Goal: Task Accomplishment & Management: Use online tool/utility

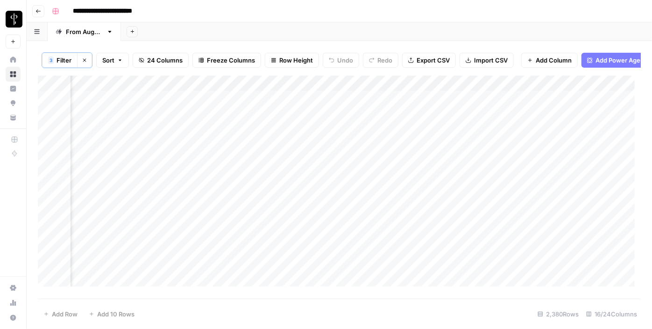
scroll to position [0, 937]
click at [318, 163] on div "Add Column" at bounding box center [339, 185] width 603 height 218
click at [105, 61] on span "Sort" at bounding box center [108, 60] width 12 height 9
click at [190, 14] on div "**********" at bounding box center [345, 11] width 595 height 15
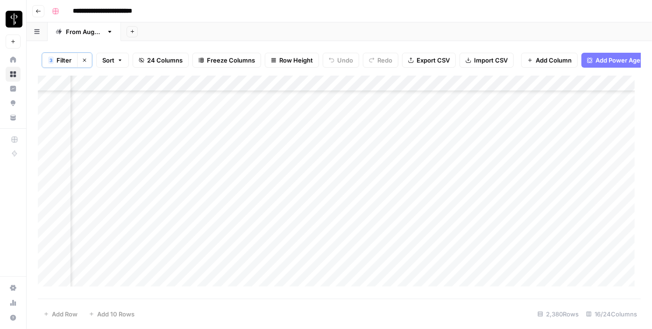
click at [116, 57] on button "Sort" at bounding box center [112, 60] width 33 height 15
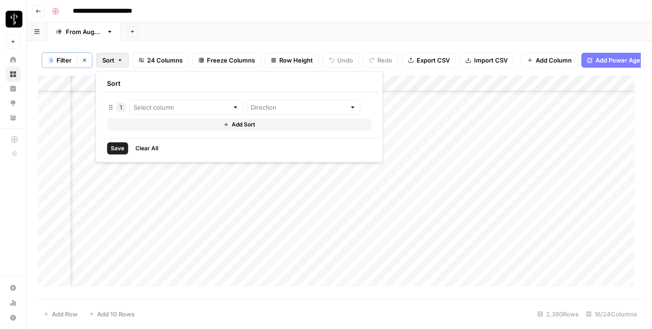
click at [124, 112] on div "1" at bounding box center [239, 107] width 264 height 15
click at [119, 106] on div "1" at bounding box center [120, 107] width 9 height 9
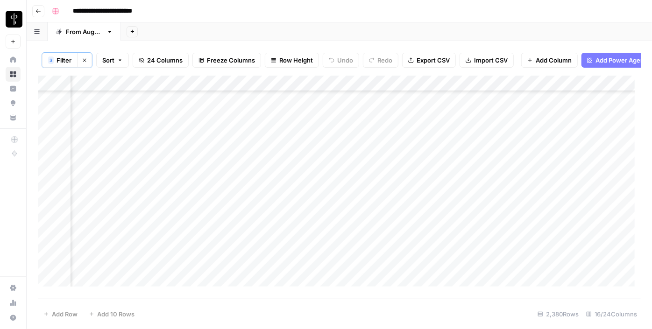
click at [189, 10] on div "**********" at bounding box center [345, 11] width 595 height 15
click at [115, 56] on button "Sort" at bounding box center [112, 60] width 33 height 15
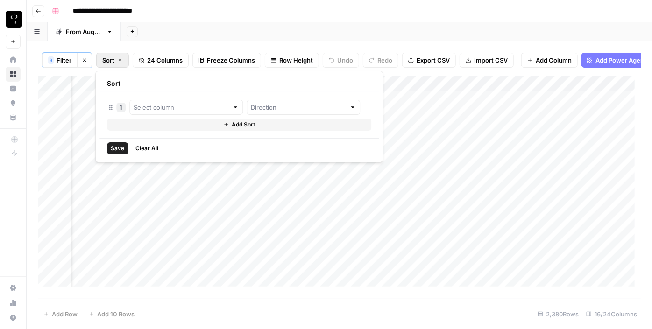
click at [143, 143] on button "Clear All" at bounding box center [147, 149] width 30 height 12
click at [141, 150] on span "Clear All" at bounding box center [147, 148] width 23 height 8
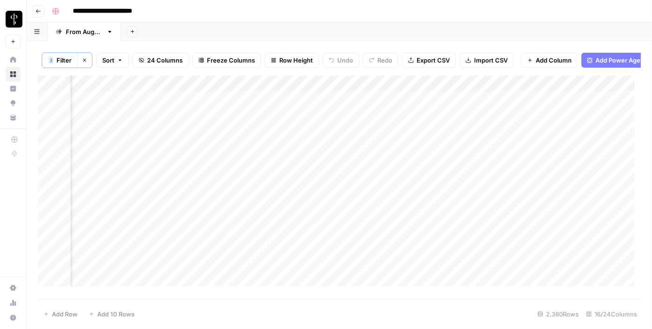
click at [227, 12] on div "**********" at bounding box center [345, 11] width 595 height 15
click at [108, 148] on div "Add Column" at bounding box center [339, 185] width 603 height 218
click at [113, 130] on div "Add Column" at bounding box center [339, 185] width 603 height 218
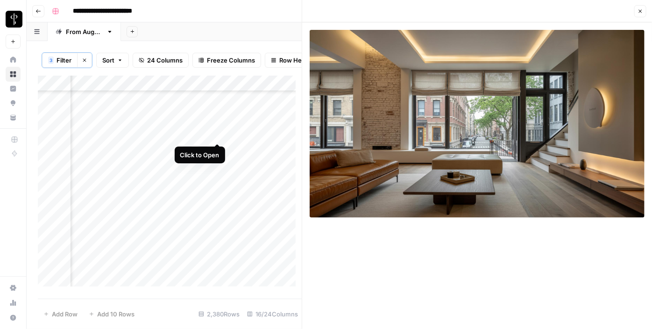
click at [218, 134] on div "Add Column" at bounding box center [170, 185] width 264 height 218
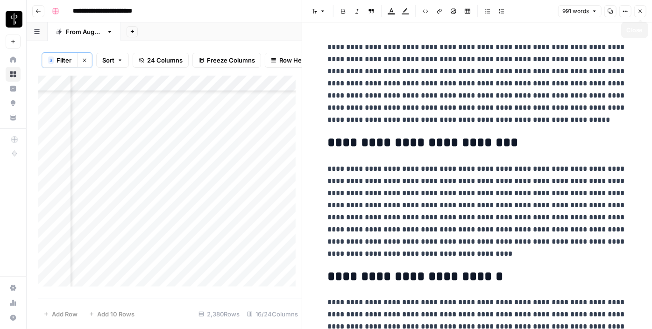
click at [643, 11] on span "Close" at bounding box center [643, 11] width 0 height 0
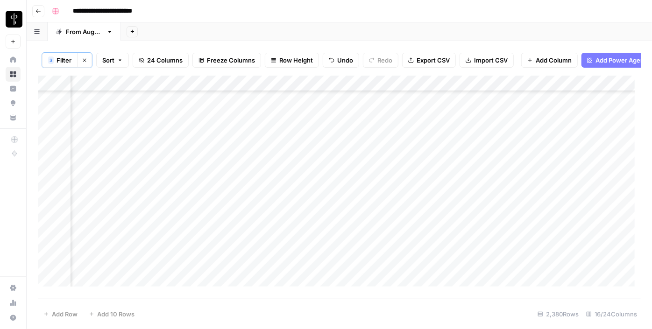
click at [314, 153] on div "Add Column" at bounding box center [339, 185] width 603 height 218
click at [314, 162] on div "Add Column" at bounding box center [339, 185] width 603 height 218
click at [311, 181] on div "Add Column" at bounding box center [339, 185] width 603 height 218
click at [309, 197] on div "Add Column" at bounding box center [339, 185] width 603 height 218
click at [308, 208] on div "Add Column" at bounding box center [339, 185] width 603 height 218
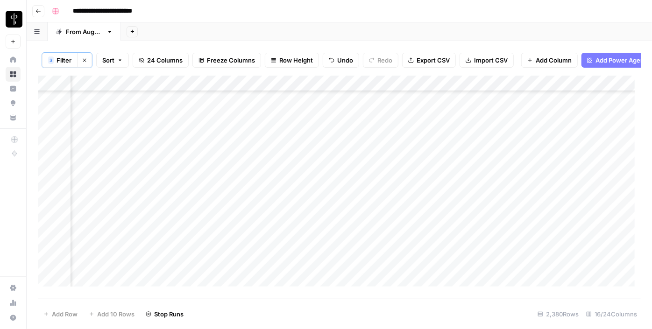
click at [316, 229] on div "Add Column" at bounding box center [339, 185] width 603 height 218
click at [309, 250] on div "Add Column" at bounding box center [339, 185] width 603 height 218
click at [307, 261] on div "Add Column" at bounding box center [339, 185] width 603 height 218
click at [307, 275] on div "Add Column" at bounding box center [339, 185] width 603 height 218
click at [116, 131] on div "Add Column" at bounding box center [339, 185] width 603 height 218
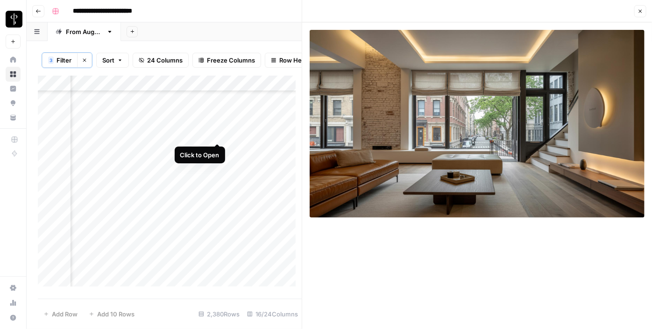
click at [221, 133] on div "Add Column" at bounding box center [170, 185] width 264 height 218
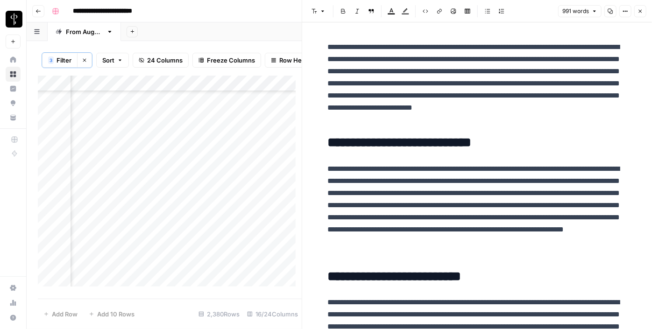
click at [214, 149] on div "Add Column" at bounding box center [170, 185] width 264 height 218
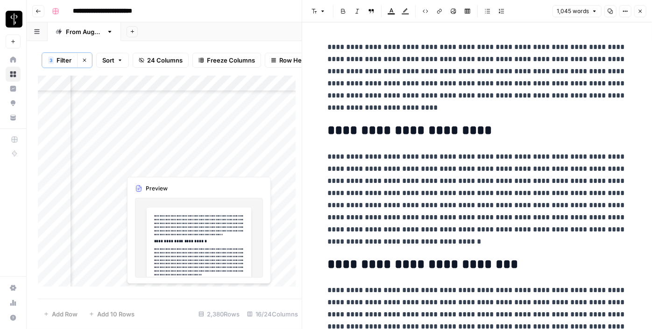
click at [215, 166] on div "Add Column" at bounding box center [170, 185] width 264 height 218
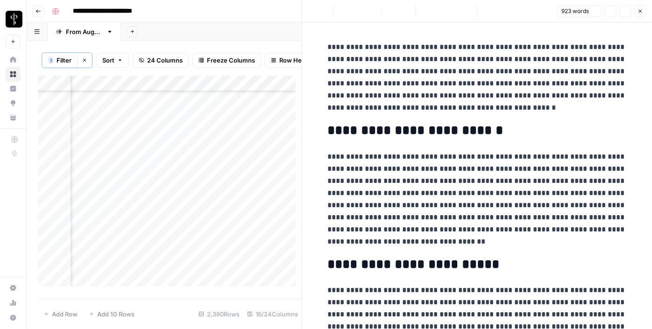
click at [120, 150] on div "Add Column" at bounding box center [170, 185] width 264 height 218
click at [110, 146] on div "Add Column" at bounding box center [170, 185] width 264 height 218
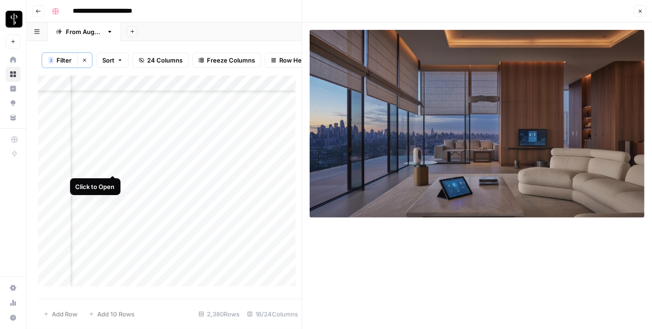
click at [114, 164] on div "Add Column" at bounding box center [170, 185] width 264 height 218
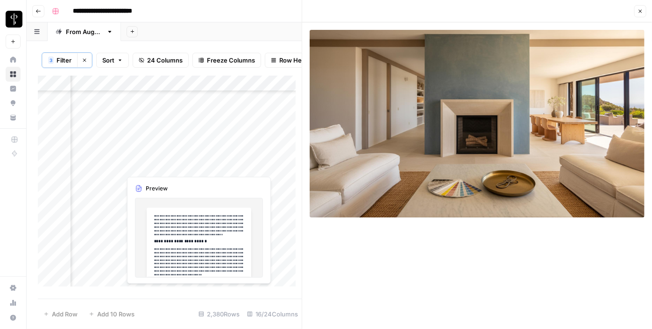
click at [217, 164] on div "Add Column" at bounding box center [170, 185] width 264 height 218
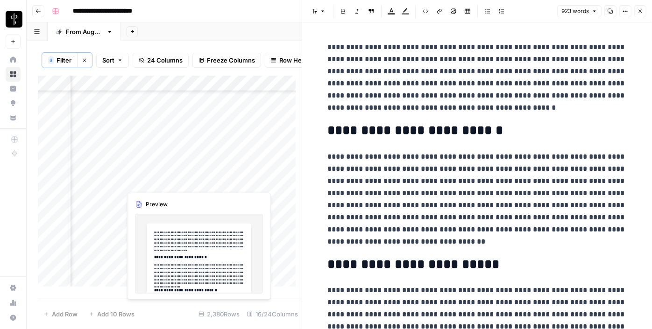
click at [215, 181] on div "Add Column" at bounding box center [170, 185] width 264 height 218
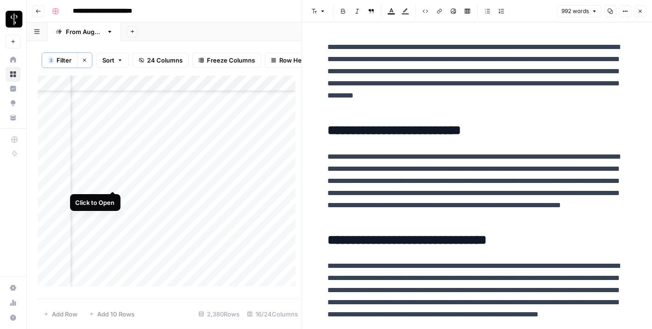
click at [111, 177] on div "Add Column" at bounding box center [170, 185] width 264 height 218
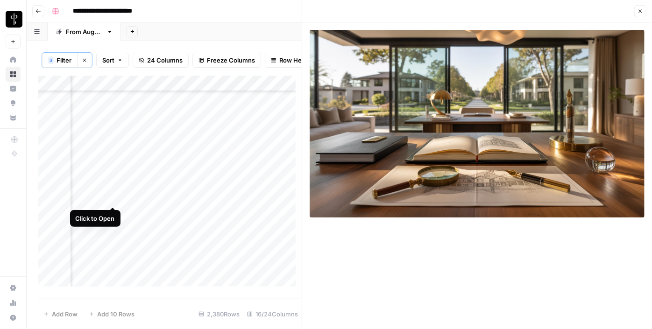
click at [114, 197] on div "Add Column" at bounding box center [170, 185] width 264 height 218
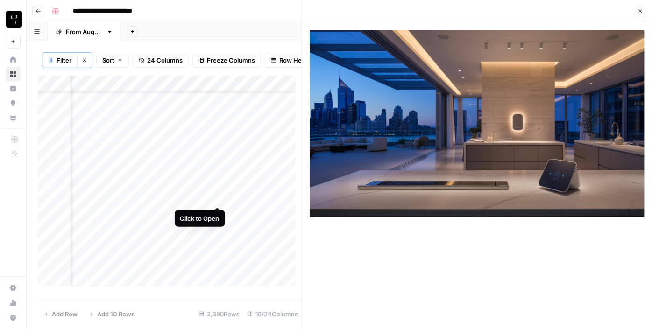
click at [216, 197] on div "Add Column" at bounding box center [170, 185] width 264 height 218
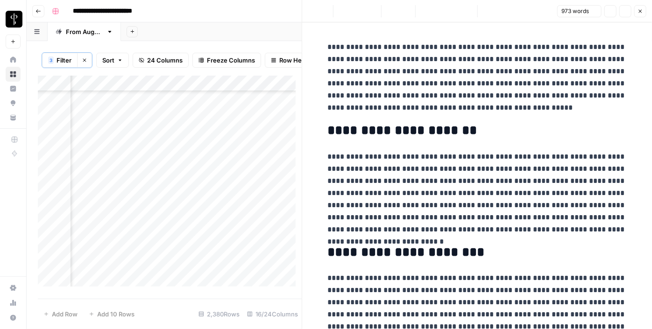
click at [216, 214] on div "Add Column" at bounding box center [170, 185] width 264 height 218
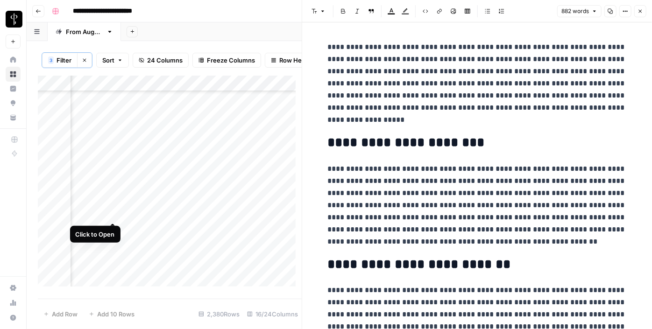
click at [112, 212] on div "Add Column" at bounding box center [170, 185] width 264 height 218
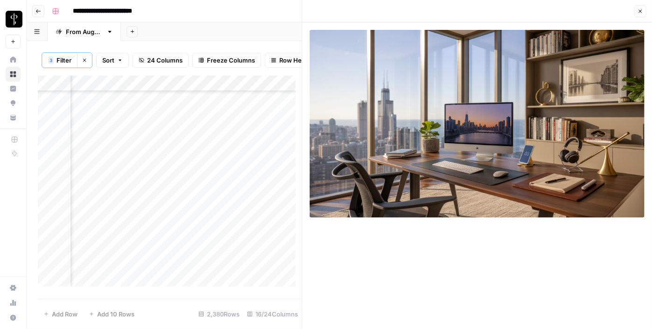
click at [112, 230] on div "Add Column" at bounding box center [170, 185] width 264 height 218
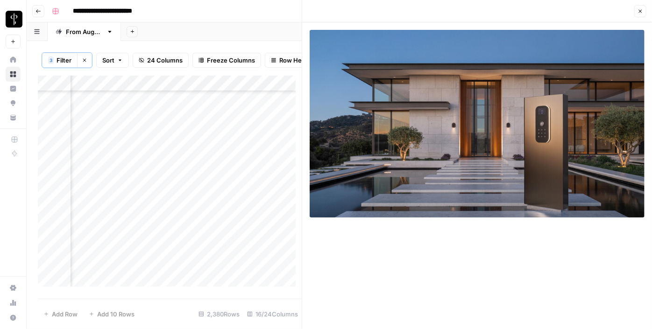
click at [216, 229] on div "Add Column" at bounding box center [170, 185] width 264 height 218
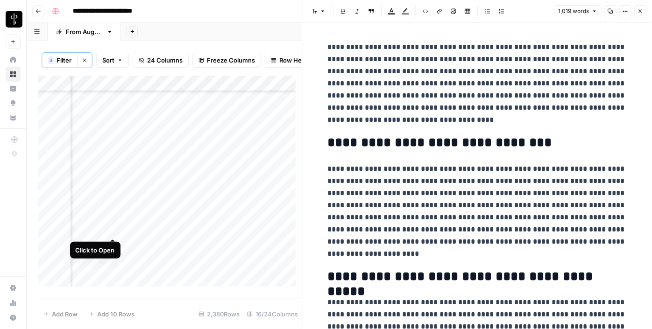
click at [113, 228] on div "Add Column" at bounding box center [170, 185] width 264 height 218
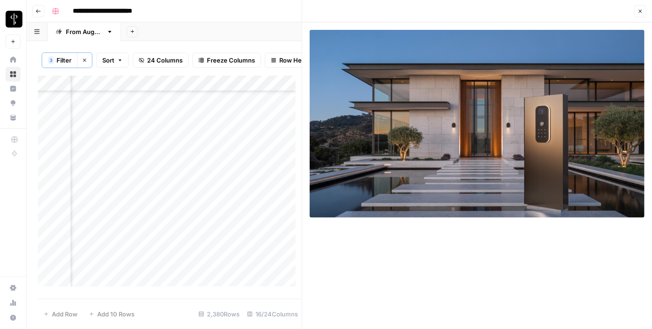
click at [639, 12] on icon "button" at bounding box center [641, 11] width 6 height 6
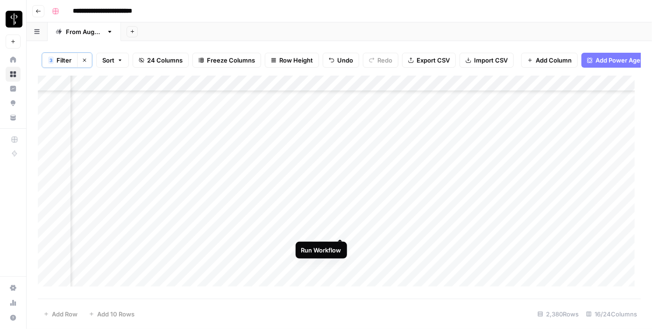
click at [340, 229] on div "Add Column" at bounding box center [339, 185] width 603 height 218
click at [469, 226] on div "Add Column" at bounding box center [339, 185] width 603 height 218
click at [462, 229] on div "Add Column" at bounding box center [339, 185] width 603 height 218
click at [357, 226] on div "Add Column" at bounding box center [339, 185] width 603 height 218
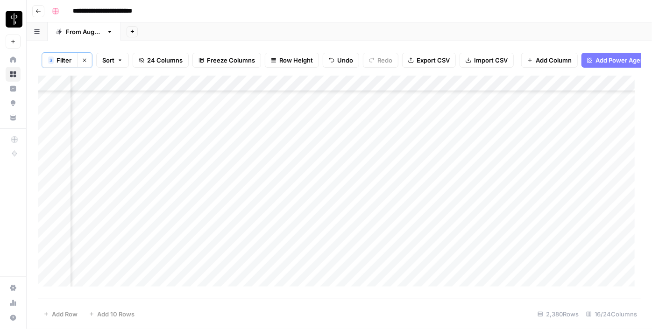
click at [357, 226] on div "Add Column" at bounding box center [339, 185] width 603 height 218
type textarea "**********"
click at [363, 252] on div "Add Column" at bounding box center [339, 185] width 603 height 218
click at [113, 244] on div "Add Column" at bounding box center [339, 185] width 603 height 218
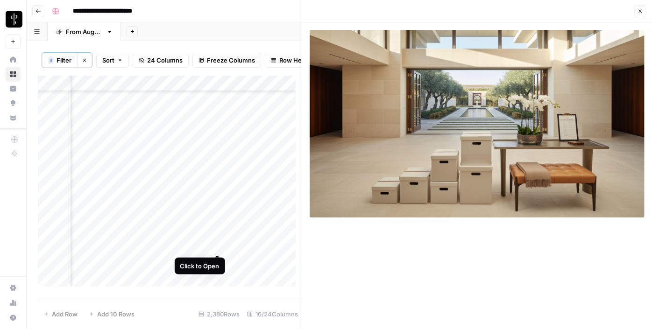
click at [217, 243] on div "Add Column" at bounding box center [170, 185] width 264 height 218
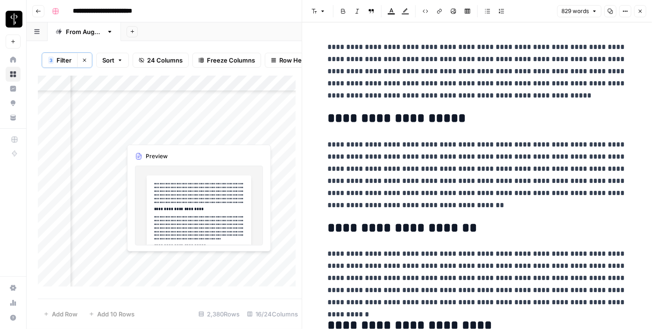
click at [219, 257] on div "Add Column" at bounding box center [170, 185] width 264 height 218
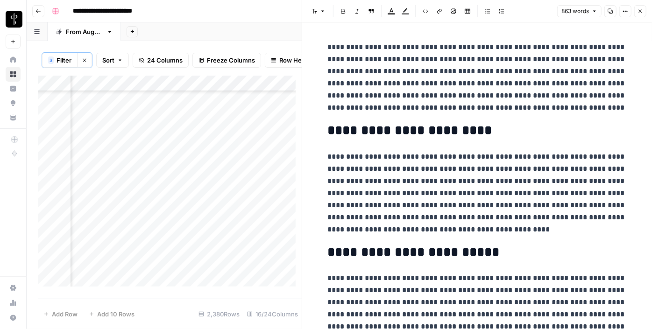
click at [113, 260] on div "Add Column" at bounding box center [170, 185] width 264 height 218
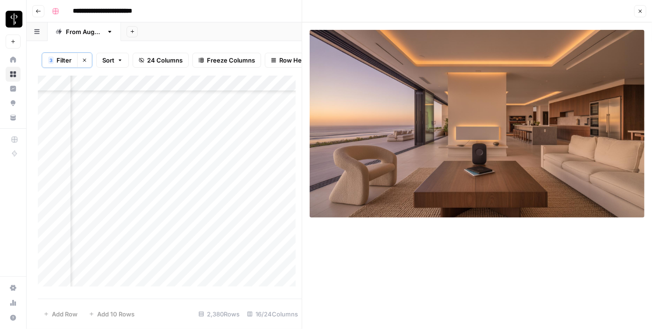
click at [111, 271] on div "Add Column" at bounding box center [170, 185] width 264 height 218
click at [111, 274] on div "Add Column" at bounding box center [170, 185] width 264 height 218
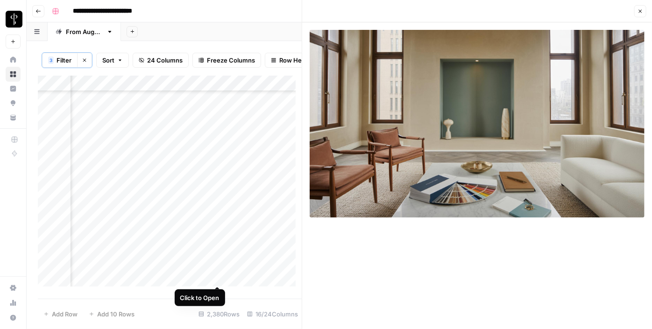
click at [215, 278] on div "Add Column" at bounding box center [170, 185] width 264 height 218
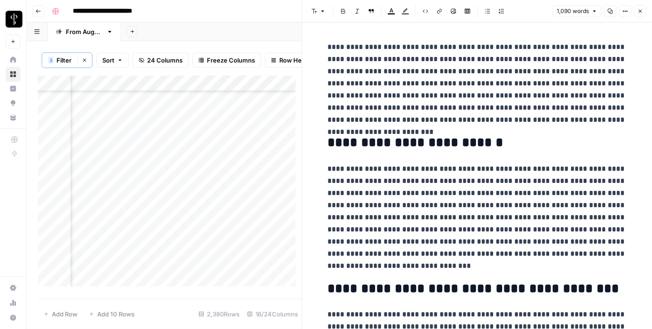
click at [646, 12] on button "Close" at bounding box center [641, 11] width 12 height 12
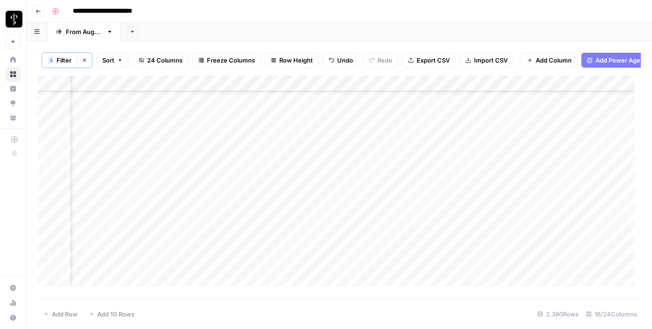
click at [542, 137] on div "Add Column" at bounding box center [339, 185] width 603 height 218
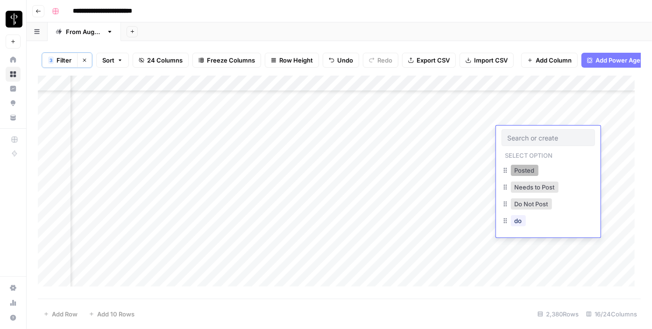
click at [518, 170] on button "Posted" at bounding box center [525, 170] width 28 height 11
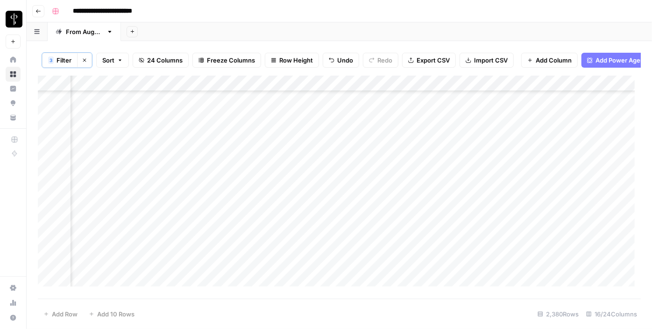
click at [511, 228] on div "Add Column" at bounding box center [339, 185] width 603 height 218
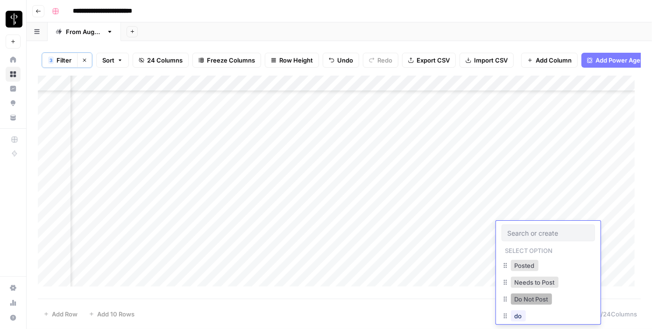
click at [518, 299] on button "Do Not Post" at bounding box center [531, 299] width 41 height 11
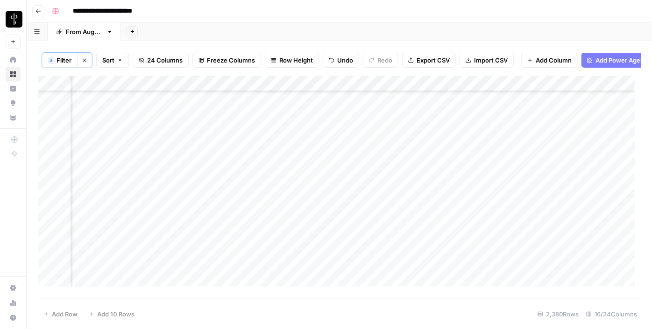
click at [576, 138] on div "Add Column" at bounding box center [339, 185] width 603 height 218
drag, startPoint x: 580, startPoint y: 141, endPoint x: 551, endPoint y: 208, distance: 73.4
click at [551, 213] on div "Add Column" at bounding box center [339, 185] width 603 height 218
click at [508, 158] on div "Add Column" at bounding box center [339, 185] width 603 height 218
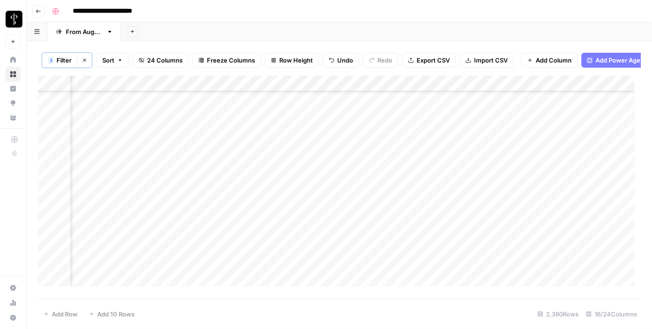
click at [508, 158] on div "Add Column" at bounding box center [339, 185] width 603 height 218
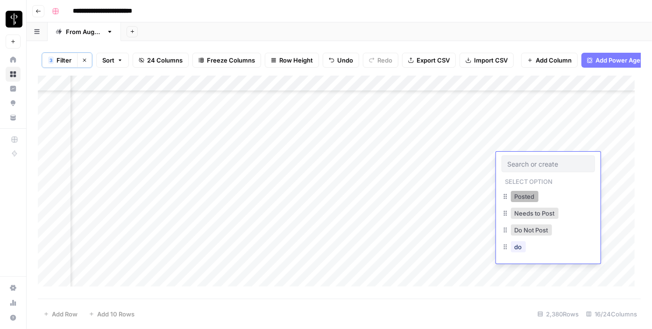
click at [513, 198] on button "Posted" at bounding box center [525, 196] width 28 height 11
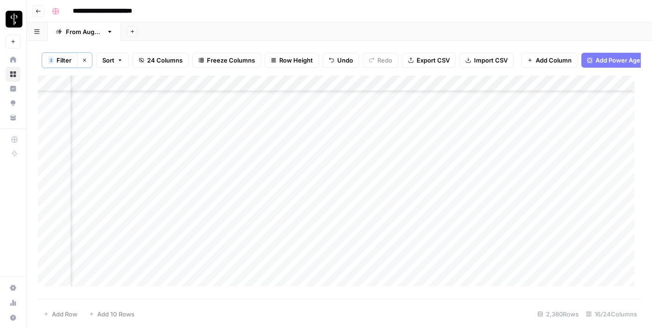
drag, startPoint x: 582, startPoint y: 168, endPoint x: 574, endPoint y: 186, distance: 20.1
click at [574, 186] on div "Add Column" at bounding box center [339, 185] width 603 height 218
click at [112, 207] on div "Add Column" at bounding box center [339, 185] width 603 height 218
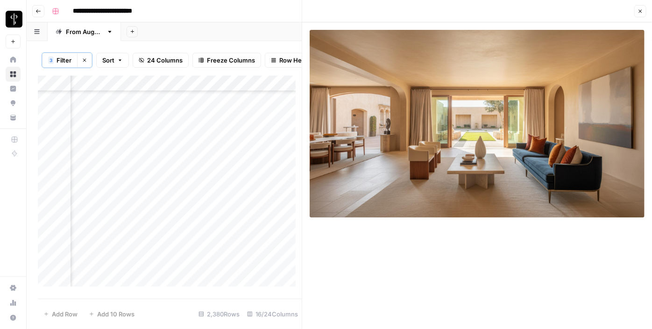
click at [640, 12] on icon "button" at bounding box center [641, 11] width 6 height 6
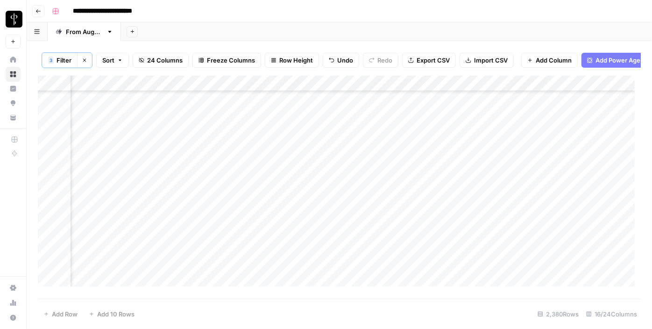
click at [331, 209] on div "Add Column" at bounding box center [339, 185] width 603 height 218
click at [327, 227] on div "Add Column" at bounding box center [339, 185] width 603 height 218
click at [322, 238] on div "Add Column" at bounding box center [339, 185] width 603 height 218
click at [315, 256] on div "Add Column" at bounding box center [339, 185] width 603 height 218
click at [312, 272] on div "Add Column" at bounding box center [339, 185] width 603 height 218
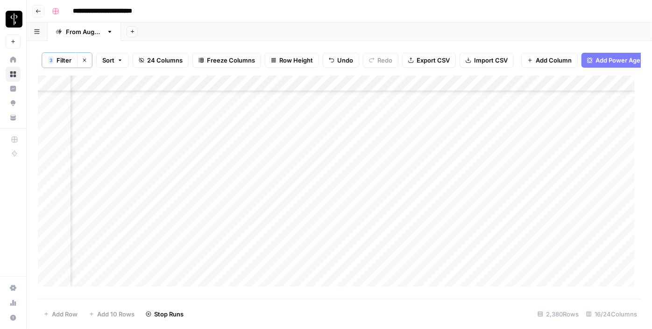
click at [306, 286] on div "Add Column" at bounding box center [339, 185] width 603 height 218
click at [309, 262] on div "Add Column" at bounding box center [339, 185] width 603 height 218
click at [307, 274] on div "Add Column" at bounding box center [339, 185] width 603 height 218
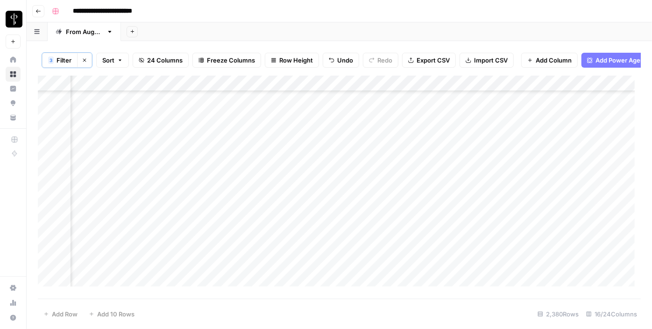
click at [312, 206] on div "Add Column" at bounding box center [339, 185] width 603 height 218
click at [314, 225] on div "Add Column" at bounding box center [339, 185] width 603 height 218
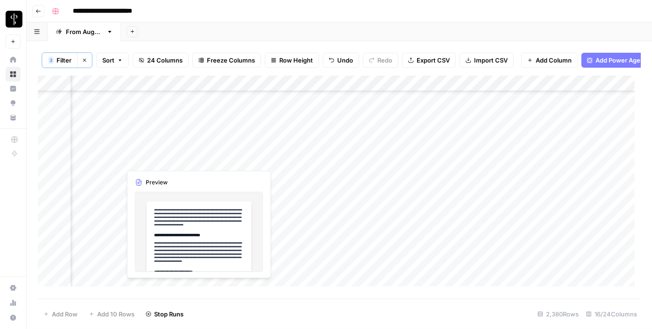
scroll to position [1729, 943]
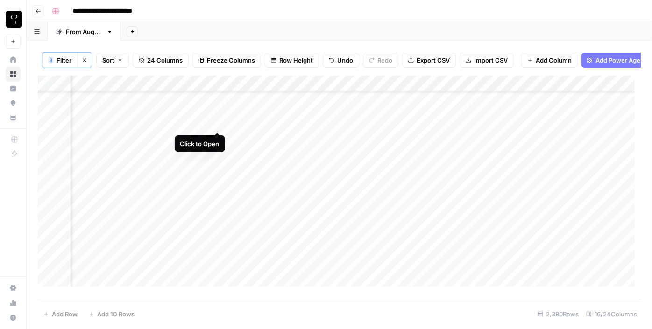
click at [215, 124] on div "Add Column" at bounding box center [339, 185] width 603 height 218
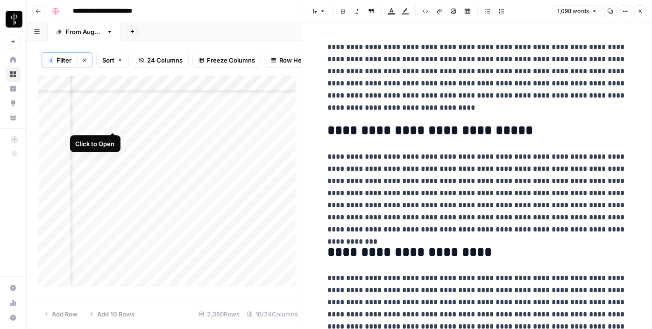
click at [112, 123] on div "Add Column" at bounding box center [170, 185] width 264 height 218
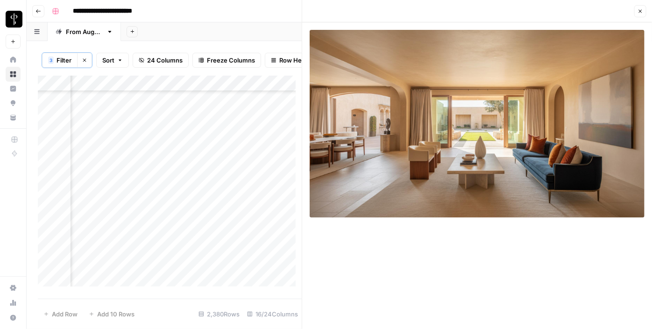
click at [114, 138] on div "Add Column" at bounding box center [170, 185] width 264 height 218
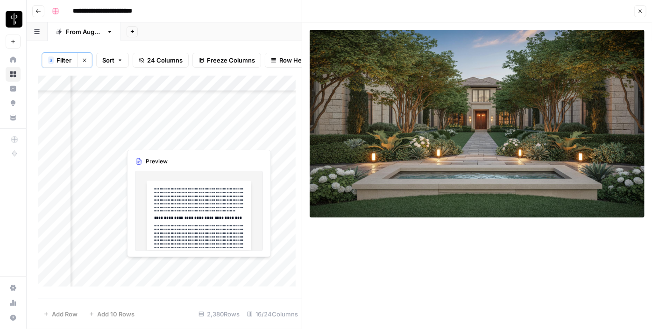
click at [214, 140] on div "Add Column" at bounding box center [170, 185] width 264 height 218
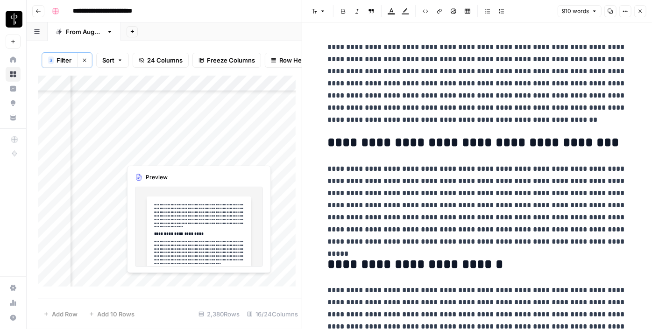
click at [215, 158] on div "Add Column" at bounding box center [170, 185] width 264 height 218
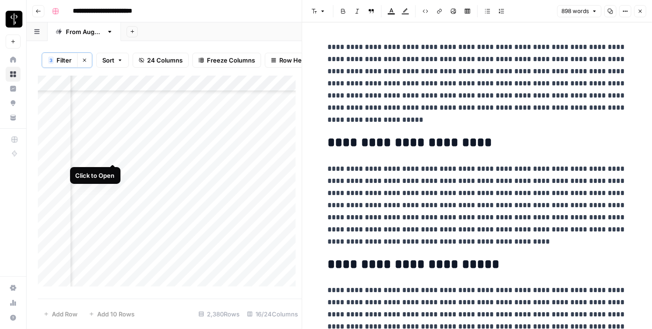
click at [108, 153] on div "Add Column" at bounding box center [170, 185] width 264 height 218
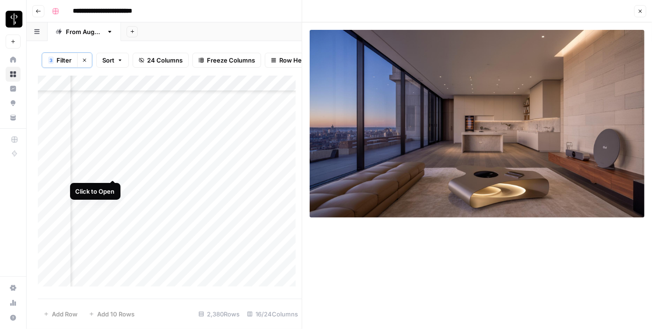
click at [114, 169] on div "Add Column" at bounding box center [170, 185] width 264 height 218
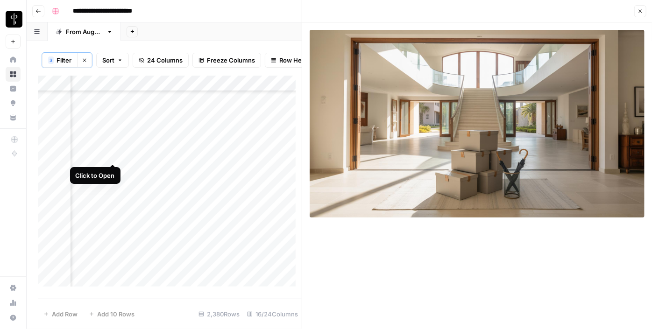
click at [116, 151] on div "Add Column" at bounding box center [170, 185] width 264 height 218
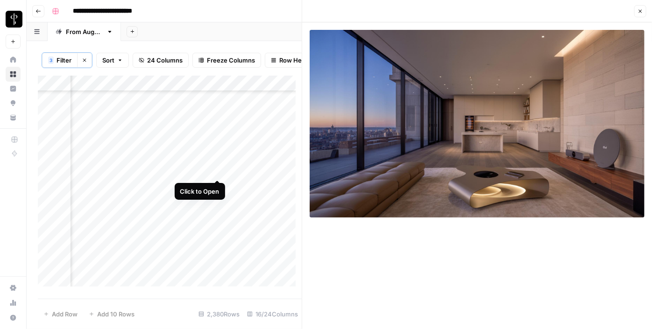
click at [221, 171] on div "Add Column" at bounding box center [170, 185] width 264 height 218
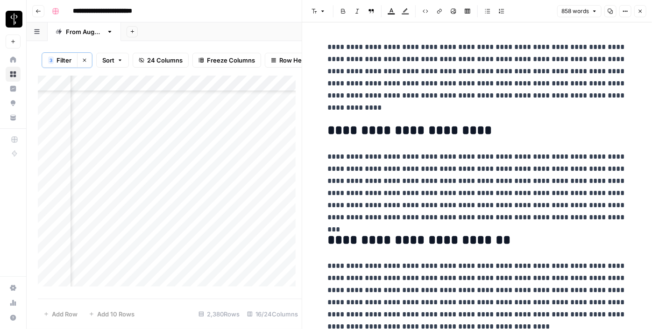
click at [112, 172] on div "Add Column" at bounding box center [170, 185] width 264 height 218
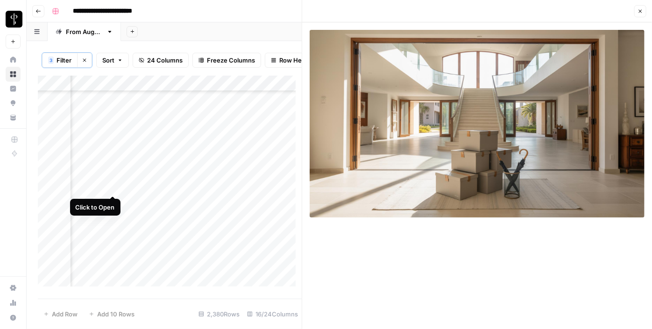
click at [112, 187] on div "Add Column" at bounding box center [170, 185] width 264 height 218
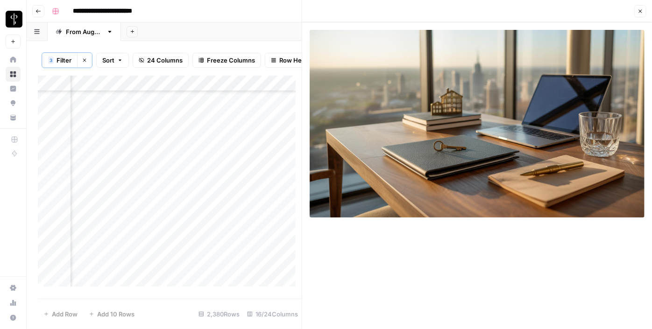
click at [218, 185] on div "Add Column" at bounding box center [170, 185] width 264 height 218
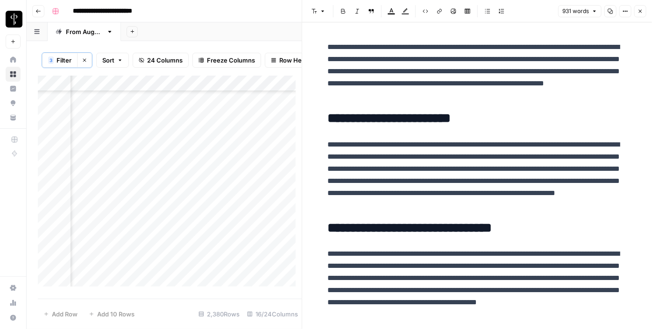
click at [218, 203] on div "Add Column" at bounding box center [170, 185] width 264 height 218
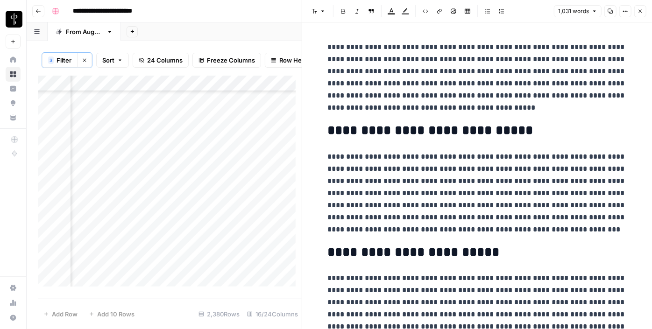
click at [110, 202] on div "Add Column" at bounding box center [170, 185] width 264 height 218
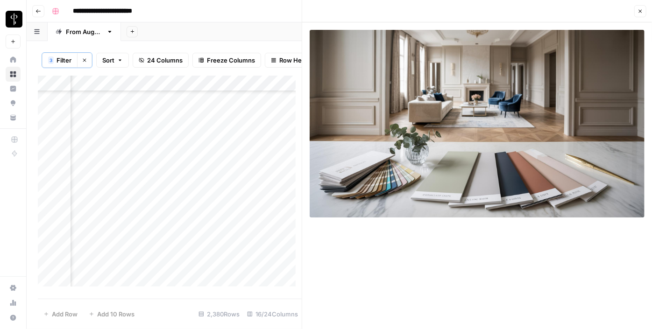
click at [110, 219] on div "Add Column" at bounding box center [170, 185] width 264 height 218
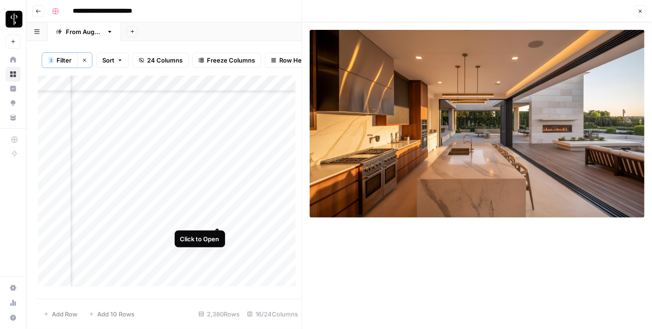
click at [215, 219] on div "Add Column" at bounding box center [170, 185] width 264 height 218
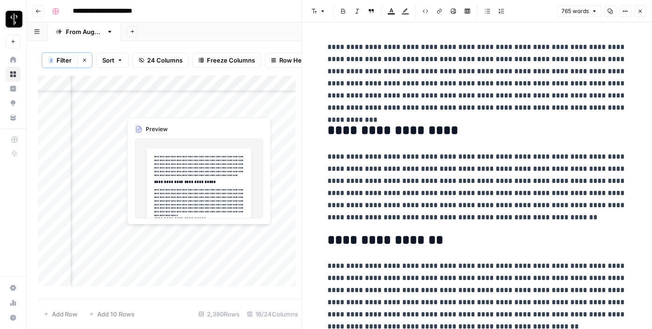
click at [217, 236] on div "Add Column" at bounding box center [170, 185] width 264 height 218
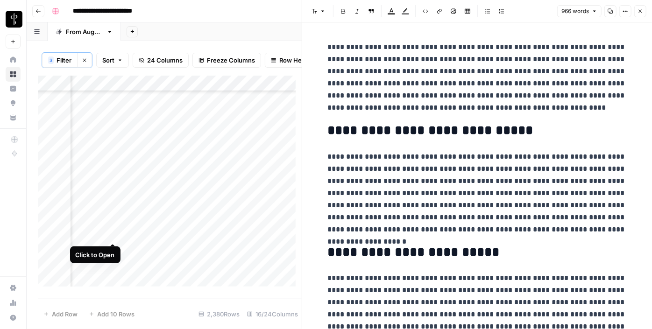
click at [107, 232] on div "Add Column" at bounding box center [170, 185] width 264 height 218
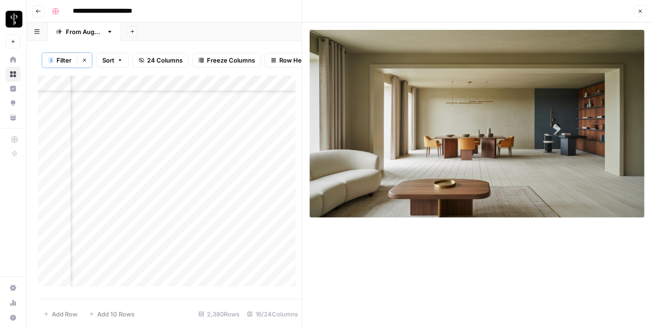
click at [114, 252] on div "Add Column" at bounding box center [170, 185] width 264 height 218
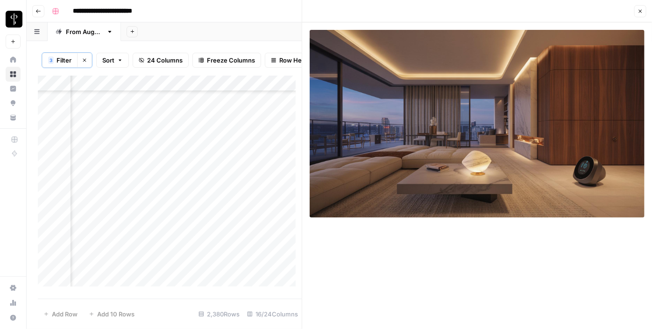
click at [220, 250] on div "Add Column" at bounding box center [170, 185] width 264 height 218
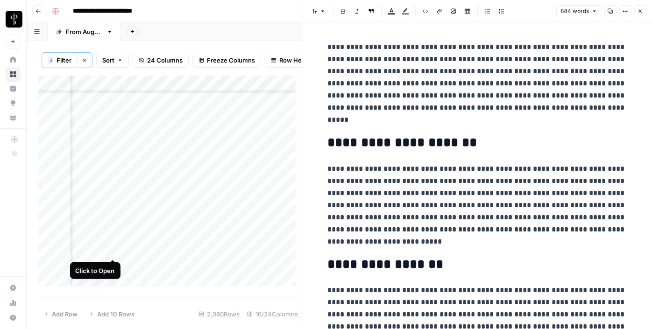
click at [113, 250] on div "Add Column" at bounding box center [170, 185] width 264 height 218
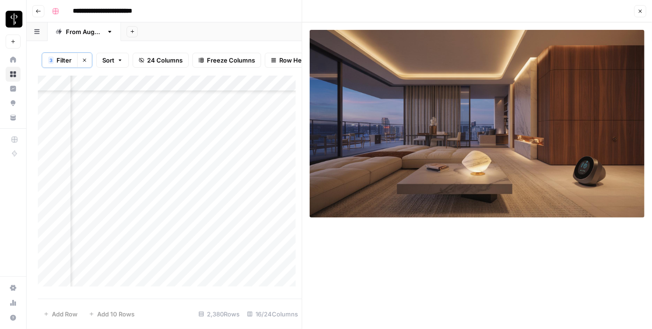
click at [641, 11] on icon "button" at bounding box center [641, 11] width 6 height 6
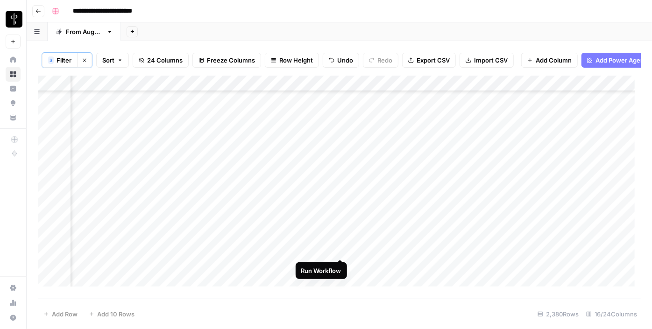
click at [341, 250] on div "Add Column" at bounding box center [339, 185] width 603 height 218
click at [475, 250] on div "Add Column" at bounding box center [339, 185] width 603 height 218
click at [443, 251] on div "Add Column" at bounding box center [339, 185] width 603 height 218
click at [384, 252] on div "Add Column" at bounding box center [339, 185] width 603 height 218
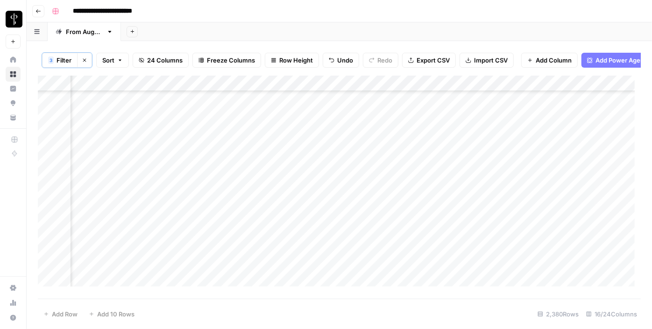
click at [384, 252] on div "Add Column" at bounding box center [339, 185] width 603 height 218
click at [384, 252] on textarea at bounding box center [424, 250] width 150 height 13
type textarea "**********"
click at [527, 247] on div "Add Column" at bounding box center [339, 185] width 603 height 218
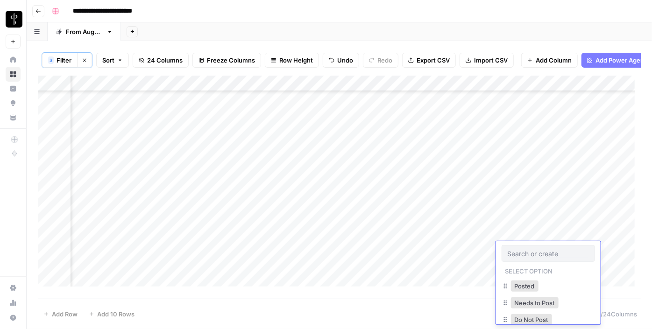
click at [520, 314] on div "Do Not Post" at bounding box center [531, 320] width 45 height 13
click at [519, 317] on button "Do Not Post" at bounding box center [531, 319] width 41 height 11
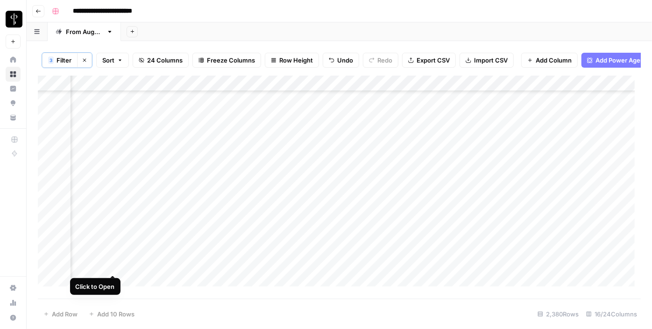
click at [113, 264] on div "Add Column" at bounding box center [339, 185] width 603 height 218
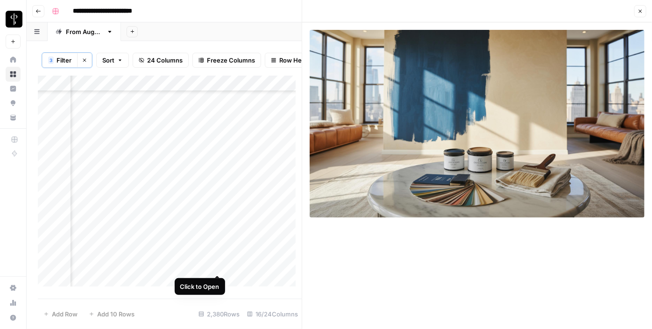
click at [214, 266] on div "Add Column" at bounding box center [170, 185] width 264 height 218
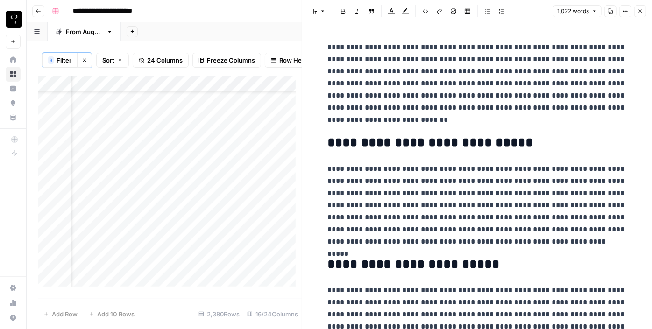
click at [644, 14] on button "Close" at bounding box center [641, 11] width 12 height 12
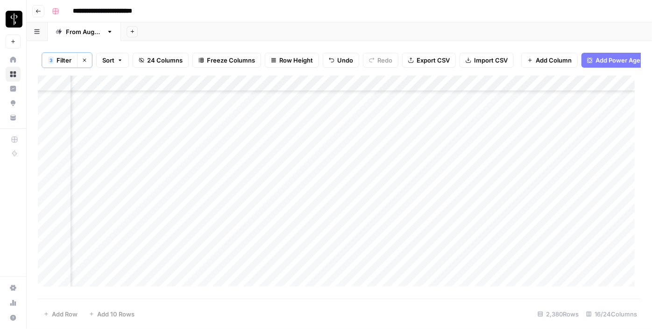
scroll to position [1686, 943]
click at [556, 152] on div "Add Column" at bounding box center [339, 185] width 603 height 218
drag, startPoint x: 580, startPoint y: 156, endPoint x: 544, endPoint y: 280, distance: 129.4
click at [544, 280] on div "Add Column" at bounding box center [339, 185] width 603 height 218
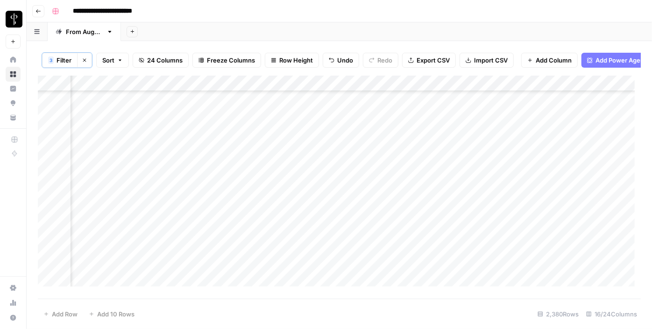
click at [511, 134] on div "Add Column" at bounding box center [339, 185] width 603 height 218
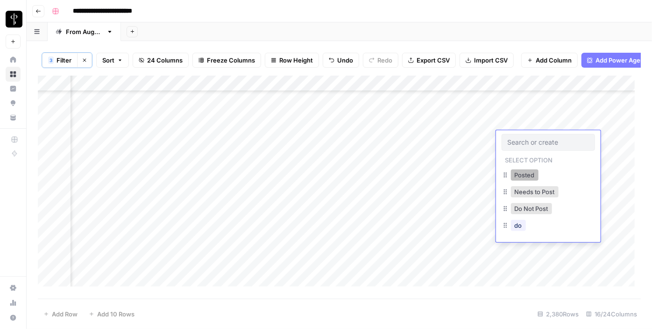
click at [514, 173] on button "Posted" at bounding box center [525, 175] width 28 height 11
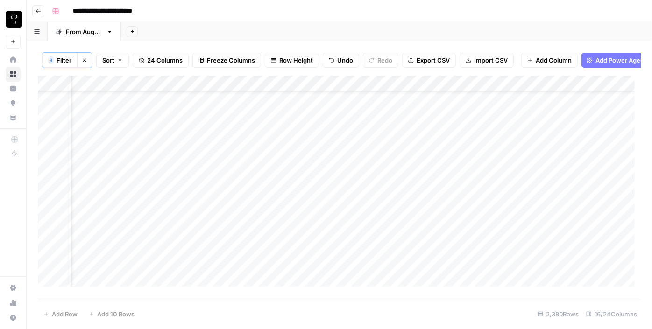
scroll to position [1899, 943]
click at [322, 110] on div "Add Column" at bounding box center [339, 185] width 603 height 218
click at [315, 129] on div "Add Column" at bounding box center [339, 185] width 603 height 218
click at [316, 143] on div "Add Column" at bounding box center [339, 185] width 603 height 218
click at [314, 157] on div "Add Column" at bounding box center [339, 185] width 603 height 218
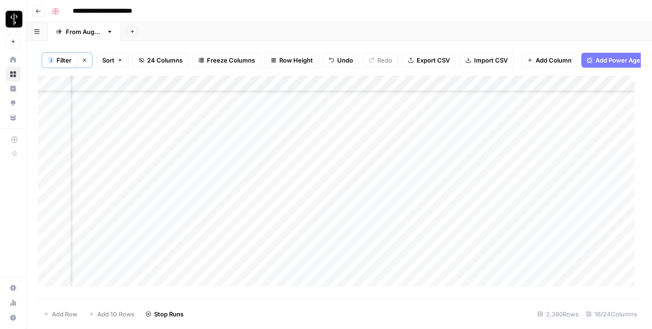
click at [313, 175] on div "Add Column" at bounding box center [339, 185] width 603 height 218
click at [314, 195] on div "Add Column" at bounding box center [339, 185] width 603 height 218
click at [315, 207] on div "Add Column" at bounding box center [339, 185] width 603 height 218
click at [314, 220] on div "Add Column" at bounding box center [339, 185] width 603 height 218
click at [314, 236] on div "Add Column" at bounding box center [339, 185] width 603 height 218
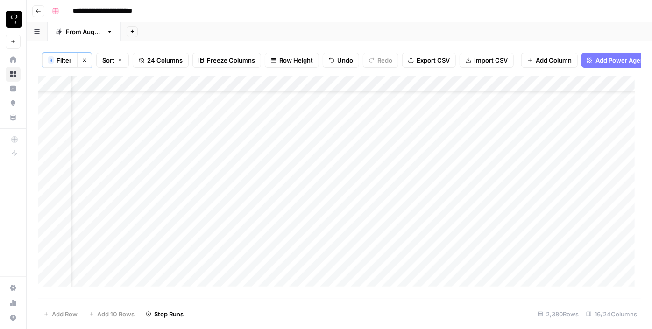
click at [310, 258] on div "Add Column" at bounding box center [339, 185] width 603 height 218
click at [217, 107] on div "Add Column" at bounding box center [339, 185] width 603 height 218
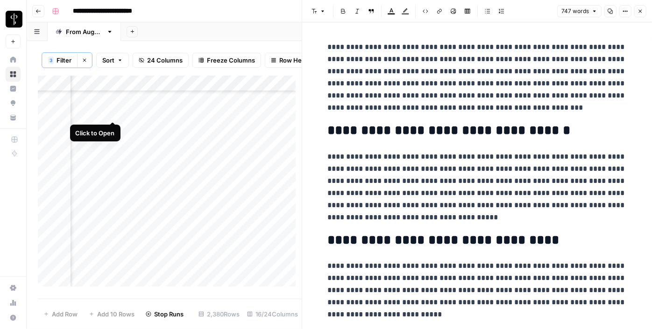
click at [114, 112] on div "Add Column" at bounding box center [170, 185] width 264 height 218
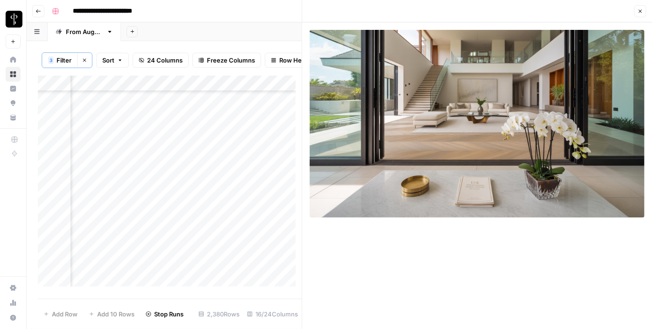
click at [113, 130] on div "Add Column" at bounding box center [170, 185] width 264 height 218
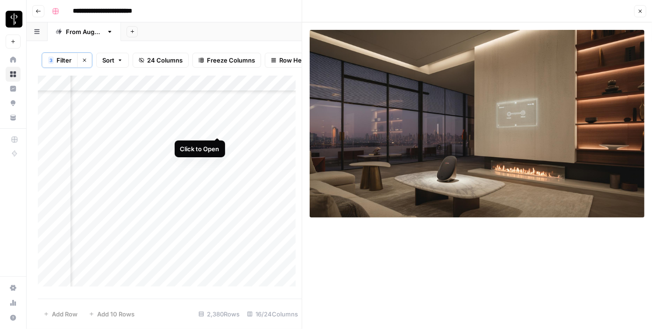
click at [219, 126] on div "Add Column" at bounding box center [170, 185] width 264 height 218
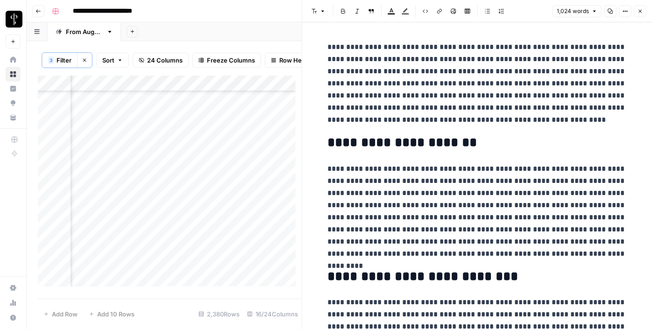
click at [640, 14] on button "Close" at bounding box center [641, 11] width 12 height 12
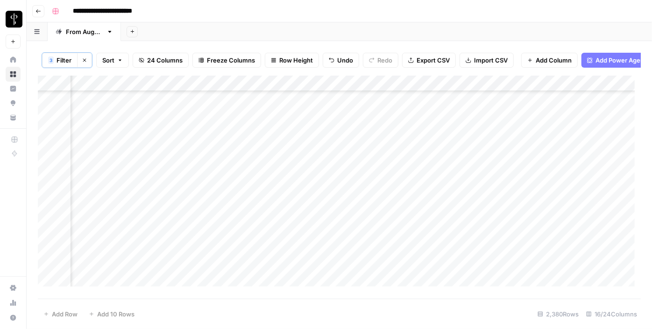
click at [339, 126] on div "Add Column" at bounding box center [339, 185] width 603 height 218
click at [519, 130] on div "Add Column" at bounding box center [339, 185] width 603 height 218
click at [460, 130] on div "Add Column" at bounding box center [339, 185] width 603 height 218
click at [378, 127] on div "Add Column" at bounding box center [339, 185] width 603 height 218
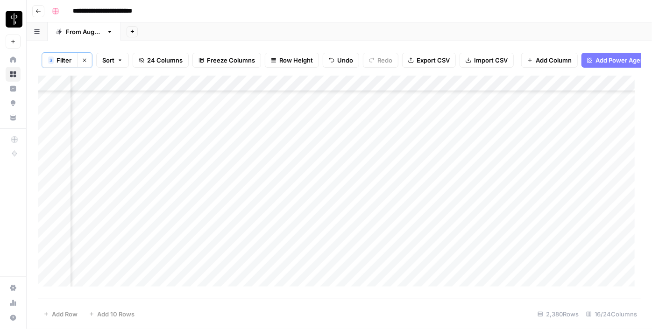
click at [378, 127] on div "Add Column" at bounding box center [339, 185] width 603 height 218
type textarea "**********"
click at [534, 125] on div "Add Column" at bounding box center [339, 185] width 603 height 218
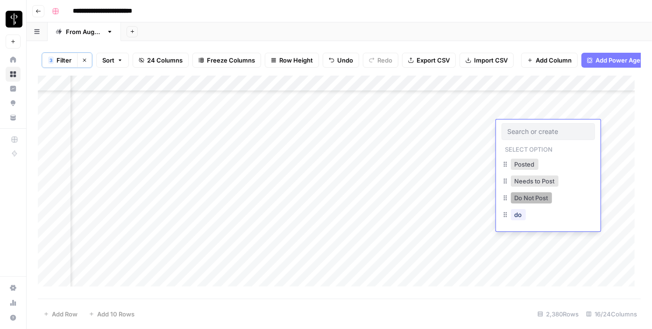
click at [526, 198] on button "Do Not Post" at bounding box center [531, 198] width 41 height 11
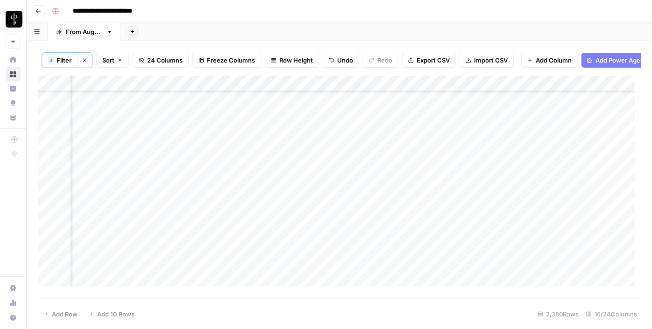
click at [115, 144] on div "Add Column" at bounding box center [339, 185] width 603 height 218
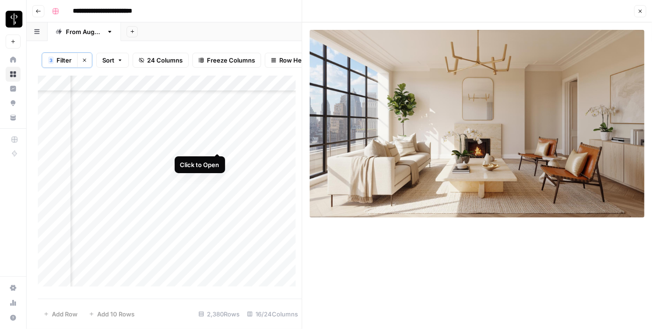
click at [217, 143] on div "Add Column" at bounding box center [170, 185] width 264 height 218
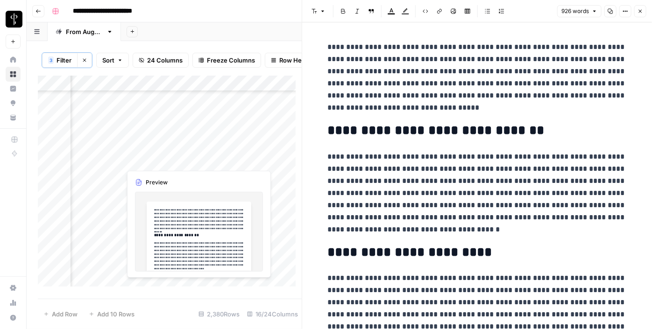
click at [217, 159] on div "Add Column" at bounding box center [170, 185] width 264 height 218
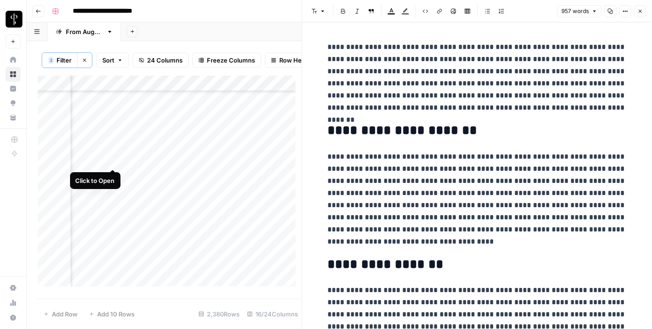
click at [112, 159] on div "Add Column" at bounding box center [170, 185] width 264 height 218
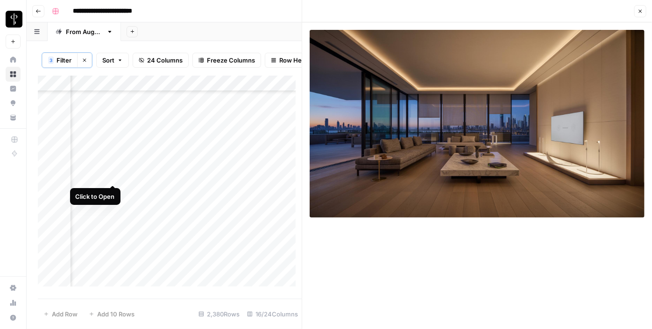
click at [112, 175] on div "Add Column" at bounding box center [170, 185] width 264 height 218
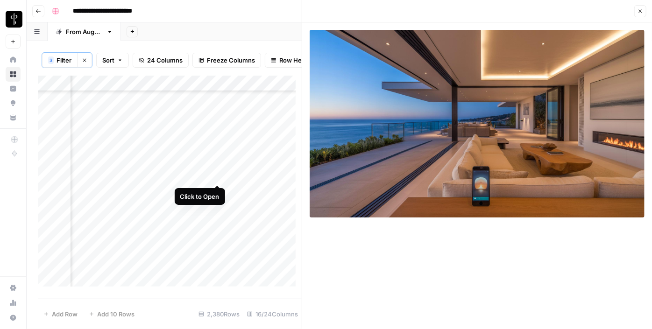
click at [218, 176] on div "Add Column" at bounding box center [170, 185] width 264 height 218
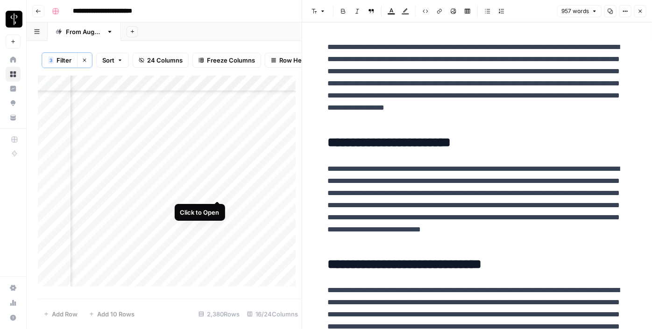
click at [216, 192] on div "Add Column" at bounding box center [170, 185] width 264 height 218
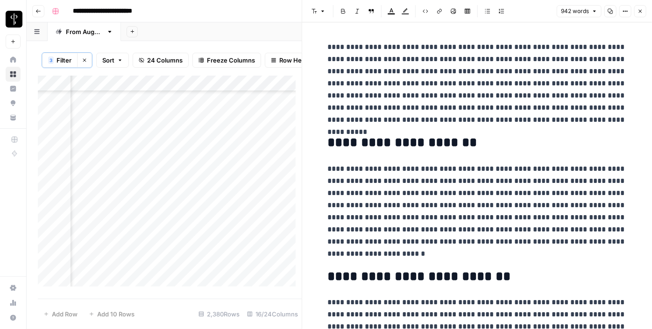
click at [112, 191] on div "Add Column" at bounding box center [170, 185] width 264 height 218
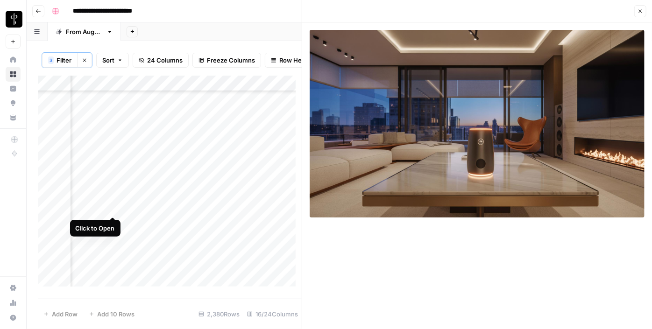
click at [112, 206] on div "Add Column" at bounding box center [170, 185] width 264 height 218
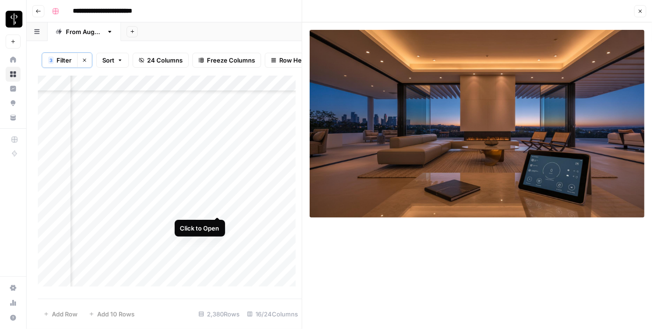
click at [216, 207] on div "Add Column" at bounding box center [170, 185] width 264 height 218
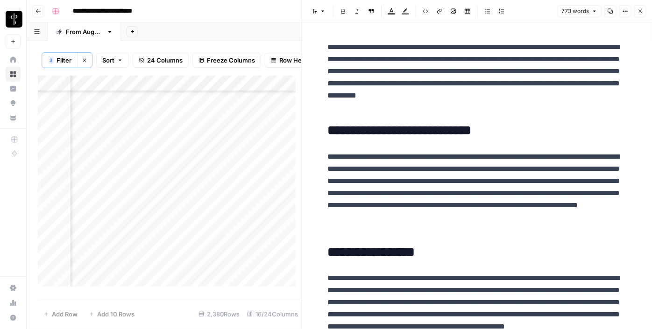
click at [220, 219] on div "Add Column" at bounding box center [170, 185] width 264 height 218
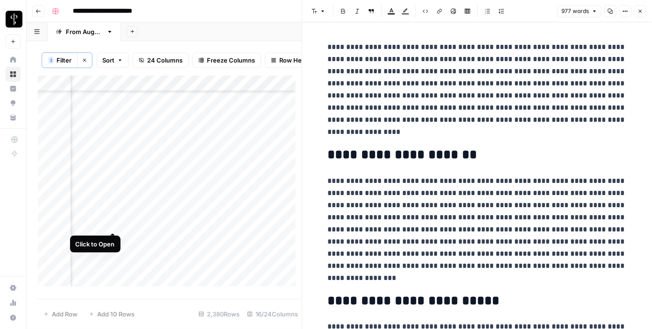
click at [114, 221] on div "Add Column" at bounding box center [170, 185] width 264 height 218
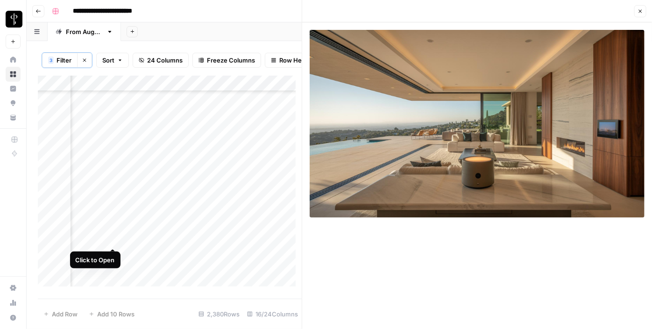
click at [115, 237] on div "Add Column" at bounding box center [170, 185] width 264 height 218
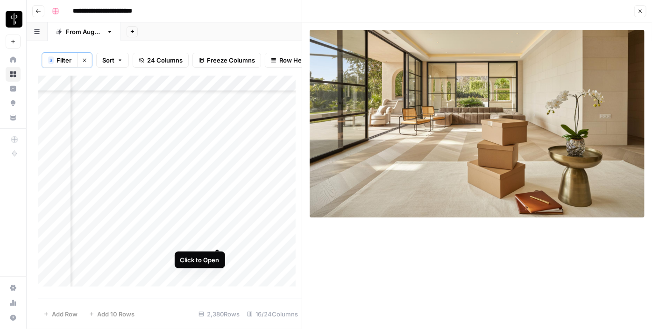
click at [214, 238] on div "Add Column" at bounding box center [170, 185] width 264 height 218
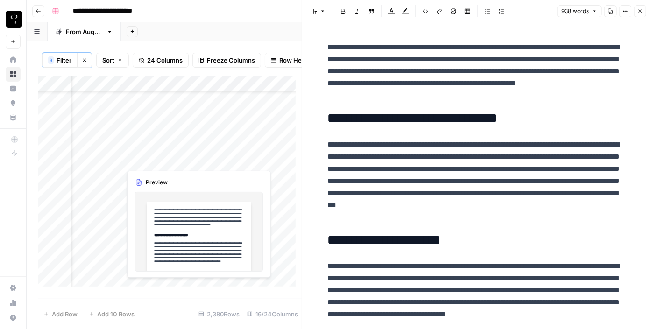
scroll to position [2026, 943]
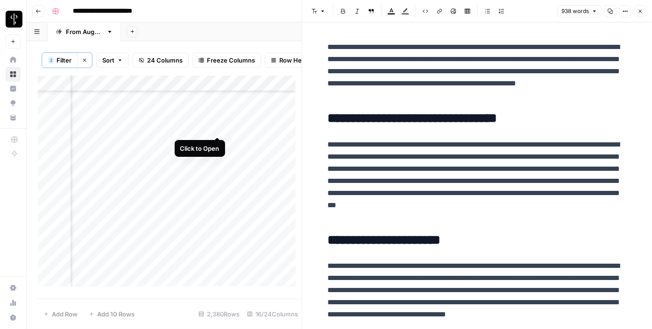
click at [218, 126] on div "Add Column" at bounding box center [170, 185] width 264 height 218
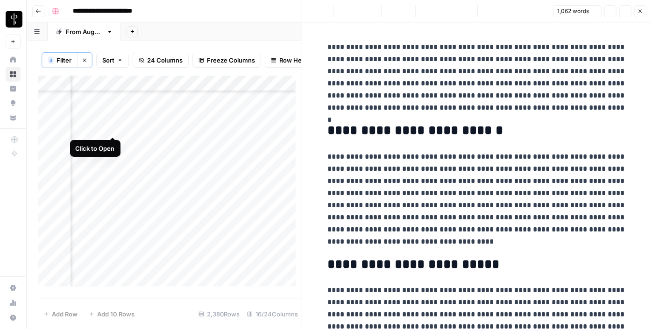
click at [113, 129] on div "Add Column" at bounding box center [170, 185] width 264 height 218
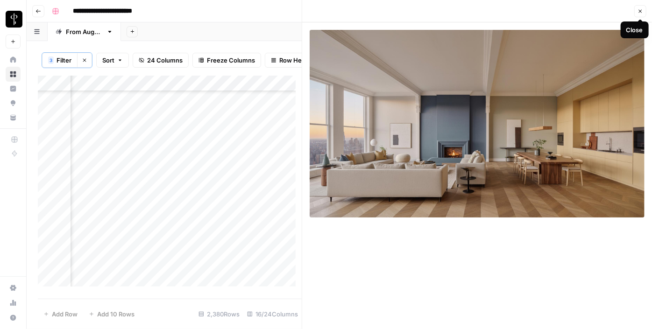
click at [639, 9] on icon "button" at bounding box center [641, 11] width 6 height 6
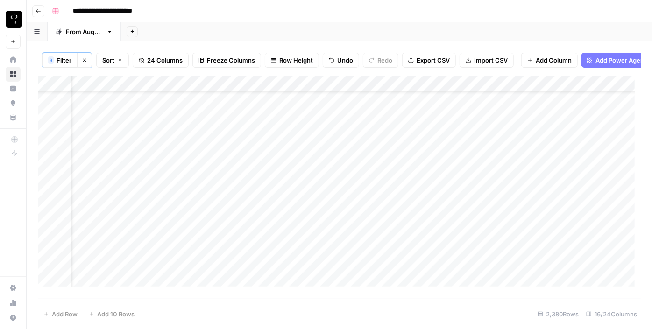
scroll to position [1899, 943]
click at [555, 113] on div "Add Column" at bounding box center [339, 185] width 603 height 218
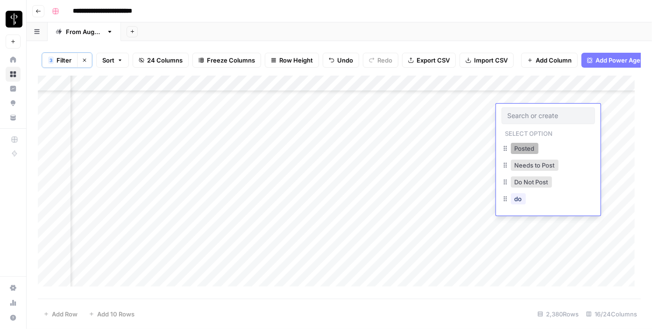
click at [519, 146] on button "Posted" at bounding box center [525, 148] width 28 height 11
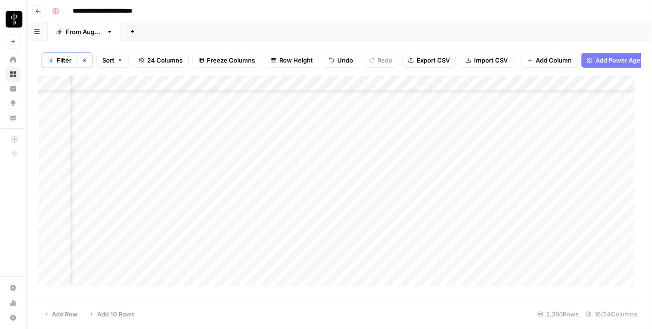
click at [543, 144] on div "Add Column" at bounding box center [339, 185] width 603 height 218
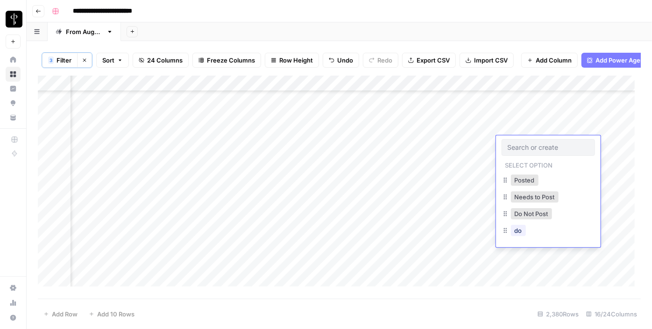
click at [520, 174] on div "Posted" at bounding box center [524, 180] width 31 height 13
click at [520, 179] on button "Posted" at bounding box center [525, 180] width 28 height 11
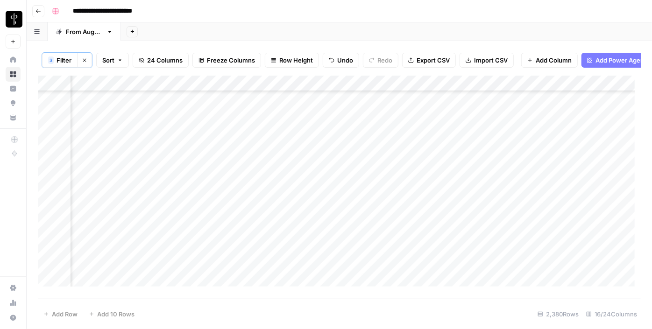
drag, startPoint x: 582, startPoint y: 151, endPoint x: 550, endPoint y: 250, distance: 103.6
click at [550, 250] on div "Add Column" at bounding box center [339, 185] width 603 height 218
click at [367, 226] on div "Add Column" at bounding box center [339, 185] width 603 height 218
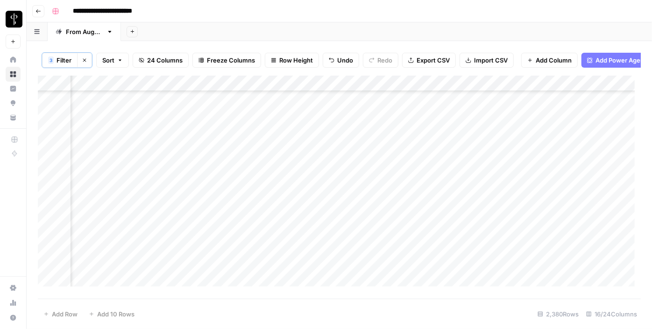
click at [325, 185] on div "Add Column" at bounding box center [339, 185] width 603 height 218
click at [322, 200] on div "Add Column" at bounding box center [339, 185] width 603 height 218
click at [314, 215] on div "Add Column" at bounding box center [339, 185] width 603 height 218
click at [308, 235] on div "Add Column" at bounding box center [339, 185] width 603 height 218
click at [307, 253] on div "Add Column" at bounding box center [339, 185] width 603 height 218
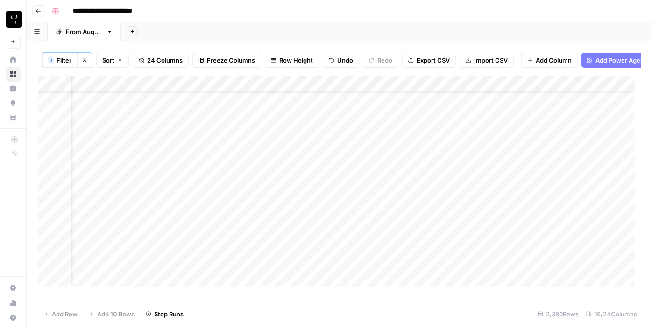
click at [307, 268] on div "Add Column" at bounding box center [339, 185] width 603 height 218
click at [307, 281] on div "Add Column" at bounding box center [339, 185] width 603 height 218
click at [303, 254] on div "Add Column" at bounding box center [339, 185] width 603 height 218
click at [308, 273] on div "Add Column" at bounding box center [339, 185] width 603 height 218
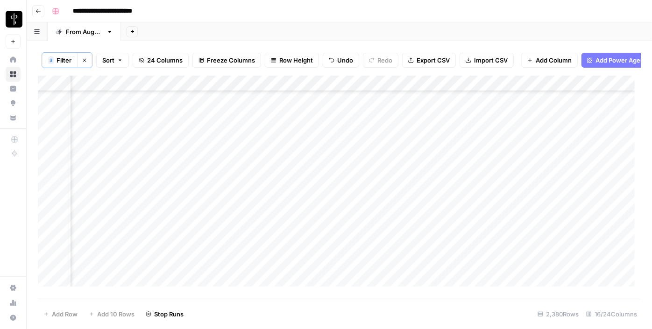
click at [307, 289] on div "Add Column" at bounding box center [339, 185] width 603 height 218
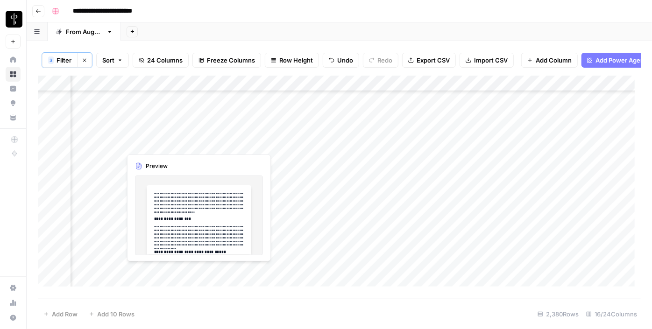
click at [111, 144] on div "Add Column" at bounding box center [339, 185] width 603 height 218
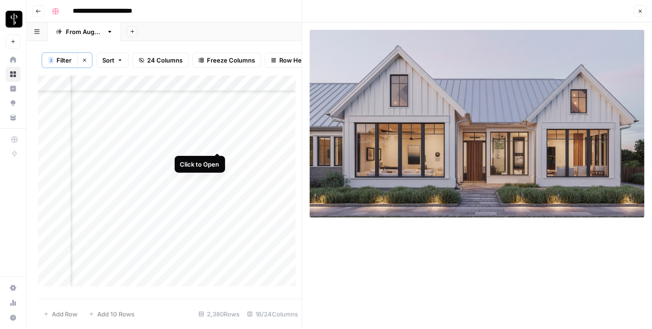
click at [217, 141] on div "Add Column" at bounding box center [170, 185] width 264 height 218
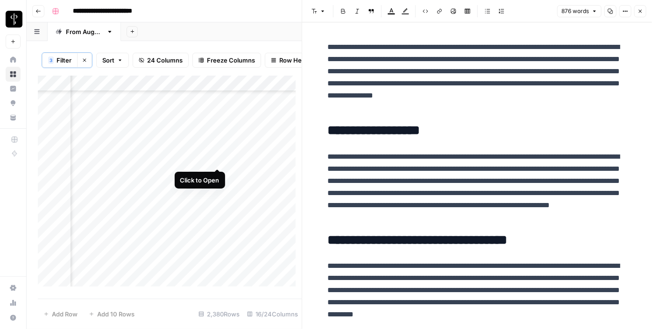
click at [216, 162] on div "Add Column" at bounding box center [170, 185] width 264 height 218
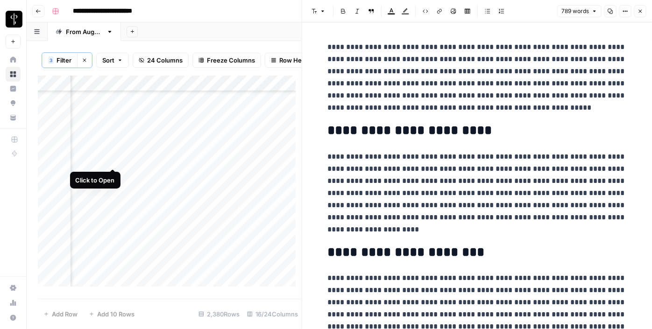
click at [112, 160] on div "Add Column" at bounding box center [170, 185] width 264 height 218
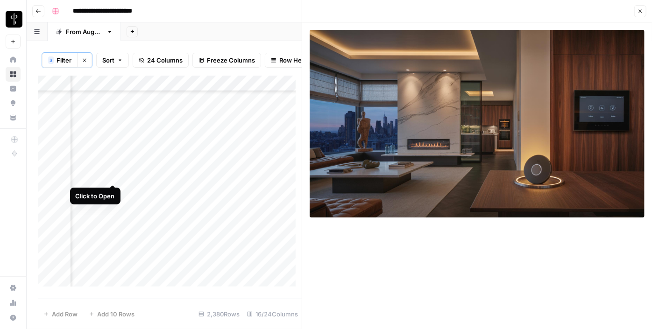
click at [112, 179] on div "Add Column" at bounding box center [170, 185] width 264 height 218
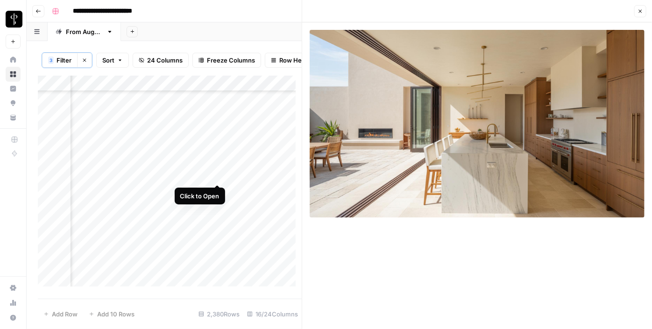
click at [217, 171] on div "Add Column" at bounding box center [170, 185] width 264 height 218
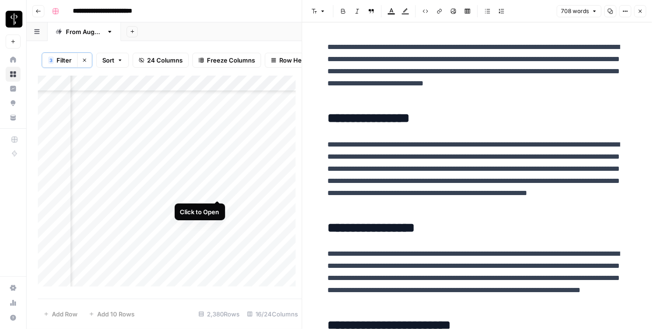
click at [218, 191] on div "Add Column" at bounding box center [170, 185] width 264 height 218
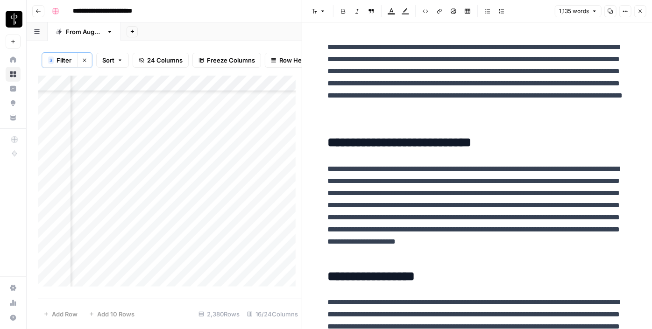
click at [113, 190] on div "Add Column" at bounding box center [170, 185] width 264 height 218
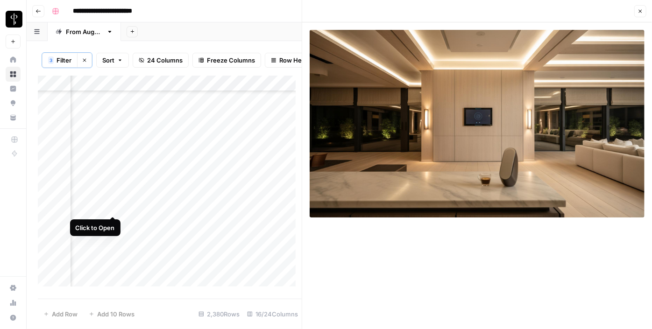
click at [114, 204] on div "Add Column" at bounding box center [170, 185] width 264 height 218
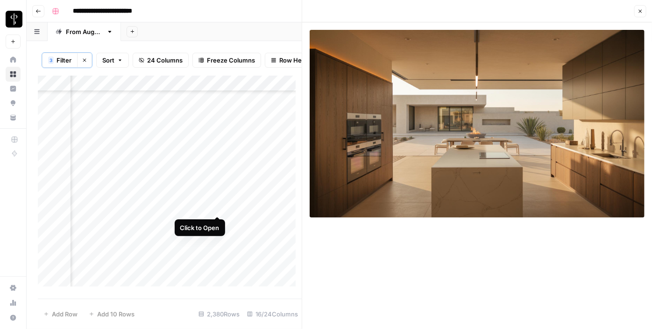
click at [215, 206] on div "Add Column" at bounding box center [170, 185] width 264 height 218
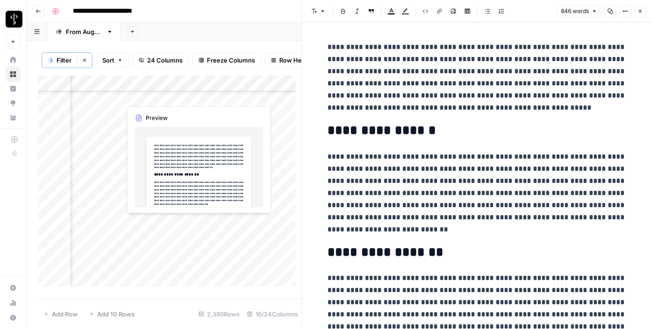
click at [216, 222] on div "Add Column" at bounding box center [170, 185] width 264 height 218
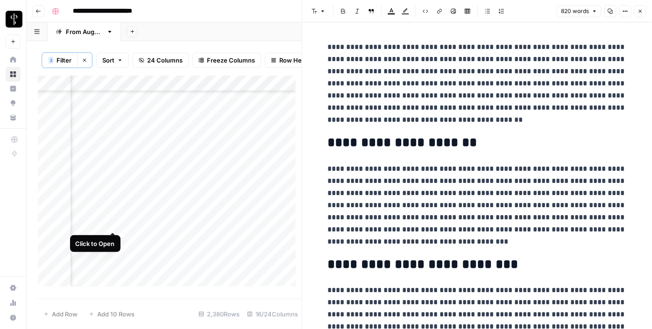
click at [113, 222] on div "Add Column" at bounding box center [170, 185] width 264 height 218
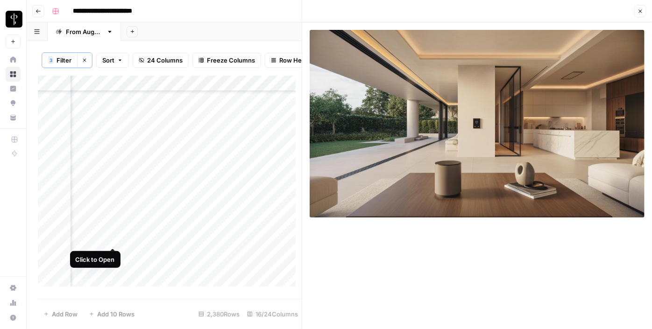
click at [112, 236] on div "Add Column" at bounding box center [170, 185] width 264 height 218
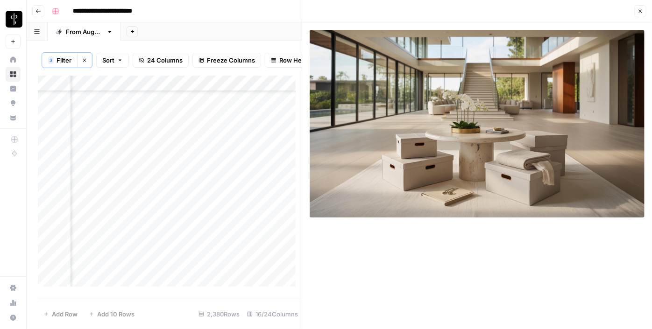
click at [217, 238] on div "Add Column" at bounding box center [170, 185] width 264 height 218
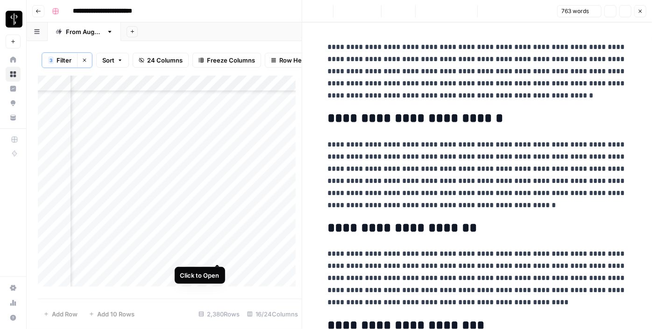
click at [216, 252] on div "Add Column" at bounding box center [170, 185] width 264 height 218
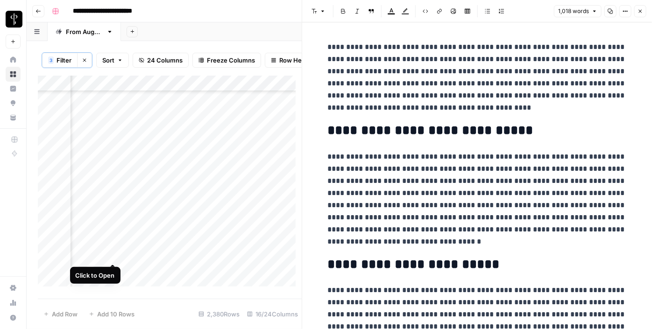
click at [112, 254] on div "Add Column" at bounding box center [170, 185] width 264 height 218
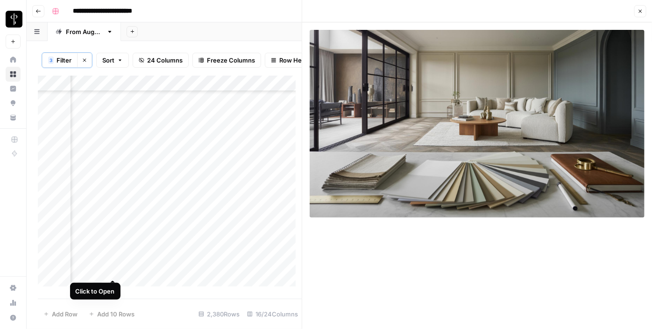
click at [112, 267] on div "Add Column" at bounding box center [170, 185] width 264 height 218
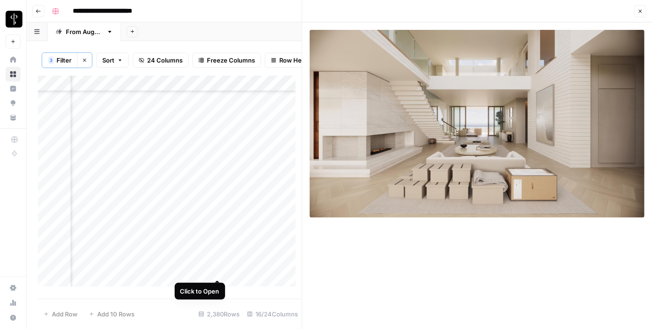
click at [218, 268] on div "Add Column" at bounding box center [170, 185] width 264 height 218
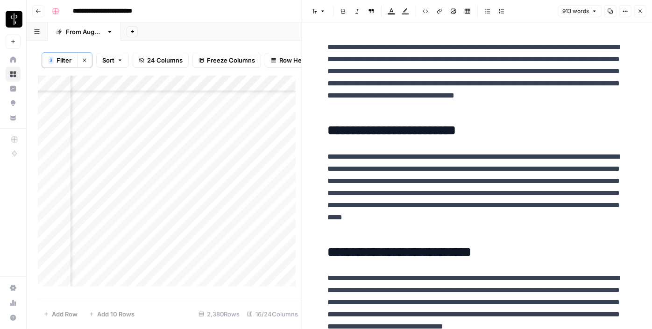
scroll to position [2196, 943]
click at [218, 116] on div "Add Column" at bounding box center [170, 185] width 264 height 218
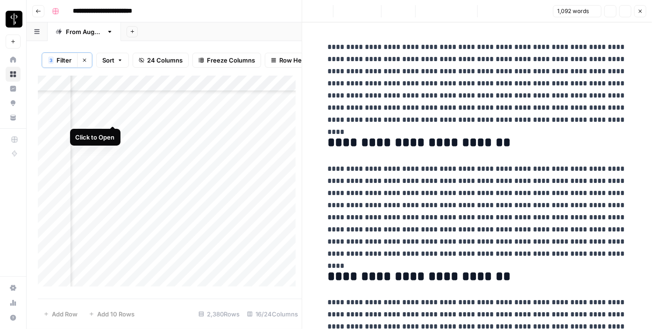
click at [112, 114] on div "Add Column" at bounding box center [170, 185] width 264 height 218
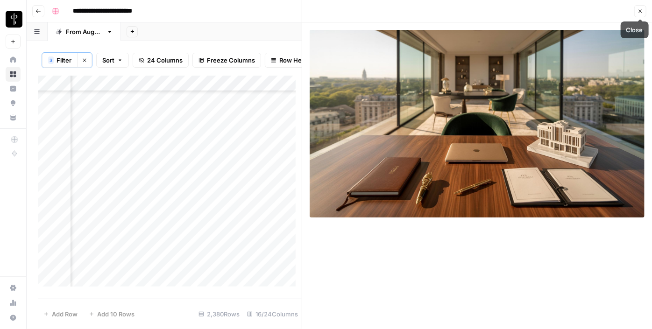
click at [639, 9] on icon "button" at bounding box center [641, 11] width 6 height 6
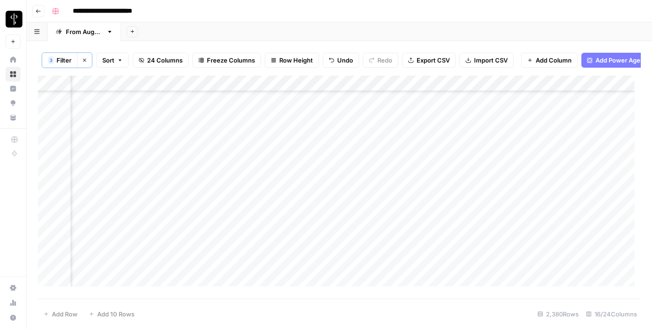
scroll to position [2026, 943]
click at [551, 130] on div "Add Column" at bounding box center [339, 185] width 603 height 218
drag, startPoint x: 582, startPoint y: 177, endPoint x: 567, endPoint y: 206, distance: 32.8
click at [567, 206] on div "Add Column" at bounding box center [339, 185] width 603 height 218
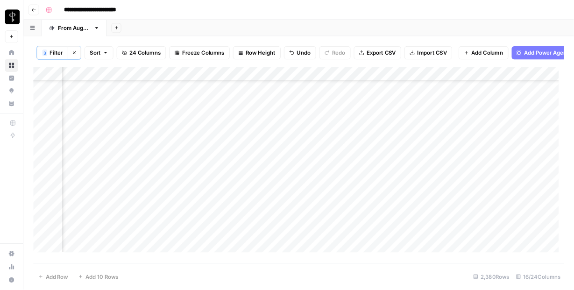
scroll to position [2196, 943]
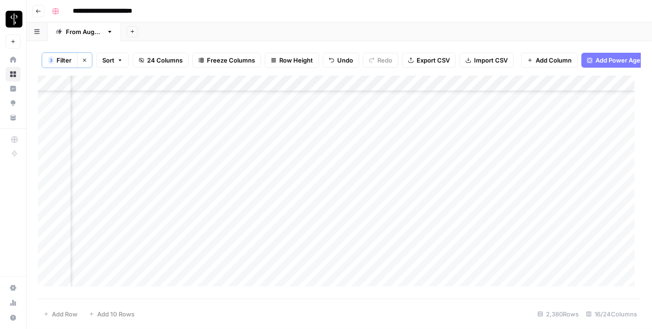
click at [307, 129] on div "Add Column" at bounding box center [339, 185] width 603 height 218
click at [303, 151] on div "Add Column" at bounding box center [339, 185] width 603 height 218
click at [309, 132] on div "Add Column" at bounding box center [339, 185] width 603 height 218
click at [310, 163] on div "Add Column" at bounding box center [339, 185] width 603 height 218
click at [311, 181] on div "Add Column" at bounding box center [339, 185] width 603 height 218
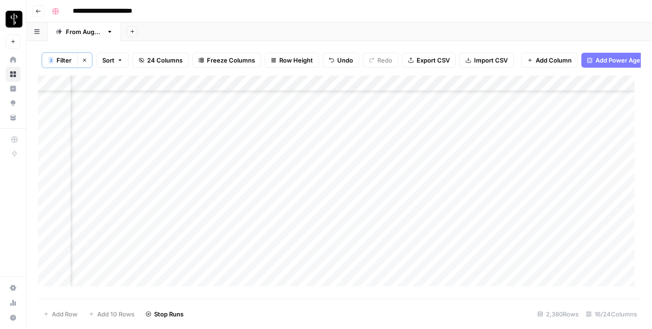
click at [314, 198] on div "Add Column" at bounding box center [339, 185] width 603 height 218
click at [117, 133] on div "Add Column" at bounding box center [339, 185] width 603 height 218
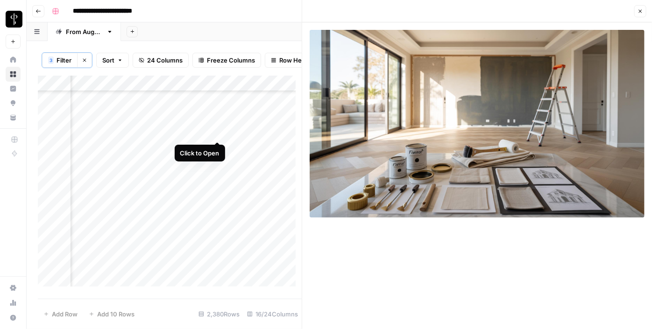
click at [219, 134] on div "Add Column" at bounding box center [170, 185] width 264 height 218
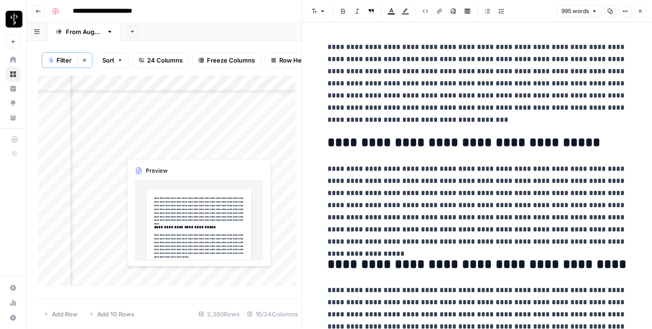
click at [215, 148] on div "Add Column" at bounding box center [170, 185] width 264 height 218
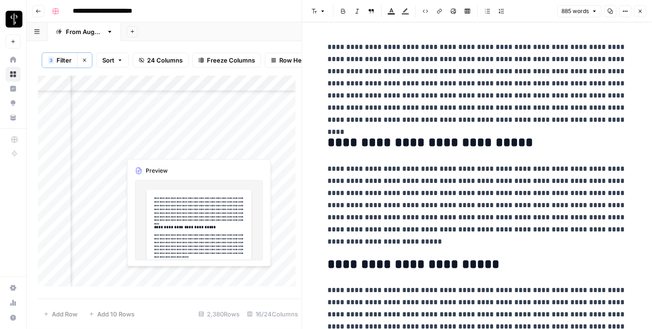
click at [117, 147] on div "Add Column" at bounding box center [170, 185] width 264 height 218
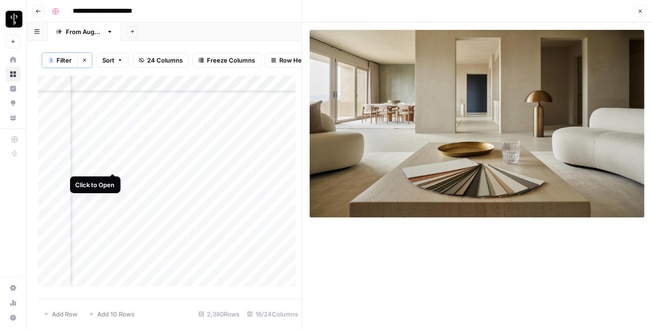
click at [112, 165] on div "Add Column" at bounding box center [170, 185] width 264 height 218
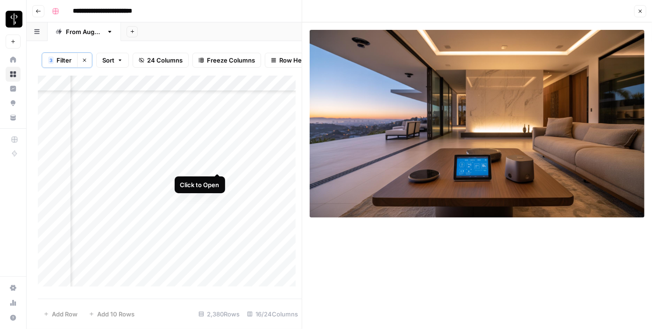
click at [217, 166] on div "Add Column" at bounding box center [170, 185] width 264 height 218
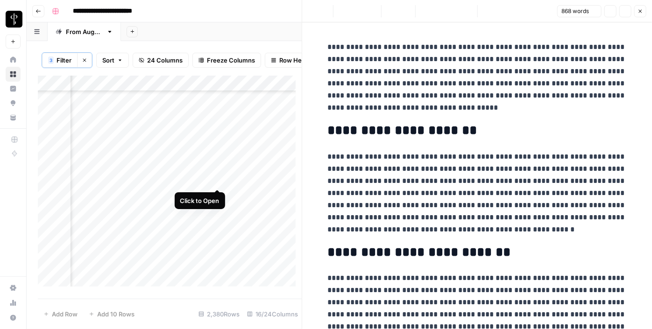
click at [214, 179] on div "Add Column" at bounding box center [170, 185] width 264 height 218
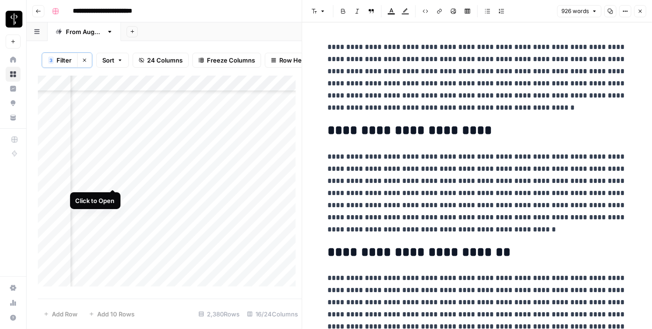
click at [114, 179] on div "Add Column" at bounding box center [170, 185] width 264 height 218
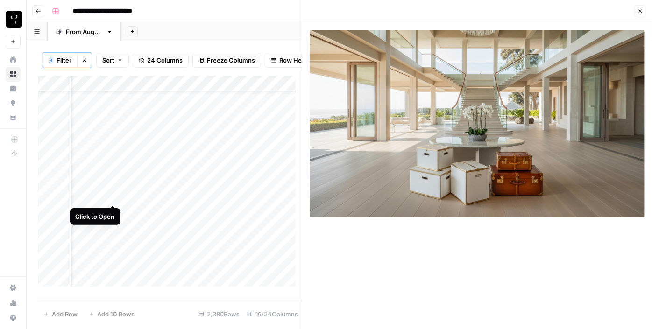
click at [111, 194] on div "Add Column" at bounding box center [170, 185] width 264 height 218
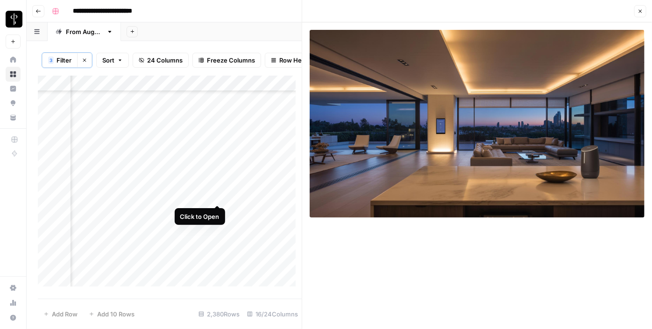
click at [214, 193] on div "Add Column" at bounding box center [170, 185] width 264 height 218
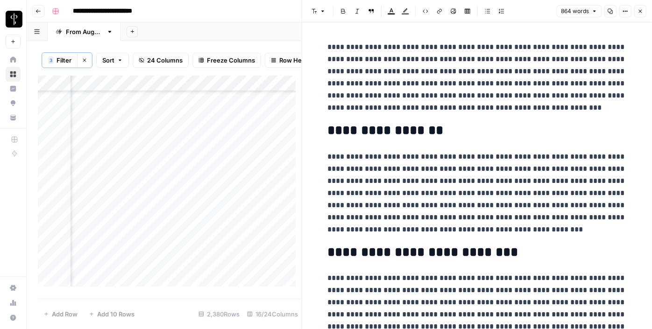
click at [642, 10] on icon "button" at bounding box center [640, 11] width 3 height 3
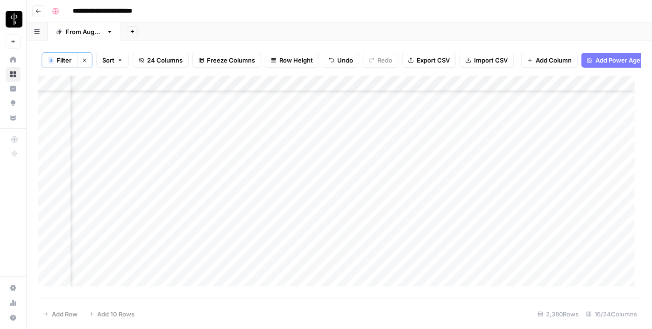
click at [573, 120] on div "Add Column" at bounding box center [339, 185] width 603 height 218
drag, startPoint x: 582, startPoint y: 123, endPoint x: 555, endPoint y: 191, distance: 73.1
click at [555, 191] on div "Add Column" at bounding box center [339, 185] width 603 height 218
click at [124, 60] on button "Sort" at bounding box center [112, 60] width 33 height 15
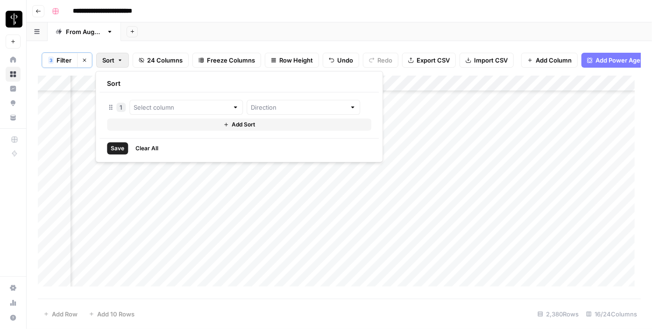
click at [121, 108] on div "1" at bounding box center [120, 107] width 9 height 9
click at [148, 147] on span "Clear All" at bounding box center [147, 148] width 23 height 8
click at [278, 111] on input "text" at bounding box center [298, 107] width 95 height 9
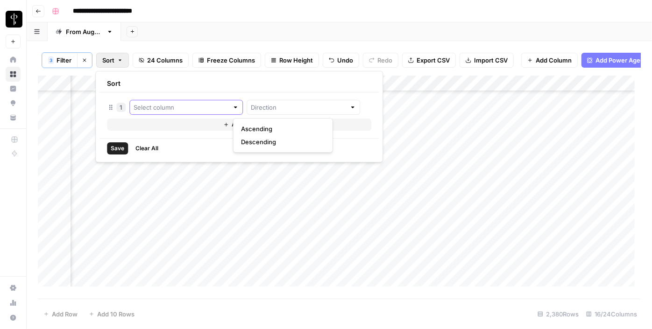
click at [213, 105] on input "text" at bounding box center [181, 107] width 95 height 9
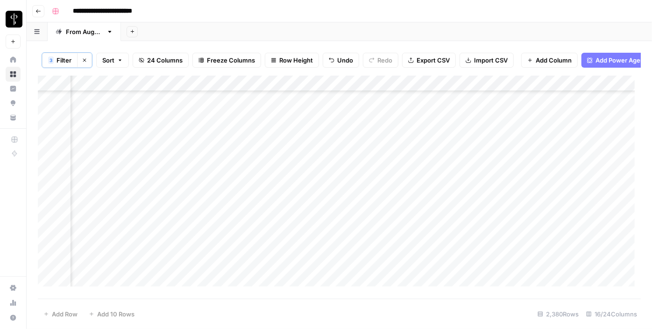
click at [210, 17] on div "**********" at bounding box center [345, 11] width 595 height 15
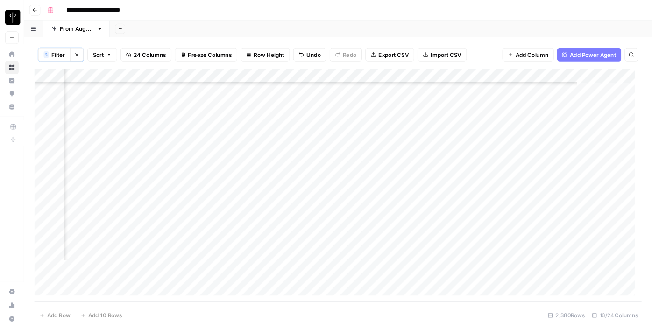
scroll to position [2196, 943]
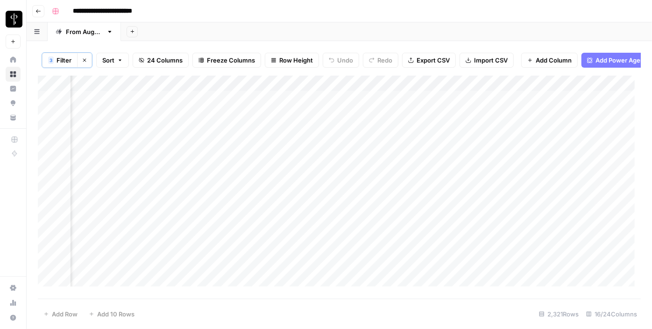
scroll to position [0, 942]
click at [116, 106] on div "Add Column" at bounding box center [339, 185] width 603 height 218
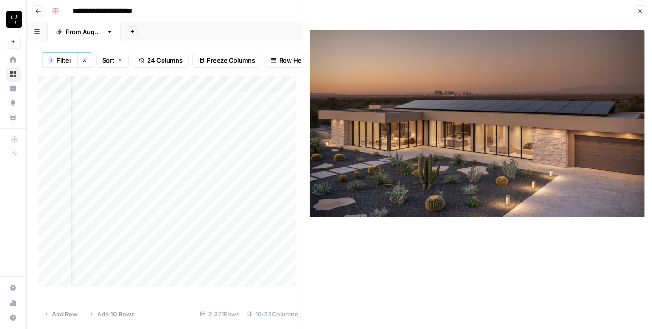
click at [642, 13] on icon "button" at bounding box center [641, 11] width 6 height 6
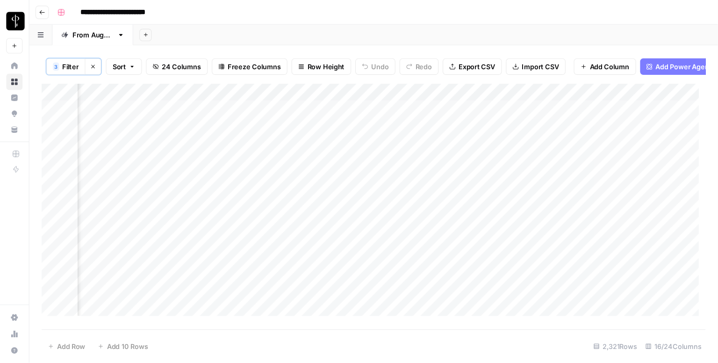
scroll to position [0, 946]
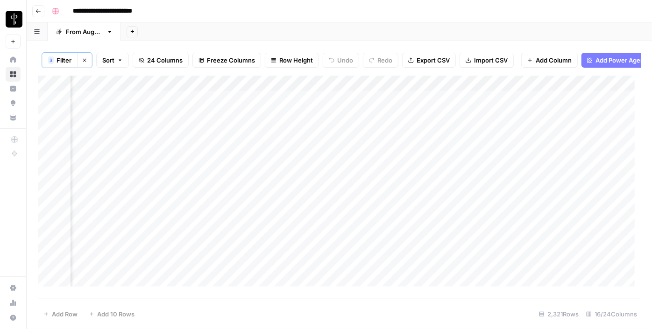
click at [178, 63] on span "24 Columns" at bounding box center [165, 60] width 36 height 9
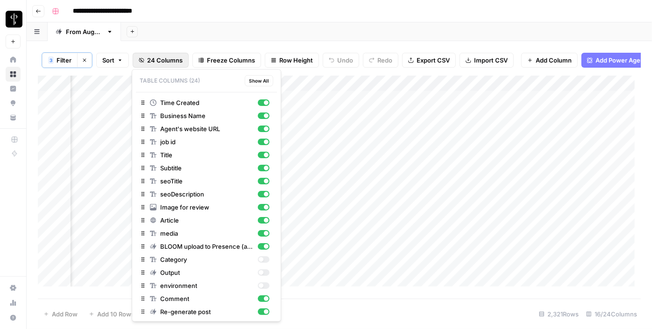
click at [178, 63] on span "24 Columns" at bounding box center [165, 60] width 36 height 9
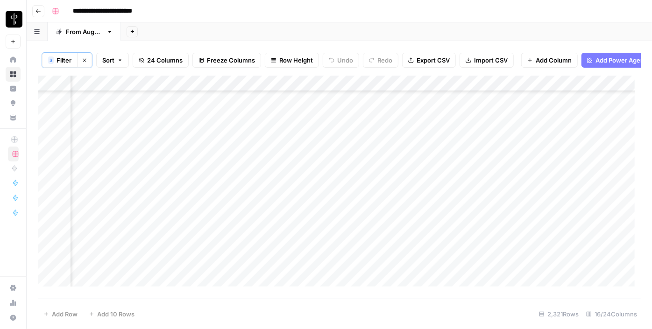
scroll to position [1571, 946]
click at [304, 121] on div "Add Column" at bounding box center [339, 185] width 603 height 218
click at [301, 136] on div "Add Column" at bounding box center [339, 185] width 603 height 218
click at [307, 124] on div "Add Column" at bounding box center [339, 185] width 603 height 218
click at [306, 152] on div "Add Column" at bounding box center [339, 185] width 603 height 218
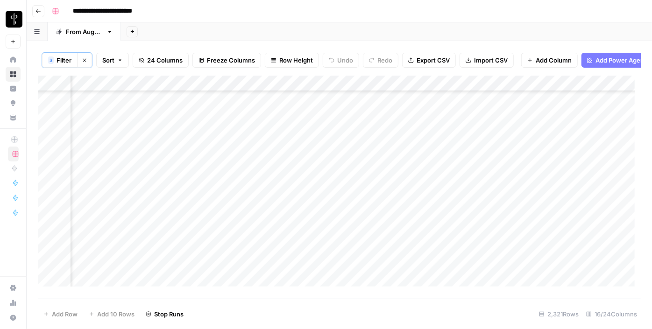
click at [108, 120] on div "Add Column" at bounding box center [339, 185] width 603 height 218
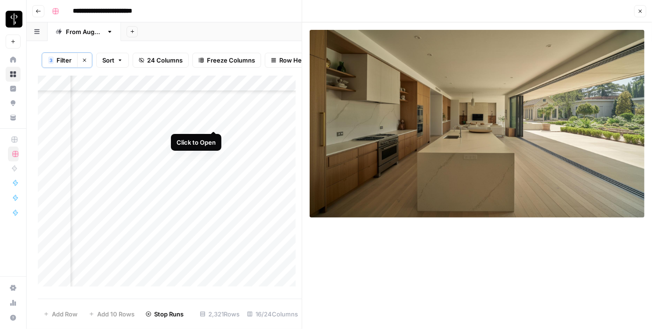
click at [212, 122] on div "Add Column" at bounding box center [170, 185] width 264 height 218
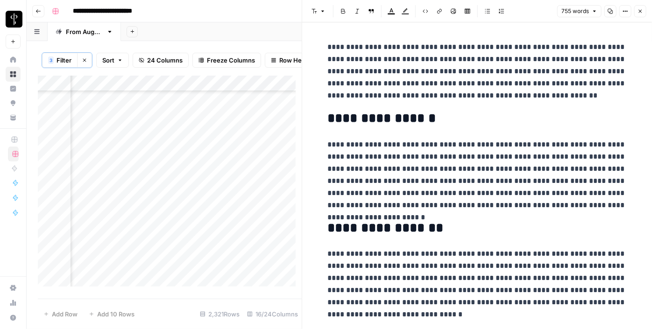
click at [642, 11] on icon "button" at bounding box center [641, 11] width 6 height 6
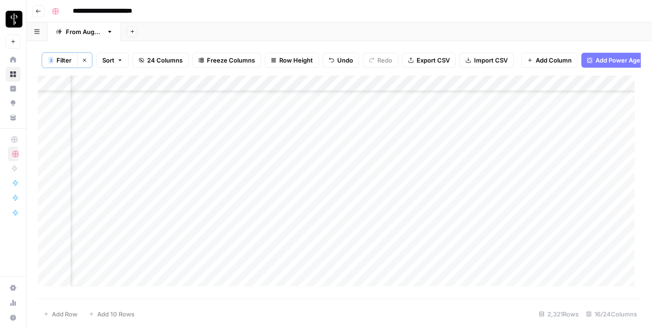
click at [511, 119] on div "Add Column" at bounding box center [339, 185] width 603 height 218
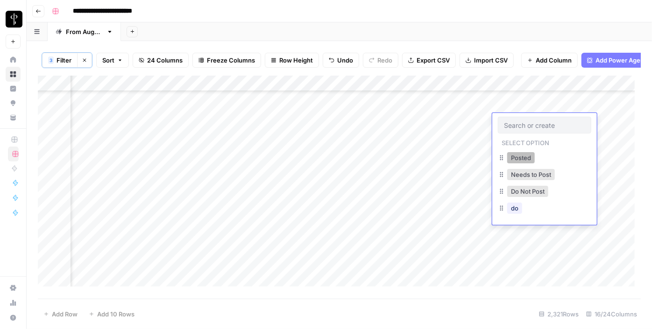
click at [512, 157] on button "Posted" at bounding box center [521, 157] width 28 height 11
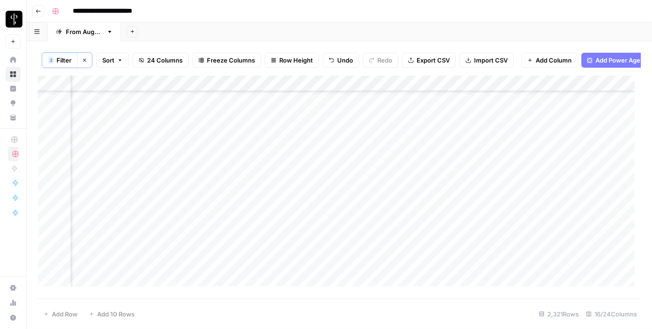
click at [513, 144] on div "Add Column" at bounding box center [339, 185] width 603 height 218
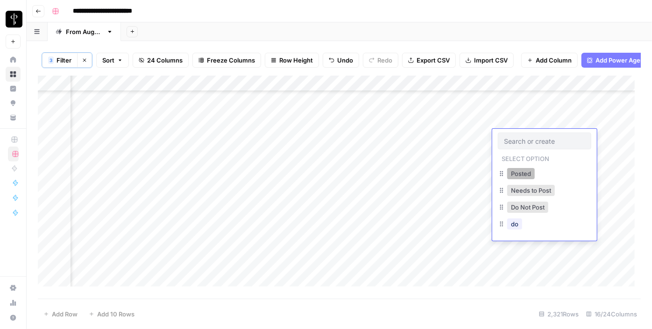
click at [512, 178] on button "Posted" at bounding box center [521, 173] width 28 height 11
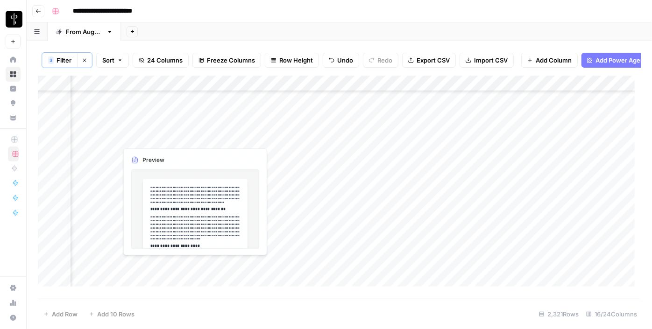
click at [111, 137] on div "Add Column" at bounding box center [339, 185] width 603 height 218
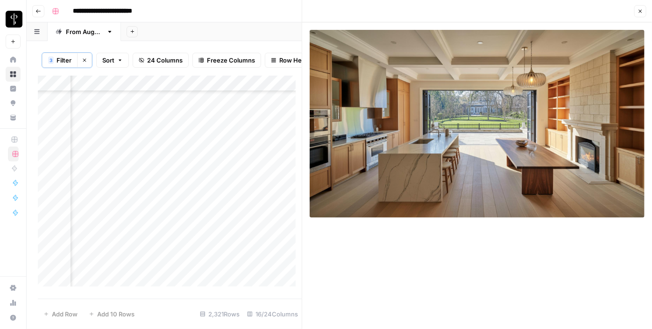
click at [212, 136] on div "Add Column" at bounding box center [170, 185] width 264 height 218
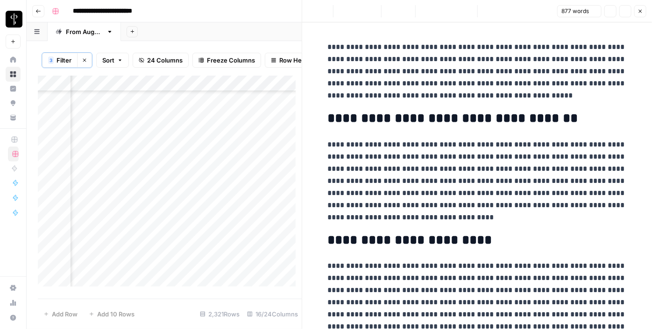
click at [212, 150] on div "Add Column" at bounding box center [170, 185] width 264 height 218
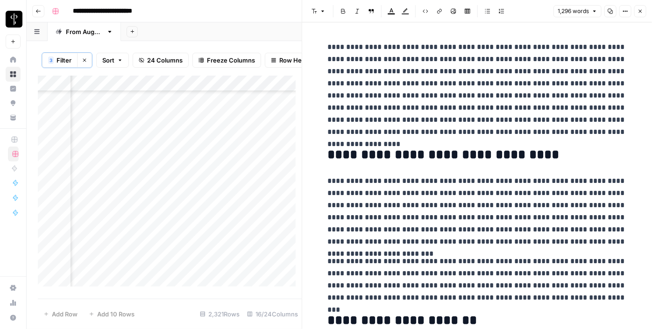
click at [107, 153] on div "Add Column" at bounding box center [170, 185] width 264 height 218
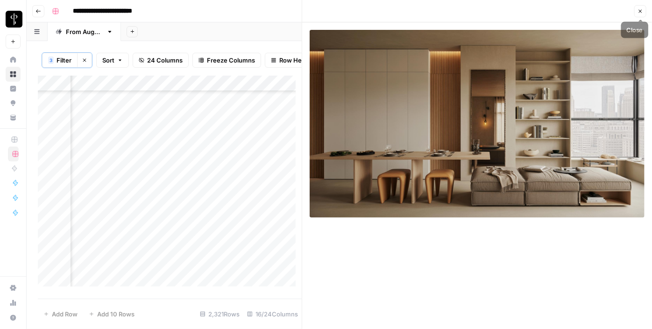
click at [642, 10] on icon "button" at bounding box center [640, 11] width 3 height 3
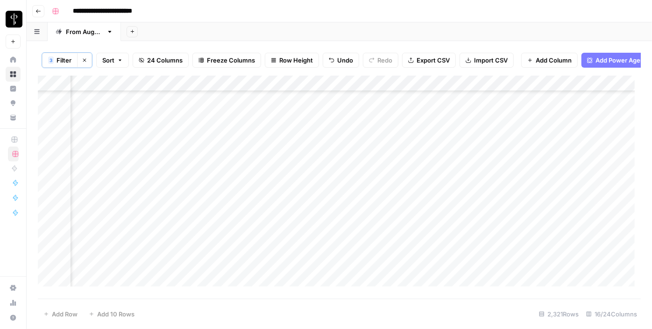
click at [521, 146] on div "Add Column" at bounding box center [339, 185] width 603 height 218
click at [522, 148] on div "Add Column" at bounding box center [339, 185] width 603 height 218
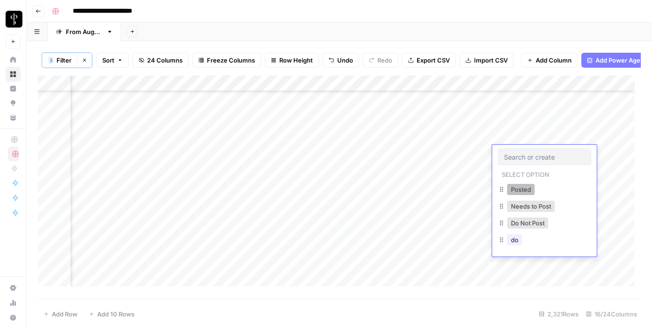
click at [519, 186] on button "Posted" at bounding box center [521, 189] width 28 height 11
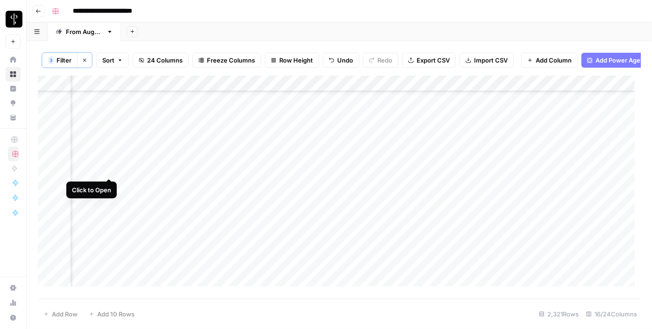
click at [107, 171] on div "Add Column" at bounding box center [339, 185] width 603 height 218
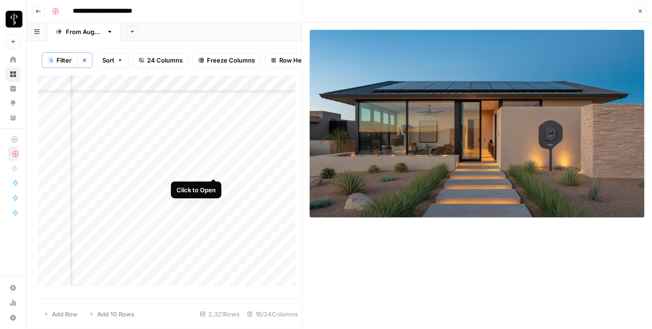
click at [214, 168] on div "Add Column" at bounding box center [170, 185] width 264 height 218
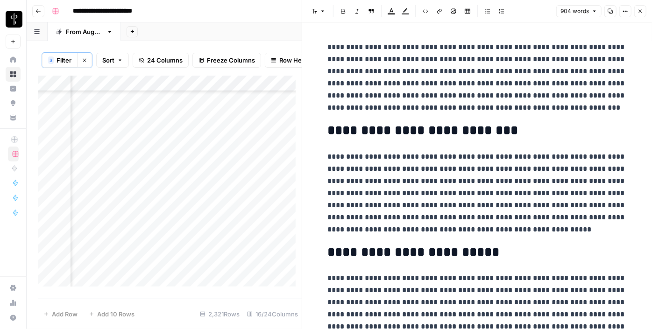
click at [636, 8] on button "Close" at bounding box center [641, 11] width 12 height 12
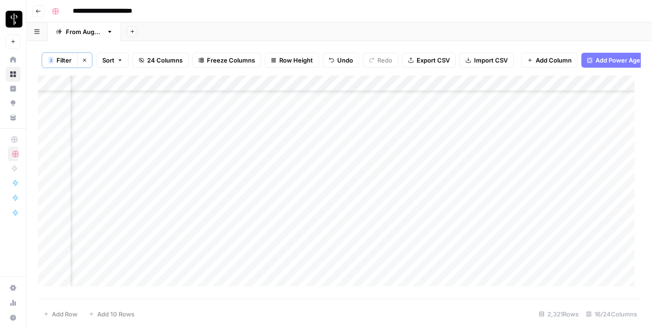
click at [310, 167] on div "Add Column" at bounding box center [339, 185] width 603 height 218
click at [516, 175] on div "Add Column" at bounding box center [339, 185] width 603 height 218
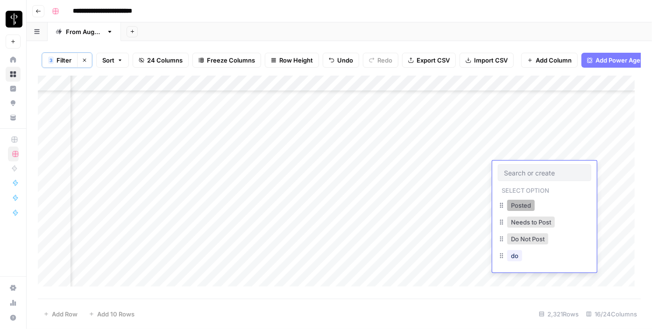
click at [514, 203] on button "Posted" at bounding box center [521, 205] width 28 height 11
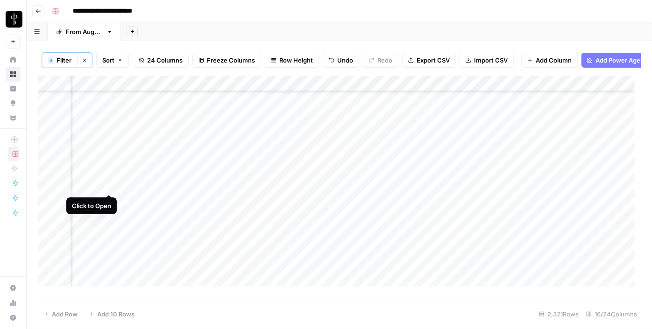
click at [110, 186] on div "Add Column" at bounding box center [339, 185] width 603 height 218
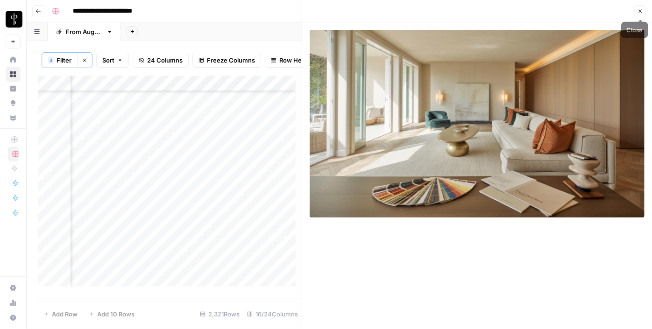
click at [641, 16] on button "Close" at bounding box center [641, 11] width 12 height 12
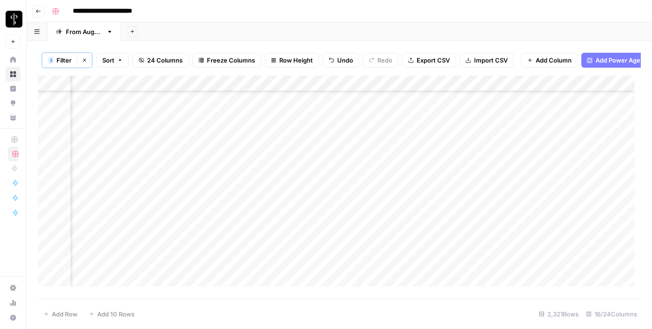
click at [314, 183] on div "Add Column" at bounding box center [339, 185] width 603 height 218
click at [310, 200] on div "Add Column" at bounding box center [339, 185] width 603 height 218
click at [310, 216] on div "Add Column" at bounding box center [339, 185] width 603 height 218
click at [311, 237] on div "Add Column" at bounding box center [339, 185] width 603 height 218
click at [309, 248] on div "Add Column" at bounding box center [339, 185] width 603 height 218
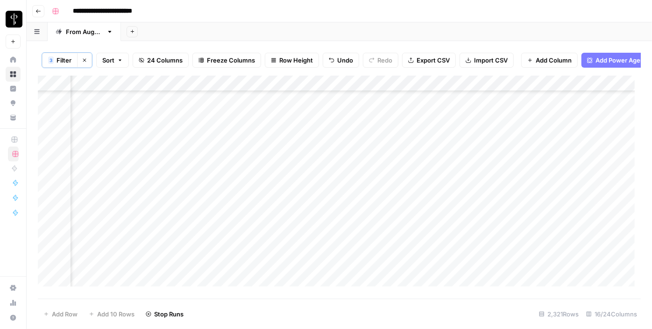
click at [303, 264] on div "Add Column" at bounding box center [339, 185] width 603 height 218
click at [307, 277] on div "Add Column" at bounding box center [339, 185] width 603 height 218
click at [310, 209] on div "Add Column" at bounding box center [339, 185] width 603 height 218
click at [308, 229] on div "Add Column" at bounding box center [339, 185] width 603 height 218
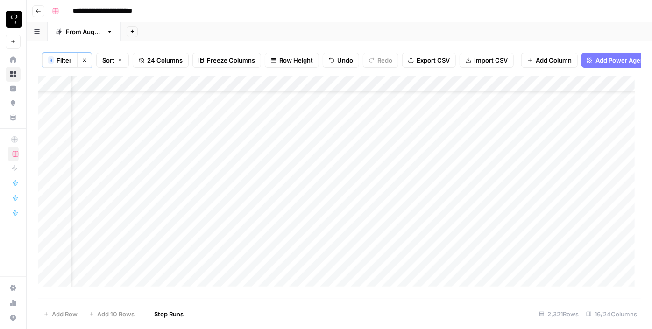
click at [309, 245] on div "Add Column" at bounding box center [339, 185] width 603 height 218
click at [307, 262] on div "Add Column" at bounding box center [339, 185] width 603 height 218
click at [307, 277] on div "Add Column" at bounding box center [339, 185] width 603 height 218
click at [301, 257] on div "Add Column" at bounding box center [339, 185] width 603 height 218
click at [309, 287] on div "Add Column" at bounding box center [339, 185] width 603 height 218
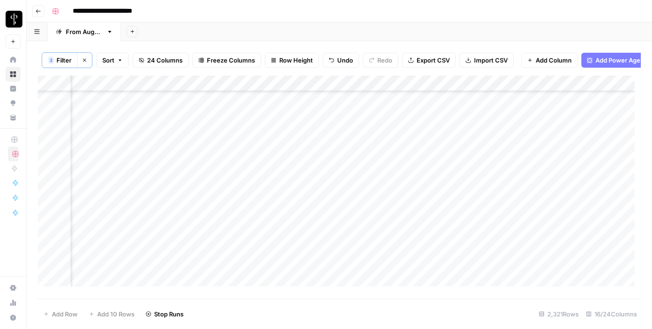
scroll to position [1742, 946]
click at [309, 220] on div "Add Column" at bounding box center [339, 185] width 603 height 218
click at [311, 233] on div "Add Column" at bounding box center [339, 185] width 603 height 218
click at [307, 254] on div "Add Column" at bounding box center [339, 185] width 603 height 218
click at [313, 221] on div "Add Column" at bounding box center [339, 185] width 603 height 218
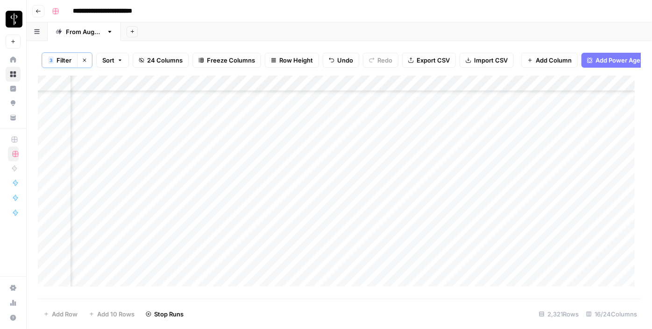
scroll to position [1571, 946]
click at [105, 185] on div "Add Column" at bounding box center [339, 185] width 603 height 218
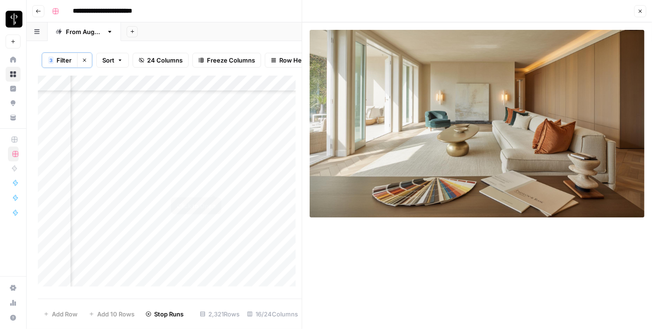
click at [215, 184] on div "Add Column" at bounding box center [170, 185] width 264 height 218
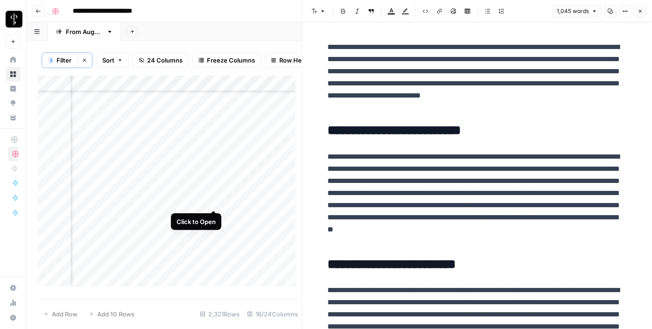
click at [213, 200] on div "Add Column" at bounding box center [170, 185] width 264 height 218
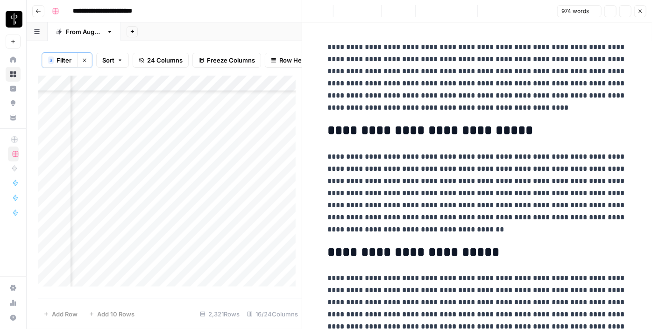
click at [108, 201] on div "Add Column" at bounding box center [170, 185] width 264 height 218
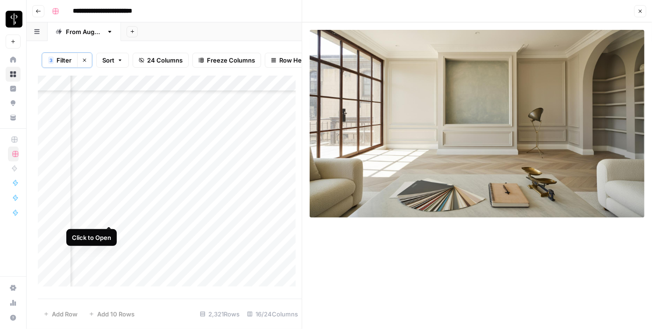
click at [107, 216] on div "Add Column" at bounding box center [170, 185] width 264 height 218
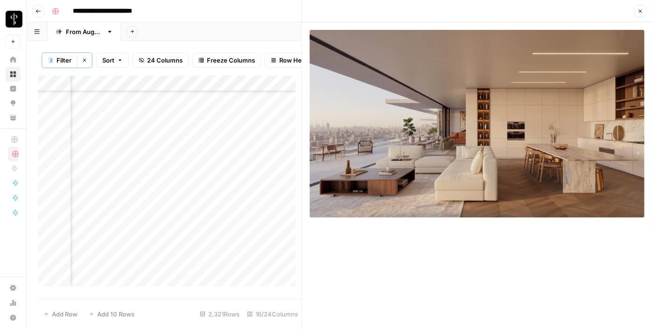
click at [213, 217] on div "Add Column" at bounding box center [170, 185] width 264 height 218
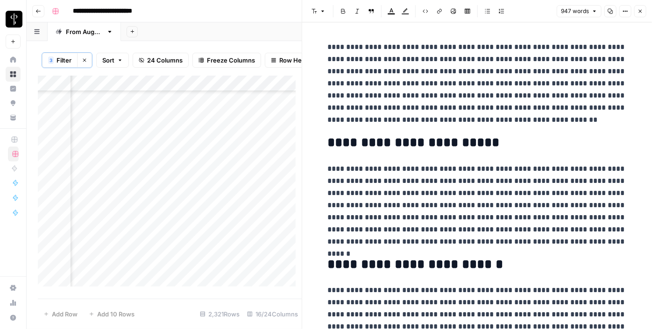
click at [212, 229] on div "Add Column" at bounding box center [170, 185] width 264 height 218
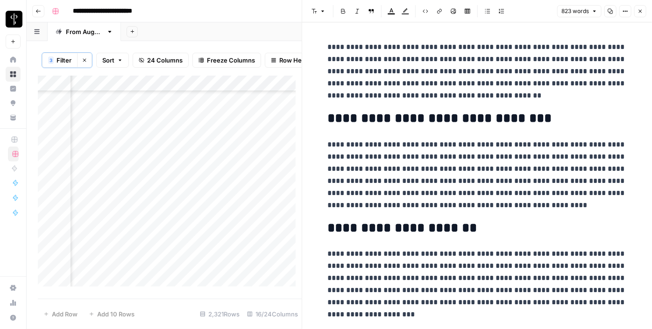
click at [105, 233] on div "Add Column" at bounding box center [170, 185] width 264 height 218
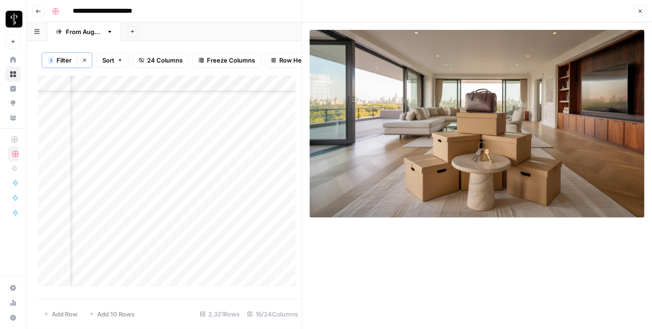
click at [108, 248] on div "Add Column" at bounding box center [170, 185] width 264 height 218
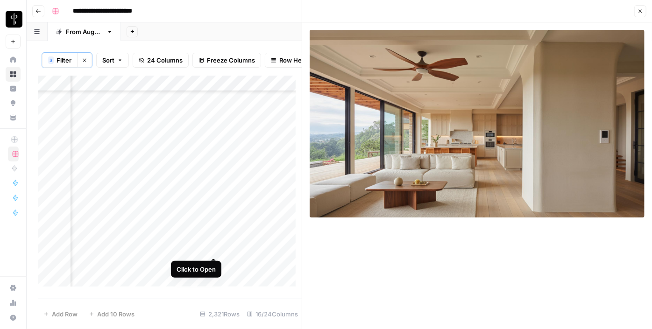
click at [215, 250] on div "Add Column" at bounding box center [170, 185] width 264 height 218
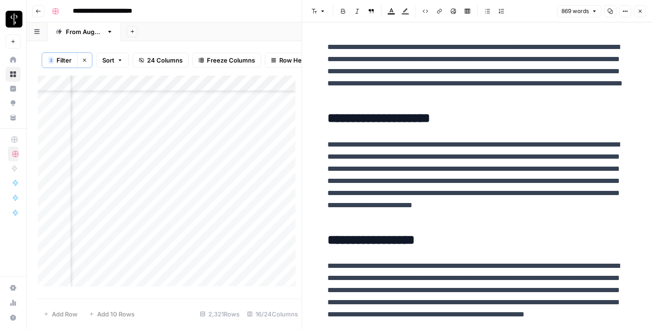
scroll to position [1699, 946]
click at [214, 140] on div "Add Column" at bounding box center [170, 185] width 264 height 218
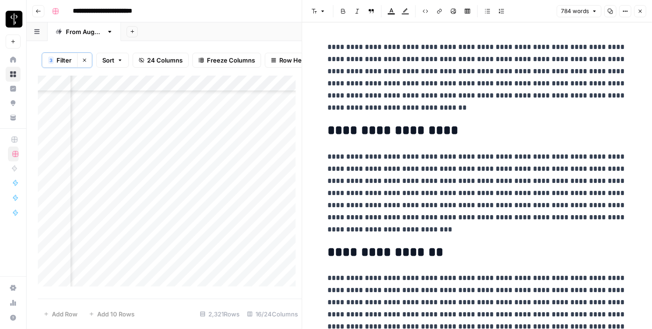
click at [107, 138] on div "Add Column" at bounding box center [170, 185] width 264 height 218
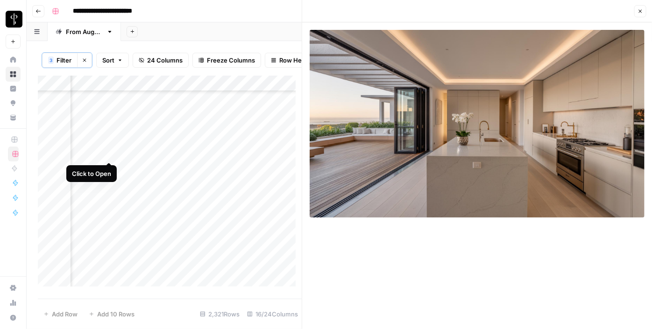
click at [106, 156] on div "Add Column" at bounding box center [170, 185] width 264 height 218
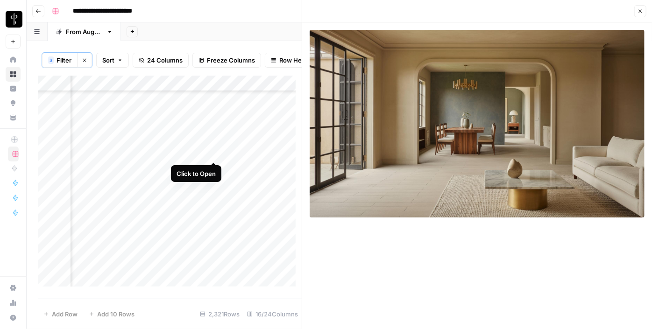
click at [217, 152] on div "Add Column" at bounding box center [170, 185] width 264 height 218
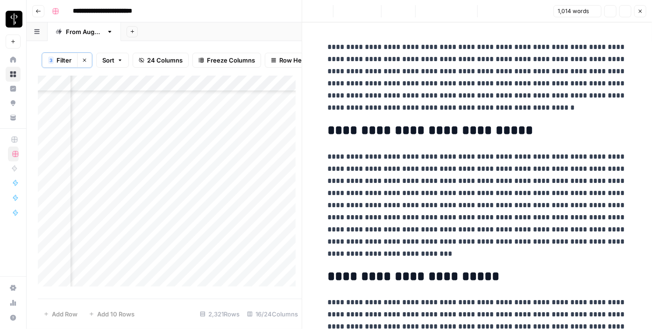
click at [214, 174] on div "Add Column" at bounding box center [170, 185] width 264 height 218
click at [214, 169] on div "Add Column" at bounding box center [170, 185] width 264 height 218
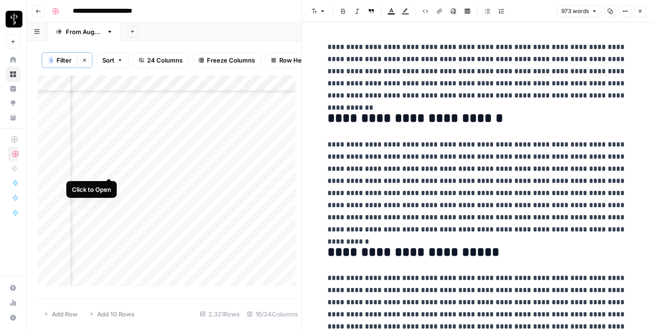
click at [107, 168] on div "Add Column" at bounding box center [170, 185] width 264 height 218
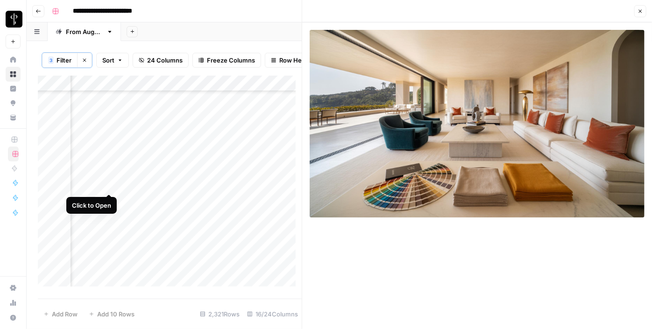
click at [107, 185] on div "Add Column" at bounding box center [170, 185] width 264 height 218
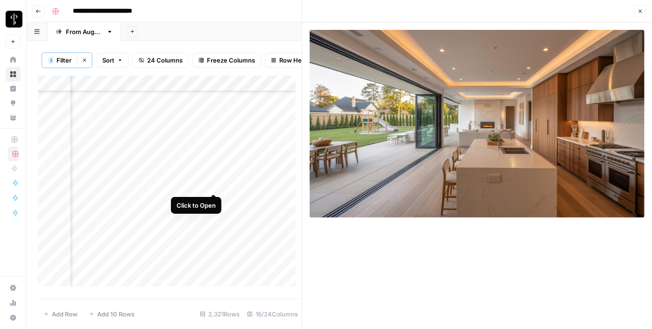
click at [214, 185] on div "Add Column" at bounding box center [170, 185] width 264 height 218
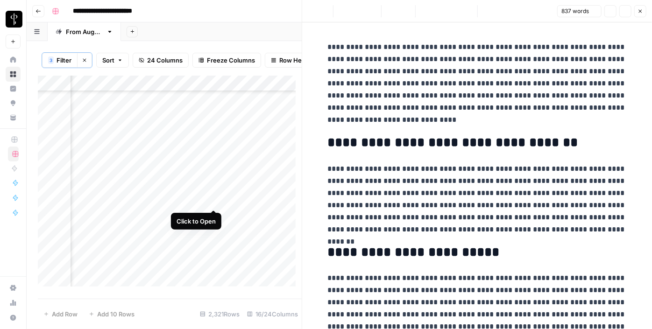
click at [213, 203] on div "Add Column" at bounding box center [170, 185] width 264 height 218
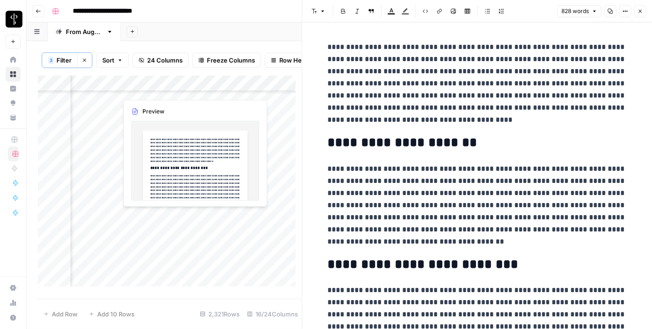
click at [212, 217] on div "Add Column" at bounding box center [170, 185] width 264 height 218
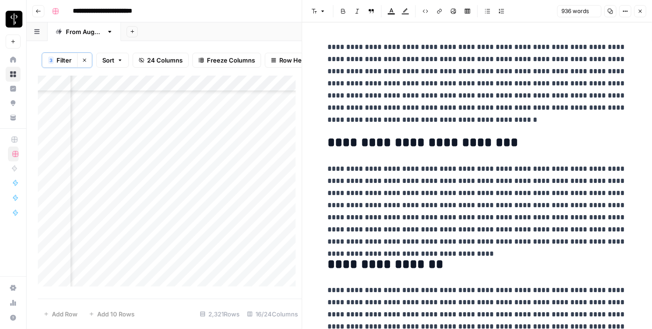
click at [107, 215] on div "Add Column" at bounding box center [170, 185] width 264 height 218
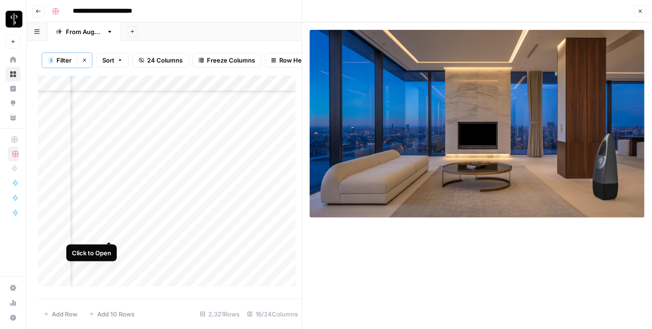
click at [107, 232] on div "Add Column" at bounding box center [170, 185] width 264 height 218
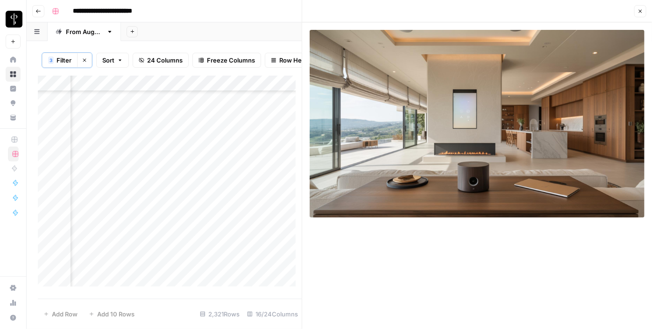
click at [209, 232] on div "Add Column" at bounding box center [170, 185] width 264 height 218
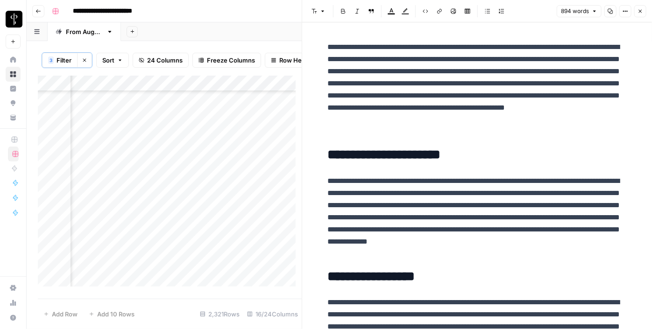
scroll to position [1827, 946]
click at [213, 121] on div "Add Column" at bounding box center [170, 185] width 264 height 218
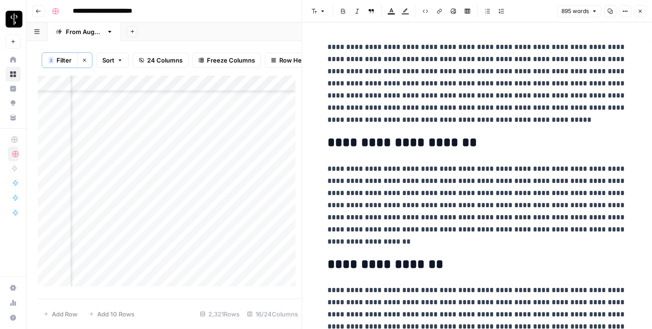
click at [110, 122] on div "Add Column" at bounding box center [170, 185] width 264 height 218
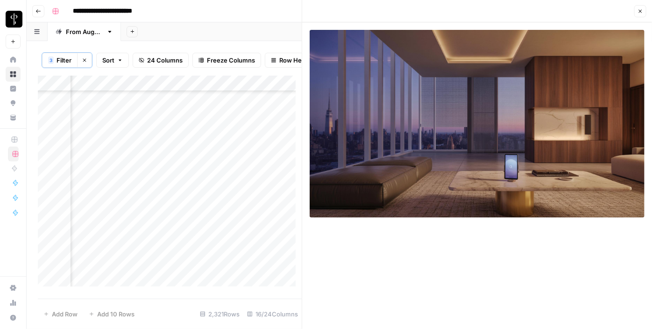
click at [109, 137] on div "Add Column" at bounding box center [170, 185] width 264 height 218
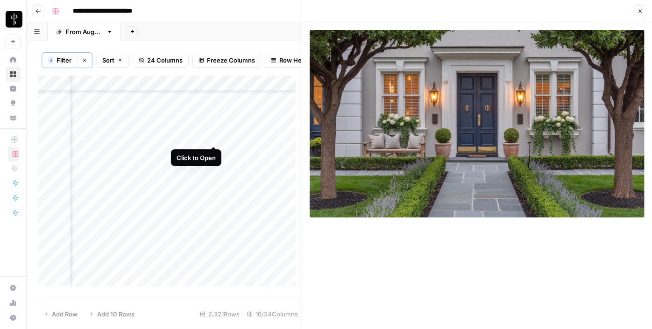
click at [217, 135] on div "Add Column" at bounding box center [170, 185] width 264 height 218
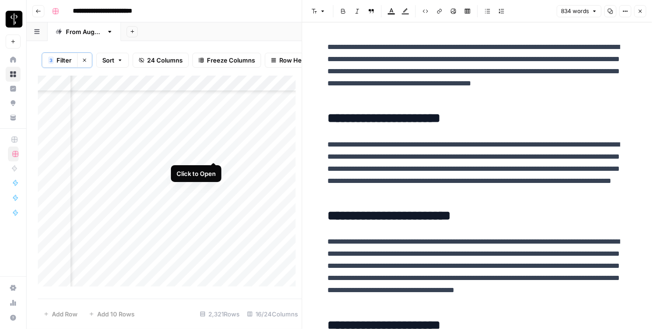
click at [214, 151] on div "Add Column" at bounding box center [170, 185] width 264 height 218
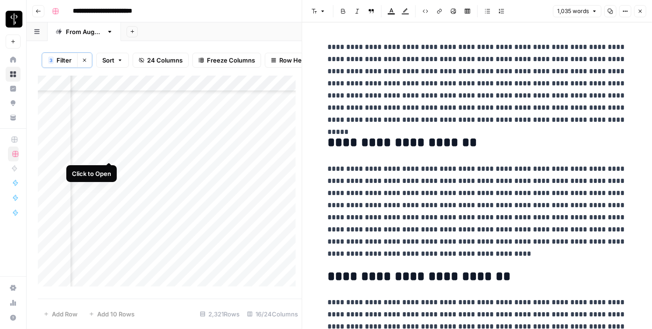
click at [106, 152] on div "Add Column" at bounding box center [170, 185] width 264 height 218
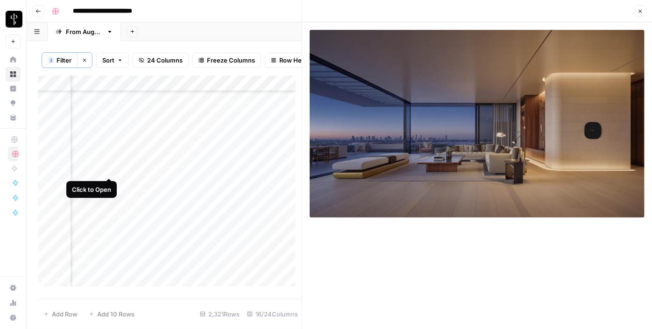
click at [109, 170] on div "Add Column" at bounding box center [170, 185] width 264 height 218
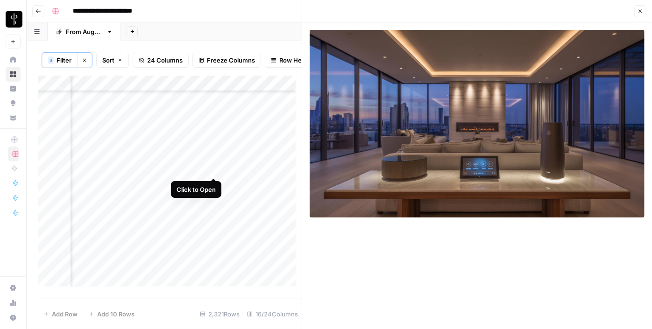
click at [212, 167] on div "Add Column" at bounding box center [170, 185] width 264 height 218
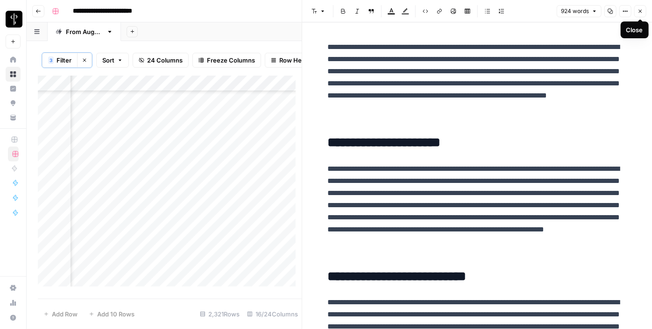
click at [642, 12] on icon "button" at bounding box center [640, 11] width 3 height 3
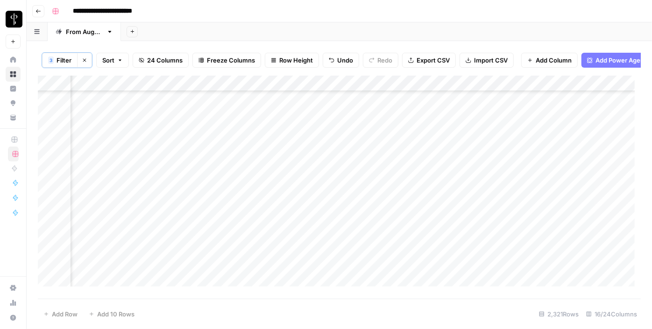
scroll to position [1614, 946]
click at [539, 129] on div "Add Column" at bounding box center [339, 185] width 603 height 218
drag, startPoint x: 578, startPoint y: 134, endPoint x: 536, endPoint y: 252, distance: 125.5
click at [536, 252] on div "Add Column" at bounding box center [339, 185] width 603 height 218
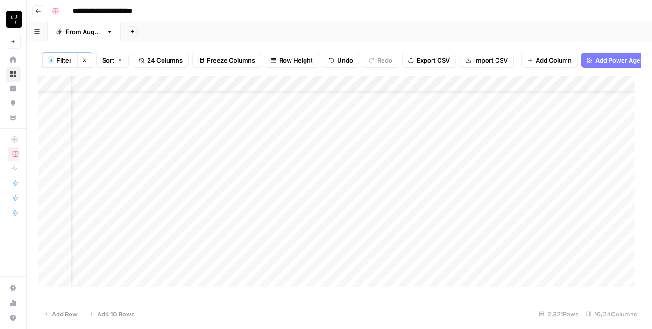
scroll to position [1869, 946]
click at [308, 144] on div "Add Column" at bounding box center [339, 185] width 603 height 218
click at [311, 160] on div "Add Column" at bounding box center [339, 185] width 603 height 218
click at [312, 145] on div "Add Column" at bounding box center [339, 185] width 603 height 218
click at [313, 172] on div "Add Column" at bounding box center [339, 185] width 603 height 218
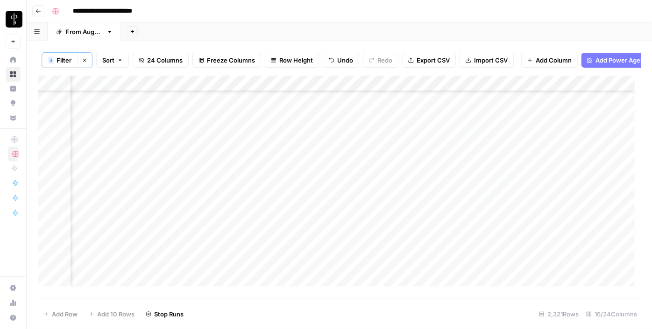
click at [316, 188] on div "Add Column" at bounding box center [339, 185] width 603 height 218
click at [313, 208] on div "Add Column" at bounding box center [339, 185] width 603 height 218
click at [313, 221] on div "Add Column" at bounding box center [339, 185] width 603 height 218
click at [307, 205] on div "Add Column" at bounding box center [339, 185] width 603 height 218
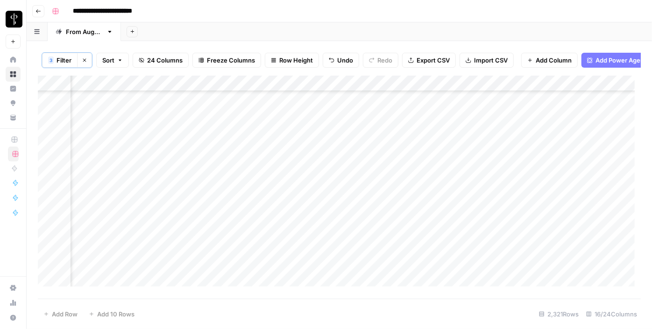
click at [306, 195] on div "Add Column" at bounding box center [339, 185] width 603 height 218
click at [311, 212] on div "Add Column" at bounding box center [339, 185] width 603 height 218
click at [313, 195] on div "Add Column" at bounding box center [339, 185] width 603 height 218
click at [315, 224] on div "Add Column" at bounding box center [339, 185] width 603 height 218
click at [309, 241] on div "Add Column" at bounding box center [339, 185] width 603 height 218
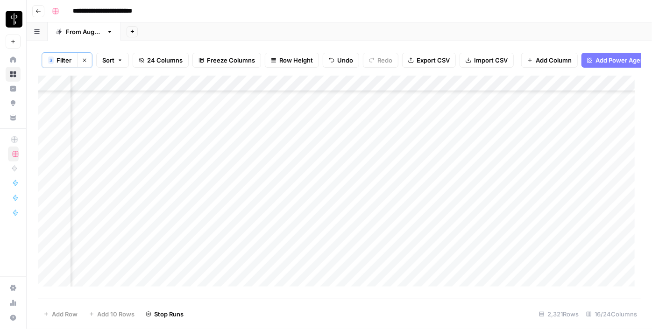
click at [309, 259] on div "Add Column" at bounding box center [339, 185] width 603 height 218
click at [309, 272] on div "Add Column" at bounding box center [339, 185] width 603 height 218
click at [307, 286] on div "Add Column" at bounding box center [339, 185] width 603 height 218
click at [313, 218] on div "Add Column" at bounding box center [339, 185] width 603 height 218
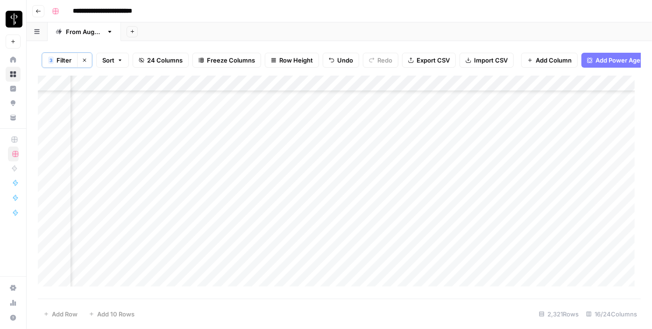
click at [314, 236] on div "Add Column" at bounding box center [339, 185] width 603 height 218
click at [309, 248] on div "Add Column" at bounding box center [339, 185] width 603 height 218
click at [308, 269] on div "Add Column" at bounding box center [339, 185] width 603 height 218
click at [306, 283] on div "Add Column" at bounding box center [339, 185] width 603 height 218
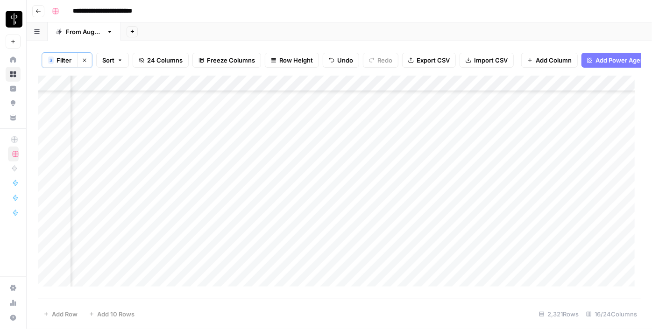
click at [311, 217] on div "Add Column" at bounding box center [339, 185] width 603 height 218
click at [309, 230] on div "Add Column" at bounding box center [339, 185] width 603 height 218
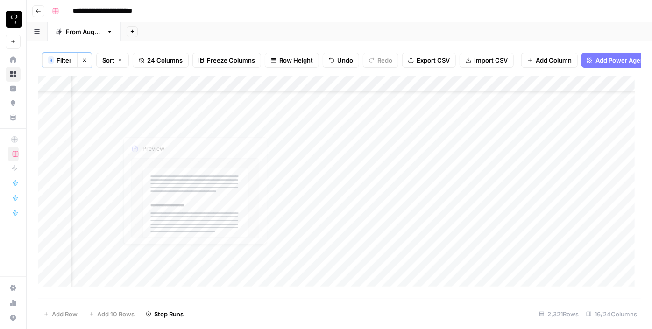
click at [112, 142] on div "Add Column" at bounding box center [339, 185] width 603 height 218
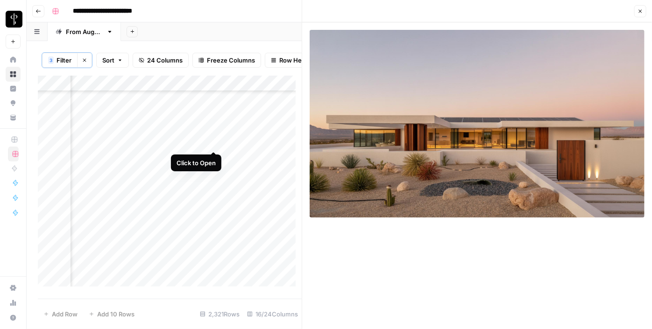
click at [214, 141] on div "Add Column" at bounding box center [170, 185] width 264 height 218
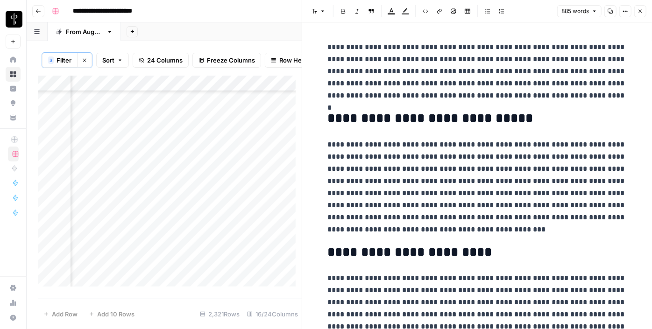
click at [208, 155] on div "Add Column" at bounding box center [170, 185] width 264 height 218
click at [210, 156] on div "Add Column" at bounding box center [170, 185] width 264 height 218
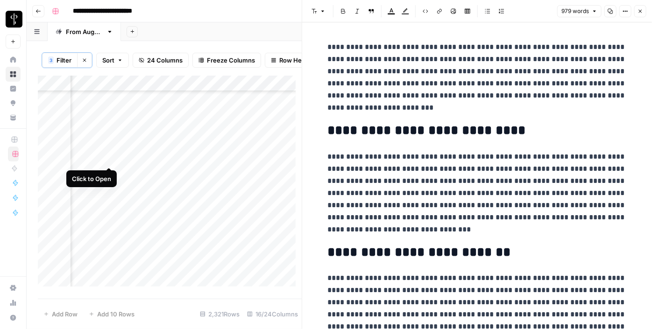
click at [107, 159] on div "Add Column" at bounding box center [170, 185] width 264 height 218
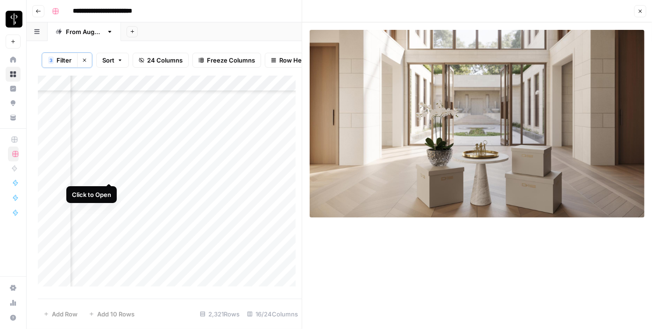
click at [107, 173] on div "Add Column" at bounding box center [170, 185] width 264 height 218
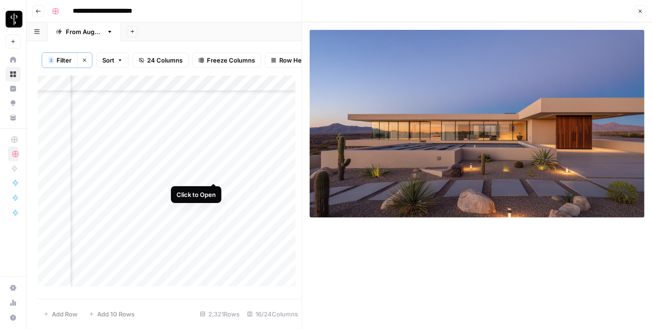
click at [212, 174] on div "Add Column" at bounding box center [170, 185] width 264 height 218
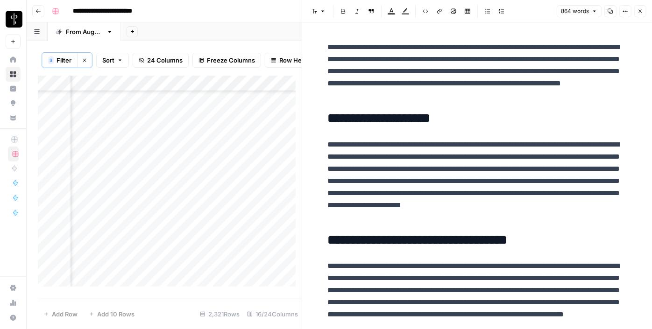
click at [212, 188] on div "Add Column" at bounding box center [170, 185] width 264 height 218
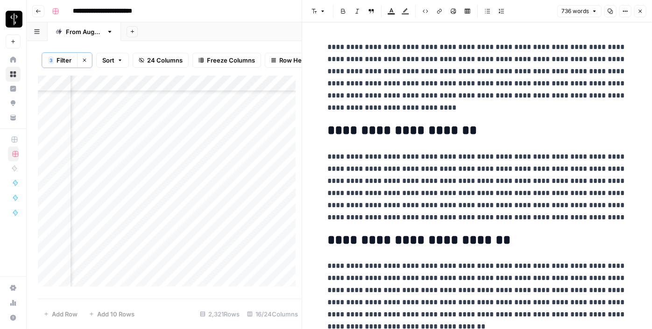
click at [107, 188] on div "Add Column" at bounding box center [170, 185] width 264 height 218
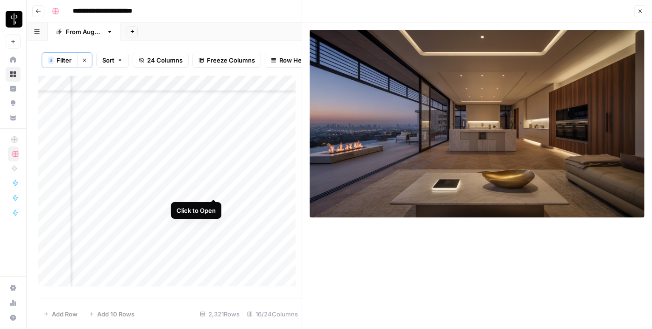
click at [213, 186] on div "Add Column" at bounding box center [170, 185] width 264 height 218
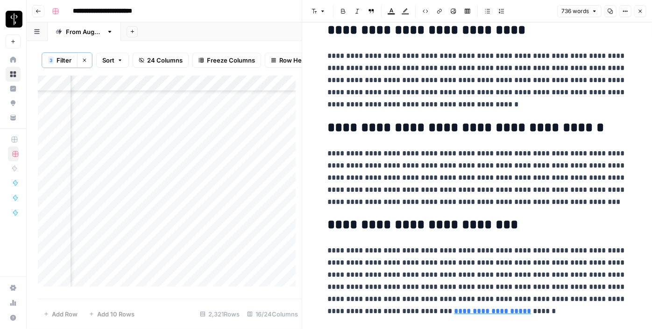
scroll to position [939, 0]
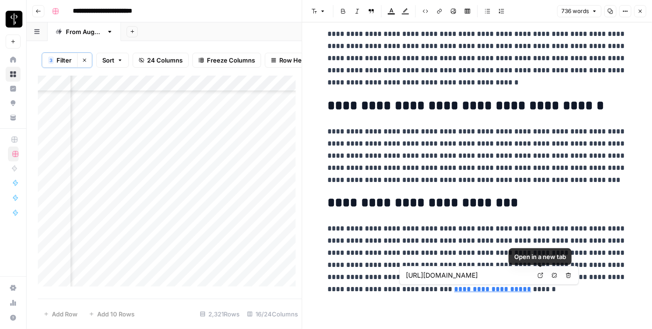
click at [538, 277] on icon at bounding box center [541, 276] width 6 height 6
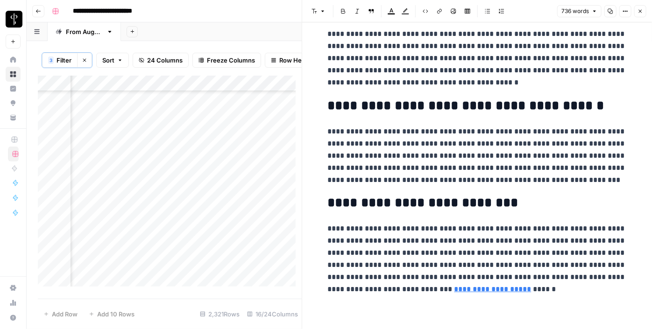
click at [640, 11] on icon "button" at bounding box center [640, 11] width 3 height 3
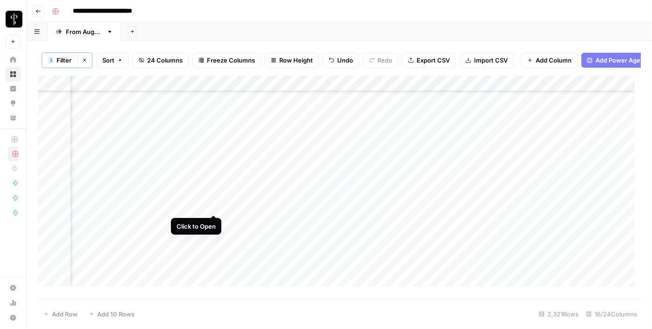
click at [216, 204] on div "Add Column" at bounding box center [339, 185] width 603 height 218
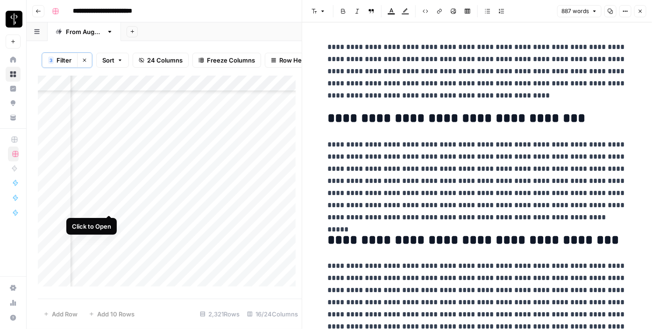
click at [113, 205] on div "Add Column" at bounding box center [170, 185] width 264 height 218
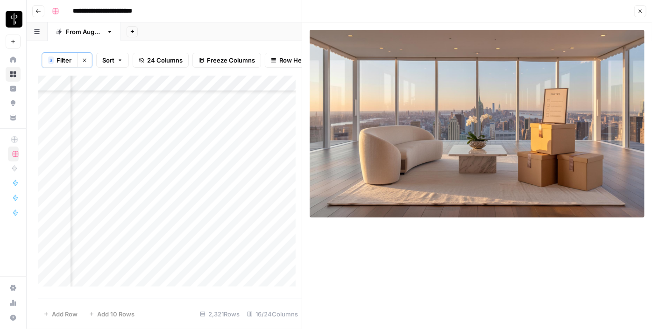
click at [107, 223] on div "Add Column" at bounding box center [170, 185] width 264 height 218
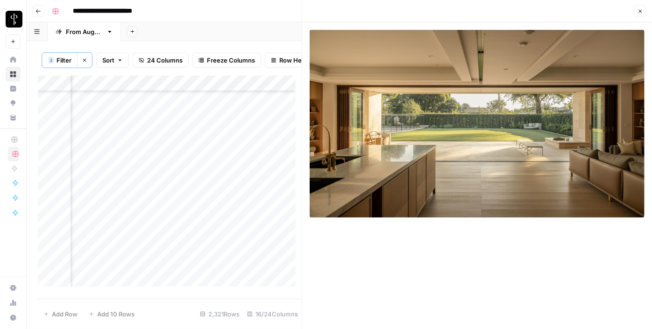
click at [213, 218] on div "Add Column" at bounding box center [170, 185] width 264 height 218
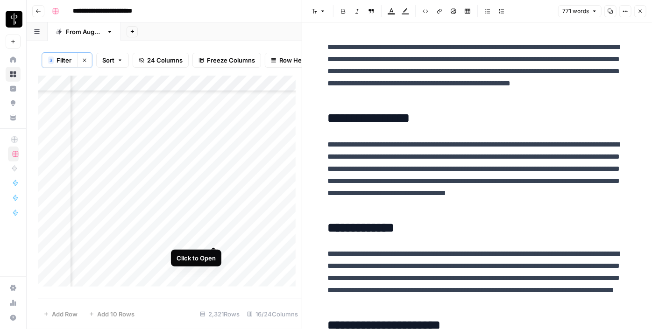
click at [212, 242] on div "Add Column" at bounding box center [170, 185] width 264 height 218
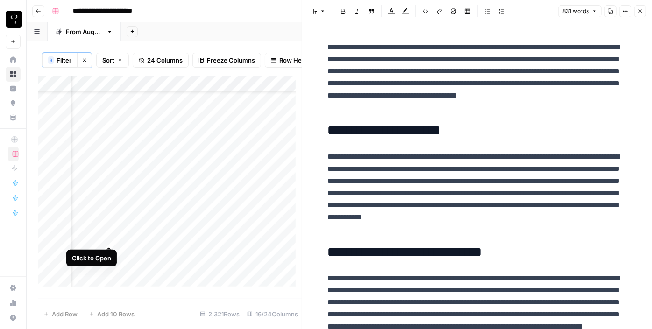
click at [108, 238] on div "Add Column" at bounding box center [170, 185] width 264 height 218
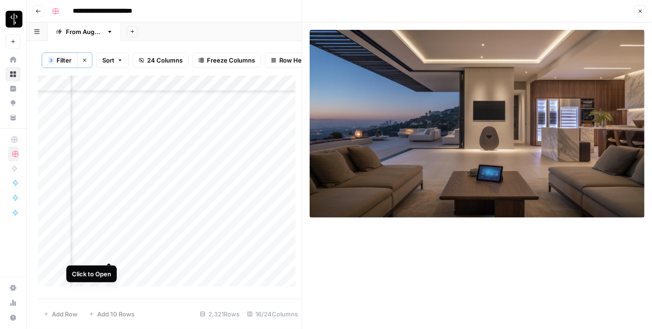
click at [108, 254] on div "Add Column" at bounding box center [170, 185] width 264 height 218
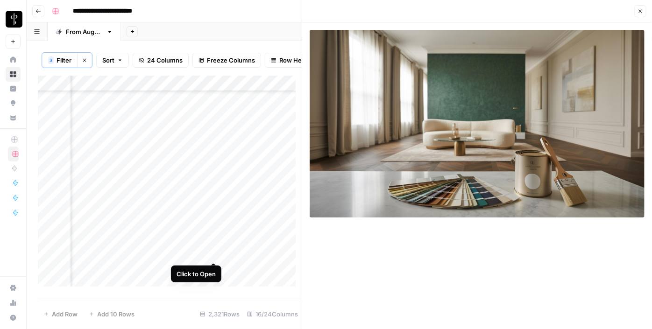
click at [216, 252] on div "Add Column" at bounding box center [170, 185] width 264 height 218
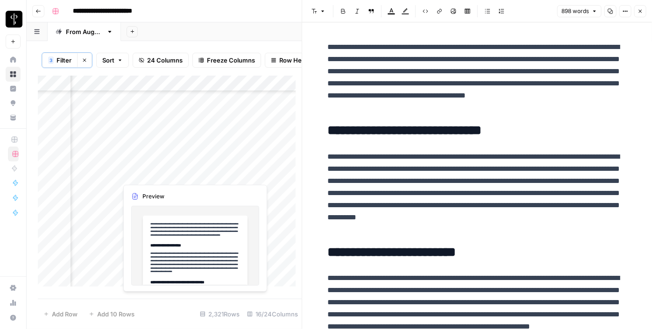
scroll to position [1996, 946]
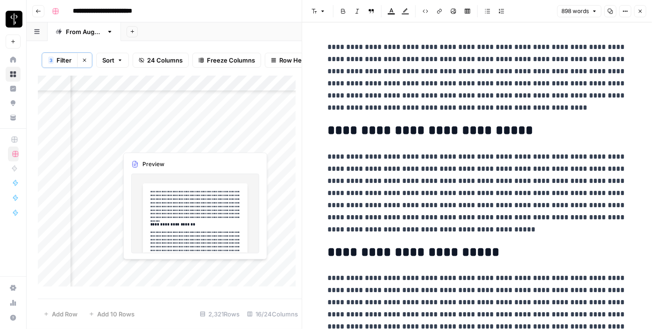
click at [213, 140] on div "Add Column" at bounding box center [170, 185] width 264 height 218
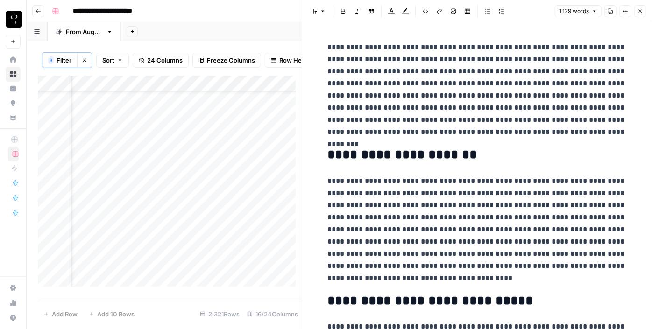
click at [113, 143] on div "Add Column" at bounding box center [170, 185] width 264 height 218
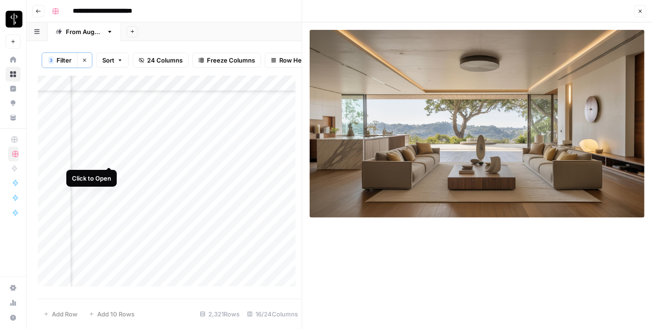
click at [110, 159] on div "Add Column" at bounding box center [170, 185] width 264 height 218
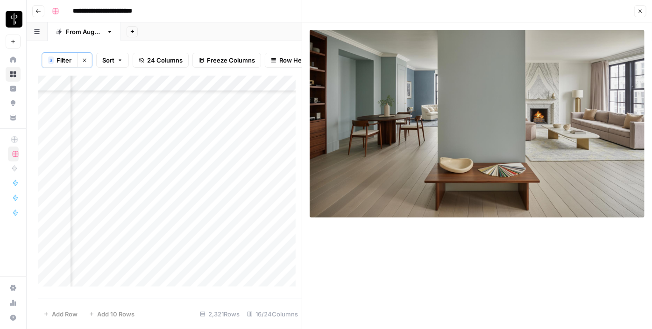
click at [217, 157] on div "Add Column" at bounding box center [170, 185] width 264 height 218
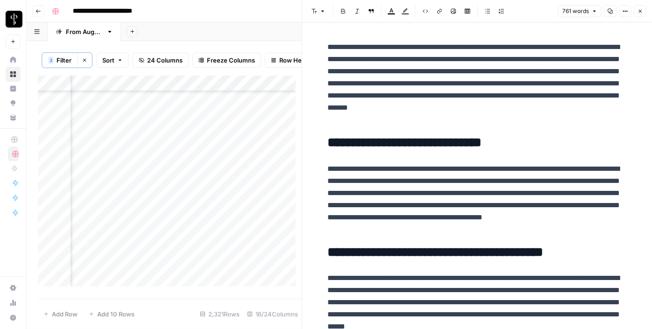
click at [108, 156] on div "Add Column" at bounding box center [170, 185] width 264 height 218
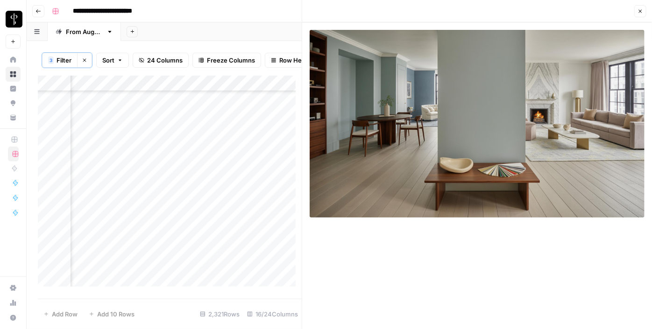
click at [111, 172] on div "Add Column" at bounding box center [170, 185] width 264 height 218
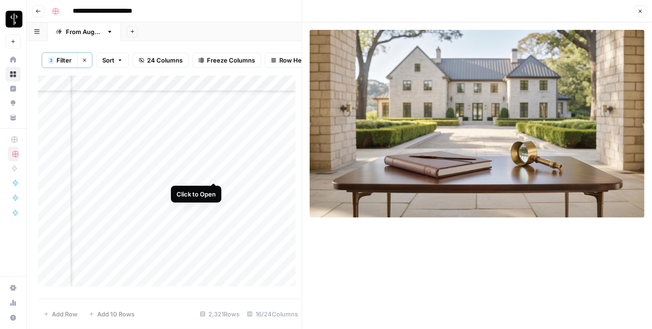
click at [214, 175] on div "Add Column" at bounding box center [170, 185] width 264 height 218
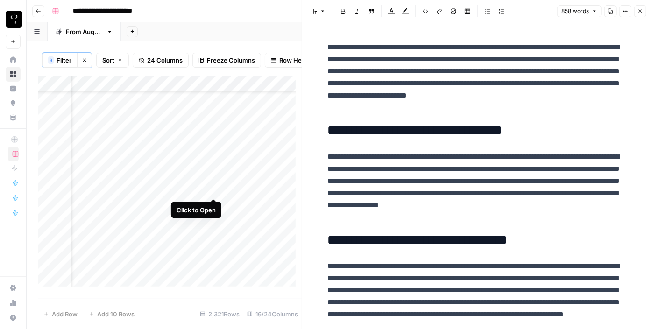
click at [214, 186] on div "Add Column" at bounding box center [170, 185] width 264 height 218
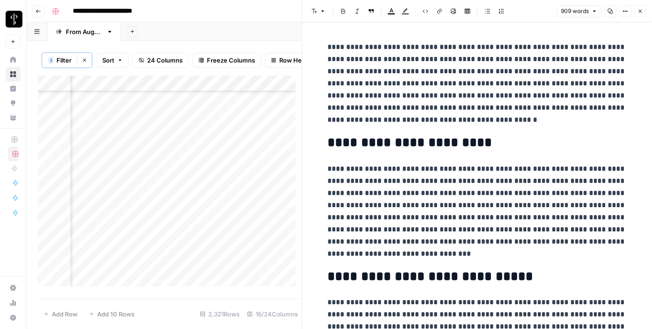
click at [104, 193] on div "Add Column" at bounding box center [170, 185] width 264 height 218
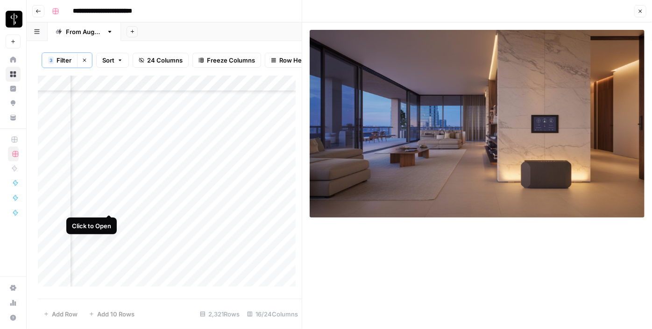
click at [106, 205] on div "Add Column" at bounding box center [170, 185] width 264 height 218
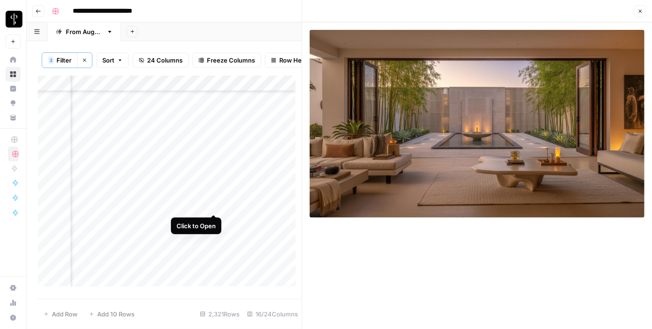
click at [215, 205] on div "Add Column" at bounding box center [170, 185] width 264 height 218
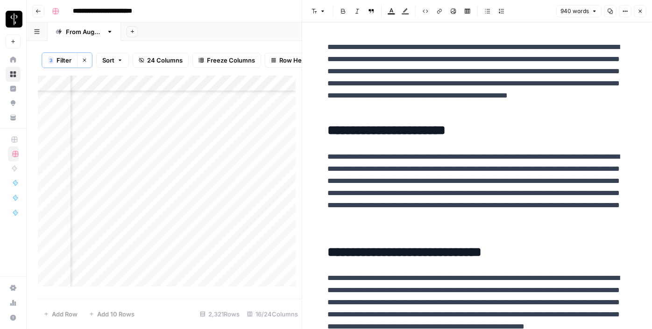
click at [212, 217] on div "Add Column" at bounding box center [170, 185] width 264 height 218
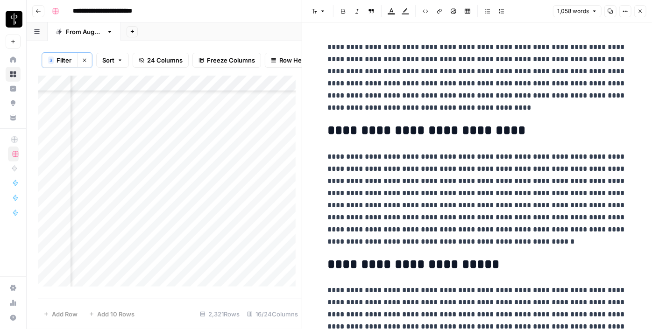
click at [108, 221] on div "Add Column" at bounding box center [170, 185] width 264 height 218
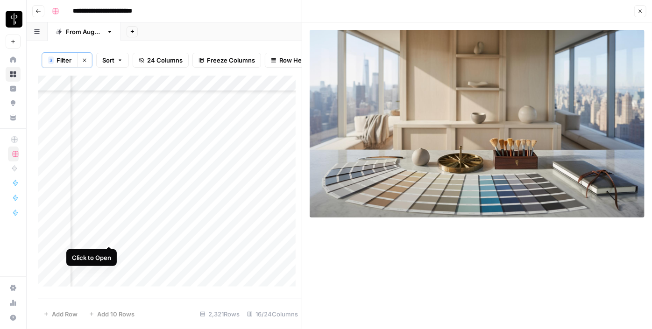
click at [107, 233] on div "Add Column" at bounding box center [170, 185] width 264 height 218
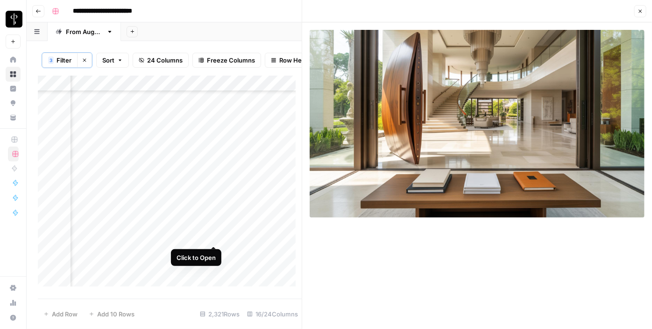
click at [214, 238] on div "Add Column" at bounding box center [170, 185] width 264 height 218
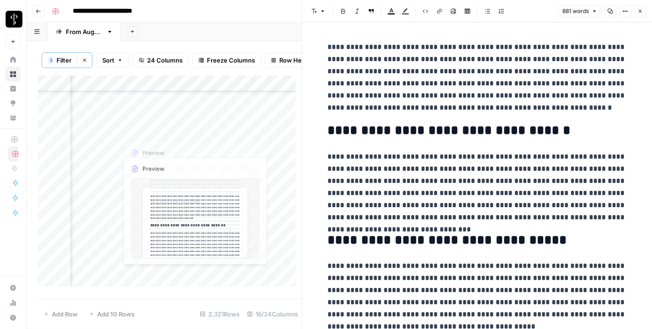
scroll to position [2124, 946]
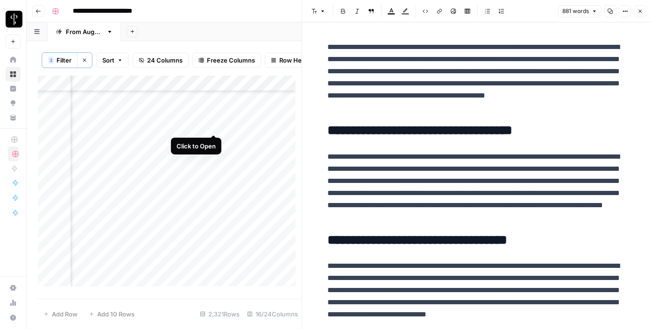
click at [214, 128] on div "Add Column" at bounding box center [170, 185] width 264 height 218
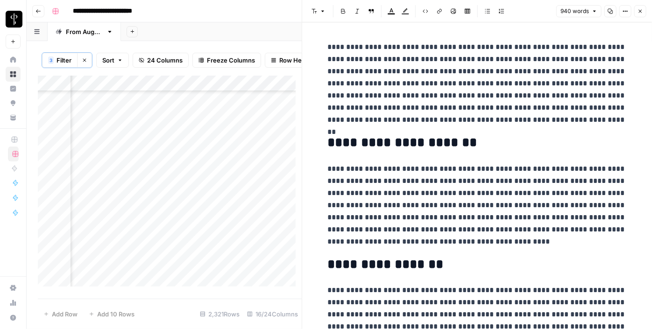
click at [108, 127] on div "Add Column" at bounding box center [170, 185] width 264 height 218
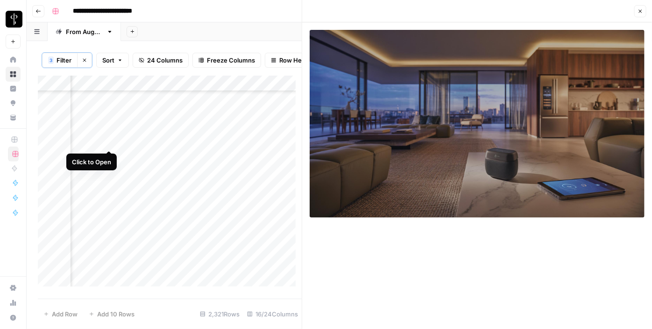
click at [109, 142] on div "Add Column" at bounding box center [170, 185] width 264 height 218
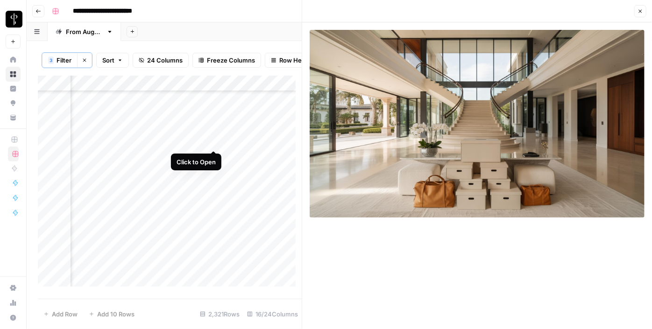
click at [213, 143] on div "Add Column" at bounding box center [170, 185] width 264 height 218
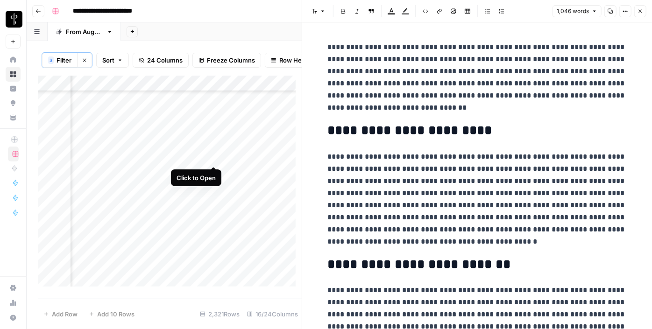
click at [213, 156] on div "Add Column" at bounding box center [170, 185] width 264 height 218
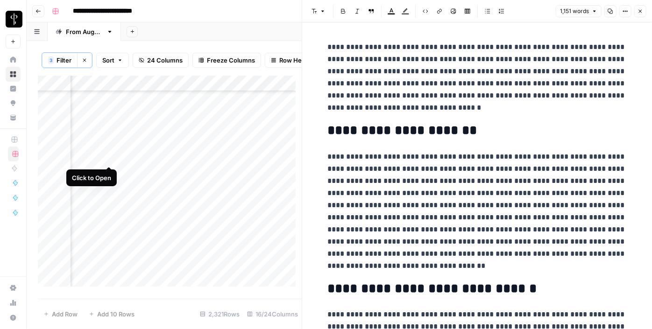
click at [107, 158] on div "Add Column" at bounding box center [170, 185] width 264 height 218
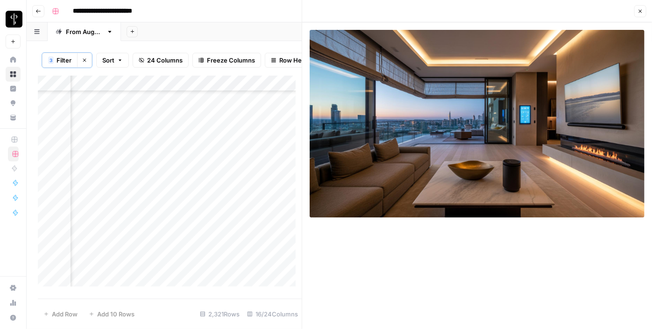
click at [107, 175] on div "Add Column" at bounding box center [170, 185] width 264 height 218
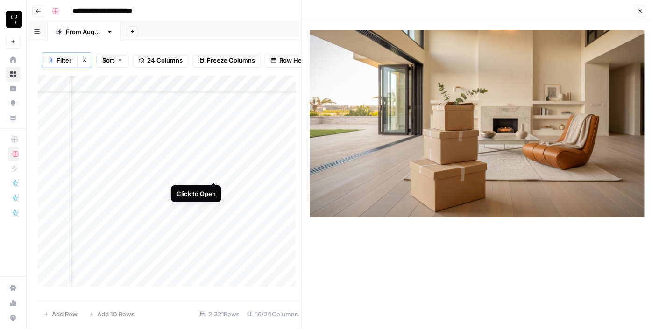
click at [215, 175] on div "Add Column" at bounding box center [170, 185] width 264 height 218
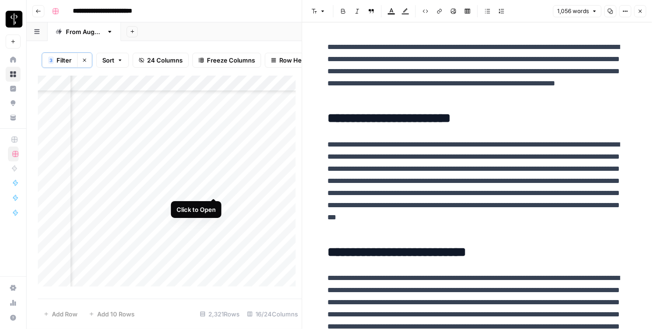
click at [212, 186] on div "Add Column" at bounding box center [170, 185] width 264 height 218
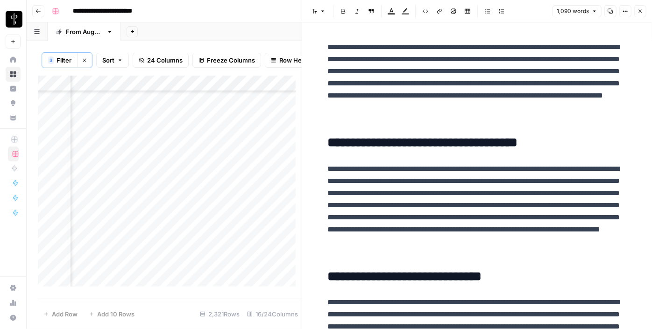
click at [104, 189] on div "Add Column" at bounding box center [170, 185] width 264 height 218
click at [110, 190] on div "Add Column" at bounding box center [170, 185] width 264 height 218
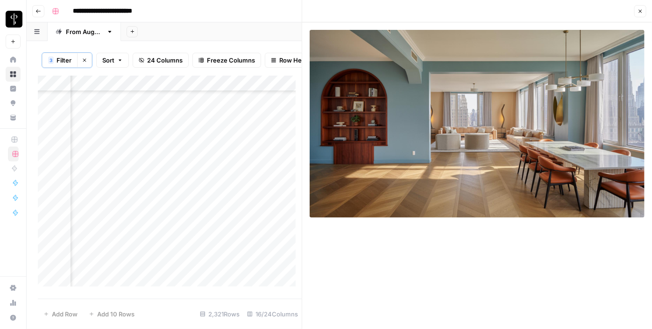
click at [641, 11] on icon "button" at bounding box center [640, 11] width 3 height 3
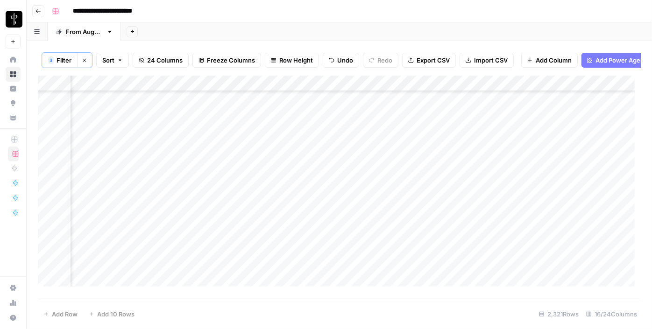
scroll to position [1827, 946]
click at [557, 168] on div "Add Column" at bounding box center [339, 185] width 603 height 218
drag, startPoint x: 578, startPoint y: 175, endPoint x: 547, endPoint y: 228, distance: 62.0
click at [547, 228] on div "Add Column" at bounding box center [339, 185] width 603 height 218
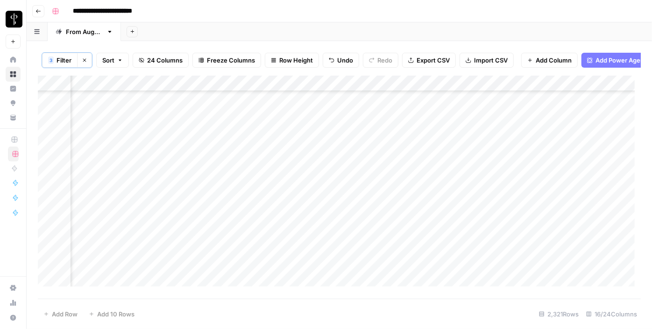
scroll to position [2209, 946]
click at [314, 125] on div "Add Column" at bounding box center [339, 185] width 603 height 218
click at [314, 136] on div "Add Column" at bounding box center [339, 185] width 603 height 218
click at [316, 124] on div "Add Column" at bounding box center [339, 185] width 603 height 218
click at [318, 157] on div "Add Column" at bounding box center [339, 185] width 603 height 218
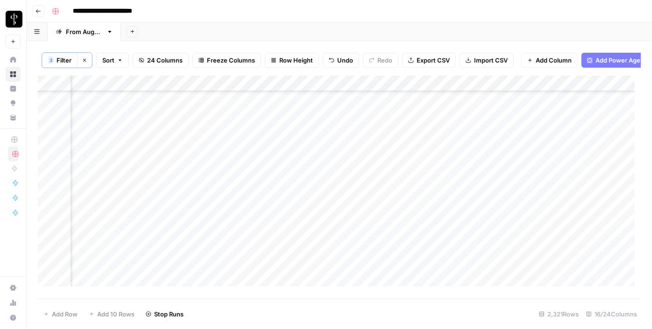
click at [314, 163] on div "Add Column" at bounding box center [339, 185] width 603 height 218
click at [315, 182] on div "Add Column" at bounding box center [339, 185] width 603 height 218
click at [311, 198] on div "Add Column" at bounding box center [339, 185] width 603 height 218
click at [307, 214] on div "Add Column" at bounding box center [339, 185] width 603 height 218
click at [307, 229] on div "Add Column" at bounding box center [339, 185] width 603 height 218
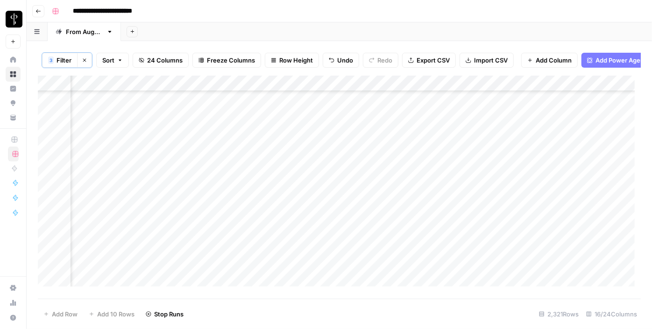
click at [309, 246] on div "Add Column" at bounding box center [339, 185] width 603 height 218
click at [309, 266] on div "Add Column" at bounding box center [339, 185] width 603 height 218
click at [311, 280] on div "Add Column" at bounding box center [339, 185] width 603 height 218
click at [299, 169] on div "Add Column" at bounding box center [339, 185] width 603 height 218
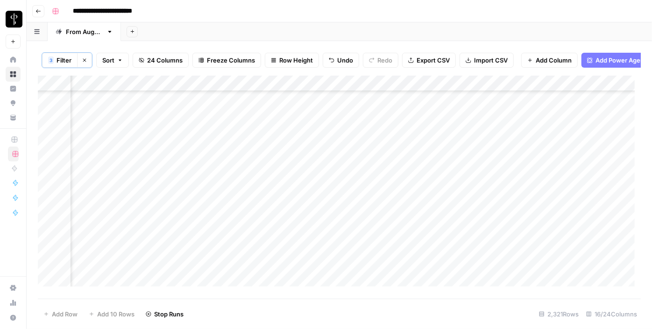
click at [312, 181] on div "Add Column" at bounding box center [339, 185] width 603 height 218
click at [312, 198] on div "Add Column" at bounding box center [339, 185] width 603 height 218
click at [312, 217] on div "Add Column" at bounding box center [339, 185] width 603 height 218
click at [310, 228] on div "Add Column" at bounding box center [339, 185] width 603 height 218
click at [311, 241] on div "Add Column" at bounding box center [339, 185] width 603 height 218
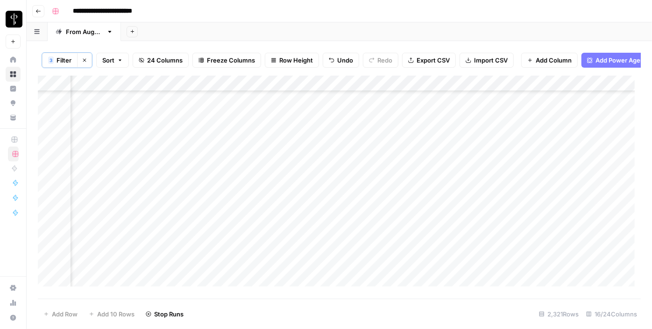
click at [312, 260] on div "Add Column" at bounding box center [339, 185] width 603 height 218
click at [310, 281] on div "Add Column" at bounding box center [339, 185] width 603 height 218
click at [310, 202] on div "Add Column" at bounding box center [339, 185] width 603 height 218
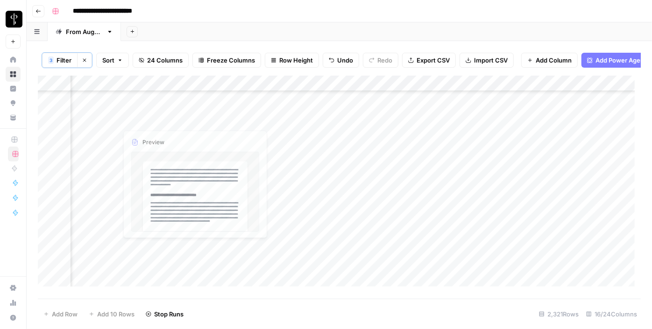
click at [101, 119] on div "Add Column" at bounding box center [339, 185] width 603 height 218
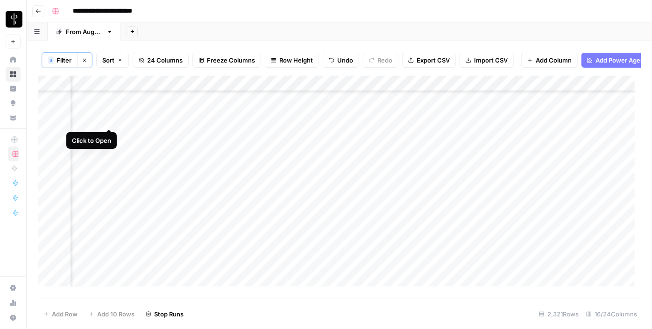
click at [105, 119] on div "Add Column" at bounding box center [339, 185] width 603 height 218
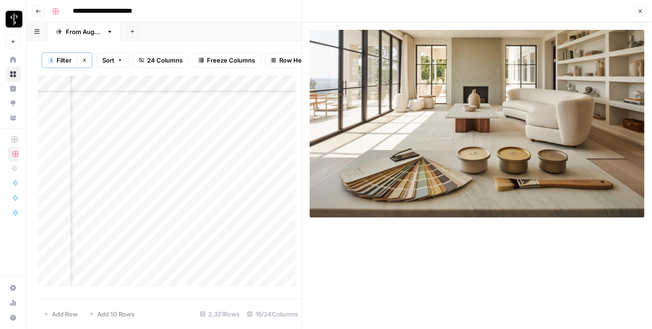
click at [210, 120] on div "Add Column" at bounding box center [170, 185] width 264 height 218
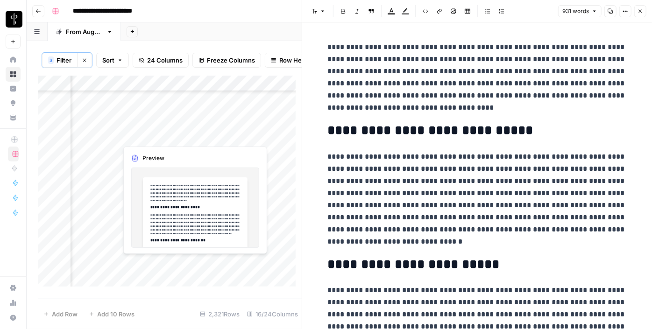
click at [213, 135] on div "Add Column" at bounding box center [170, 185] width 264 height 218
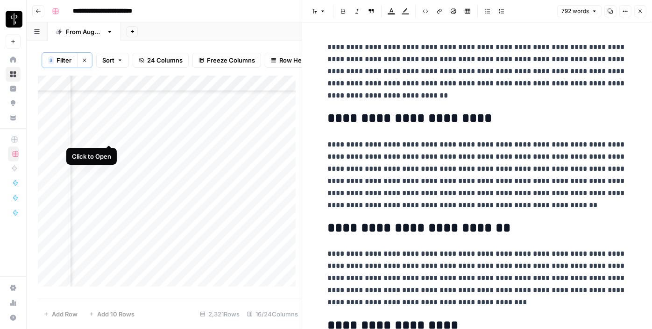
click at [109, 135] on div "Add Column" at bounding box center [170, 185] width 264 height 218
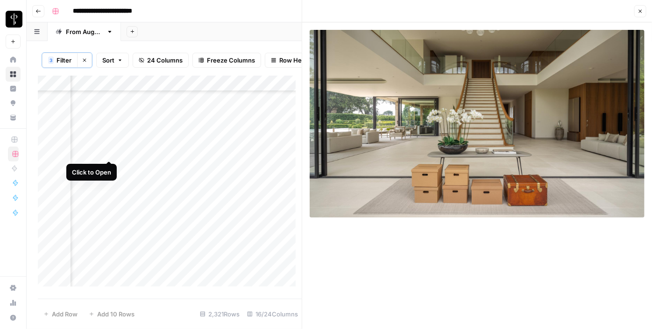
click at [107, 156] on div "Add Column" at bounding box center [170, 185] width 264 height 218
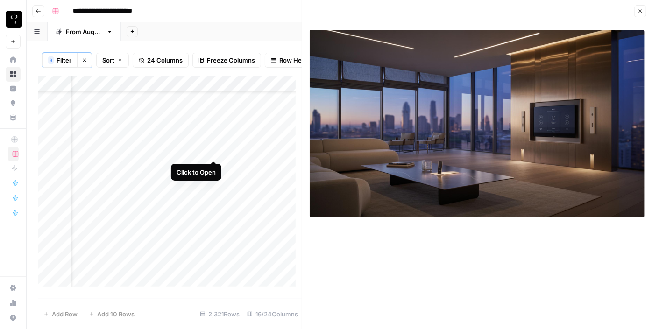
click at [213, 150] on div "Add Column" at bounding box center [170, 185] width 264 height 218
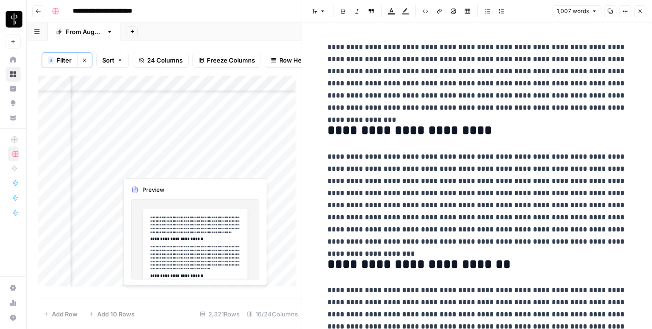
click at [213, 165] on div "Add Column" at bounding box center [170, 185] width 264 height 218
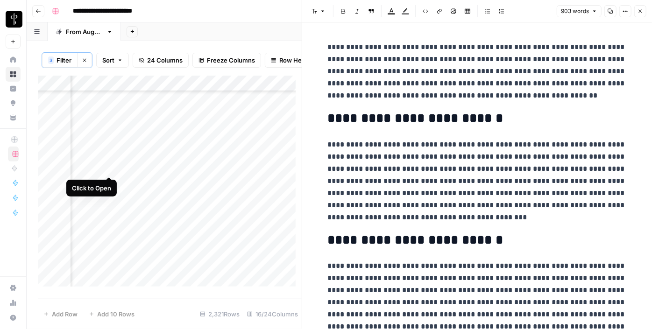
click at [106, 167] on div "Add Column" at bounding box center [170, 185] width 264 height 218
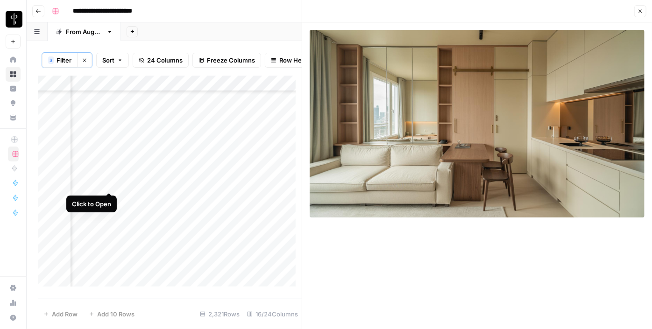
click at [109, 187] on div "Add Column" at bounding box center [170, 185] width 264 height 218
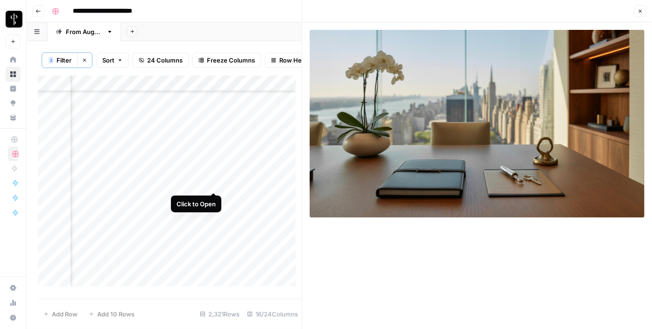
click at [213, 181] on div "Add Column" at bounding box center [170, 185] width 264 height 218
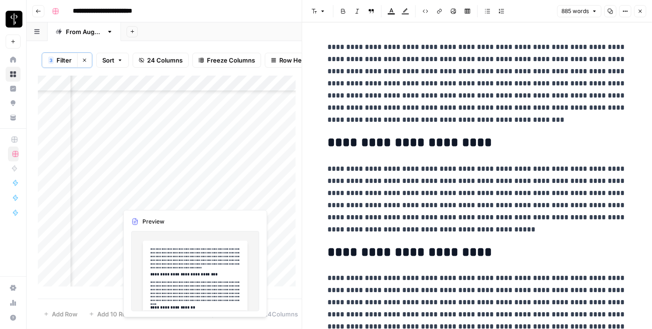
click at [215, 196] on div "Add Column" at bounding box center [170, 185] width 264 height 218
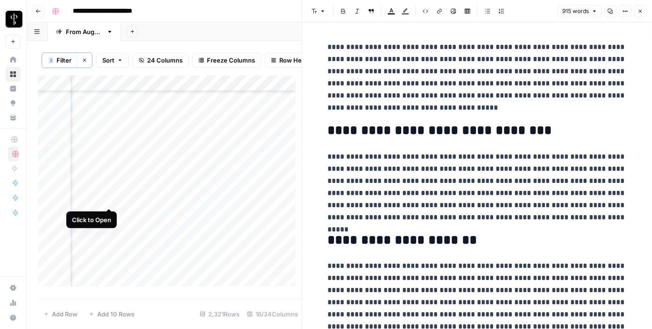
click at [108, 202] on div "Add Column" at bounding box center [170, 185] width 264 height 218
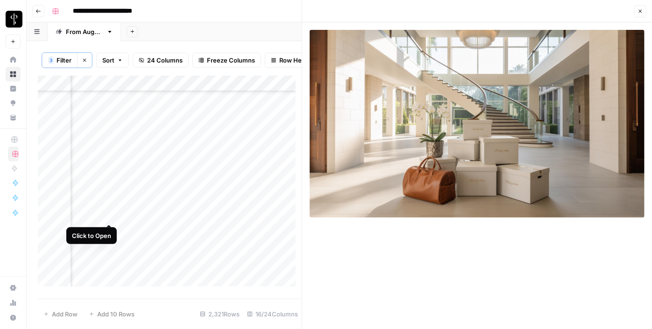
click at [107, 216] on div "Add Column" at bounding box center [170, 185] width 264 height 218
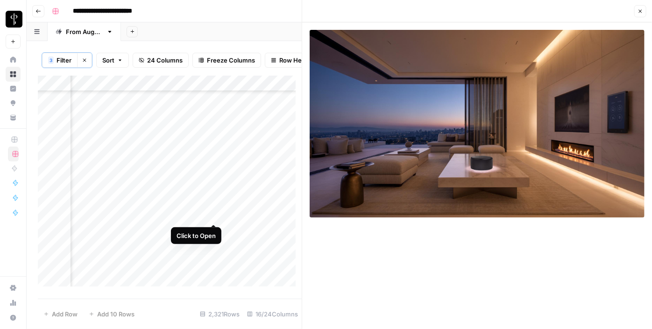
click at [213, 213] on div "Add Column" at bounding box center [170, 185] width 264 height 218
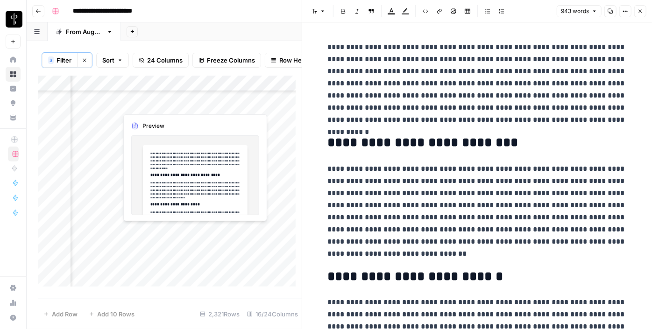
click at [210, 228] on div "Add Column" at bounding box center [170, 185] width 264 height 218
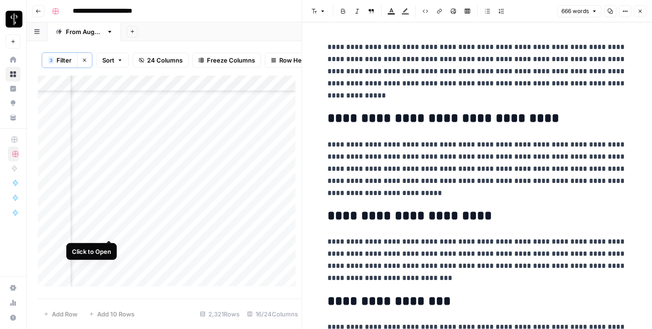
click at [111, 232] on div "Add Column" at bounding box center [170, 185] width 264 height 218
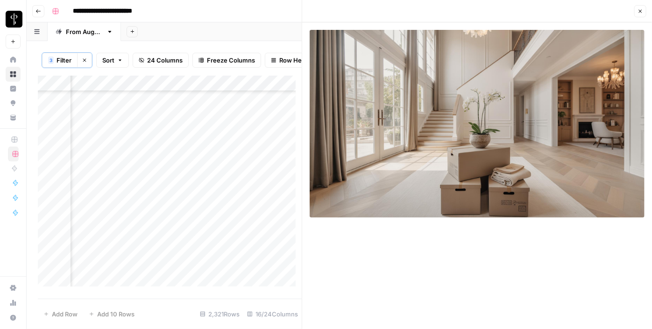
scroll to position [2294, 946]
click at [214, 149] on div "Add Column" at bounding box center [170, 185] width 264 height 218
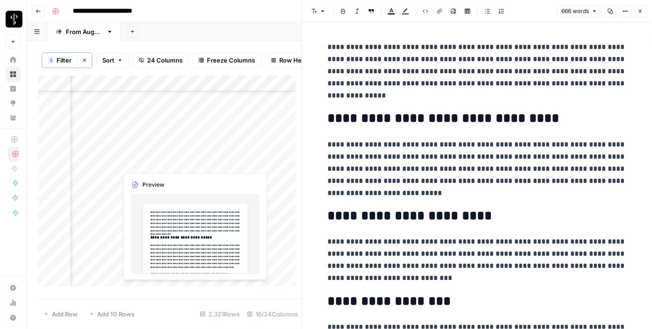
click at [211, 159] on div "Add Column" at bounding box center [170, 185] width 264 height 218
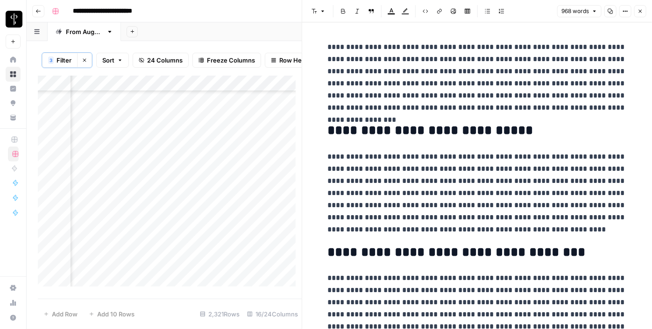
click at [106, 160] on div "Add Column" at bounding box center [170, 185] width 264 height 218
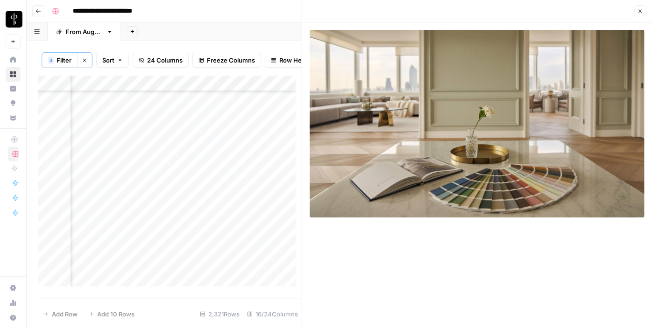
click at [109, 178] on div "Add Column" at bounding box center [170, 185] width 264 height 218
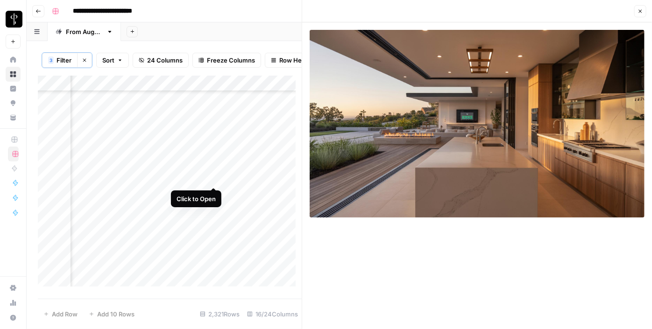
click at [214, 179] on div "Add Column" at bounding box center [170, 185] width 264 height 218
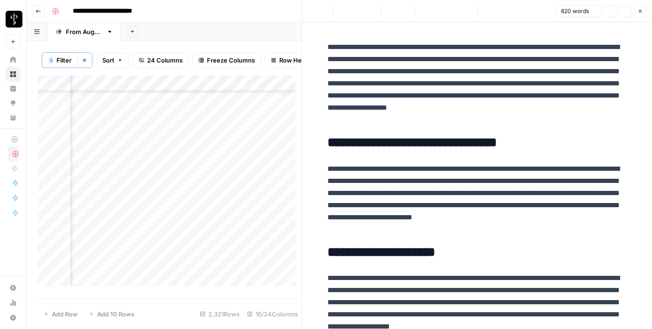
click at [213, 190] on div "Add Column" at bounding box center [170, 185] width 264 height 218
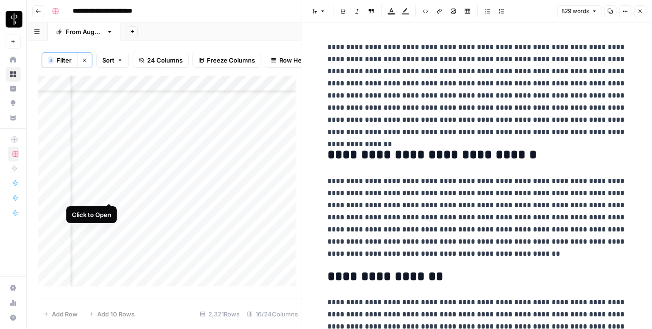
click at [109, 194] on div "Add Column" at bounding box center [170, 185] width 264 height 218
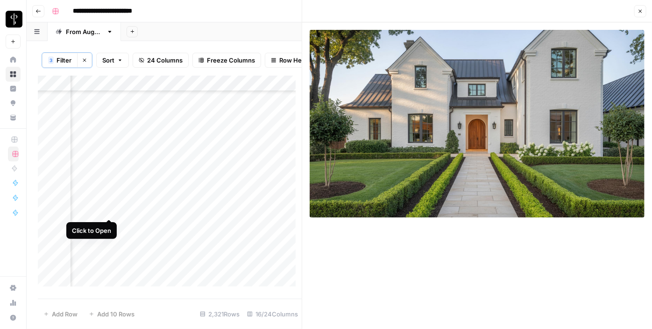
click at [108, 207] on div "Add Column" at bounding box center [170, 185] width 264 height 218
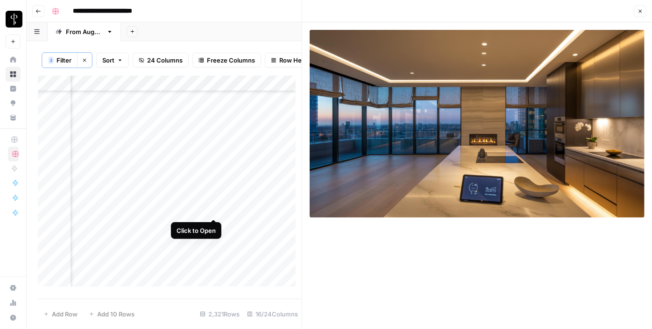
click at [210, 211] on div "Add Column" at bounding box center [170, 185] width 264 height 218
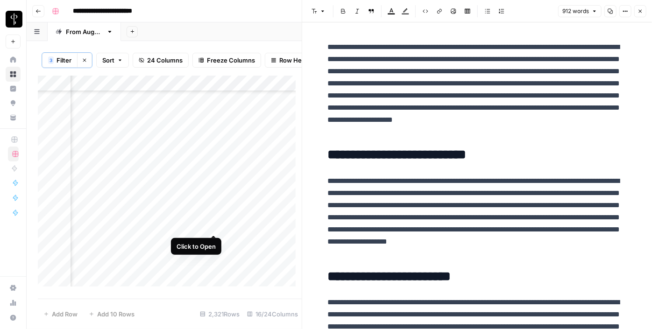
click at [217, 227] on div "Add Column" at bounding box center [170, 185] width 264 height 218
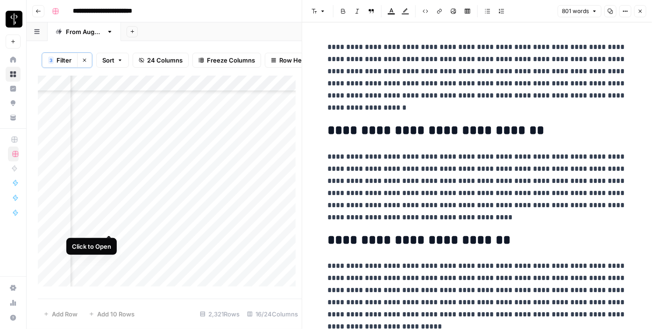
click at [107, 225] on div "Add Column" at bounding box center [170, 185] width 264 height 218
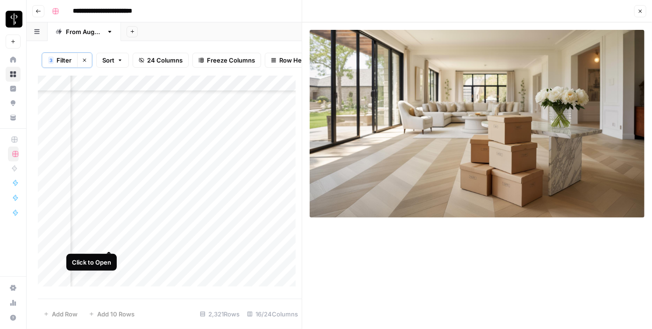
click at [107, 243] on div "Add Column" at bounding box center [170, 185] width 264 height 218
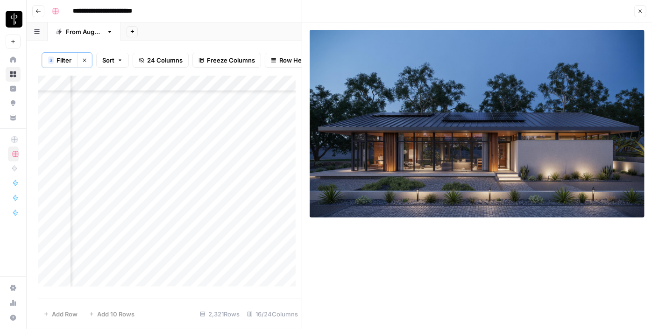
click at [210, 243] on div "Add Column" at bounding box center [170, 185] width 264 height 218
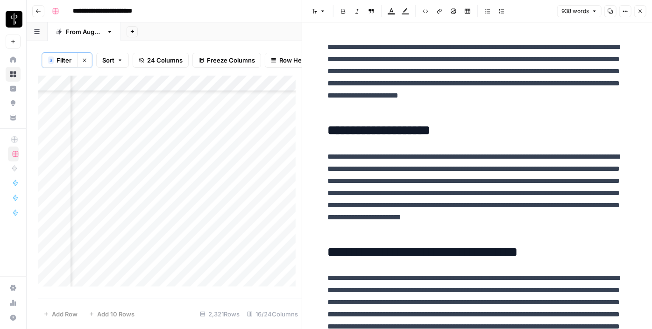
click at [209, 259] on div "Add Column" at bounding box center [170, 185] width 264 height 218
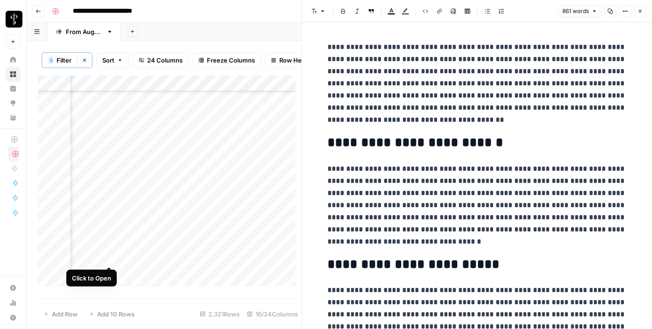
click at [111, 257] on div "Add Column" at bounding box center [170, 185] width 264 height 218
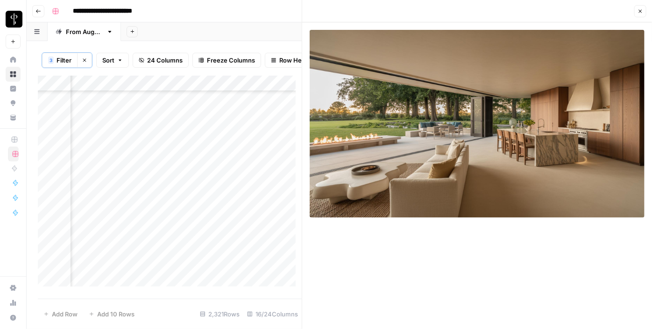
scroll to position [2421, 946]
click at [217, 129] on div "Add Column" at bounding box center [170, 185] width 264 height 218
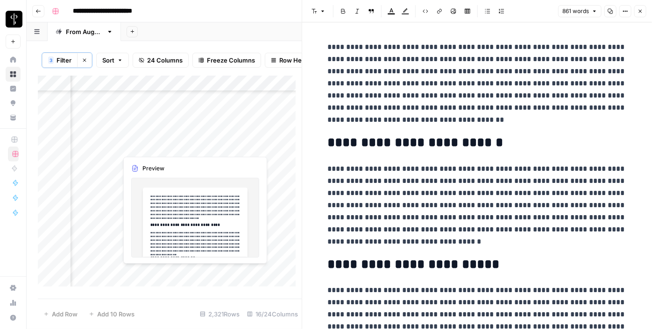
click at [212, 143] on div "Add Column" at bounding box center [170, 185] width 264 height 218
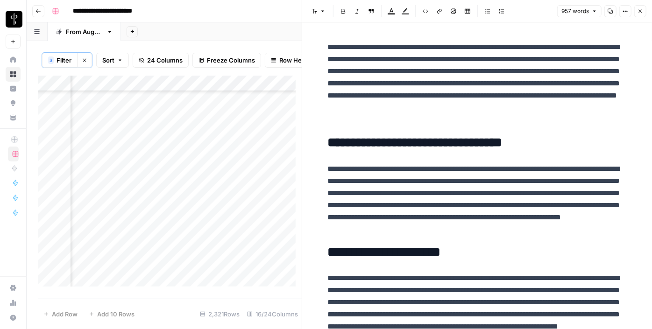
click at [108, 148] on div "Add Column" at bounding box center [170, 185] width 264 height 218
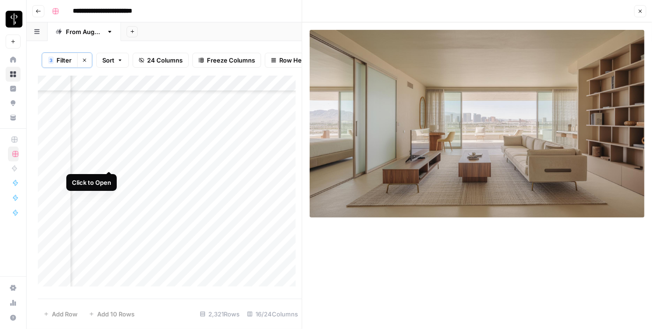
click at [110, 163] on div "Add Column" at bounding box center [170, 185] width 264 height 218
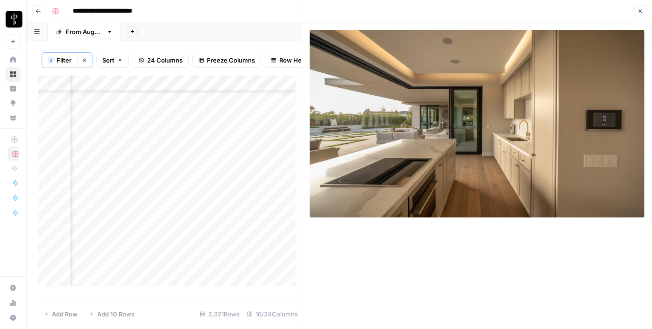
click at [215, 161] on div "Add Column" at bounding box center [170, 185] width 264 height 218
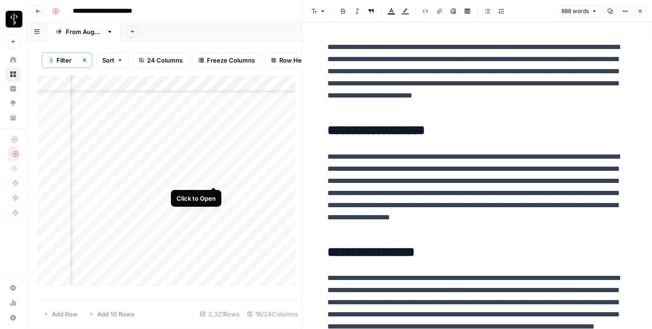
click at [215, 175] on div "Add Column" at bounding box center [170, 185] width 264 height 218
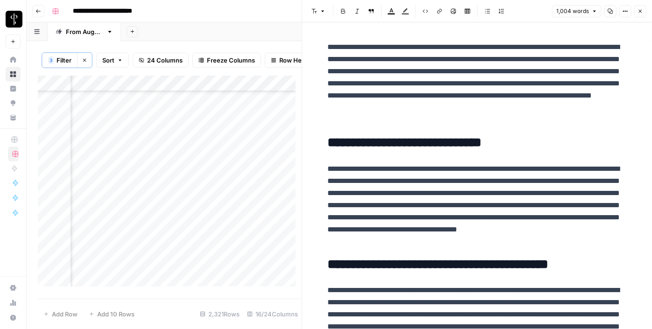
click at [108, 177] on div "Add Column" at bounding box center [170, 185] width 264 height 218
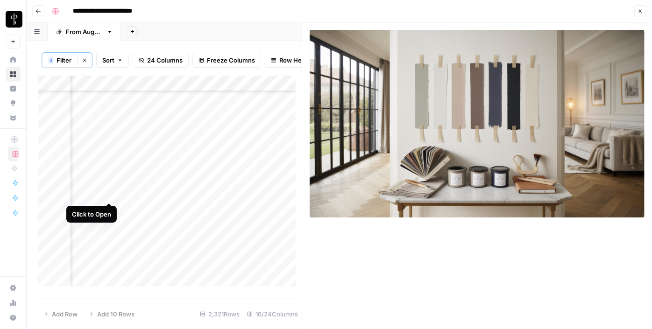
click at [110, 193] on div "Add Column" at bounding box center [170, 185] width 264 height 218
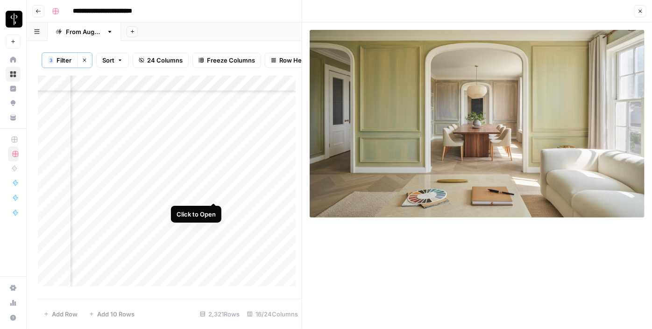
click at [212, 192] on div "Add Column" at bounding box center [170, 185] width 264 height 218
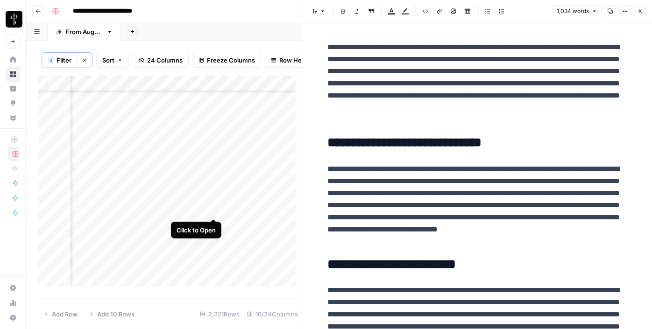
click at [213, 207] on div "Add Column" at bounding box center [170, 185] width 264 height 218
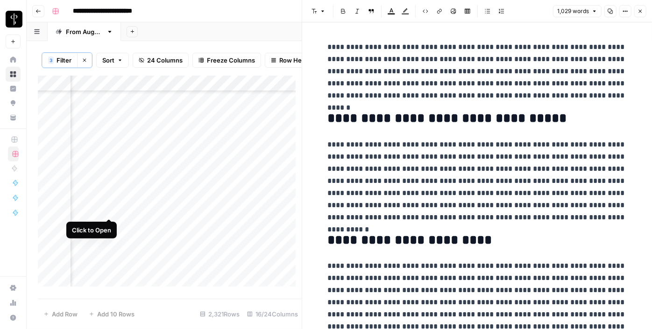
click at [107, 213] on div "Add Column" at bounding box center [170, 185] width 264 height 218
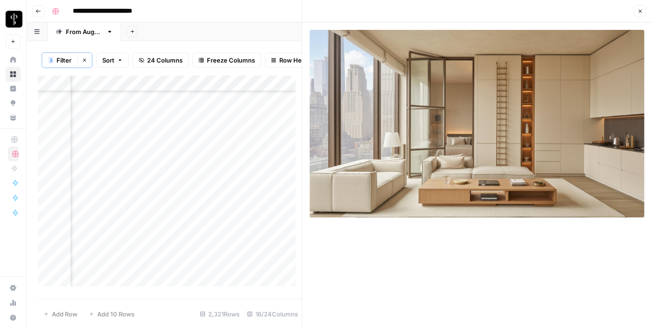
click at [637, 14] on button "Close" at bounding box center [641, 11] width 12 height 12
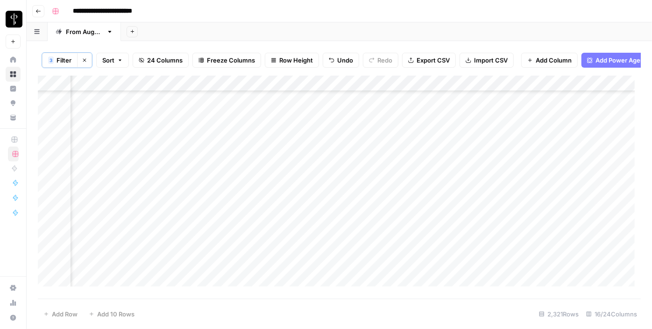
scroll to position [2209, 946]
click at [554, 107] on div "Add Column" at bounding box center [339, 185] width 603 height 218
drag, startPoint x: 578, startPoint y: 110, endPoint x: 514, endPoint y: 253, distance: 156.9
click at [514, 253] on div "Add Column" at bounding box center [339, 185] width 603 height 218
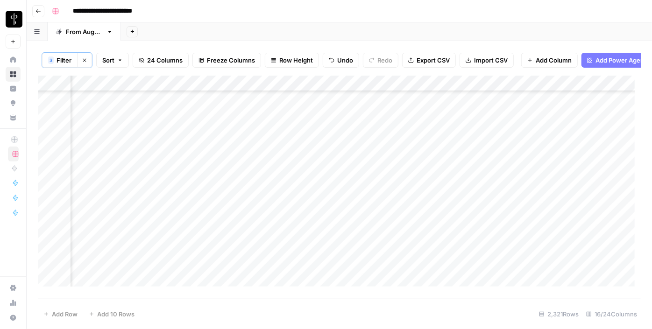
scroll to position [2506, 946]
click at [316, 144] on div "Add Column" at bounding box center [339, 185] width 603 height 218
click at [314, 155] on div "Add Column" at bounding box center [339, 185] width 603 height 218
click at [314, 168] on div "Add Column" at bounding box center [339, 185] width 603 height 218
click at [309, 188] on div "Add Column" at bounding box center [339, 185] width 603 height 218
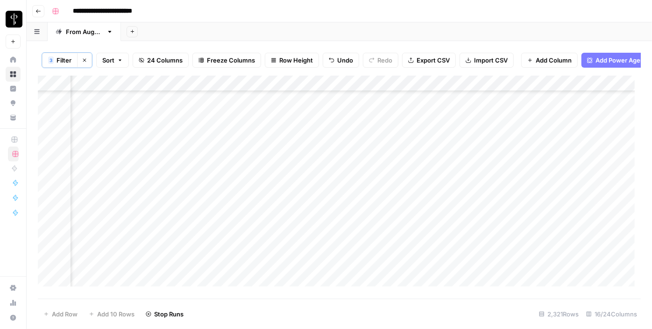
click at [309, 206] on div "Add Column" at bounding box center [339, 185] width 603 height 218
click at [309, 220] on div "Add Column" at bounding box center [339, 185] width 603 height 218
click at [314, 234] on div "Add Column" at bounding box center [339, 185] width 603 height 218
click at [311, 245] on div "Add Column" at bounding box center [339, 185] width 603 height 218
click at [306, 266] on div "Add Column" at bounding box center [339, 185] width 603 height 218
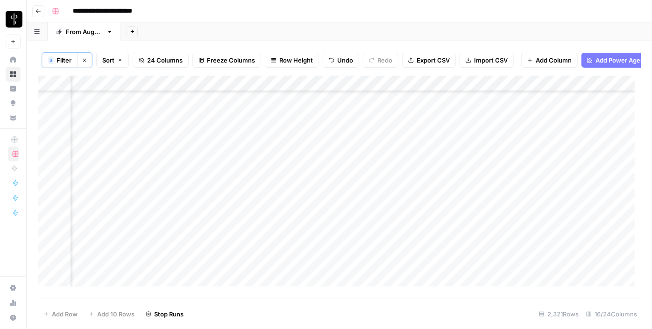
scroll to position [2634, 946]
click at [312, 154] on div "Add Column" at bounding box center [339, 185] width 603 height 218
click at [311, 169] on div "Add Column" at bounding box center [339, 185] width 603 height 218
click at [308, 187] on div "Add Column" at bounding box center [339, 185] width 603 height 218
click at [307, 205] on div "Add Column" at bounding box center [339, 185] width 603 height 218
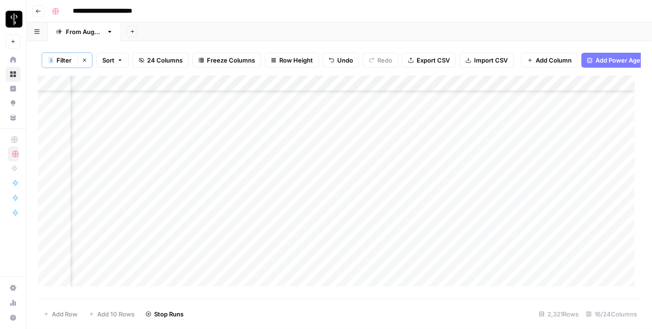
click at [303, 214] on div "Add Column" at bounding box center [339, 185] width 603 height 218
click at [309, 191] on div "Add Column" at bounding box center [339, 185] width 603 height 218
click at [307, 235] on div "Add Column" at bounding box center [339, 185] width 603 height 218
click at [311, 191] on div "Add Column" at bounding box center [339, 185] width 603 height 218
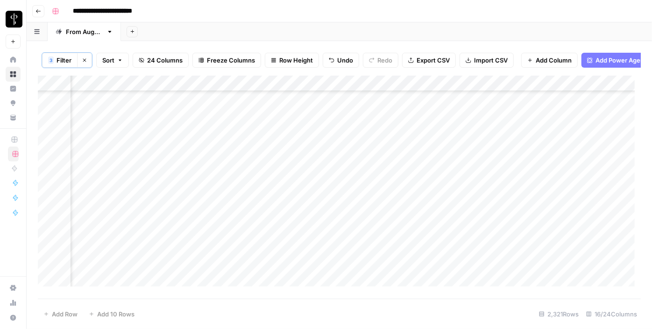
click at [303, 170] on div "Add Column" at bounding box center [339, 185] width 603 height 218
click at [308, 184] on div "Add Column" at bounding box center [339, 185] width 603 height 218
click at [303, 199] on div "Add Column" at bounding box center [339, 185] width 603 height 218
click at [304, 211] on div "Add Column" at bounding box center [339, 185] width 603 height 218
click at [304, 231] on div "Add Column" at bounding box center [339, 185] width 603 height 218
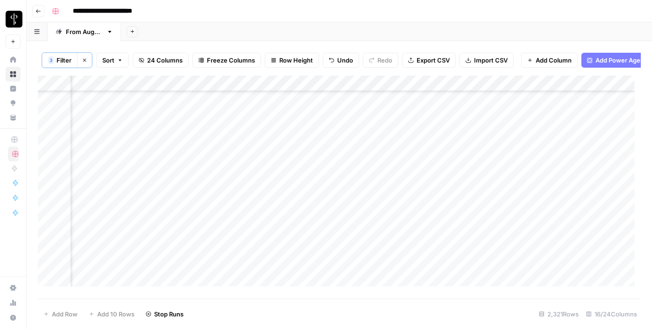
scroll to position [2506, 946]
click at [113, 137] on div "Add Column" at bounding box center [339, 185] width 603 height 218
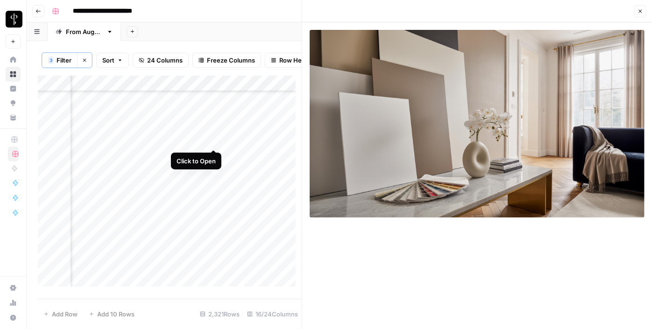
click at [213, 139] on div "Add Column" at bounding box center [170, 185] width 264 height 218
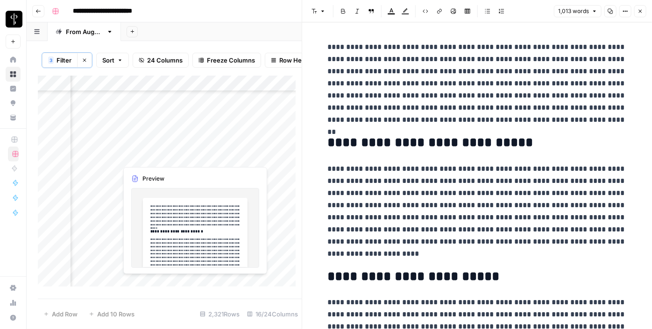
click at [212, 157] on div "Add Column" at bounding box center [170, 185] width 264 height 218
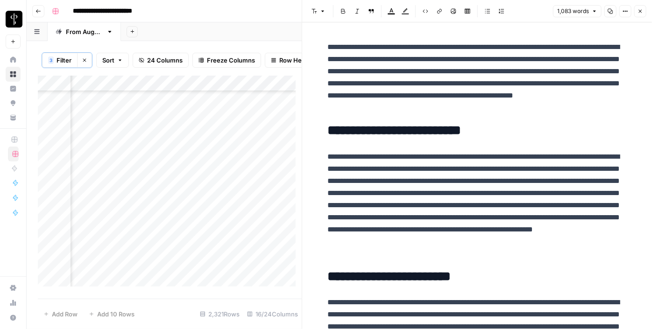
click at [109, 155] on div "Add Column" at bounding box center [170, 185] width 264 height 218
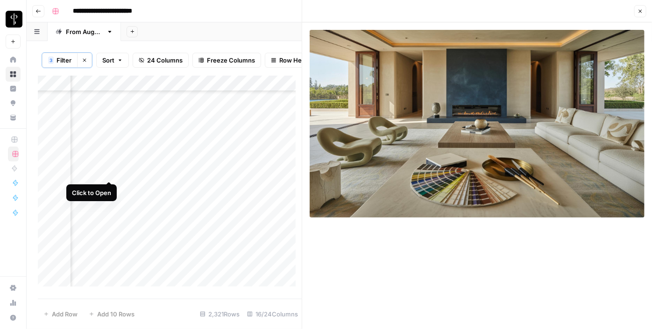
click at [110, 172] on div "Add Column" at bounding box center [170, 185] width 264 height 218
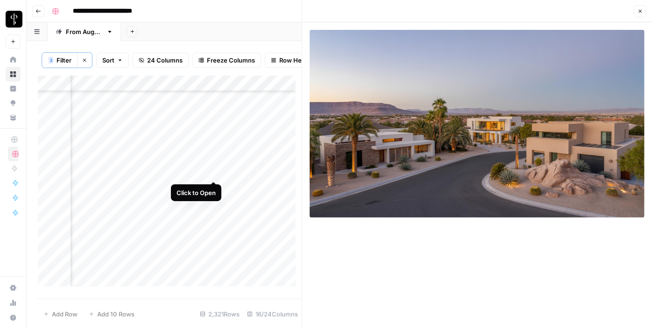
click at [213, 171] on div "Add Column" at bounding box center [170, 185] width 264 height 218
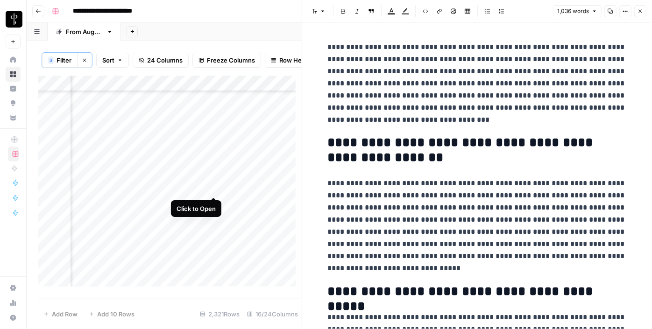
click at [213, 185] on div "Add Column" at bounding box center [170, 185] width 264 height 218
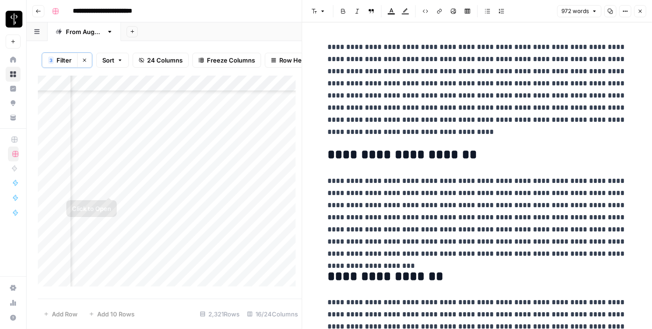
click at [109, 187] on div "Add Column" at bounding box center [170, 185] width 264 height 218
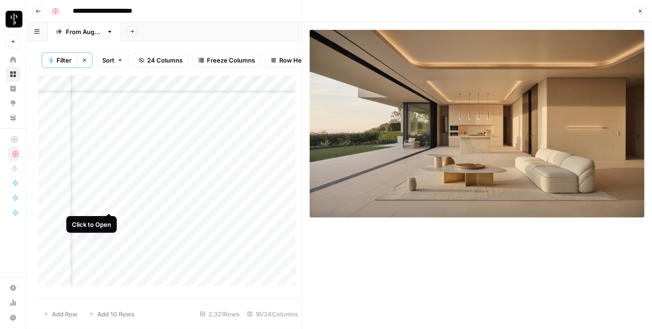
click at [108, 200] on div "Add Column" at bounding box center [170, 185] width 264 height 218
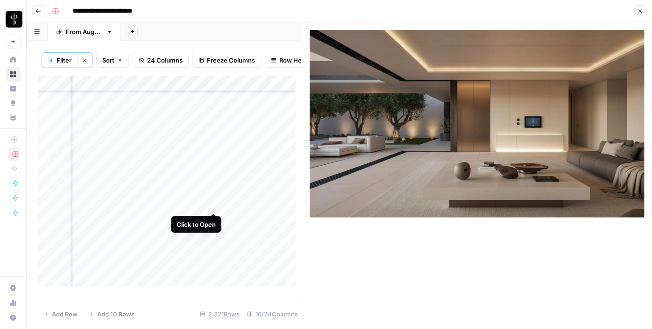
click at [213, 204] on div "Add Column" at bounding box center [170, 185] width 264 height 218
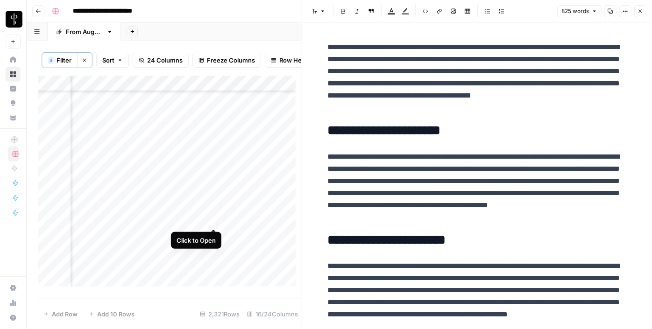
click at [213, 218] on div "Add Column" at bounding box center [170, 185] width 264 height 218
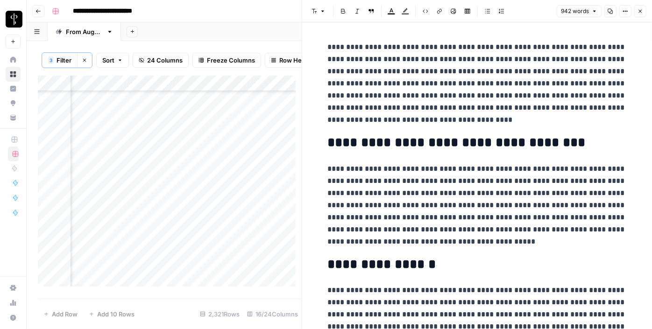
click at [108, 220] on div "Add Column" at bounding box center [170, 185] width 264 height 218
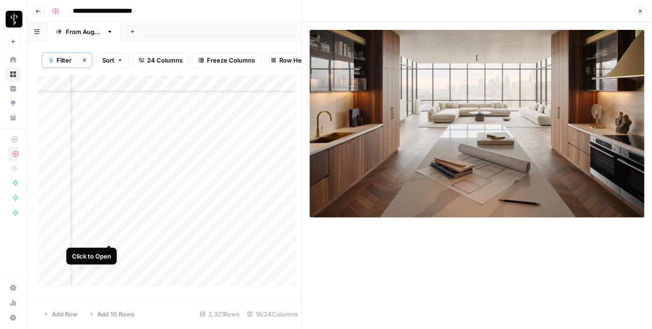
click at [107, 233] on div "Add Column" at bounding box center [170, 185] width 264 height 218
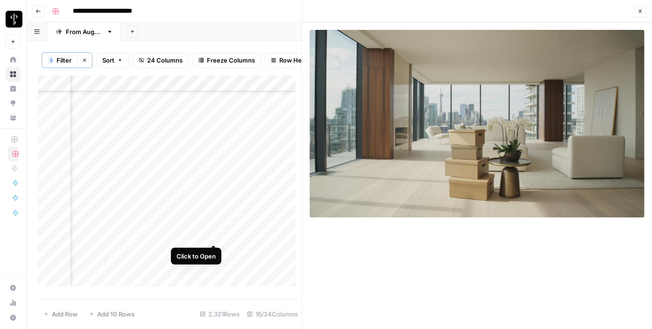
click at [214, 233] on div "Add Column" at bounding box center [170, 185] width 264 height 218
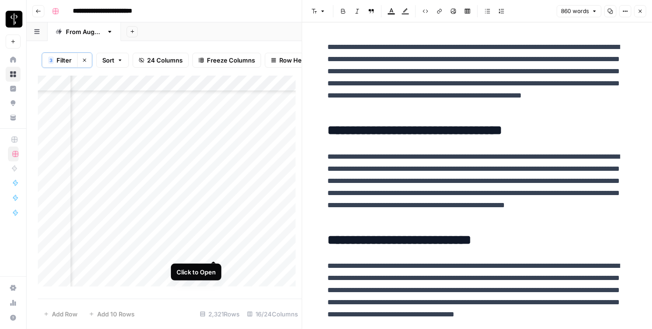
click at [213, 250] on div "Add Column" at bounding box center [170, 185] width 264 height 218
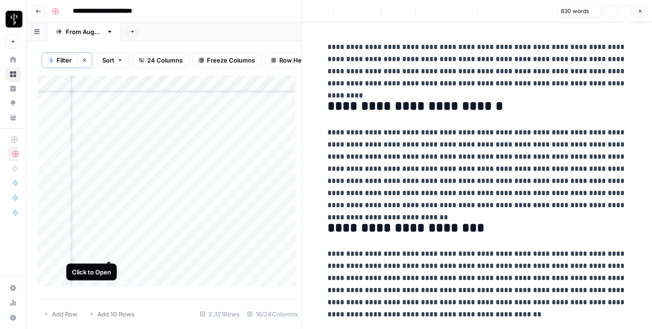
click at [106, 253] on div "Add Column" at bounding box center [170, 185] width 264 height 218
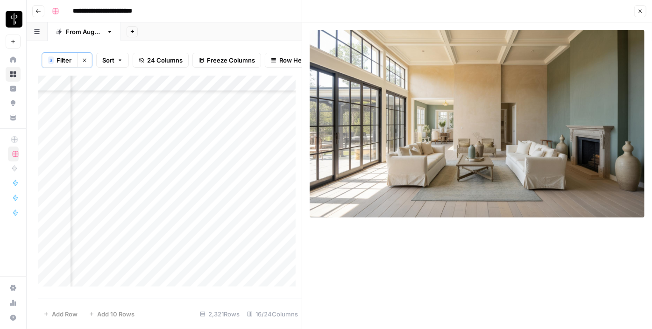
scroll to position [2591, 946]
click at [213, 167] on div "Add Column" at bounding box center [170, 185] width 264 height 218
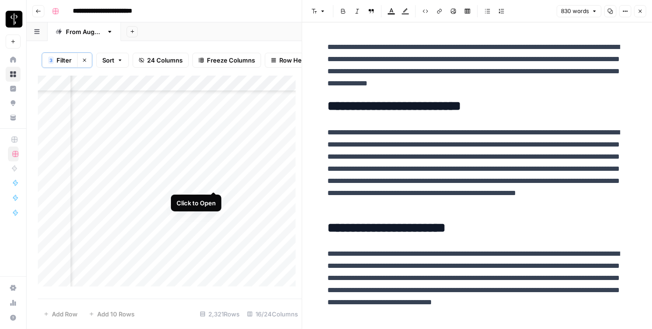
click at [210, 186] on div "Add Column" at bounding box center [170, 185] width 264 height 218
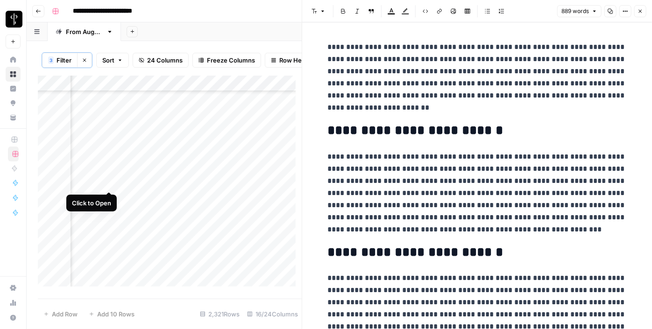
click at [108, 186] on div "Add Column" at bounding box center [170, 185] width 264 height 218
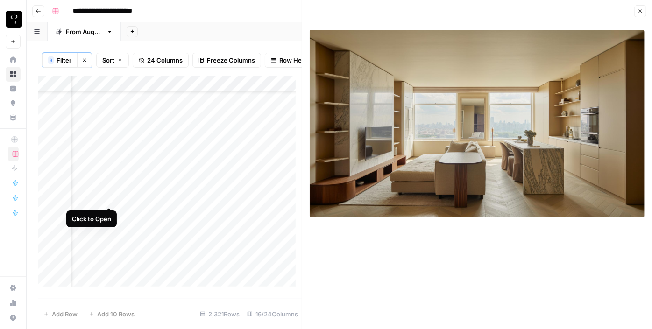
click at [110, 196] on div "Add Column" at bounding box center [170, 185] width 264 height 218
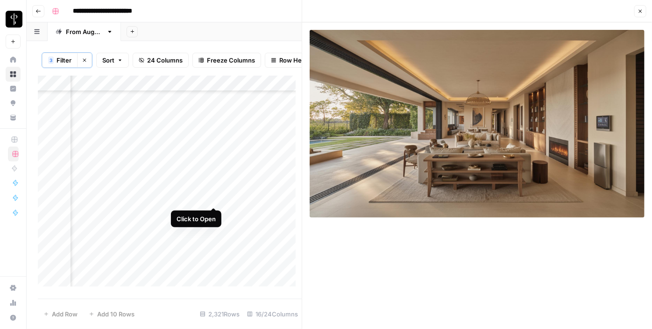
click at [214, 196] on div "Add Column" at bounding box center [170, 185] width 264 height 218
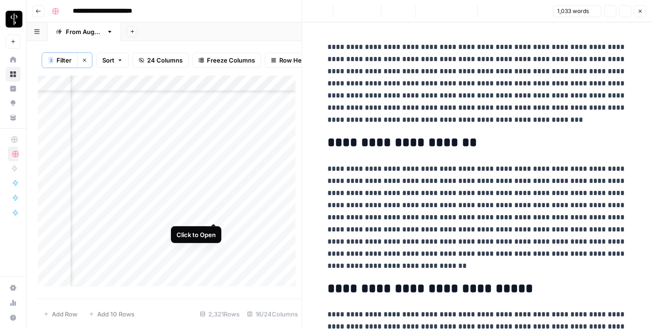
click at [211, 215] on div "Add Column" at bounding box center [170, 185] width 264 height 218
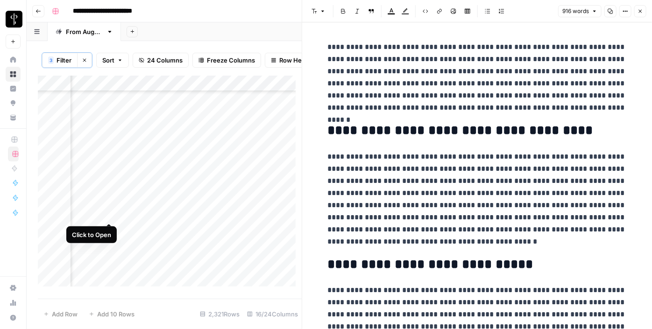
click at [107, 214] on div "Add Column" at bounding box center [170, 185] width 264 height 218
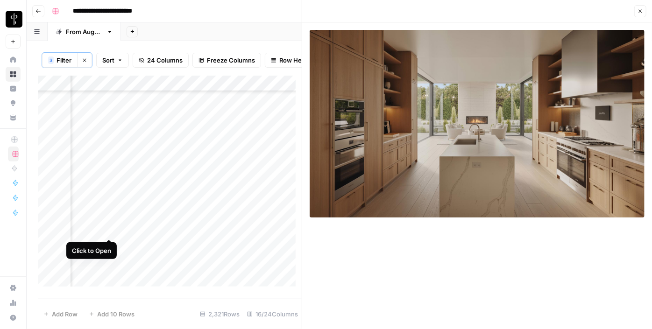
click at [107, 227] on div "Add Column" at bounding box center [170, 185] width 264 height 218
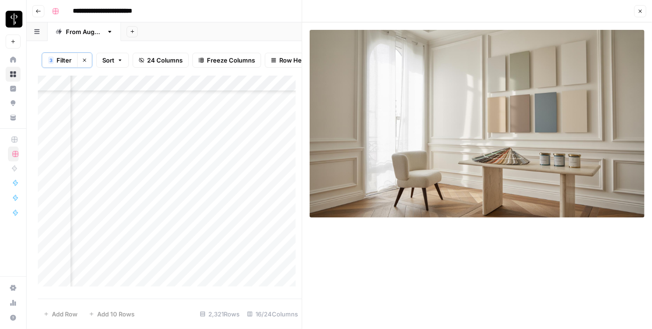
click at [210, 227] on div "Add Column" at bounding box center [170, 185] width 264 height 218
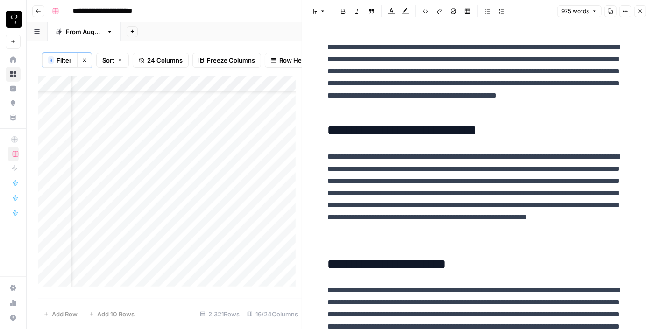
scroll to position [2719, 946]
click at [218, 118] on div "Add Column" at bounding box center [170, 185] width 264 height 218
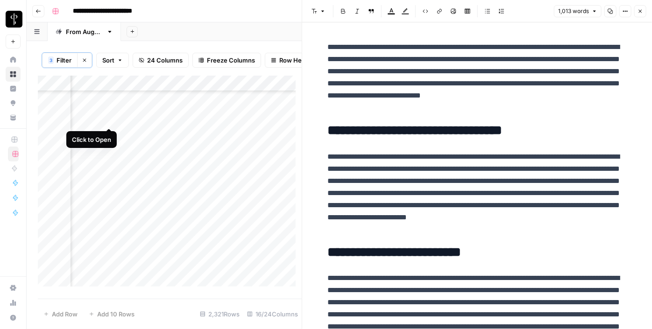
click at [111, 119] on div "Add Column" at bounding box center [170, 185] width 264 height 218
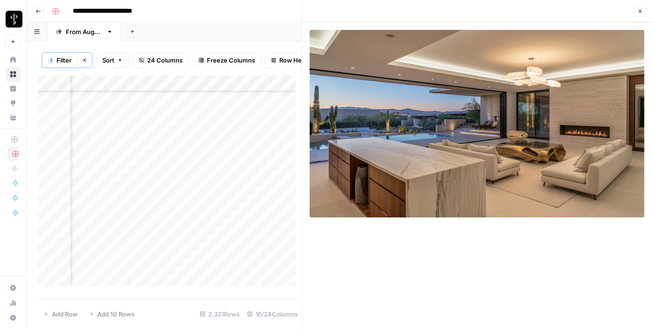
click at [105, 140] on div "Add Column" at bounding box center [170, 185] width 264 height 218
click at [108, 139] on div "Add Column" at bounding box center [170, 185] width 264 height 218
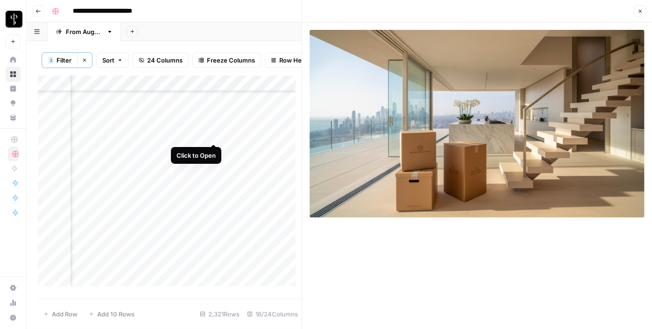
click at [215, 133] on div "Add Column" at bounding box center [170, 185] width 264 height 218
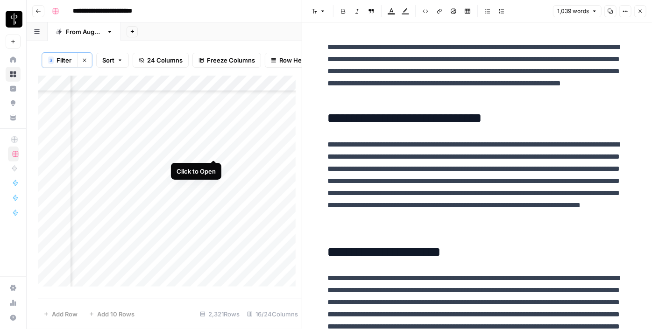
click at [213, 150] on div "Add Column" at bounding box center [170, 185] width 264 height 218
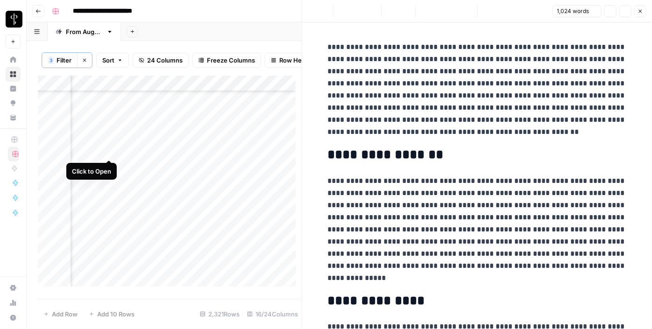
click at [111, 149] on div "Add Column" at bounding box center [170, 185] width 264 height 218
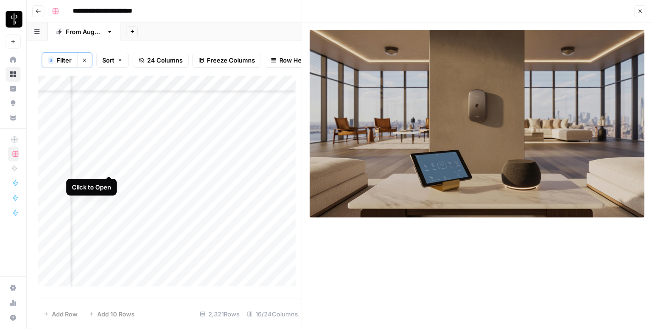
click at [108, 167] on div "Add Column" at bounding box center [170, 185] width 264 height 218
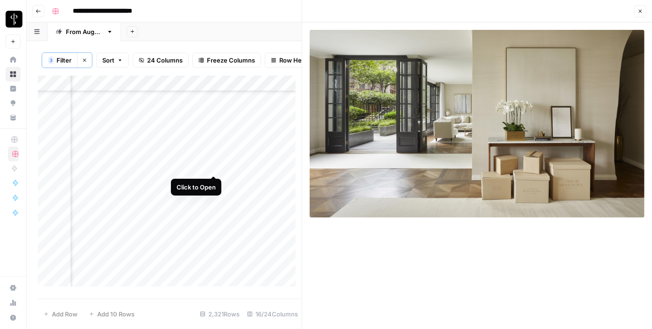
click at [214, 163] on div "Add Column" at bounding box center [170, 185] width 264 height 218
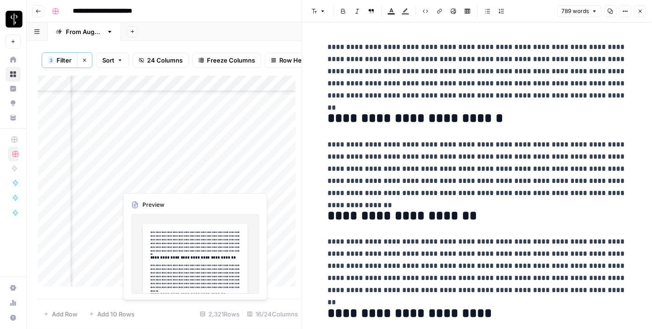
click at [210, 182] on div "Add Column" at bounding box center [170, 185] width 264 height 218
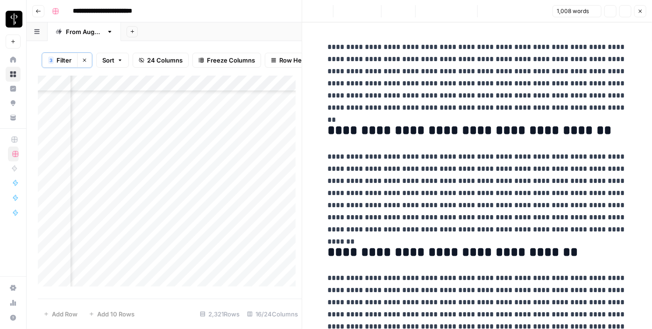
click at [108, 179] on div "Add Column" at bounding box center [170, 185] width 264 height 218
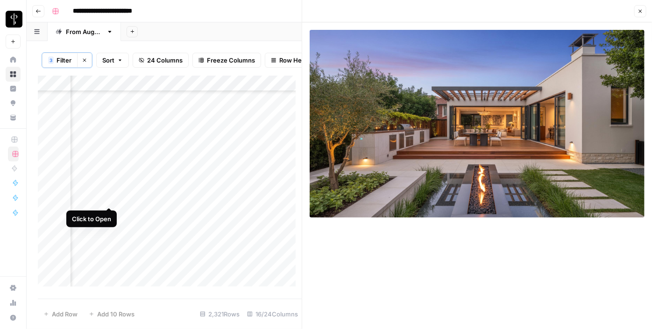
click at [105, 197] on div "Add Column" at bounding box center [170, 185] width 264 height 218
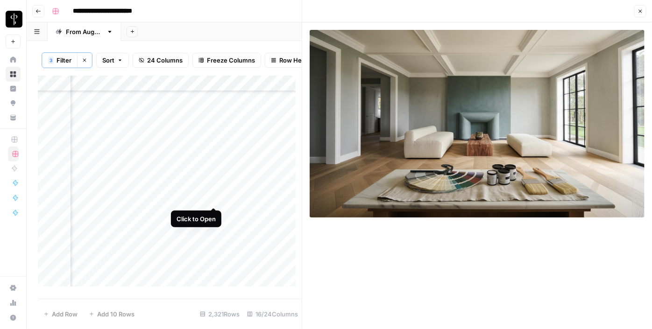
click at [214, 198] on div "Add Column" at bounding box center [170, 185] width 264 height 218
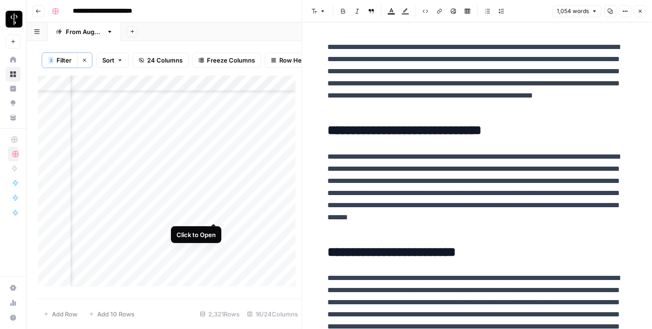
click at [211, 211] on div "Add Column" at bounding box center [170, 185] width 264 height 218
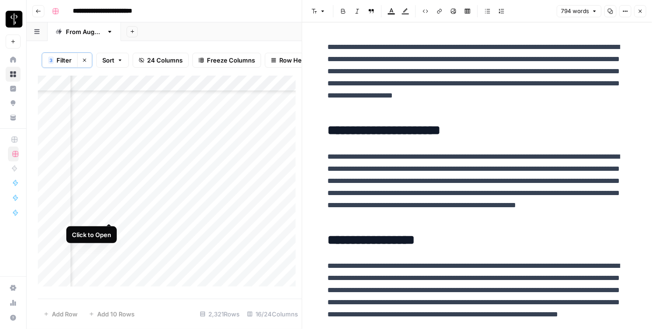
click at [111, 215] on div "Add Column" at bounding box center [170, 185] width 264 height 218
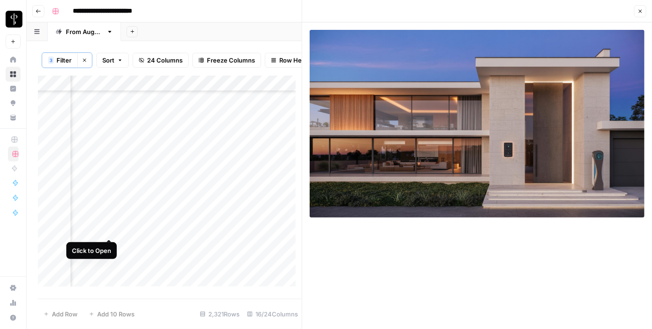
click at [109, 228] on div "Add Column" at bounding box center [170, 185] width 264 height 218
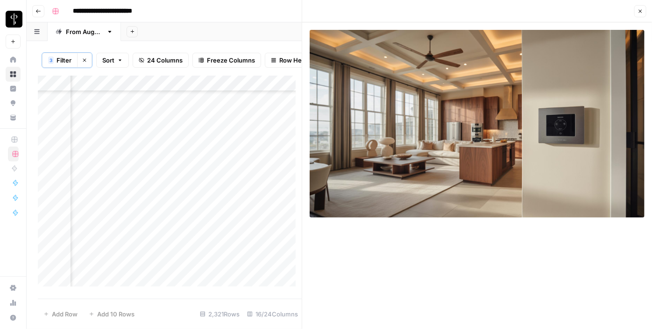
click at [112, 212] on div "Add Column" at bounding box center [170, 185] width 264 height 218
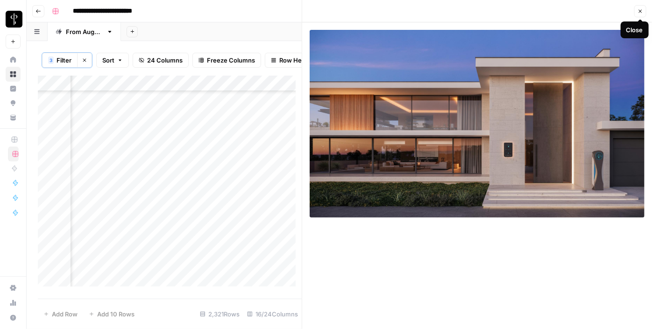
click at [638, 10] on icon "button" at bounding box center [641, 11] width 6 height 6
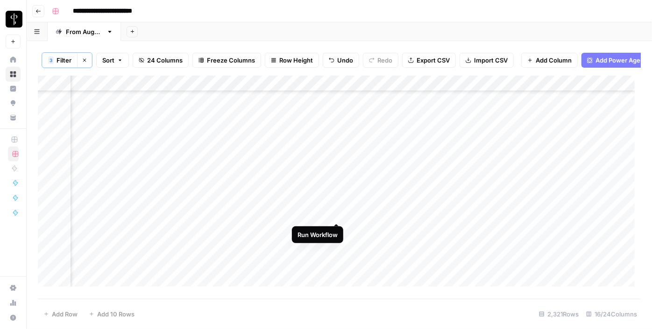
click at [336, 214] on div "Add Column" at bounding box center [339, 185] width 603 height 218
click at [337, 214] on div "Add Column" at bounding box center [339, 185] width 603 height 218
click at [465, 214] on div "Add Column" at bounding box center [339, 185] width 603 height 218
click at [358, 215] on div "Add Column" at bounding box center [339, 185] width 603 height 218
click at [357, 215] on div "Add Column" at bounding box center [339, 185] width 603 height 218
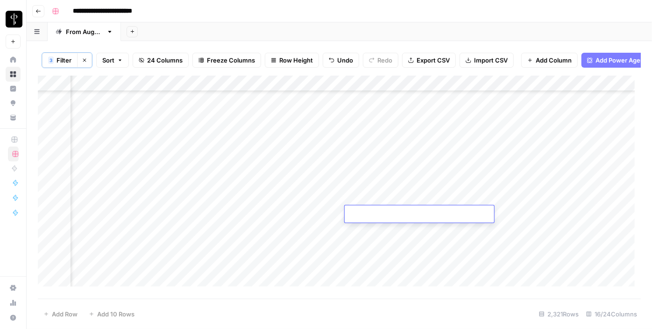
type textarea "**********"
click at [109, 228] on div "Add Column" at bounding box center [339, 185] width 603 height 218
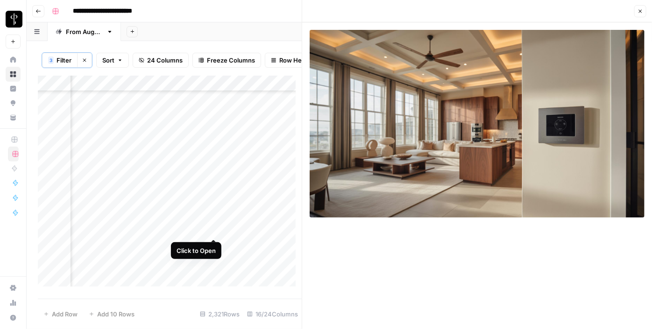
click at [212, 227] on div "Add Column" at bounding box center [170, 185] width 264 height 218
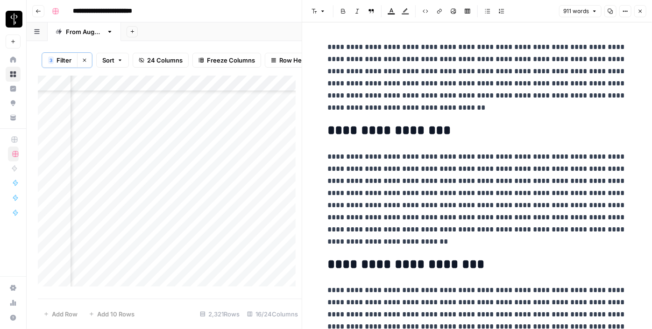
click at [639, 9] on icon "button" at bounding box center [641, 11] width 6 height 6
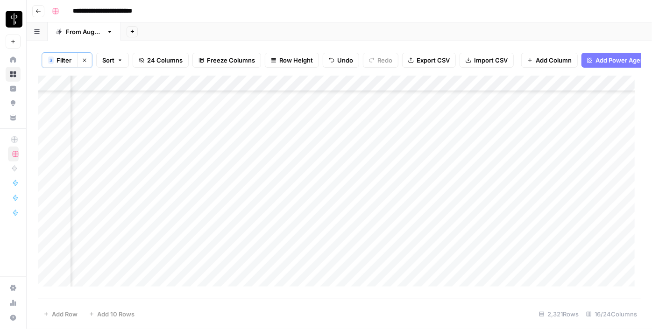
scroll to position [2506, 946]
click at [544, 122] on div "Add Column" at bounding box center [339, 185] width 603 height 218
drag, startPoint x: 578, startPoint y: 130, endPoint x: 543, endPoint y: 243, distance: 117.4
click at [543, 243] on div "Add Column" at bounding box center [339, 185] width 603 height 218
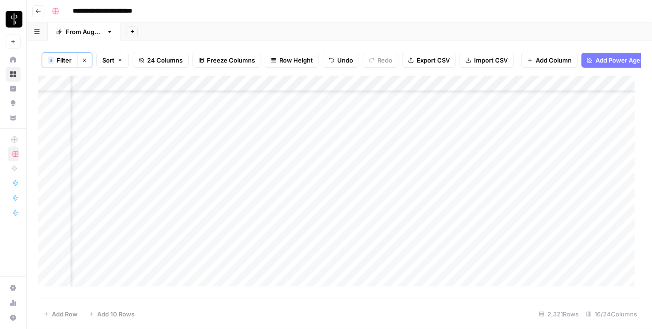
click at [506, 257] on div "Add Column" at bounding box center [339, 185] width 603 height 218
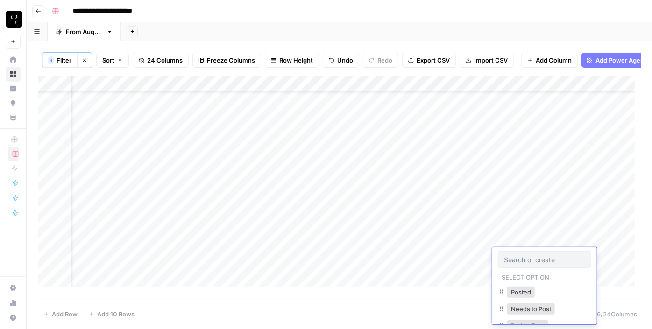
click at [506, 257] on input "text" at bounding box center [544, 260] width 81 height 8
click at [511, 321] on button "Do Not Post" at bounding box center [527, 326] width 41 height 11
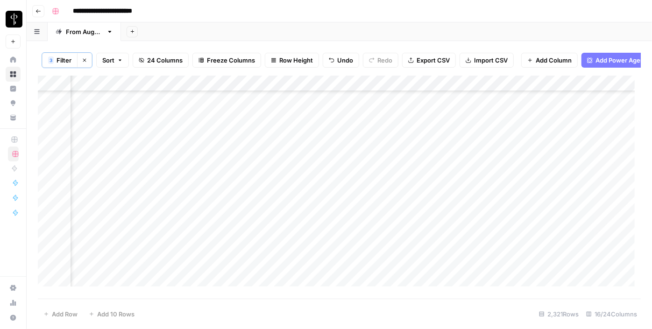
scroll to position [2761, 946]
click at [511, 190] on div "Add Column" at bounding box center [339, 185] width 603 height 218
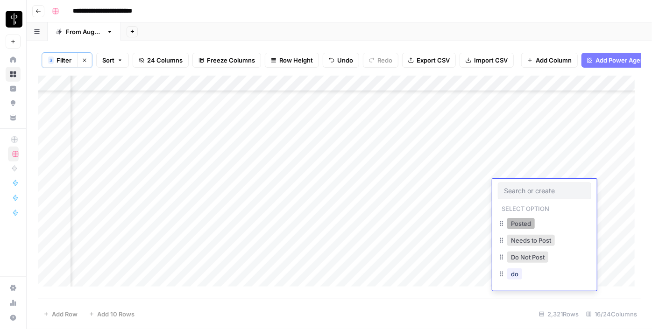
click at [518, 228] on button "Posted" at bounding box center [521, 223] width 28 height 11
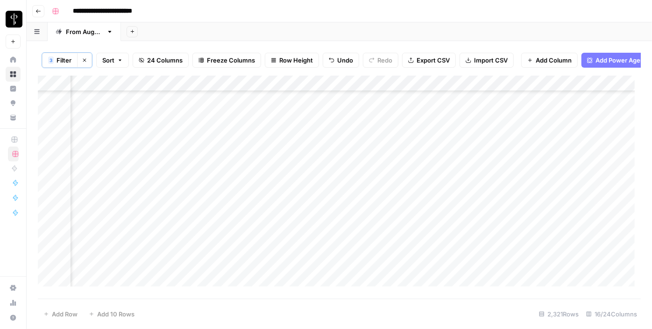
scroll to position [2804, 946]
click at [314, 160] on div "Add Column" at bounding box center [339, 185] width 603 height 218
click at [311, 180] on div "Add Column" at bounding box center [339, 185] width 603 height 218
click at [312, 194] on div "Add Column" at bounding box center [339, 185] width 603 height 218
click at [309, 211] on div "Add Column" at bounding box center [339, 185] width 603 height 218
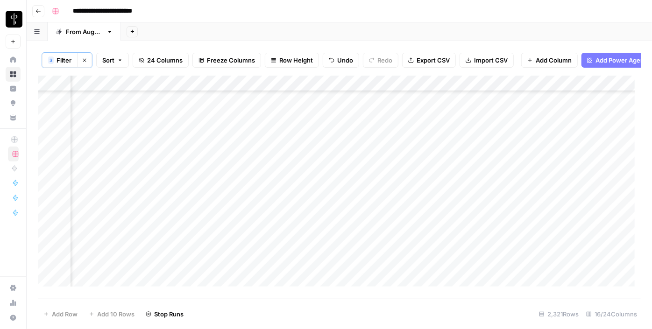
click at [309, 227] on div "Add Column" at bounding box center [339, 185] width 603 height 218
click at [311, 243] on div "Add Column" at bounding box center [339, 185] width 603 height 218
click at [309, 258] on div "Add Column" at bounding box center [339, 185] width 603 height 218
click at [314, 273] on div "Add Column" at bounding box center [339, 185] width 603 height 218
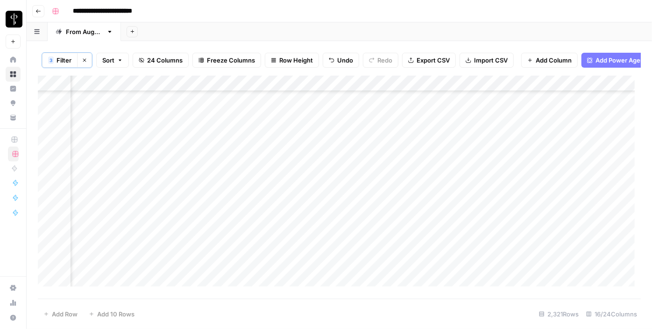
click at [312, 203] on div "Add Column" at bounding box center [339, 185] width 603 height 218
click at [314, 220] on div "Add Column" at bounding box center [339, 185] width 603 height 218
click at [310, 232] on div "Add Column" at bounding box center [339, 185] width 603 height 218
click at [315, 246] on div "Add Column" at bounding box center [339, 185] width 603 height 218
click at [311, 266] on div "Add Column" at bounding box center [339, 185] width 603 height 218
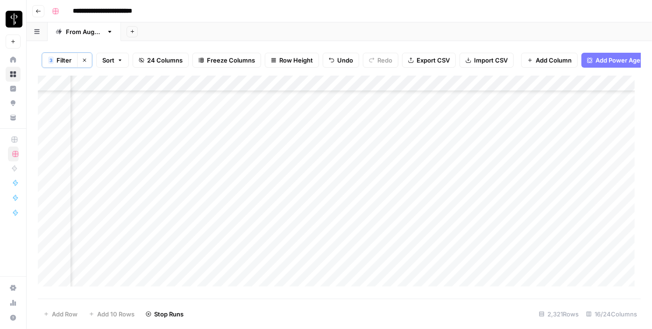
scroll to position [2973, 946]
click at [305, 200] on div "Add Column" at bounding box center [339, 185] width 603 height 218
click at [307, 215] on div "Add Column" at bounding box center [339, 185] width 603 height 218
click at [309, 231] on div "Add Column" at bounding box center [339, 185] width 603 height 218
click at [309, 242] on div "Add Column" at bounding box center [339, 185] width 603 height 218
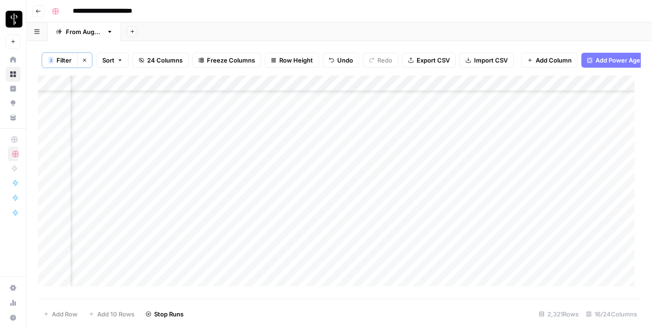
click at [307, 264] on div "Add Column" at bounding box center [339, 185] width 603 height 218
click at [307, 276] on div "Add Column" at bounding box center [339, 185] width 603 height 218
click at [310, 250] on div "Add Column" at bounding box center [339, 185] width 603 height 218
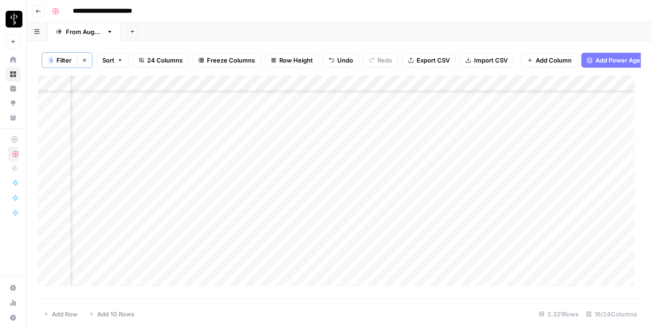
click at [111, 156] on div "Add Column" at bounding box center [339, 185] width 603 height 218
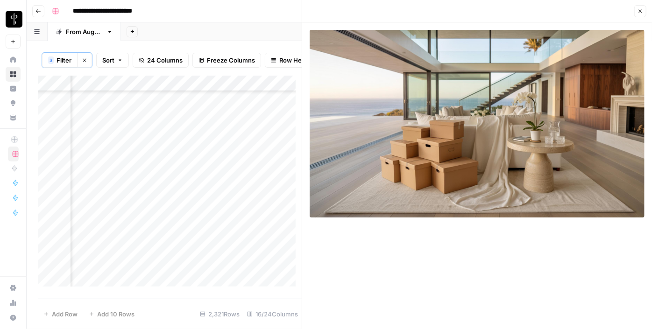
click at [208, 159] on div "Add Column" at bounding box center [170, 185] width 264 height 218
click at [213, 160] on div "Add Column" at bounding box center [170, 185] width 264 height 218
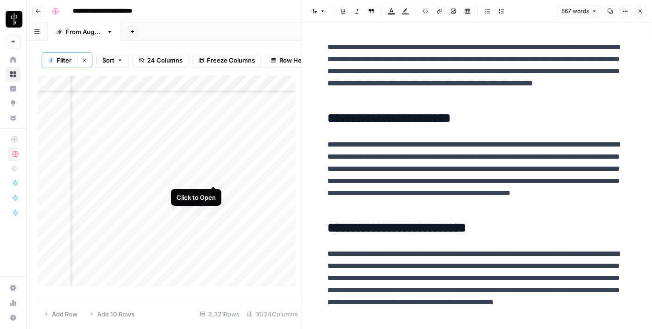
click at [213, 178] on div "Add Column" at bounding box center [170, 185] width 264 height 218
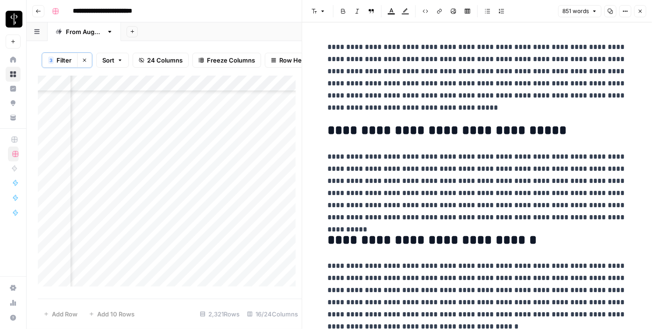
click at [111, 177] on div "Add Column" at bounding box center [170, 185] width 264 height 218
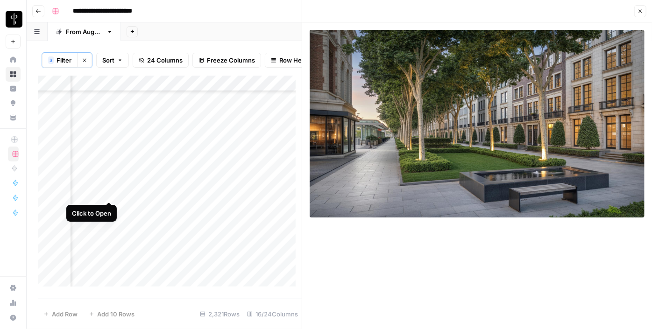
click at [108, 193] on div "Add Column" at bounding box center [170, 185] width 264 height 218
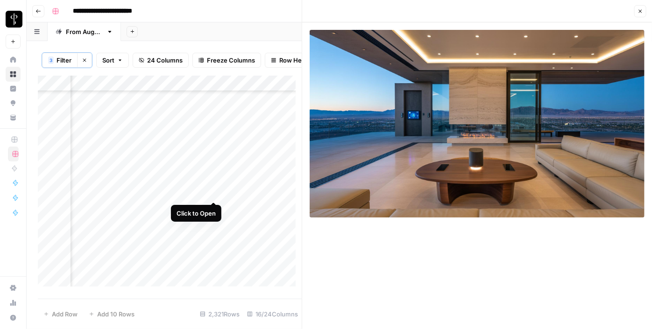
click at [214, 192] on div "Add Column" at bounding box center [170, 185] width 264 height 218
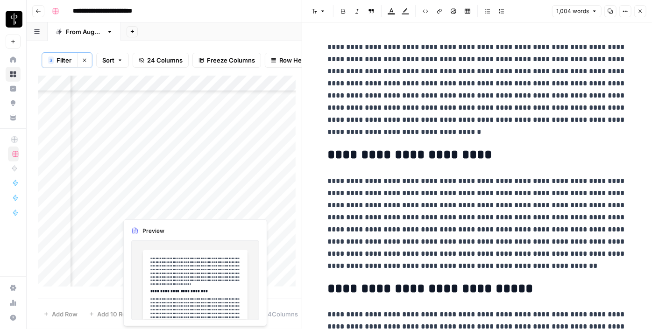
click at [210, 210] on div "Add Column" at bounding box center [170, 185] width 264 height 218
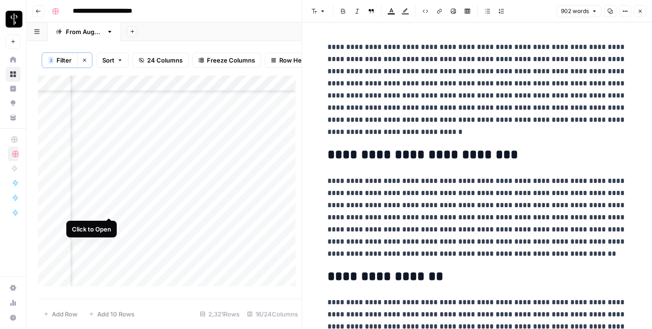
click at [107, 208] on div "Add Column" at bounding box center [170, 185] width 264 height 218
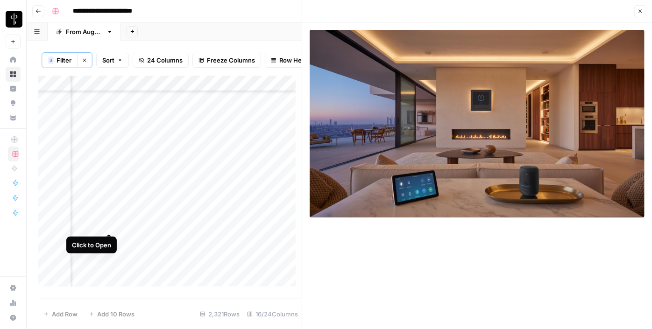
click at [108, 226] on div "Add Column" at bounding box center [170, 185] width 264 height 218
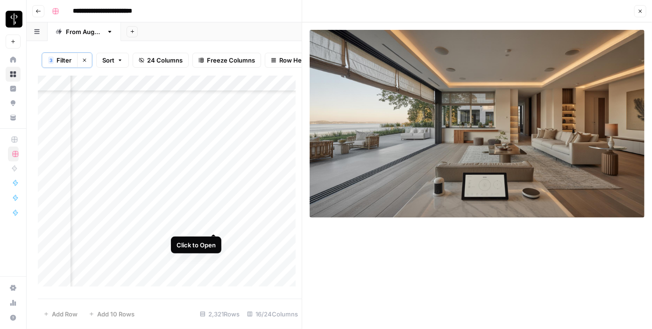
click at [211, 223] on div "Add Column" at bounding box center [170, 185] width 264 height 218
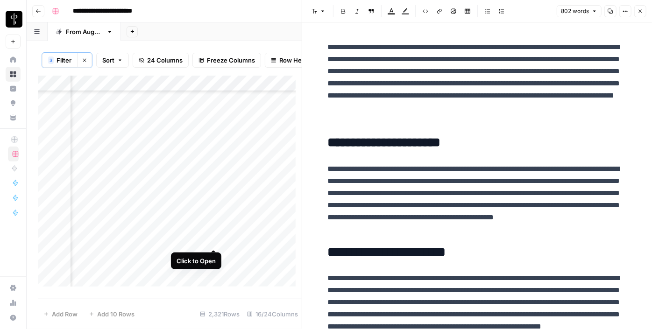
click at [213, 239] on div "Add Column" at bounding box center [170, 185] width 264 height 218
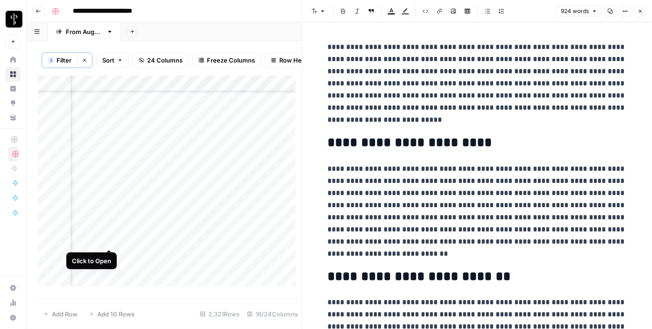
click at [107, 241] on div "Add Column" at bounding box center [170, 185] width 264 height 218
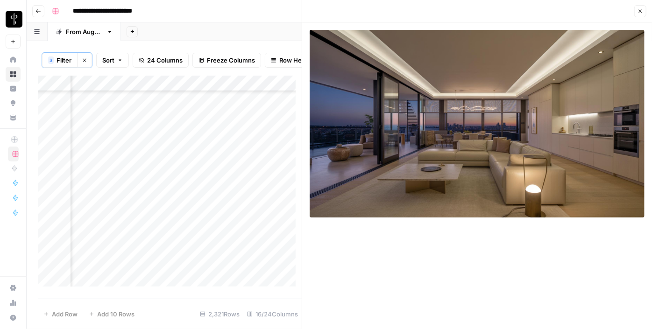
click at [107, 259] on div "Add Column" at bounding box center [170, 185] width 264 height 218
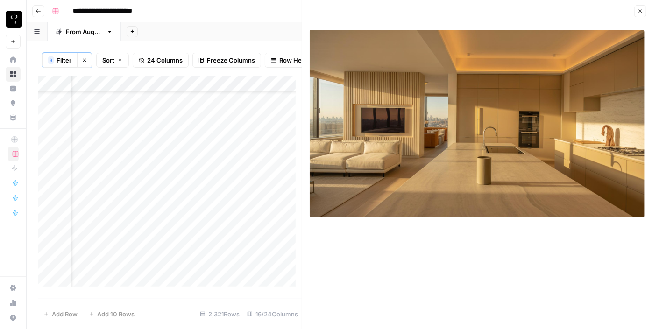
scroll to position [2804, 946]
click at [212, 256] on div "Add Column" at bounding box center [170, 185] width 264 height 218
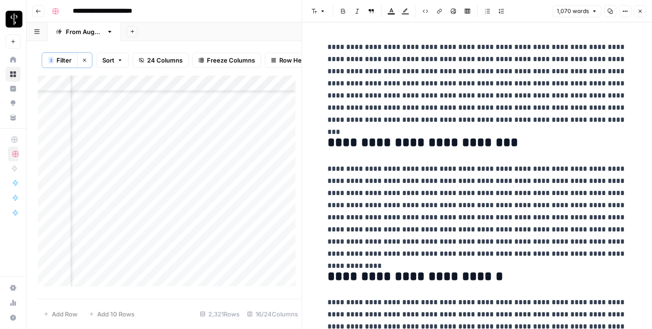
click at [108, 242] on div "Add Column" at bounding box center [170, 185] width 264 height 218
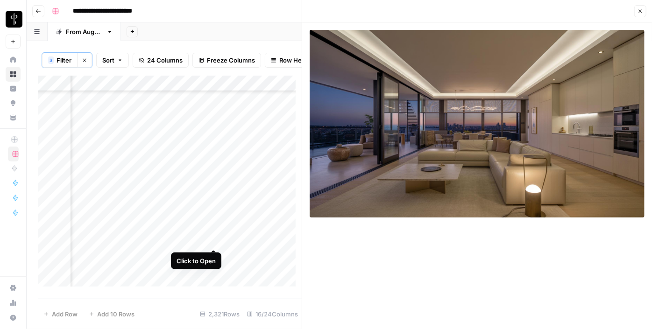
click at [213, 241] on div "Add Column" at bounding box center [170, 185] width 264 height 218
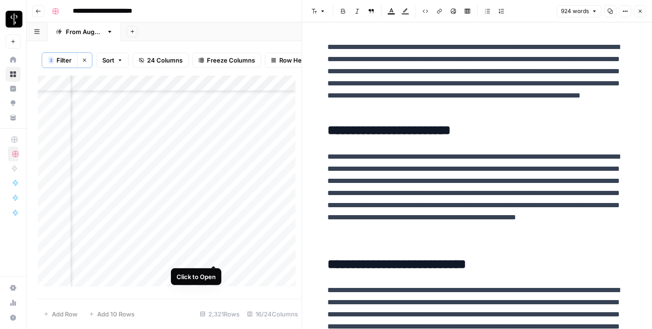
click at [212, 254] on div "Add Column" at bounding box center [170, 185] width 264 height 218
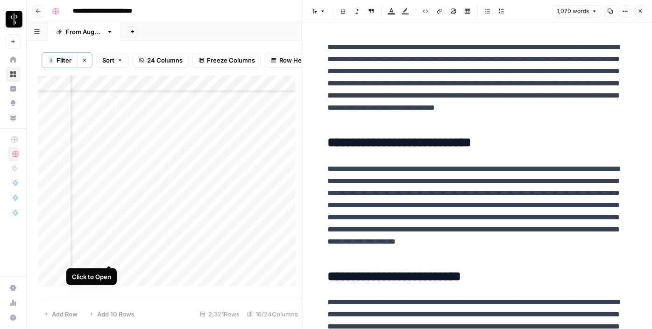
click at [107, 253] on div "Add Column" at bounding box center [170, 185] width 264 height 218
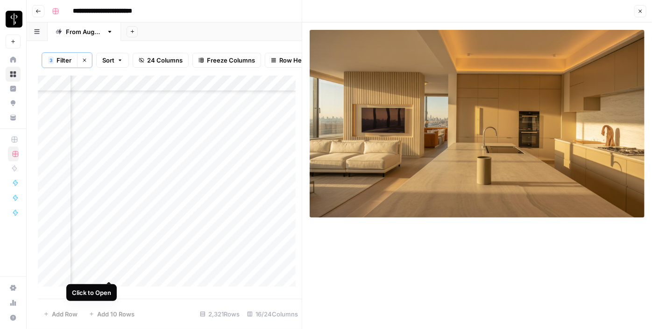
click at [108, 269] on div "Add Column" at bounding box center [170, 185] width 264 height 218
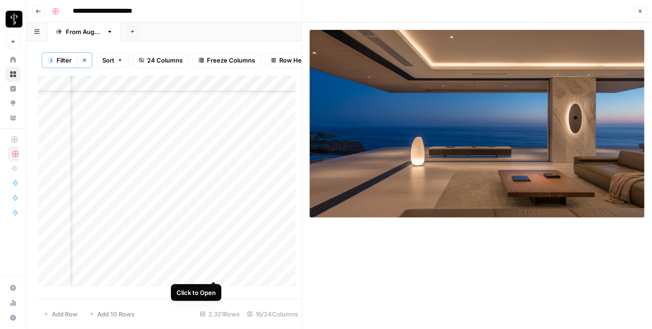
click at [213, 271] on div "Add Column" at bounding box center [170, 185] width 264 height 218
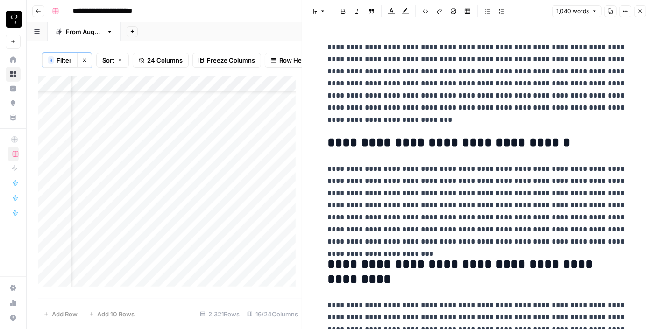
click at [642, 10] on icon "button" at bounding box center [640, 11] width 3 height 3
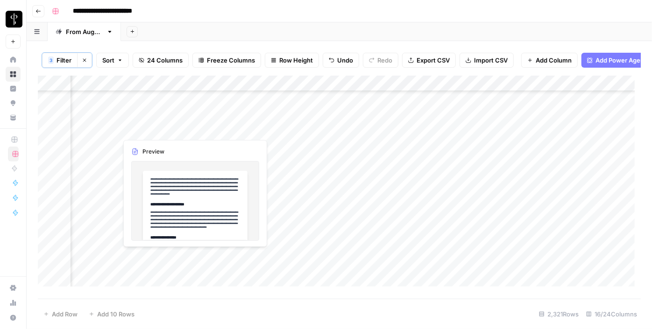
scroll to position [2888, 946]
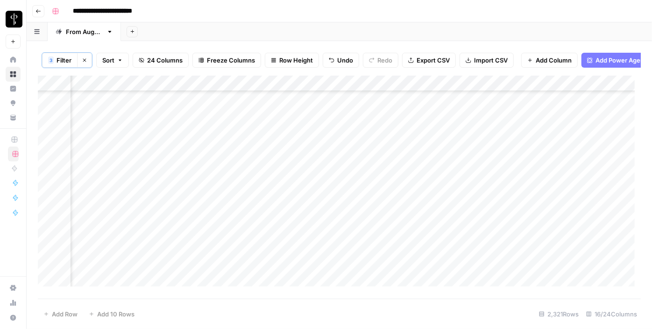
click at [218, 203] on div "Add Column" at bounding box center [339, 185] width 603 height 218
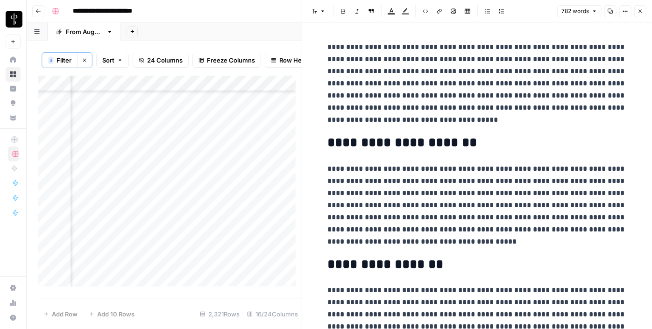
click at [107, 203] on div "Add Column" at bounding box center [170, 185] width 264 height 218
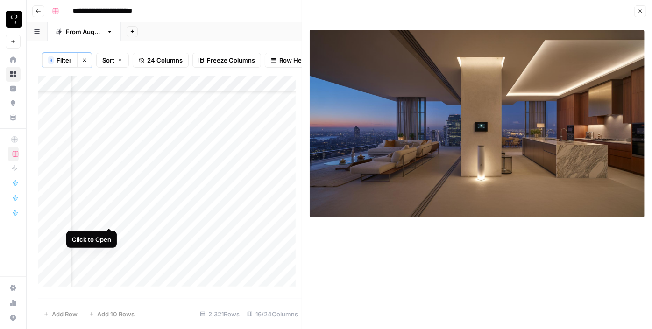
click at [107, 220] on div "Add Column" at bounding box center [170, 185] width 264 height 218
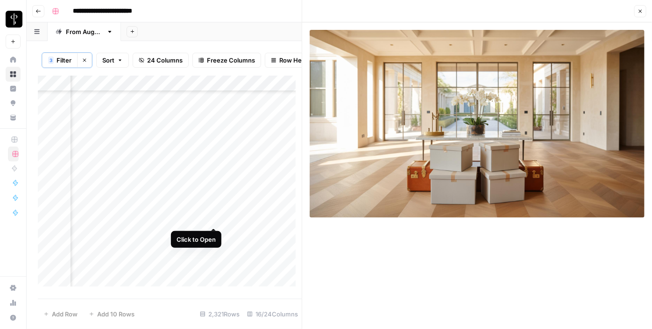
click at [213, 217] on div "Add Column" at bounding box center [170, 185] width 264 height 218
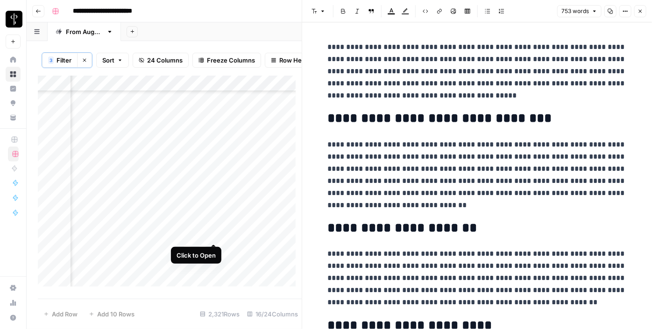
click at [213, 232] on div "Add Column" at bounding box center [170, 185] width 264 height 218
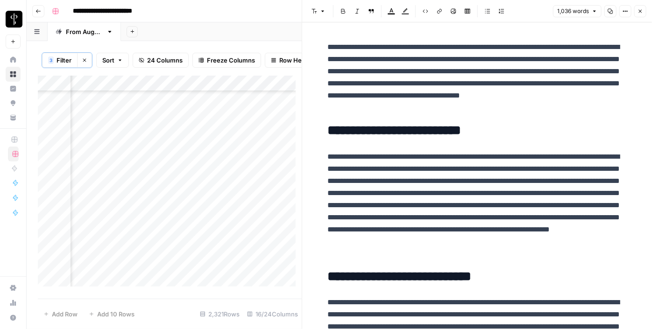
click at [108, 237] on div "Add Column" at bounding box center [170, 185] width 264 height 218
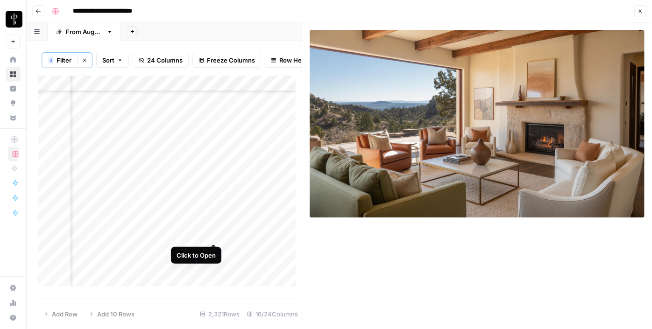
click at [216, 233] on div "Add Column" at bounding box center [170, 185] width 264 height 218
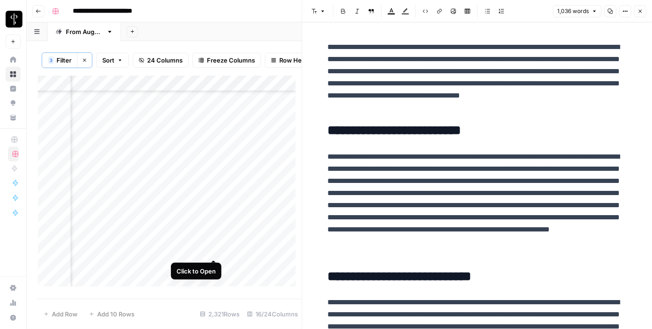
click at [210, 252] on div "Add Column" at bounding box center [170, 185] width 264 height 218
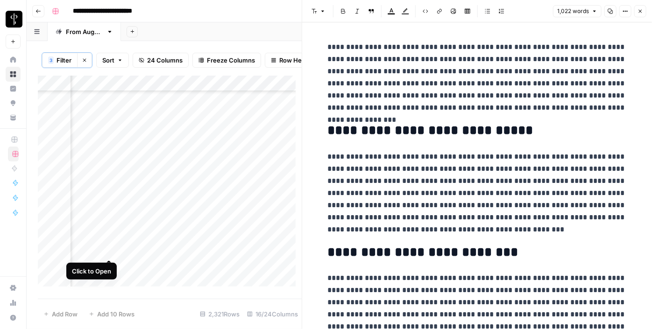
click at [105, 253] on div "Add Column" at bounding box center [170, 185] width 264 height 218
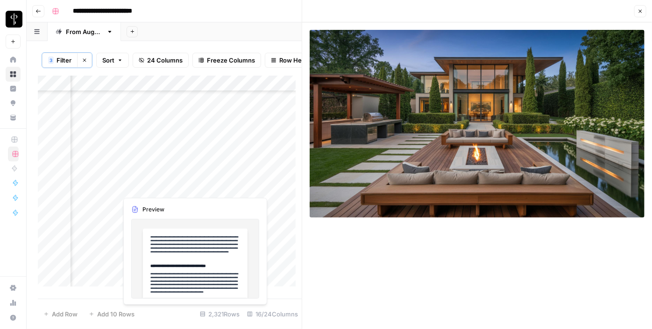
scroll to position [2973, 946]
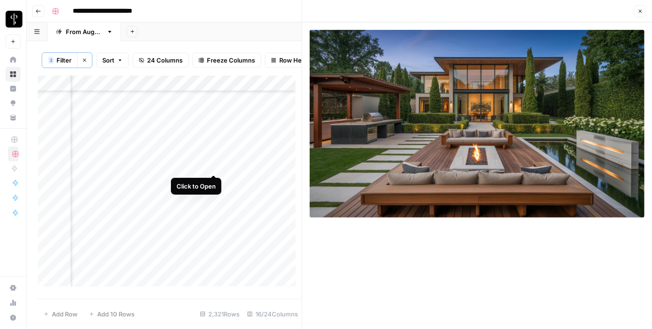
click at [210, 166] on div "Add Column" at bounding box center [170, 185] width 264 height 218
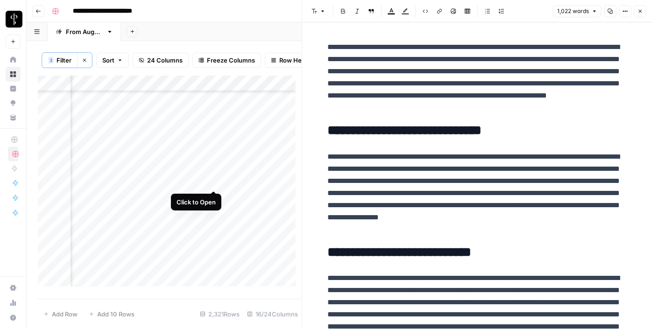
click at [214, 182] on div "Add Column" at bounding box center [170, 185] width 264 height 218
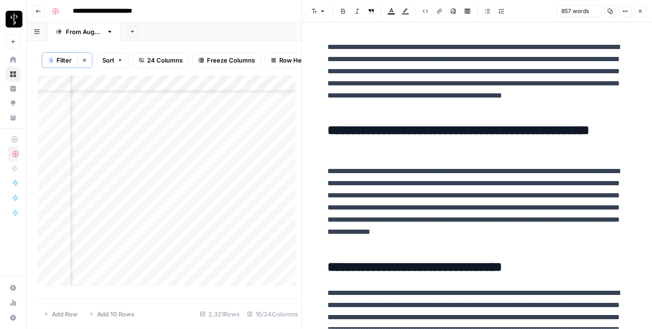
click at [111, 186] on div "Add Column" at bounding box center [170, 185] width 264 height 218
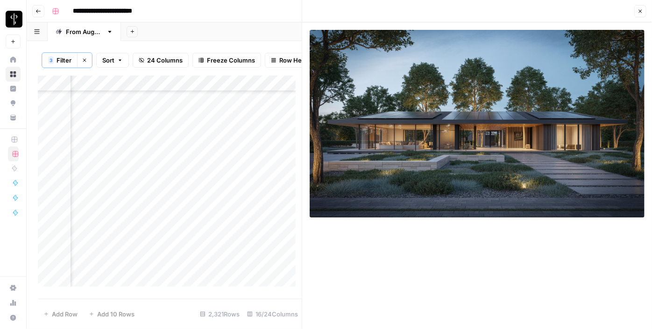
click at [108, 198] on div "Add Column" at bounding box center [170, 185] width 264 height 218
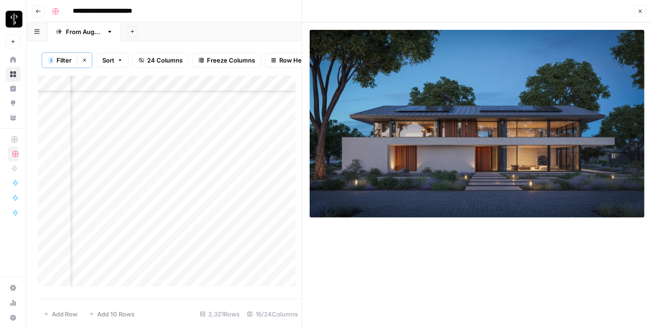
click at [211, 197] on div "Add Column" at bounding box center [170, 185] width 264 height 218
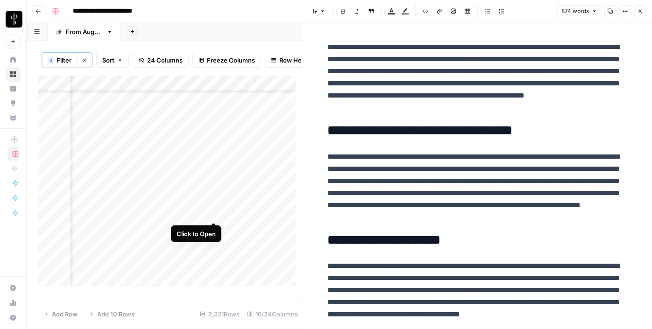
click at [211, 210] on div "Add Column" at bounding box center [170, 185] width 264 height 218
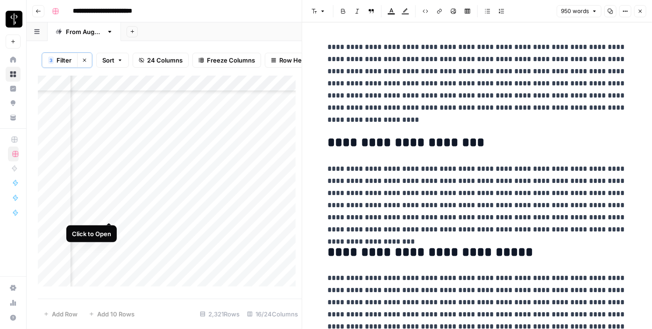
click at [109, 212] on div "Add Column" at bounding box center [170, 185] width 264 height 218
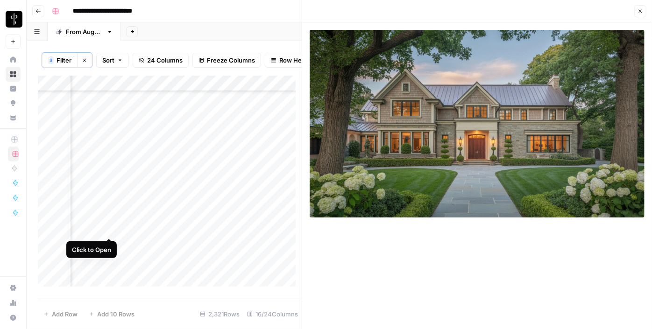
click at [111, 227] on div "Add Column" at bounding box center [170, 185] width 264 height 218
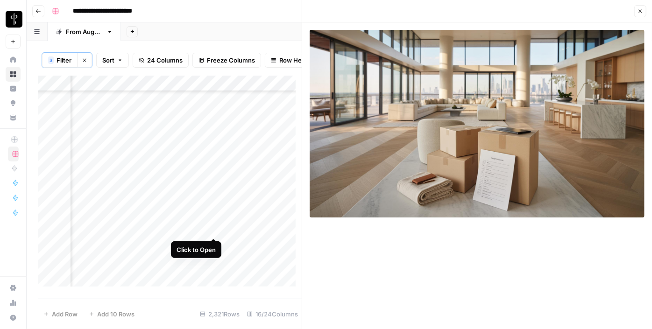
click at [214, 232] on div "Add Column" at bounding box center [170, 185] width 264 height 218
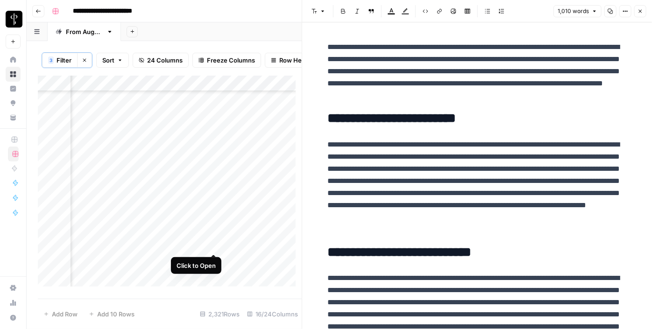
click at [211, 247] on div "Add Column" at bounding box center [170, 185] width 264 height 218
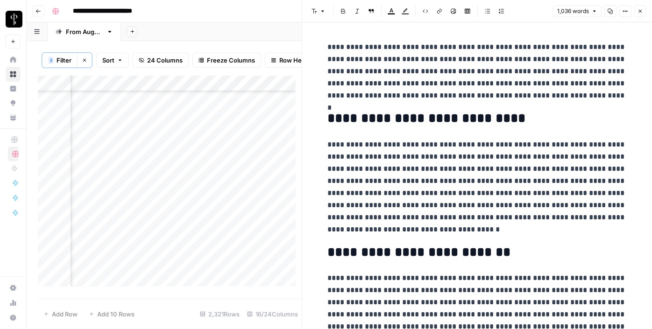
click at [110, 247] on div "Add Column" at bounding box center [170, 185] width 264 height 218
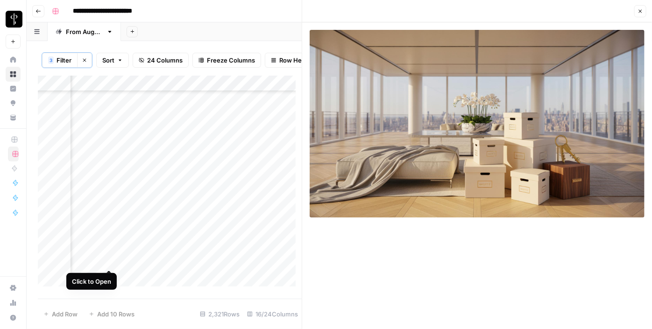
click at [112, 261] on div "Add Column" at bounding box center [170, 185] width 264 height 218
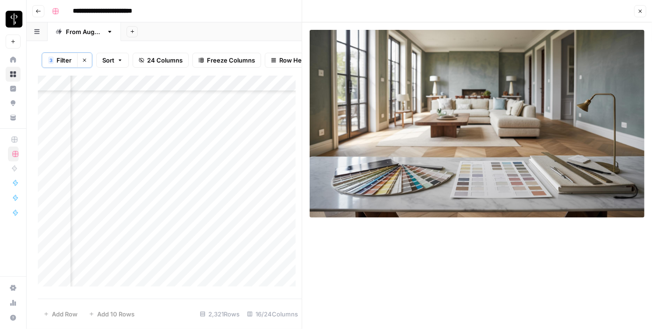
click at [213, 259] on div "Add Column" at bounding box center [170, 185] width 264 height 218
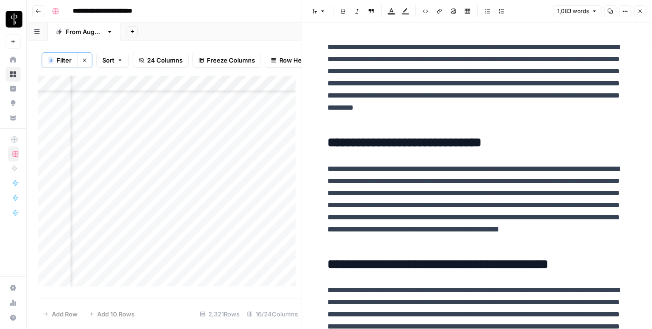
scroll to position [3101, 946]
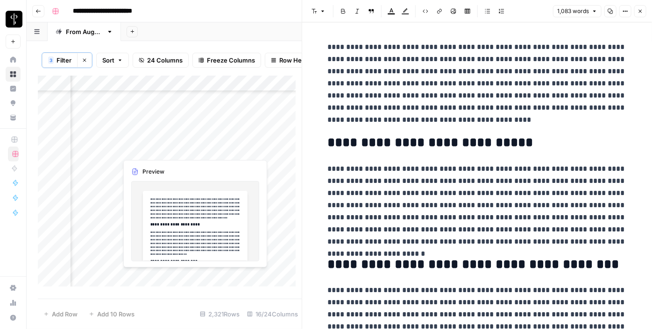
click at [214, 147] on div "Add Column" at bounding box center [170, 185] width 264 height 218
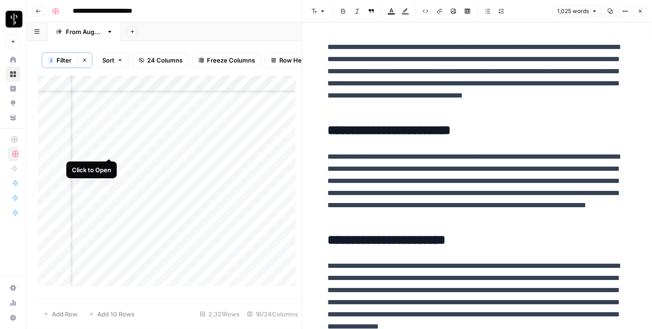
click at [107, 152] on div "Add Column" at bounding box center [170, 185] width 264 height 218
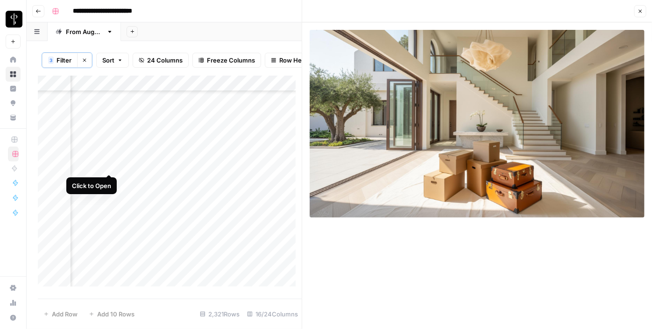
click at [111, 166] on div "Add Column" at bounding box center [170, 185] width 264 height 218
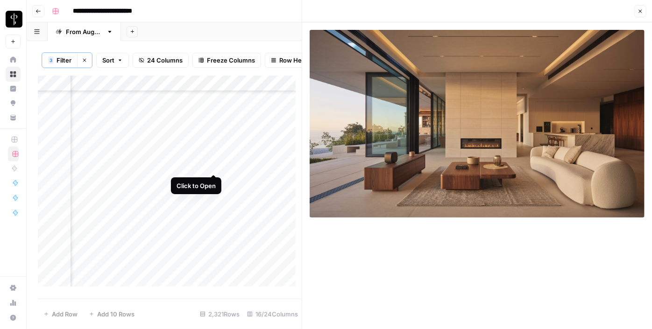
click at [211, 164] on div "Add Column" at bounding box center [170, 185] width 264 height 218
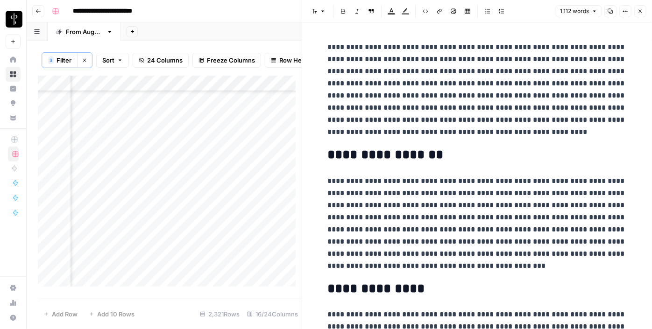
click at [645, 14] on button "Close" at bounding box center [641, 11] width 12 height 12
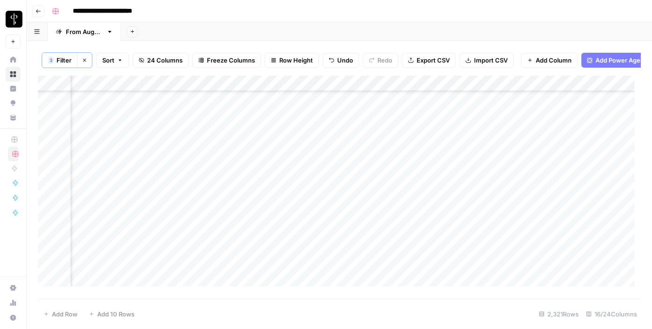
scroll to position [2804, 946]
click at [555, 145] on div "Add Column" at bounding box center [339, 185] width 603 height 218
drag, startPoint x: 579, startPoint y: 151, endPoint x: 526, endPoint y: 200, distance: 72.7
click at [526, 200] on div "Add Column" at bounding box center [339, 185] width 603 height 218
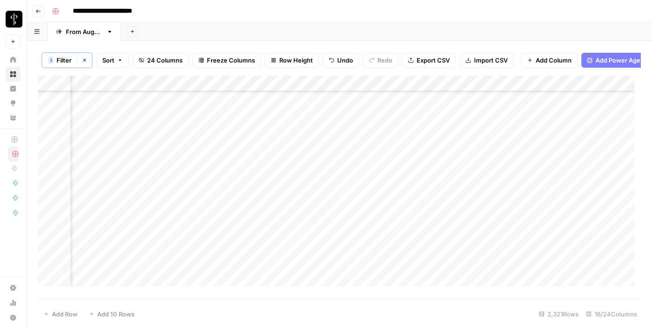
scroll to position [3101, 946]
click at [311, 185] on div "Add Column" at bounding box center [339, 185] width 603 height 218
click at [307, 200] on div "Add Column" at bounding box center [339, 185] width 603 height 218
click at [304, 214] on div "Add Column" at bounding box center [339, 185] width 603 height 218
click at [311, 229] on div "Add Column" at bounding box center [339, 185] width 603 height 218
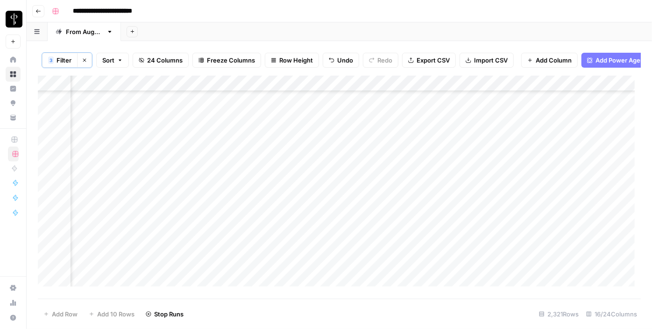
click at [312, 247] on div "Add Column" at bounding box center [339, 185] width 603 height 218
click at [107, 181] on div "Add Column" at bounding box center [339, 185] width 603 height 218
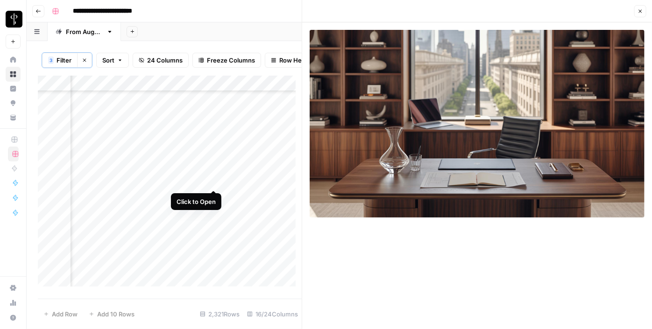
click at [215, 180] on div "Add Column" at bounding box center [170, 185] width 264 height 218
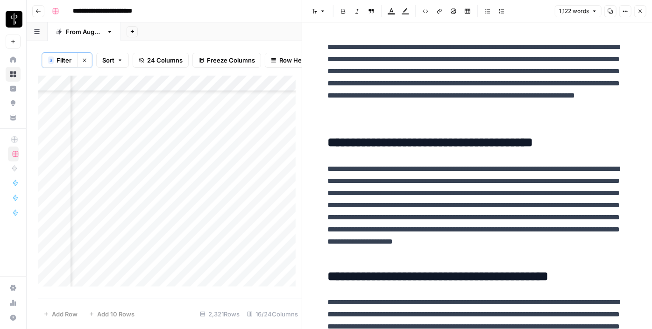
click at [212, 193] on div "Add Column" at bounding box center [170, 185] width 264 height 218
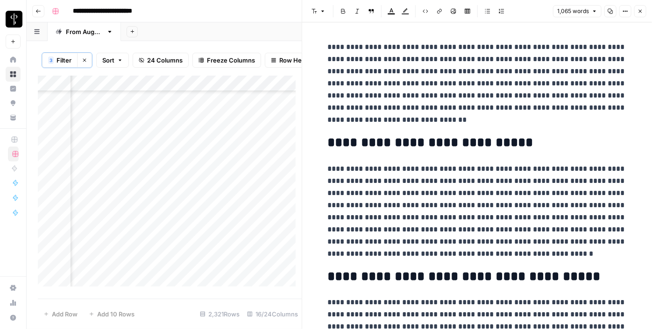
click at [108, 197] on div "Add Column" at bounding box center [170, 185] width 264 height 218
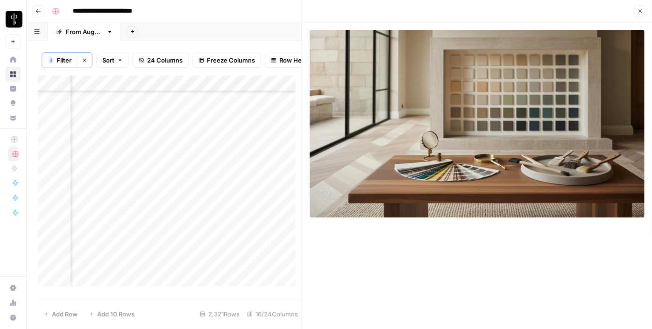
click at [112, 212] on div "Add Column" at bounding box center [170, 185] width 264 height 218
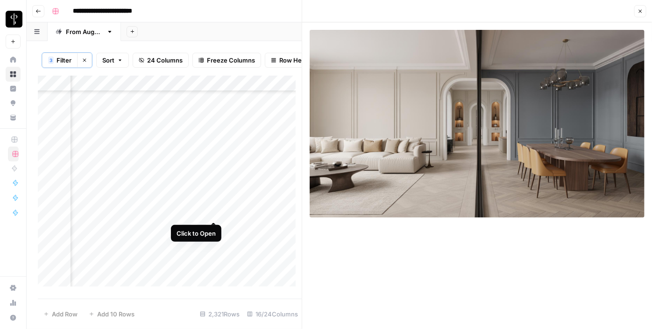
click at [210, 213] on div "Add Column" at bounding box center [170, 185] width 264 height 218
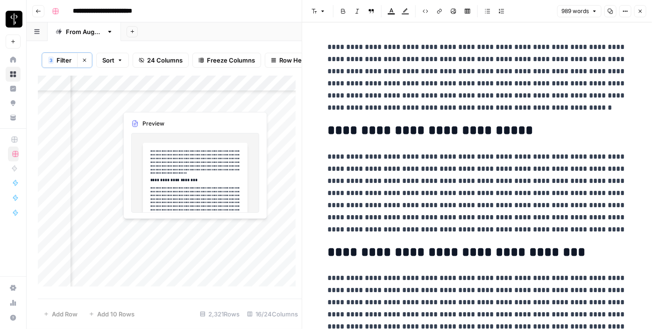
click at [211, 230] on div "Add Column" at bounding box center [170, 185] width 264 height 218
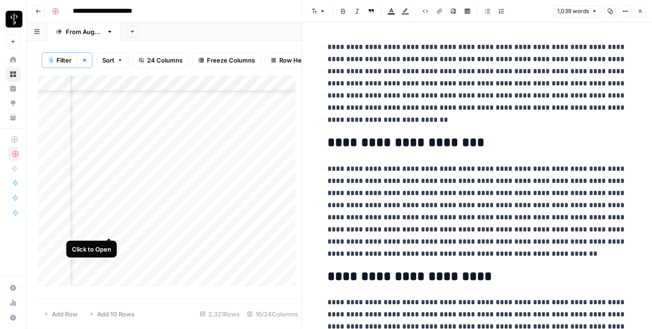
click at [109, 229] on div "Add Column" at bounding box center [170, 185] width 264 height 218
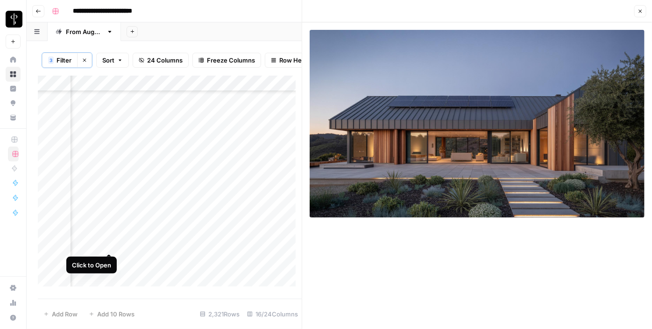
click at [111, 243] on div "Add Column" at bounding box center [170, 185] width 264 height 218
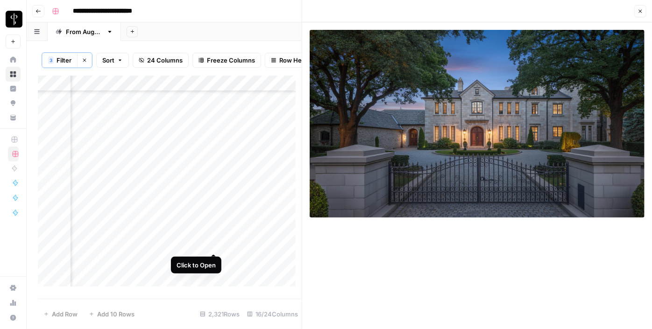
click at [210, 246] on div "Add Column" at bounding box center [170, 185] width 264 height 218
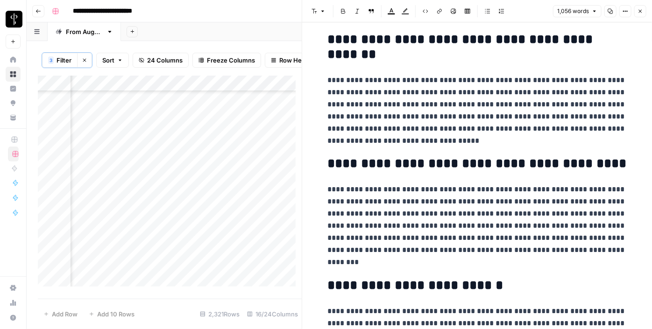
scroll to position [1232, 0]
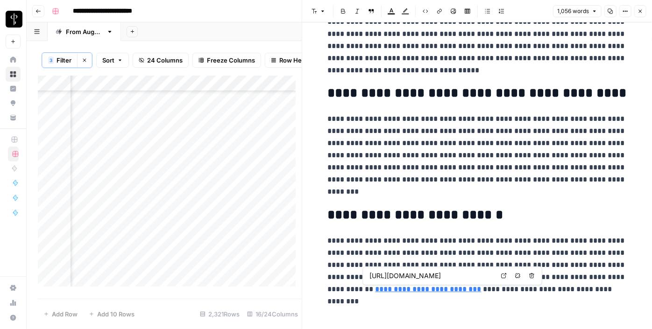
click at [502, 274] on icon at bounding box center [504, 276] width 6 height 6
click at [645, 13] on button "Close" at bounding box center [641, 11] width 12 height 12
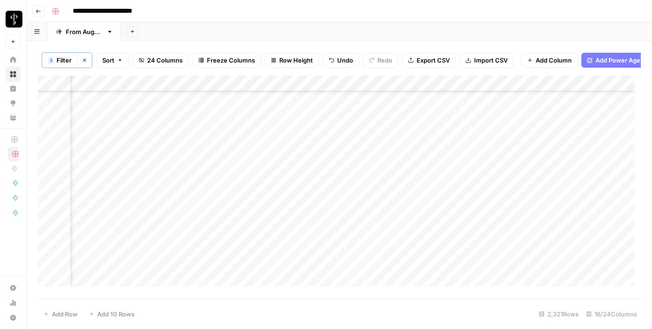
click at [525, 175] on div "Add Column" at bounding box center [339, 185] width 603 height 218
click at [563, 167] on div "Add Column" at bounding box center [339, 185] width 603 height 218
drag, startPoint x: 578, startPoint y: 172, endPoint x: 552, endPoint y: 239, distance: 71.8
click at [552, 239] on div "Add Column" at bounding box center [339, 185] width 603 height 218
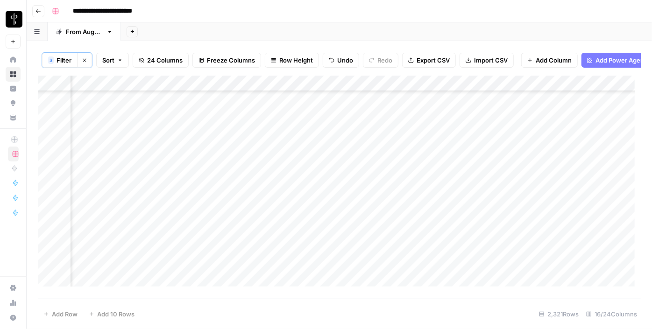
click at [306, 173] on div "Add Column" at bounding box center [339, 185] width 603 height 218
click at [325, 186] on div "Add Column" at bounding box center [339, 185] width 603 height 218
click at [306, 207] on div "Add Column" at bounding box center [339, 185] width 603 height 218
click at [313, 222] on div "Add Column" at bounding box center [339, 185] width 603 height 218
click at [315, 241] on div "Add Column" at bounding box center [339, 185] width 603 height 218
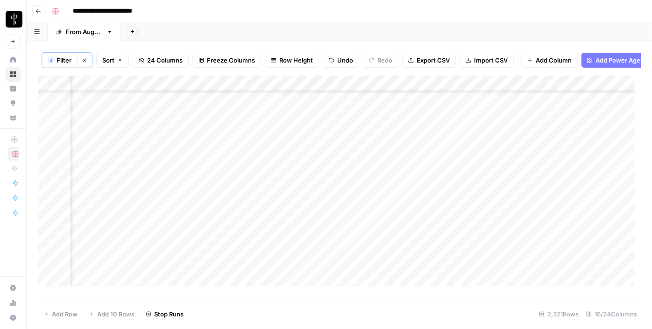
click at [314, 255] on div "Add Column" at bounding box center [339, 185] width 603 height 218
click at [110, 191] on div "Add Column" at bounding box center [339, 185] width 603 height 218
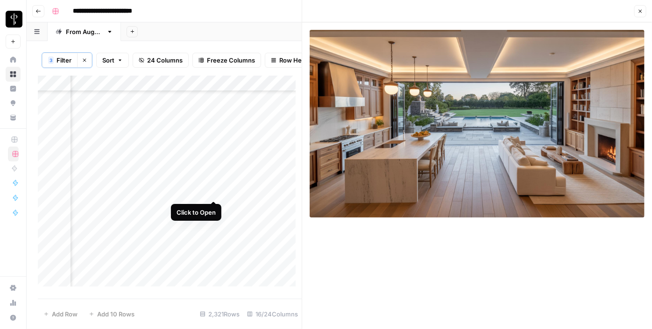
click at [213, 190] on div "Add Column" at bounding box center [170, 185] width 264 height 218
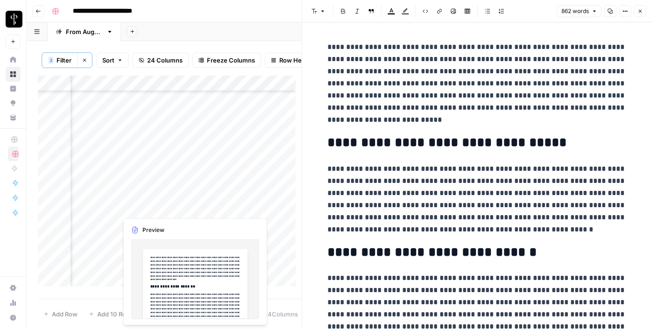
click at [212, 208] on div "Add Column" at bounding box center [170, 185] width 264 height 218
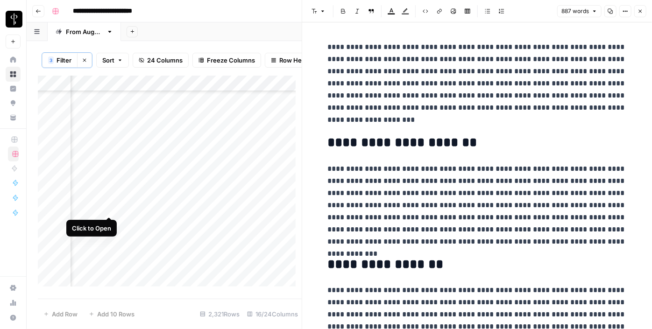
click at [107, 207] on div "Add Column" at bounding box center [170, 185] width 264 height 218
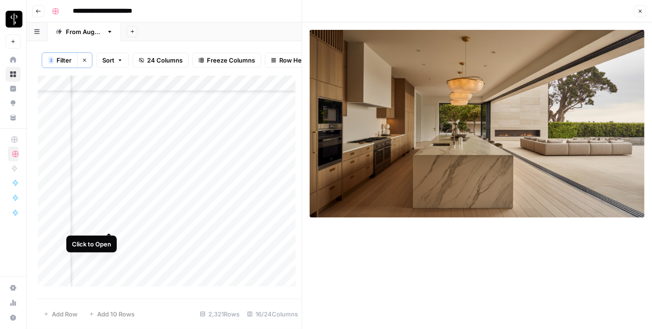
click at [108, 222] on div "Add Column" at bounding box center [170, 185] width 264 height 218
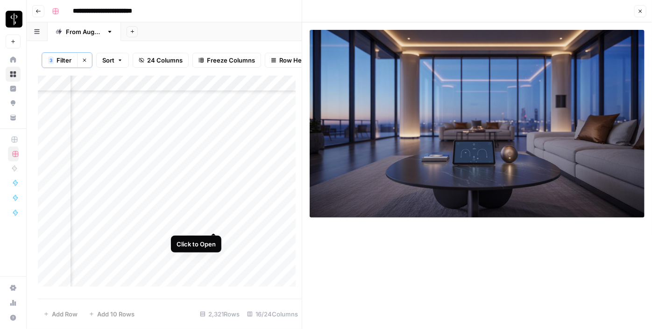
click at [212, 224] on div "Add Column" at bounding box center [170, 185] width 264 height 218
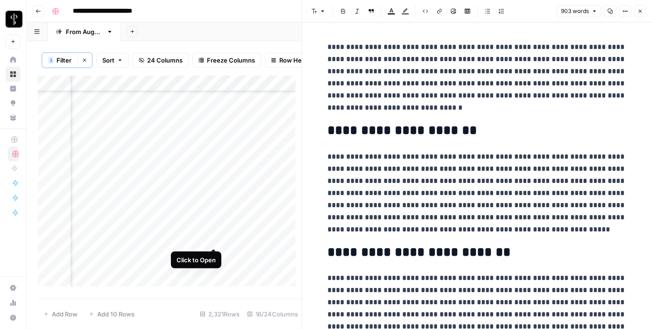
click at [213, 238] on div "Add Column" at bounding box center [170, 185] width 264 height 218
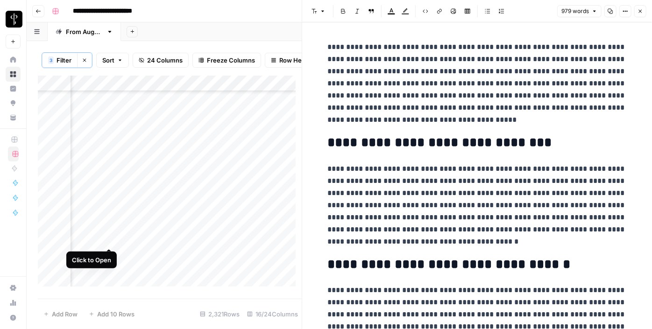
click at [106, 240] on div "Add Column" at bounding box center [170, 185] width 264 height 218
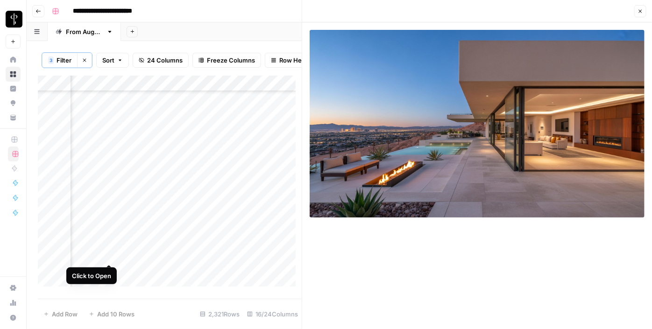
click at [106, 254] on div "Add Column" at bounding box center [170, 185] width 264 height 218
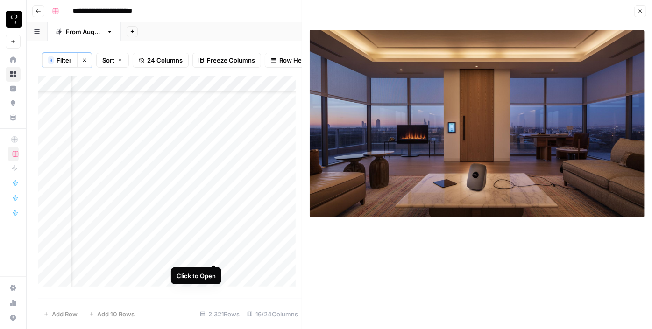
click at [213, 253] on div "Add Column" at bounding box center [170, 185] width 264 height 218
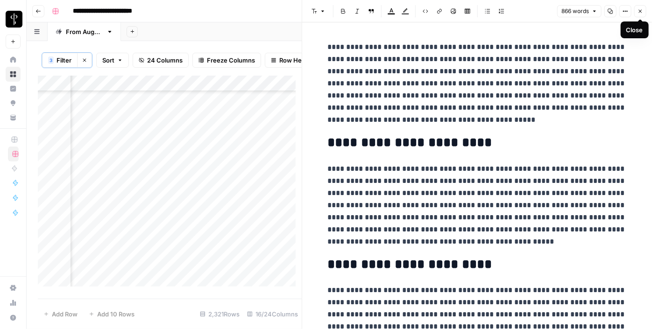
click at [640, 12] on icon "button" at bounding box center [640, 11] width 3 height 3
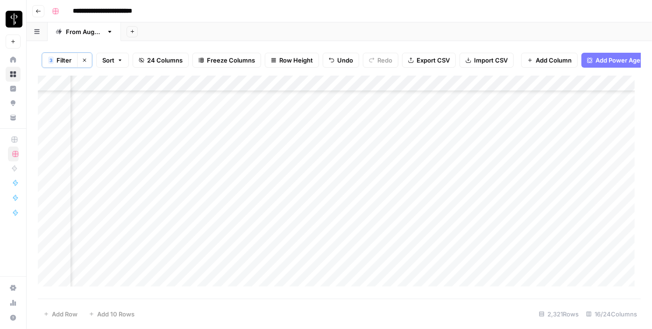
scroll to position [3228, 946]
click at [301, 226] on div "Add Column" at bounding box center [339, 185] width 603 height 218
click at [304, 246] on div "Add Column" at bounding box center [339, 185] width 603 height 218
click at [309, 262] on div "Add Column" at bounding box center [339, 185] width 603 height 218
click at [301, 278] on div "Add Column" at bounding box center [339, 185] width 603 height 218
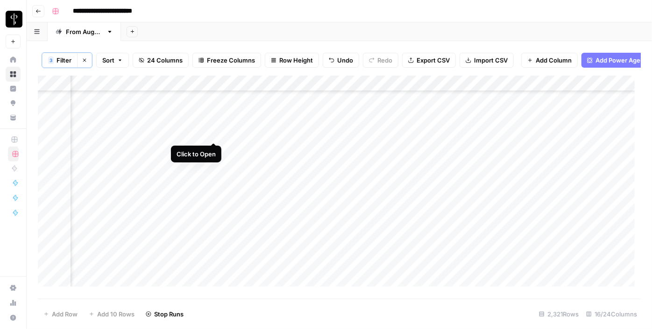
click at [214, 132] on div "Add Column" at bounding box center [339, 185] width 603 height 218
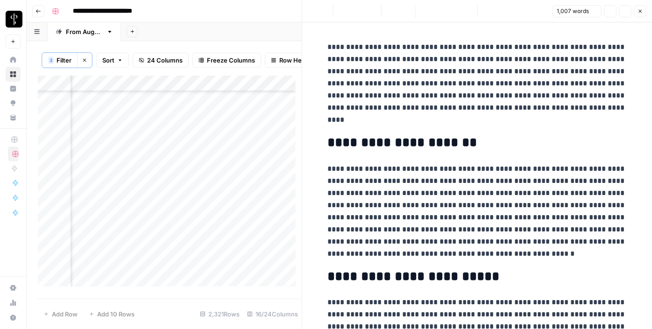
click at [109, 132] on div "Add Column" at bounding box center [170, 185] width 264 height 218
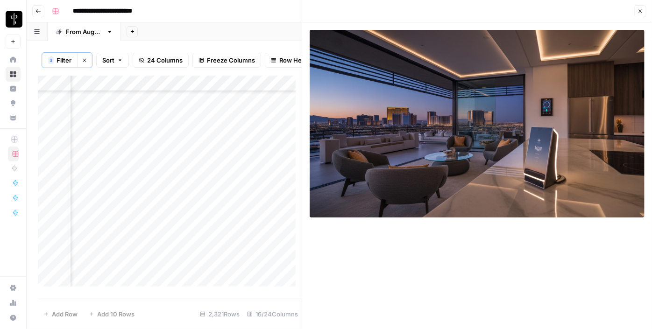
click at [111, 147] on div "Add Column" at bounding box center [170, 185] width 264 height 218
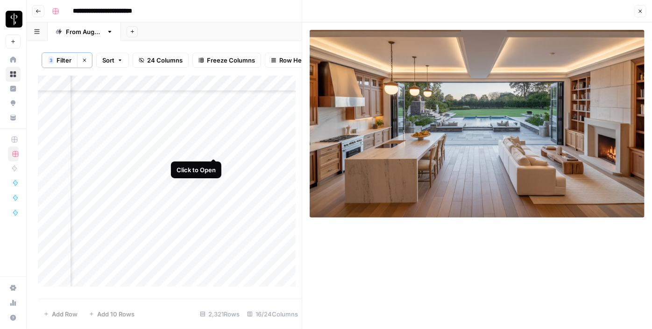
click at [217, 146] on div "Add Column" at bounding box center [170, 185] width 264 height 218
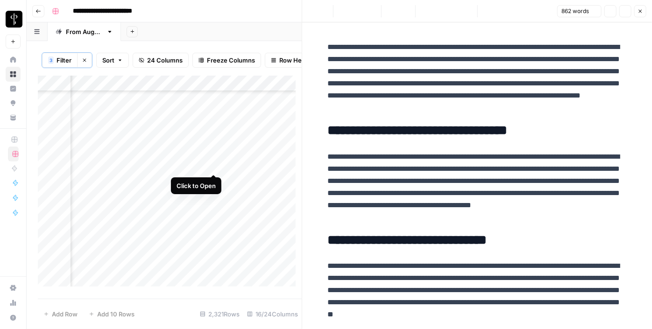
click at [216, 164] on div "Add Column" at bounding box center [170, 185] width 264 height 218
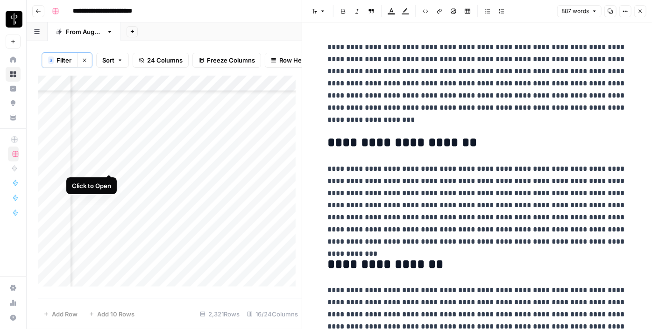
click at [107, 164] on div "Add Column" at bounding box center [170, 185] width 264 height 218
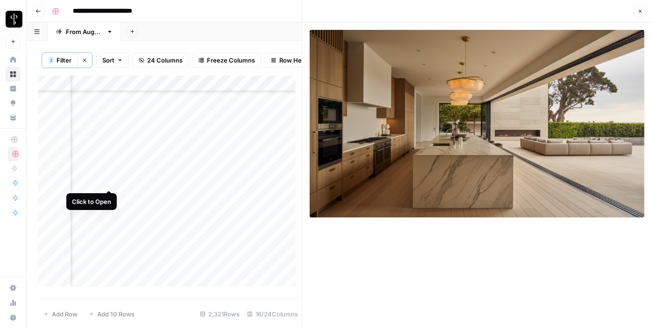
click at [106, 183] on div "Add Column" at bounding box center [170, 185] width 264 height 218
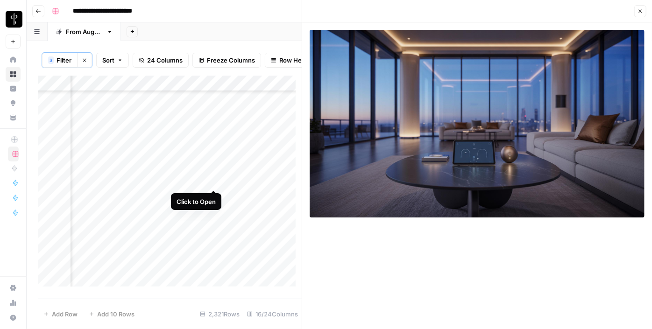
click at [211, 182] on div "Add Column" at bounding box center [170, 185] width 264 height 218
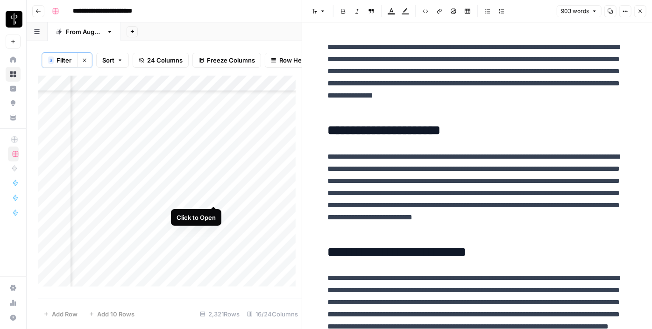
click at [214, 195] on div "Add Column" at bounding box center [170, 185] width 264 height 218
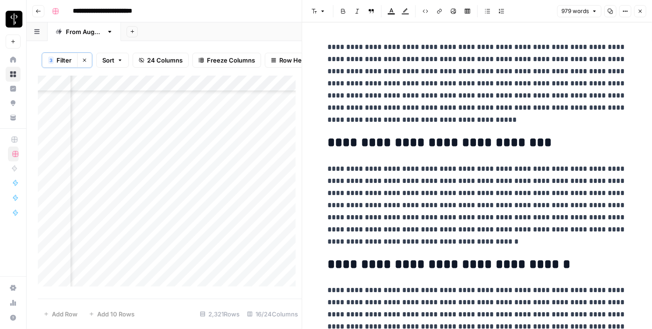
click at [103, 199] on div "Add Column" at bounding box center [170, 185] width 264 height 218
click at [109, 201] on div "Add Column" at bounding box center [170, 185] width 264 height 218
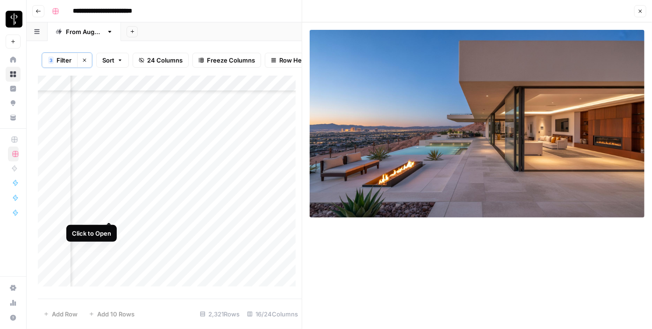
click at [109, 212] on div "Add Column" at bounding box center [170, 185] width 264 height 218
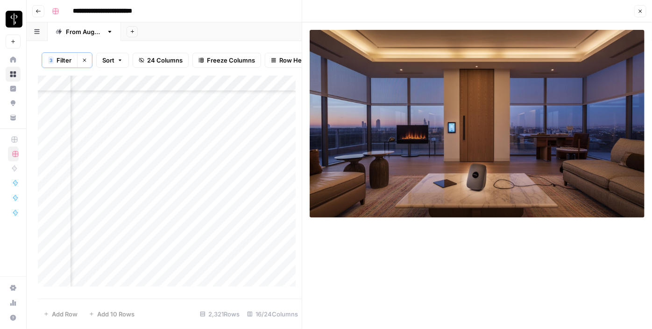
click at [213, 211] on div "Add Column" at bounding box center [170, 185] width 264 height 218
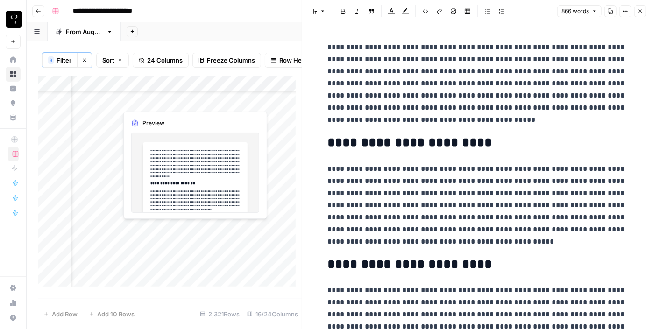
click at [214, 227] on div "Add Column" at bounding box center [170, 185] width 264 height 218
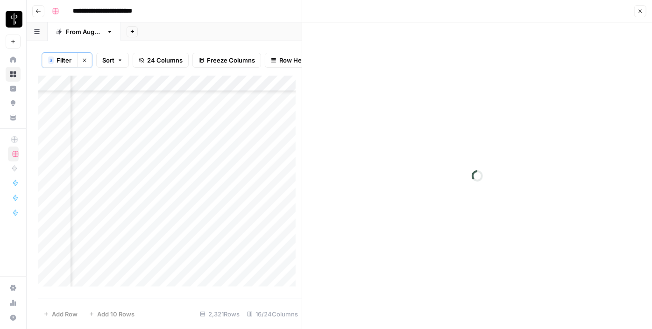
click at [110, 229] on div "Add Column" at bounding box center [170, 185] width 264 height 218
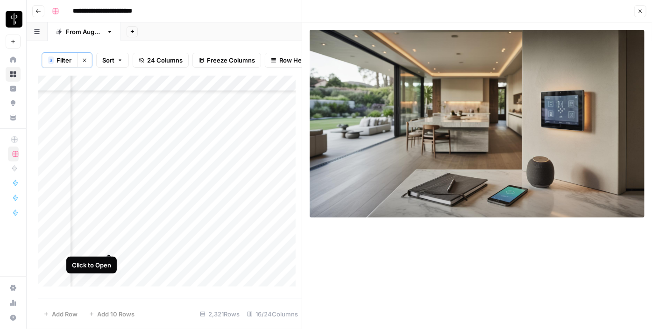
click at [113, 245] on div "Add Column" at bounding box center [170, 185] width 264 height 218
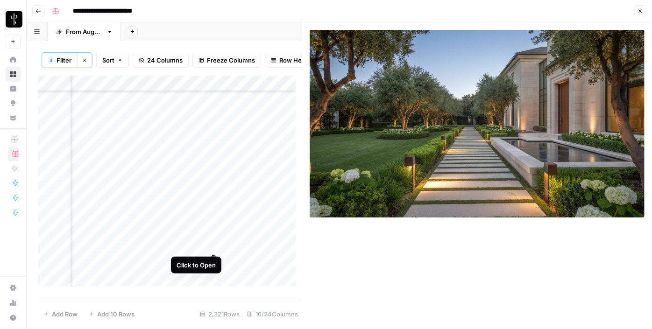
click at [216, 241] on div "Add Column" at bounding box center [170, 185] width 264 height 218
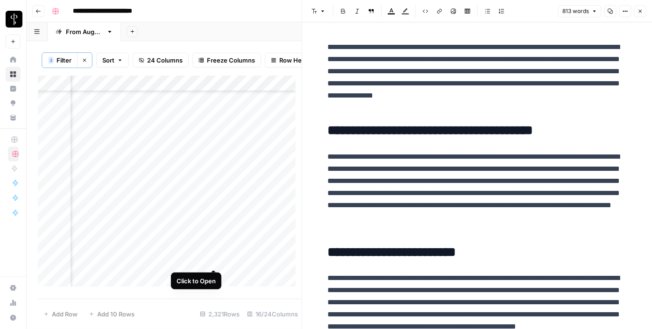
click at [215, 258] on div "Add Column" at bounding box center [170, 185] width 264 height 218
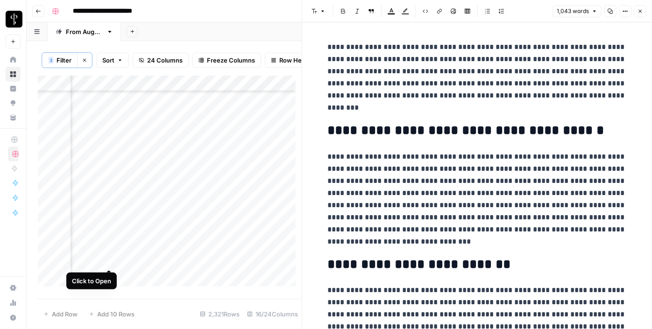
click at [108, 256] on div "Add Column" at bounding box center [170, 185] width 264 height 218
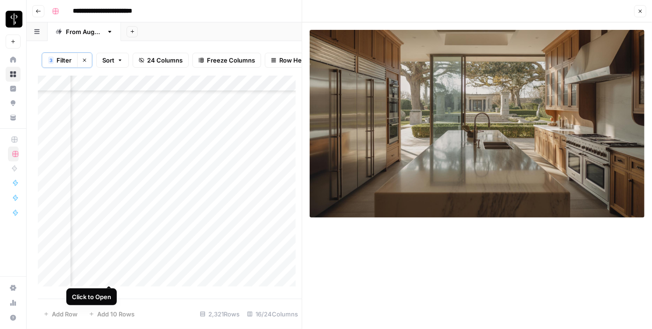
click at [112, 273] on div "Add Column" at bounding box center [170, 185] width 264 height 218
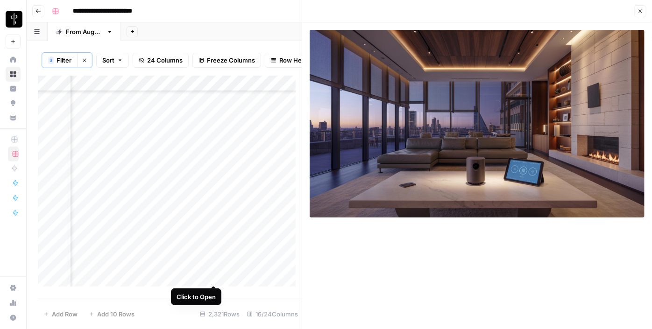
click at [211, 278] on div "Add Column" at bounding box center [170, 185] width 264 height 218
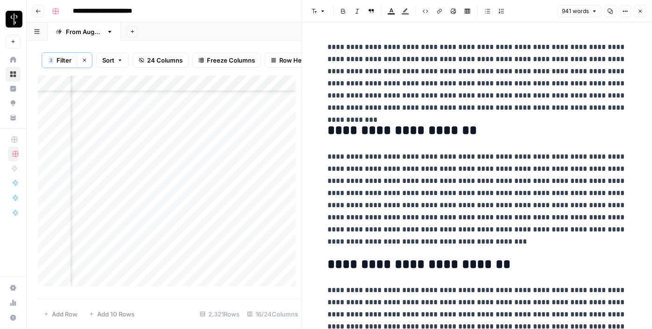
click at [638, 14] on button "Close" at bounding box center [641, 11] width 12 height 12
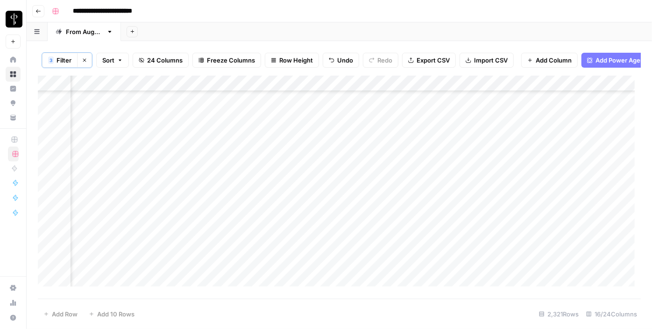
click at [537, 114] on div "Add Column" at bounding box center [339, 185] width 603 height 218
drag, startPoint x: 578, startPoint y: 125, endPoint x: 530, endPoint y: 271, distance: 153.5
click at [530, 271] on div "Add Column" at bounding box center [339, 185] width 603 height 218
click at [386, 164] on div "Add Column" at bounding box center [339, 185] width 603 height 218
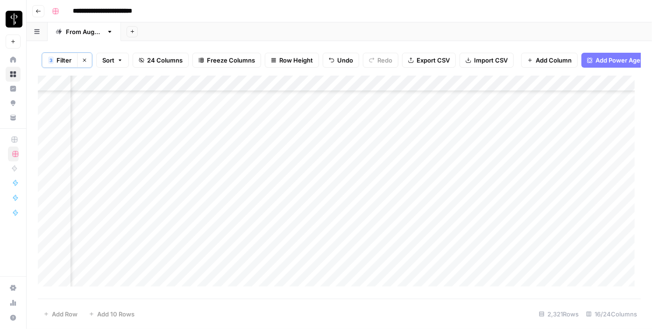
click at [314, 163] on div "Add Column" at bounding box center [339, 185] width 603 height 218
click at [310, 179] on div "Add Column" at bounding box center [339, 185] width 603 height 218
click at [309, 200] on div "Add Column" at bounding box center [339, 185] width 603 height 218
click at [303, 209] on div "Add Column" at bounding box center [339, 185] width 603 height 218
click at [308, 228] on div "Add Column" at bounding box center [339, 185] width 603 height 218
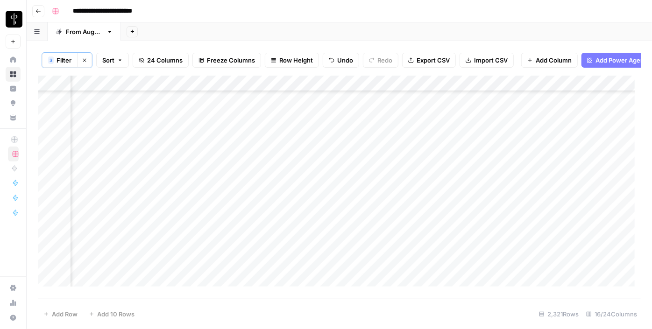
click at [107, 165] on div "Add Column" at bounding box center [339, 185] width 603 height 218
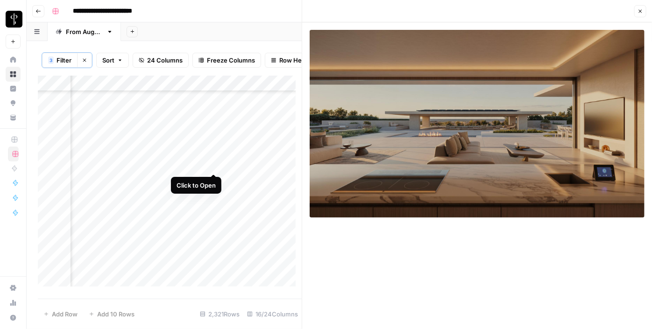
click at [213, 164] on div "Add Column" at bounding box center [170, 185] width 264 height 218
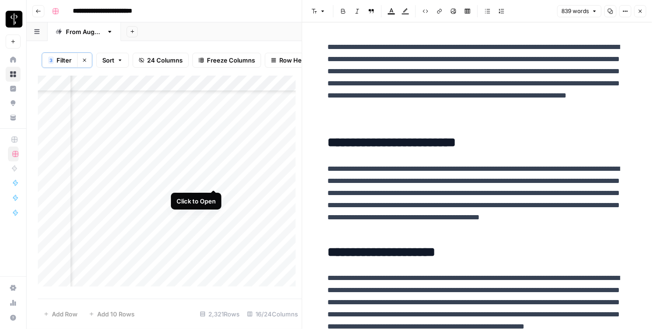
click at [213, 179] on div "Add Column" at bounding box center [170, 185] width 264 height 218
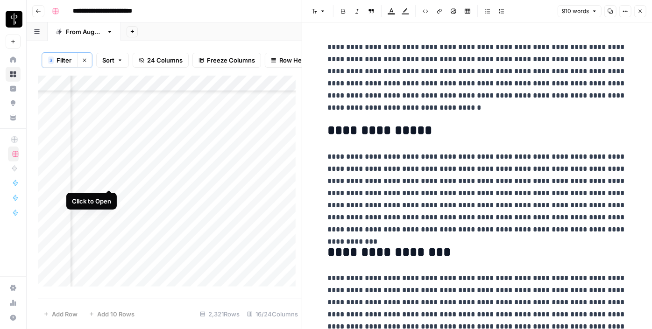
click at [110, 179] on div "Add Column" at bounding box center [170, 185] width 264 height 218
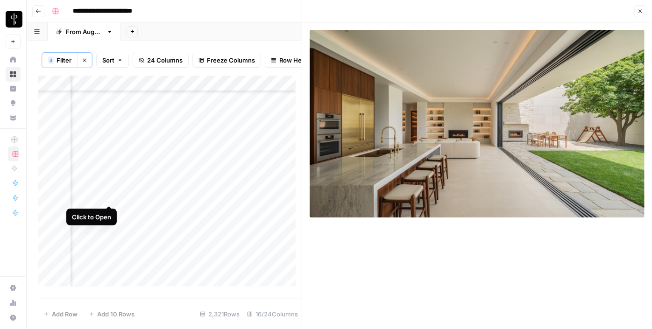
click at [108, 196] on div "Add Column" at bounding box center [170, 185] width 264 height 218
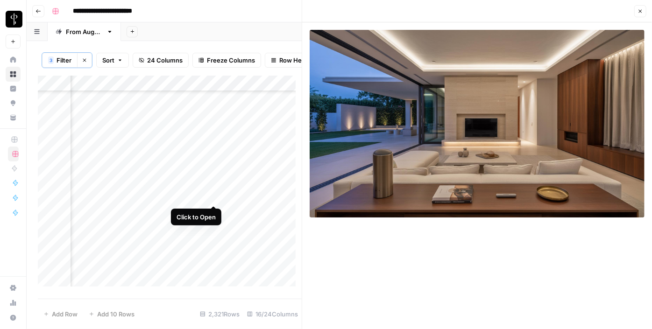
click at [214, 194] on div "Add Column" at bounding box center [170, 185] width 264 height 218
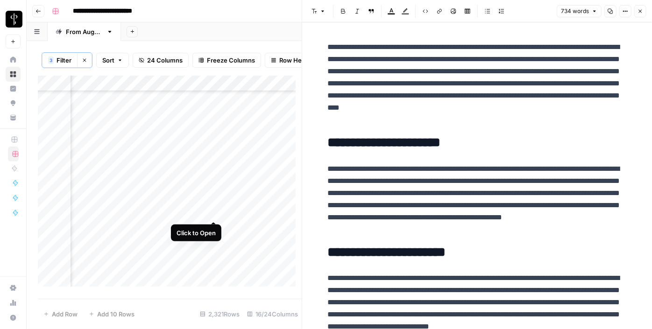
click at [211, 208] on div "Add Column" at bounding box center [170, 185] width 264 height 218
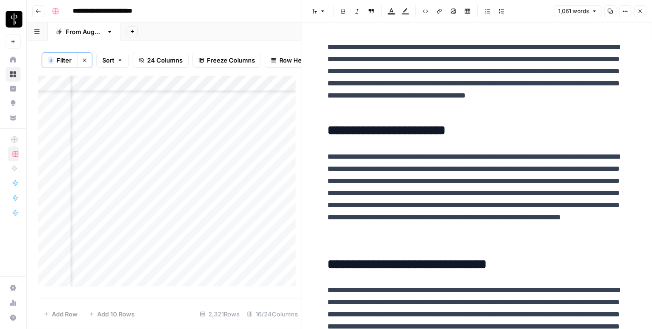
click at [108, 211] on div "Add Column" at bounding box center [170, 185] width 264 height 218
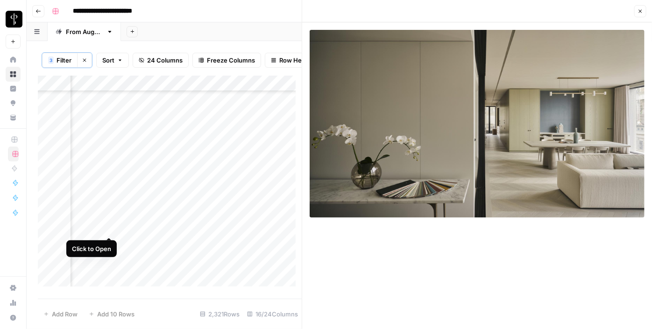
click at [107, 230] on div "Add Column" at bounding box center [170, 185] width 264 height 218
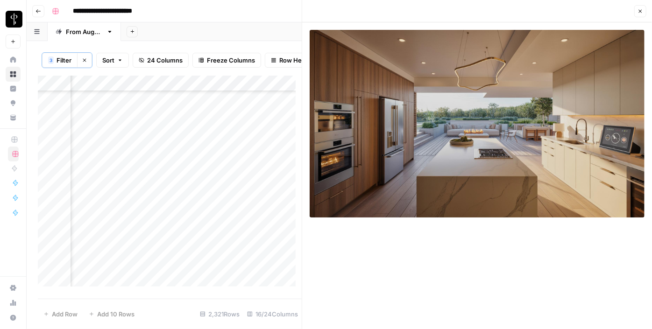
click at [209, 227] on div "Add Column" at bounding box center [170, 185] width 264 height 218
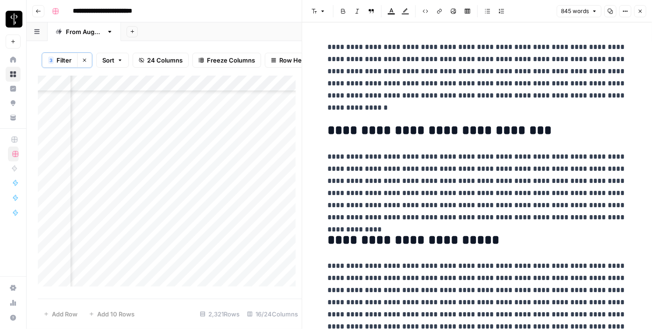
click at [636, 15] on button "Close" at bounding box center [641, 11] width 12 height 12
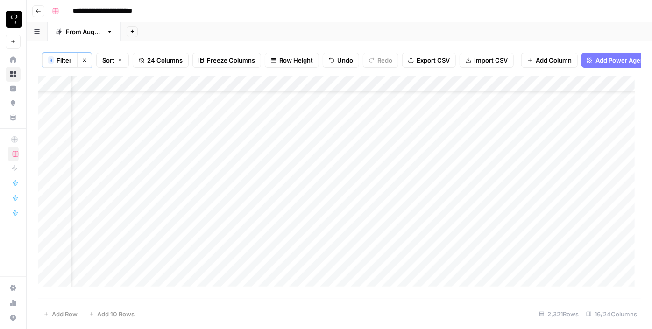
click at [539, 151] on div "Add Column" at bounding box center [339, 185] width 603 height 218
drag, startPoint x: 577, startPoint y: 154, endPoint x: 550, endPoint y: 220, distance: 70.9
click at [550, 220] on div "Add Column" at bounding box center [339, 185] width 603 height 218
drag, startPoint x: 213, startPoint y: 292, endPoint x: 284, endPoint y: 299, distance: 71.9
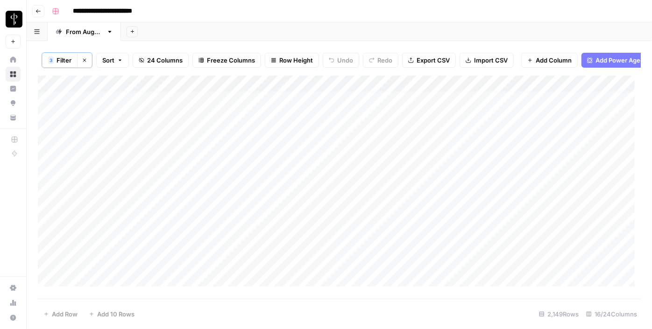
click at [284, 293] on div "Add Column" at bounding box center [339, 185] width 603 height 218
click at [305, 122] on div "Add Column" at bounding box center [339, 185] width 603 height 218
click at [324, 134] on div "Add Column" at bounding box center [339, 185] width 603 height 218
click at [319, 153] on div "Add Column" at bounding box center [339, 185] width 603 height 218
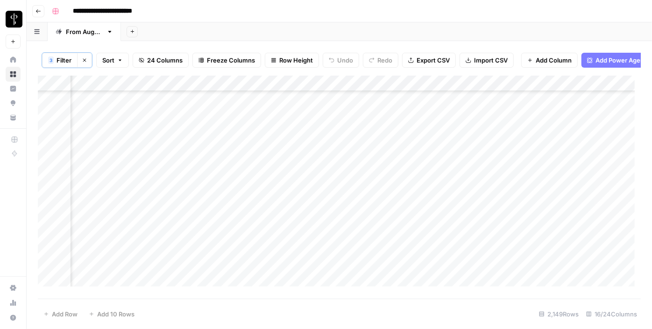
click at [112, 170] on div "Add Column" at bounding box center [339, 185] width 603 height 218
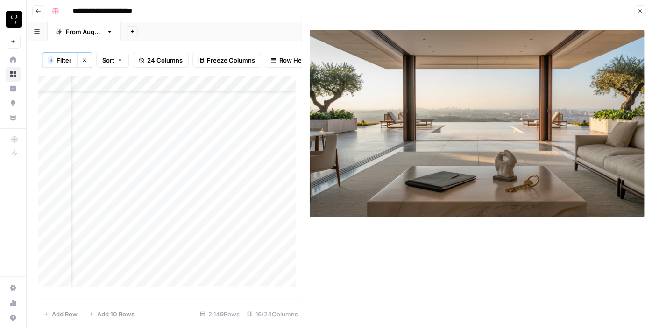
click at [643, 12] on icon "button" at bounding box center [641, 11] width 6 height 6
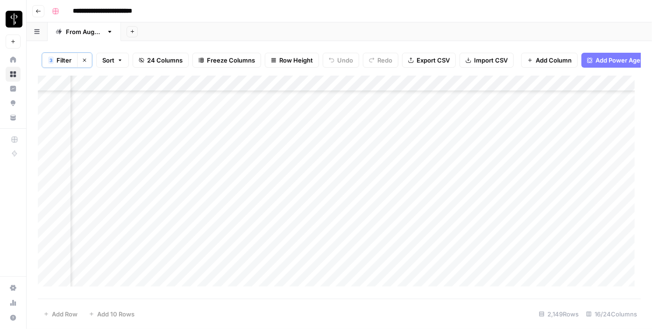
click at [317, 164] on div "Add Column" at bounding box center [339, 185] width 603 height 218
click at [309, 182] on div "Add Column" at bounding box center [339, 185] width 603 height 218
click at [316, 200] on div "Add Column" at bounding box center [339, 185] width 603 height 218
click at [314, 217] on div "Add Column" at bounding box center [339, 185] width 603 height 218
click at [313, 231] on div "Add Column" at bounding box center [339, 185] width 603 height 218
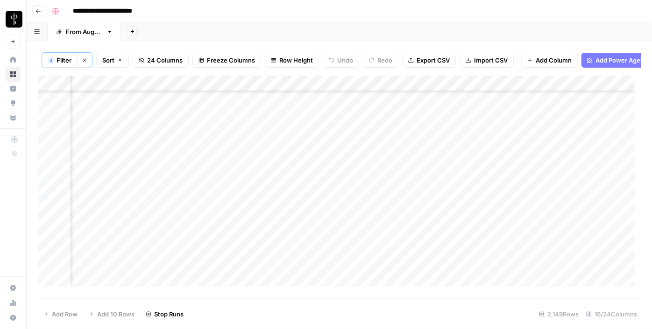
click at [311, 250] on div "Add Column" at bounding box center [339, 185] width 603 height 218
click at [313, 135] on div "Add Column" at bounding box center [339, 185] width 603 height 218
click at [314, 152] on div "Add Column" at bounding box center [339, 185] width 603 height 218
click at [311, 172] on div "Add Column" at bounding box center [339, 185] width 603 height 218
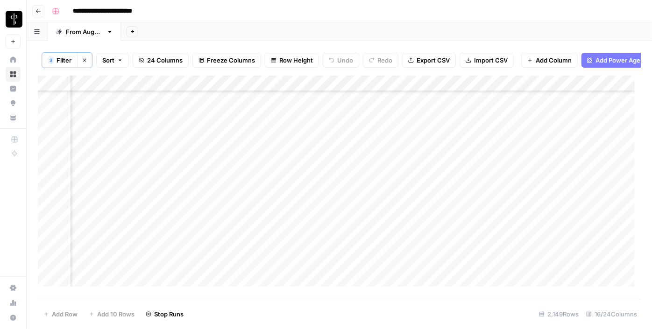
click at [316, 185] on div "Add Column" at bounding box center [339, 185] width 603 height 218
click at [307, 201] on div "Add Column" at bounding box center [339, 185] width 603 height 218
click at [311, 221] on div "Add Column" at bounding box center [339, 185] width 603 height 218
click at [313, 231] on div "Add Column" at bounding box center [339, 185] width 603 height 218
click at [315, 246] on div "Add Column" at bounding box center [339, 185] width 603 height 218
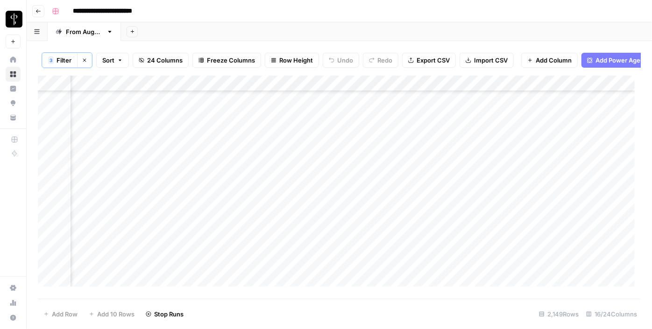
click at [314, 264] on div "Add Column" at bounding box center [339, 185] width 603 height 218
click at [311, 276] on div "Add Column" at bounding box center [339, 185] width 603 height 218
click at [314, 132] on div "Add Column" at bounding box center [339, 185] width 603 height 218
click at [310, 209] on div "Add Column" at bounding box center [339, 185] width 603 height 218
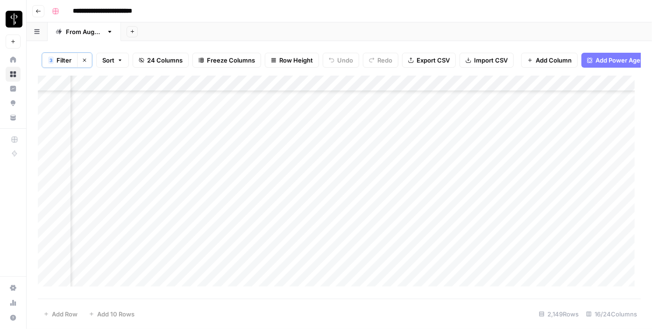
scroll to position [1571, 942]
click at [115, 122] on div "Add Column" at bounding box center [339, 185] width 603 height 218
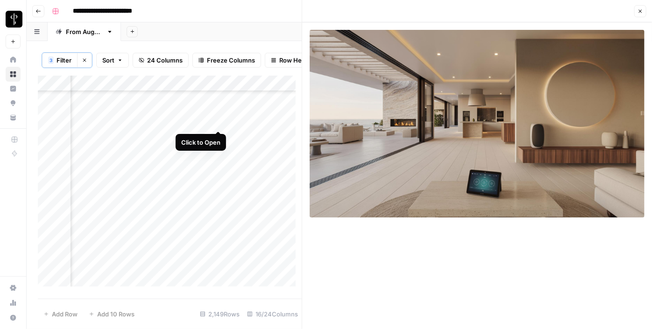
click at [216, 121] on div "Add Column" at bounding box center [170, 185] width 264 height 218
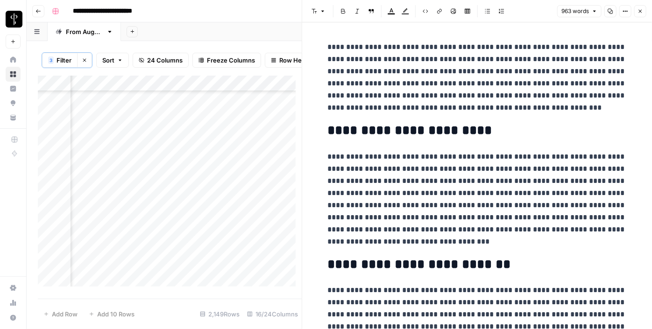
click at [637, 11] on button "Close" at bounding box center [641, 11] width 12 height 12
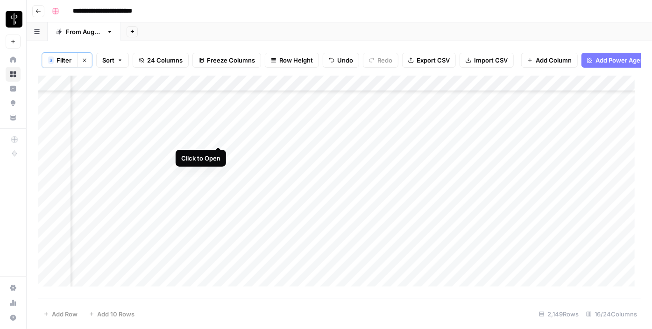
click at [217, 138] on div "Add Column" at bounding box center [339, 185] width 603 height 218
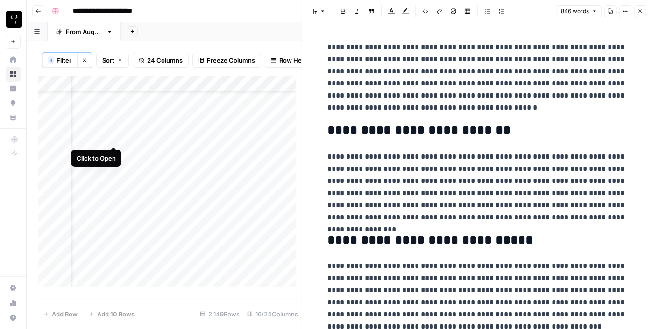
click at [114, 136] on div "Add Column" at bounding box center [170, 185] width 264 height 218
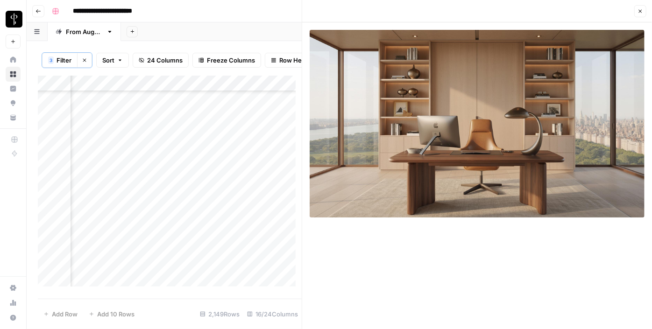
click at [114, 153] on div "Add Column" at bounding box center [170, 185] width 264 height 218
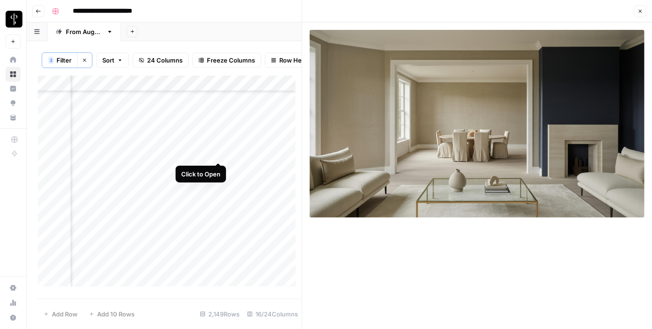
click at [220, 152] on div "Add Column" at bounding box center [170, 185] width 264 height 218
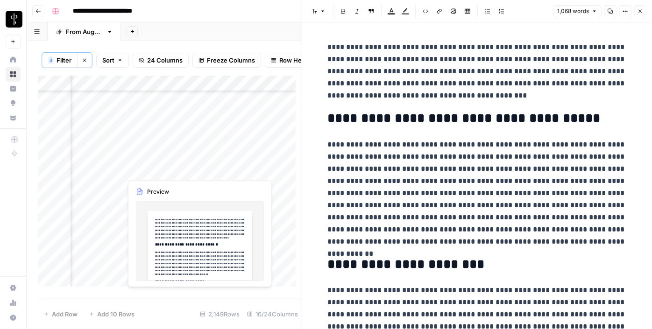
click at [218, 164] on div "Add Column" at bounding box center [170, 185] width 264 height 218
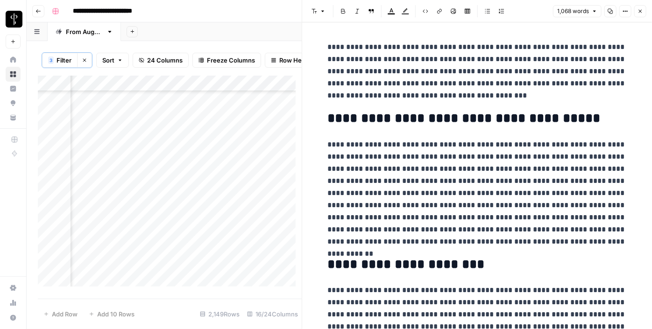
click at [216, 170] on div "Add Column" at bounding box center [170, 185] width 264 height 218
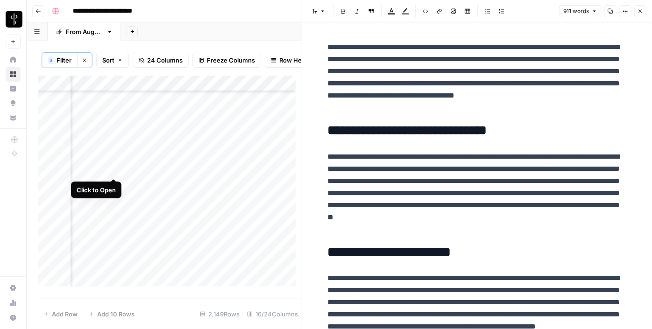
click at [114, 169] on div "Add Column" at bounding box center [170, 185] width 264 height 218
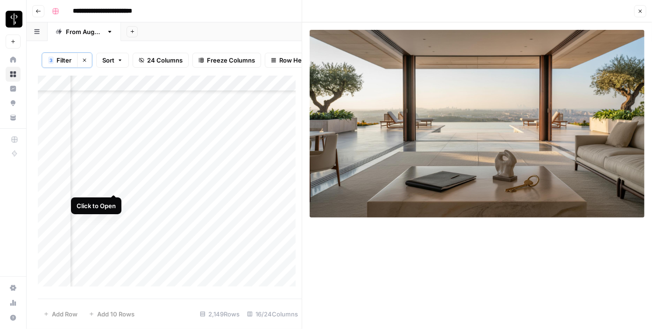
click at [111, 184] on div "Add Column" at bounding box center [170, 185] width 264 height 218
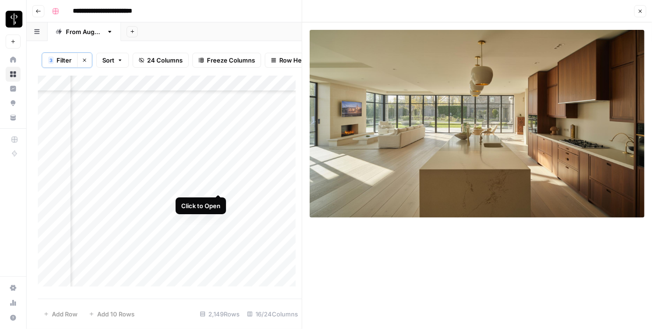
click at [218, 184] on div "Add Column" at bounding box center [170, 185] width 264 height 218
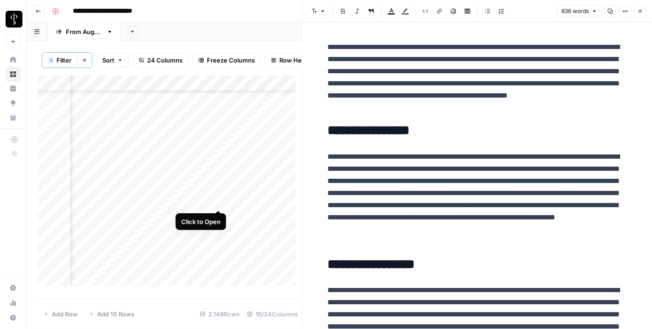
click at [218, 197] on div "Add Column" at bounding box center [170, 185] width 264 height 218
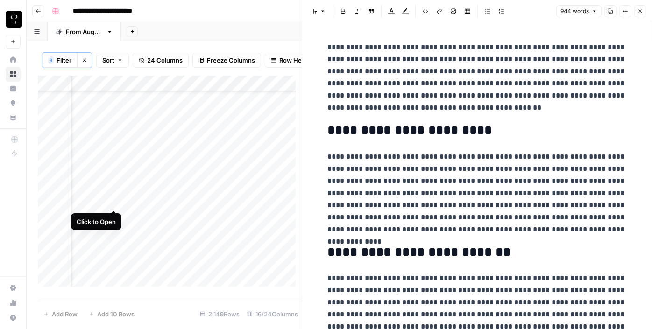
click at [112, 200] on div "Add Column" at bounding box center [170, 185] width 264 height 218
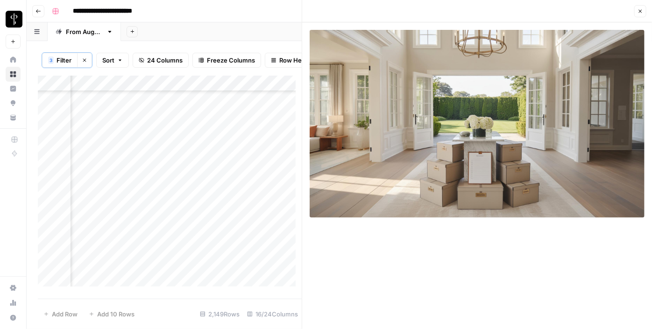
click at [111, 216] on div "Add Column" at bounding box center [170, 185] width 264 height 218
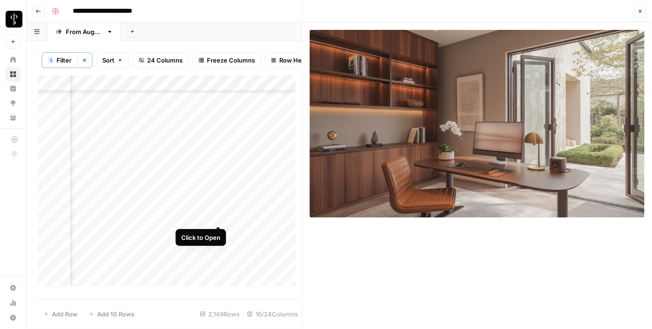
click at [217, 216] on div "Add Column" at bounding box center [170, 185] width 264 height 218
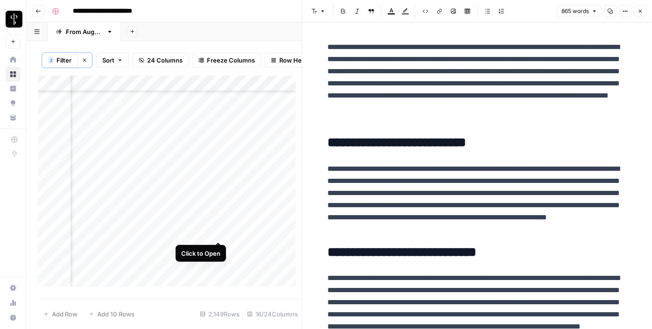
click at [219, 233] on div "Add Column" at bounding box center [170, 185] width 264 height 218
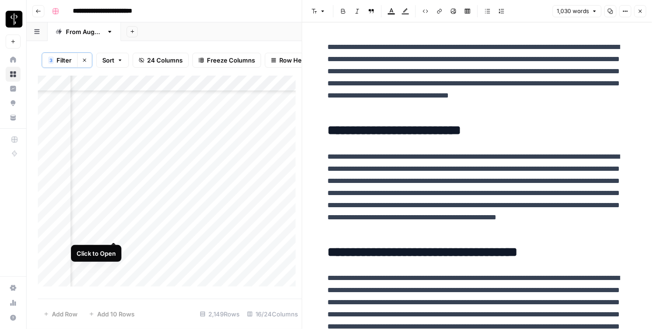
click at [109, 231] on div "Add Column" at bounding box center [170, 185] width 264 height 218
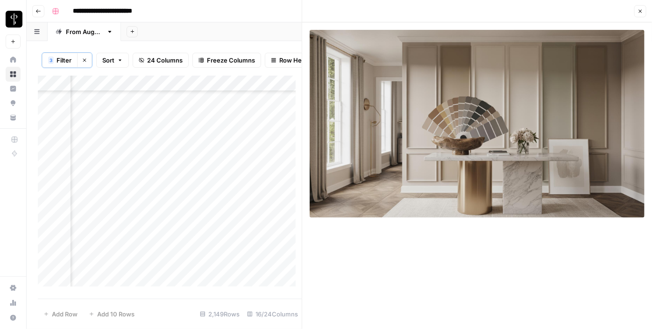
click at [218, 231] on div "Add Column" at bounding box center [170, 185] width 264 height 218
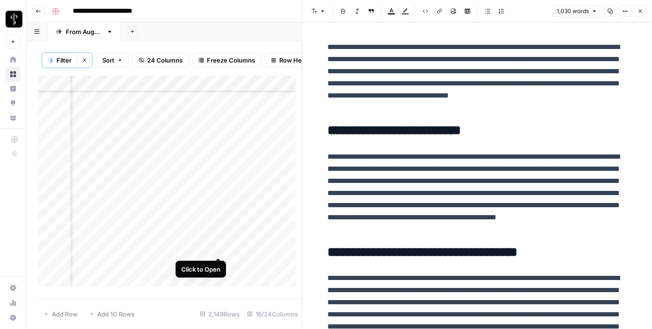
click at [219, 246] on div "Add Column" at bounding box center [170, 185] width 264 height 218
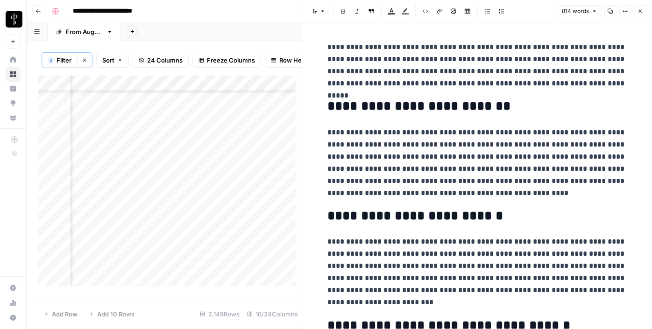
scroll to position [1657, 942]
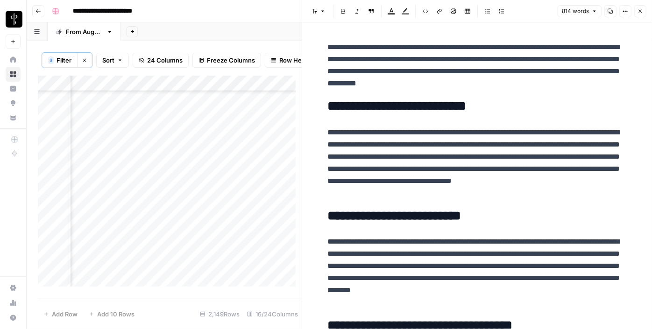
click at [115, 164] on div "Add Column" at bounding box center [170, 185] width 264 height 218
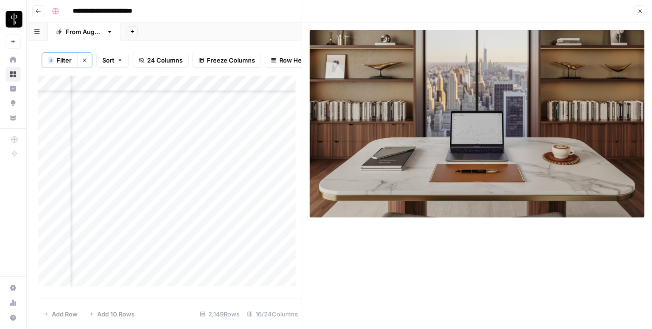
click at [112, 182] on div "Add Column" at bounding box center [170, 185] width 264 height 218
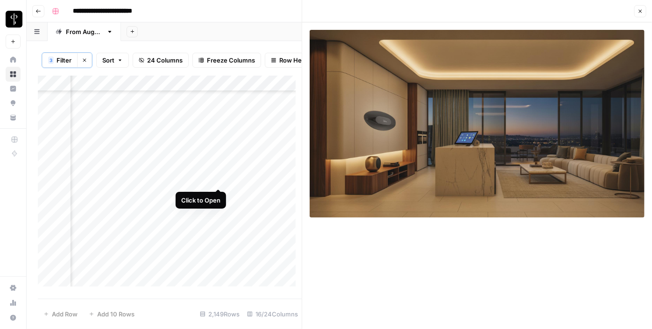
click at [220, 179] on div "Add Column" at bounding box center [170, 185] width 264 height 218
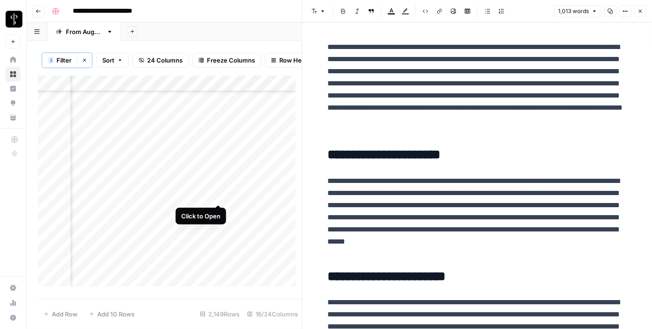
click at [217, 196] on div "Add Column" at bounding box center [170, 185] width 264 height 218
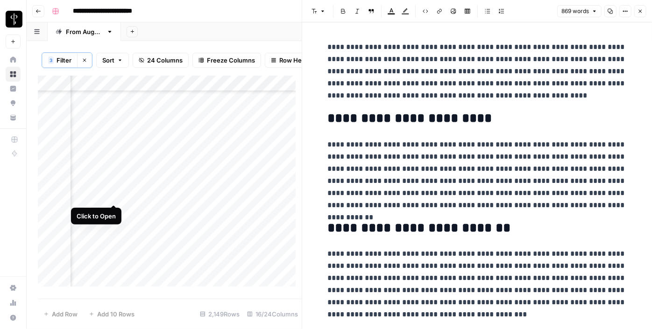
click at [111, 197] on div "Add Column" at bounding box center [170, 185] width 264 height 218
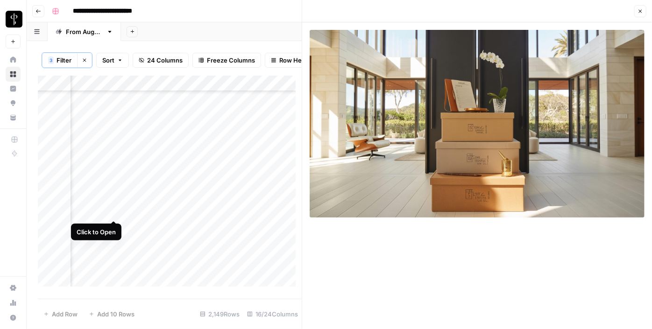
click at [113, 211] on div "Add Column" at bounding box center [170, 185] width 264 height 218
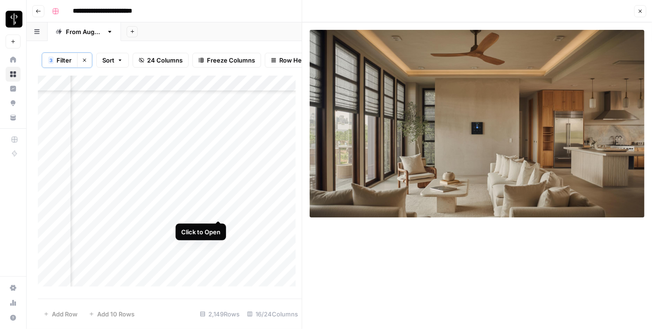
click at [218, 213] on div "Add Column" at bounding box center [170, 185] width 264 height 218
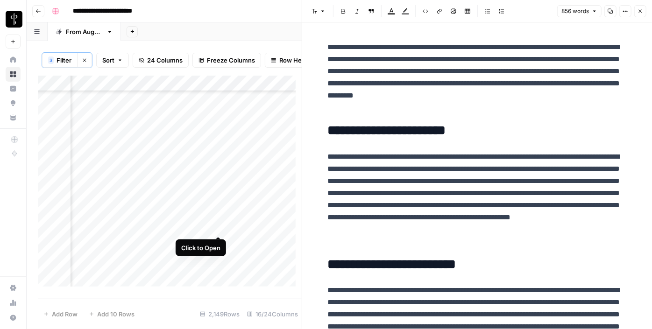
click at [217, 224] on div "Add Column" at bounding box center [170, 185] width 264 height 218
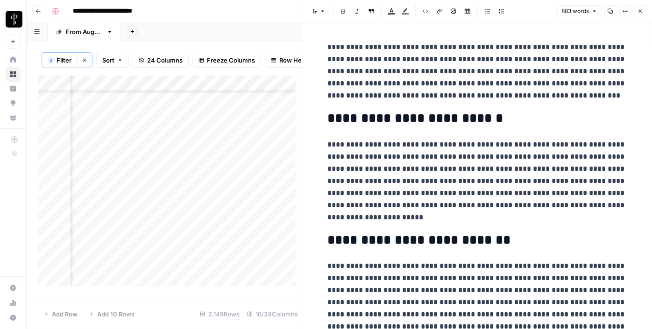
click at [107, 228] on div "Add Column" at bounding box center [170, 185] width 264 height 218
click at [112, 228] on div "Add Column" at bounding box center [170, 185] width 264 height 218
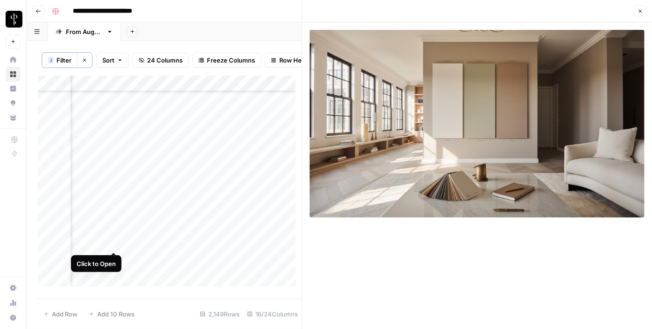
click at [114, 243] on div "Add Column" at bounding box center [170, 185] width 264 height 218
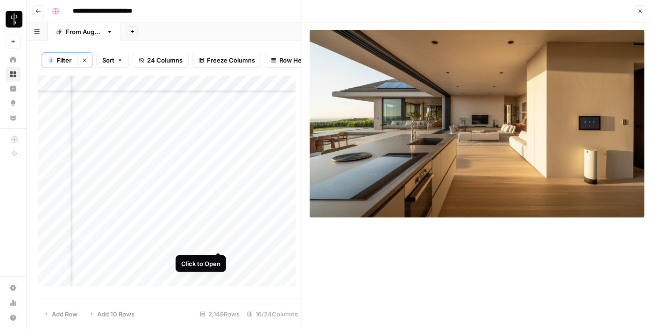
click at [220, 243] on div "Add Column" at bounding box center [170, 185] width 264 height 218
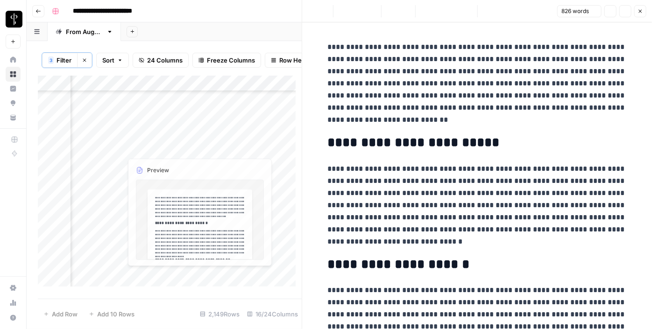
scroll to position [1699, 942]
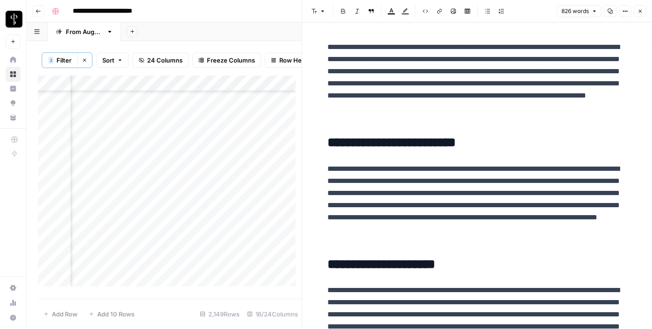
click at [218, 218] on div "Add Column" at bounding box center [170, 185] width 264 height 218
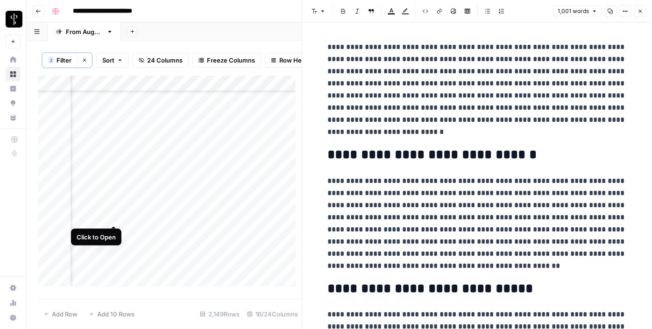
click at [111, 219] on div "Add Column" at bounding box center [170, 185] width 264 height 218
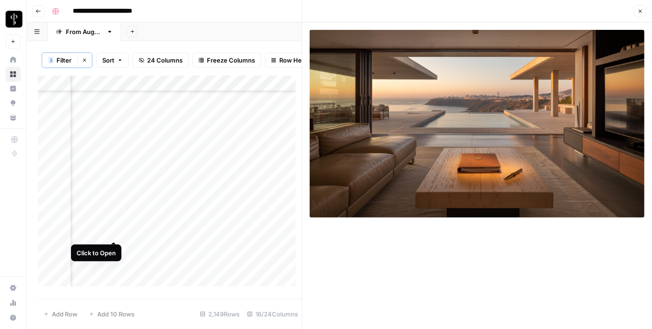
click at [114, 231] on div "Add Column" at bounding box center [170, 185] width 264 height 218
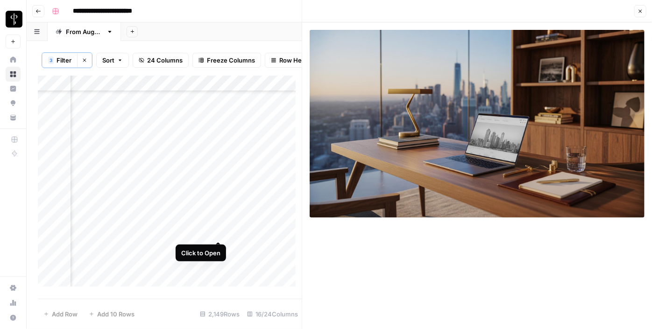
click at [216, 232] on div "Add Column" at bounding box center [170, 185] width 264 height 218
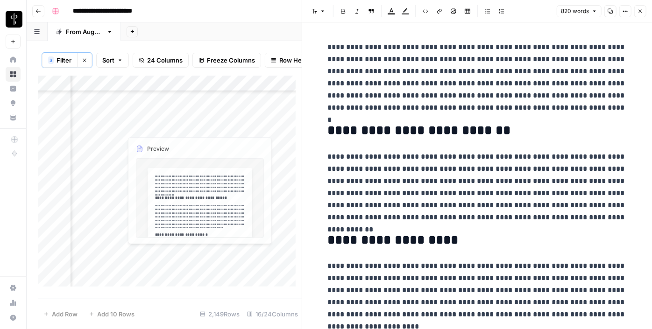
scroll to position [1827, 942]
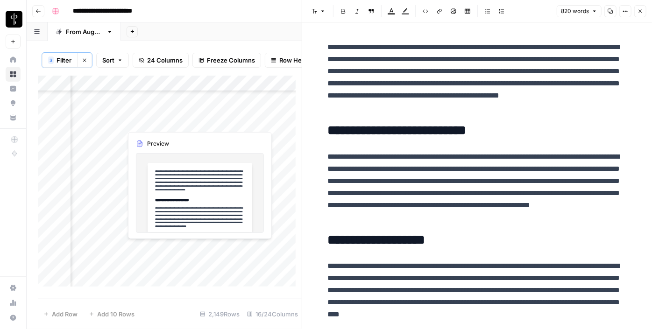
click at [219, 121] on div "Add Column" at bounding box center [170, 185] width 264 height 218
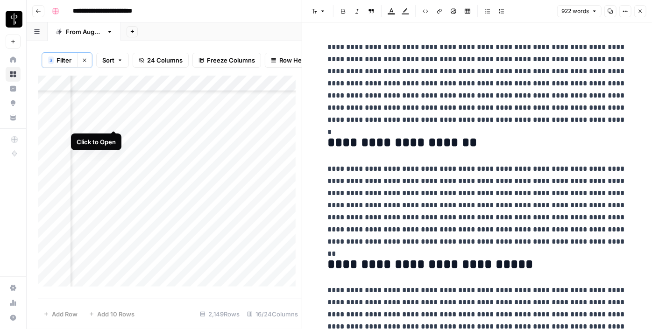
click at [114, 120] on div "Add Column" at bounding box center [170, 185] width 264 height 218
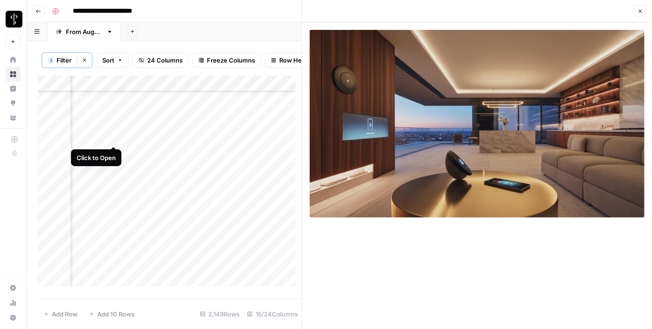
click at [114, 134] on div "Add Column" at bounding box center [170, 185] width 264 height 218
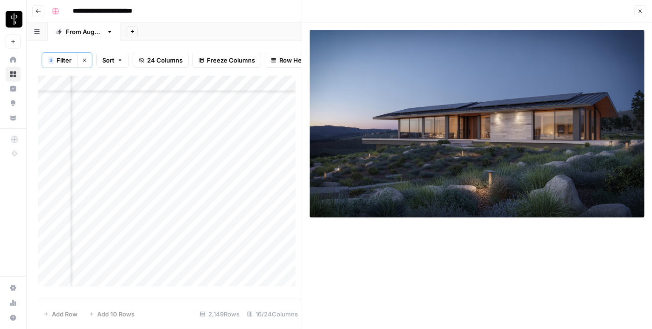
click at [643, 8] on icon "button" at bounding box center [641, 11] width 6 height 6
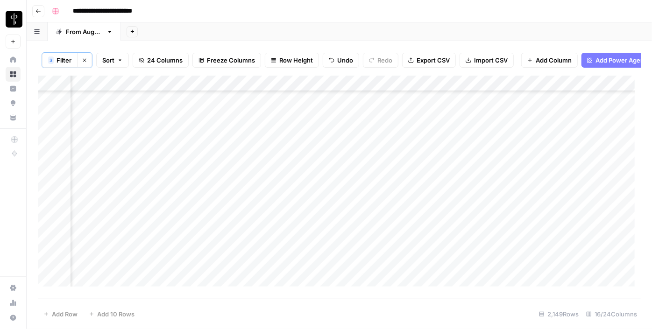
click at [114, 121] on div "Add Column" at bounding box center [339, 185] width 603 height 218
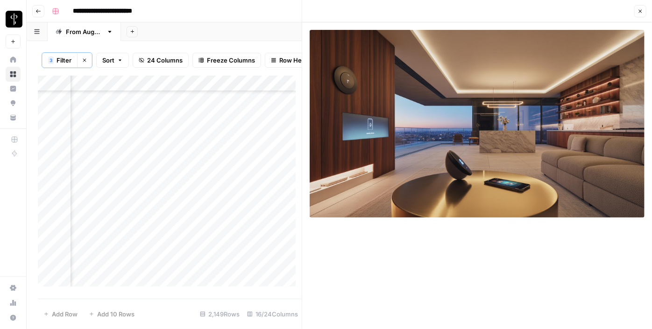
click at [639, 13] on icon "button" at bounding box center [640, 11] width 3 height 3
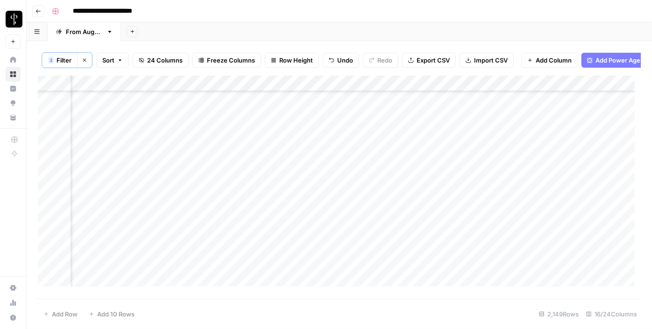
click at [342, 121] on div "Add Column" at bounding box center [339, 185] width 603 height 218
click at [457, 119] on div "Add Column" at bounding box center [339, 185] width 603 height 218
click at [365, 117] on div "Add Column" at bounding box center [339, 185] width 603 height 218
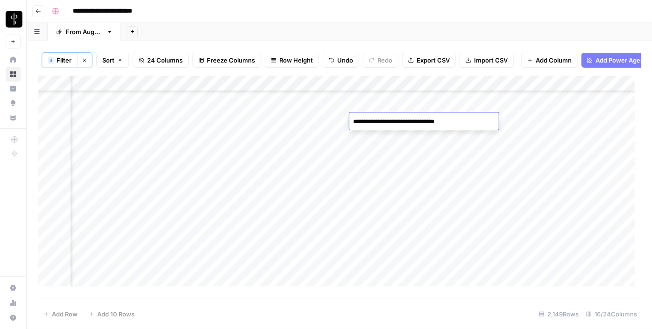
type textarea "**********"
click at [537, 130] on div "Add Column" at bounding box center [339, 185] width 603 height 218
click at [534, 121] on div "Add Column" at bounding box center [339, 185] width 603 height 218
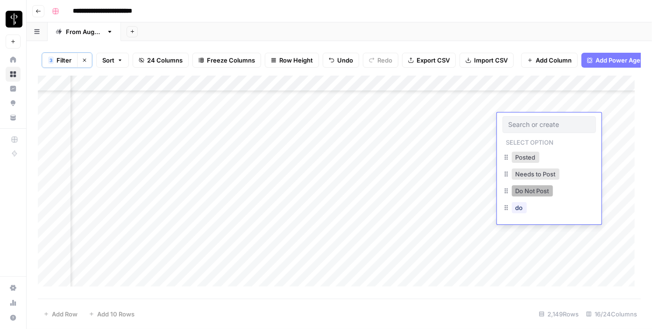
click at [521, 194] on button "Do Not Post" at bounding box center [532, 191] width 41 height 11
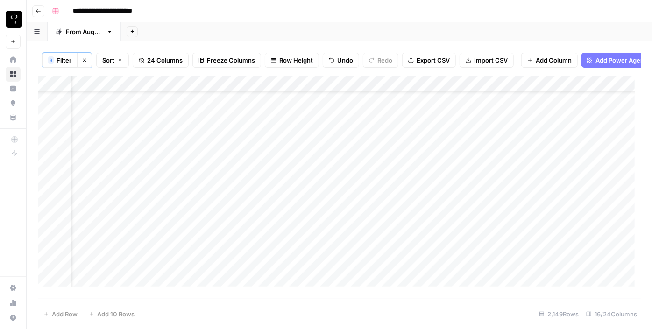
click at [114, 137] on div "Add Column" at bounding box center [339, 185] width 603 height 218
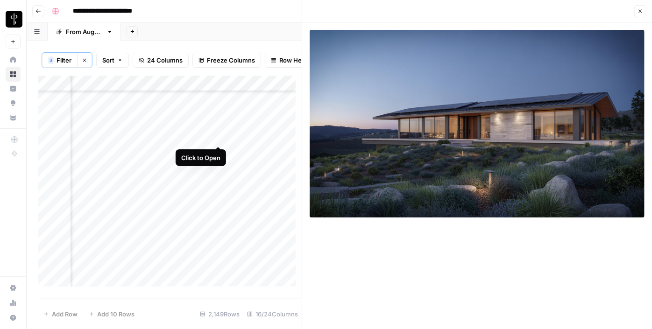
click at [214, 138] on div "Add Column" at bounding box center [170, 185] width 264 height 218
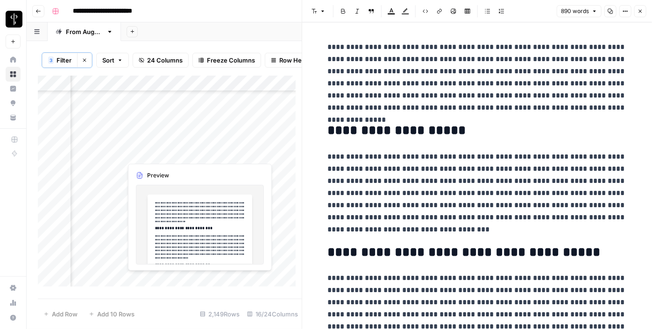
click at [217, 152] on div "Add Column" at bounding box center [170, 185] width 264 height 218
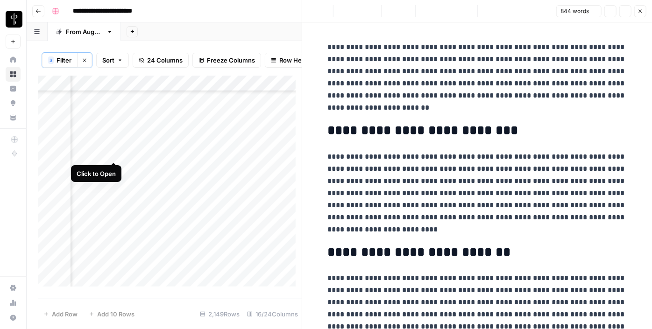
click at [114, 153] on div "Add Column" at bounding box center [170, 185] width 264 height 218
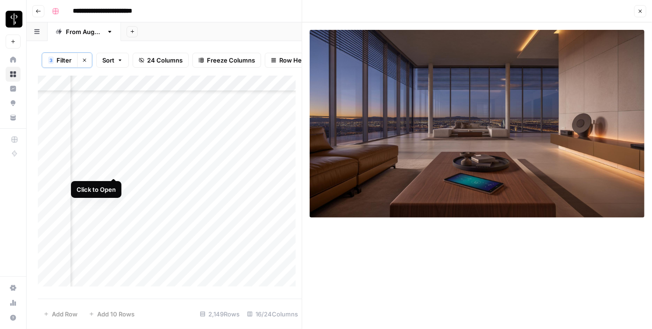
click at [111, 168] on div "Add Column" at bounding box center [170, 185] width 264 height 218
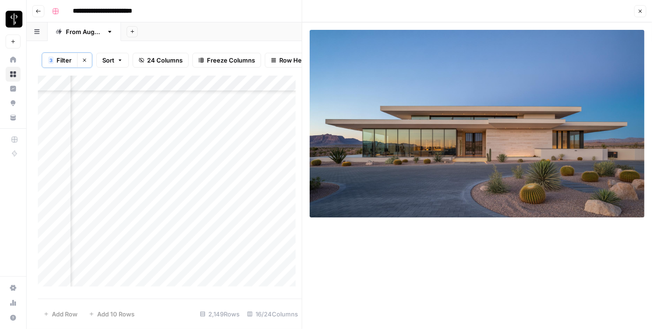
click at [219, 168] on div "Add Column" at bounding box center [170, 185] width 264 height 218
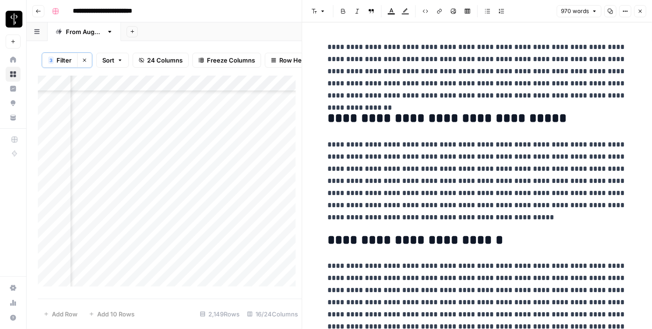
click at [641, 14] on icon "button" at bounding box center [641, 11] width 6 height 6
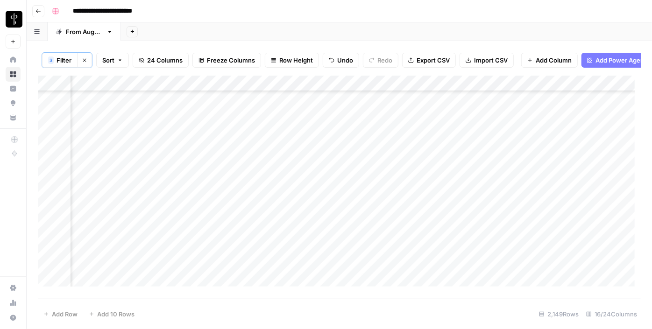
scroll to position [1571, 942]
click at [538, 129] on div "Add Column" at bounding box center [339, 185] width 603 height 218
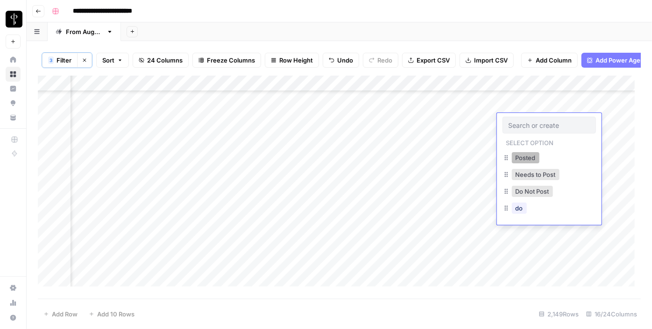
click at [519, 156] on button "Posted" at bounding box center [526, 157] width 28 height 11
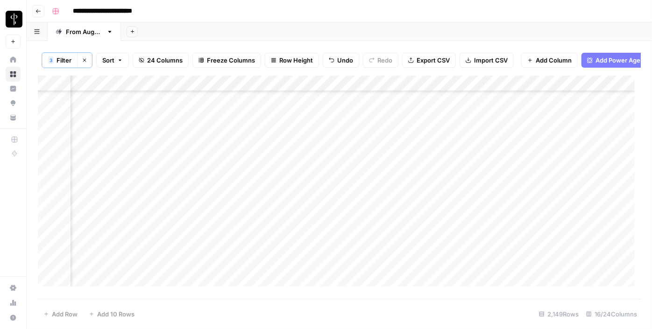
scroll to position [1699, 942]
drag, startPoint x: 583, startPoint y: 128, endPoint x: 551, endPoint y: 232, distance: 109.5
click at [551, 232] on div "Add Column" at bounding box center [339, 185] width 603 height 218
click at [526, 183] on div "Add Column" at bounding box center [339, 185] width 603 height 218
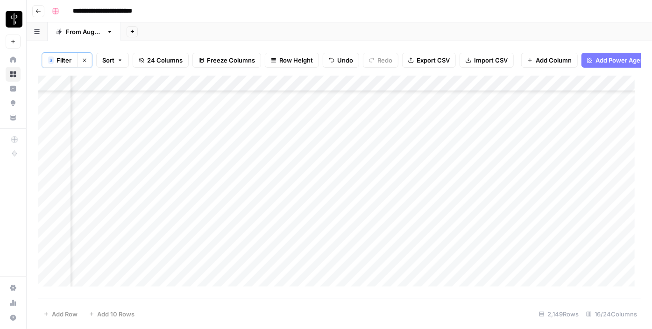
click at [526, 183] on div "Add Column" at bounding box center [339, 185] width 603 height 218
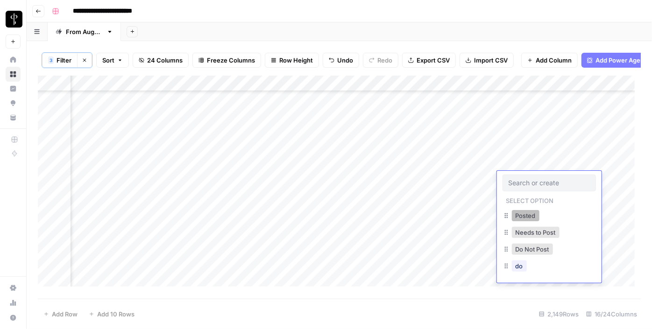
click at [524, 213] on button "Posted" at bounding box center [526, 215] width 28 height 11
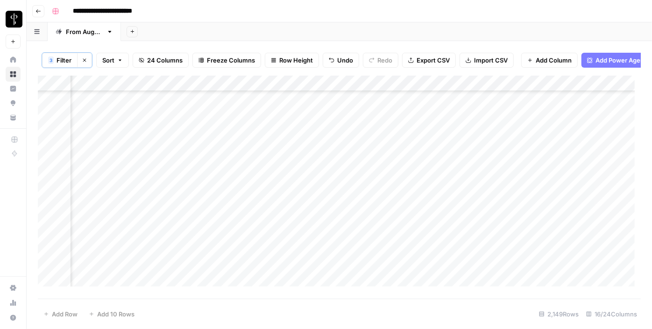
click at [529, 198] on div "Add Column" at bounding box center [339, 185] width 603 height 218
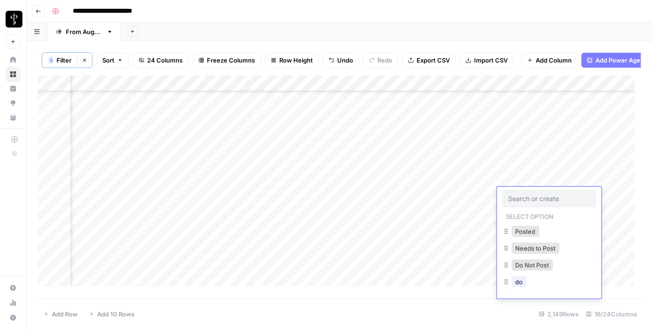
click at [521, 226] on div "Posted" at bounding box center [525, 231] width 31 height 13
click at [520, 235] on button "Posted" at bounding box center [526, 231] width 28 height 11
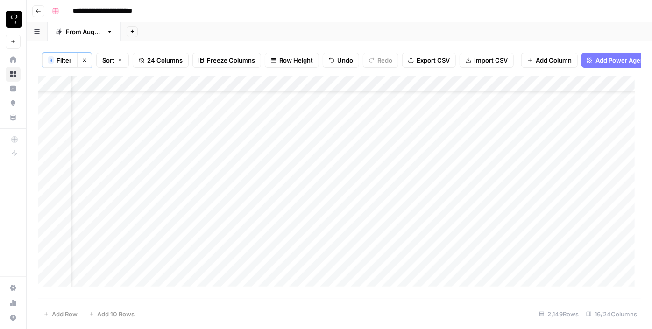
click at [513, 214] on div "Add Column" at bounding box center [339, 185] width 603 height 218
click at [524, 213] on div "Add Column" at bounding box center [339, 185] width 603 height 218
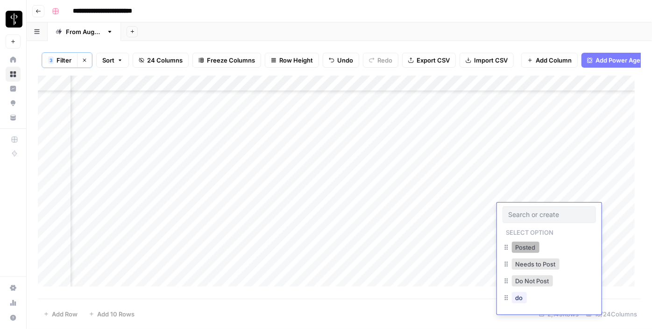
click at [522, 250] on button "Posted" at bounding box center [526, 247] width 28 height 11
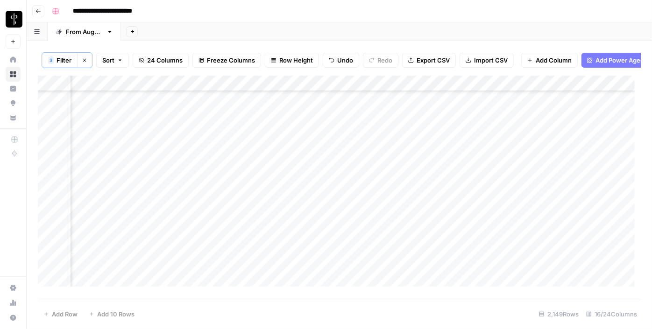
scroll to position [1869, 942]
click at [315, 138] on div "Add Column" at bounding box center [339, 185] width 603 height 218
click at [313, 153] on div "Add Column" at bounding box center [339, 185] width 603 height 218
click at [318, 175] on div "Add Column" at bounding box center [339, 185] width 603 height 218
click at [315, 189] on div "Add Column" at bounding box center [339, 185] width 603 height 218
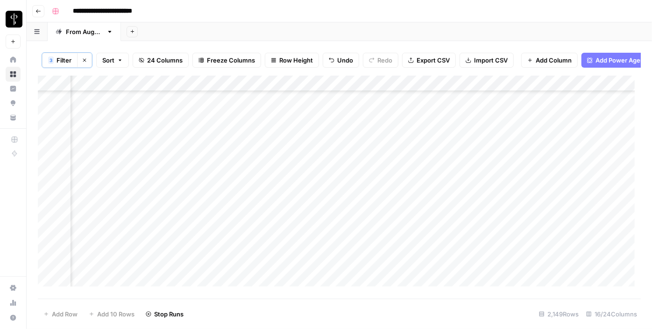
click at [320, 203] on div "Add Column" at bounding box center [339, 185] width 603 height 218
click at [320, 220] on div "Add Column" at bounding box center [339, 185] width 603 height 218
click at [315, 236] on div "Add Column" at bounding box center [339, 185] width 603 height 218
click at [311, 252] on div "Add Column" at bounding box center [339, 185] width 603 height 218
click at [314, 271] on div "Add Column" at bounding box center [339, 185] width 603 height 218
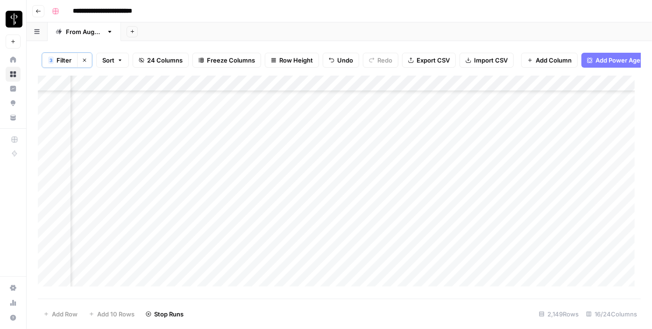
click at [313, 286] on div "Add Column" at bounding box center [339, 185] width 603 height 218
click at [314, 250] on div "Add Column" at bounding box center [339, 185] width 603 height 218
click at [114, 185] on div "Add Column" at bounding box center [339, 185] width 603 height 218
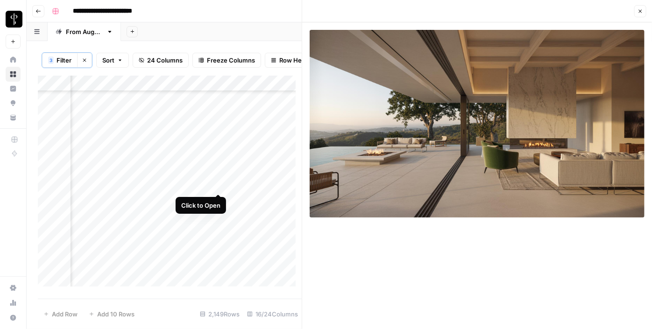
click at [218, 180] on div "Add Column" at bounding box center [170, 185] width 264 height 218
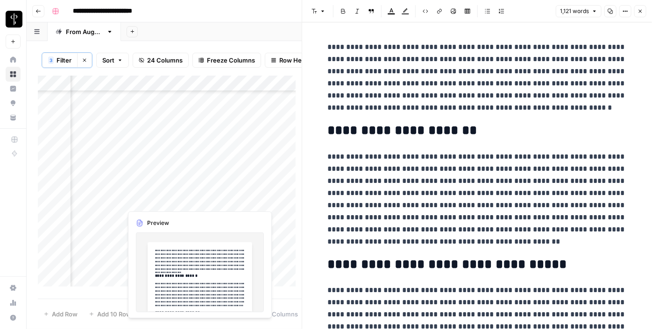
click at [218, 197] on div "Add Column" at bounding box center [170, 185] width 264 height 218
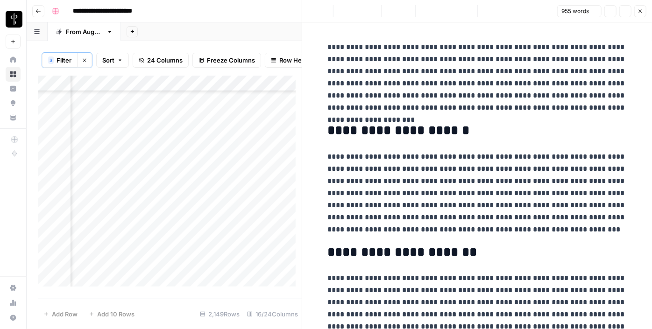
click at [110, 201] on div "Add Column" at bounding box center [170, 185] width 264 height 218
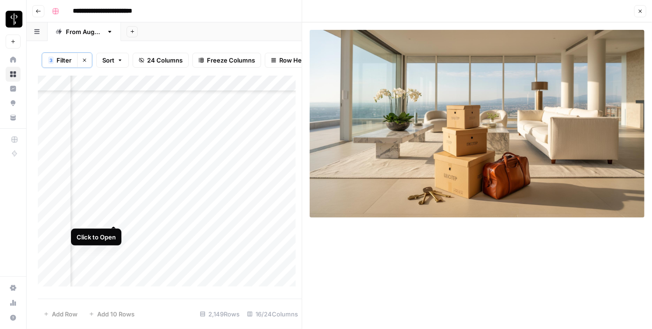
click at [113, 216] on div "Add Column" at bounding box center [170, 185] width 264 height 218
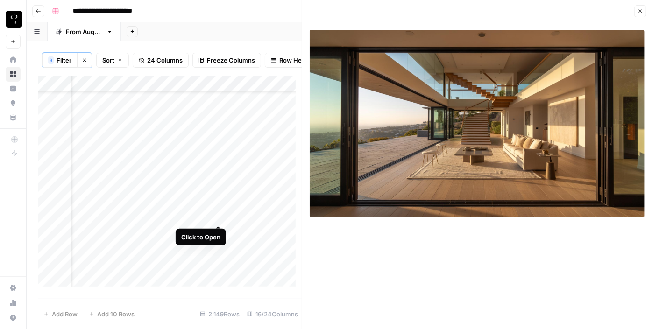
click at [216, 216] on div "Add Column" at bounding box center [170, 185] width 264 height 218
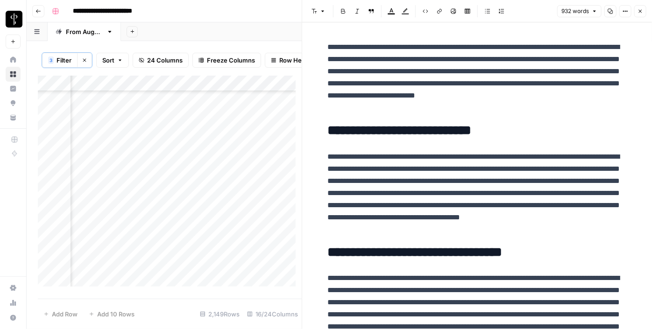
click at [641, 12] on icon "button" at bounding box center [641, 11] width 6 height 6
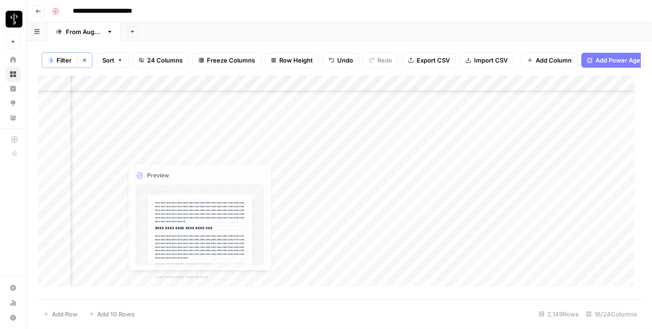
scroll to position [1869, 942]
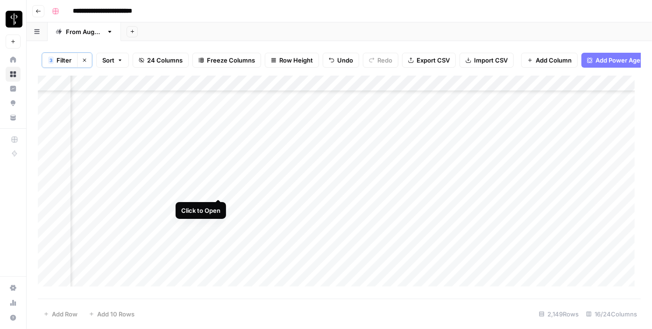
click at [219, 188] on div "Add Column" at bounding box center [339, 185] width 603 height 218
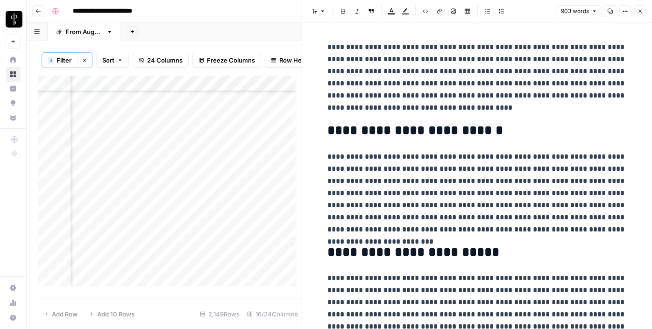
click at [114, 192] on div "Add Column" at bounding box center [170, 185] width 264 height 218
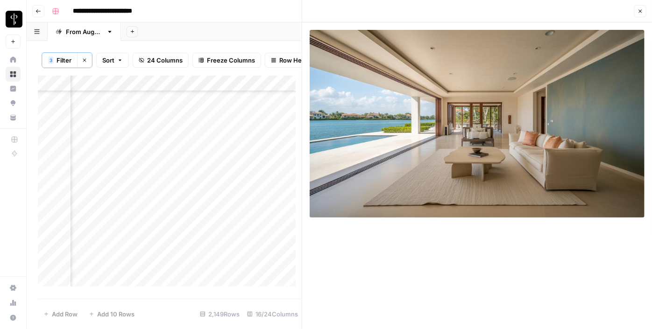
click at [114, 208] on div "Add Column" at bounding box center [170, 185] width 264 height 218
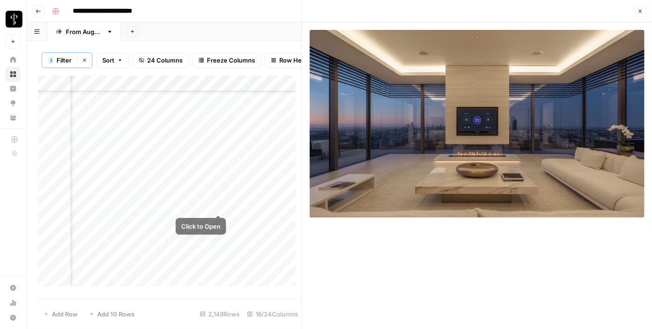
click at [212, 205] on div "Add Column" at bounding box center [170, 185] width 264 height 218
click at [218, 207] on div "Add Column" at bounding box center [170, 185] width 264 height 218
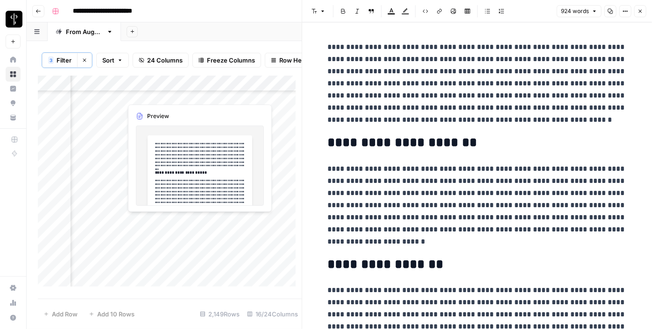
click at [220, 222] on div "Add Column" at bounding box center [170, 185] width 264 height 218
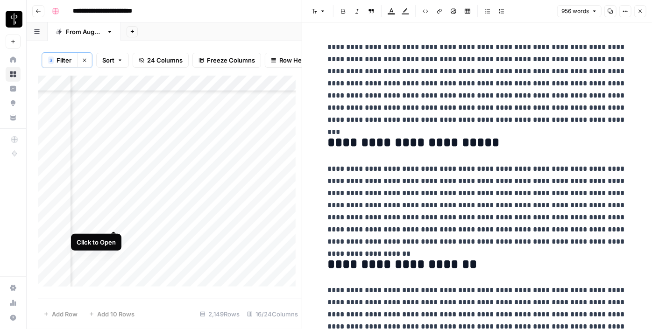
click at [114, 223] on div "Add Column" at bounding box center [170, 185] width 264 height 218
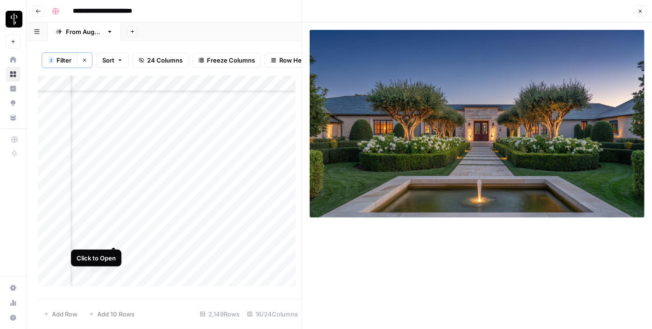
click at [114, 239] on div "Add Column" at bounding box center [170, 185] width 264 height 218
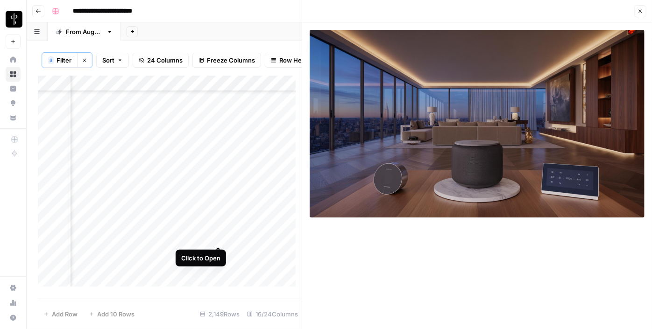
click at [214, 237] on div "Add Column" at bounding box center [170, 185] width 264 height 218
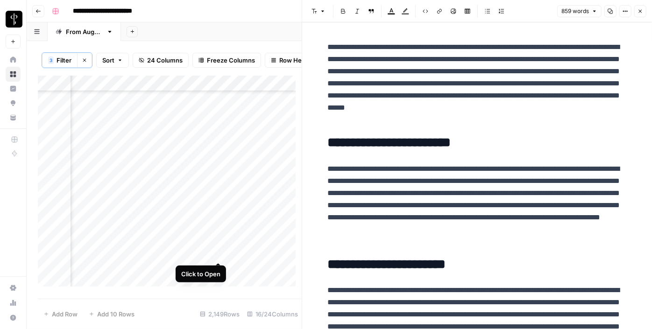
click at [216, 250] on div "Add Column" at bounding box center [170, 185] width 264 height 218
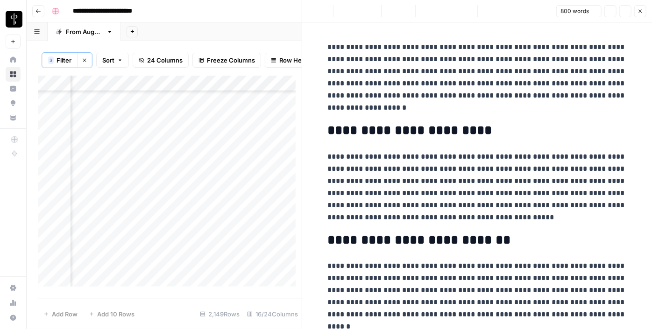
click at [115, 256] on div "Add Column" at bounding box center [170, 185] width 264 height 218
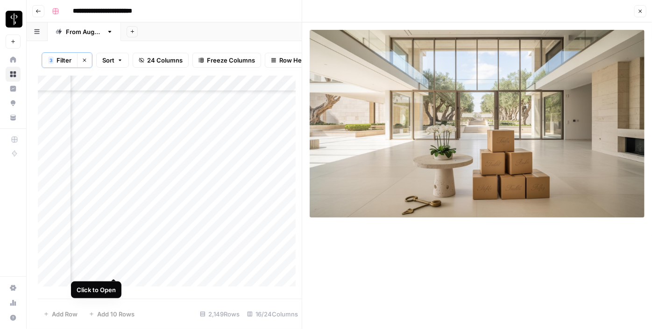
click at [116, 272] on div "Add Column" at bounding box center [170, 185] width 264 height 218
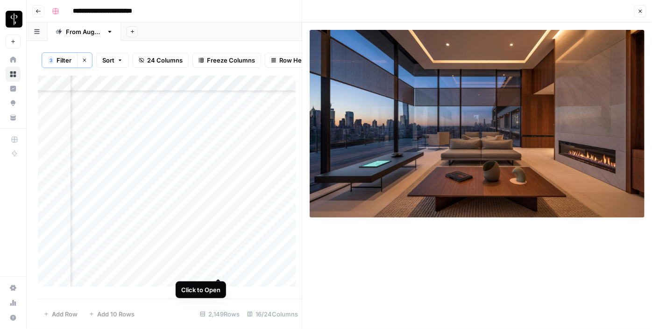
click at [219, 271] on div "Add Column" at bounding box center [170, 185] width 264 height 218
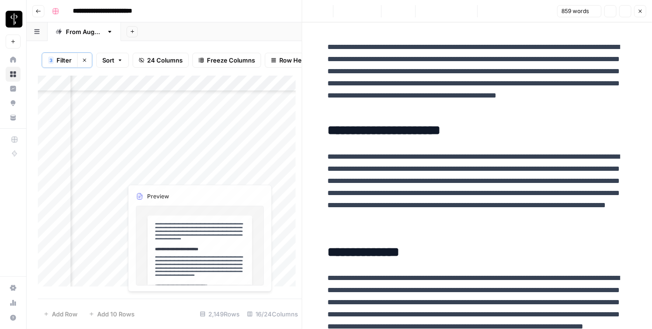
scroll to position [1954, 942]
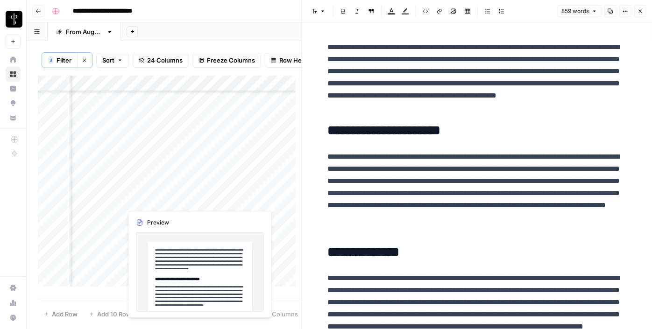
click at [218, 200] on div "Add Column" at bounding box center [170, 185] width 264 height 218
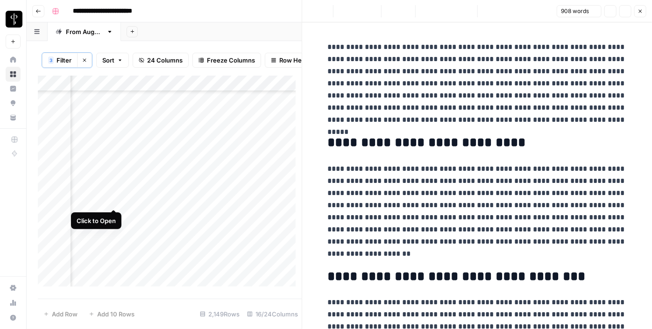
click at [110, 200] on div "Add Column" at bounding box center [170, 185] width 264 height 218
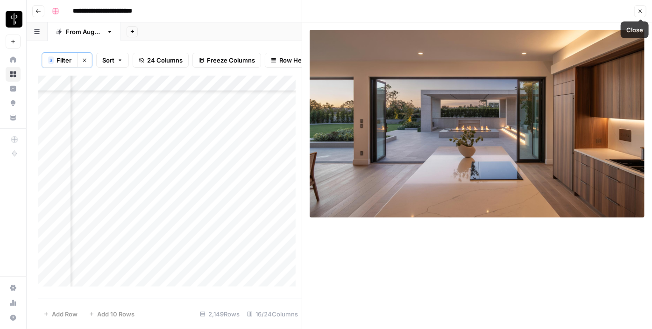
click at [640, 13] on icon "button" at bounding box center [641, 11] width 6 height 6
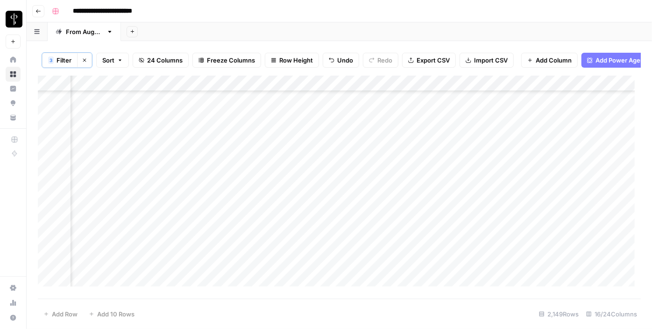
scroll to position [1869, 942]
click at [554, 126] on div "Add Column" at bounding box center [339, 185] width 603 height 218
drag, startPoint x: 583, startPoint y: 134, endPoint x: 544, endPoint y: 115, distance: 42.4
click at [544, 115] on div "Add Column" at bounding box center [339, 185] width 603 height 218
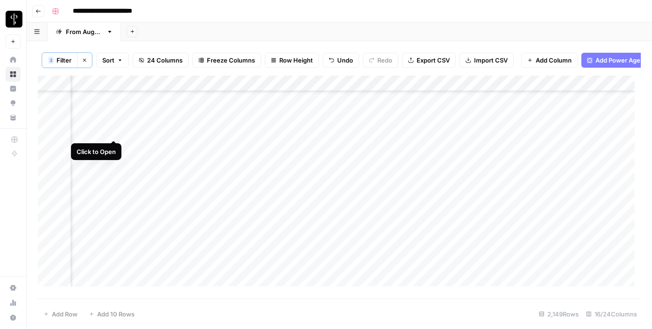
click at [112, 131] on div "Add Column" at bounding box center [339, 185] width 603 height 218
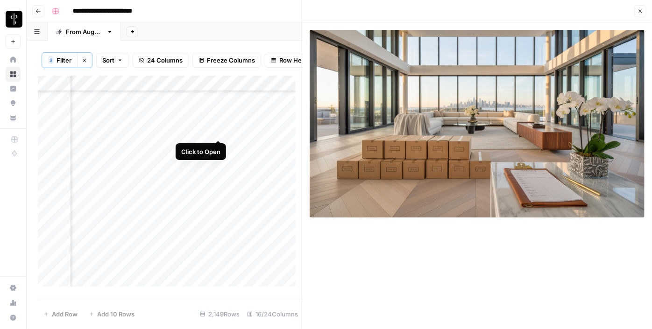
click at [215, 130] on div "Add Column" at bounding box center [170, 185] width 264 height 218
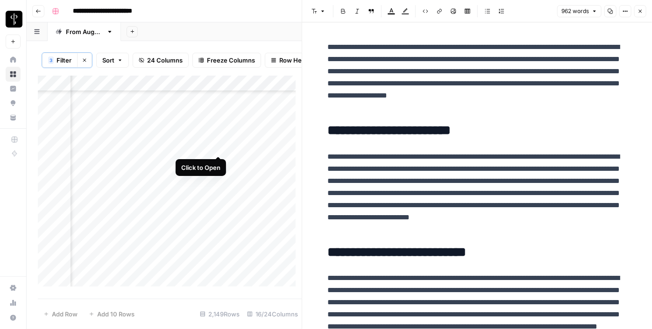
click at [220, 145] on div "Add Column" at bounding box center [170, 185] width 264 height 218
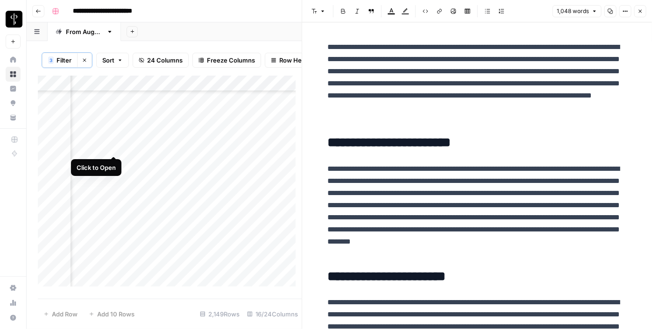
click at [114, 148] on div "Add Column" at bounding box center [170, 185] width 264 height 218
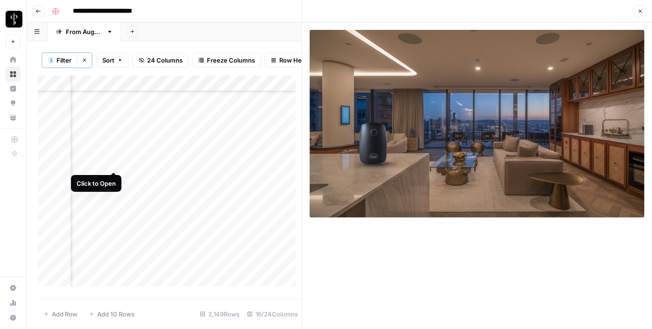
click at [112, 160] on div "Add Column" at bounding box center [170, 185] width 264 height 218
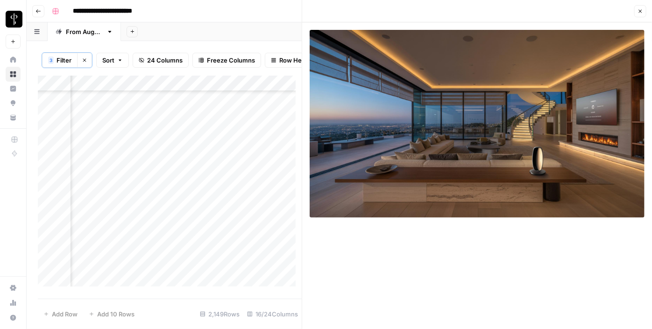
click at [642, 11] on icon "button" at bounding box center [641, 11] width 6 height 6
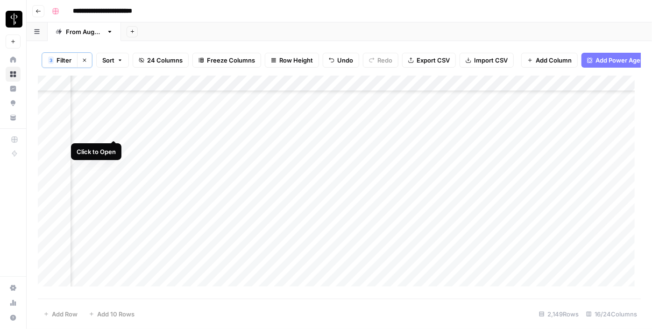
click at [113, 130] on div "Add Column" at bounding box center [339, 185] width 603 height 218
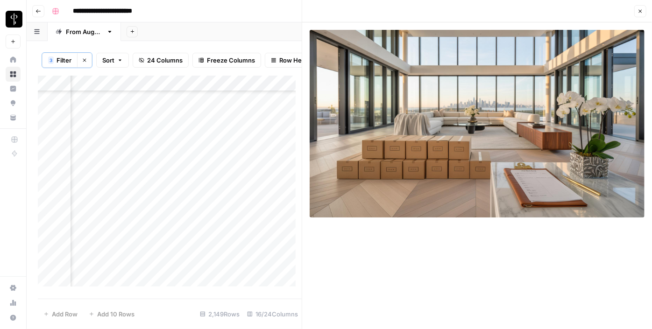
click at [115, 142] on div "Add Column" at bounding box center [170, 185] width 264 height 218
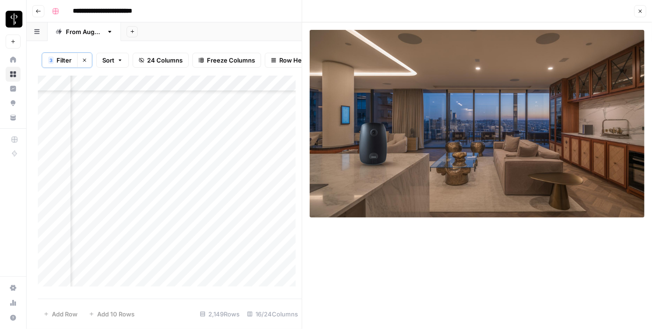
click at [639, 13] on icon "button" at bounding box center [641, 11] width 6 height 6
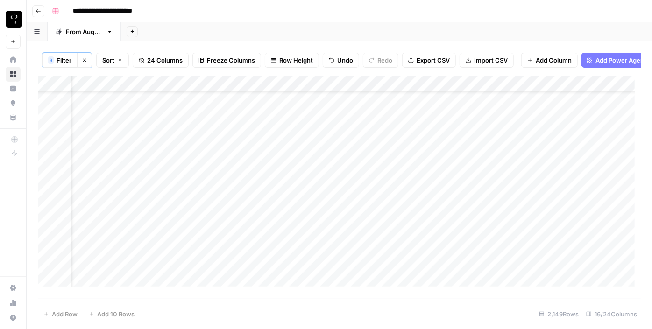
click at [482, 145] on div "Add Column" at bounding box center [339, 185] width 603 height 218
click at [364, 143] on div "Add Column" at bounding box center [339, 185] width 603 height 218
click at [378, 129] on div "Add Column" at bounding box center [339, 185] width 603 height 218
click at [374, 143] on div "Add Column" at bounding box center [339, 185] width 603 height 218
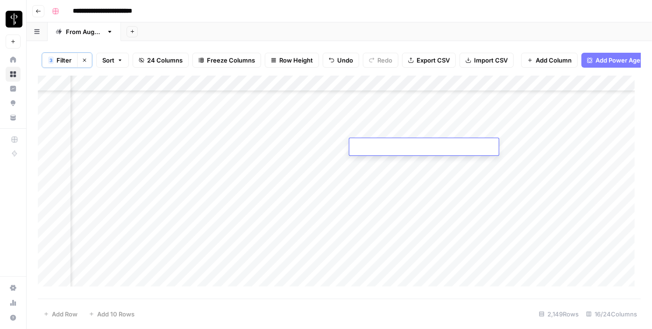
type textarea "**********"
click at [520, 142] on div "Add Column" at bounding box center [339, 185] width 603 height 218
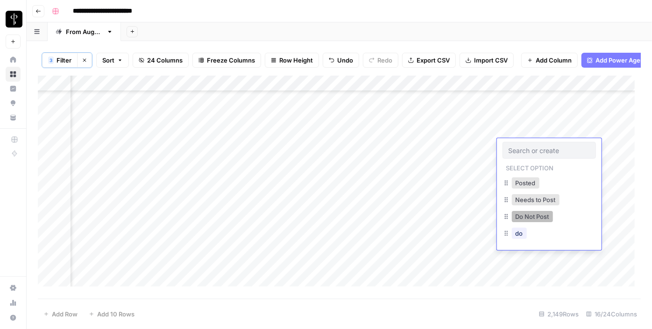
click at [519, 219] on button "Do Not Post" at bounding box center [532, 216] width 41 height 11
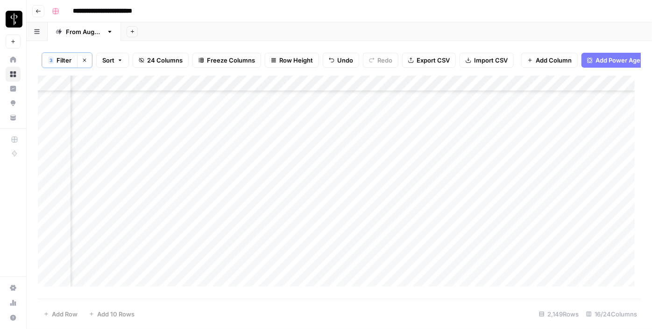
click at [322, 130] on div "Add Column" at bounding box center [339, 185] width 603 height 218
click at [315, 163] on div "Add Column" at bounding box center [339, 185] width 603 height 218
click at [311, 179] on div "Add Column" at bounding box center [339, 185] width 603 height 218
click at [314, 193] on div "Add Column" at bounding box center [339, 185] width 603 height 218
click at [313, 211] on div "Add Column" at bounding box center [339, 185] width 603 height 218
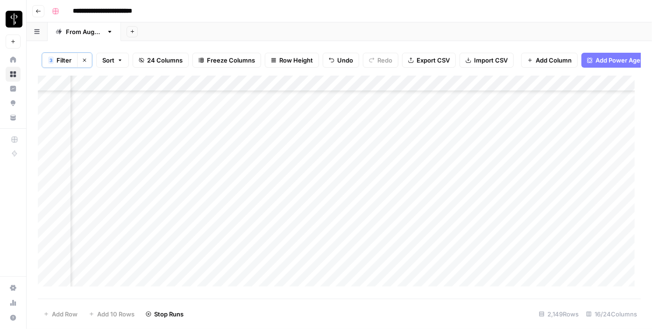
click at [315, 229] on div "Add Column" at bounding box center [339, 185] width 603 height 218
click at [316, 242] on div "Add Column" at bounding box center [339, 185] width 603 height 218
click at [315, 263] on div "Add Column" at bounding box center [339, 185] width 603 height 218
click at [314, 279] on div "Add Column" at bounding box center [339, 185] width 603 height 218
click at [113, 131] on div "Add Column" at bounding box center [339, 185] width 603 height 218
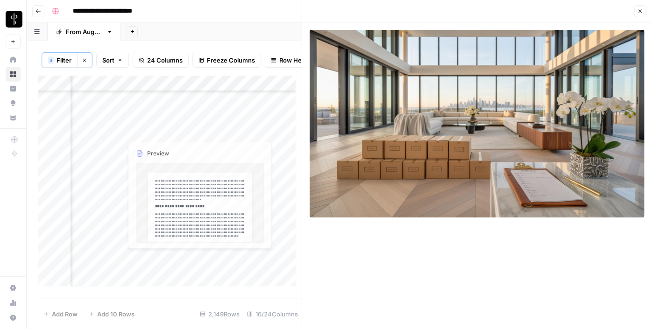
click at [212, 132] on div "Add Column" at bounding box center [170, 185] width 264 height 218
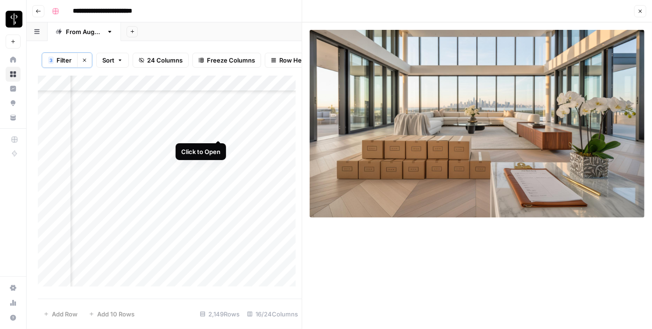
click at [214, 132] on div "Add Column" at bounding box center [170, 185] width 264 height 218
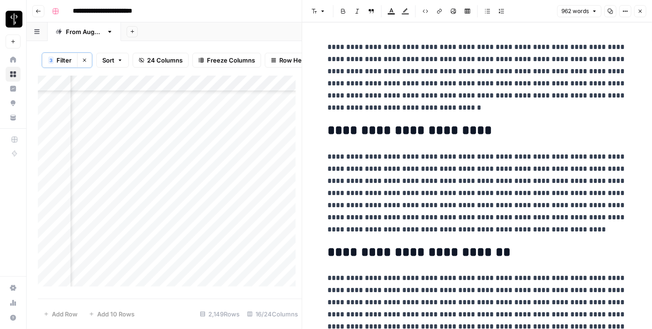
click at [639, 11] on icon "button" at bounding box center [641, 11] width 6 height 6
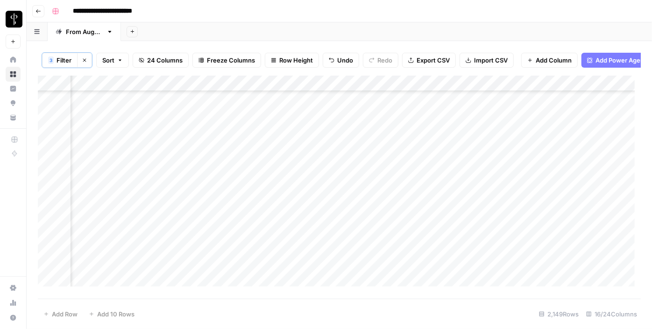
click at [535, 133] on div "Add Column" at bounding box center [339, 185] width 603 height 218
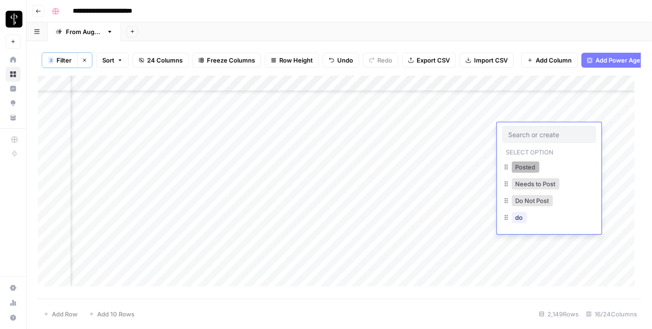
click at [521, 169] on button "Posted" at bounding box center [526, 167] width 28 height 11
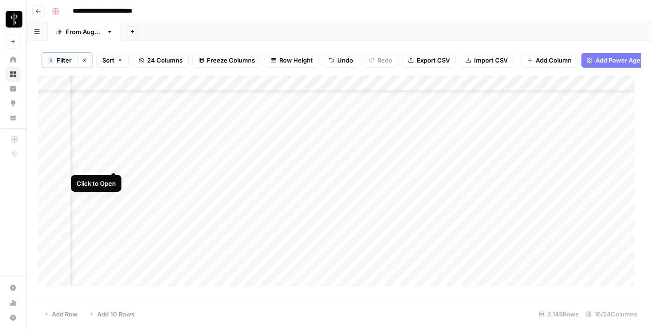
click at [112, 164] on div "Add Column" at bounding box center [339, 185] width 603 height 218
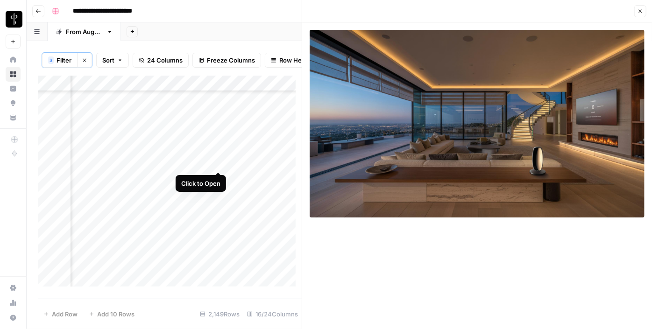
click at [219, 162] on div "Add Column" at bounding box center [170, 185] width 264 height 218
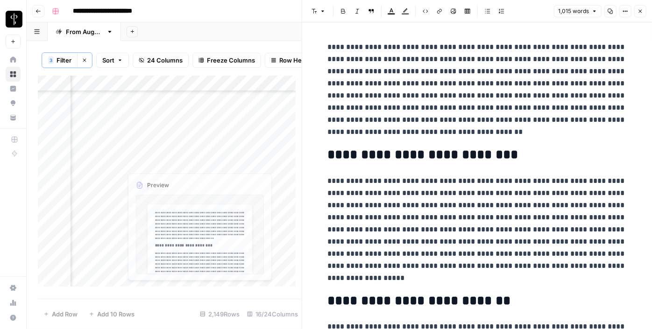
click at [108, 165] on div "Add Column" at bounding box center [170, 185] width 264 height 218
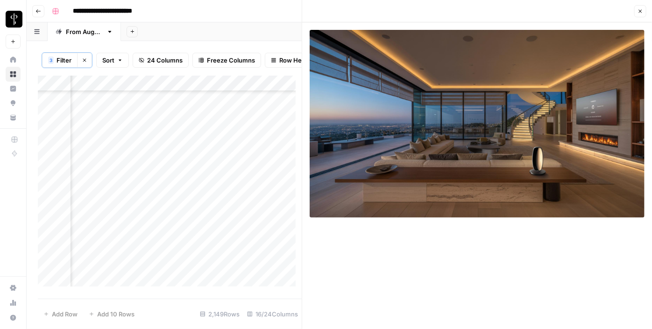
click at [636, 13] on button "Close" at bounding box center [641, 11] width 12 height 12
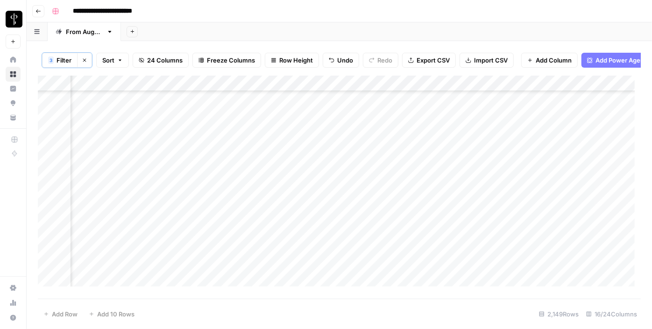
click at [411, 146] on div "Add Column" at bounding box center [339, 185] width 603 height 218
drag, startPoint x: 430, startPoint y: 154, endPoint x: 414, endPoint y: 163, distance: 19.0
click at [429, 163] on div "Add Column" at bounding box center [339, 185] width 603 height 218
click at [342, 164] on div "Add Column" at bounding box center [339, 185] width 603 height 218
click at [341, 164] on div "Add Column" at bounding box center [339, 185] width 603 height 218
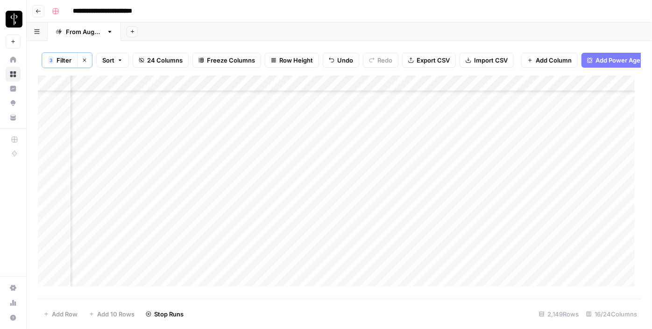
click at [475, 164] on div "Add Column" at bounding box center [339, 185] width 603 height 218
click at [539, 160] on div "Add Column" at bounding box center [339, 185] width 603 height 218
click at [532, 164] on div "Add Column" at bounding box center [339, 185] width 603 height 218
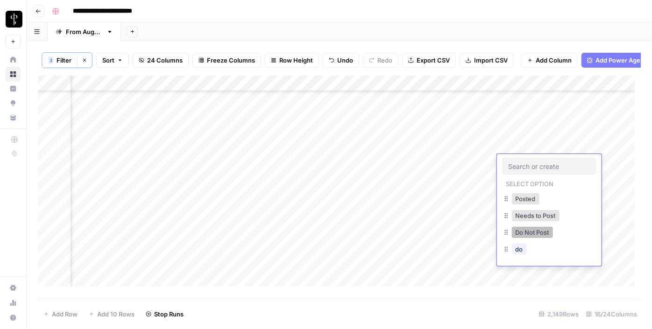
drag, startPoint x: 521, startPoint y: 196, endPoint x: 527, endPoint y: 235, distance: 38.7
click at [527, 235] on div "Posted Needs to Post Do Not Post do" at bounding box center [549, 225] width 93 height 67
click at [527, 233] on button "Do Not Post" at bounding box center [532, 232] width 41 height 11
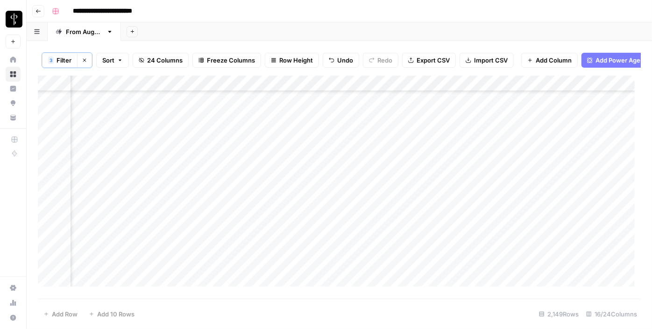
scroll to position [2081, 942]
click at [112, 137] on div "Add Column" at bounding box center [339, 185] width 603 height 218
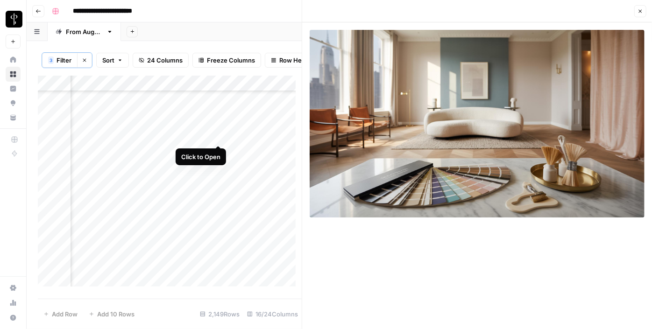
click at [217, 135] on div "Add Column" at bounding box center [170, 185] width 264 height 218
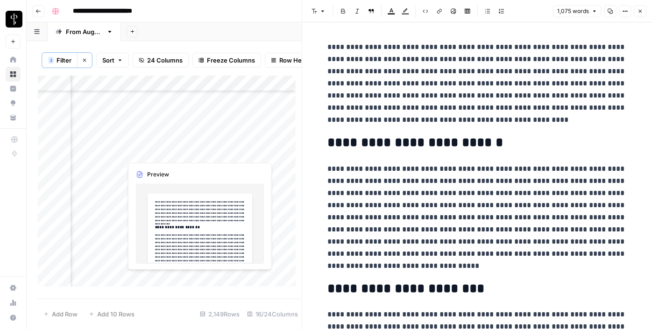
click at [216, 153] on div "Add Column" at bounding box center [170, 185] width 264 height 218
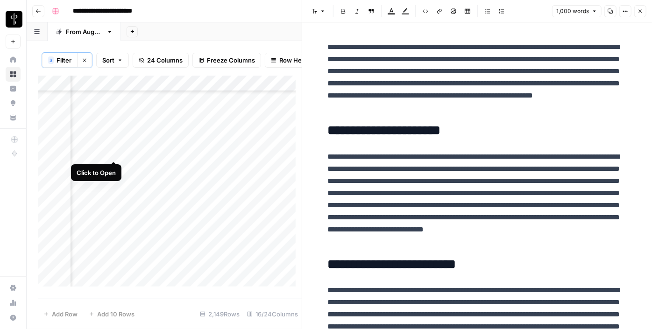
click at [111, 152] on div "Add Column" at bounding box center [170, 185] width 264 height 218
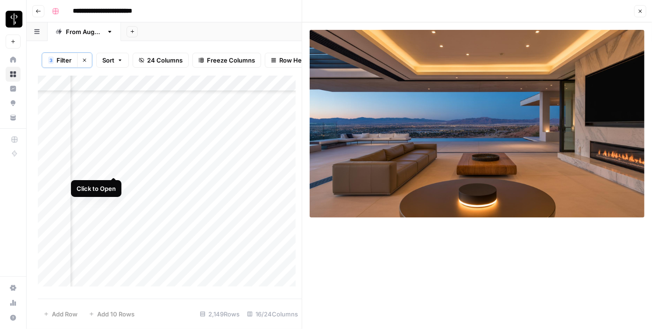
click at [115, 169] on div "Add Column" at bounding box center [170, 185] width 264 height 218
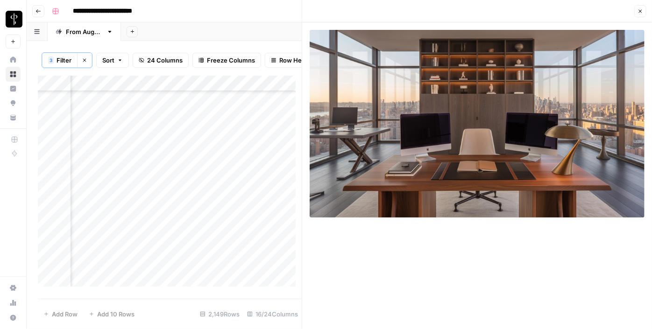
click at [216, 167] on div "Add Column" at bounding box center [170, 185] width 264 height 218
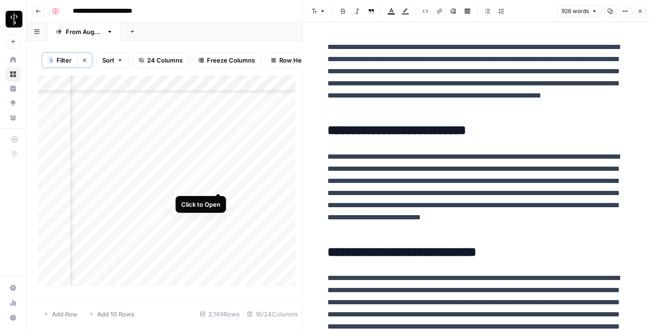
click at [217, 181] on div "Add Column" at bounding box center [170, 185] width 264 height 218
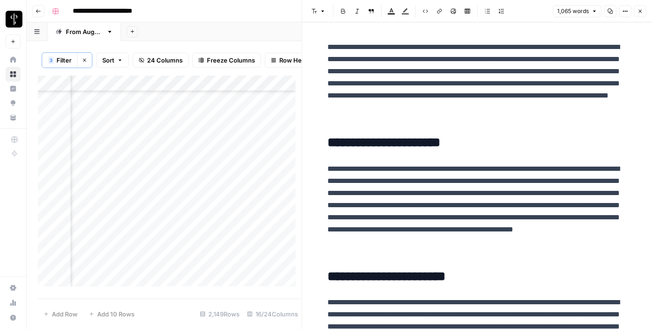
click at [112, 182] on div "Add Column" at bounding box center [170, 185] width 264 height 218
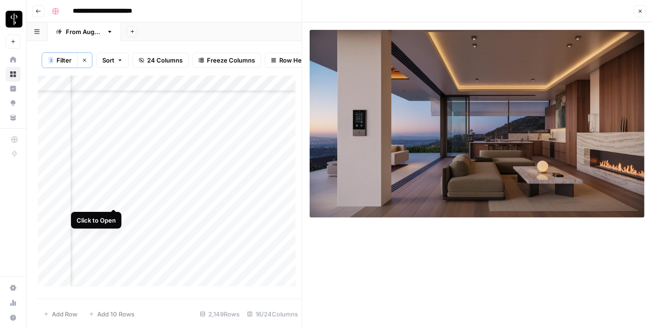
click at [113, 200] on div "Add Column" at bounding box center [170, 185] width 264 height 218
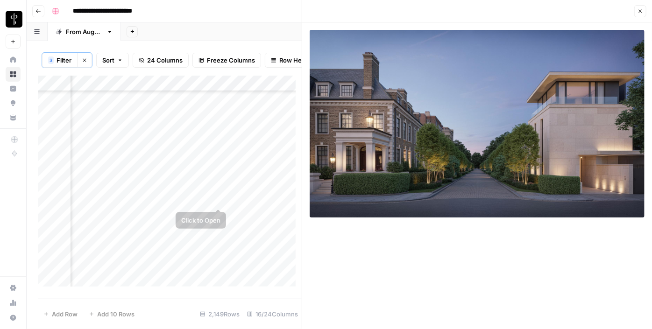
click at [218, 200] on div "Add Column" at bounding box center [170, 185] width 264 height 218
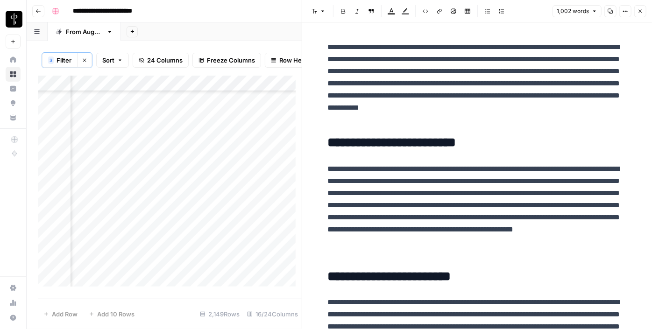
click at [219, 216] on div "Add Column" at bounding box center [170, 185] width 264 height 218
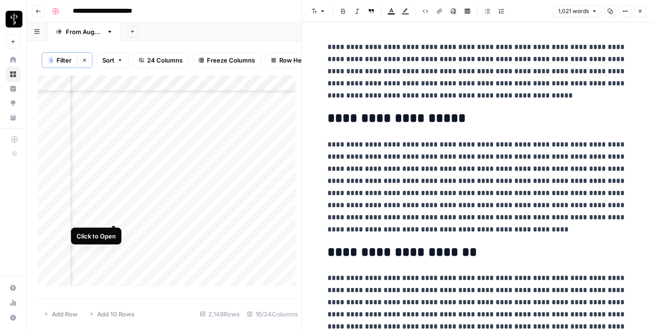
click at [116, 216] on div "Add Column" at bounding box center [170, 185] width 264 height 218
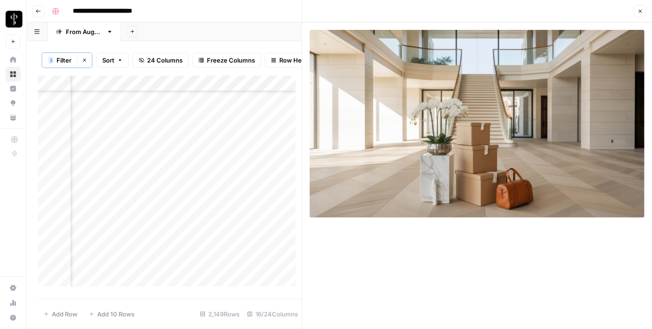
click at [116, 229] on div "Add Column" at bounding box center [170, 185] width 264 height 218
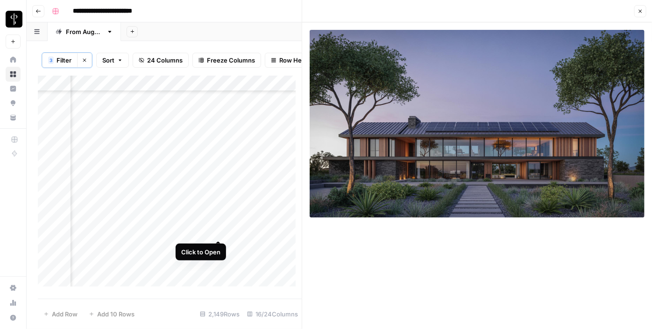
click at [219, 231] on div "Add Column" at bounding box center [170, 185] width 264 height 218
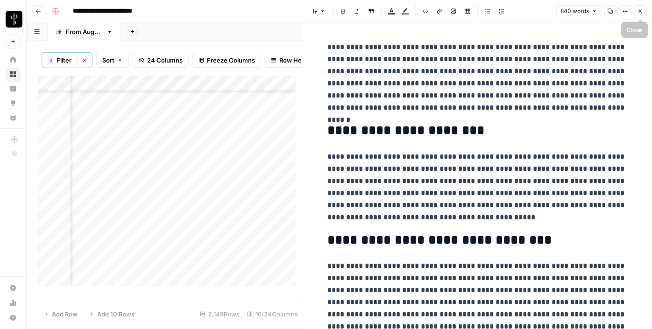
click at [645, 14] on button "Close" at bounding box center [641, 11] width 12 height 12
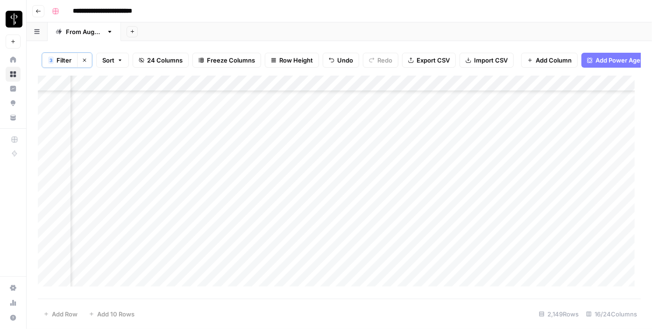
click at [536, 136] on div "Add Column" at bounding box center [339, 185] width 603 height 218
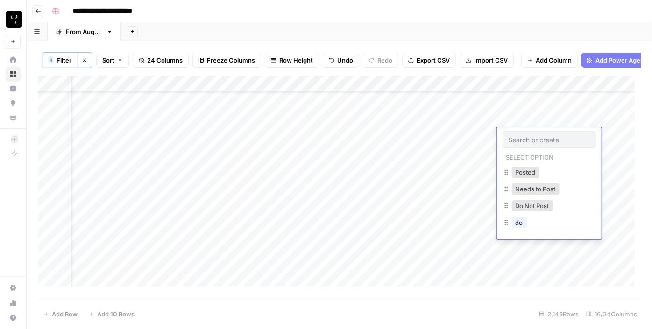
click at [521, 166] on div "Posted" at bounding box center [525, 172] width 31 height 13
click at [518, 173] on button "Posted" at bounding box center [526, 172] width 28 height 11
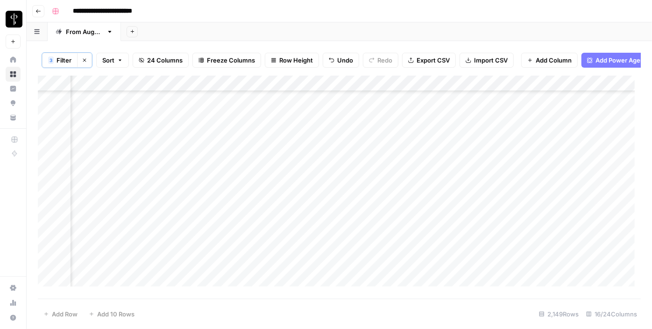
drag, startPoint x: 583, startPoint y: 144, endPoint x: 543, endPoint y: 230, distance: 94.3
click at [543, 230] on div "Add Column" at bounding box center [339, 185] width 603 height 218
click at [312, 121] on div "Add Column" at bounding box center [339, 185] width 603 height 218
click at [320, 135] on div "Add Column" at bounding box center [339, 185] width 603 height 218
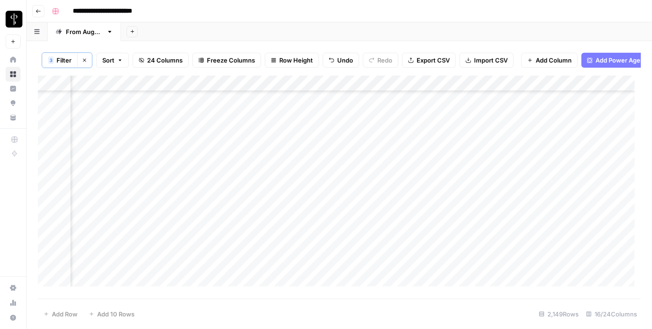
click at [315, 148] on div "Add Column" at bounding box center [339, 185] width 603 height 218
click at [314, 174] on div "Add Column" at bounding box center [339, 185] width 603 height 218
click at [315, 151] on div "Add Column" at bounding box center [339, 185] width 603 height 218
click at [310, 188] on div "Add Column" at bounding box center [339, 185] width 603 height 218
click at [309, 200] on div "Add Column" at bounding box center [339, 185] width 603 height 218
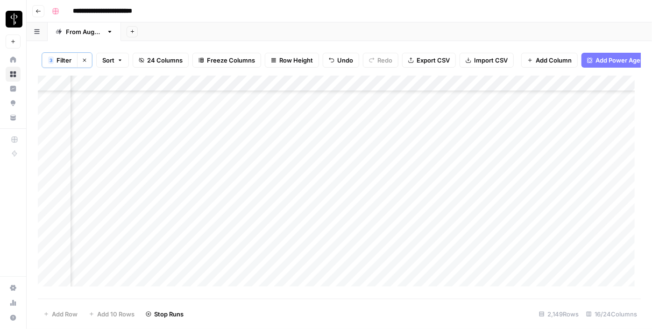
click at [320, 217] on div "Add Column" at bounding box center [339, 185] width 603 height 218
click at [318, 231] on div "Add Column" at bounding box center [339, 185] width 603 height 218
click at [316, 249] on div "Add Column" at bounding box center [339, 185] width 603 height 218
click at [315, 268] on div "Add Column" at bounding box center [339, 185] width 603 height 218
click at [114, 123] on div "Add Column" at bounding box center [339, 185] width 603 height 218
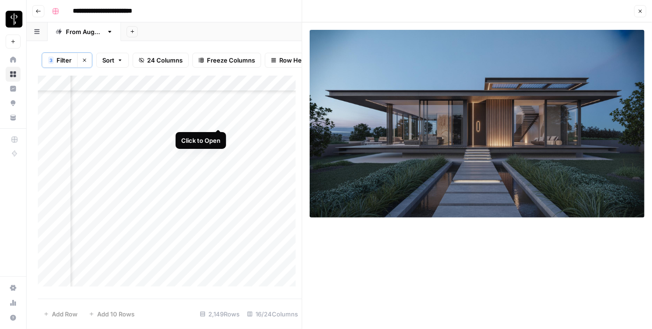
click at [221, 120] on div "Add Column" at bounding box center [170, 185] width 264 height 218
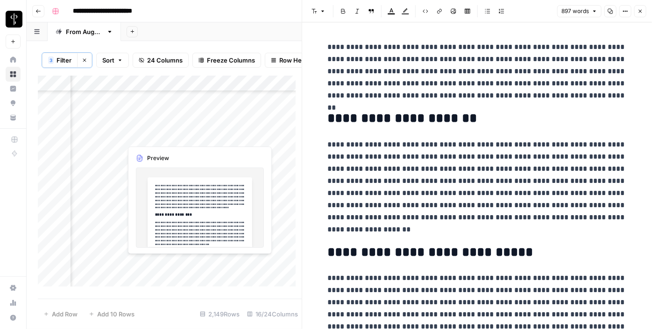
click at [216, 136] on div "Add Column" at bounding box center [170, 185] width 264 height 218
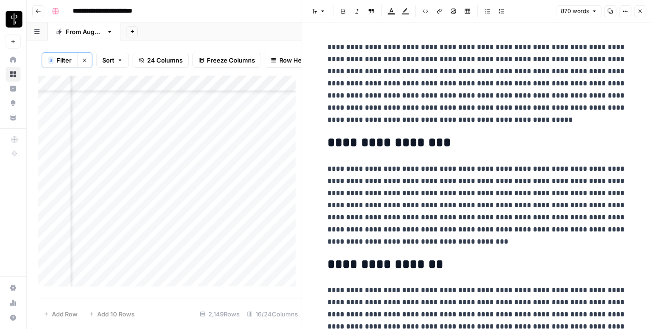
click at [111, 136] on div "Add Column" at bounding box center [170, 185] width 264 height 218
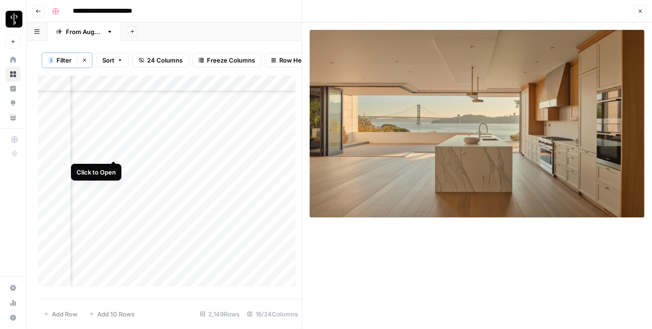
click at [111, 153] on div "Add Column" at bounding box center [170, 185] width 264 height 218
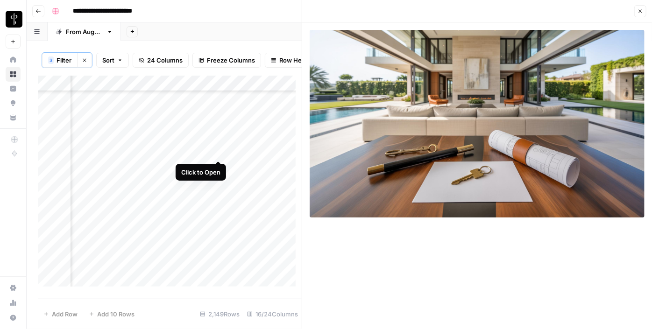
click at [216, 152] on div "Add Column" at bounding box center [170, 185] width 264 height 218
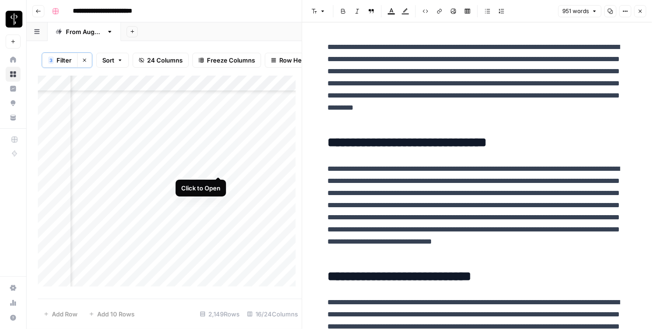
click at [215, 167] on div "Add Column" at bounding box center [170, 185] width 264 height 218
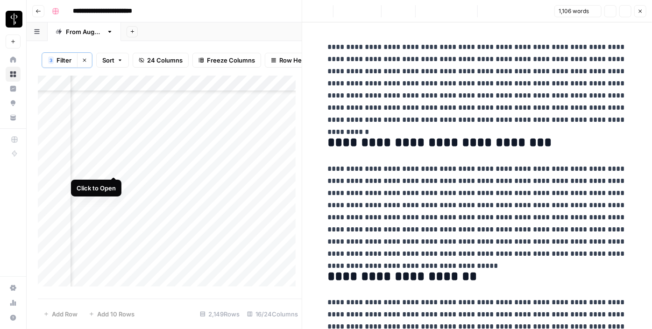
click at [113, 169] on div "Add Column" at bounding box center [170, 185] width 264 height 218
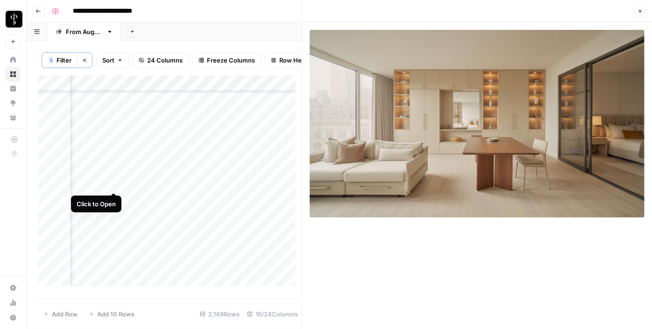
click at [114, 185] on div "Add Column" at bounding box center [170, 185] width 264 height 218
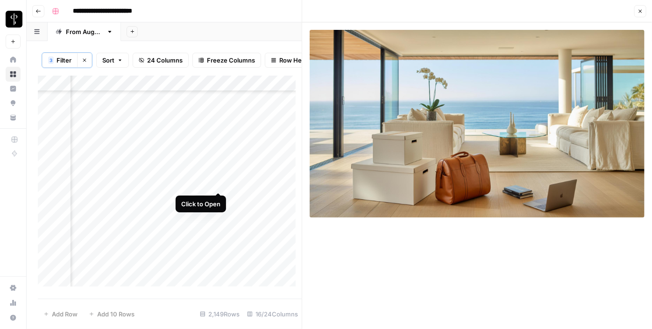
click at [219, 185] on div "Add Column" at bounding box center [170, 185] width 264 height 218
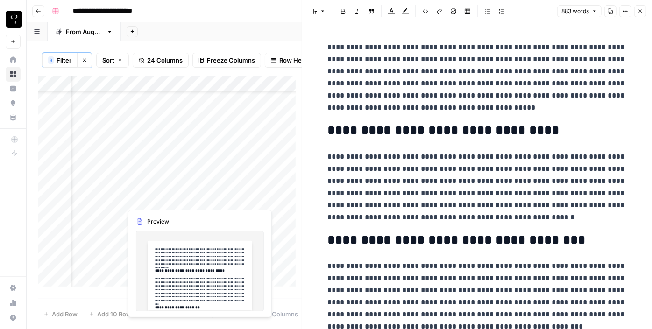
click at [217, 198] on div "Add Column" at bounding box center [170, 185] width 264 height 218
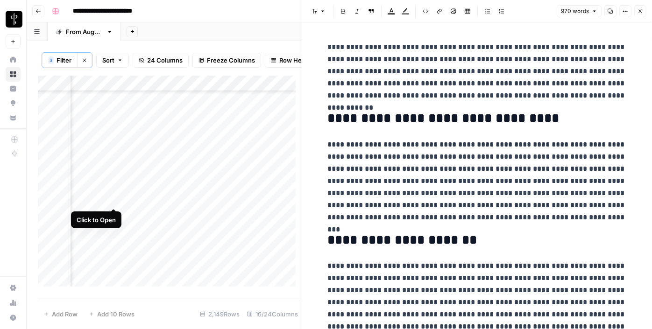
click at [113, 198] on div "Add Column" at bounding box center [170, 185] width 264 height 218
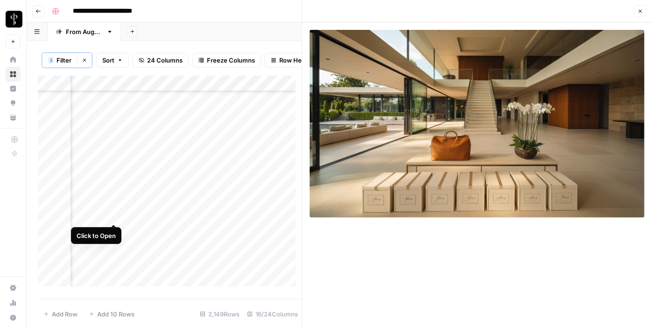
click at [115, 215] on div "Add Column" at bounding box center [170, 185] width 264 height 218
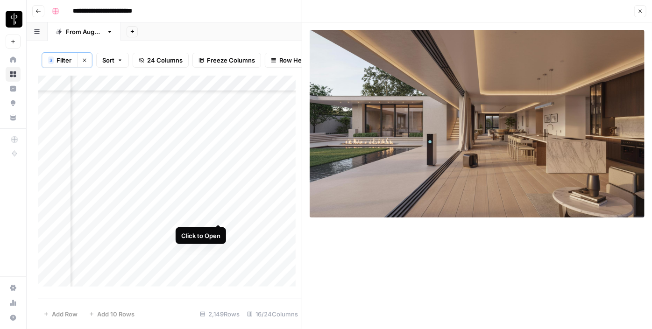
click at [215, 217] on div "Add Column" at bounding box center [170, 185] width 264 height 218
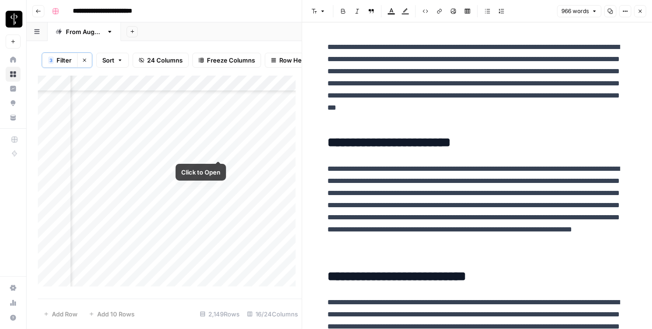
scroll to position [2251, 942]
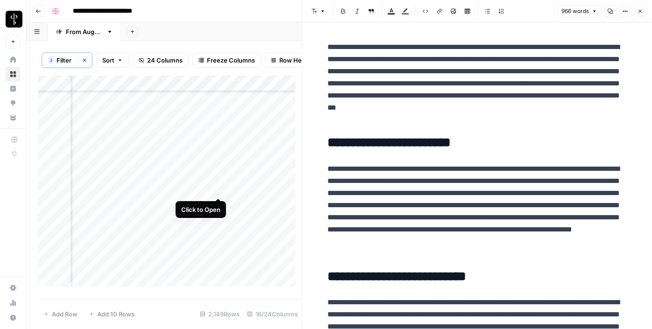
click at [223, 190] on div "Add Column" at bounding box center [170, 185] width 264 height 218
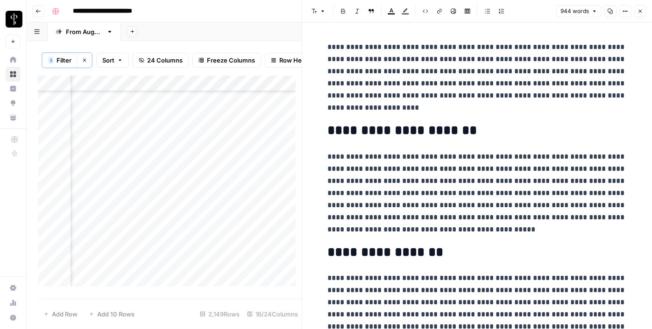
click at [113, 192] on div "Add Column" at bounding box center [170, 185] width 264 height 218
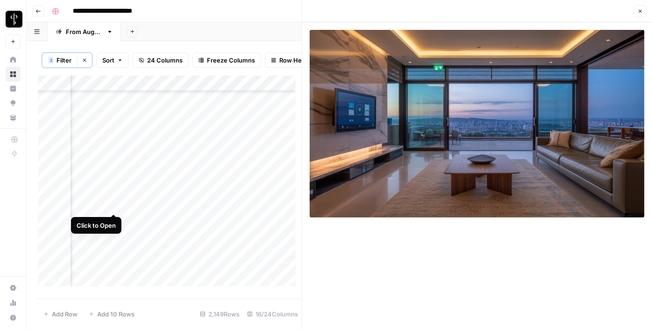
click at [111, 202] on div "Add Column" at bounding box center [170, 185] width 264 height 218
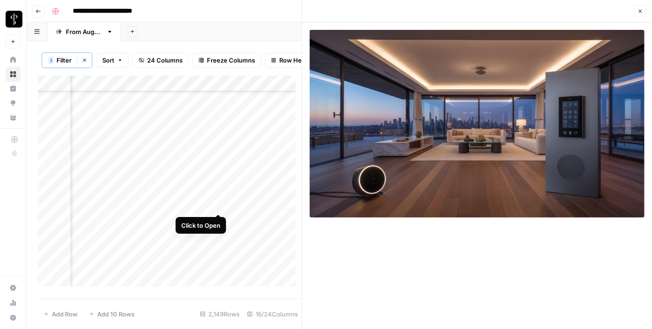
click at [216, 203] on div "Add Column" at bounding box center [170, 185] width 264 height 218
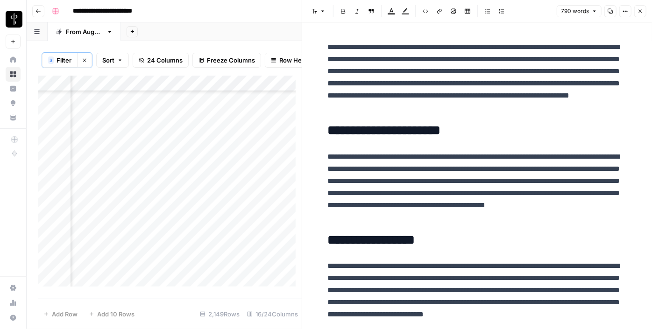
click at [643, 13] on button "Close" at bounding box center [641, 11] width 12 height 12
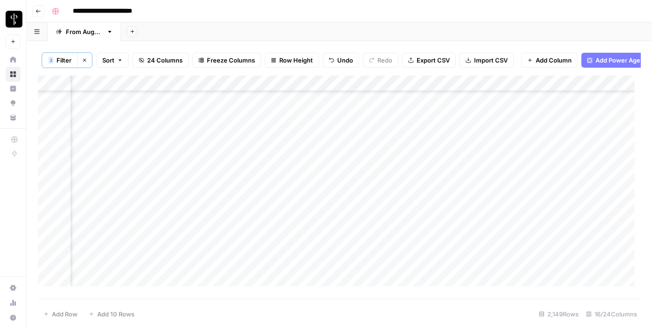
click at [338, 206] on div "Add Column" at bounding box center [339, 185] width 603 height 218
click at [339, 206] on div "Add Column" at bounding box center [339, 185] width 603 height 218
click at [455, 206] on div "Add Column" at bounding box center [339, 185] width 603 height 218
click at [391, 210] on div "Add Column" at bounding box center [339, 185] width 603 height 218
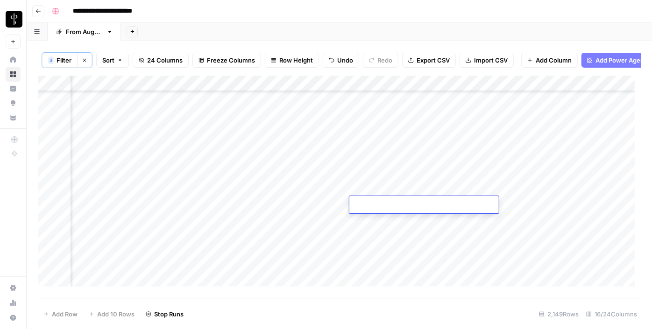
type textarea "**********"
click at [529, 209] on div "Add Column" at bounding box center [339, 185] width 603 height 218
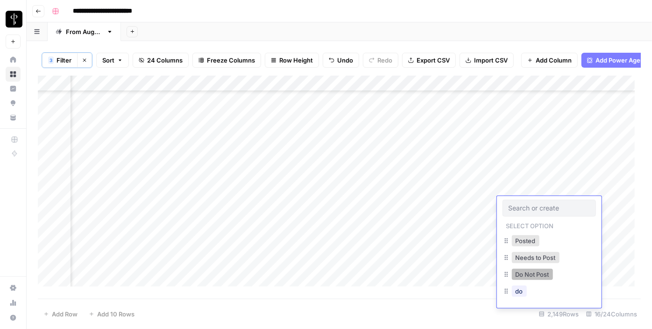
click at [518, 278] on button "Do Not Post" at bounding box center [532, 274] width 41 height 11
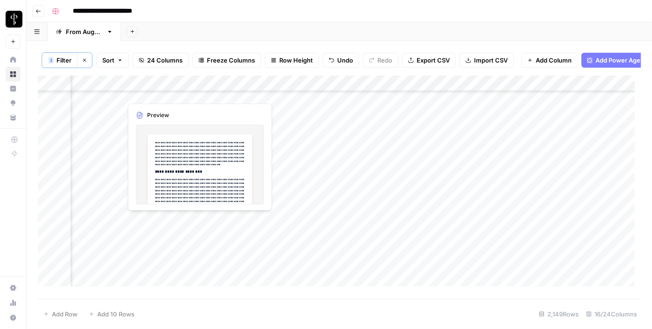
click at [117, 222] on div "Add Column" at bounding box center [339, 185] width 603 height 218
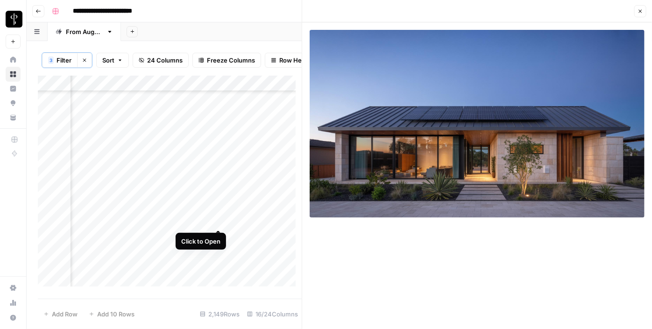
click at [217, 219] on div "Add Column" at bounding box center [170, 185] width 264 height 218
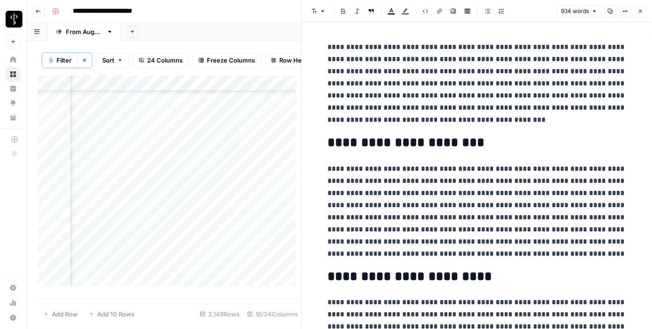
click at [640, 10] on icon "button" at bounding box center [641, 11] width 6 height 6
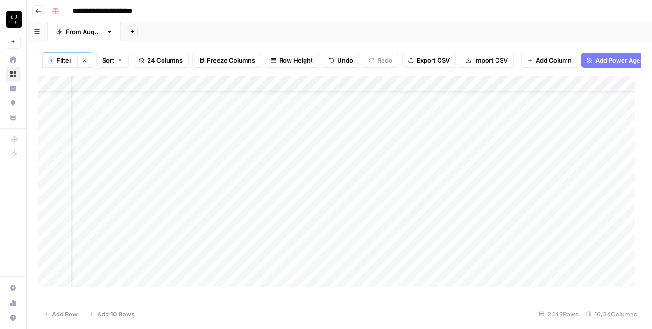
scroll to position [2166, 942]
click at [550, 149] on div "Add Column" at bounding box center [339, 185] width 603 height 218
drag, startPoint x: 582, startPoint y: 153, endPoint x: 564, endPoint y: 189, distance: 39.9
click at [564, 189] on div "Add Column" at bounding box center [339, 185] width 603 height 218
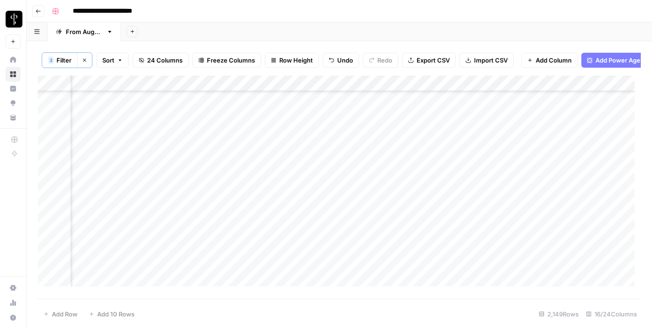
click at [507, 217] on div "Add Column" at bounding box center [339, 185] width 603 height 218
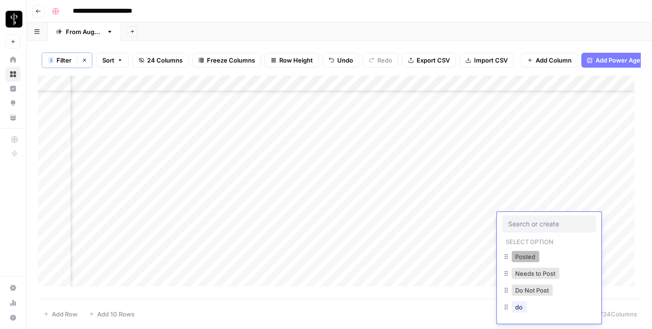
click at [516, 257] on button "Posted" at bounding box center [526, 256] width 28 height 11
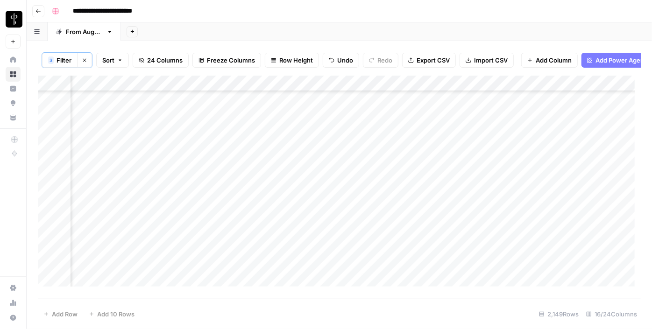
scroll to position [2336, 942]
click at [111, 153] on div "Add Column" at bounding box center [339, 185] width 603 height 218
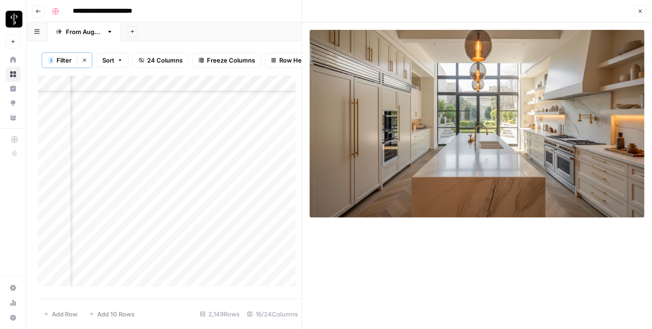
click at [638, 14] on button "Close" at bounding box center [641, 11] width 12 height 12
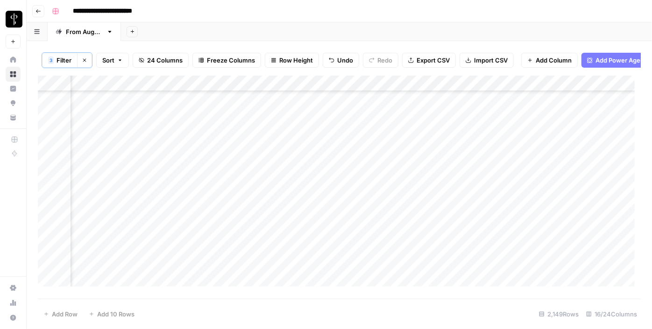
click at [310, 154] on div "Add Column" at bounding box center [339, 185] width 603 height 218
click at [313, 166] on div "Add Column" at bounding box center [339, 185] width 603 height 218
click at [317, 185] on div "Add Column" at bounding box center [339, 185] width 603 height 218
click at [315, 197] on div "Add Column" at bounding box center [339, 185] width 603 height 218
click at [316, 213] on div "Add Column" at bounding box center [339, 185] width 603 height 218
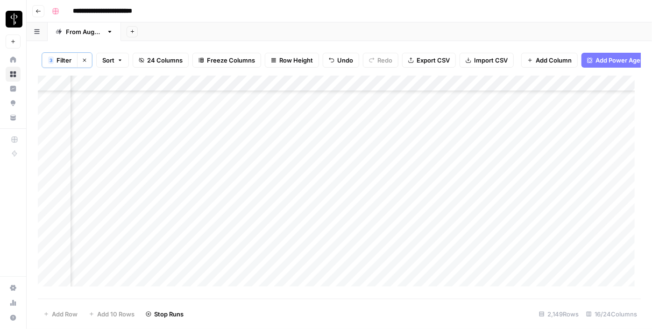
click at [315, 231] on div "Add Column" at bounding box center [339, 185] width 603 height 218
click at [314, 246] on div "Add Column" at bounding box center [339, 185] width 603 height 218
click at [312, 262] on div "Add Column" at bounding box center [339, 185] width 603 height 218
click at [313, 277] on div "Add Column" at bounding box center [339, 185] width 603 height 218
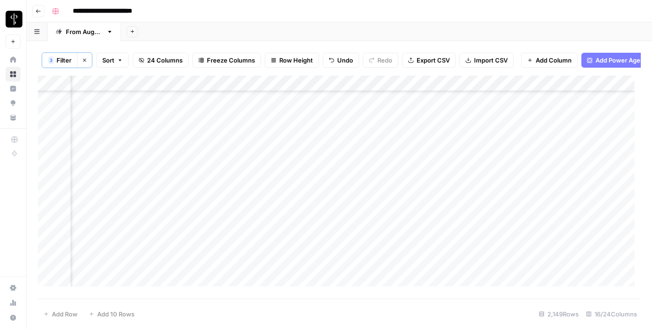
click at [318, 213] on div "Add Column" at bounding box center [339, 185] width 603 height 218
click at [114, 151] on div "Add Column" at bounding box center [339, 185] width 603 height 218
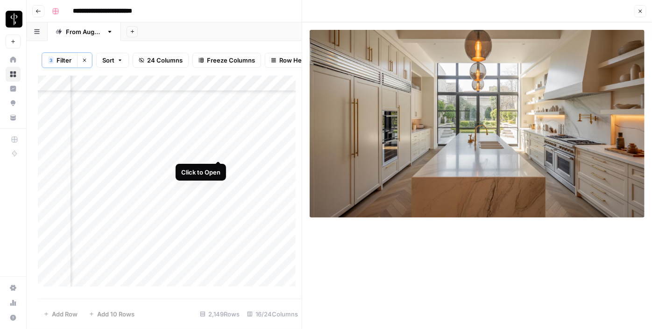
click at [221, 150] on div "Add Column" at bounding box center [170, 185] width 264 height 218
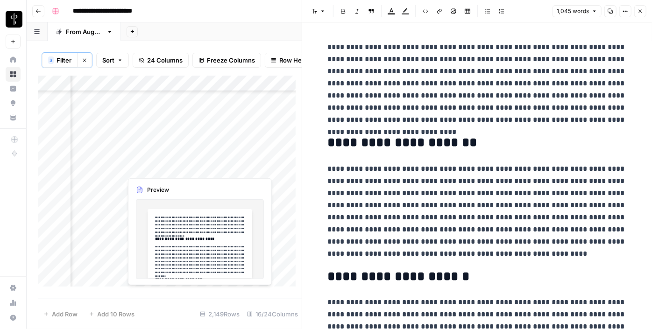
click at [219, 165] on div "Add Column" at bounding box center [170, 185] width 264 height 218
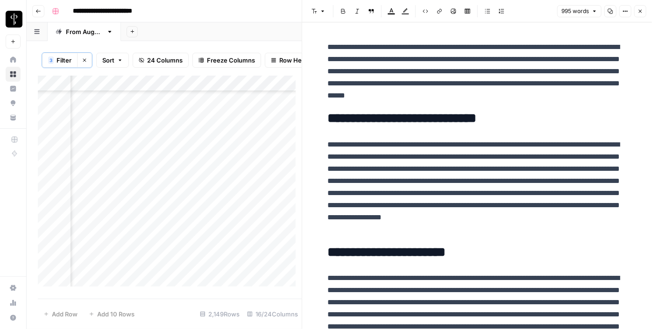
click at [114, 168] on div "Add Column" at bounding box center [170, 185] width 264 height 218
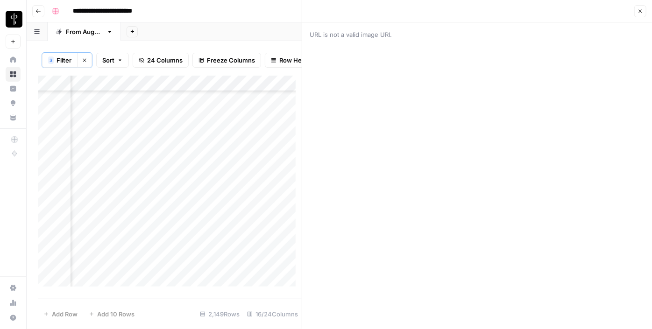
scroll to position [2336, 942]
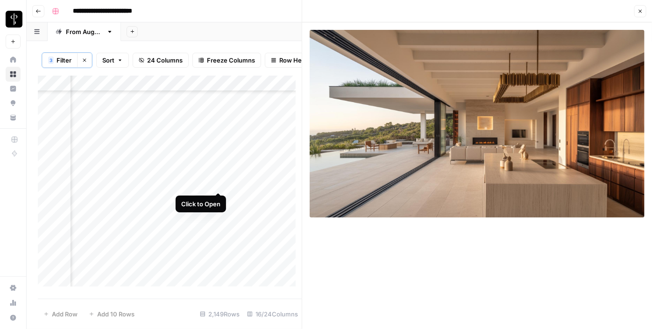
click at [218, 181] on div "Add Column" at bounding box center [170, 185] width 264 height 218
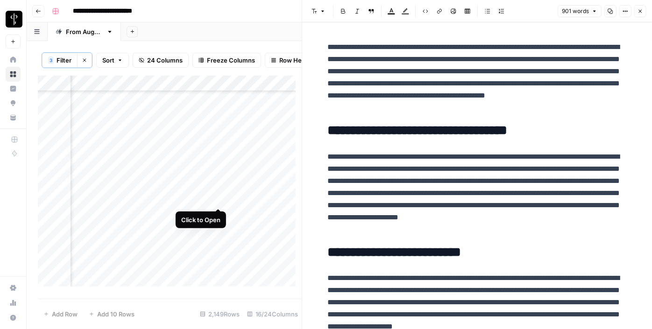
click at [221, 197] on div "Add Column" at bounding box center [170, 185] width 264 height 218
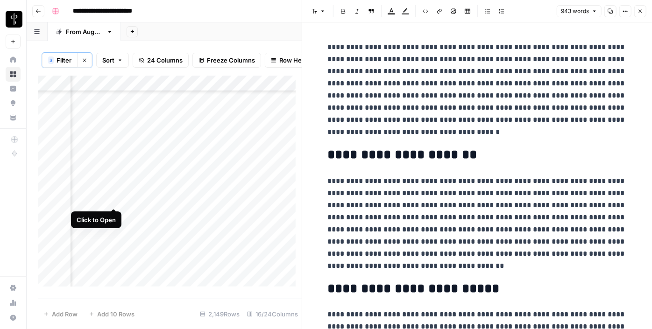
click at [115, 198] on div "Add Column" at bounding box center [170, 185] width 264 height 218
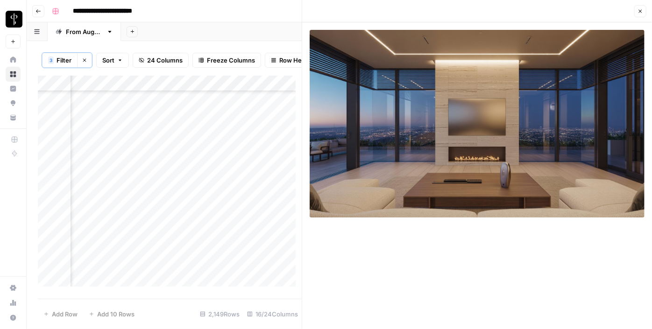
click at [112, 212] on div "Add Column" at bounding box center [170, 185] width 264 height 218
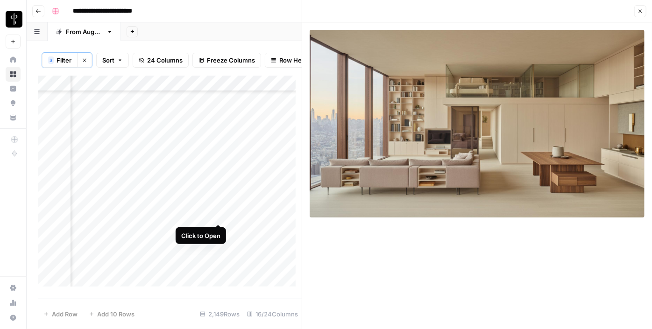
click at [214, 214] on div "Add Column" at bounding box center [170, 185] width 264 height 218
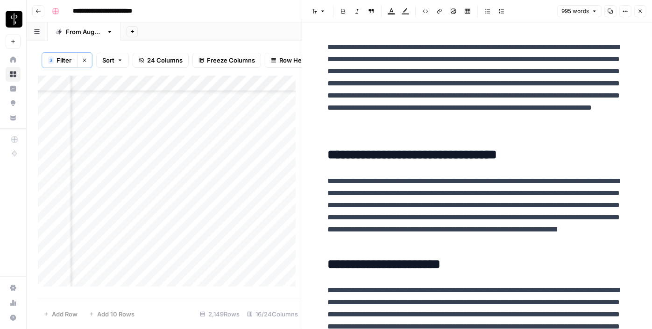
click at [215, 229] on div "Add Column" at bounding box center [170, 185] width 264 height 218
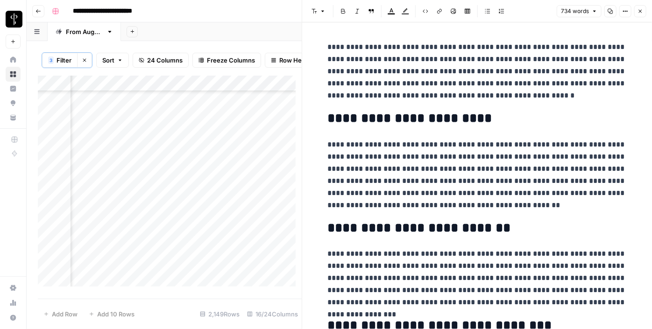
click at [113, 230] on div "Add Column" at bounding box center [170, 185] width 264 height 218
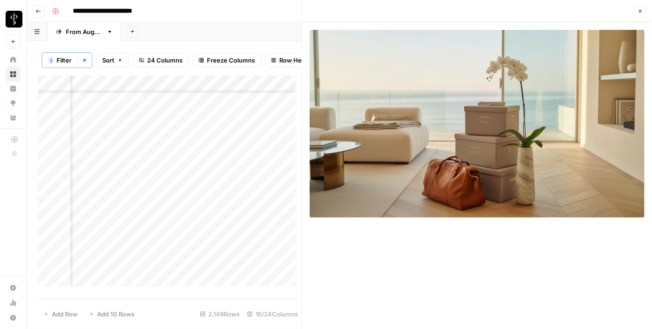
click at [110, 243] on div "Add Column" at bounding box center [170, 185] width 264 height 218
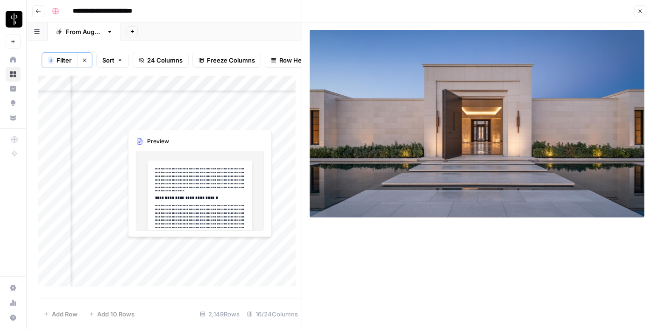
click at [218, 246] on div "Add Column" at bounding box center [170, 185] width 264 height 218
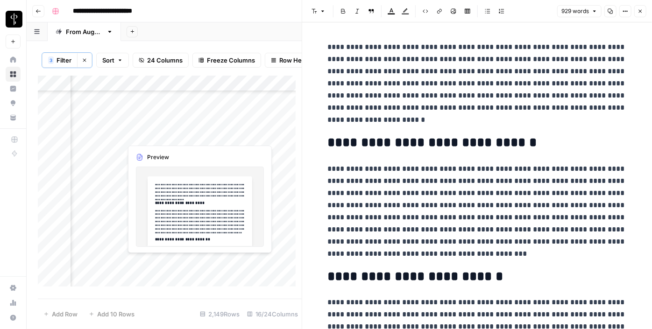
click at [217, 261] on div "Add Column" at bounding box center [170, 185] width 264 height 218
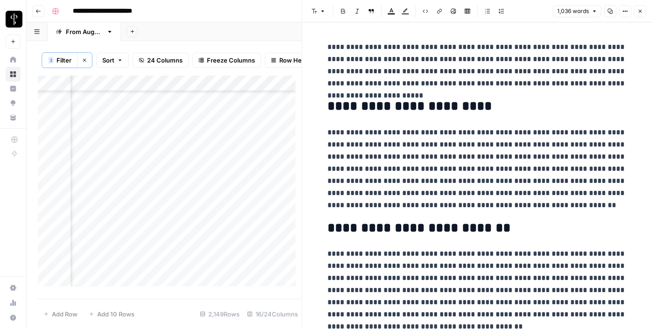
click at [114, 260] on div "Add Column" at bounding box center [170, 185] width 264 height 218
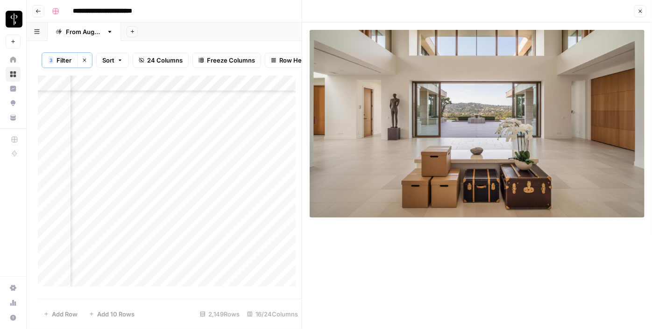
click at [114, 281] on div "Add Column" at bounding box center [170, 185] width 264 height 218
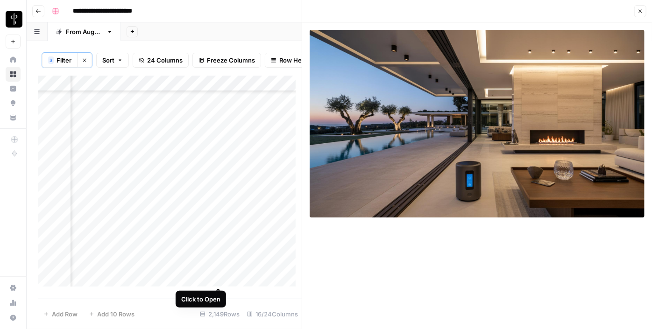
click at [218, 279] on div "Add Column" at bounding box center [170, 185] width 264 height 218
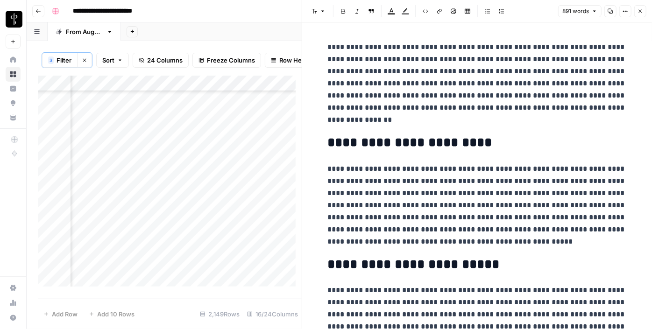
scroll to position [2464, 942]
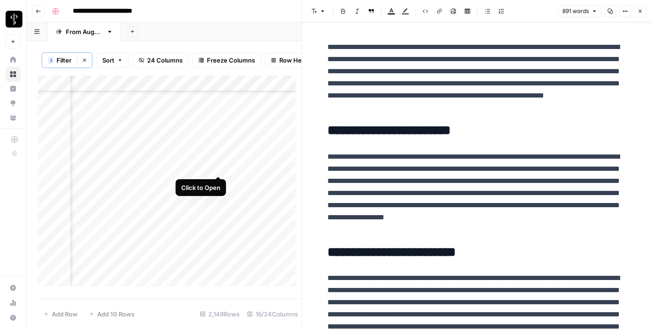
click at [219, 169] on div "Add Column" at bounding box center [170, 185] width 264 height 218
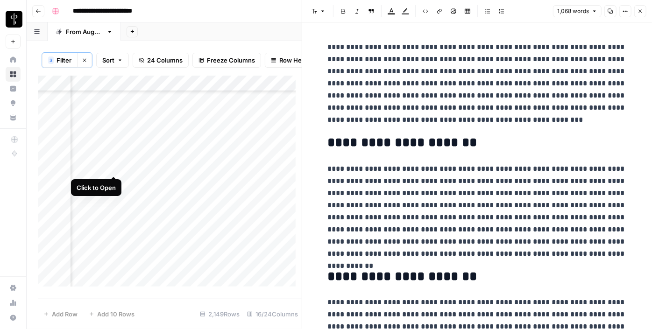
click at [111, 165] on div "Add Column" at bounding box center [170, 185] width 264 height 218
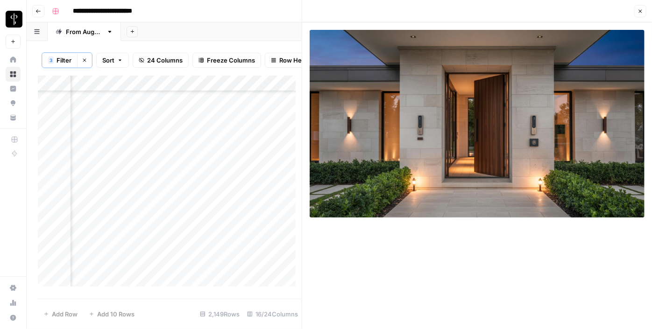
click at [638, 12] on icon "button" at bounding box center [641, 11] width 6 height 6
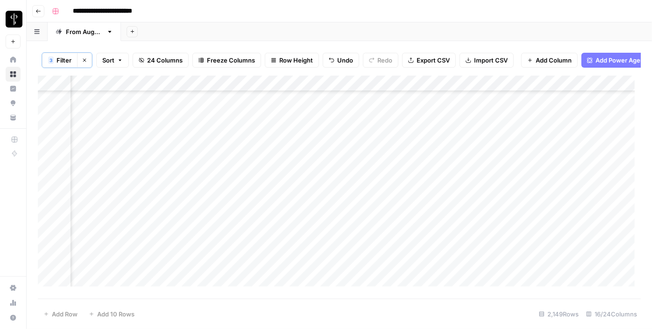
scroll to position [2336, 942]
click at [556, 140] on div "Add Column" at bounding box center [339, 185] width 603 height 218
drag, startPoint x: 582, startPoint y: 142, endPoint x: 564, endPoint y: 212, distance: 71.7
click at [564, 212] on div "Add Column" at bounding box center [339, 185] width 603 height 218
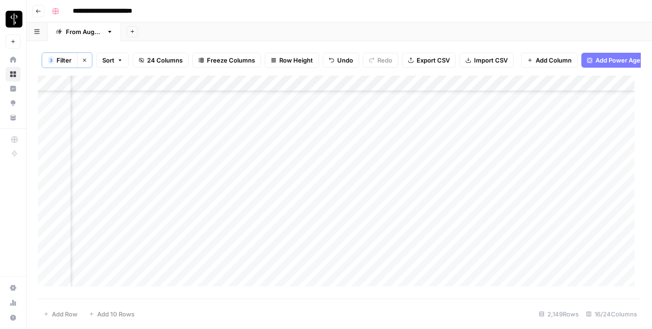
scroll to position [2506, 942]
click at [309, 140] on div "Add Column" at bounding box center [339, 185] width 603 height 218
click at [309, 156] on div "Add Column" at bounding box center [339, 185] width 603 height 218
click at [321, 172] on div "Add Column" at bounding box center [339, 185] width 603 height 218
click at [317, 189] on div "Add Column" at bounding box center [339, 185] width 603 height 218
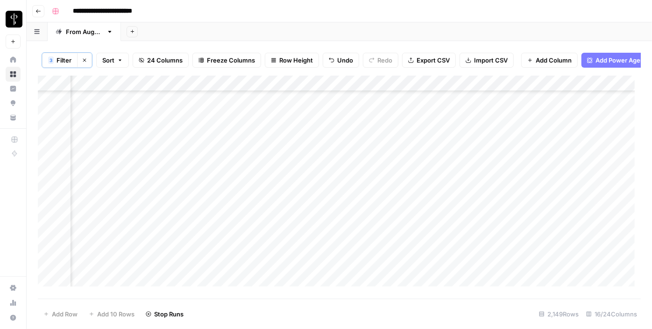
click at [314, 208] on div "Add Column" at bounding box center [339, 185] width 603 height 218
click at [317, 224] on div "Add Column" at bounding box center [339, 185] width 603 height 218
click at [313, 173] on div "Add Column" at bounding box center [339, 185] width 603 height 218
click at [311, 234] on div "Add Column" at bounding box center [339, 185] width 603 height 218
click at [312, 254] on div "Add Column" at bounding box center [339, 185] width 603 height 218
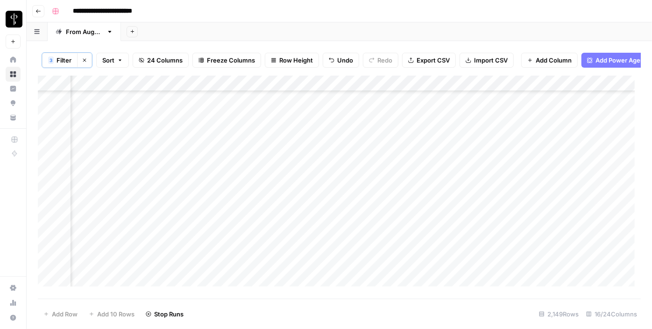
click at [312, 271] on div "Add Column" at bounding box center [339, 185] width 603 height 218
click at [311, 283] on div "Add Column" at bounding box center [339, 185] width 603 height 218
click at [112, 142] on div "Add Column" at bounding box center [339, 185] width 603 height 218
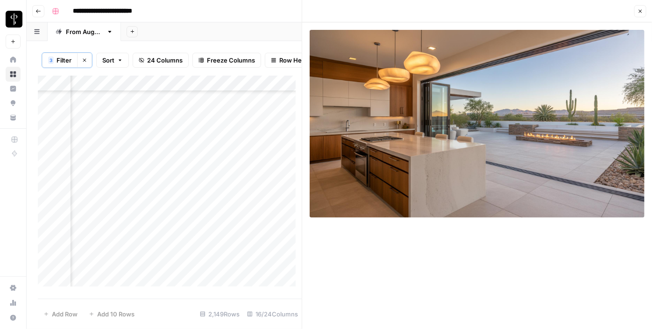
click at [214, 141] on div "Add Column" at bounding box center [170, 185] width 264 height 218
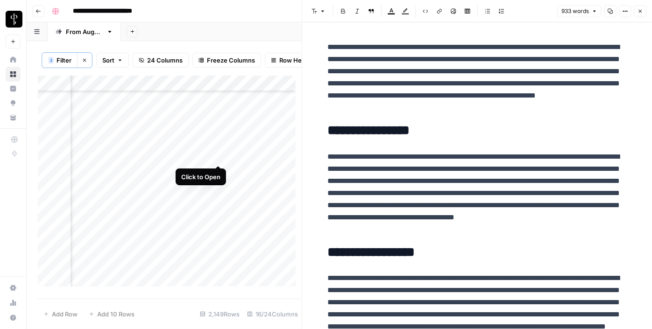
click at [220, 154] on div "Add Column" at bounding box center [170, 185] width 264 height 218
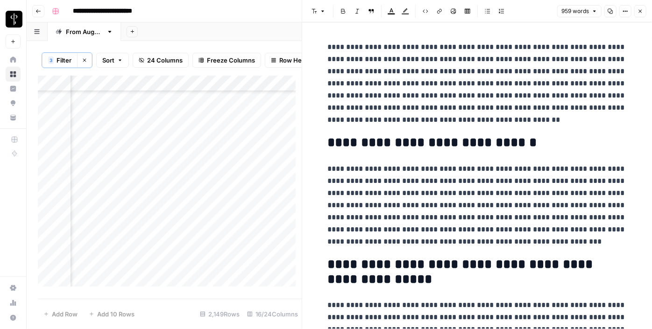
click at [108, 158] on div "Add Column" at bounding box center [170, 185] width 264 height 218
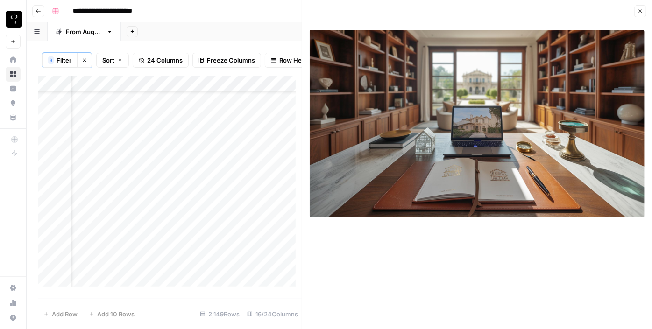
click at [113, 175] on div "Add Column" at bounding box center [170, 185] width 264 height 218
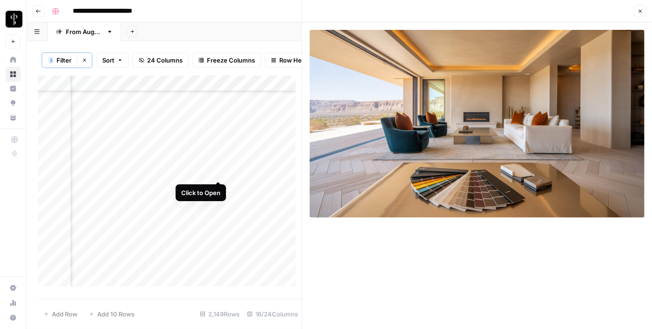
click at [217, 171] on div "Add Column" at bounding box center [170, 185] width 264 height 218
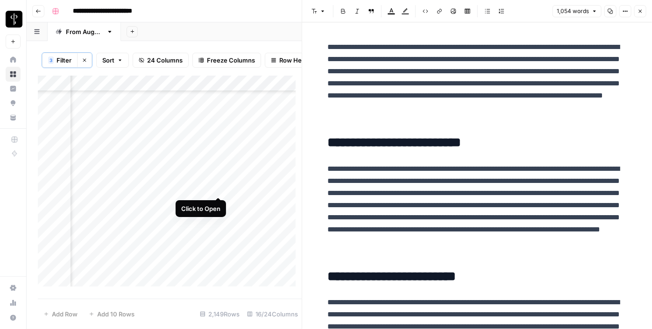
click at [219, 187] on div "Add Column" at bounding box center [170, 185] width 264 height 218
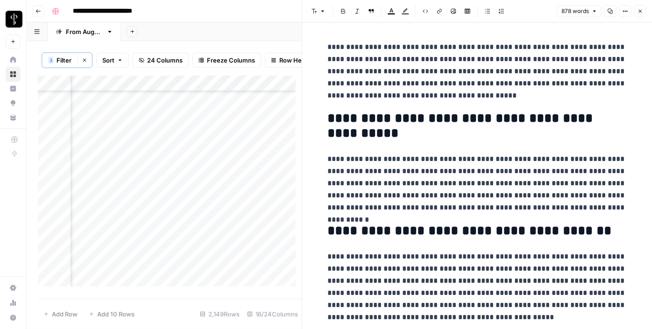
click at [114, 191] on div "Add Column" at bounding box center [170, 185] width 264 height 218
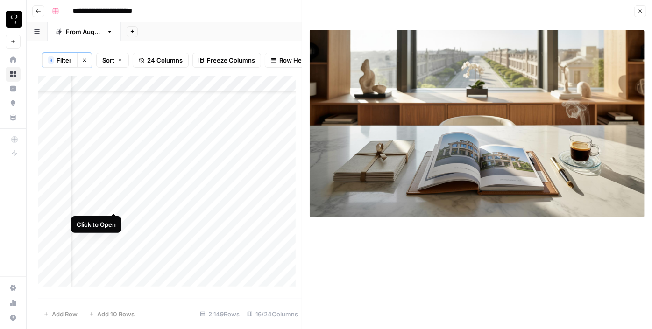
click at [116, 202] on div "Add Column" at bounding box center [170, 185] width 264 height 218
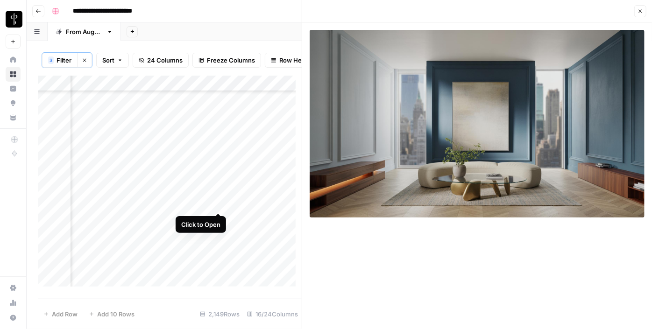
click at [214, 202] on div "Add Column" at bounding box center [170, 185] width 264 height 218
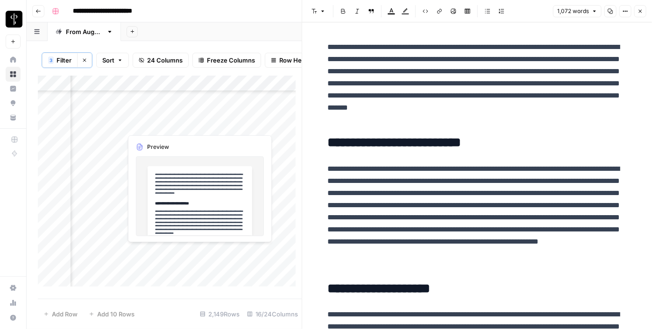
scroll to position [2591, 942]
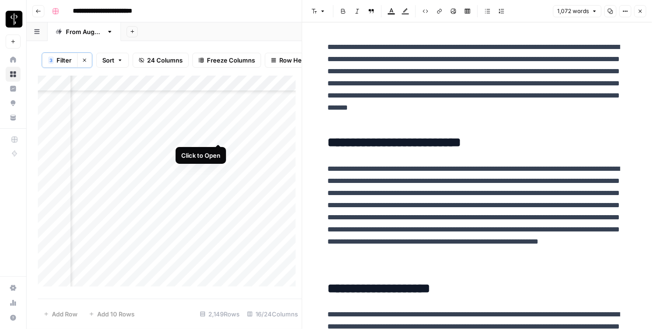
click at [219, 137] on div "Add Column" at bounding box center [170, 185] width 264 height 218
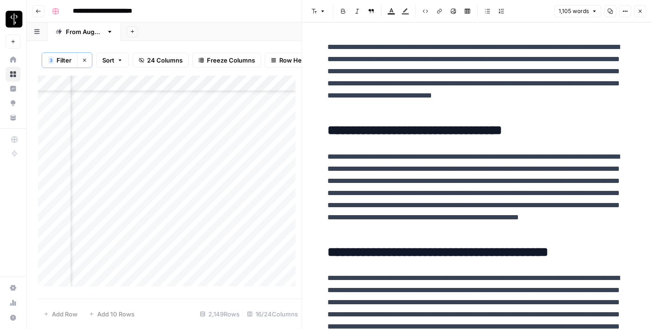
click at [116, 136] on div "Add Column" at bounding box center [170, 185] width 264 height 218
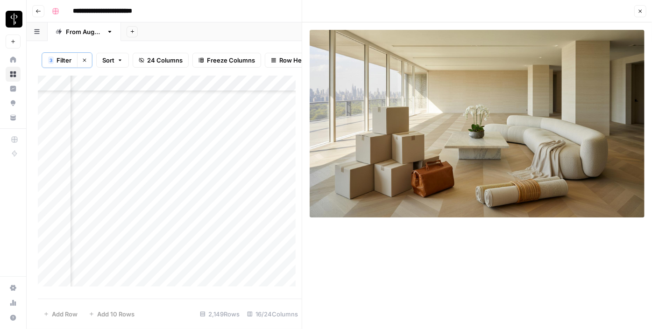
click at [112, 152] on div "Add Column" at bounding box center [170, 185] width 264 height 218
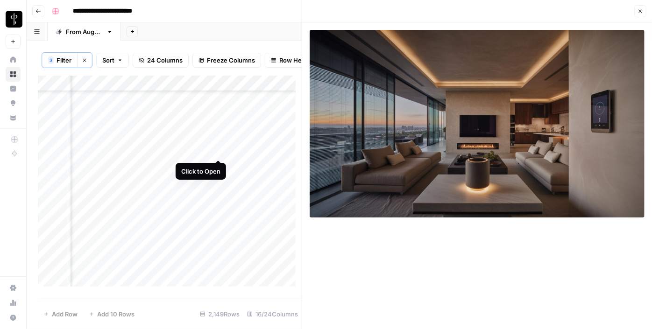
click at [219, 151] on div "Add Column" at bounding box center [170, 185] width 264 height 218
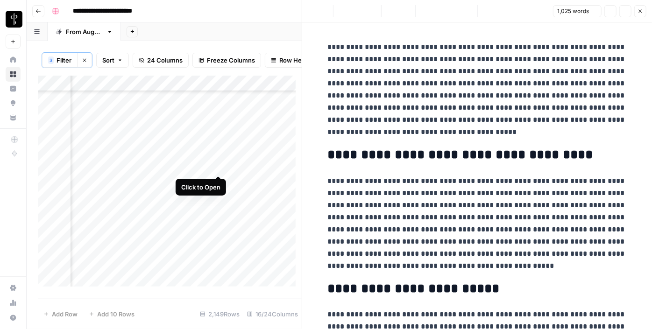
click at [217, 166] on div "Add Column" at bounding box center [170, 185] width 264 height 218
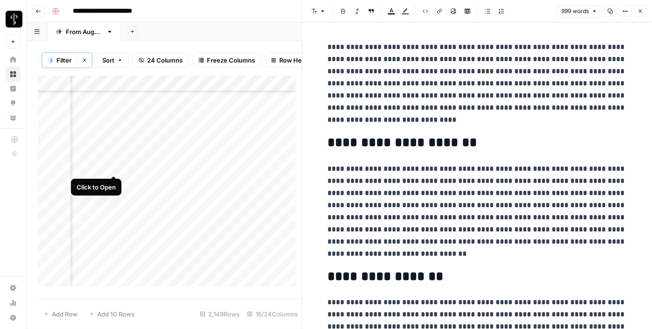
click at [111, 168] on div "Add Column" at bounding box center [170, 185] width 264 height 218
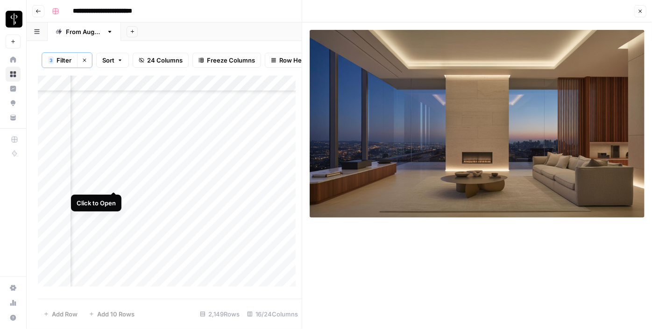
click at [116, 180] on div "Add Column" at bounding box center [170, 185] width 264 height 218
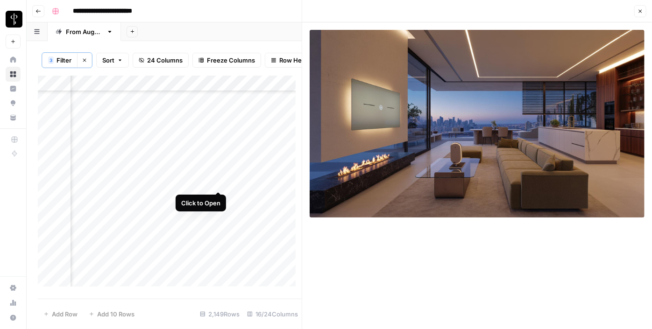
click at [219, 182] on div "Add Column" at bounding box center [170, 185] width 264 height 218
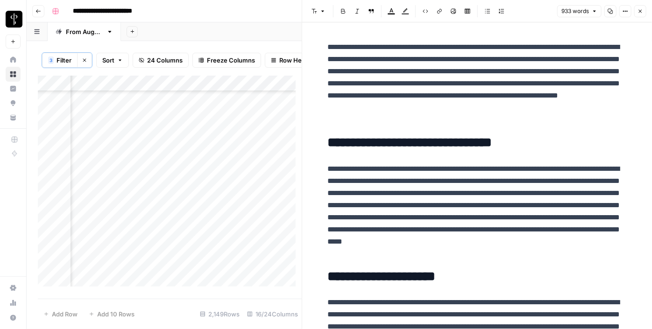
click at [219, 197] on div "Add Column" at bounding box center [170, 185] width 264 height 218
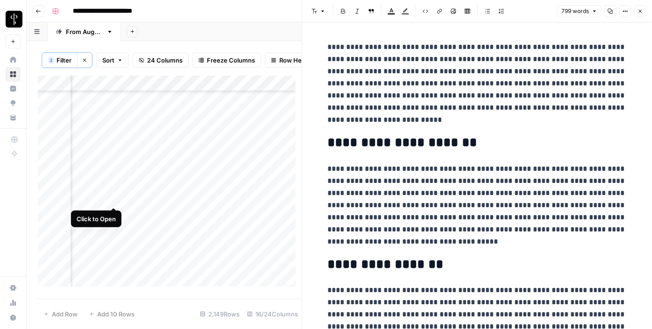
click at [111, 198] on div "Add Column" at bounding box center [170, 185] width 264 height 218
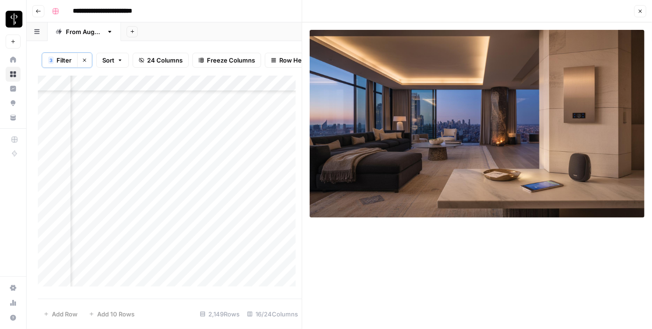
click at [646, 14] on button "Close" at bounding box center [641, 11] width 12 height 12
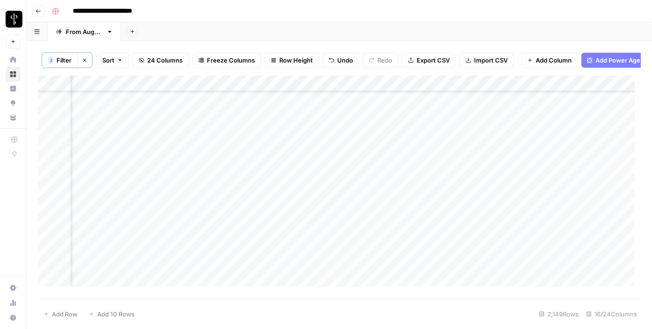
scroll to position [2506, 942]
click at [556, 129] on div "Add Column" at bounding box center [339, 185] width 603 height 218
drag, startPoint x: 582, startPoint y: 132, endPoint x: 566, endPoint y: 191, distance: 60.7
click at [566, 191] on div "Add Column" at bounding box center [339, 185] width 603 height 218
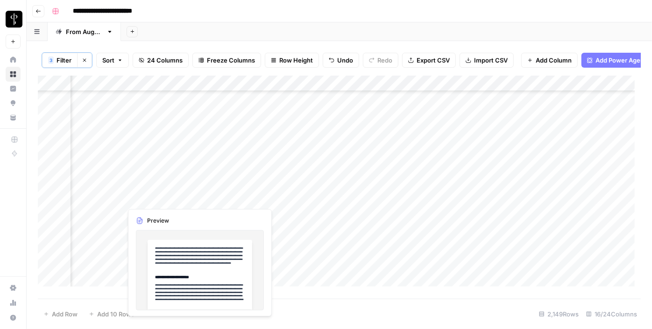
scroll to position [2634, 942]
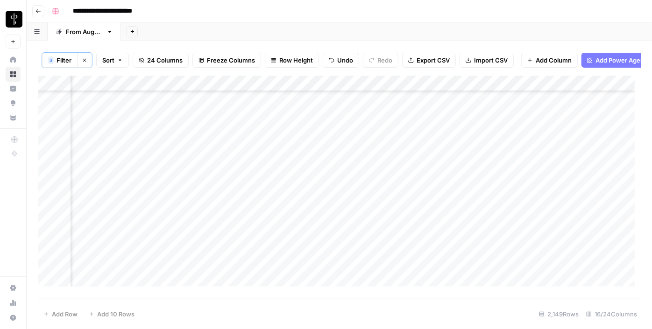
click at [309, 167] on div "Add Column" at bounding box center [339, 185] width 603 height 218
click at [316, 188] on div "Add Column" at bounding box center [339, 185] width 603 height 218
click at [318, 201] on div "Add Column" at bounding box center [339, 185] width 603 height 218
click at [315, 221] on div "Add Column" at bounding box center [339, 185] width 603 height 218
click at [312, 235] on div "Add Column" at bounding box center [339, 185] width 603 height 218
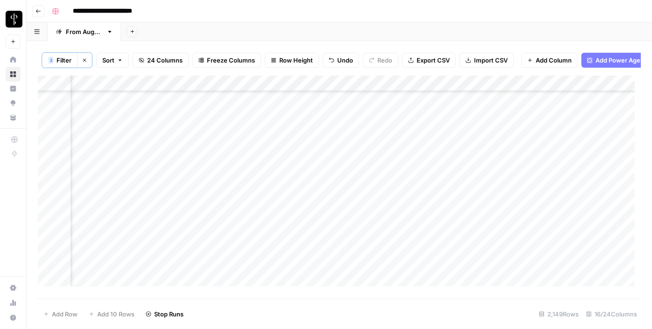
click at [310, 250] on div "Add Column" at bounding box center [339, 185] width 603 height 218
click at [307, 201] on div "Add Column" at bounding box center [339, 185] width 603 height 218
click at [322, 267] on div "Add Column" at bounding box center [339, 185] width 603 height 218
click at [317, 284] on div "Add Column" at bounding box center [339, 185] width 603 height 218
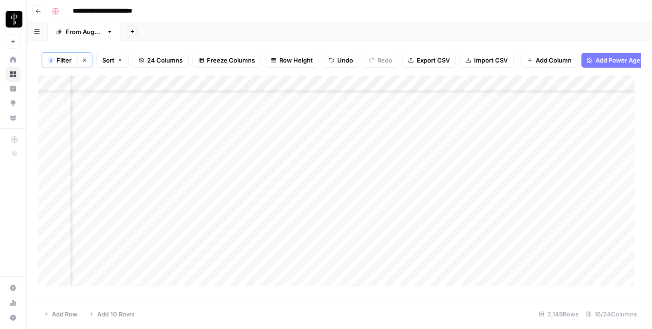
click at [310, 253] on div "Add Column" at bounding box center [339, 185] width 603 height 218
click at [315, 274] on div "Add Column" at bounding box center [339, 185] width 603 height 218
click at [112, 128] on div "Add Column" at bounding box center [339, 185] width 603 height 218
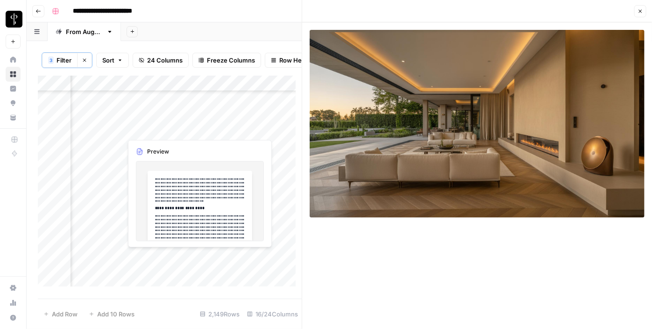
click at [221, 127] on div "Add Column" at bounding box center [170, 185] width 264 height 218
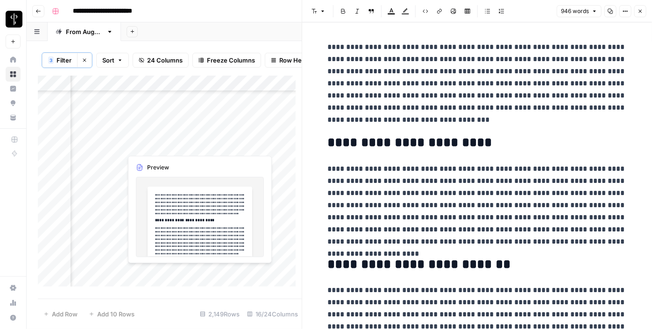
click at [214, 148] on div "Add Column" at bounding box center [170, 185] width 264 height 218
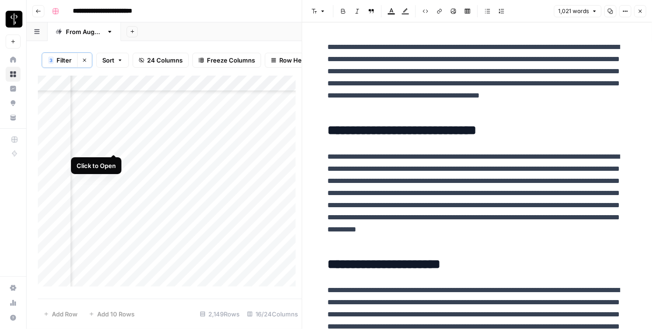
click at [112, 145] on div "Add Column" at bounding box center [170, 185] width 264 height 218
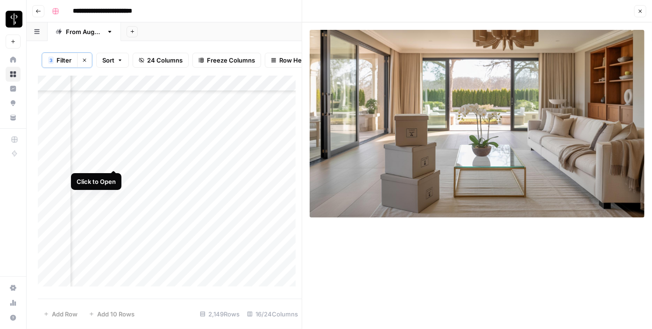
click at [112, 163] on div "Add Column" at bounding box center [170, 185] width 264 height 218
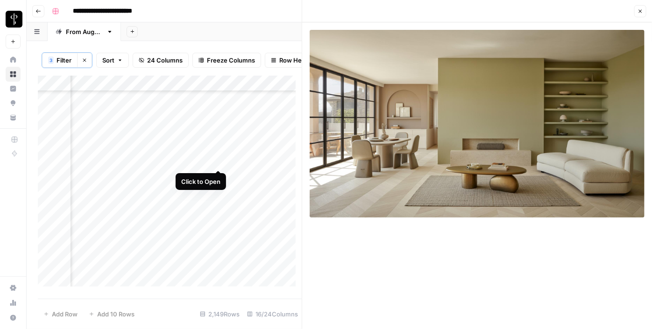
click at [221, 157] on div "Add Column" at bounding box center [170, 185] width 264 height 218
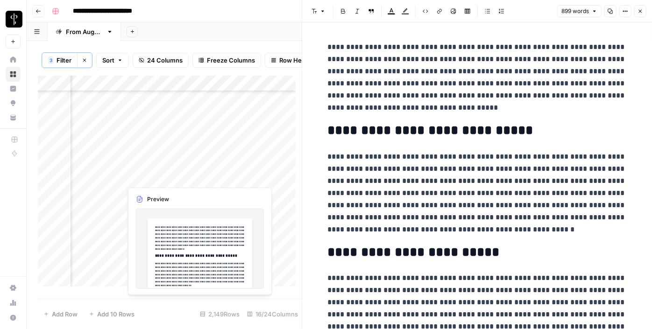
click at [217, 177] on div "Add Column" at bounding box center [170, 185] width 264 height 218
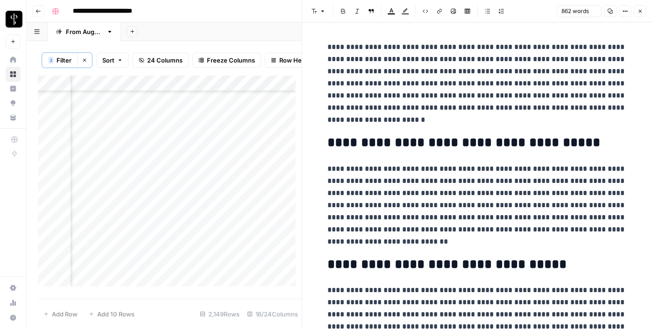
click at [112, 175] on div "Add Column" at bounding box center [170, 185] width 264 height 218
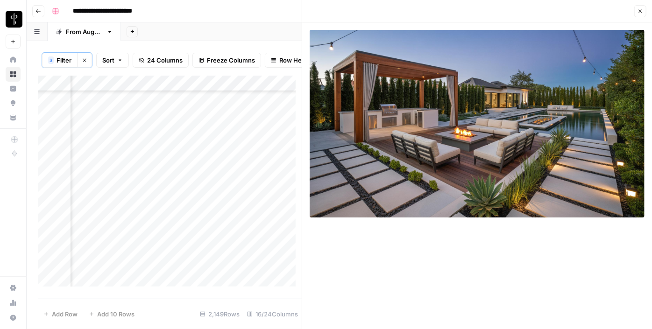
click at [114, 193] on div "Add Column" at bounding box center [170, 185] width 264 height 218
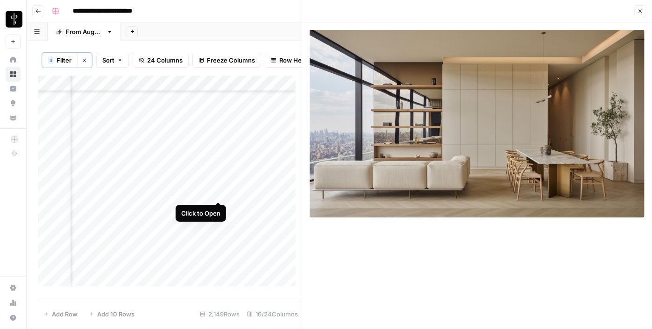
click at [218, 193] on div "Add Column" at bounding box center [170, 185] width 264 height 218
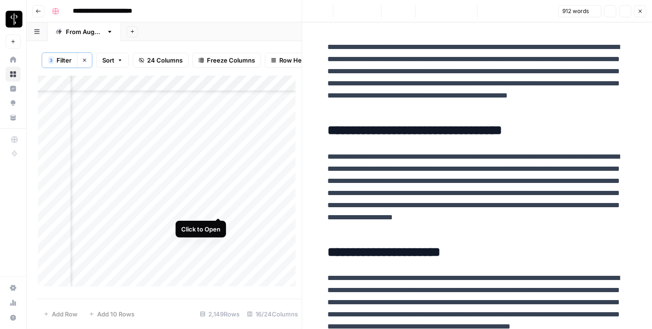
click at [216, 207] on div "Add Column" at bounding box center [170, 185] width 264 height 218
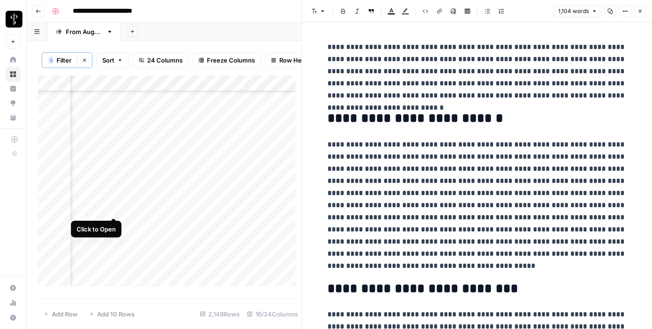
click at [112, 210] on div "Add Column" at bounding box center [170, 185] width 264 height 218
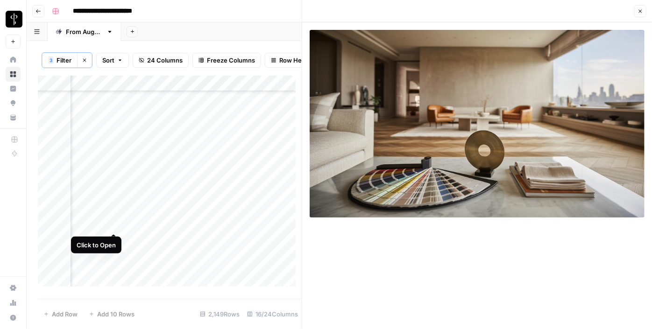
click at [116, 223] on div "Add Column" at bounding box center [170, 185] width 264 height 218
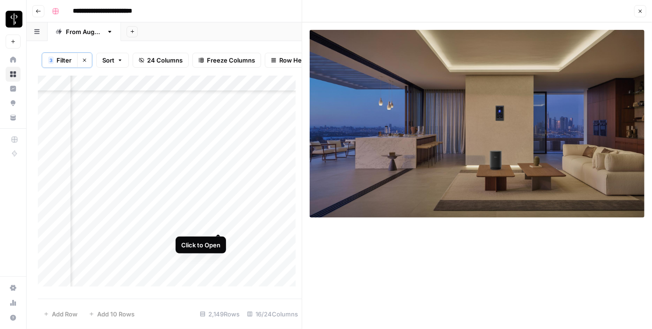
click at [217, 222] on div "Add Column" at bounding box center [170, 185] width 264 height 218
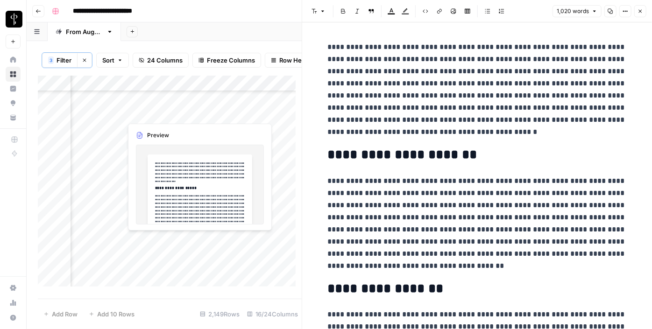
click at [219, 240] on div "Add Column" at bounding box center [170, 185] width 264 height 218
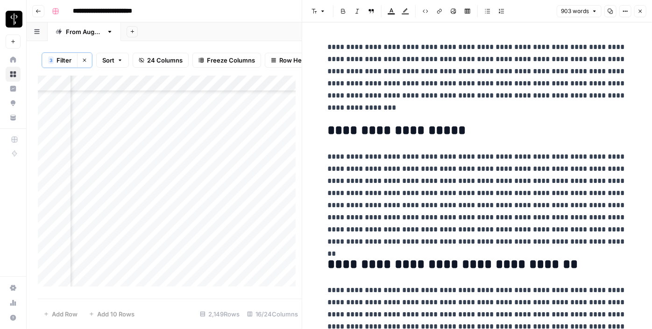
click at [113, 240] on div "Add Column" at bounding box center [170, 185] width 264 height 218
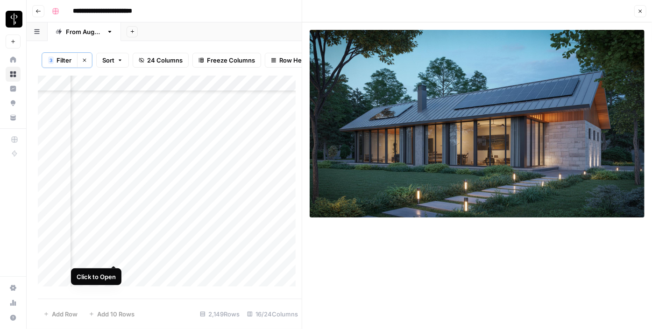
click at [116, 255] on div "Add Column" at bounding box center [170, 185] width 264 height 218
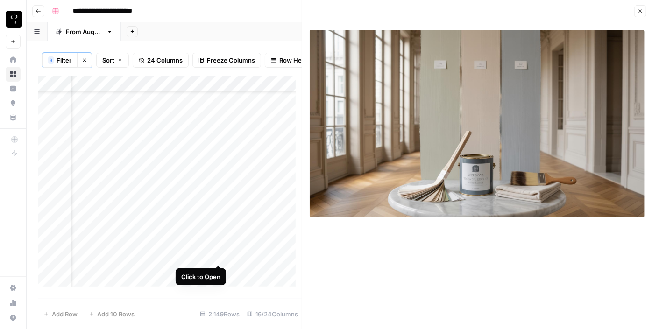
click at [219, 256] on div "Add Column" at bounding box center [170, 185] width 264 height 218
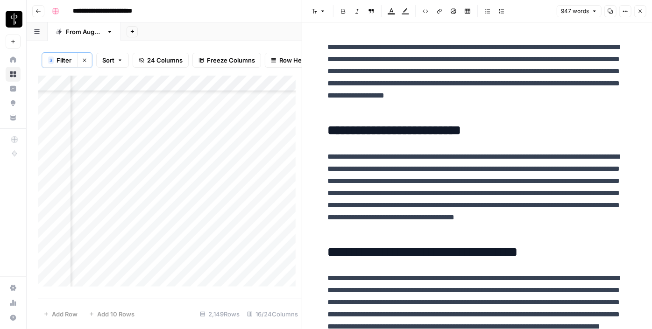
scroll to position [2719, 942]
click at [216, 229] on div "Add Column" at bounding box center [170, 185] width 264 height 218
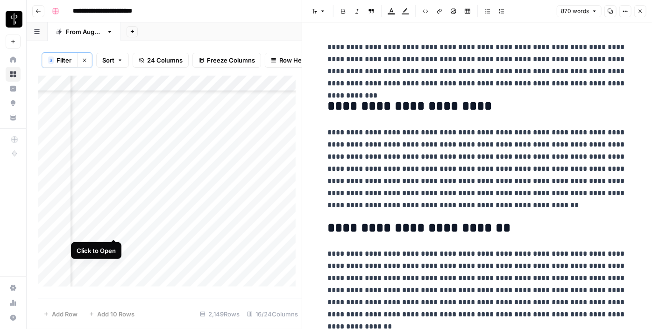
click at [113, 232] on div "Add Column" at bounding box center [170, 185] width 264 height 218
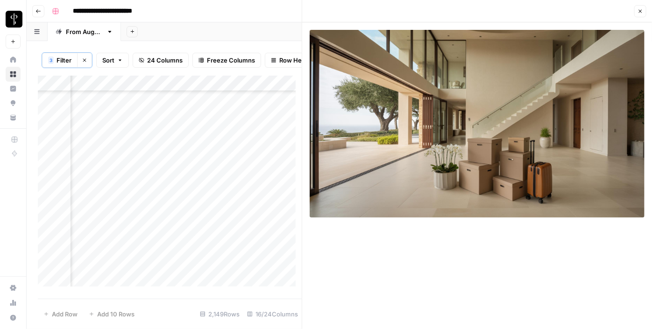
click at [642, 11] on icon "button" at bounding box center [641, 11] width 6 height 6
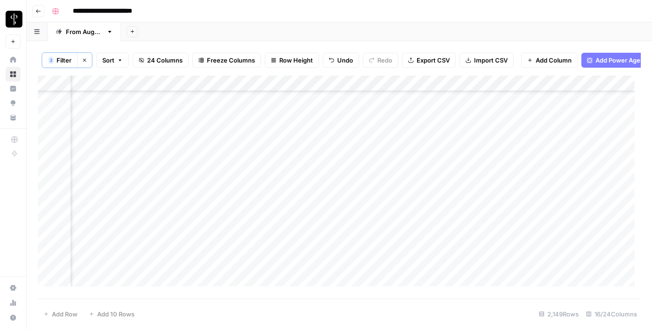
scroll to position [2676, 942]
click at [542, 127] on div "Add Column" at bounding box center [339, 185] width 603 height 218
click at [556, 115] on div "Add Column" at bounding box center [339, 185] width 603 height 218
drag, startPoint x: 583, startPoint y: 120, endPoint x: 557, endPoint y: 224, distance: 107.3
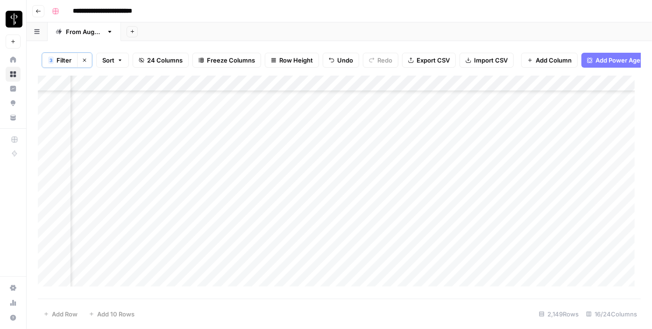
click at [557, 224] on div "Add Column" at bounding box center [339, 185] width 603 height 218
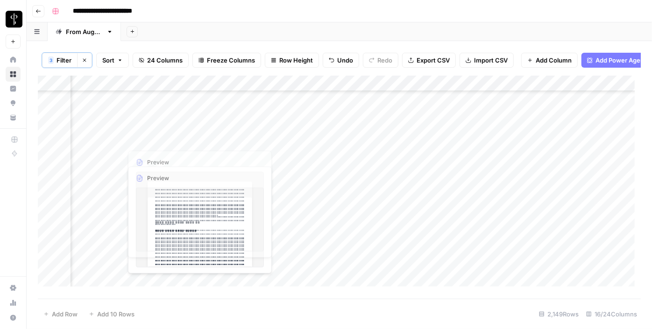
scroll to position [2804, 942]
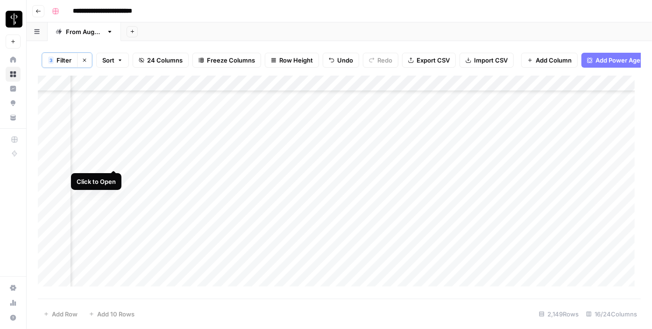
click at [113, 161] on div "Add Column" at bounding box center [339, 185] width 603 height 218
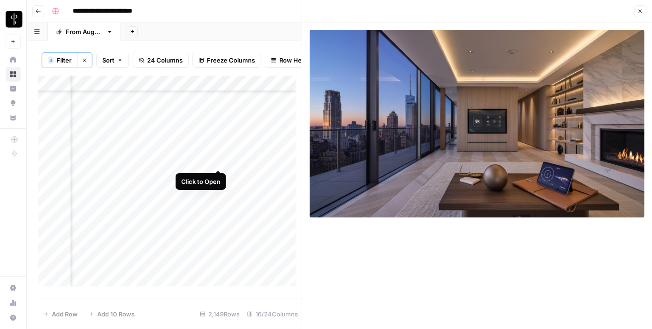
click at [219, 160] on div "Add Column" at bounding box center [170, 185] width 264 height 218
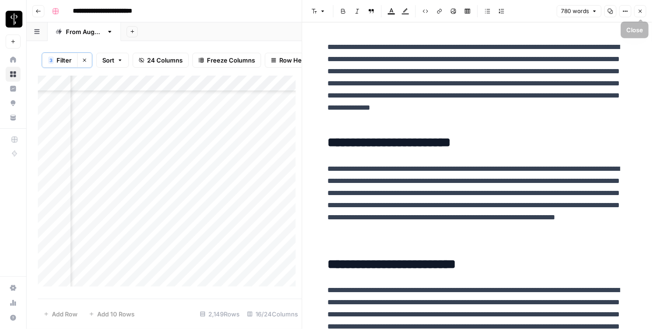
click at [643, 13] on icon "button" at bounding box center [641, 11] width 6 height 6
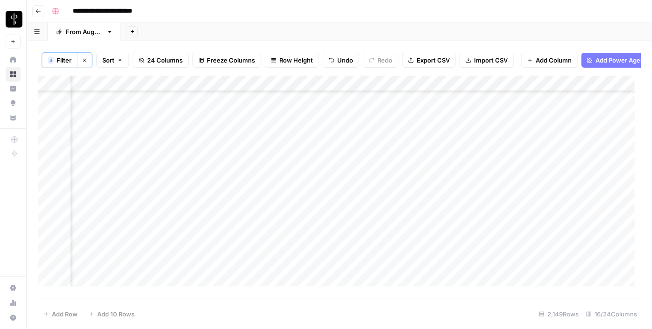
click at [322, 162] on div "Add Column" at bounding box center [339, 185] width 603 height 218
click at [313, 176] on div "Add Column" at bounding box center [339, 185] width 603 height 218
click at [318, 190] on div "Add Column" at bounding box center [339, 185] width 603 height 218
click at [319, 179] on div "Add Column" at bounding box center [339, 185] width 603 height 218
click at [317, 209] on div "Add Column" at bounding box center [339, 185] width 603 height 218
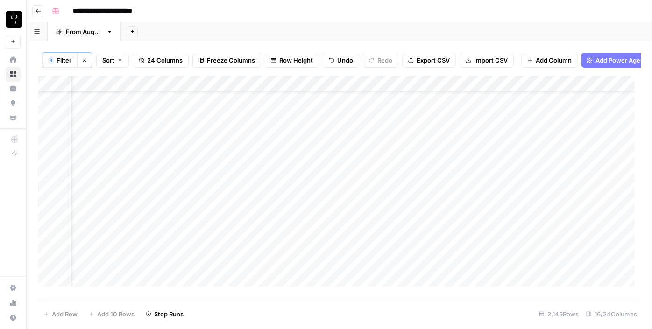
click at [314, 222] on div "Add Column" at bounding box center [339, 185] width 603 height 218
click at [313, 240] on div "Add Column" at bounding box center [339, 185] width 603 height 218
click at [310, 255] on div "Add Column" at bounding box center [339, 185] width 603 height 218
click at [307, 271] on div "Add Column" at bounding box center [339, 185] width 603 height 218
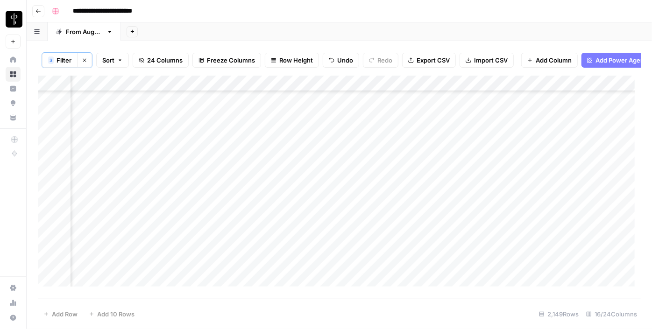
click at [309, 243] on div "Add Column" at bounding box center [339, 185] width 603 height 218
click at [309, 261] on div "Add Column" at bounding box center [339, 185] width 603 height 218
click at [217, 118] on div "Add Column" at bounding box center [339, 185] width 603 height 218
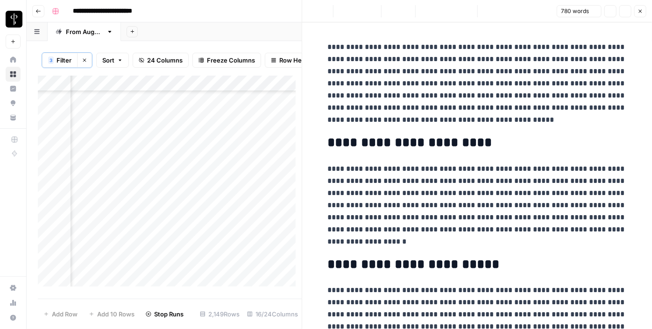
click at [113, 118] on div "Add Column" at bounding box center [170, 185] width 264 height 218
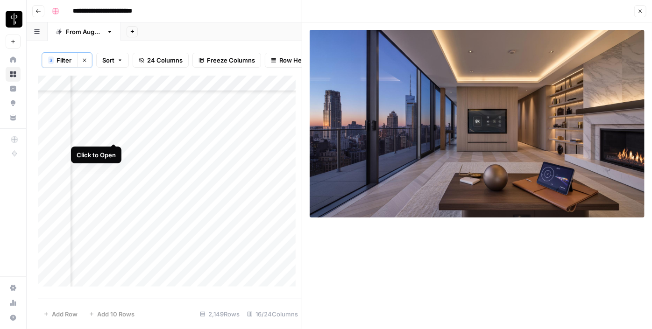
click at [112, 134] on div "Add Column" at bounding box center [170, 185] width 264 height 218
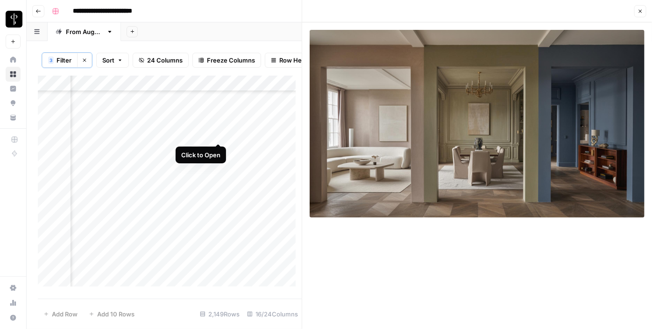
click at [219, 135] on div "Add Column" at bounding box center [170, 185] width 264 height 218
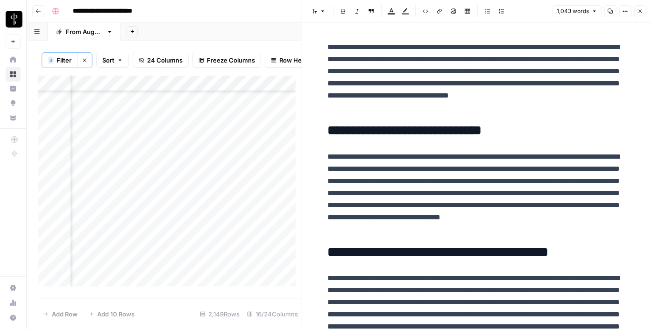
click at [217, 150] on div "Add Column" at bounding box center [170, 185] width 264 height 218
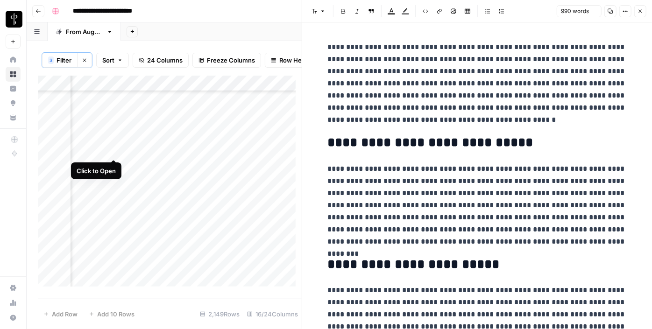
click at [112, 150] on div "Add Column" at bounding box center [170, 185] width 264 height 218
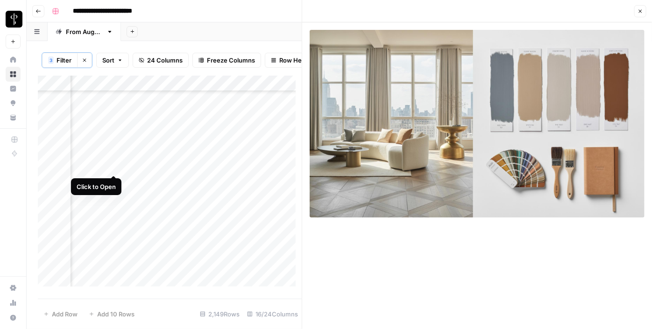
click at [112, 167] on div "Add Column" at bounding box center [170, 185] width 264 height 218
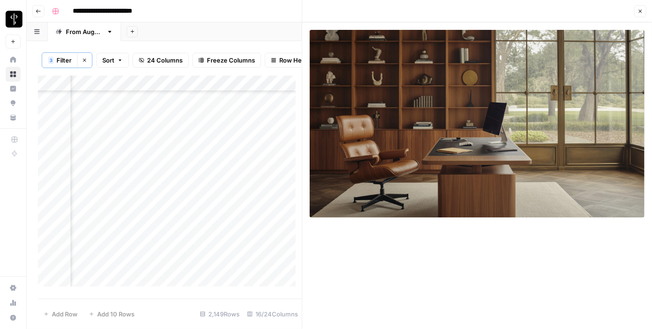
click at [643, 9] on button "Close" at bounding box center [641, 11] width 12 height 12
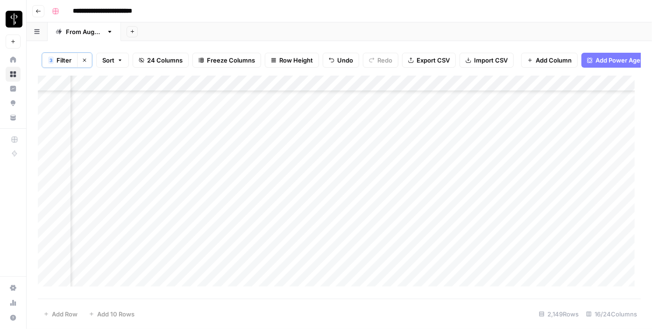
click at [342, 150] on div "Add Column" at bounding box center [339, 185] width 603 height 218
click at [458, 150] on div "Add Column" at bounding box center [339, 185] width 603 height 218
click at [463, 149] on div "Add Column" at bounding box center [339, 185] width 603 height 218
click at [105, 135] on div "Add Column" at bounding box center [339, 185] width 603 height 218
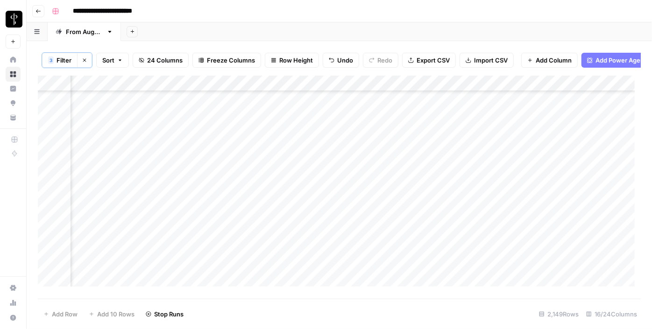
click at [113, 131] on div "Add Column" at bounding box center [339, 185] width 603 height 218
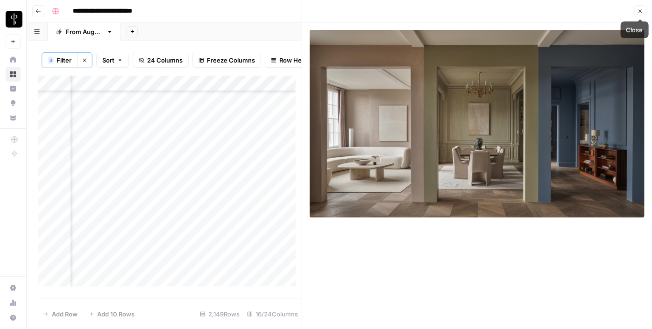
click at [642, 13] on icon "button" at bounding box center [641, 11] width 6 height 6
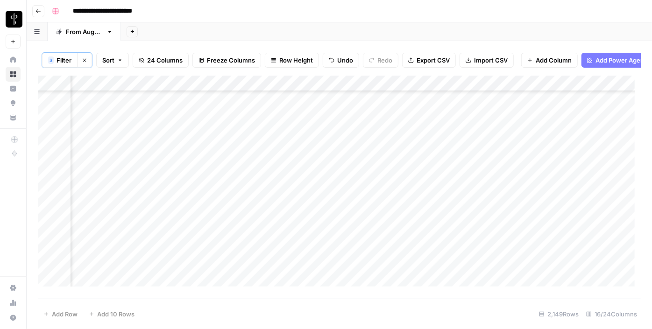
click at [361, 152] on div "Add Column" at bounding box center [339, 185] width 603 height 218
type textarea "**********"
click at [528, 143] on div "Add Column" at bounding box center [339, 185] width 603 height 218
click at [522, 150] on div "Add Column" at bounding box center [339, 185] width 603 height 218
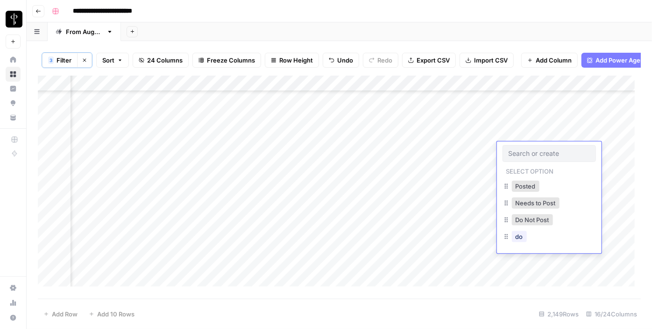
click at [522, 150] on input "text" at bounding box center [549, 154] width 81 height 8
click at [520, 221] on button "Do Not Post" at bounding box center [532, 219] width 41 height 11
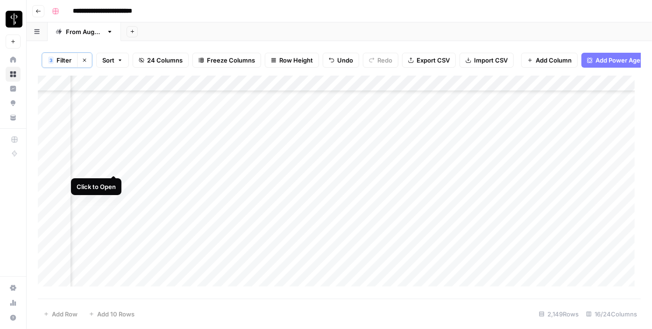
click at [117, 167] on div "Add Column" at bounding box center [339, 185] width 603 height 218
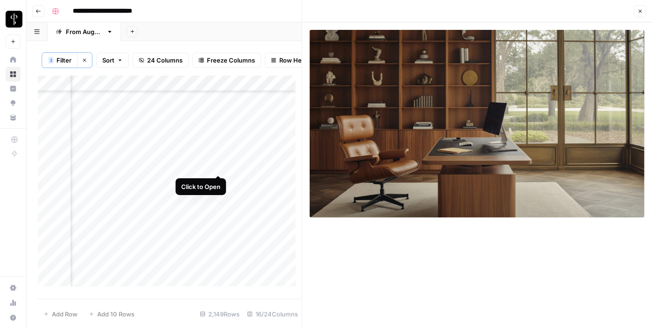
click at [214, 168] on div "Add Column" at bounding box center [170, 185] width 264 height 218
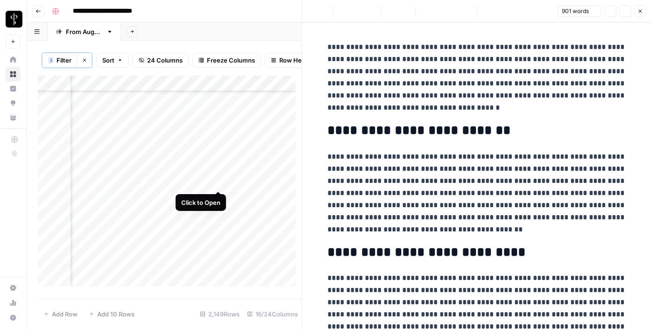
click at [216, 184] on div "Add Column" at bounding box center [170, 185] width 264 height 218
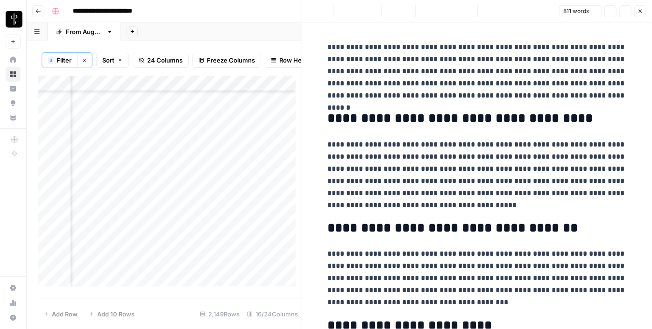
click at [114, 180] on div "Add Column" at bounding box center [170, 185] width 264 height 218
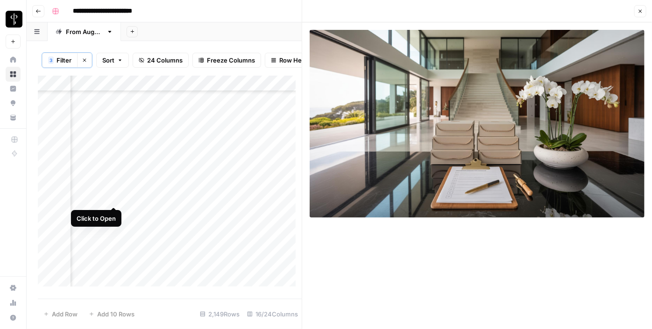
click at [111, 198] on div "Add Column" at bounding box center [170, 185] width 264 height 218
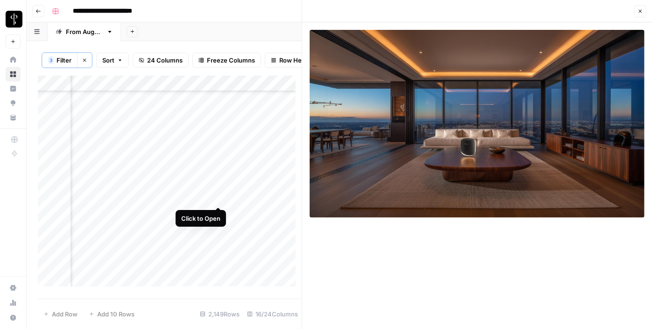
click at [214, 198] on div "Add Column" at bounding box center [170, 185] width 264 height 218
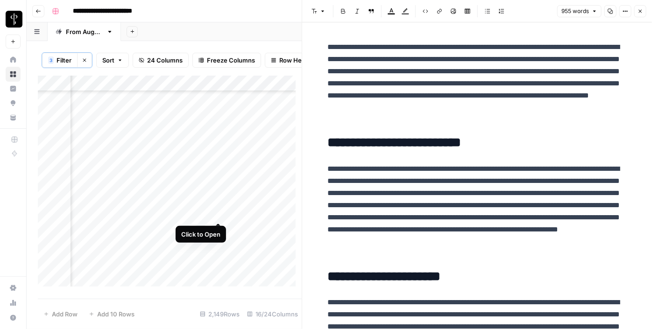
click at [218, 216] on div "Add Column" at bounding box center [170, 185] width 264 height 218
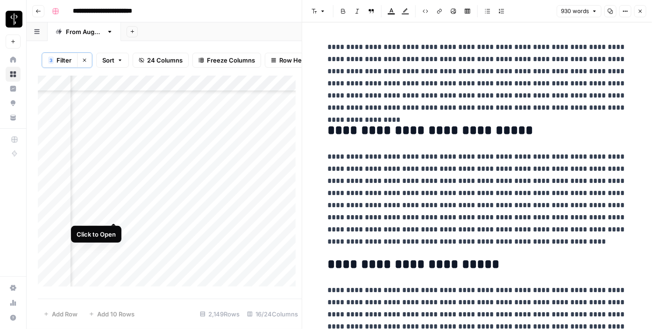
click at [114, 214] on div "Add Column" at bounding box center [170, 185] width 264 height 218
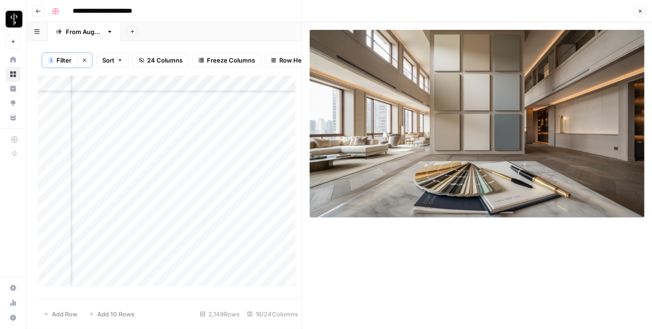
click at [111, 229] on div "Add Column" at bounding box center [170, 185] width 264 height 218
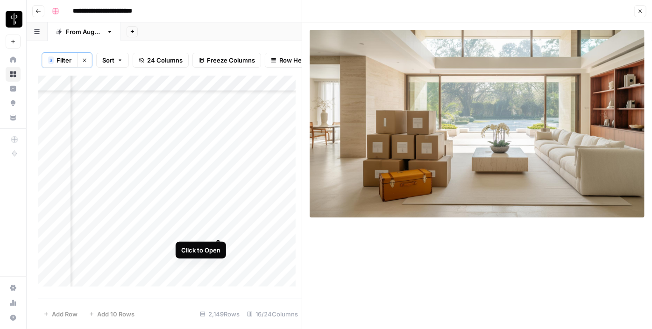
click at [219, 232] on div "Add Column" at bounding box center [170, 185] width 264 height 218
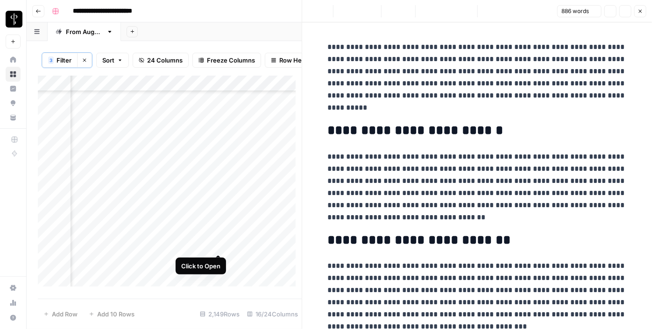
click at [218, 246] on div "Add Column" at bounding box center [170, 185] width 264 height 218
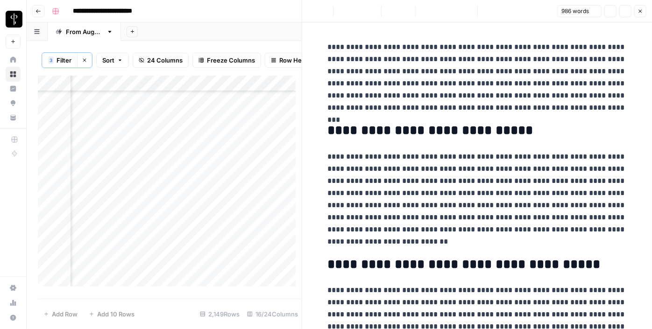
click at [109, 244] on div "Add Column" at bounding box center [170, 185] width 264 height 218
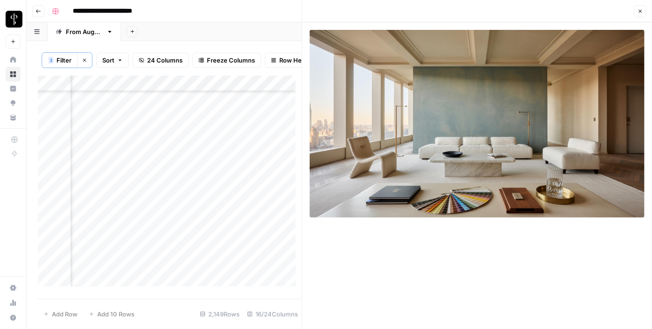
click at [116, 244] on div "Add Column" at bounding box center [170, 185] width 264 height 218
click at [113, 262] on div "Add Column" at bounding box center [170, 185] width 264 height 218
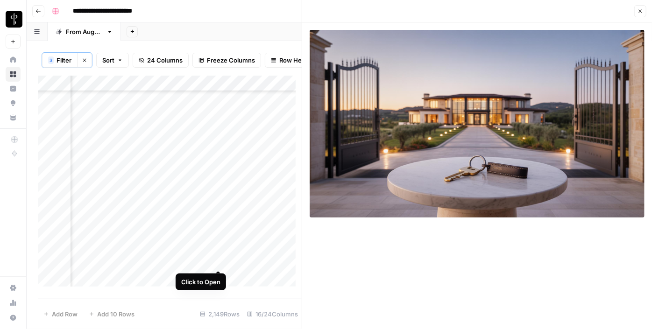
click at [219, 260] on div "Add Column" at bounding box center [170, 185] width 264 height 218
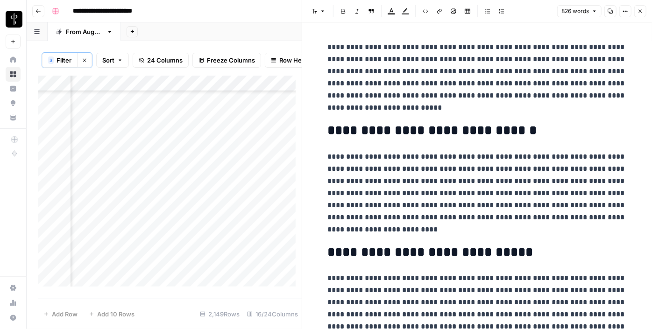
click at [641, 11] on icon "button" at bounding box center [640, 11] width 3 height 3
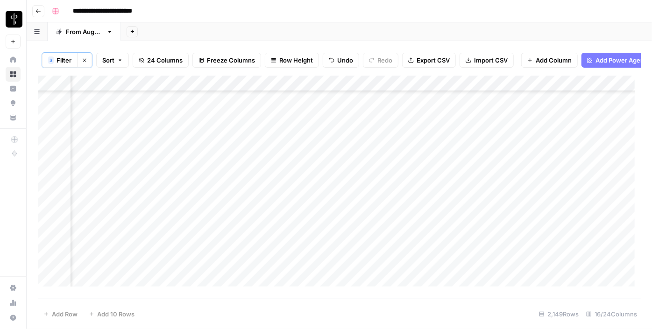
click at [559, 103] on div "Add Column" at bounding box center [339, 185] width 603 height 218
drag, startPoint x: 582, startPoint y: 110, endPoint x: 578, endPoint y: 133, distance: 23.7
click at [578, 133] on div "Add Column" at bounding box center [339, 185] width 603 height 218
click at [538, 208] on div "Add Column" at bounding box center [339, 185] width 603 height 218
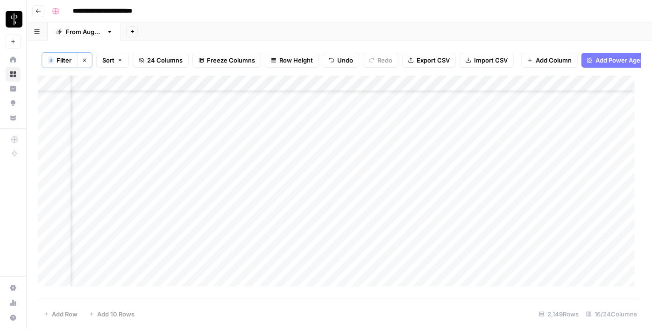
click at [538, 208] on div "Add Column" at bounding box center [339, 185] width 603 height 218
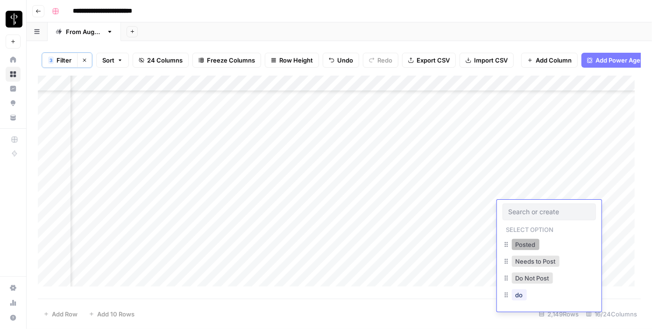
click at [522, 241] on button "Posted" at bounding box center [526, 244] width 28 height 11
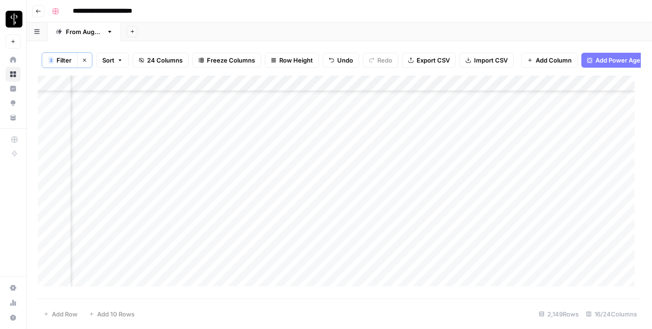
scroll to position [2888, 942]
drag, startPoint x: 583, startPoint y: 130, endPoint x: 561, endPoint y: 218, distance: 91.0
click at [561, 218] on div "Add Column" at bounding box center [339, 185] width 603 height 218
click at [315, 150] on div "Add Column" at bounding box center [339, 185] width 603 height 218
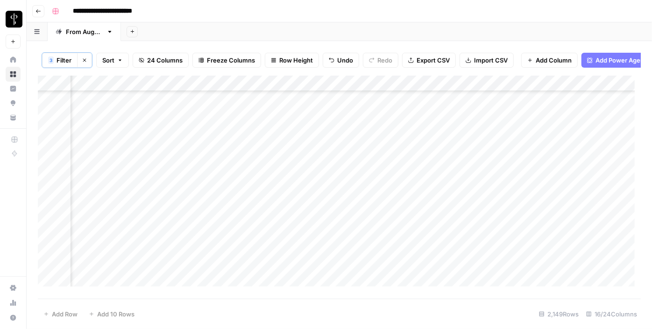
click at [311, 162] on div "Add Column" at bounding box center [339, 185] width 603 height 218
click at [320, 146] on div "Add Column" at bounding box center [339, 185] width 603 height 218
click at [320, 166] on div "Add Column" at bounding box center [339, 185] width 603 height 218
click at [313, 181] on div "Add Column" at bounding box center [339, 185] width 603 height 218
click at [322, 201] on div "Add Column" at bounding box center [339, 185] width 603 height 218
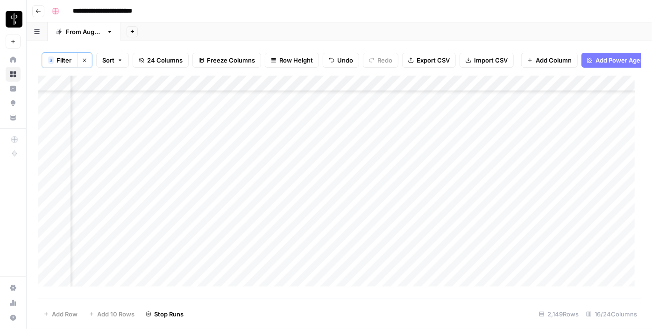
click at [315, 214] on div "Add Column" at bounding box center [339, 185] width 603 height 218
click at [318, 225] on div "Add Column" at bounding box center [339, 185] width 603 height 218
click at [313, 238] on div "Add Column" at bounding box center [339, 185] width 603 height 218
click at [311, 261] on div "Add Column" at bounding box center [339, 185] width 603 height 218
click at [314, 276] on div "Add Column" at bounding box center [339, 185] width 603 height 218
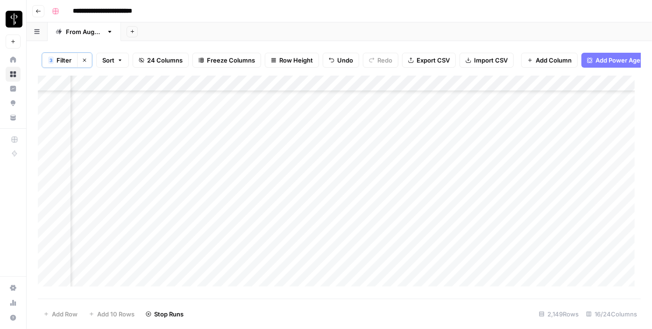
scroll to position [3016, 942]
click at [319, 219] on div "Add Column" at bounding box center [339, 185] width 603 height 218
click at [314, 251] on div "Add Column" at bounding box center [339, 185] width 603 height 218
click at [111, 151] on div "Add Column" at bounding box center [339, 185] width 603 height 218
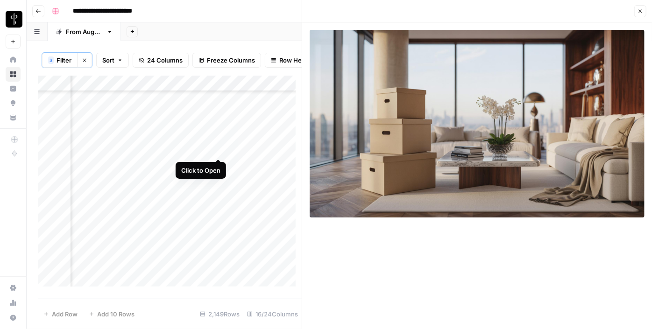
click at [216, 152] on div "Add Column" at bounding box center [170, 185] width 264 height 218
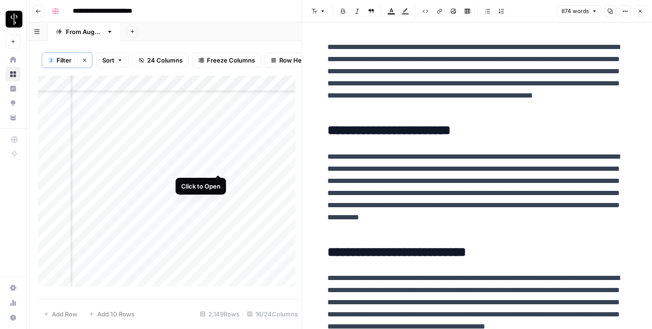
click at [217, 169] on div "Add Column" at bounding box center [170, 185] width 264 height 218
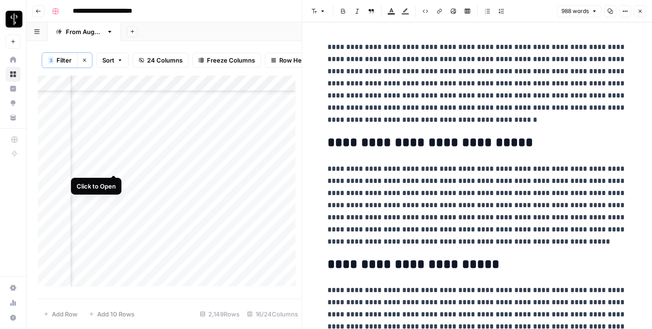
click at [115, 165] on div "Add Column" at bounding box center [170, 185] width 264 height 218
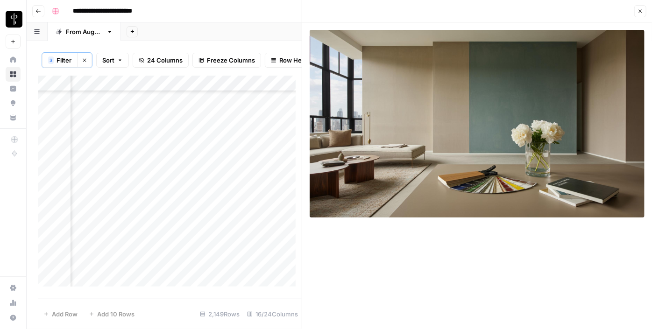
click at [114, 183] on div "Add Column" at bounding box center [170, 185] width 264 height 218
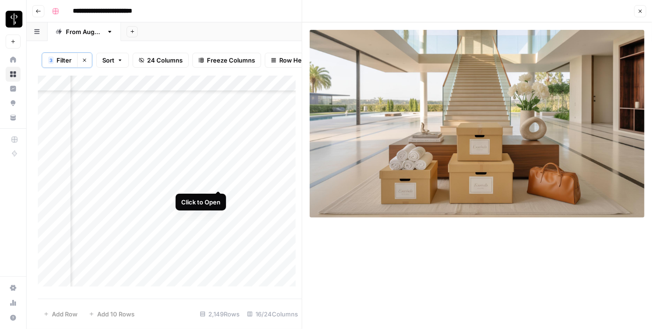
click at [219, 179] on div "Add Column" at bounding box center [170, 185] width 264 height 218
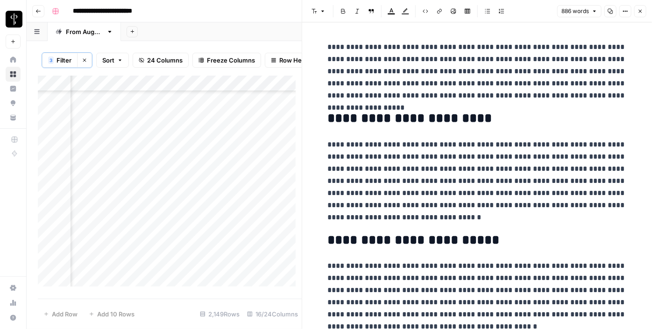
click at [111, 180] on div "Add Column" at bounding box center [170, 185] width 264 height 218
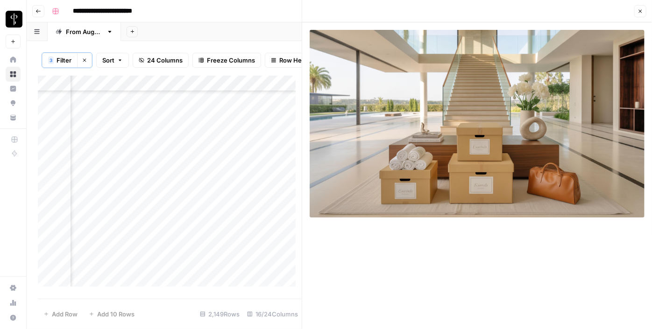
click at [111, 192] on div "Add Column" at bounding box center [170, 185] width 264 height 218
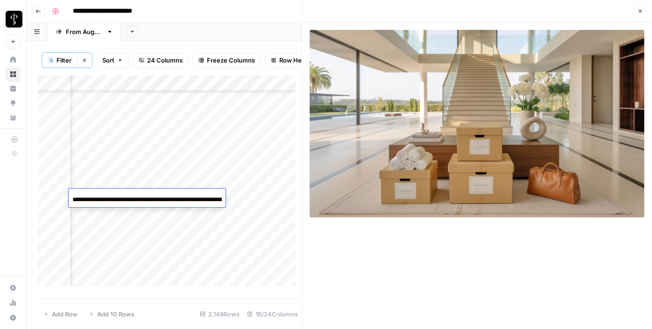
scroll to position [0, 107]
click at [219, 199] on input "**********" at bounding box center [147, 199] width 150 height 11
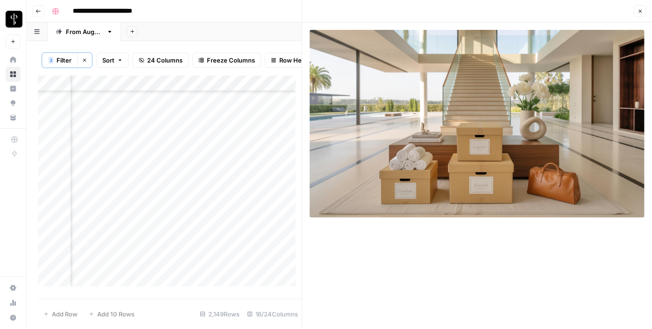
click at [220, 210] on div "Add Column" at bounding box center [170, 185] width 264 height 218
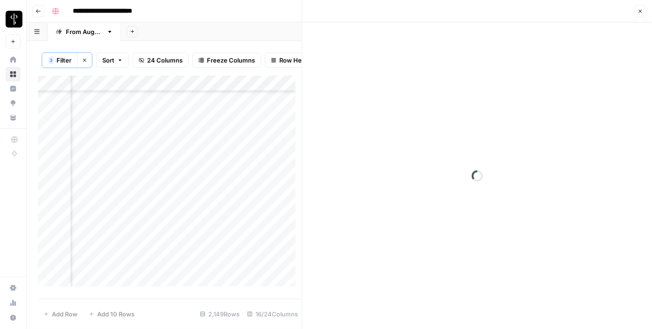
click at [219, 200] on div "Add Column" at bounding box center [170, 185] width 264 height 218
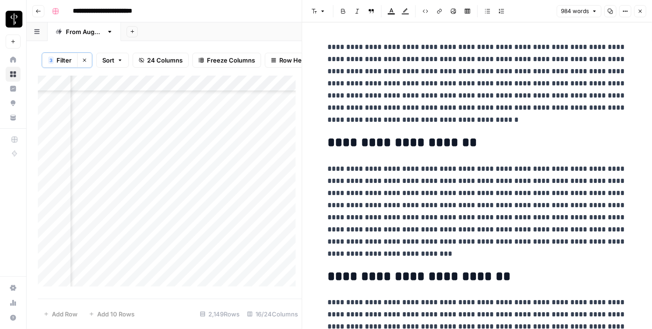
click at [114, 193] on div "Add Column" at bounding box center [170, 185] width 264 height 218
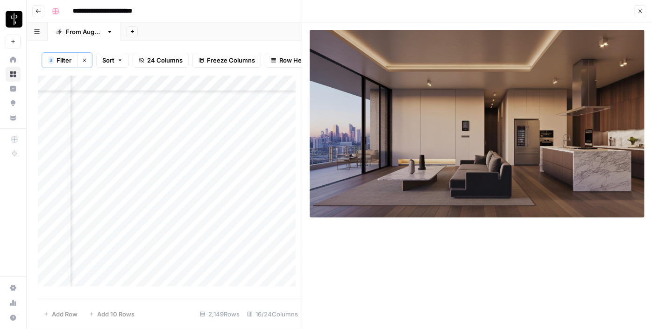
click at [111, 213] on div "Add Column" at bounding box center [170, 185] width 264 height 218
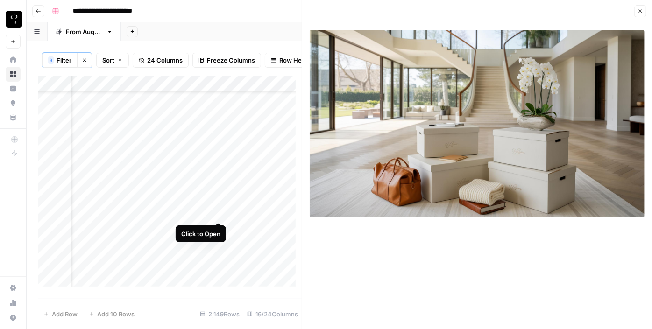
click at [216, 213] on div "Add Column" at bounding box center [170, 185] width 264 height 218
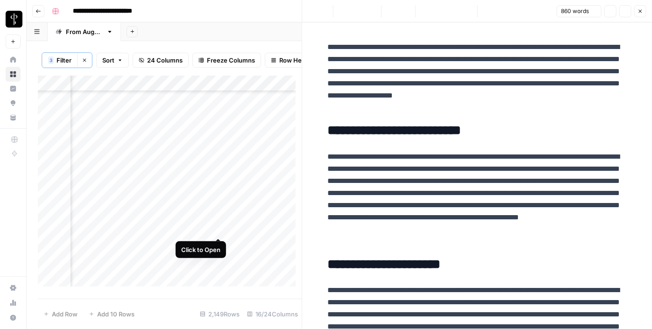
click at [219, 231] on div "Add Column" at bounding box center [170, 185] width 264 height 218
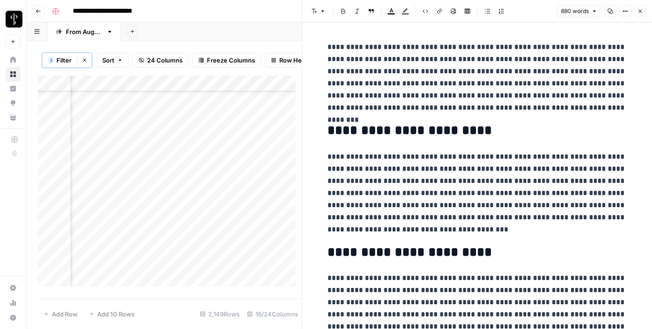
click at [114, 229] on div "Add Column" at bounding box center [170, 185] width 264 height 218
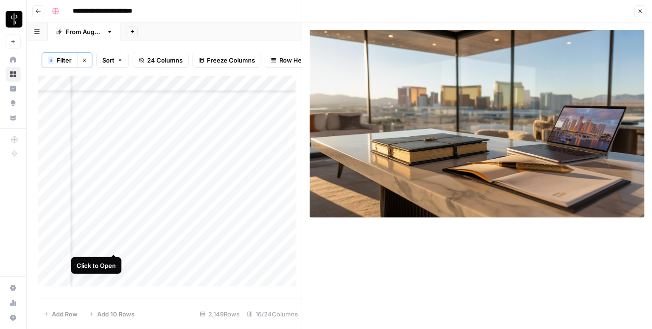
click at [112, 245] on div "Add Column" at bounding box center [170, 185] width 264 height 218
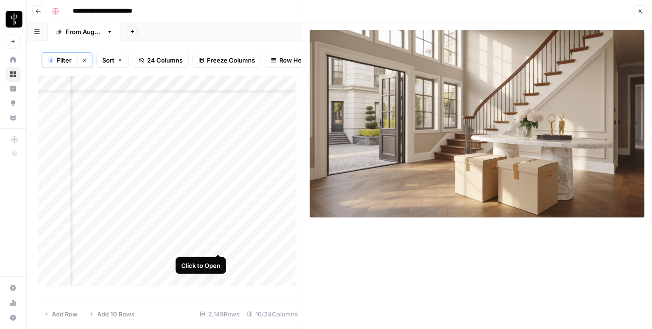
click at [221, 242] on div "Add Column" at bounding box center [170, 185] width 264 height 218
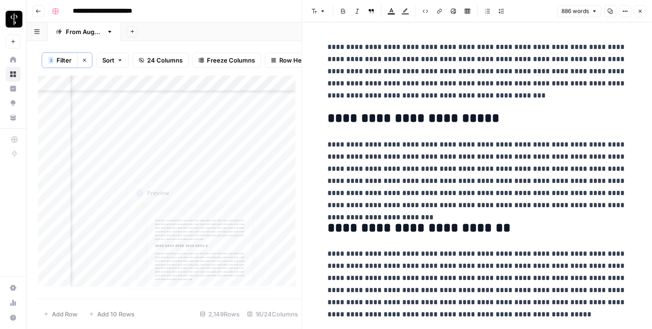
scroll to position [3058, 942]
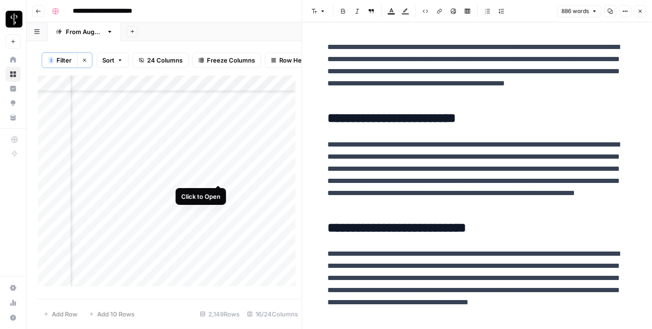
click at [219, 176] on div "Add Column" at bounding box center [170, 185] width 264 height 218
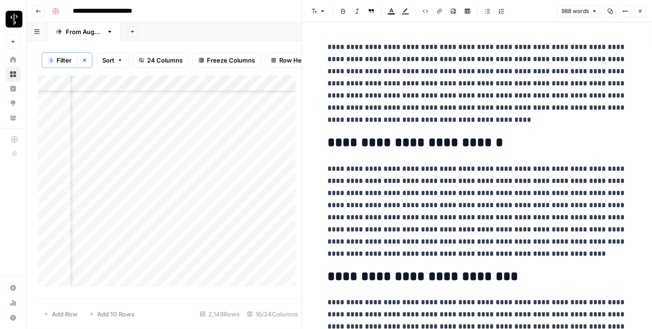
click at [112, 174] on div "Add Column" at bounding box center [170, 185] width 264 height 218
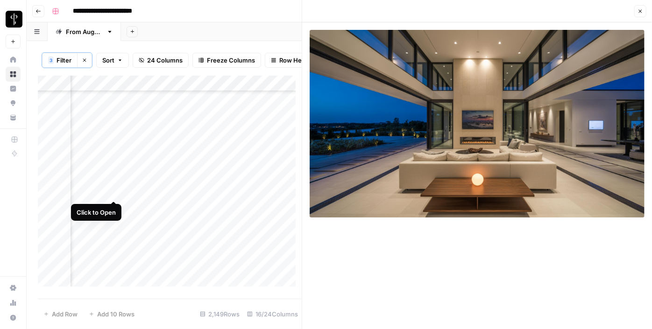
click at [110, 191] on div "Add Column" at bounding box center [170, 185] width 264 height 218
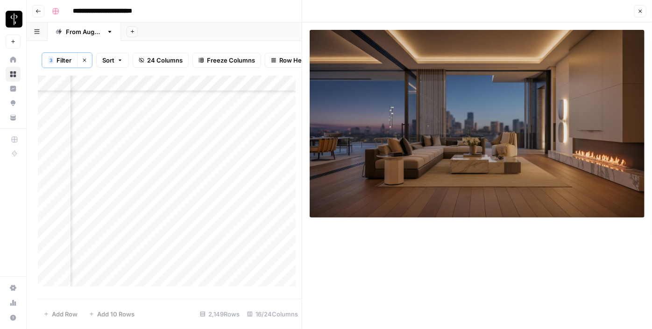
click at [216, 192] on div "Add Column" at bounding box center [170, 185] width 264 height 218
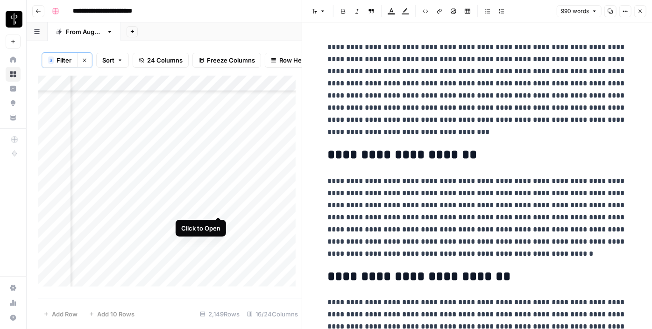
click at [219, 211] on div "Add Column" at bounding box center [170, 185] width 264 height 218
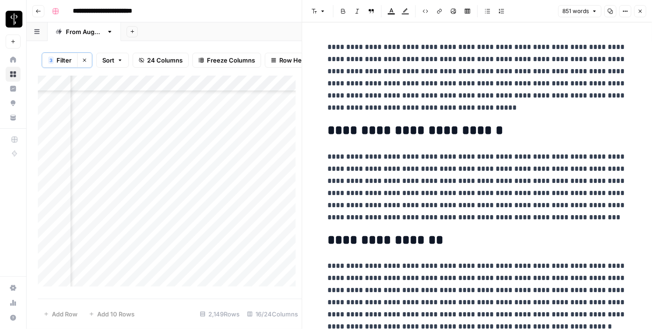
click at [116, 211] on div "Add Column" at bounding box center [170, 185] width 264 height 218
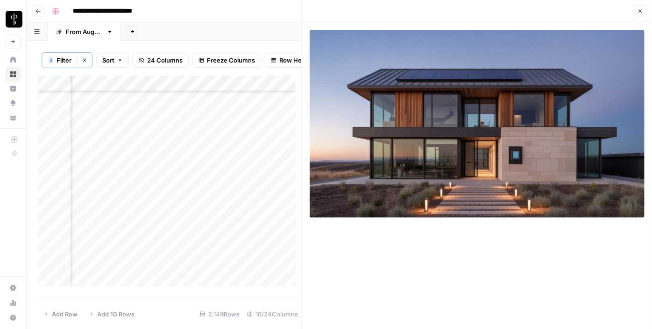
click at [641, 13] on icon "button" at bounding box center [641, 11] width 6 height 6
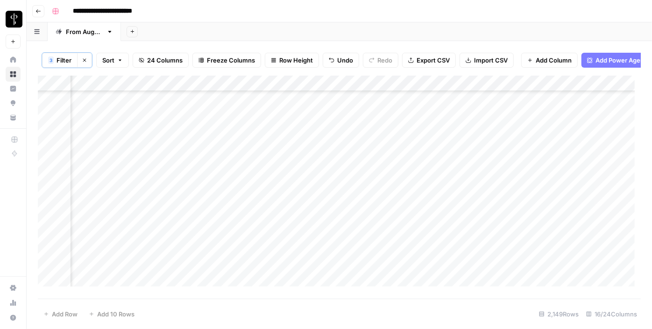
scroll to position [2931, 942]
click at [569, 176] on div "Add Column" at bounding box center [339, 185] width 603 height 218
drag, startPoint x: 583, startPoint y: 181, endPoint x: 566, endPoint y: 169, distance: 20.8
click at [566, 169] on div "Add Column" at bounding box center [339, 185] width 603 height 218
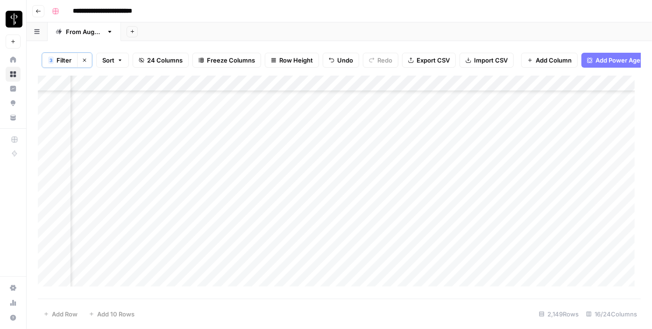
click at [379, 168] on div "Add Column" at bounding box center [339, 185] width 603 height 218
click at [318, 181] on div "Add Column" at bounding box center [339, 185] width 603 height 218
click at [318, 202] on div "Add Column" at bounding box center [339, 185] width 603 height 218
click at [314, 217] on div "Add Column" at bounding box center [339, 185] width 603 height 218
click at [319, 231] on div "Add Column" at bounding box center [339, 185] width 603 height 218
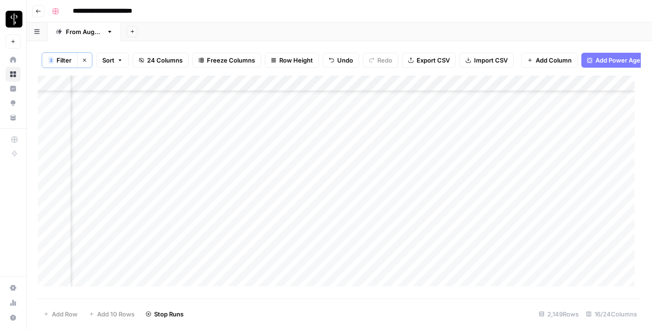
click at [318, 247] on div "Add Column" at bounding box center [339, 185] width 603 height 218
click at [114, 180] on div "Add Column" at bounding box center [339, 185] width 603 height 218
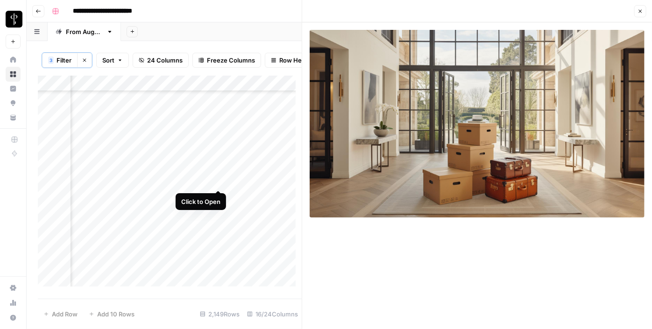
click at [218, 183] on div "Add Column" at bounding box center [170, 185] width 264 height 218
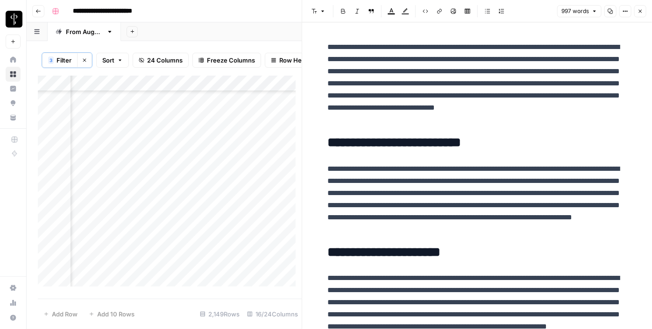
click at [218, 194] on div "Add Column" at bounding box center [170, 185] width 264 height 218
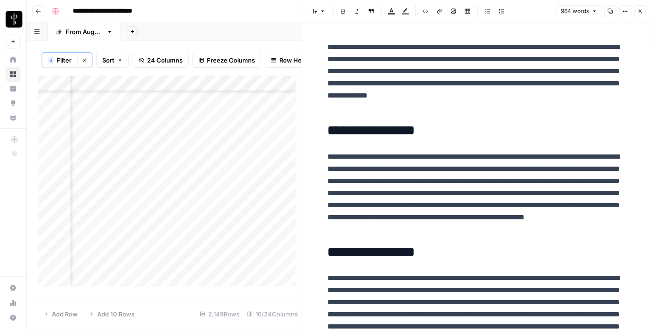
click at [108, 197] on div "Add Column" at bounding box center [170, 185] width 264 height 218
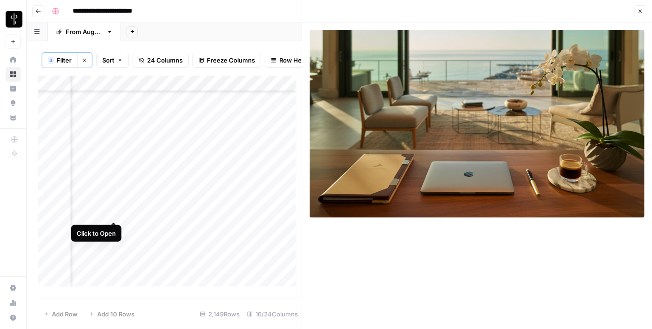
click at [110, 211] on div "Add Column" at bounding box center [170, 185] width 264 height 218
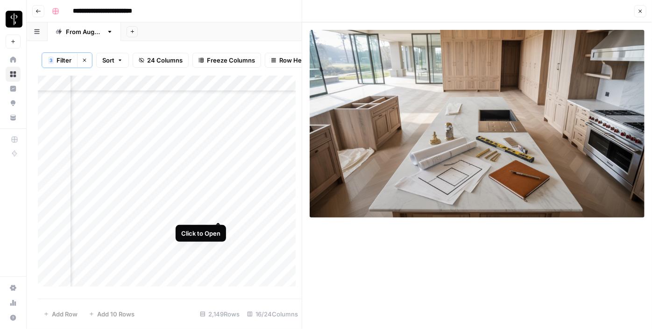
click at [218, 214] on div "Add Column" at bounding box center [170, 185] width 264 height 218
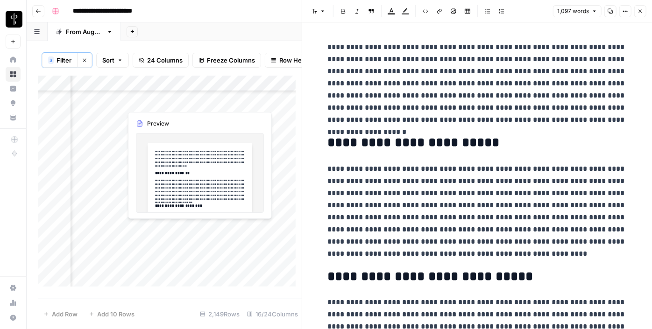
click at [215, 229] on div "Add Column" at bounding box center [170, 185] width 264 height 218
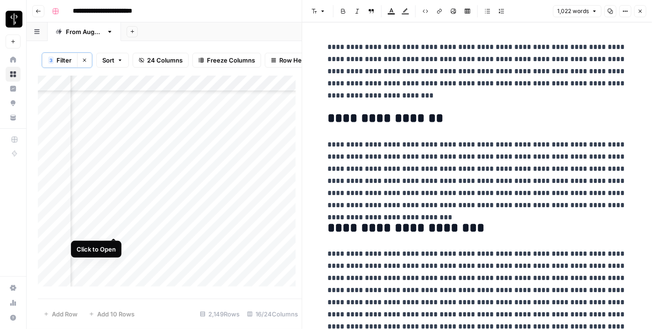
click at [111, 229] on div "Add Column" at bounding box center [170, 185] width 264 height 218
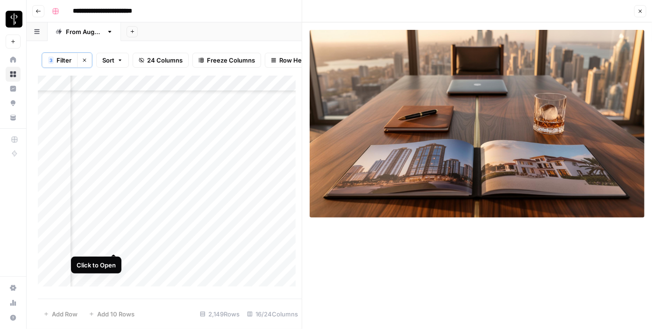
click at [116, 246] on div "Add Column" at bounding box center [170, 185] width 264 height 218
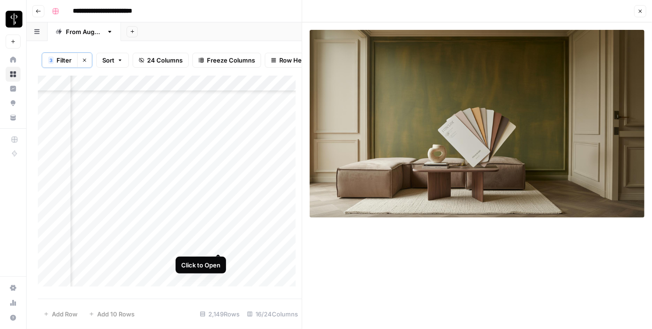
click at [220, 246] on div "Add Column" at bounding box center [170, 185] width 264 height 218
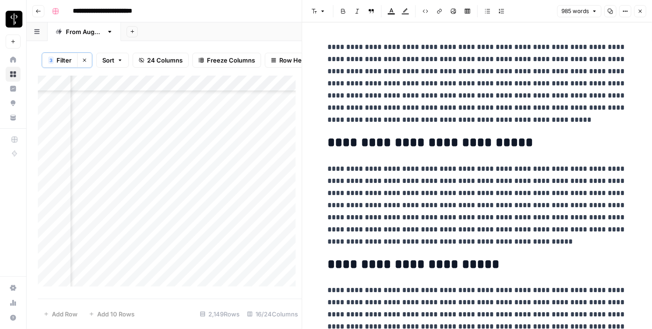
click at [640, 14] on icon "button" at bounding box center [641, 11] width 6 height 6
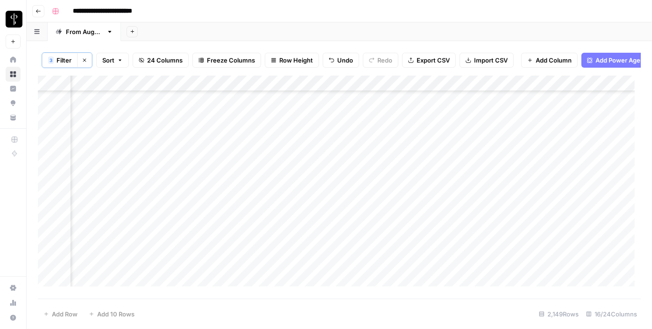
click at [554, 165] on div "Add Column" at bounding box center [339, 185] width 603 height 218
drag, startPoint x: 583, startPoint y: 172, endPoint x: 558, endPoint y: 239, distance: 71.7
click at [558, 239] on div "Add Column" at bounding box center [339, 185] width 603 height 218
click at [383, 147] on div "Add Column" at bounding box center [339, 185] width 603 height 218
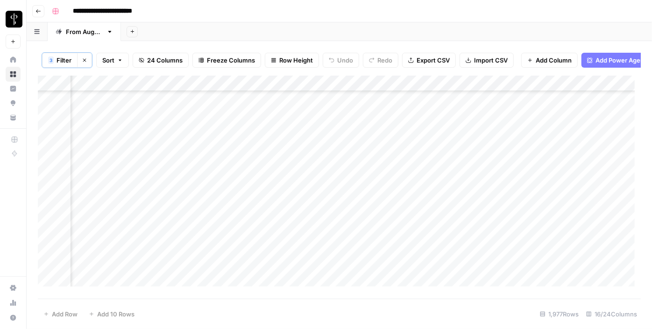
scroll to position [1571, 942]
click at [324, 119] on div "Add Column" at bounding box center [339, 185] width 603 height 218
click at [310, 140] on div "Add Column" at bounding box center [339, 185] width 603 height 218
click at [314, 151] on div "Add Column" at bounding box center [339, 185] width 603 height 218
click at [317, 173] on div "Add Column" at bounding box center [339, 185] width 603 height 218
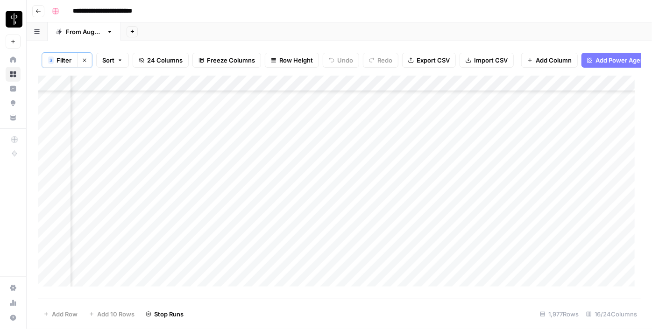
click at [314, 182] on div "Add Column" at bounding box center [339, 185] width 603 height 218
click at [111, 123] on div "Add Column" at bounding box center [339, 185] width 603 height 218
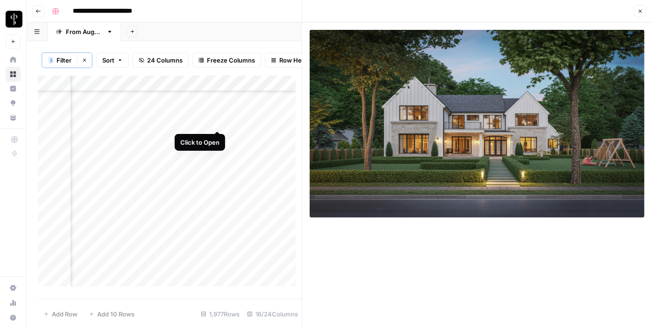
click at [217, 121] on div "Add Column" at bounding box center [170, 185] width 264 height 218
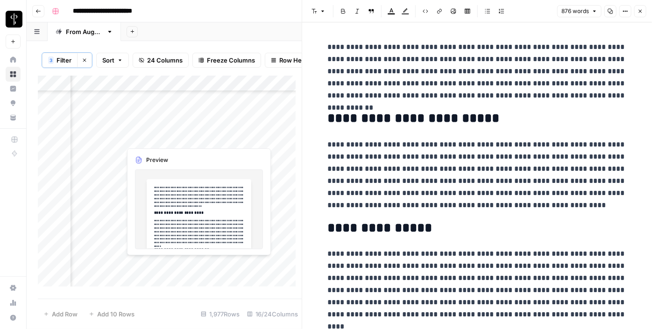
click at [217, 137] on div "Add Column" at bounding box center [170, 185] width 264 height 218
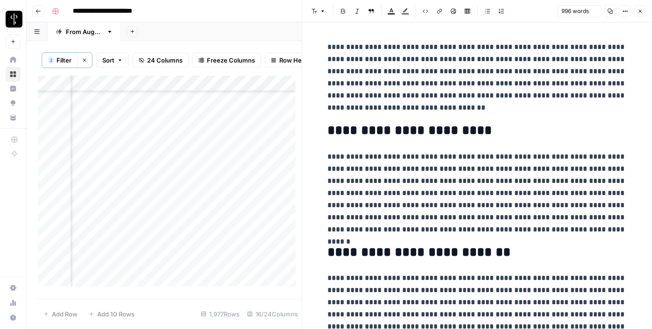
click at [111, 137] on div "Add Column" at bounding box center [170, 185] width 264 height 218
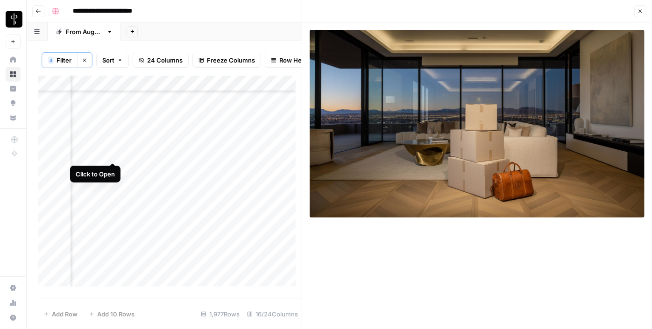
click at [114, 153] on div "Add Column" at bounding box center [170, 185] width 264 height 218
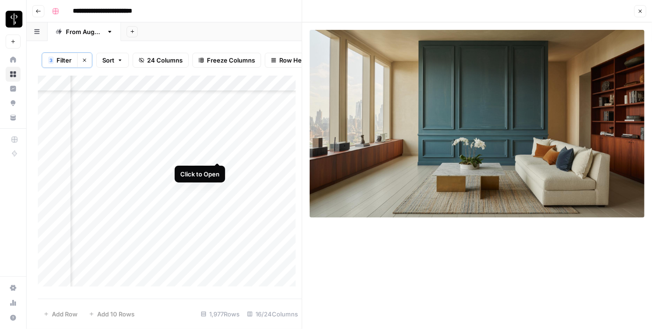
click at [217, 153] on div "Add Column" at bounding box center [170, 185] width 264 height 218
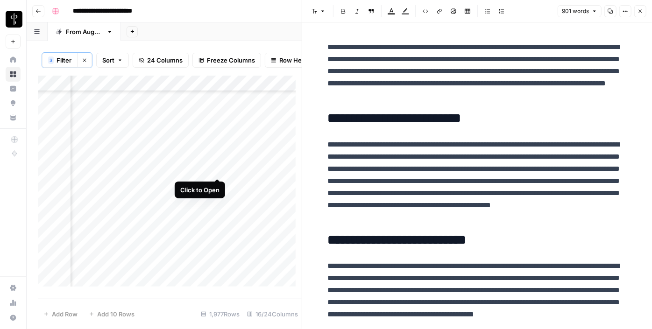
click at [217, 166] on div "Add Column" at bounding box center [170, 185] width 264 height 218
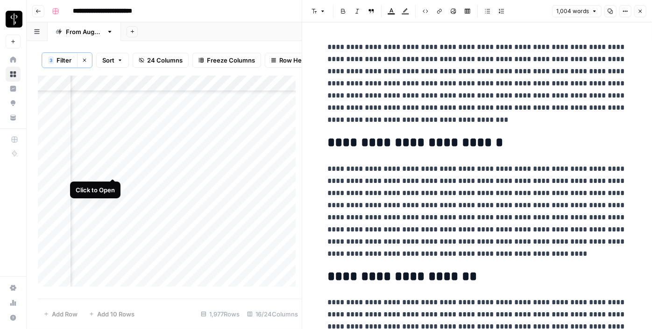
click at [114, 169] on div "Add Column" at bounding box center [170, 185] width 264 height 218
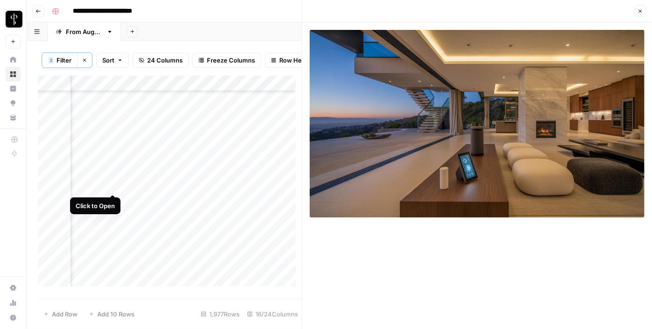
click at [111, 183] on div "Add Column" at bounding box center [170, 185] width 264 height 218
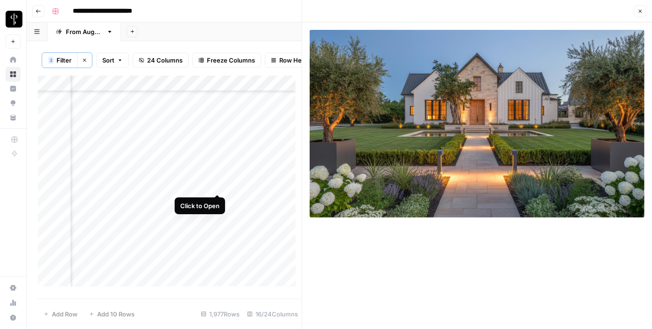
click at [215, 184] on div "Add Column" at bounding box center [170, 185] width 264 height 218
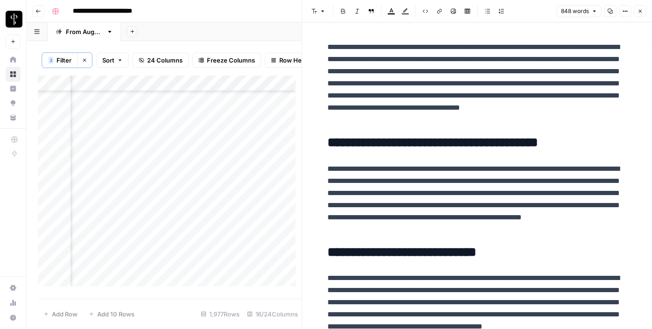
click at [642, 14] on button "Close" at bounding box center [641, 11] width 12 height 12
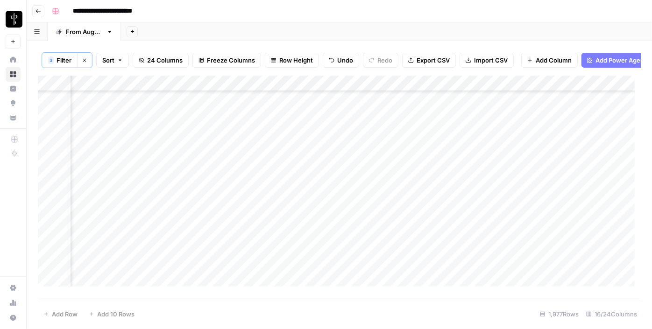
click at [528, 114] on div "Add Column" at bounding box center [339, 185] width 603 height 218
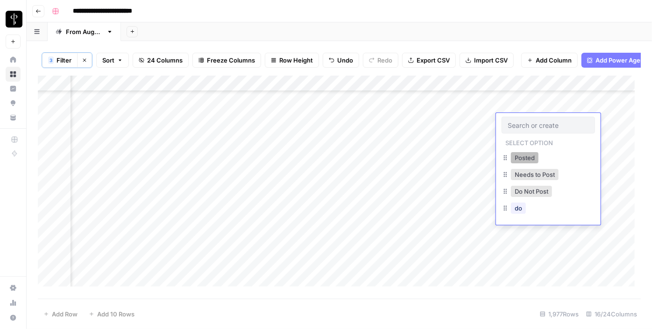
click at [519, 161] on button "Posted" at bounding box center [525, 157] width 28 height 11
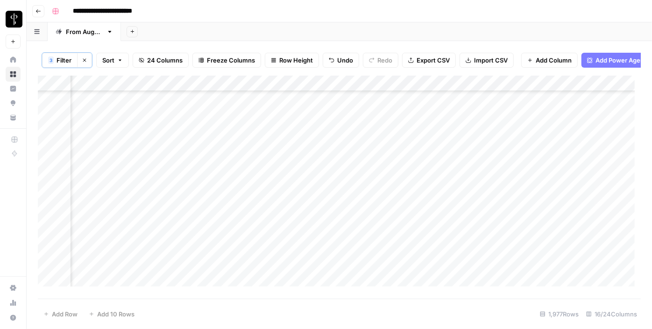
drag, startPoint x: 582, startPoint y: 129, endPoint x: 557, endPoint y: 179, distance: 56.2
click at [557, 179] on div "Add Column" at bounding box center [339, 185] width 603 height 218
click at [310, 200] on div "Add Column" at bounding box center [339, 185] width 603 height 218
click at [307, 227] on div "Add Column" at bounding box center [339, 185] width 603 height 218
click at [309, 220] on div "Add Column" at bounding box center [339, 185] width 603 height 218
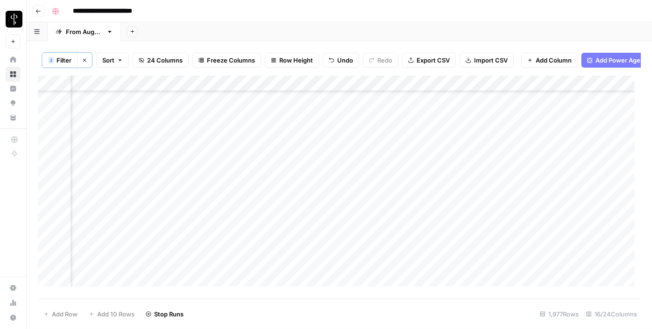
click at [308, 250] on div "Add Column" at bounding box center [339, 185] width 603 height 218
click at [313, 267] on div "Add Column" at bounding box center [339, 185] width 603 height 218
click at [313, 279] on div "Add Column" at bounding box center [339, 185] width 603 height 218
click at [311, 255] on div "Add Column" at bounding box center [339, 185] width 603 height 218
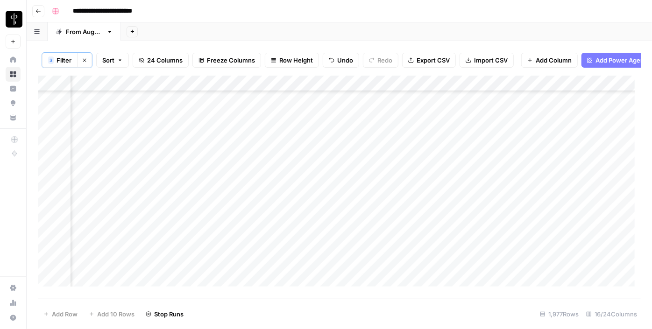
click at [316, 271] on div "Add Column" at bounding box center [339, 185] width 603 height 218
click at [315, 285] on div "Add Column" at bounding box center [339, 185] width 603 height 218
click at [314, 264] on div "Add Column" at bounding box center [339, 185] width 603 height 218
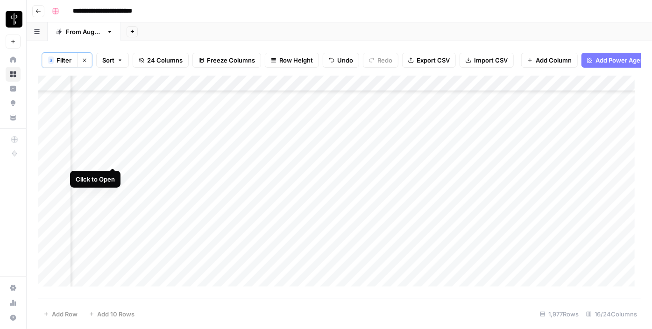
click at [109, 158] on div "Add Column" at bounding box center [339, 185] width 603 height 218
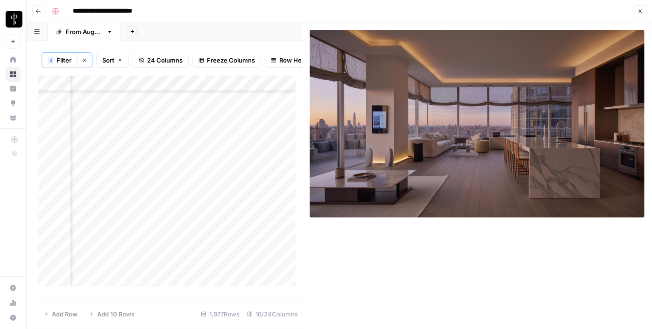
click at [214, 157] on div "Add Column" at bounding box center [170, 185] width 264 height 218
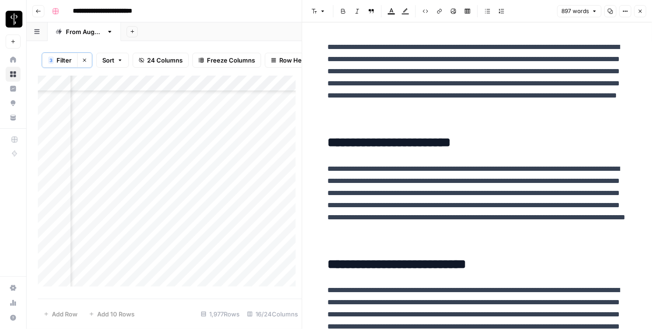
click at [643, 12] on icon "button" at bounding box center [641, 11] width 6 height 6
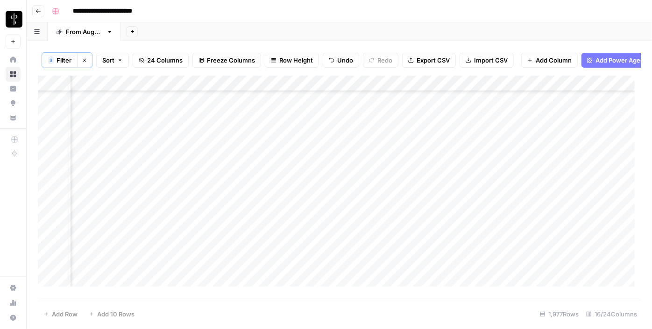
click at [509, 157] on div "Add Column" at bounding box center [339, 185] width 603 height 218
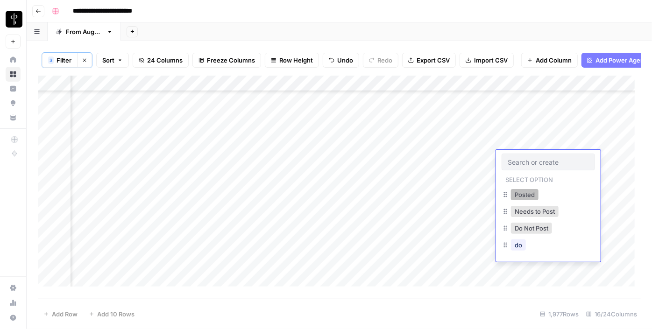
click at [520, 195] on button "Posted" at bounding box center [525, 194] width 28 height 11
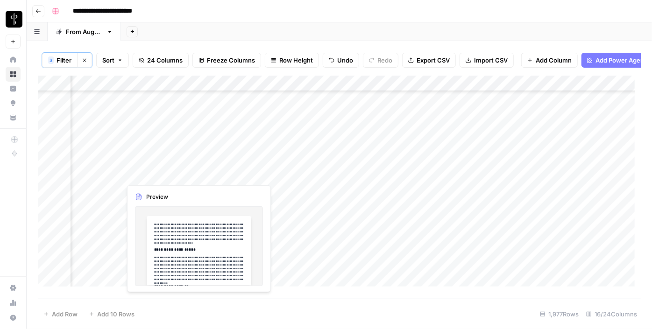
click at [112, 173] on div "Add Column" at bounding box center [339, 185] width 603 height 218
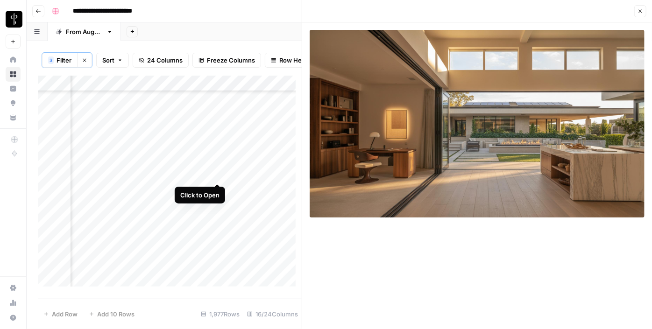
click at [220, 173] on div "Add Column" at bounding box center [170, 185] width 264 height 218
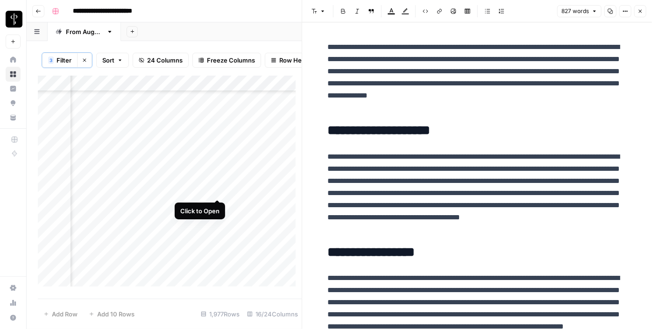
click at [219, 187] on div "Add Column" at bounding box center [170, 185] width 264 height 218
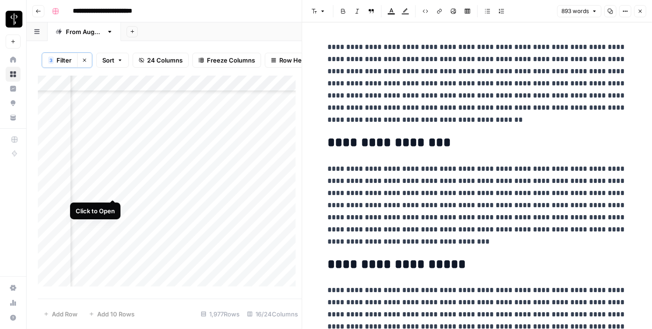
click at [113, 191] on div "Add Column" at bounding box center [170, 185] width 264 height 218
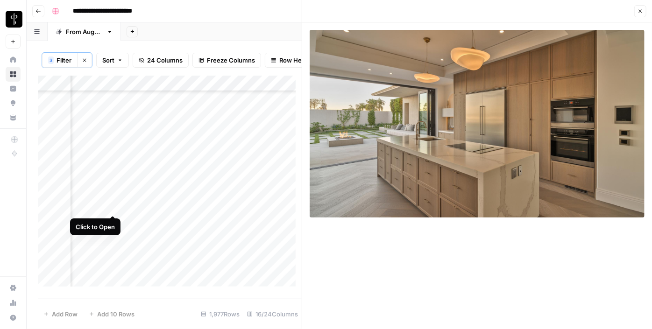
click at [113, 206] on div "Add Column" at bounding box center [170, 185] width 264 height 218
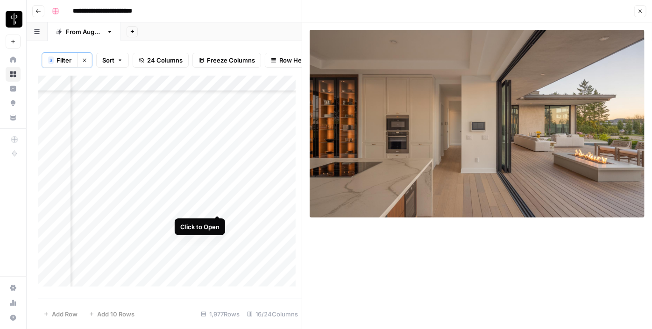
click at [217, 205] on div "Add Column" at bounding box center [170, 185] width 264 height 218
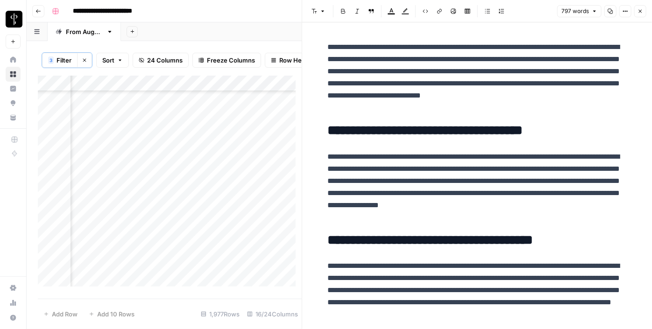
click at [214, 224] on div "Add Column" at bounding box center [170, 185] width 264 height 218
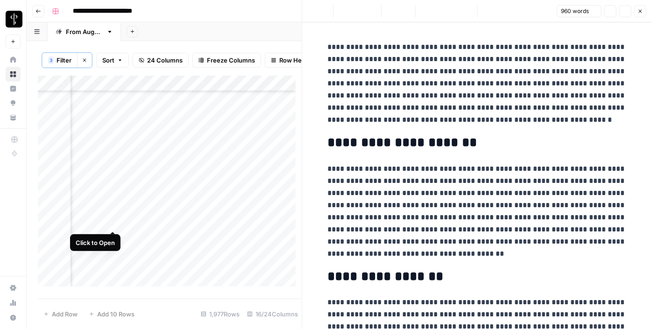
click at [109, 220] on div "Add Column" at bounding box center [170, 185] width 264 height 218
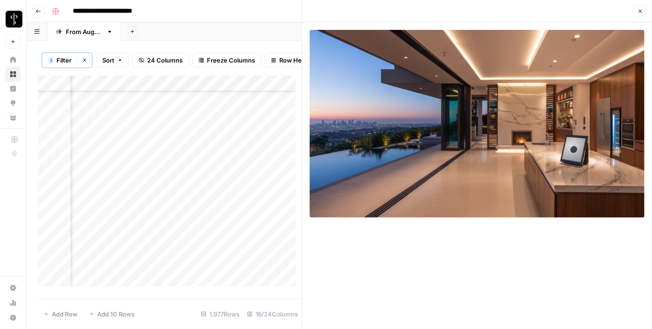
click at [111, 239] on div "Add Column" at bounding box center [170, 185] width 264 height 218
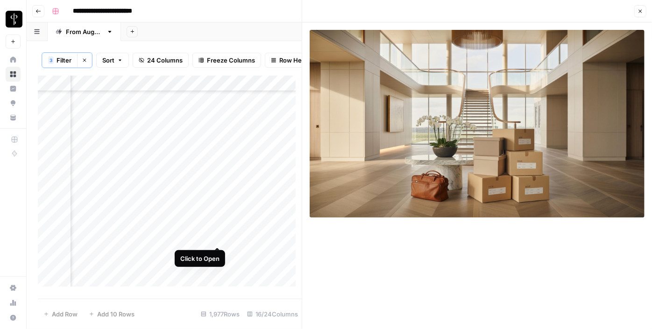
click at [217, 241] on div "Add Column" at bounding box center [170, 185] width 264 height 218
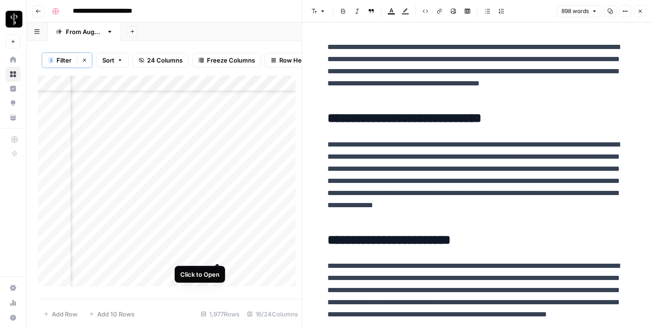
click at [217, 254] on div "Add Column" at bounding box center [170, 185] width 264 height 218
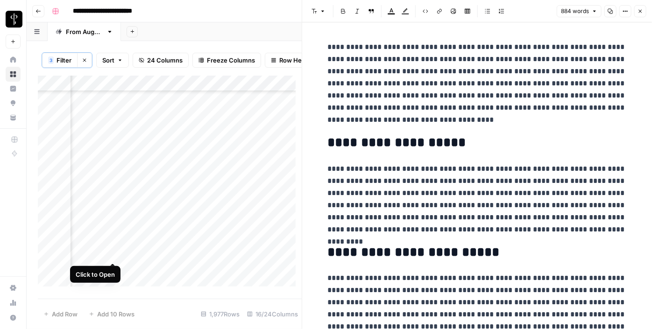
click at [113, 254] on div "Add Column" at bounding box center [170, 185] width 264 height 218
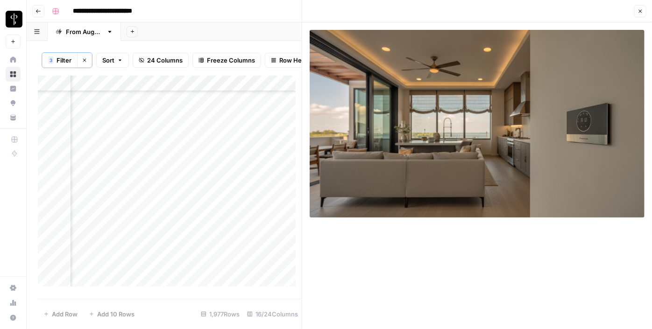
click at [114, 269] on div "Add Column" at bounding box center [170, 185] width 264 height 218
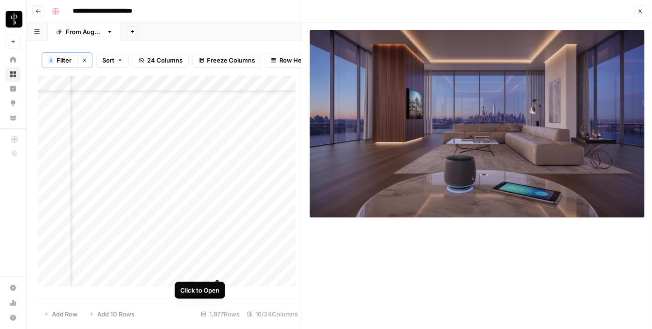
click at [215, 270] on div "Add Column" at bounding box center [170, 185] width 264 height 218
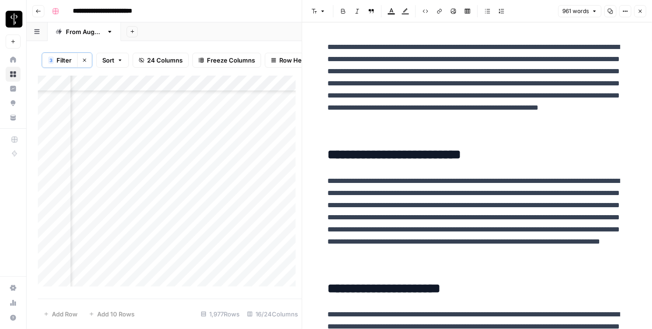
scroll to position [1699, 942]
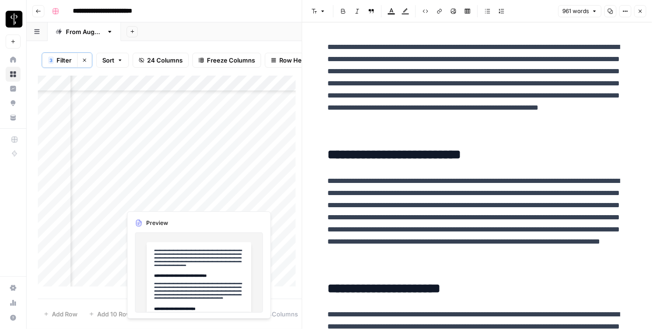
click at [220, 202] on div "Add Column" at bounding box center [170, 185] width 264 height 218
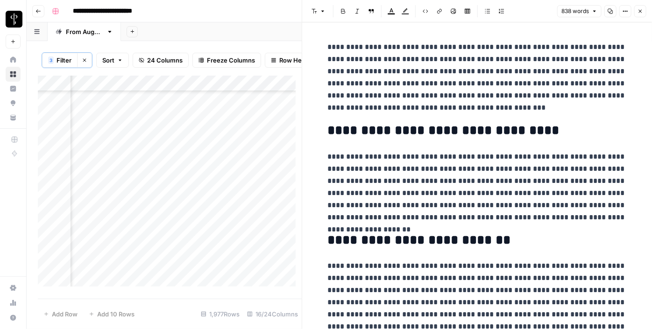
click at [112, 200] on div "Add Column" at bounding box center [170, 185] width 264 height 218
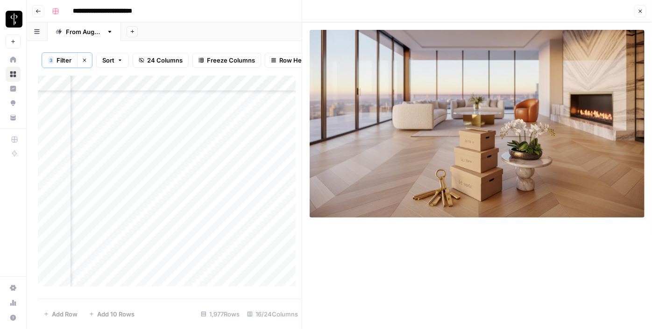
click at [113, 218] on div "Add Column" at bounding box center [170, 185] width 264 height 218
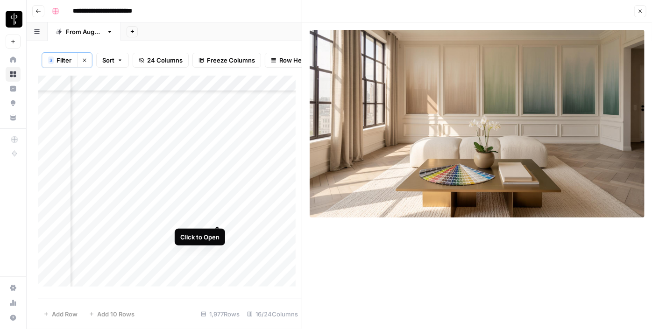
click at [217, 217] on div "Add Column" at bounding box center [170, 185] width 264 height 218
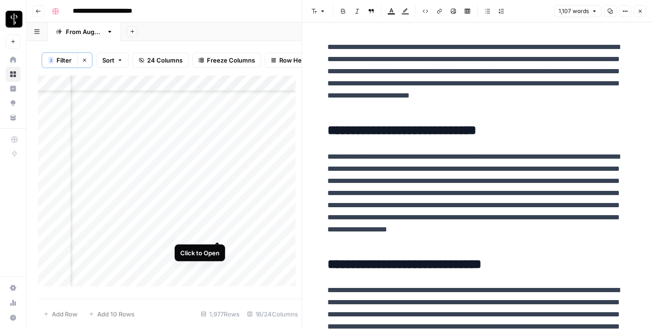
click at [215, 231] on div "Add Column" at bounding box center [170, 185] width 264 height 218
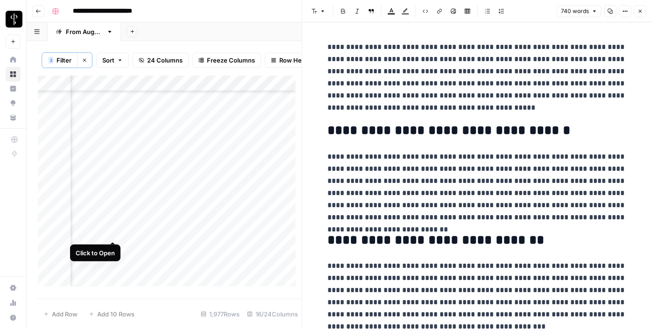
click at [111, 235] on div "Add Column" at bounding box center [170, 185] width 264 height 218
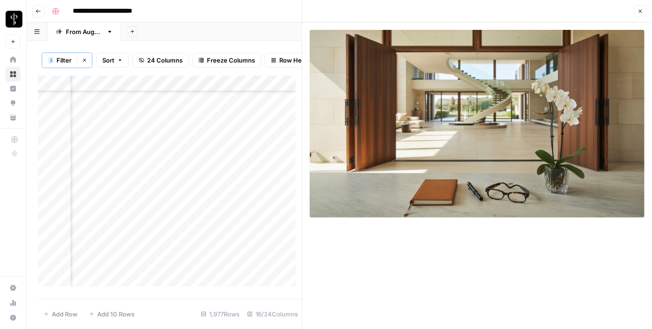
click at [643, 13] on icon "button" at bounding box center [641, 11] width 6 height 6
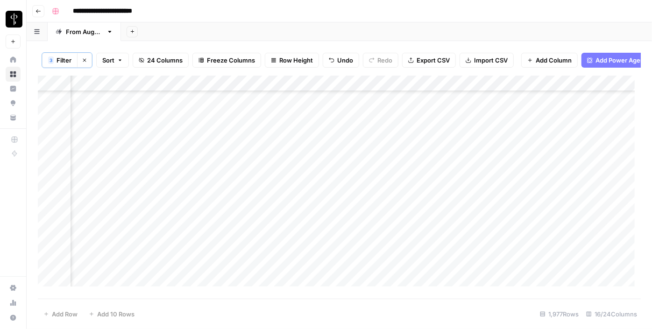
scroll to position [1614, 942]
click at [548, 159] on div "Add Column" at bounding box center [339, 185] width 603 height 218
drag, startPoint x: 583, startPoint y: 164, endPoint x: 537, endPoint y: 175, distance: 46.7
click at [537, 175] on div "Add Column" at bounding box center [339, 185] width 603 height 218
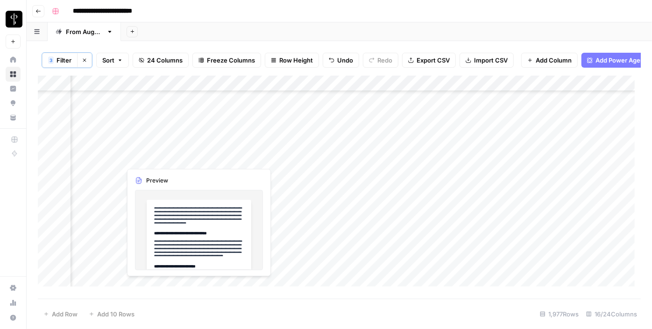
scroll to position [1784, 942]
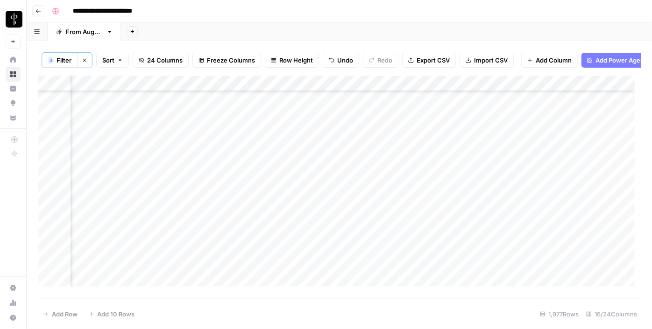
click at [309, 151] on div "Add Column" at bounding box center [339, 185] width 603 height 218
click at [322, 163] on div "Add Column" at bounding box center [339, 185] width 603 height 218
click at [310, 181] on div "Add Column" at bounding box center [339, 185] width 603 height 218
click at [326, 195] on div "Add Column" at bounding box center [339, 185] width 603 height 218
click at [315, 181] on div "Add Column" at bounding box center [339, 185] width 603 height 218
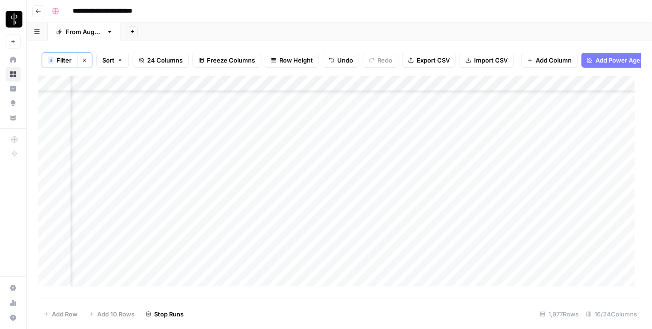
click at [319, 213] on div "Add Column" at bounding box center [339, 185] width 603 height 218
click at [318, 228] on div "Add Column" at bounding box center [339, 185] width 603 height 218
click at [318, 244] on div "Add Column" at bounding box center [339, 185] width 603 height 218
click at [315, 258] on div "Add Column" at bounding box center [339, 185] width 603 height 218
click at [314, 274] on div "Add Column" at bounding box center [339, 185] width 603 height 218
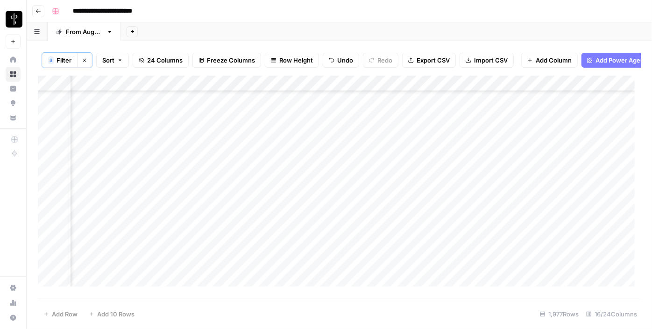
scroll to position [1869, 942]
click at [316, 205] on div "Add Column" at bounding box center [339, 185] width 603 height 218
click at [311, 221] on div "Add Column" at bounding box center [339, 185] width 603 height 218
click at [314, 238] on div "Add Column" at bounding box center [339, 185] width 603 height 218
click at [315, 249] on div "Add Column" at bounding box center [339, 185] width 603 height 218
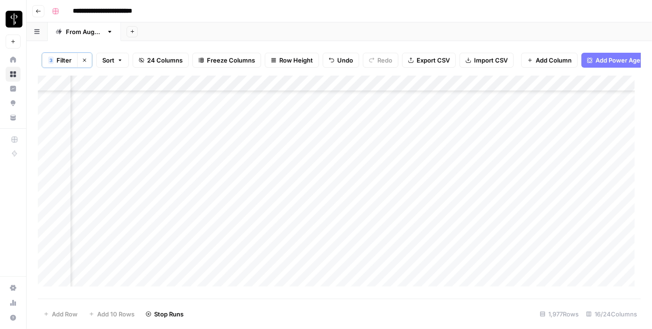
click at [318, 267] on div "Add Column" at bounding box center [339, 185] width 603 height 218
click at [113, 192] on div "Add Column" at bounding box center [339, 185] width 603 height 218
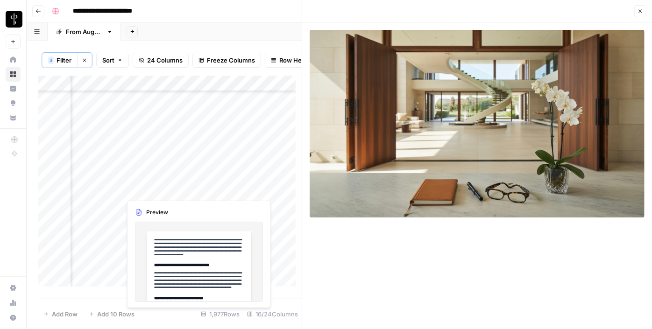
click at [219, 188] on div "Add Column" at bounding box center [170, 185] width 264 height 218
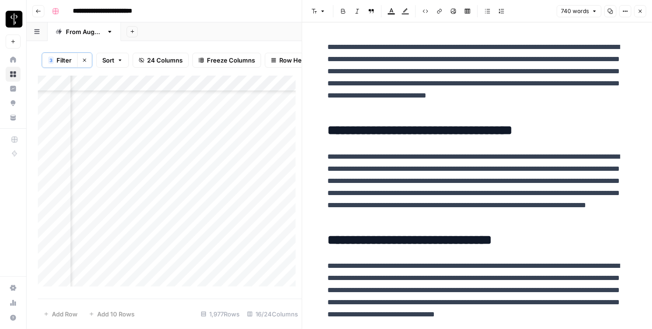
drag, startPoint x: 216, startPoint y: 201, endPoint x: 207, endPoint y: 224, distance: 25.0
click at [215, 207] on div "Add Column" at bounding box center [170, 185] width 264 height 218
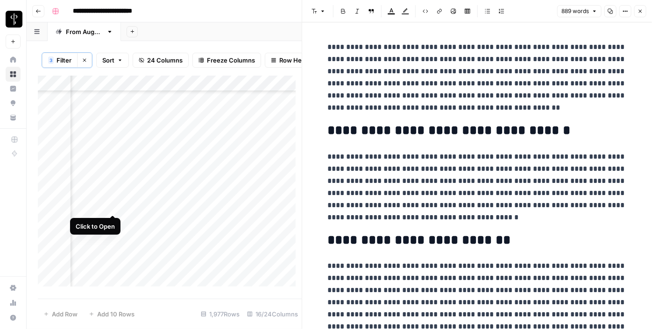
click at [111, 207] on div "Add Column" at bounding box center [170, 185] width 264 height 218
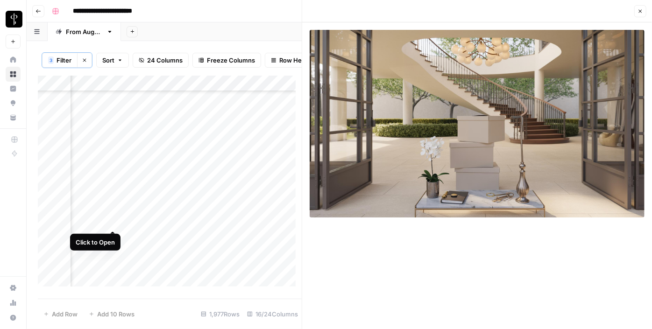
click at [111, 223] on div "Add Column" at bounding box center [170, 185] width 264 height 218
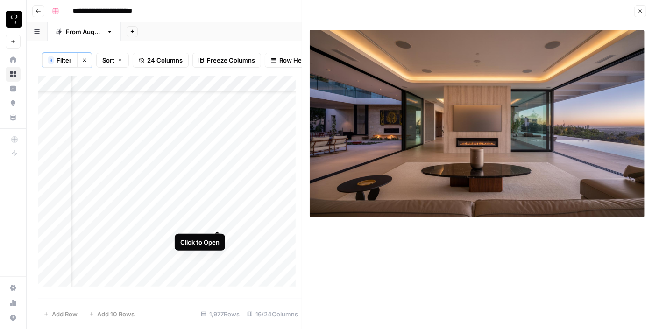
click at [219, 222] on div "Add Column" at bounding box center [170, 185] width 264 height 218
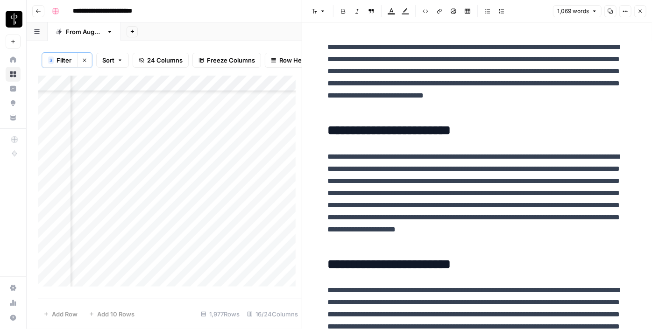
click at [639, 13] on icon "button" at bounding box center [641, 11] width 6 height 6
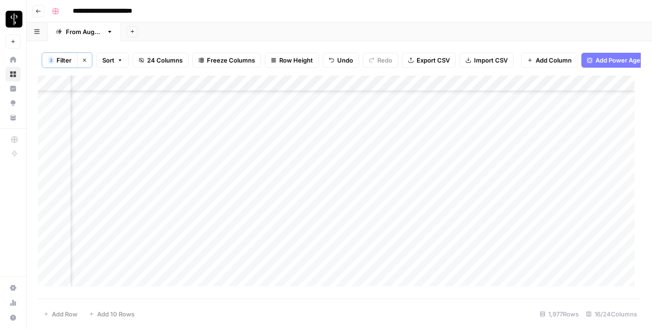
scroll to position [1827, 942]
click at [218, 152] on div "Add Column" at bounding box center [339, 185] width 603 height 218
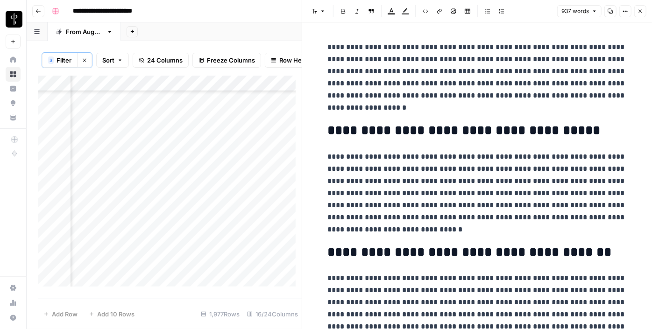
click at [114, 153] on div "Add Column" at bounding box center [170, 185] width 264 height 218
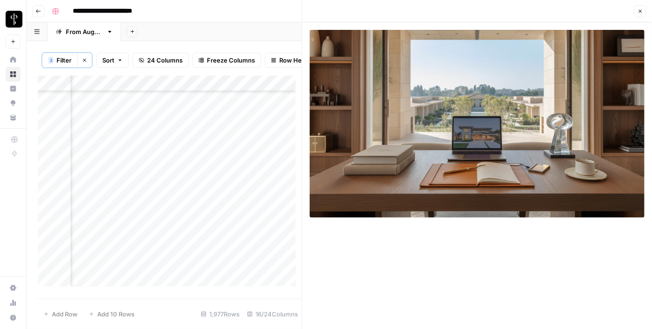
click at [111, 169] on div "Add Column" at bounding box center [170, 185] width 264 height 218
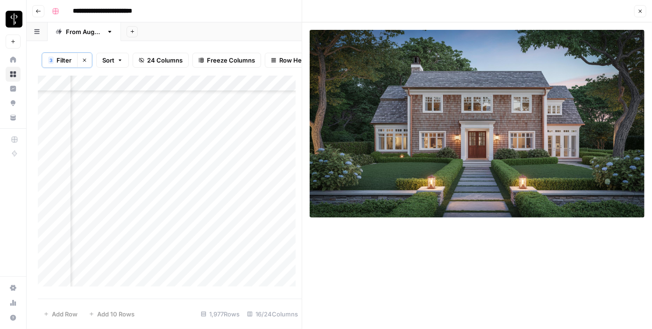
click at [216, 170] on div "Add Column" at bounding box center [170, 185] width 264 height 218
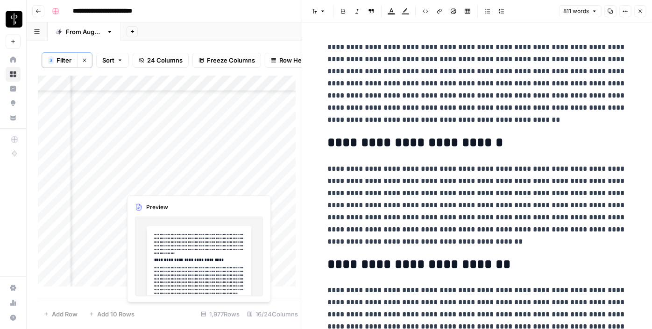
click at [217, 183] on div "Add Column" at bounding box center [170, 185] width 264 height 218
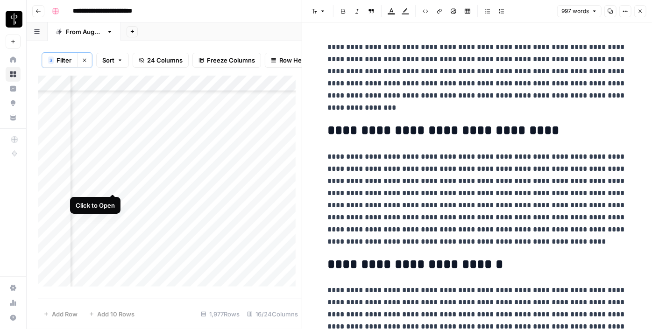
click at [113, 184] on div "Add Column" at bounding box center [170, 185] width 264 height 218
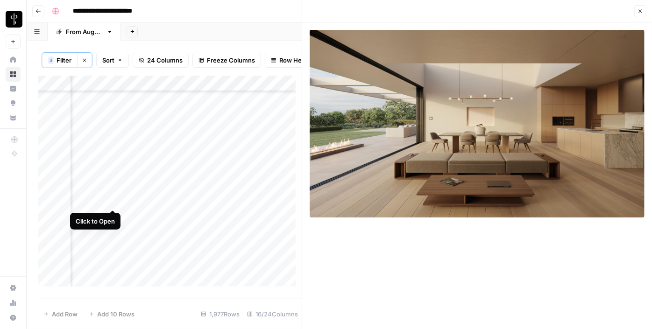
click at [112, 199] on div "Add Column" at bounding box center [170, 185] width 264 height 218
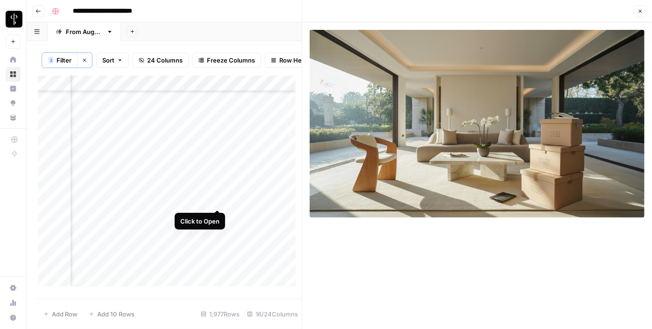
click at [220, 199] on div "Add Column" at bounding box center [170, 185] width 264 height 218
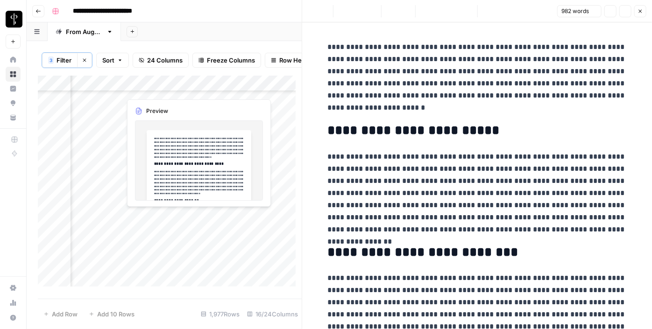
click at [214, 217] on div "Add Column" at bounding box center [170, 185] width 264 height 218
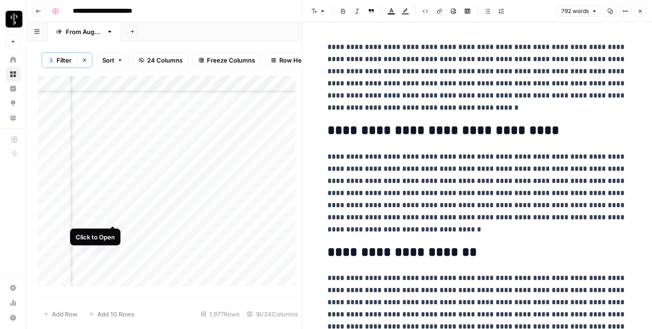
click at [111, 218] on div "Add Column" at bounding box center [170, 185] width 264 height 218
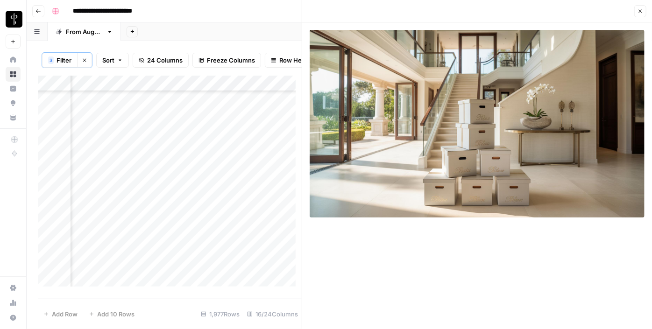
click at [112, 231] on div "Add Column" at bounding box center [170, 185] width 264 height 218
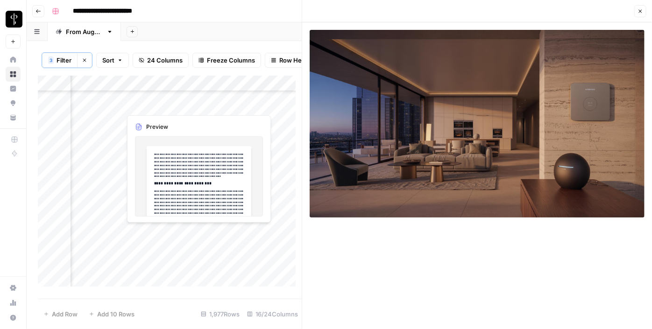
click at [213, 233] on div "Add Column" at bounding box center [170, 185] width 264 height 218
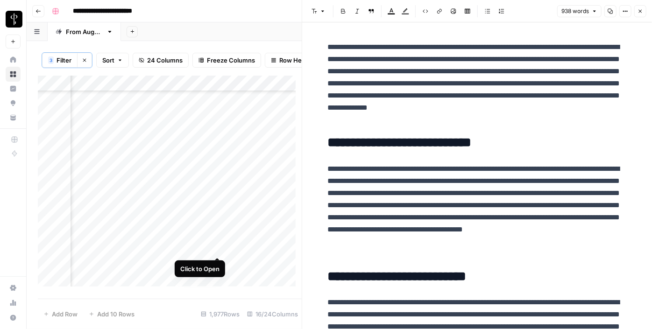
click at [219, 247] on div "Add Column" at bounding box center [170, 185] width 264 height 218
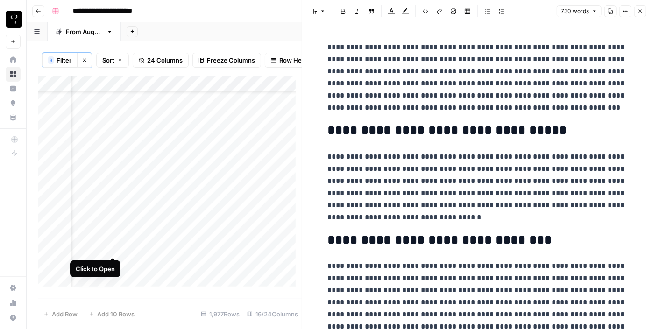
click at [112, 247] on div "Add Column" at bounding box center [170, 185] width 264 height 218
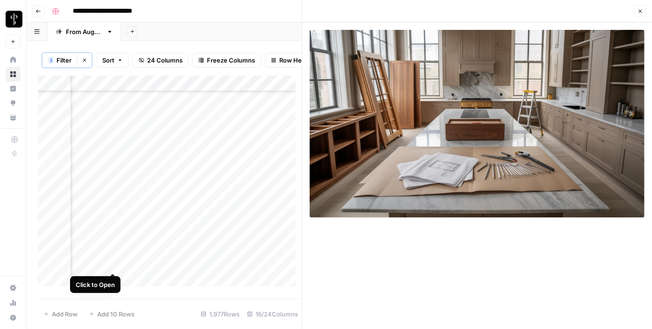
click at [116, 264] on div "Add Column" at bounding box center [170, 185] width 264 height 218
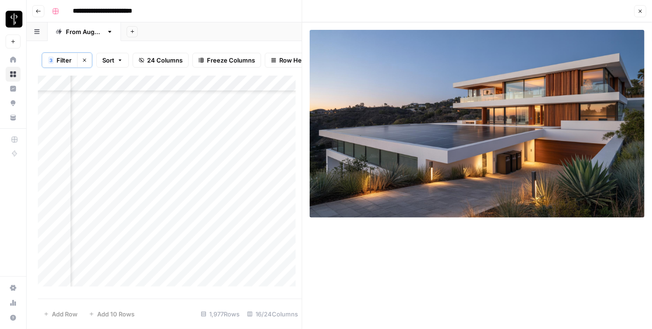
click at [217, 263] on div "Add Column" at bounding box center [170, 185] width 264 height 218
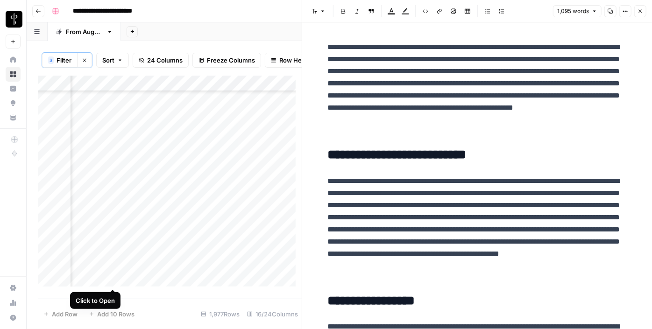
click at [113, 278] on div "Add Column" at bounding box center [170, 185] width 264 height 218
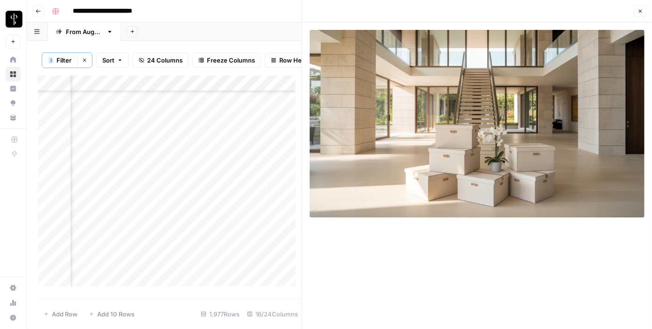
scroll to position [1954, 942]
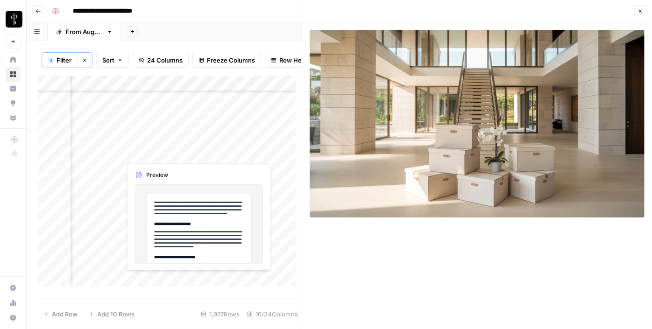
click at [219, 151] on div "Add Column" at bounding box center [170, 185] width 264 height 218
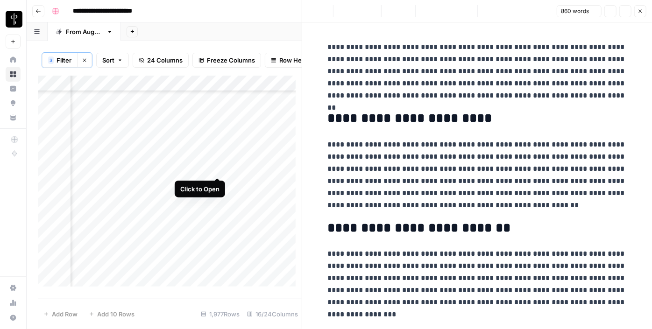
click at [215, 165] on div "Add Column" at bounding box center [170, 185] width 264 height 218
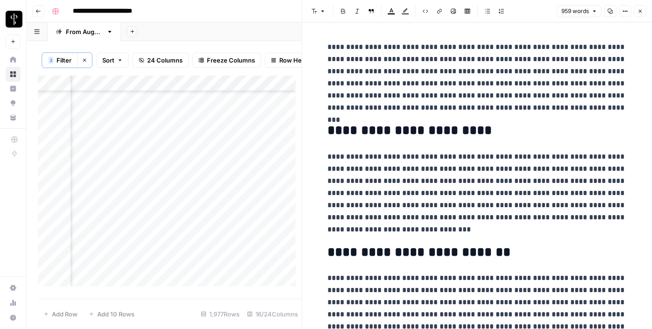
click at [111, 167] on div "Add Column" at bounding box center [170, 185] width 264 height 218
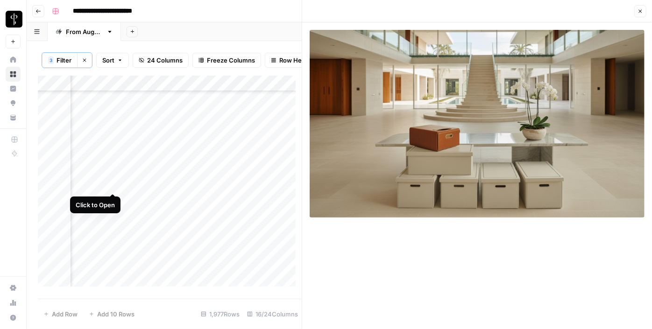
click at [114, 183] on div "Add Column" at bounding box center [170, 185] width 264 height 218
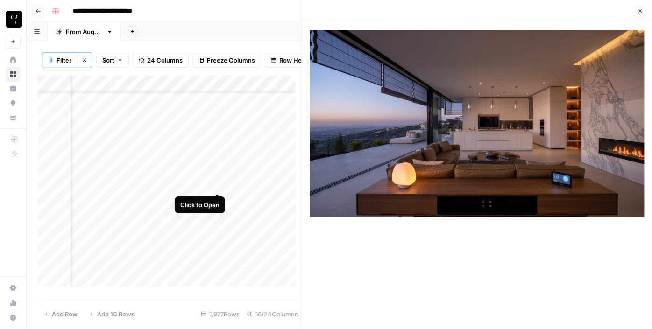
click at [217, 183] on div "Add Column" at bounding box center [170, 185] width 264 height 218
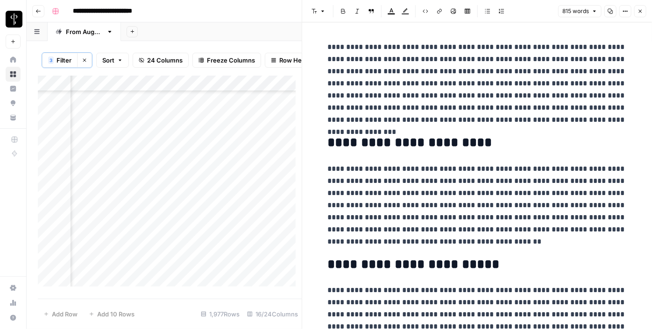
click at [643, 10] on icon "button" at bounding box center [641, 11] width 6 height 6
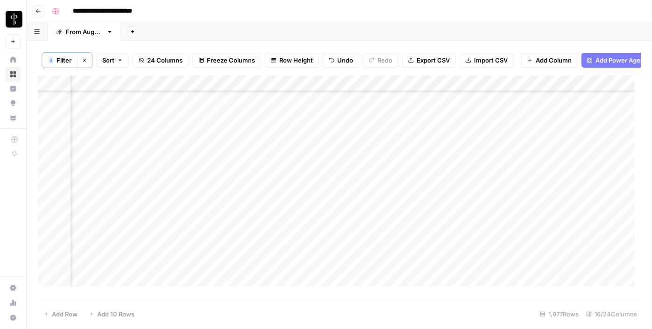
scroll to position [1784, 942]
click at [555, 140] on div "Add Column" at bounding box center [339, 185] width 603 height 218
click at [568, 133] on div "Add Column" at bounding box center [339, 185] width 603 height 218
drag, startPoint x: 581, startPoint y: 137, endPoint x: 552, endPoint y: 142, distance: 29.3
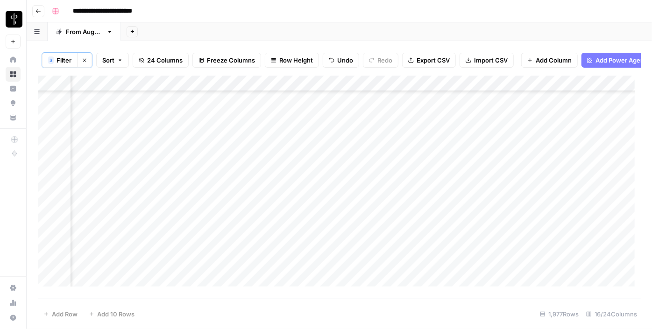
click at [552, 142] on div "Add Column" at bounding box center [339, 185] width 603 height 218
click at [298, 153] on div "Add Column" at bounding box center [339, 185] width 603 height 218
click at [307, 178] on div "Add Column" at bounding box center [339, 185] width 603 height 218
click at [313, 185] on div "Add Column" at bounding box center [339, 185] width 603 height 218
click at [315, 202] on div "Add Column" at bounding box center [339, 185] width 603 height 218
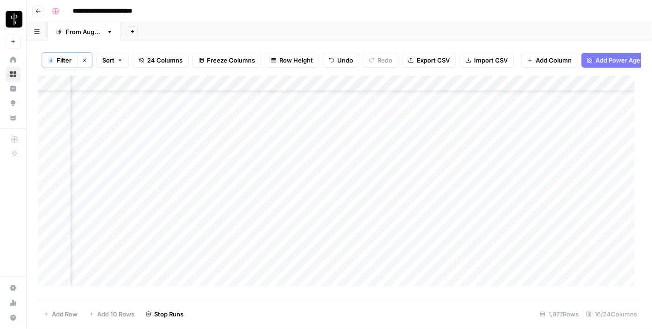
click at [313, 220] on div "Add Column" at bounding box center [339, 185] width 603 height 218
click at [307, 236] on div "Add Column" at bounding box center [339, 185] width 603 height 218
click at [308, 255] on div "Add Column" at bounding box center [339, 185] width 603 height 218
click at [311, 271] on div "Add Column" at bounding box center [339, 185] width 603 height 218
click at [310, 282] on div "Add Column" at bounding box center [339, 185] width 603 height 218
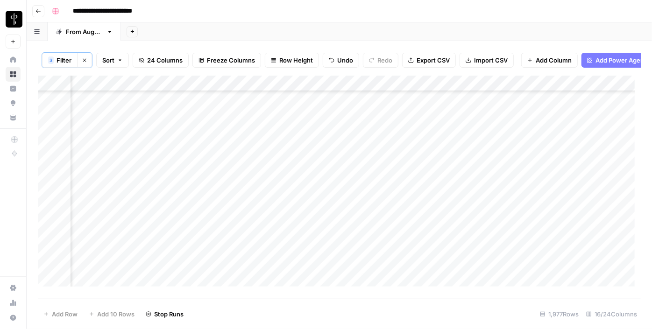
scroll to position [2039, 942]
click at [313, 257] on div "Add Column" at bounding box center [339, 185] width 603 height 218
click at [313, 270] on div "Add Column" at bounding box center [339, 185] width 603 height 218
click at [110, 132] on div "Add Column" at bounding box center [339, 185] width 603 height 218
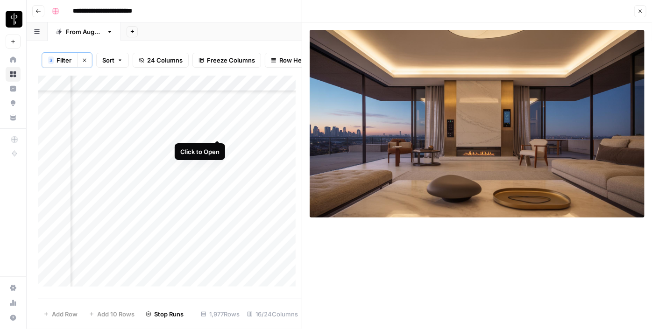
click at [215, 131] on div "Add Column" at bounding box center [170, 185] width 264 height 218
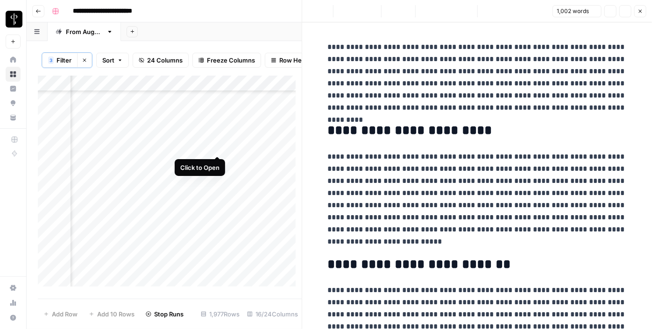
click at [218, 145] on div "Add Column" at bounding box center [170, 185] width 264 height 218
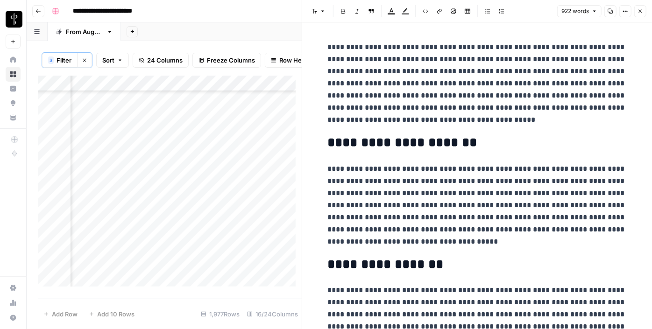
click at [114, 145] on div "Add Column" at bounding box center [170, 185] width 264 height 218
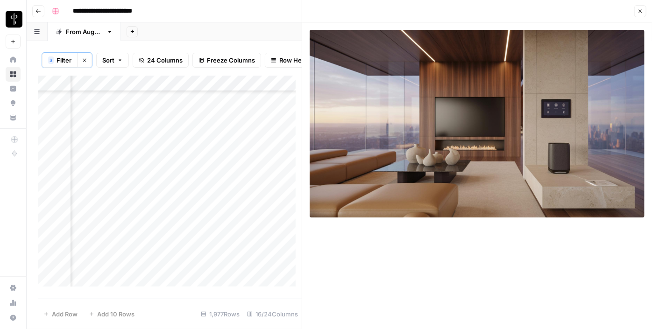
click at [112, 163] on div "Add Column" at bounding box center [170, 185] width 264 height 218
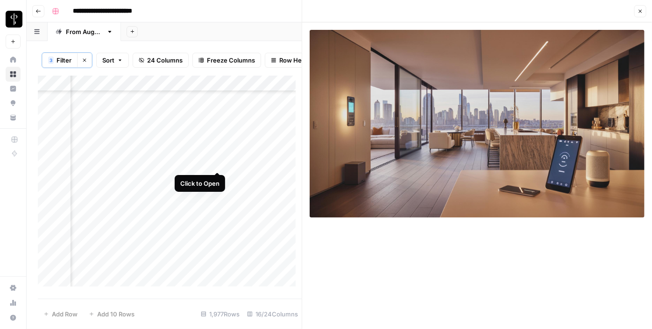
click at [216, 161] on div "Add Column" at bounding box center [170, 185] width 264 height 218
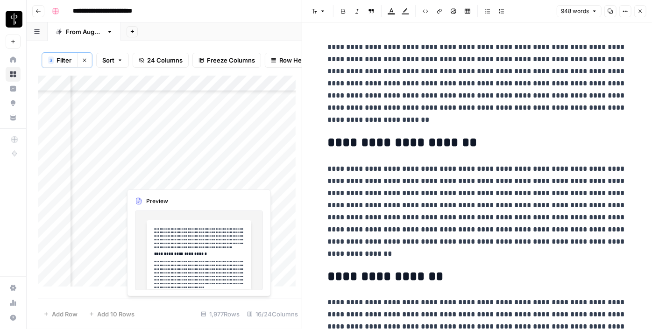
click at [218, 177] on div "Add Column" at bounding box center [170, 185] width 264 height 218
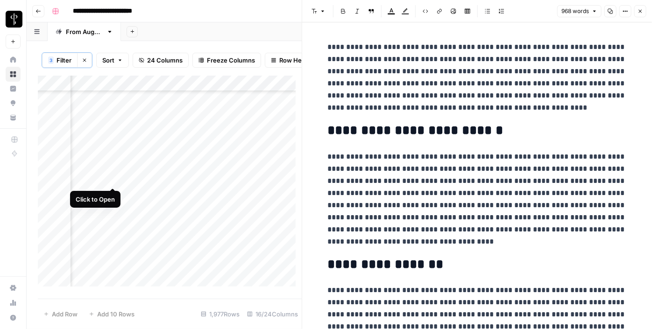
click at [112, 176] on div "Add Column" at bounding box center [170, 185] width 264 height 218
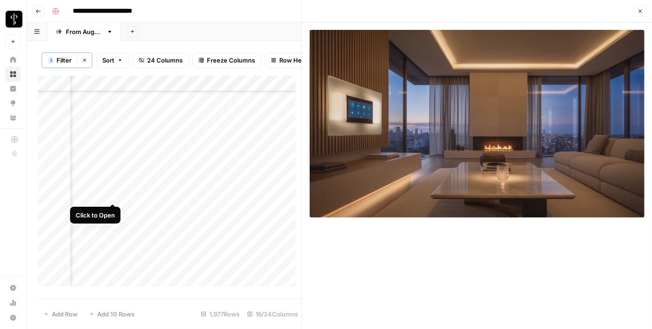
click at [111, 193] on div "Add Column" at bounding box center [170, 185] width 264 height 218
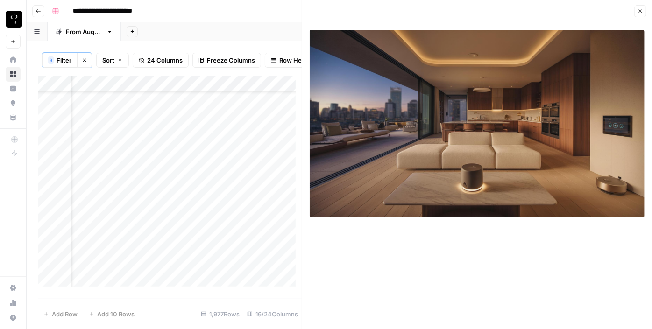
click at [214, 193] on div "Add Column" at bounding box center [170, 185] width 264 height 218
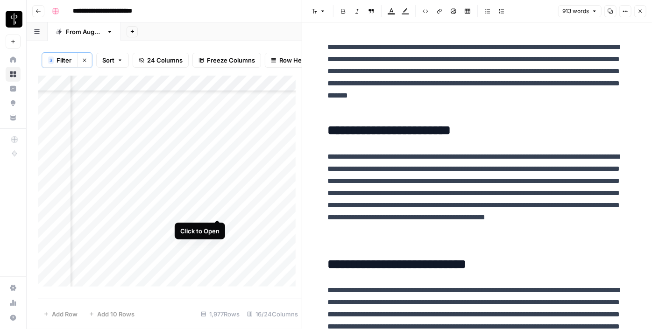
click at [215, 211] on div "Add Column" at bounding box center [170, 185] width 264 height 218
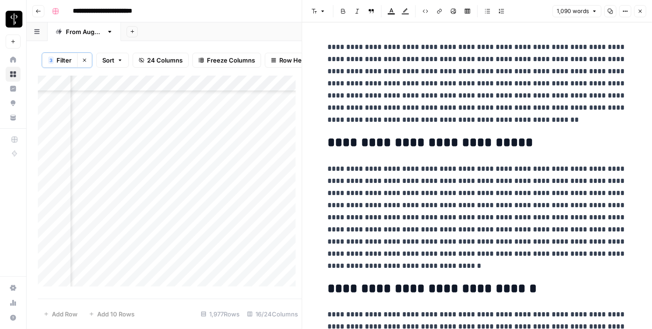
click at [111, 206] on div "Add Column" at bounding box center [170, 185] width 264 height 218
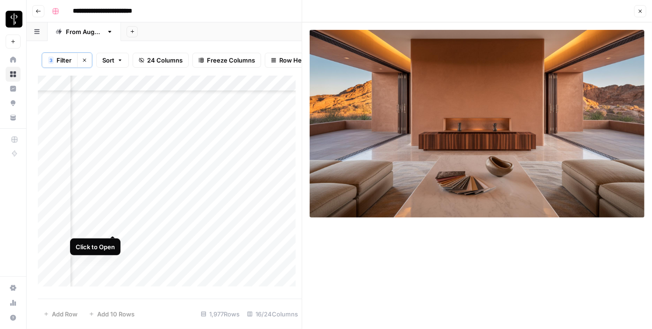
click at [114, 227] on div "Add Column" at bounding box center [170, 185] width 264 height 218
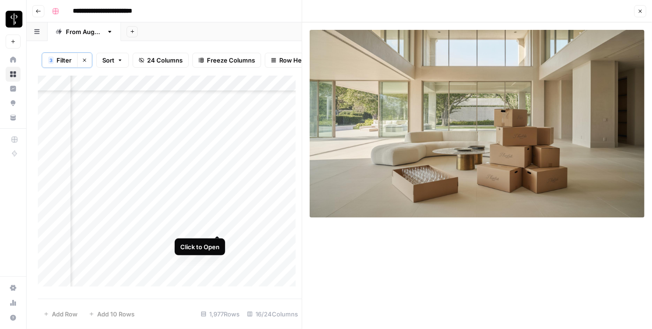
click at [219, 226] on div "Add Column" at bounding box center [170, 185] width 264 height 218
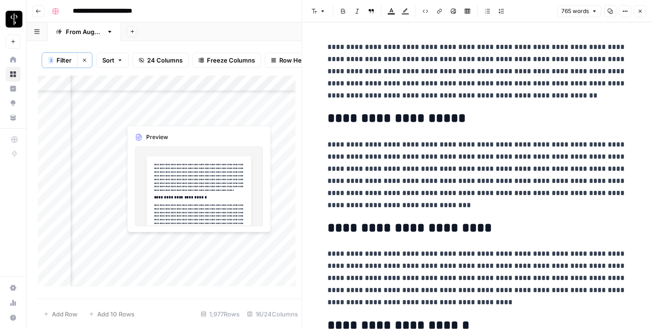
click at [214, 240] on div "Add Column" at bounding box center [170, 185] width 264 height 218
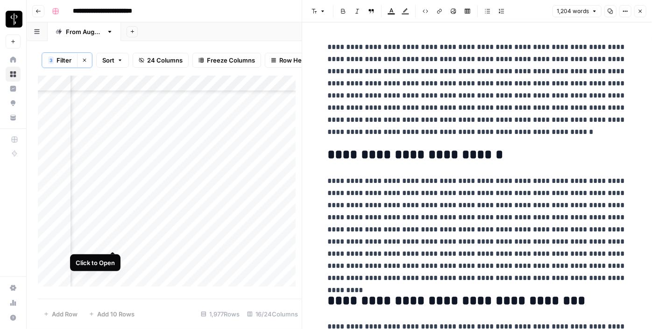
click at [113, 244] on div "Add Column" at bounding box center [170, 185] width 264 height 218
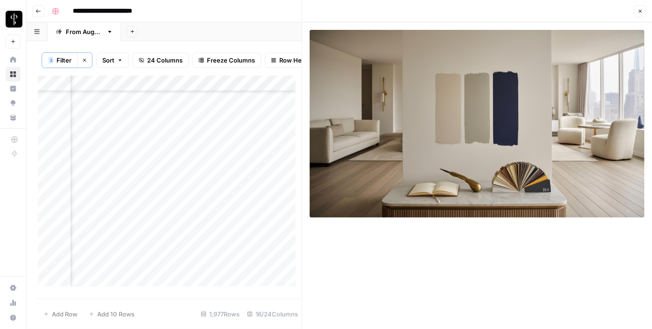
scroll to position [2166, 942]
click at [218, 119] on div "Add Column" at bounding box center [170, 185] width 264 height 218
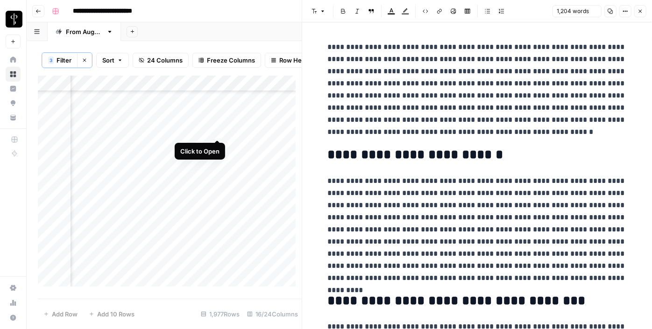
click at [219, 130] on div "Add Column" at bounding box center [170, 185] width 264 height 218
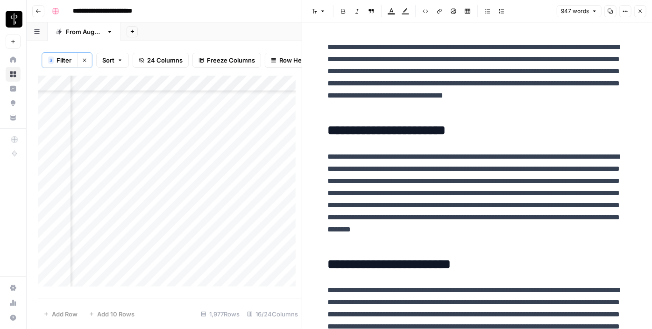
click at [113, 132] on div "Add Column" at bounding box center [170, 185] width 264 height 218
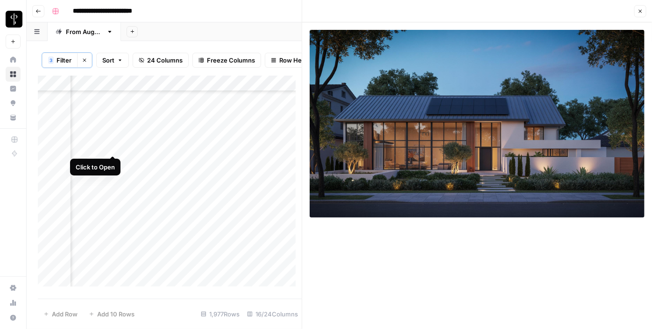
click at [109, 146] on div "Add Column" at bounding box center [170, 185] width 264 height 218
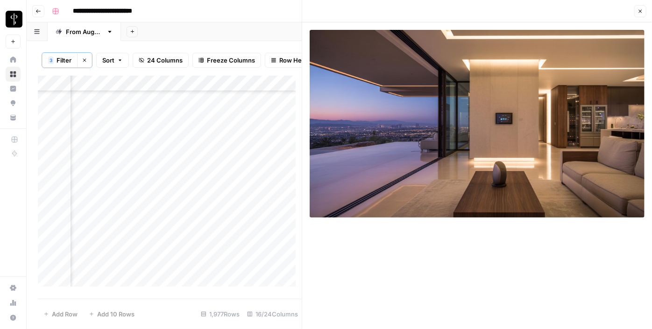
click at [213, 145] on div "Add Column" at bounding box center [170, 185] width 264 height 218
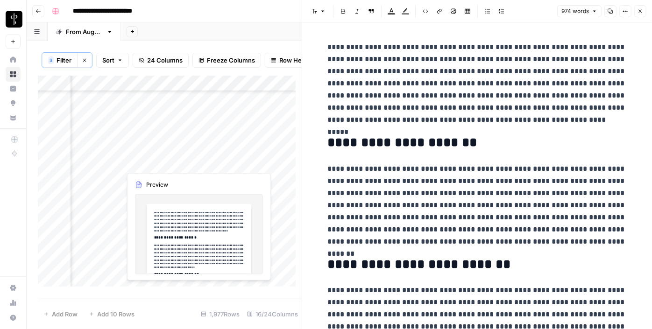
click at [218, 162] on div "Add Column" at bounding box center [170, 185] width 264 height 218
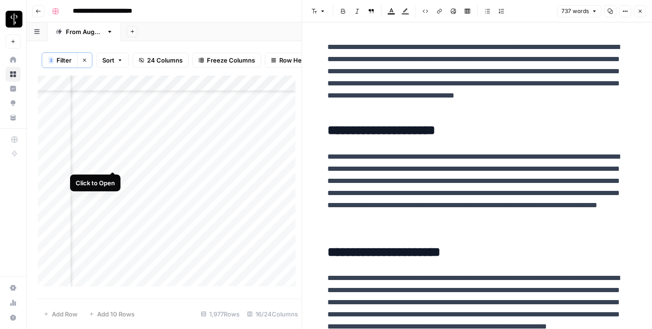
click at [113, 161] on div "Add Column" at bounding box center [170, 185] width 264 height 218
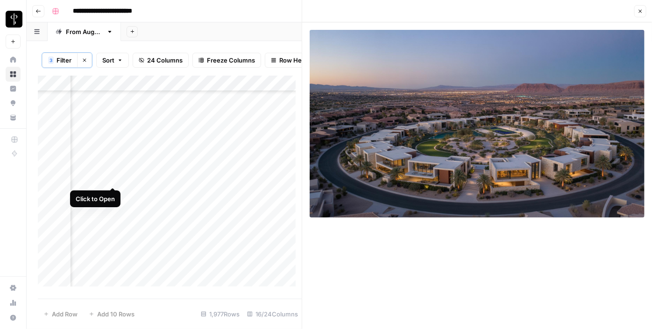
click at [112, 178] on div "Add Column" at bounding box center [170, 185] width 264 height 218
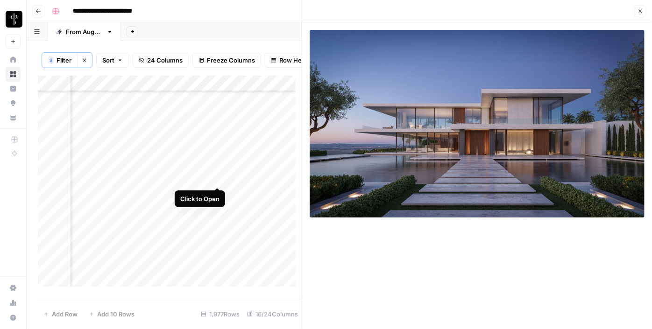
click at [217, 177] on div "Add Column" at bounding box center [170, 185] width 264 height 218
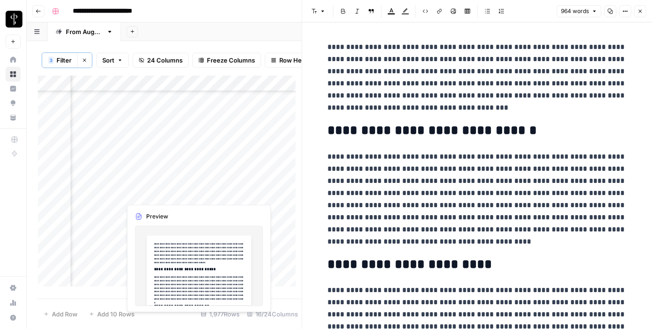
click at [217, 188] on div "Add Column" at bounding box center [170, 185] width 264 height 218
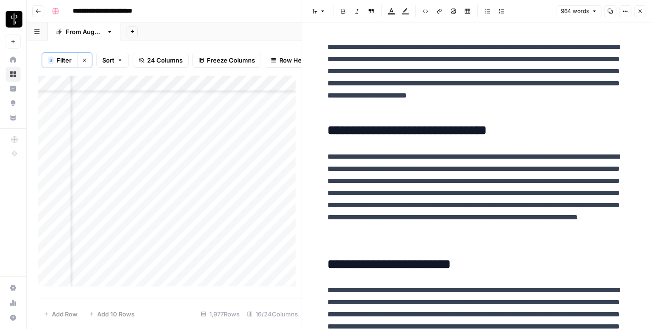
click at [115, 194] on div "Add Column" at bounding box center [170, 185] width 264 height 218
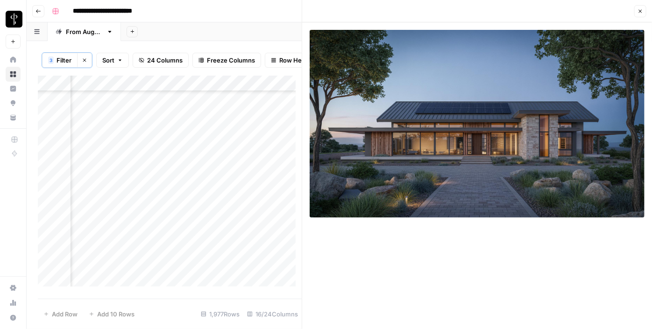
click at [643, 10] on icon "button" at bounding box center [641, 11] width 6 height 6
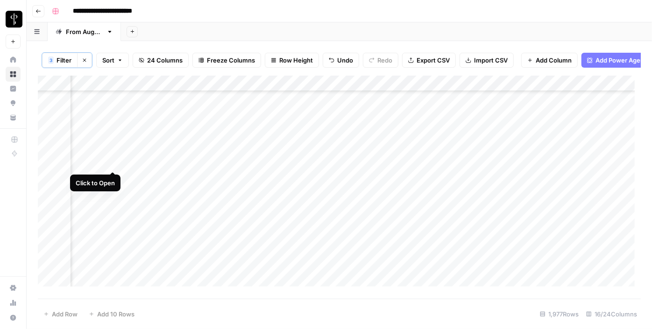
click at [111, 161] on div "Add Column" at bounding box center [339, 185] width 603 height 218
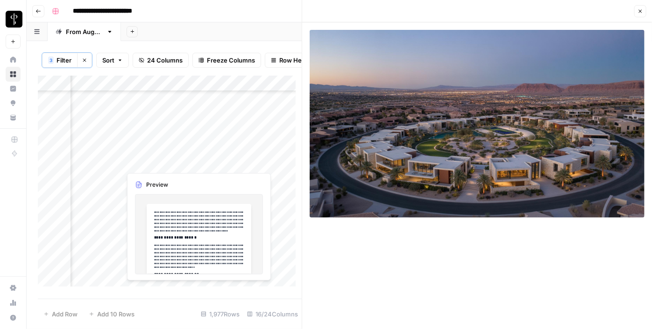
click at [216, 156] on div "Add Column" at bounding box center [170, 185] width 264 height 218
click at [219, 156] on div "Add Column" at bounding box center [170, 185] width 264 height 218
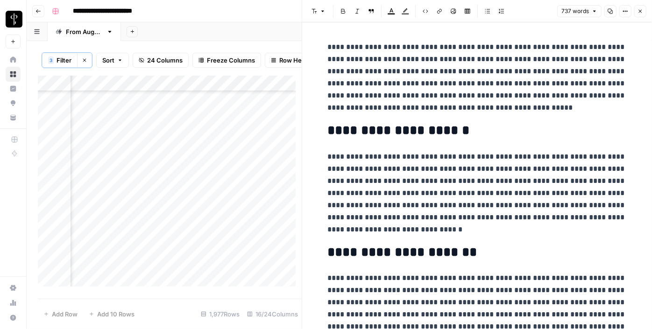
click at [640, 11] on icon "button" at bounding box center [641, 11] width 6 height 6
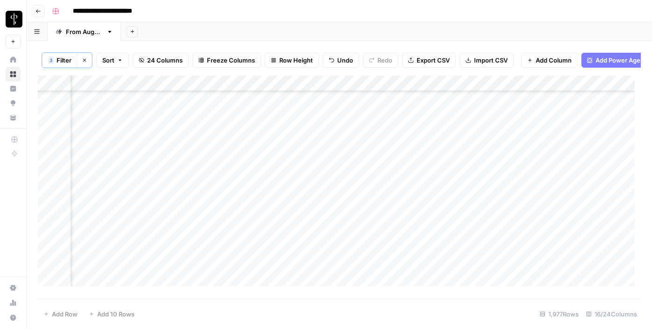
scroll to position [1996, 942]
click at [550, 140] on div "Add Column" at bounding box center [339, 185] width 603 height 218
drag, startPoint x: 583, startPoint y: 149, endPoint x: 538, endPoint y: 189, distance: 59.9
click at [538, 189] on div "Add Column" at bounding box center [339, 185] width 603 height 218
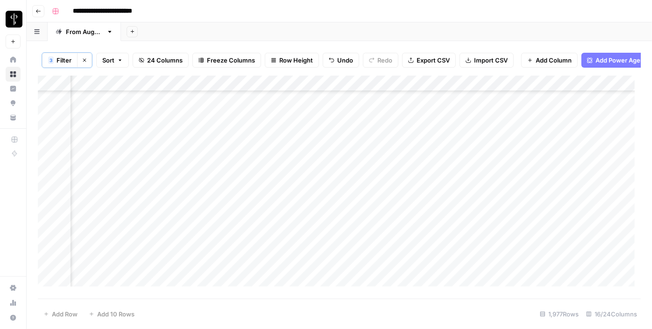
click at [319, 205] on div "Add Column" at bounding box center [339, 185] width 603 height 218
click at [311, 222] on div "Add Column" at bounding box center [339, 185] width 603 height 218
click at [311, 237] on div "Add Column" at bounding box center [339, 185] width 603 height 218
click at [313, 250] on div "Add Column" at bounding box center [339, 185] width 603 height 218
click at [314, 264] on div "Add Column" at bounding box center [339, 185] width 603 height 218
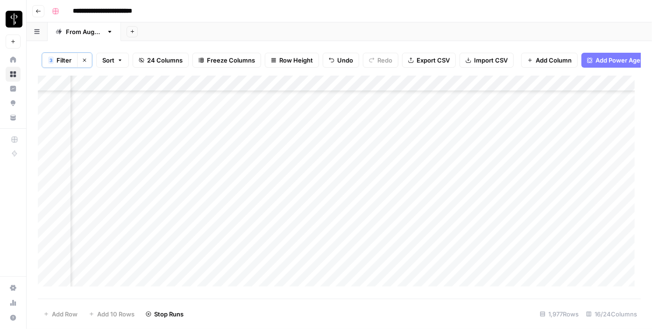
click at [317, 283] on div "Add Column" at bounding box center [339, 185] width 603 height 218
click at [312, 173] on div "Add Column" at bounding box center [339, 185] width 603 height 218
click at [311, 186] on div "Add Column" at bounding box center [339, 185] width 603 height 218
click at [315, 203] on div "Add Column" at bounding box center [339, 185] width 603 height 218
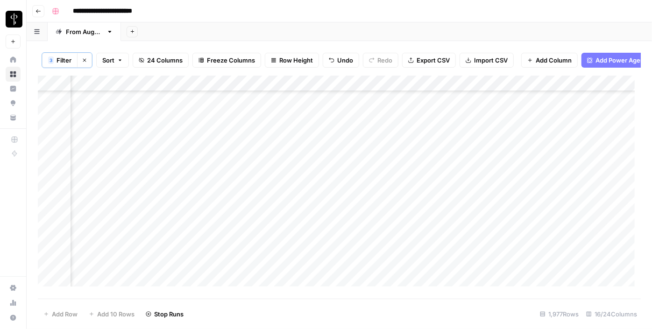
click at [314, 221] on div "Add Column" at bounding box center [339, 185] width 603 height 218
click at [115, 120] on div "Add Column" at bounding box center [339, 185] width 603 height 218
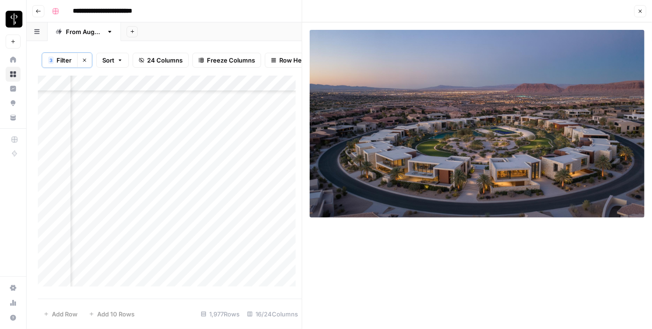
click at [218, 120] on div "Add Column" at bounding box center [170, 185] width 264 height 218
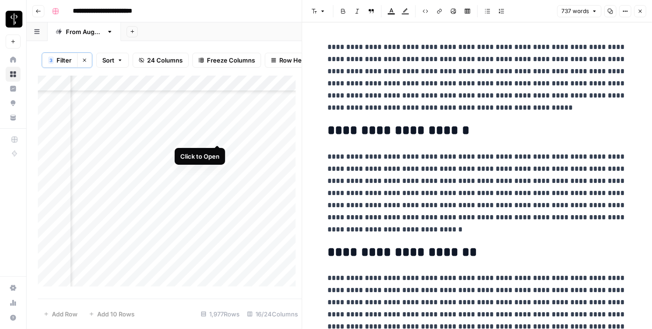
click at [217, 135] on div "Add Column" at bounding box center [170, 185] width 264 height 218
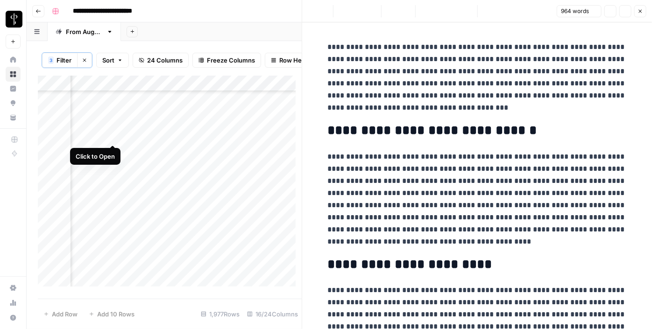
click at [114, 135] on div "Add Column" at bounding box center [170, 185] width 264 height 218
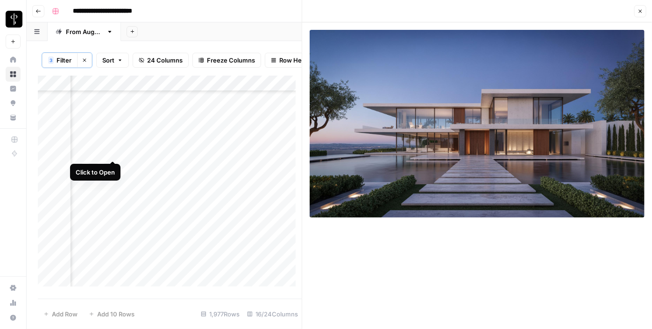
click at [114, 152] on div "Add Column" at bounding box center [170, 185] width 264 height 218
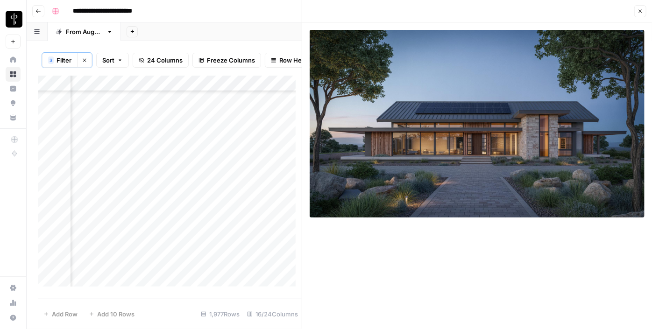
click at [217, 151] on div "Add Column" at bounding box center [170, 185] width 264 height 218
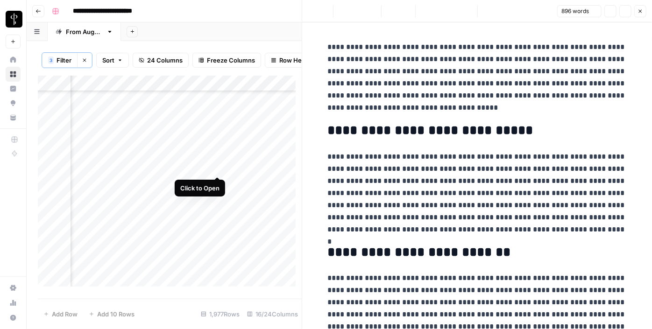
click at [217, 168] on div "Add Column" at bounding box center [170, 185] width 264 height 218
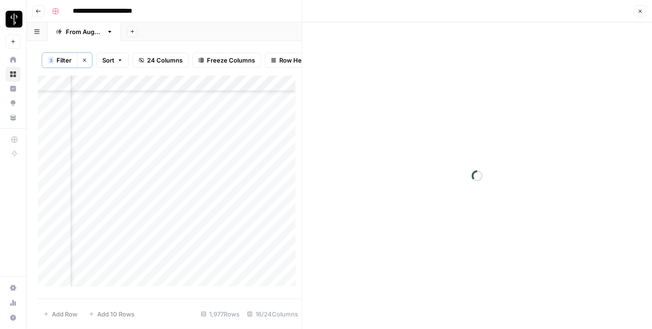
click at [116, 164] on div "Add Column" at bounding box center [170, 185] width 264 height 218
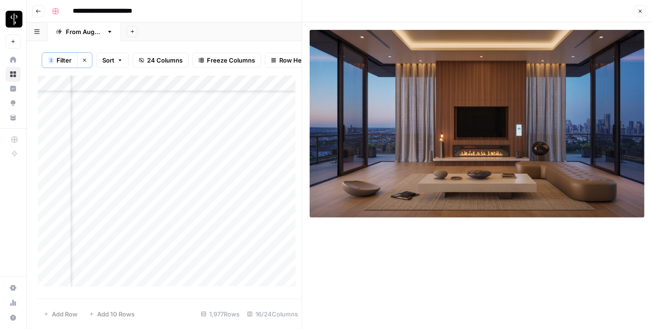
click at [109, 186] on div "Add Column" at bounding box center [170, 185] width 264 height 218
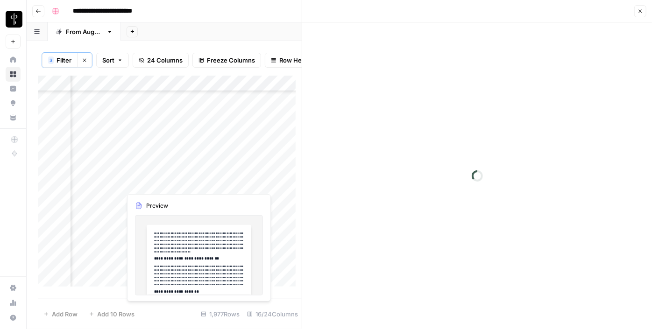
click at [212, 179] on div "Add Column" at bounding box center [170, 185] width 264 height 218
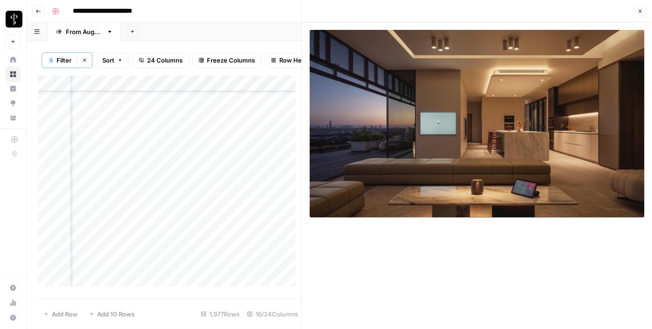
click at [640, 12] on icon "button" at bounding box center [641, 11] width 6 height 6
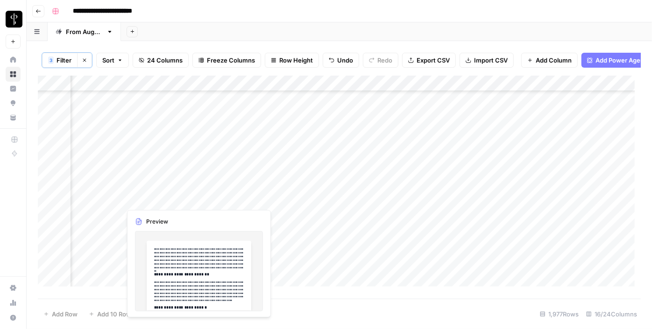
click at [218, 199] on div "Add Column" at bounding box center [339, 185] width 603 height 218
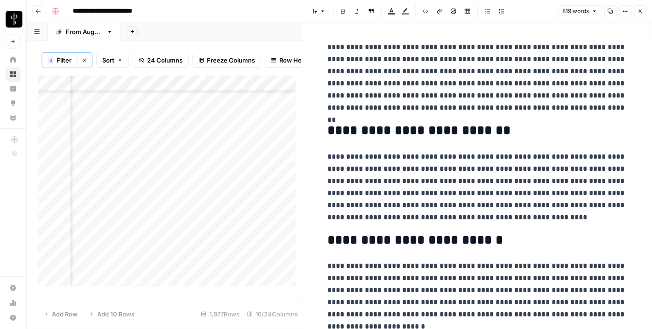
click at [112, 198] on div "Add Column" at bounding box center [170, 185] width 264 height 218
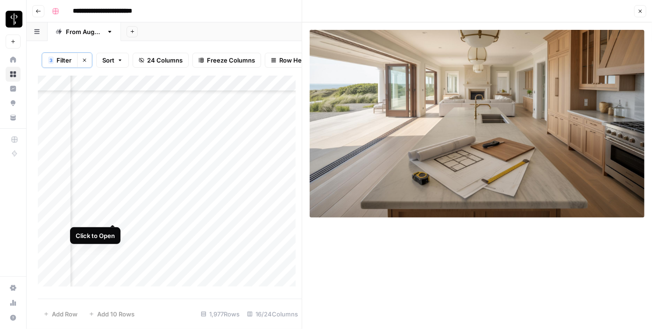
click at [108, 212] on div "Add Column" at bounding box center [170, 185] width 264 height 218
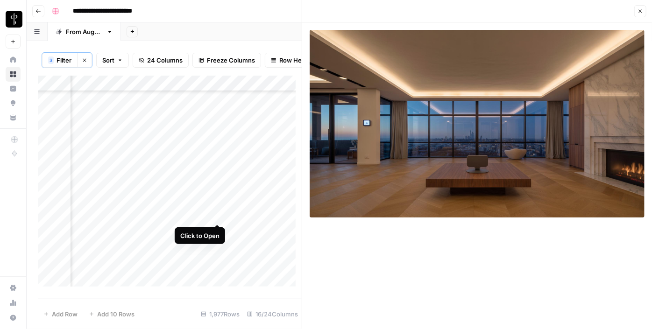
click at [219, 214] on div "Add Column" at bounding box center [170, 185] width 264 height 218
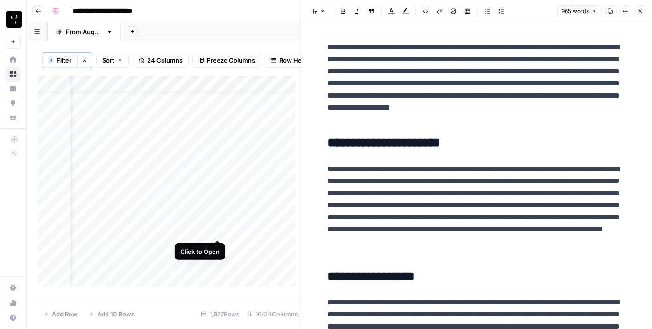
click at [218, 227] on div "Add Column" at bounding box center [170, 185] width 264 height 218
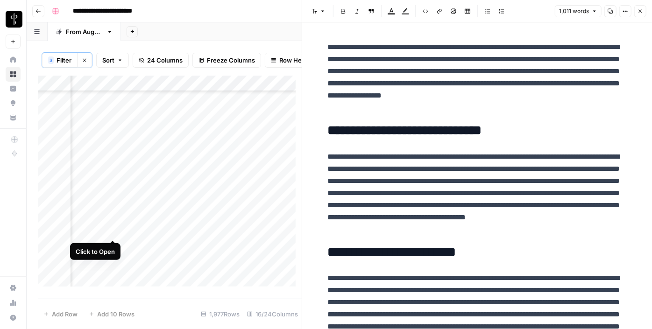
click at [113, 233] on div "Add Column" at bounding box center [170, 185] width 264 height 218
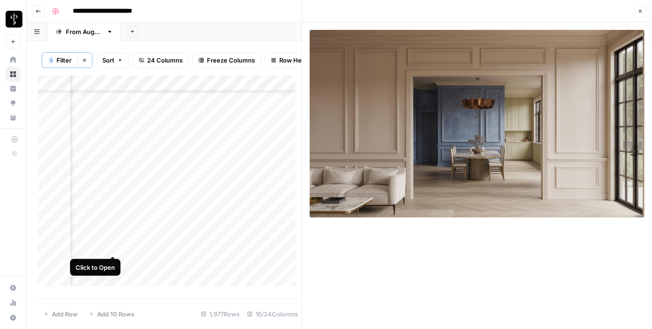
click at [109, 247] on div "Add Column" at bounding box center [170, 185] width 264 height 218
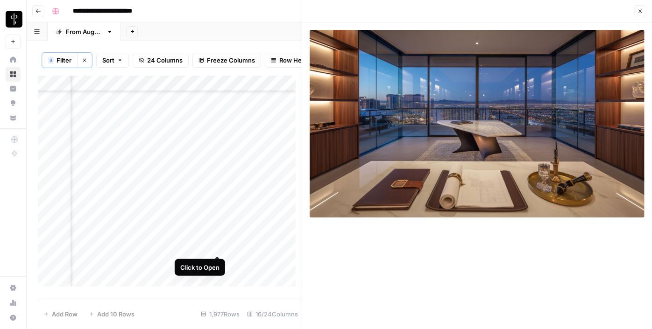
click at [216, 247] on div "Add Column" at bounding box center [170, 185] width 264 height 218
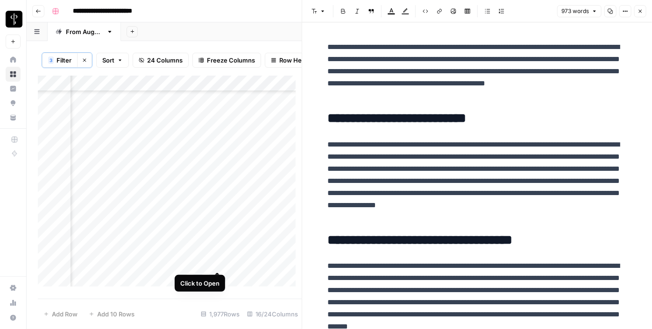
click at [217, 261] on div "Add Column" at bounding box center [170, 185] width 264 height 218
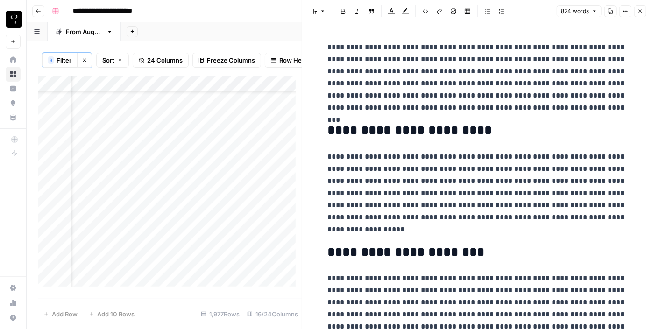
click at [111, 261] on div "Add Column" at bounding box center [170, 185] width 264 height 218
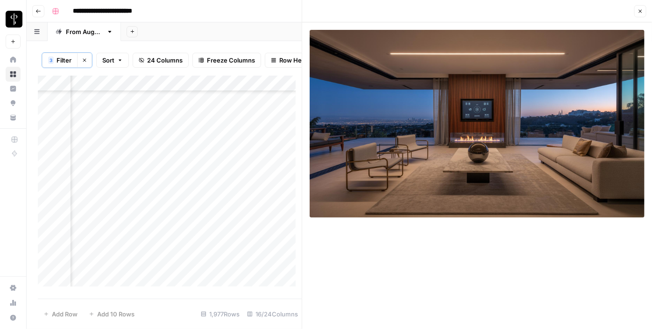
click at [642, 15] on button "Close" at bounding box center [641, 11] width 12 height 12
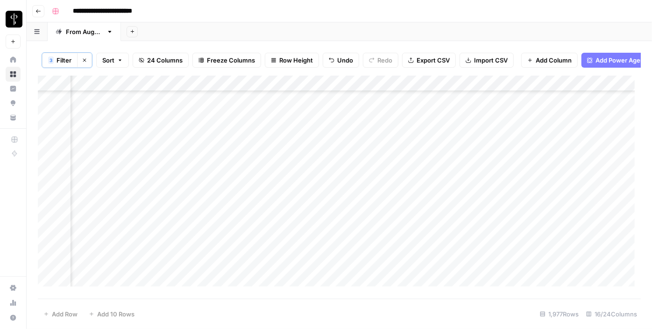
click at [551, 111] on div "Add Column" at bounding box center [339, 185] width 603 height 218
drag, startPoint x: 581, startPoint y: 112, endPoint x: 558, endPoint y: 258, distance: 147.6
click at [558, 258] on div "Add Column" at bounding box center [339, 185] width 603 height 218
click at [311, 152] on div "Add Column" at bounding box center [339, 185] width 603 height 218
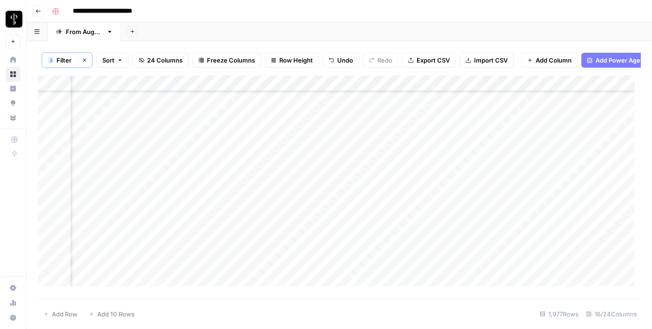
click at [313, 166] on div "Add Column" at bounding box center [339, 185] width 603 height 218
click at [315, 182] on div "Add Column" at bounding box center [339, 185] width 603 height 218
click at [315, 200] on div "Add Column" at bounding box center [339, 185] width 603 height 218
click at [319, 166] on div "Add Column" at bounding box center [339, 185] width 603 height 218
click at [320, 214] on div "Add Column" at bounding box center [339, 185] width 603 height 218
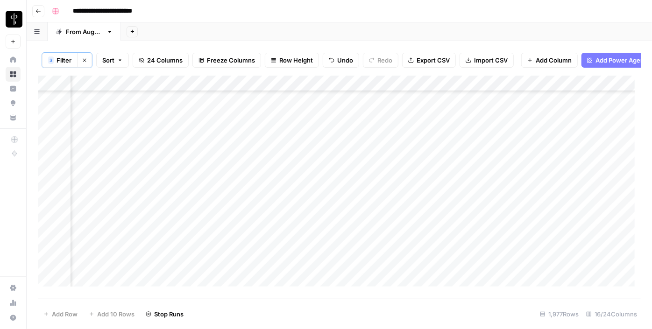
click at [314, 229] on div "Add Column" at bounding box center [339, 185] width 603 height 218
click at [309, 246] on div "Add Column" at bounding box center [339, 185] width 603 height 218
click at [307, 264] on div "Add Column" at bounding box center [339, 185] width 603 height 218
click at [307, 280] on div "Add Column" at bounding box center [339, 185] width 603 height 218
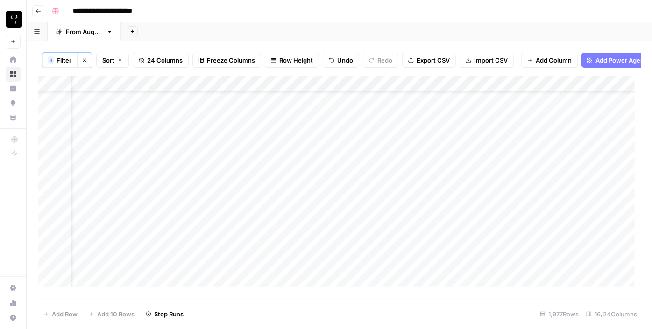
click at [316, 211] on div "Add Column" at bounding box center [339, 185] width 603 height 218
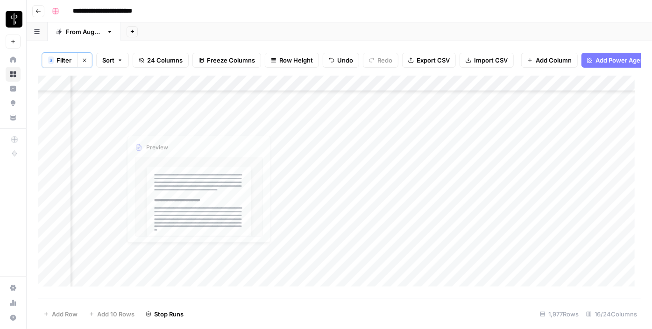
scroll to position [2336, 942]
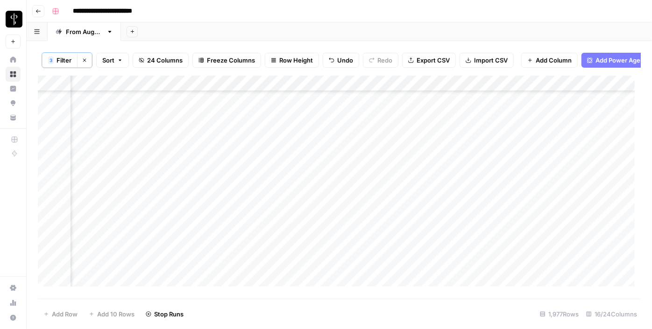
click at [213, 151] on div "Add Column" at bounding box center [339, 185] width 603 height 218
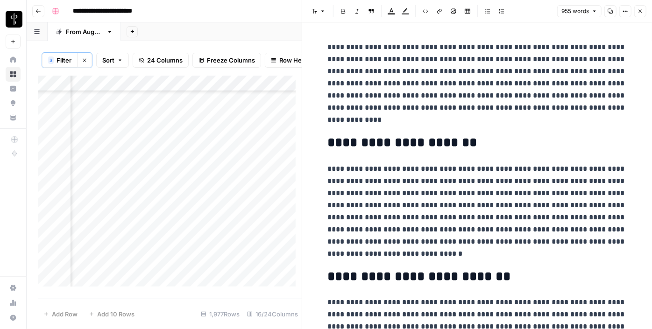
click at [113, 151] on div "Add Column" at bounding box center [170, 185] width 264 height 218
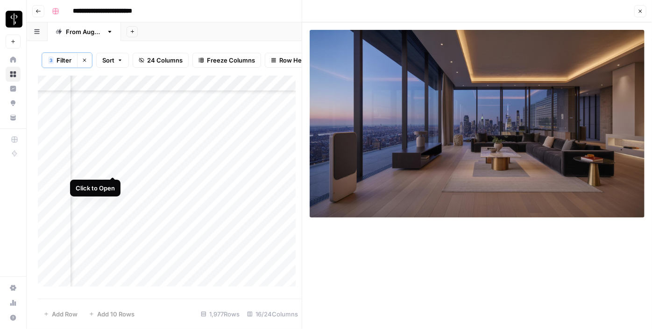
click at [110, 172] on div "Add Column" at bounding box center [170, 185] width 264 height 218
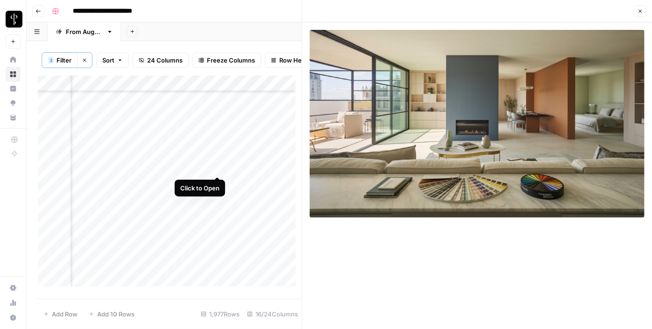
click at [218, 168] on div "Add Column" at bounding box center [170, 185] width 264 height 218
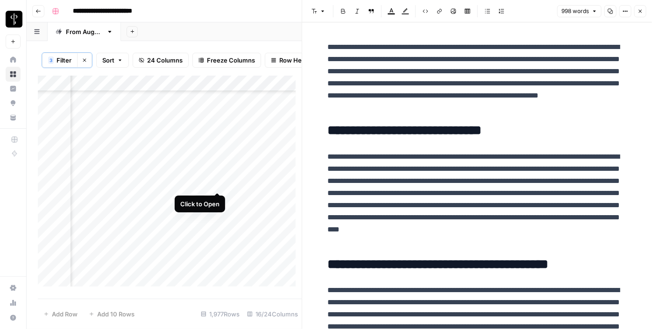
click at [219, 183] on div "Add Column" at bounding box center [170, 185] width 264 height 218
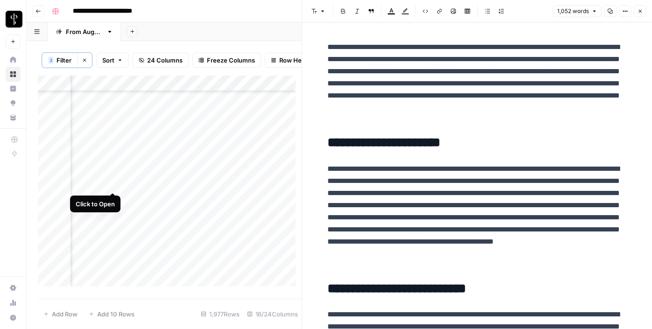
click at [110, 183] on div "Add Column" at bounding box center [170, 185] width 264 height 218
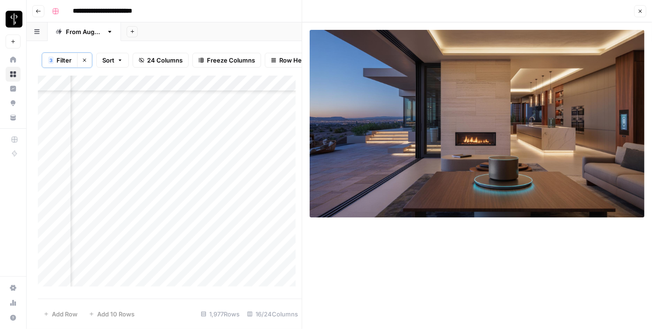
click at [114, 202] on div "Add Column" at bounding box center [170, 185] width 264 height 218
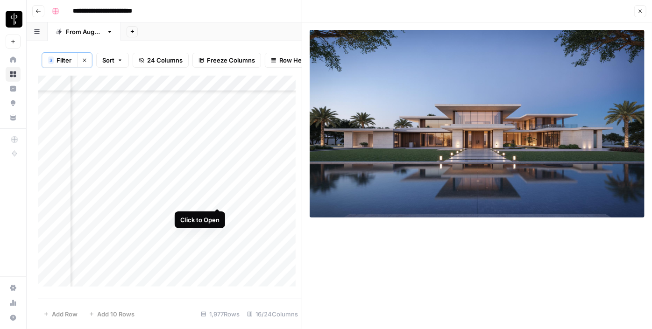
click at [217, 197] on div "Add Column" at bounding box center [170, 185] width 264 height 218
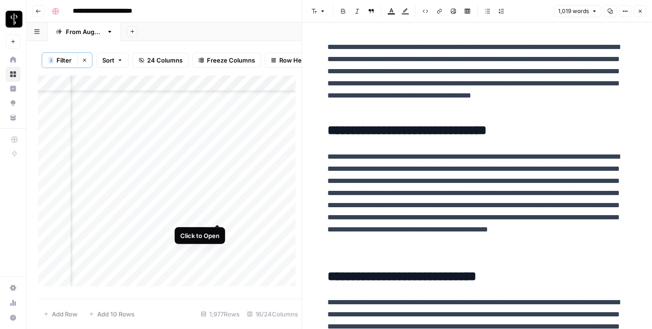
click at [217, 217] on div "Add Column" at bounding box center [170, 185] width 264 height 218
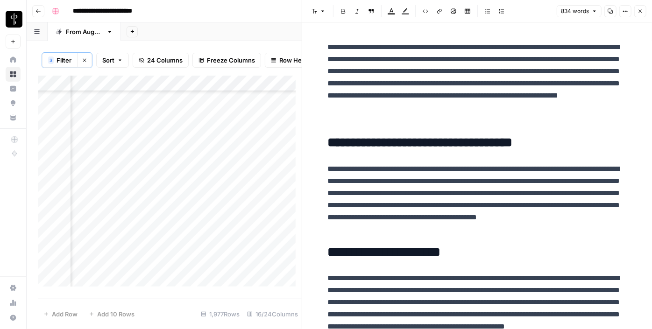
click at [109, 212] on div "Add Column" at bounding box center [170, 185] width 264 height 218
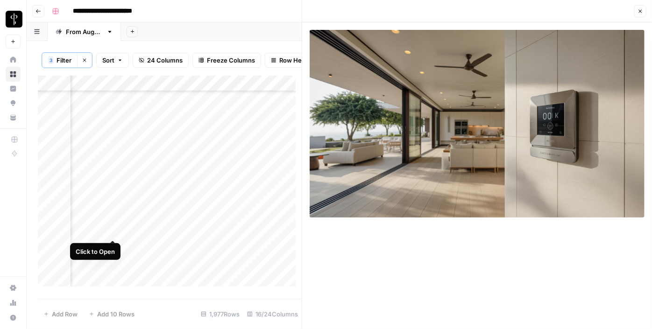
click at [112, 231] on div "Add Column" at bounding box center [170, 185] width 264 height 218
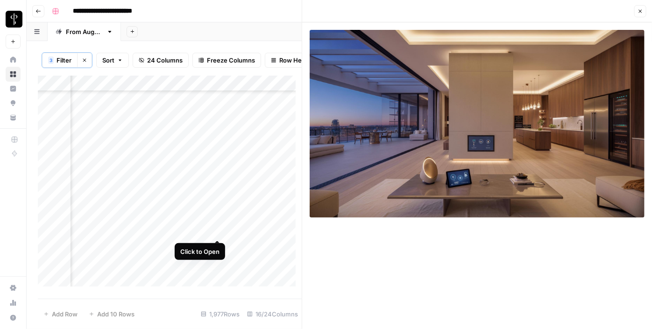
click at [219, 228] on div "Add Column" at bounding box center [170, 185] width 264 height 218
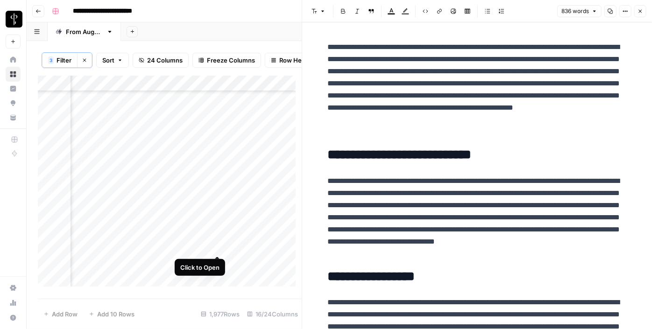
click at [219, 245] on div "Add Column" at bounding box center [170, 185] width 264 height 218
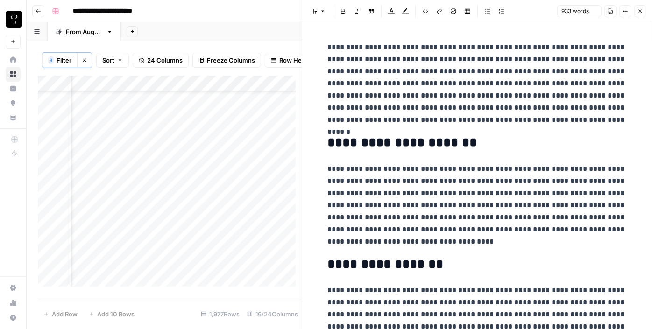
click at [110, 246] on div "Add Column" at bounding box center [170, 185] width 264 height 218
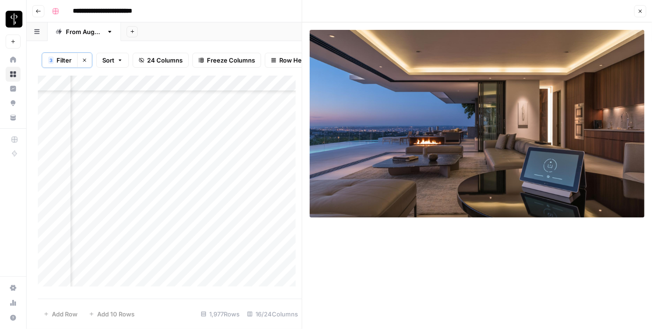
scroll to position [2464, 942]
click at [219, 135] on div "Add Column" at bounding box center [170, 185] width 264 height 218
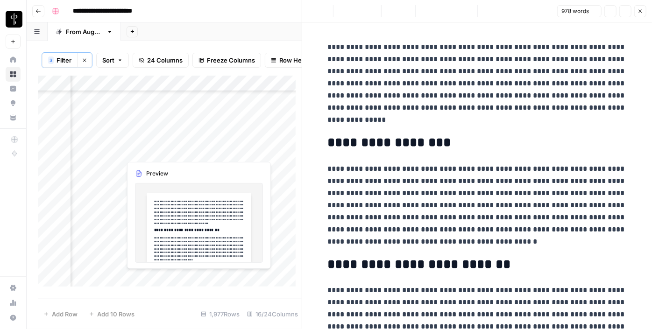
click at [110, 137] on div "Add Column" at bounding box center [170, 185] width 264 height 218
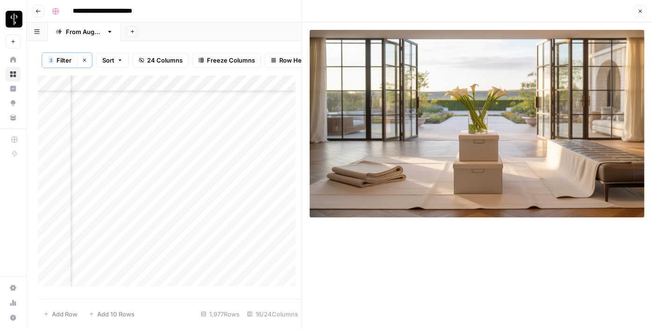
click at [111, 155] on div "Add Column" at bounding box center [170, 185] width 264 height 218
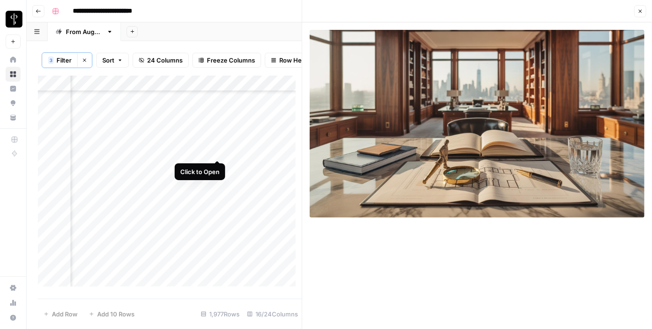
click at [219, 150] on div "Add Column" at bounding box center [170, 185] width 264 height 218
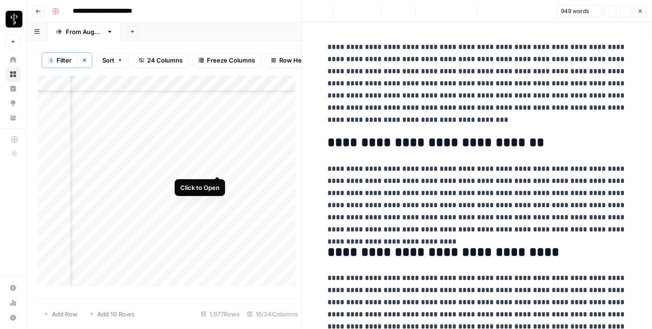
click at [218, 168] on div "Add Column" at bounding box center [170, 185] width 264 height 218
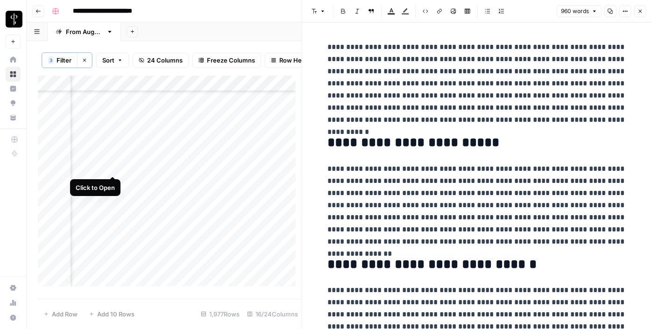
click at [113, 167] on div "Add Column" at bounding box center [170, 185] width 264 height 218
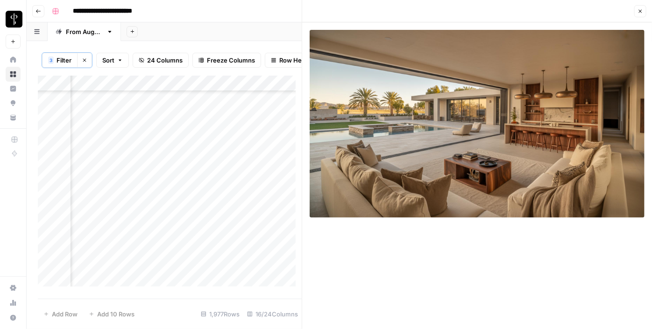
click at [636, 14] on button "Close" at bounding box center [641, 11] width 12 height 12
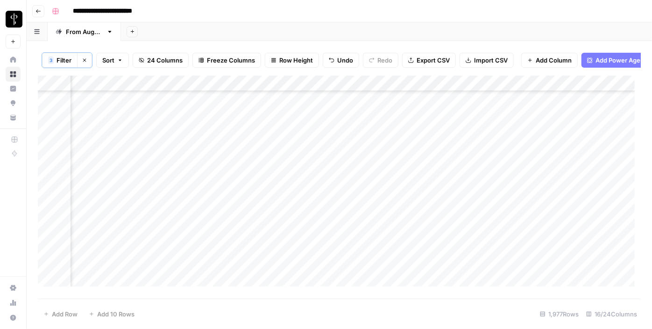
scroll to position [2336, 942]
click at [574, 138] on div "Add Column" at bounding box center [339, 185] width 603 height 218
drag, startPoint x: 582, startPoint y: 141, endPoint x: 558, endPoint y: 207, distance: 70.2
click at [558, 207] on div "Add Column" at bounding box center [339, 185] width 603 height 218
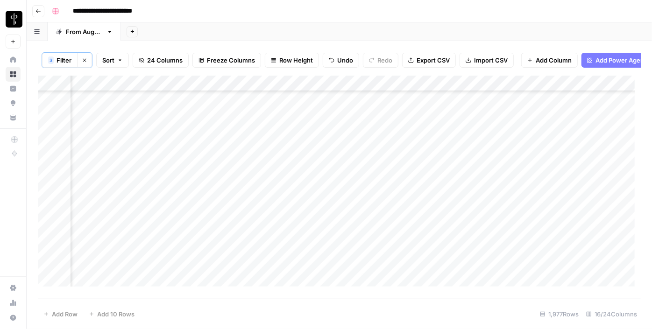
scroll to position [2506, 942]
click at [314, 140] on div "Add Column" at bounding box center [339, 185] width 603 height 218
click at [316, 155] on div "Add Column" at bounding box center [339, 185] width 603 height 218
click at [315, 170] on div "Add Column" at bounding box center [339, 185] width 603 height 218
click at [313, 187] on div "Add Column" at bounding box center [339, 185] width 603 height 218
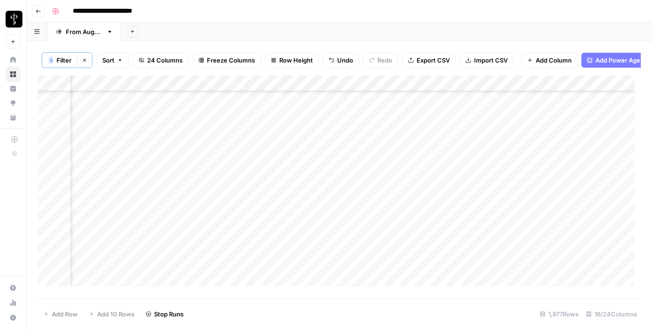
click at [310, 200] on div "Add Column" at bounding box center [339, 185] width 603 height 218
click at [314, 220] on div "Add Column" at bounding box center [339, 185] width 603 height 218
click at [313, 233] on div "Add Column" at bounding box center [339, 185] width 603 height 218
click at [316, 252] on div "Add Column" at bounding box center [339, 185] width 603 height 218
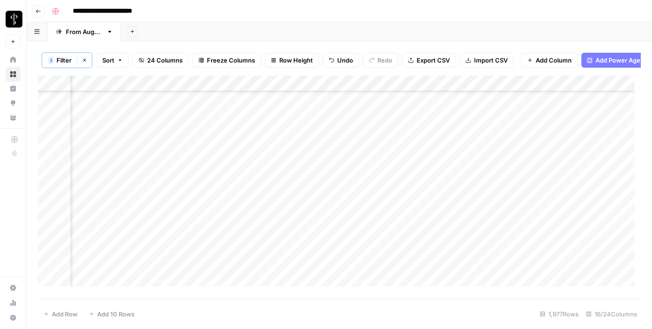
click at [315, 181] on div "Add Column" at bounding box center [339, 185] width 603 height 218
click at [315, 201] on div "Add Column" at bounding box center [339, 185] width 603 height 218
click at [112, 138] on div "Add Column" at bounding box center [339, 185] width 603 height 218
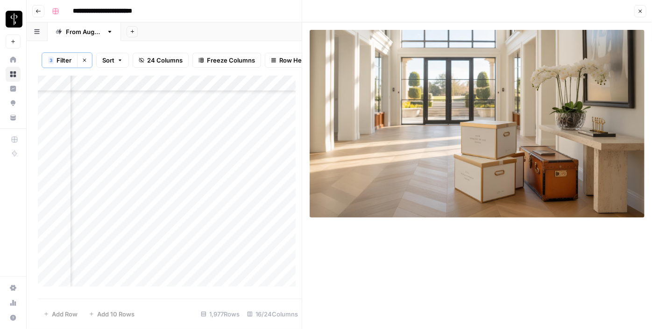
click at [111, 157] on div "Add Column" at bounding box center [170, 185] width 264 height 218
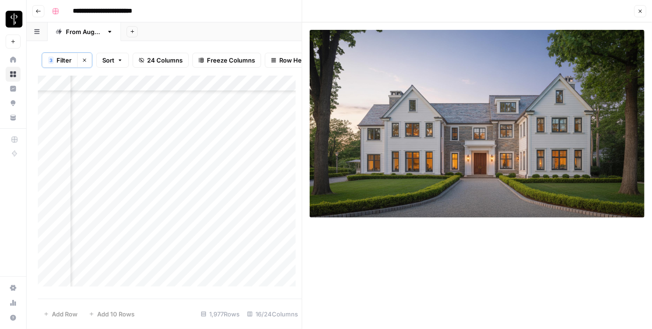
click at [111, 142] on div "Add Column" at bounding box center [170, 185] width 264 height 218
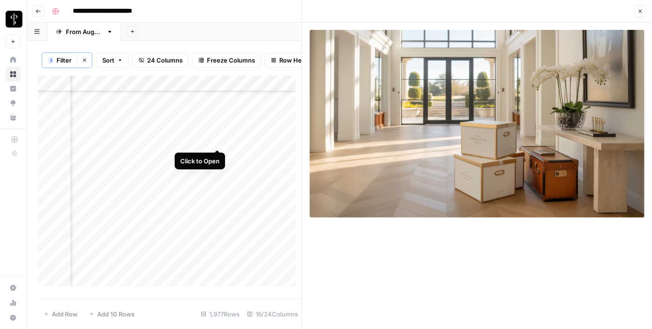
click at [218, 141] on div "Add Column" at bounding box center [170, 185] width 264 height 218
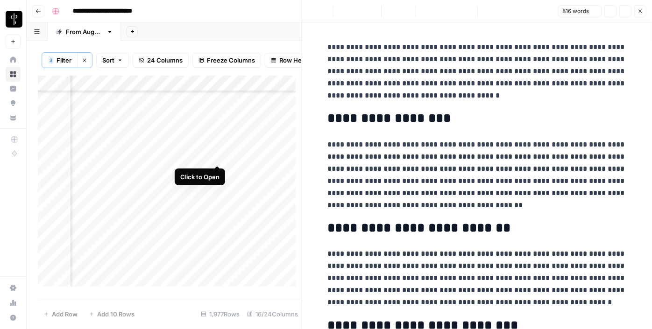
click at [220, 153] on div "Add Column" at bounding box center [170, 185] width 264 height 218
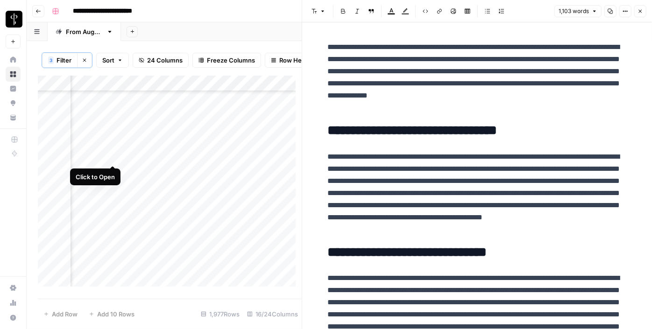
click at [111, 155] on div "Add Column" at bounding box center [170, 185] width 264 height 218
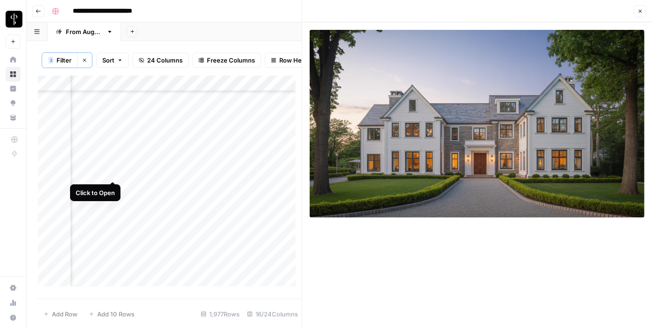
click at [110, 171] on div "Add Column" at bounding box center [170, 185] width 264 height 218
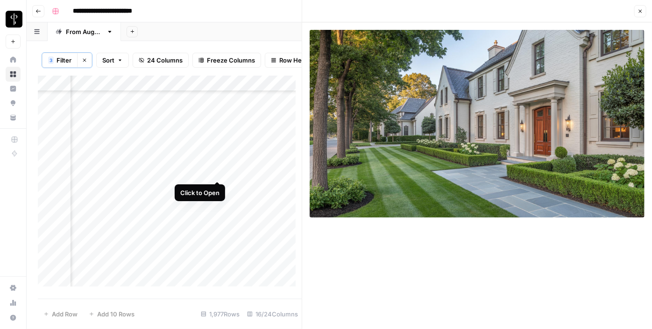
click at [213, 168] on div "Add Column" at bounding box center [170, 185] width 264 height 218
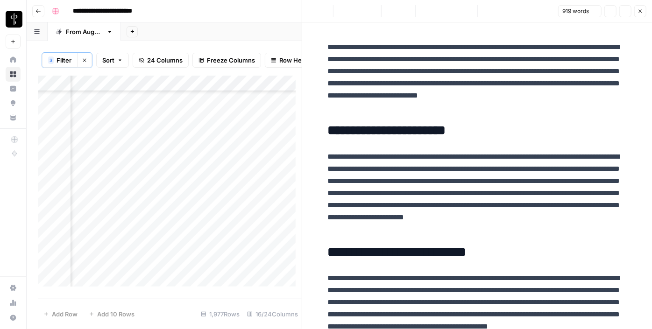
click at [217, 186] on div "Add Column" at bounding box center [170, 185] width 264 height 218
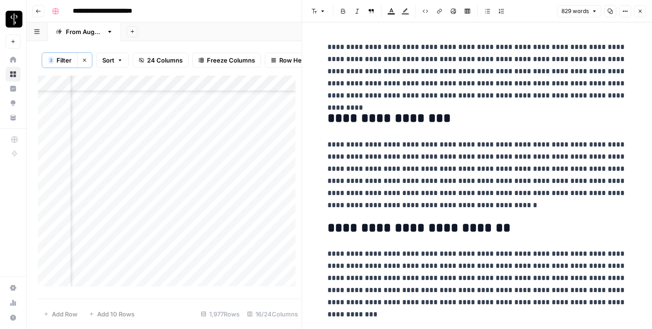
click at [111, 188] on div "Add Column" at bounding box center [170, 185] width 264 height 218
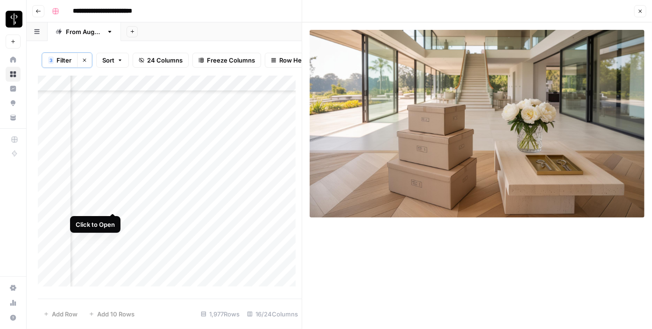
click at [110, 203] on div "Add Column" at bounding box center [170, 185] width 264 height 218
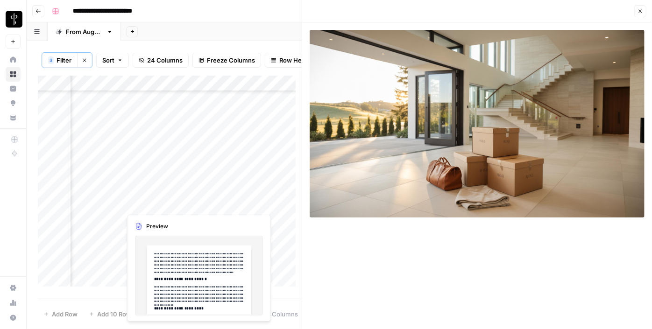
click at [216, 205] on div "Add Column" at bounding box center [170, 185] width 264 height 218
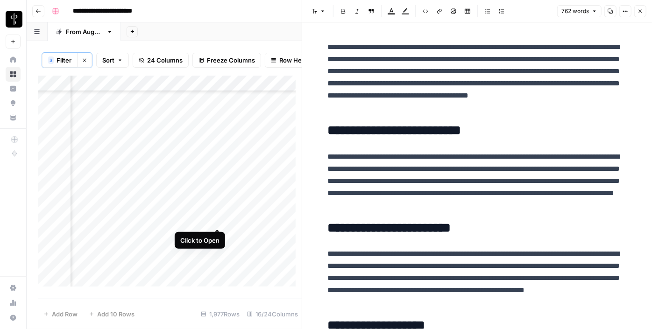
click at [219, 218] on div "Add Column" at bounding box center [170, 185] width 264 height 218
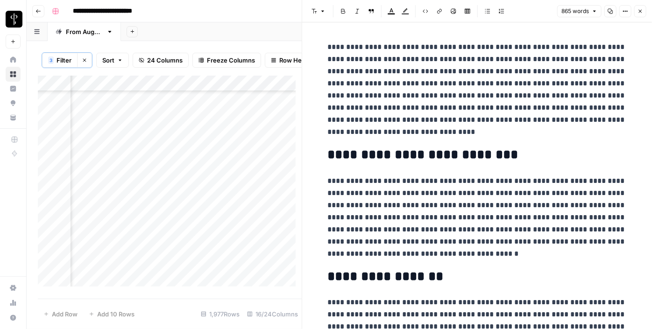
click at [111, 220] on div "Add Column" at bounding box center [170, 185] width 264 height 218
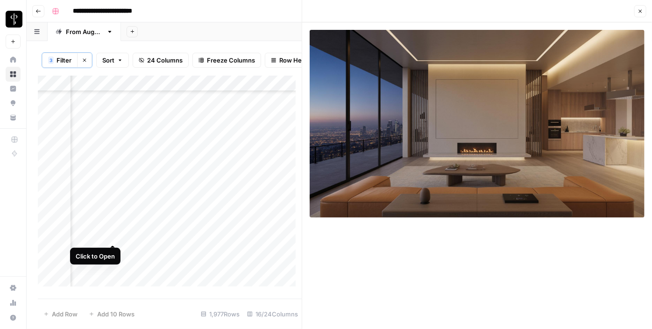
click at [108, 235] on div "Add Column" at bounding box center [170, 185] width 264 height 218
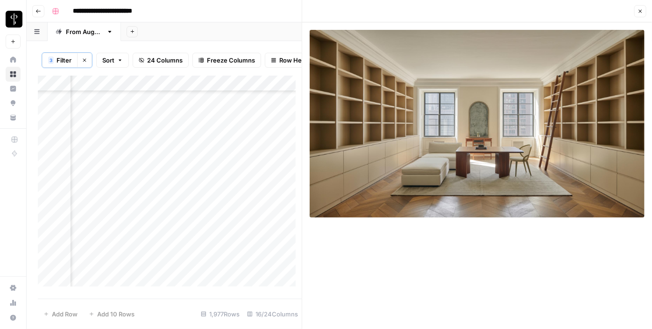
click at [217, 235] on div "Add Column" at bounding box center [170, 185] width 264 height 218
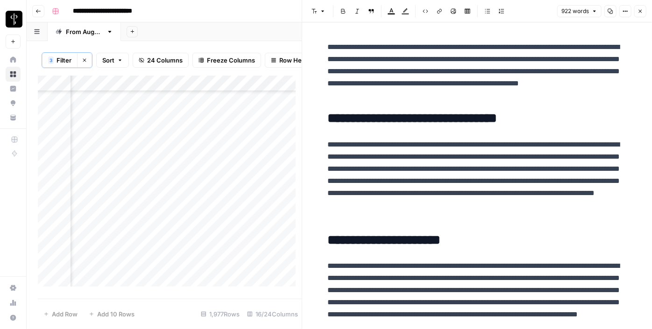
scroll to position [2591, 942]
click at [215, 170] on div "Add Column" at bounding box center [170, 185] width 264 height 218
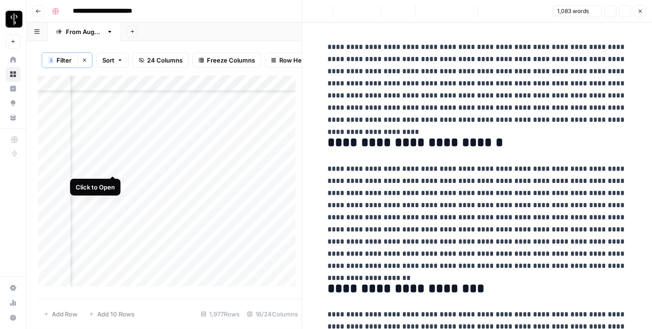
click at [114, 171] on div "Add Column" at bounding box center [170, 185] width 264 height 218
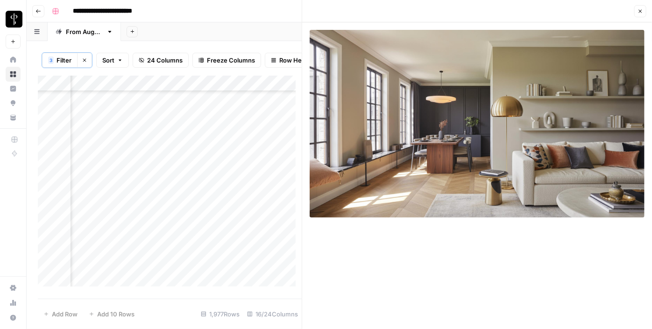
click at [113, 184] on div "Add Column" at bounding box center [170, 185] width 264 height 218
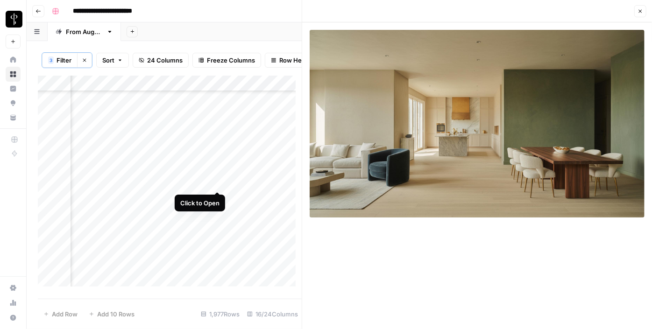
click at [219, 185] on div "Add Column" at bounding box center [170, 185] width 264 height 218
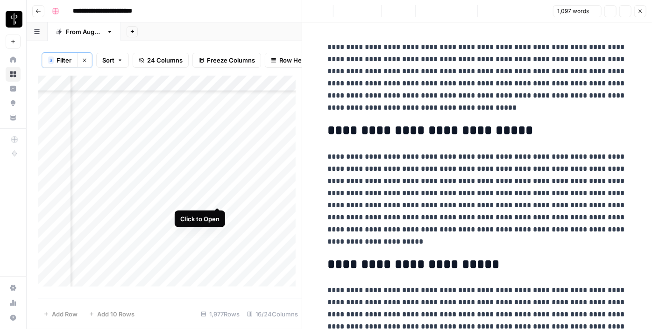
click at [217, 198] on div "Add Column" at bounding box center [170, 185] width 264 height 218
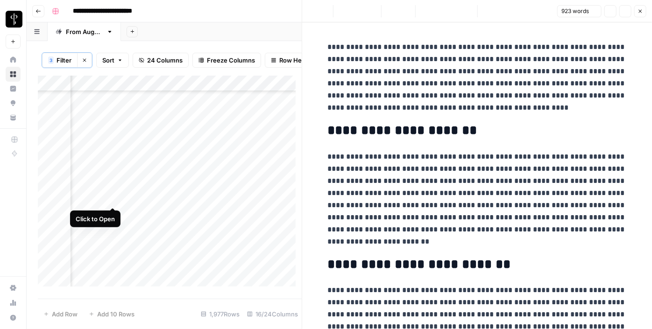
click at [108, 198] on div "Add Column" at bounding box center [170, 185] width 264 height 218
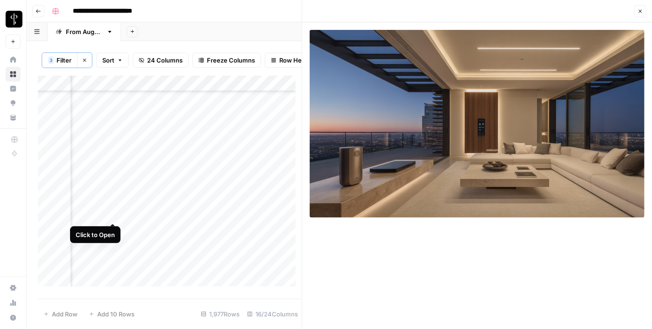
click at [113, 214] on div "Add Column" at bounding box center [170, 185] width 264 height 218
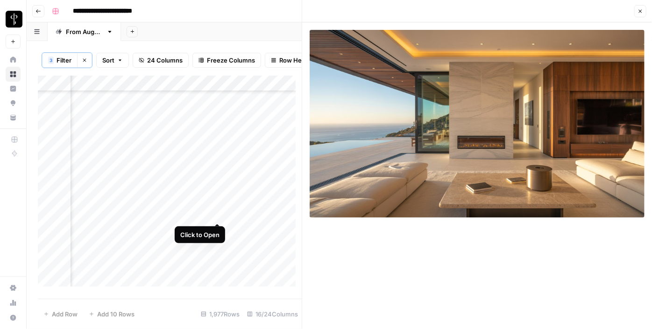
click at [213, 212] on div "Add Column" at bounding box center [170, 185] width 264 height 218
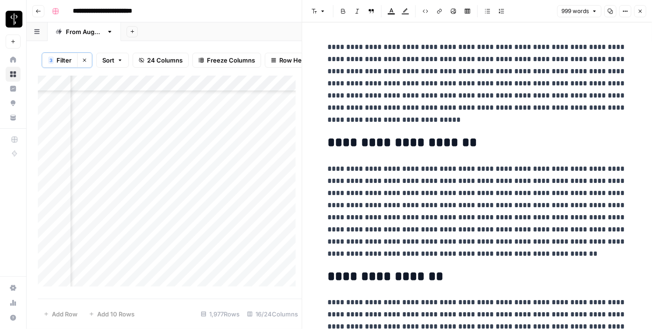
click at [638, 12] on icon "button" at bounding box center [641, 11] width 6 height 6
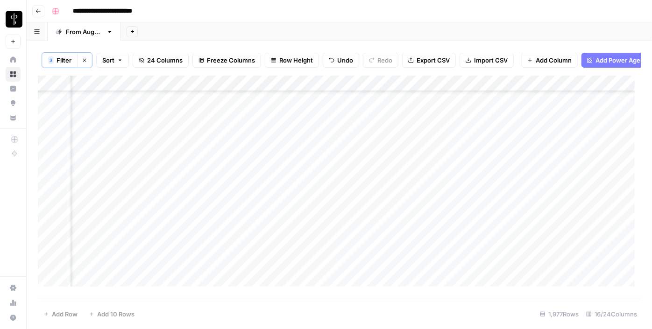
scroll to position [2506, 942]
click at [563, 125] on div "Add Column" at bounding box center [339, 185] width 603 height 218
drag, startPoint x: 581, startPoint y: 131, endPoint x: 536, endPoint y: 247, distance: 124.4
click at [536, 247] on div "Add Column" at bounding box center [339, 185] width 603 height 218
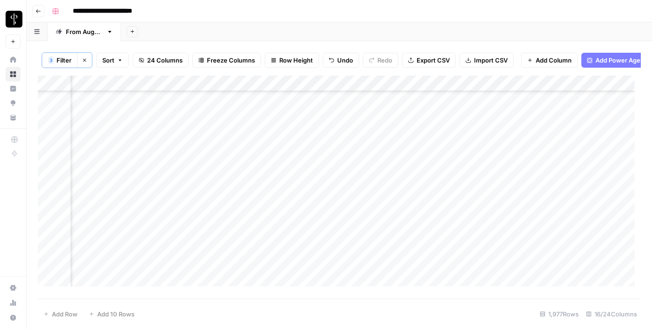
scroll to position [2634, 942]
click at [326, 172] on div "Add Column" at bounding box center [339, 185] width 603 height 218
click at [316, 190] on div "Add Column" at bounding box center [339, 185] width 603 height 218
click at [315, 202] on div "Add Column" at bounding box center [339, 185] width 603 height 218
click at [317, 216] on div "Add Column" at bounding box center [339, 185] width 603 height 218
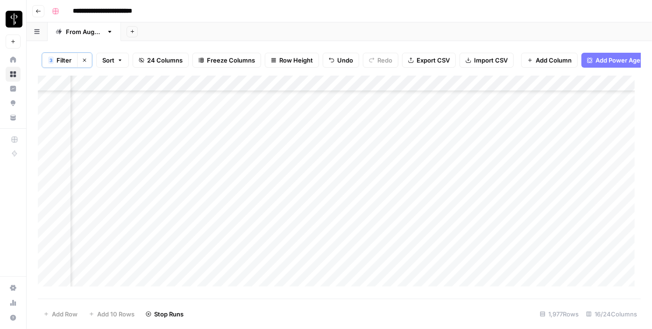
click at [316, 236] on div "Add Column" at bounding box center [339, 185] width 603 height 218
click at [315, 247] on div "Add Column" at bounding box center [339, 185] width 603 height 218
click at [315, 273] on div "Add Column" at bounding box center [339, 185] width 603 height 218
click at [320, 282] on div "Add Column" at bounding box center [339, 185] width 603 height 218
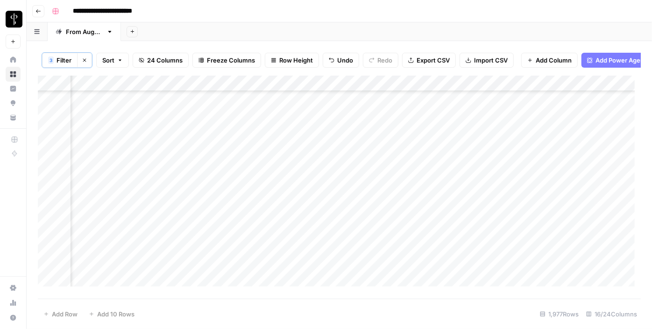
click at [303, 170] on div "Add Column" at bounding box center [339, 185] width 603 height 218
click at [311, 181] on div "Add Column" at bounding box center [339, 185] width 603 height 218
click at [116, 174] on div "Add Column" at bounding box center [339, 185] width 603 height 218
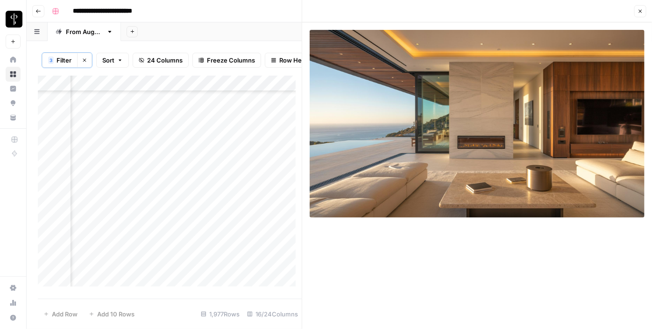
click at [216, 172] on div "Add Column" at bounding box center [170, 185] width 264 height 218
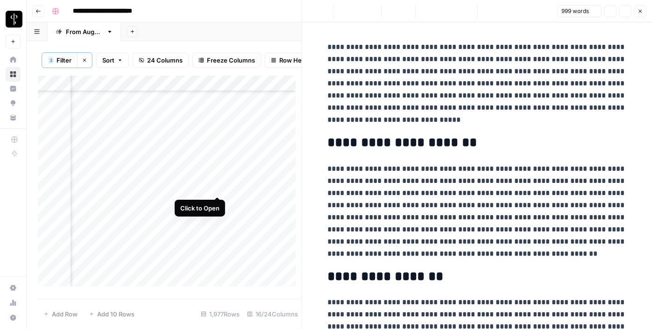
drag, startPoint x: 217, startPoint y: 187, endPoint x: 209, endPoint y: 192, distance: 9.0
click at [217, 187] on div "Add Column" at bounding box center [170, 185] width 264 height 218
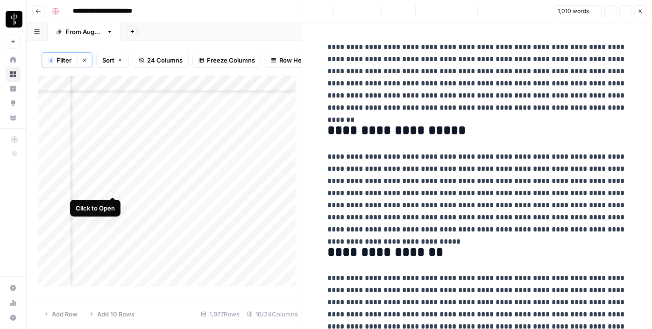
click at [110, 188] on div "Add Column" at bounding box center [170, 185] width 264 height 218
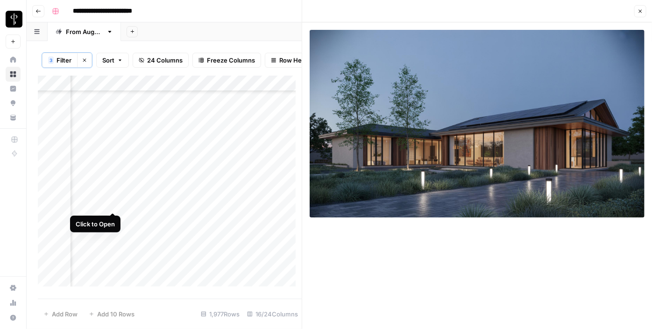
click at [111, 203] on div "Add Column" at bounding box center [170, 185] width 264 height 218
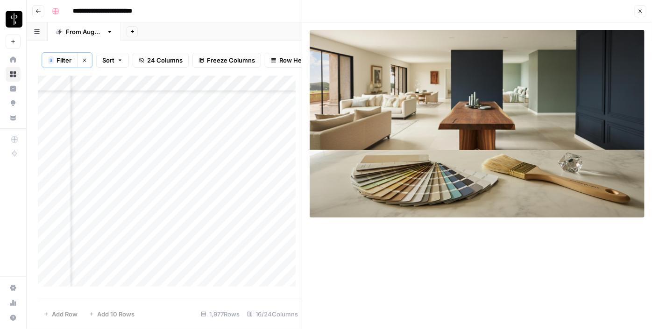
click at [641, 12] on icon "button" at bounding box center [641, 11] width 6 height 6
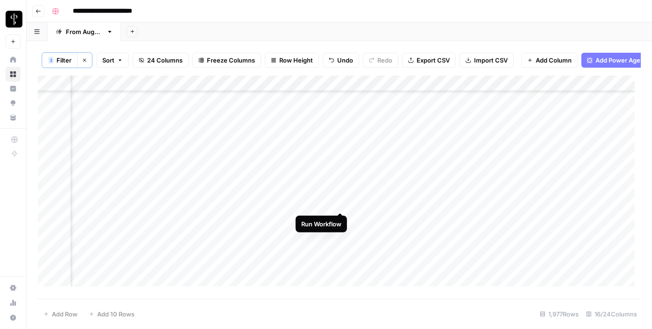
click at [340, 202] on div "Add Column" at bounding box center [339, 185] width 603 height 218
click at [451, 201] on div "Add Column" at bounding box center [339, 185] width 603 height 218
click at [366, 205] on div "Add Column" at bounding box center [339, 185] width 603 height 218
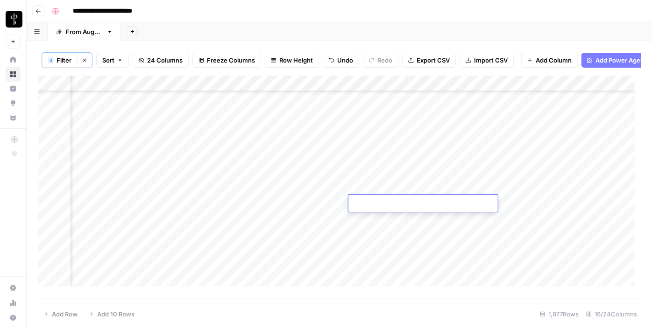
type textarea "**********"
click at [515, 204] on div "Add Column" at bounding box center [339, 185] width 603 height 218
click at [512, 204] on div "Add Column" at bounding box center [339, 185] width 603 height 218
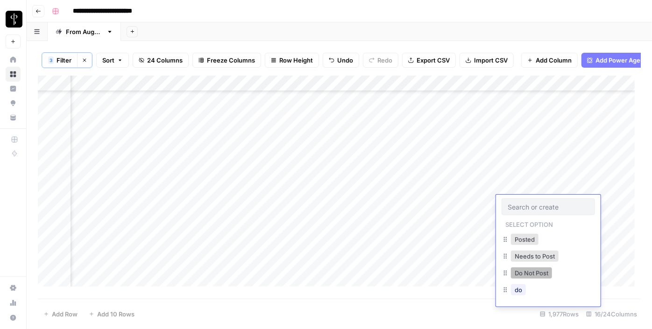
click at [526, 271] on button "Do Not Post" at bounding box center [531, 273] width 41 height 11
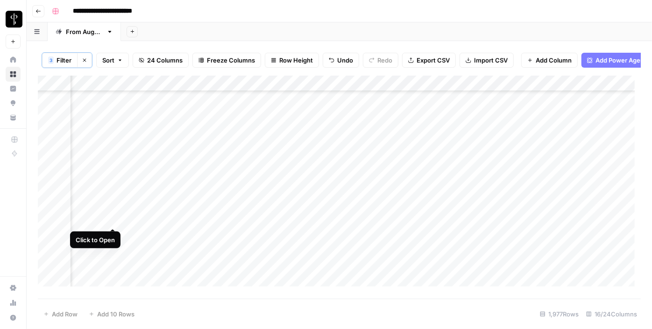
click at [114, 219] on div "Add Column" at bounding box center [339, 185] width 603 height 218
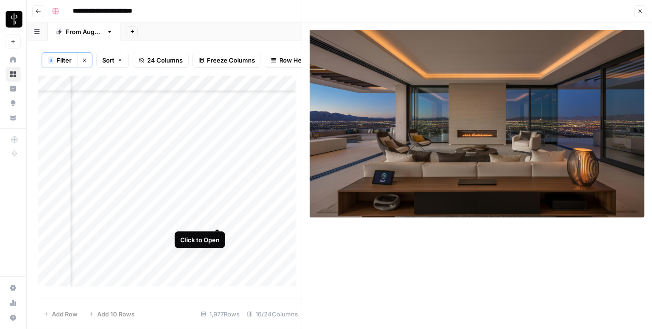
click at [218, 220] on div "Add Column" at bounding box center [170, 185] width 264 height 218
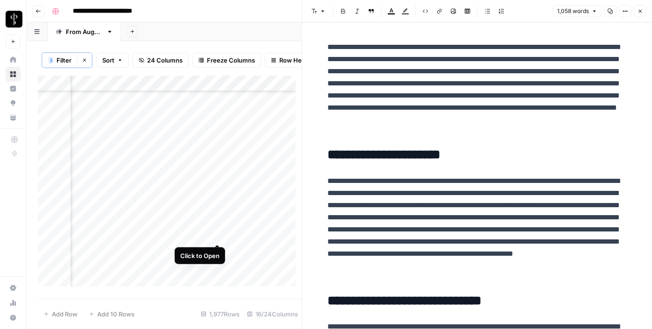
click at [218, 235] on div "Add Column" at bounding box center [170, 185] width 264 height 218
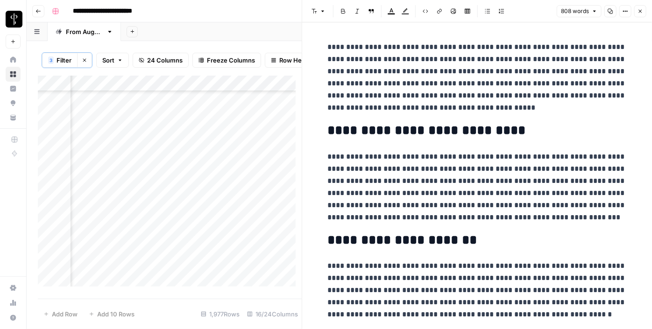
click at [111, 236] on div "Add Column" at bounding box center [170, 185] width 264 height 218
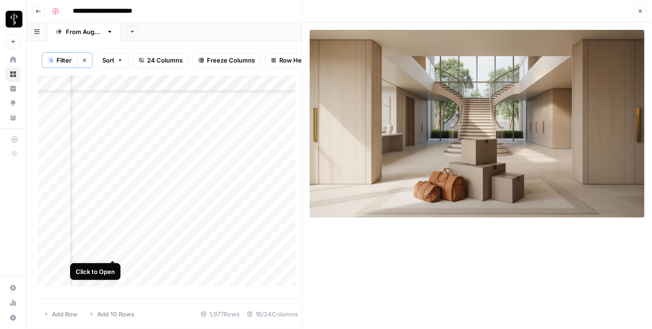
click at [111, 252] on div "Add Column" at bounding box center [170, 185] width 264 height 218
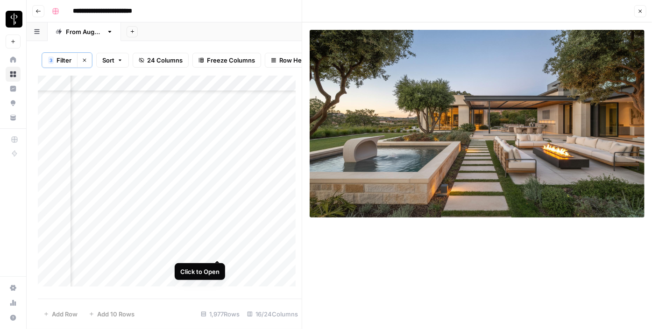
click at [218, 251] on div "Add Column" at bounding box center [170, 185] width 264 height 218
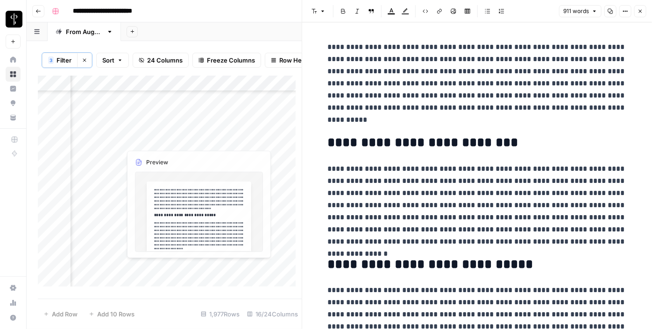
scroll to position [2719, 942]
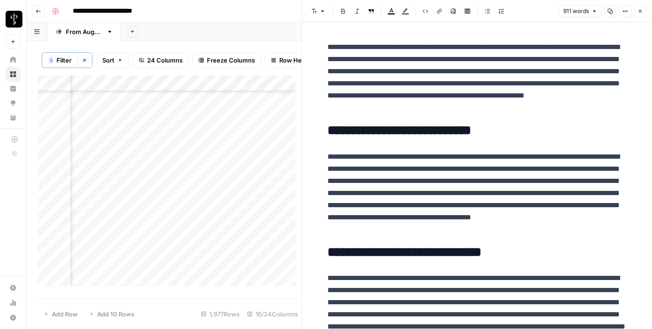
click at [214, 181] on div "Add Column" at bounding box center [170, 185] width 264 height 218
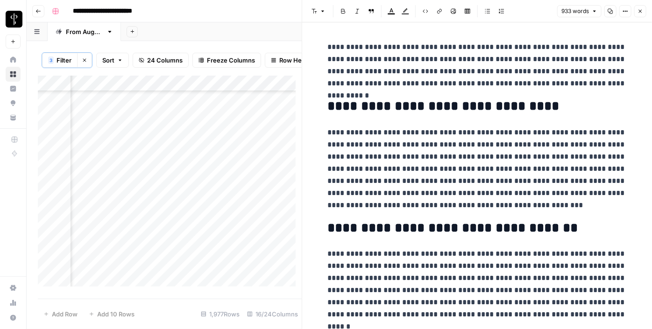
click at [111, 181] on div "Add Column" at bounding box center [170, 185] width 264 height 218
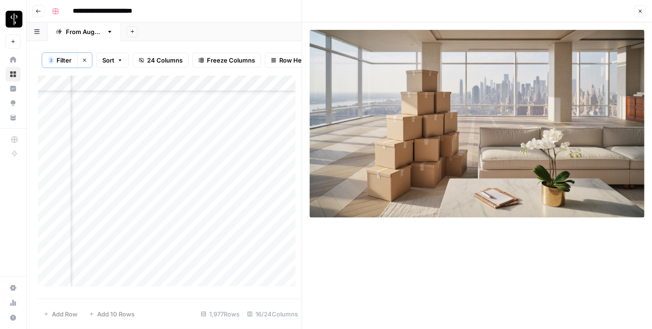
click at [112, 198] on div "Add Column" at bounding box center [170, 185] width 264 height 218
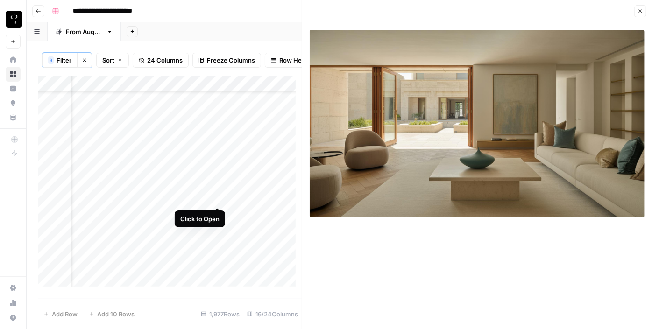
click at [219, 200] on div "Add Column" at bounding box center [170, 185] width 264 height 218
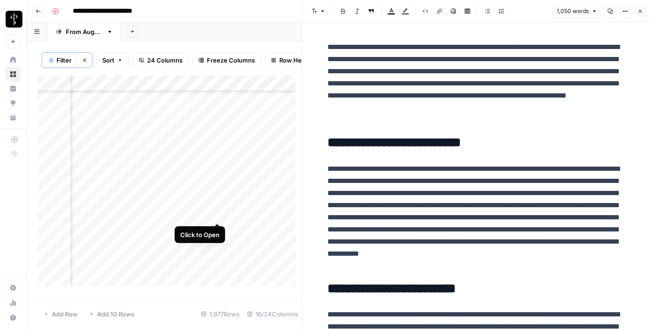
click at [218, 213] on div "Add Column" at bounding box center [170, 185] width 264 height 218
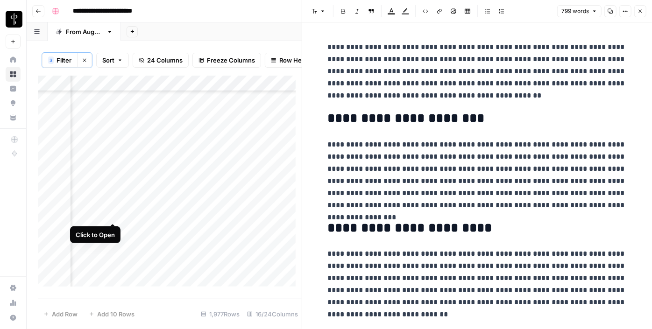
click at [113, 218] on div "Add Column" at bounding box center [170, 185] width 264 height 218
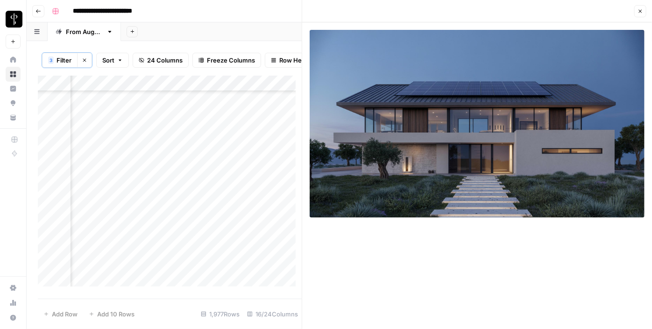
click at [112, 229] on div "Add Column" at bounding box center [170, 185] width 264 height 218
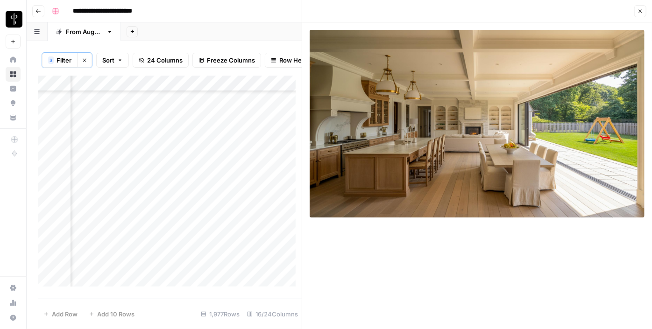
click at [213, 229] on div "Add Column" at bounding box center [170, 185] width 264 height 218
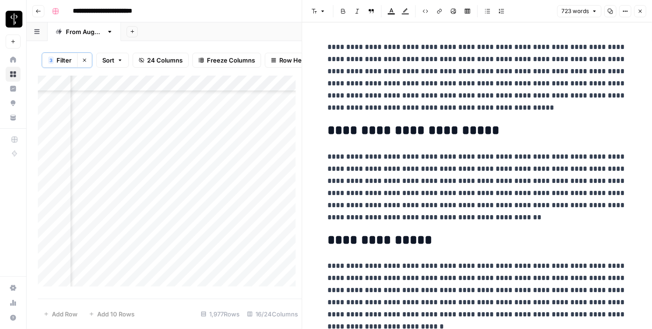
click at [641, 11] on icon "button" at bounding box center [641, 11] width 6 height 6
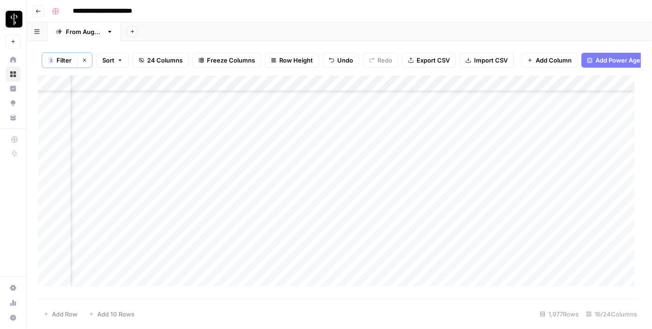
scroll to position [2634, 942]
click at [549, 155] on div "Add Column" at bounding box center [339, 185] width 603 height 218
drag, startPoint x: 582, startPoint y: 162, endPoint x: 576, endPoint y: 190, distance: 28.1
click at [576, 190] on div "Add Column" at bounding box center [339, 185] width 603 height 218
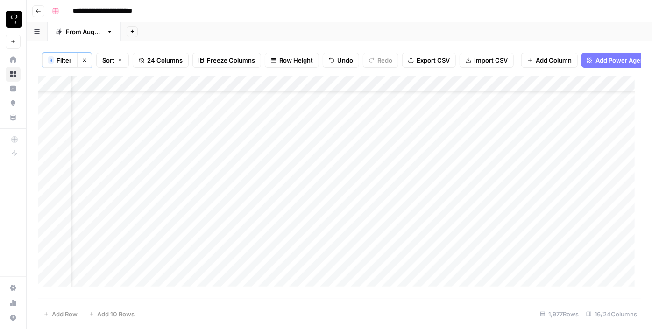
click at [509, 139] on div "Add Column" at bounding box center [339, 185] width 603 height 218
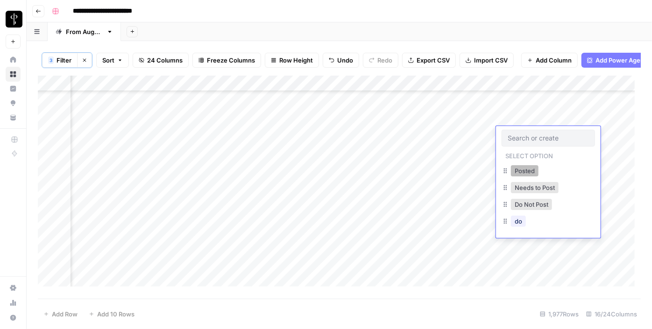
click at [517, 170] on button "Posted" at bounding box center [525, 170] width 28 height 11
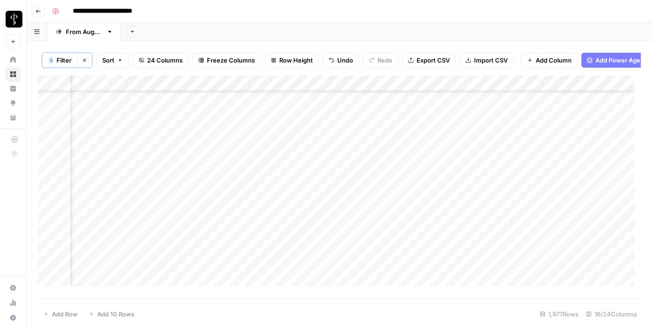
drag, startPoint x: 581, startPoint y: 141, endPoint x: 559, endPoint y: 229, distance: 91.1
click at [559, 229] on div "Add Column" at bounding box center [339, 185] width 603 height 218
click at [326, 161] on div "Add Column" at bounding box center [339, 185] width 603 height 218
click at [320, 175] on div "Add Column" at bounding box center [339, 185] width 603 height 218
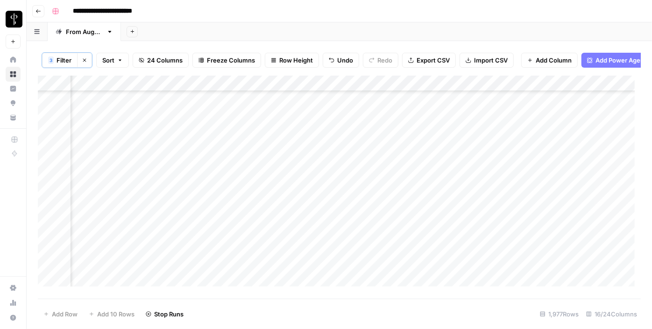
click at [320, 191] on div "Add Column" at bounding box center [339, 185] width 603 height 218
click at [320, 207] on div "Add Column" at bounding box center [339, 185] width 603 height 218
click at [314, 222] on div "Add Column" at bounding box center [339, 185] width 603 height 218
click at [314, 238] on div "Add Column" at bounding box center [339, 185] width 603 height 218
click at [313, 254] on div "Add Column" at bounding box center [339, 185] width 603 height 218
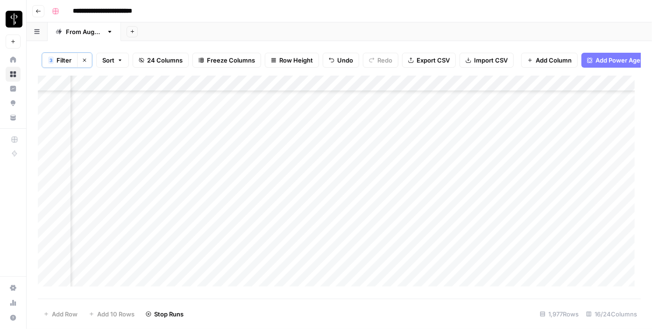
click at [314, 274] on div "Add Column" at bounding box center [339, 185] width 603 height 218
click at [311, 287] on div "Add Column" at bounding box center [339, 185] width 603 height 218
click at [316, 219] on div "Add Column" at bounding box center [339, 185] width 603 height 218
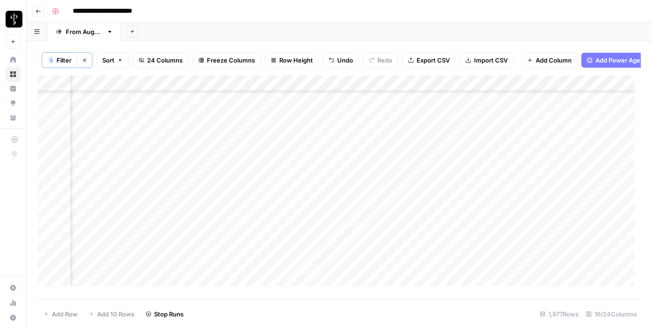
click at [113, 118] on div "Add Column" at bounding box center [339, 185] width 603 height 218
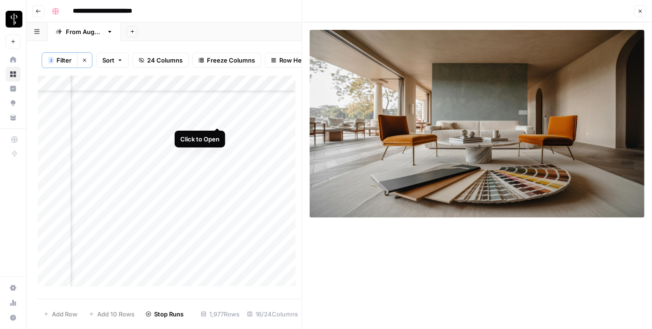
click at [215, 116] on div "Add Column" at bounding box center [170, 185] width 264 height 218
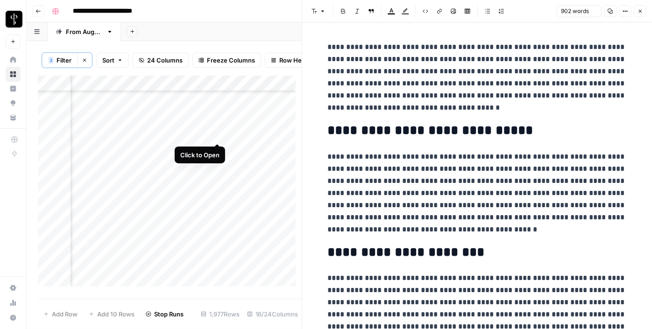
click at [215, 129] on div "Add Column" at bounding box center [170, 185] width 264 height 218
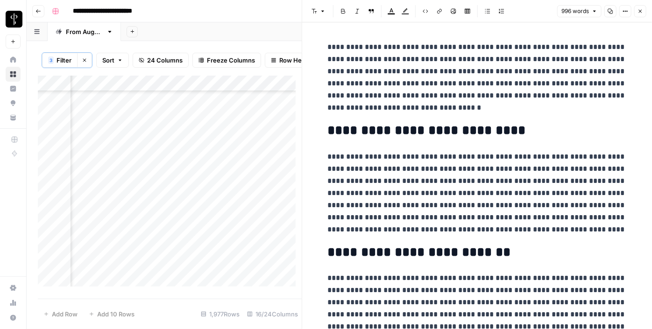
click at [112, 135] on div "Add Column" at bounding box center [170, 185] width 264 height 218
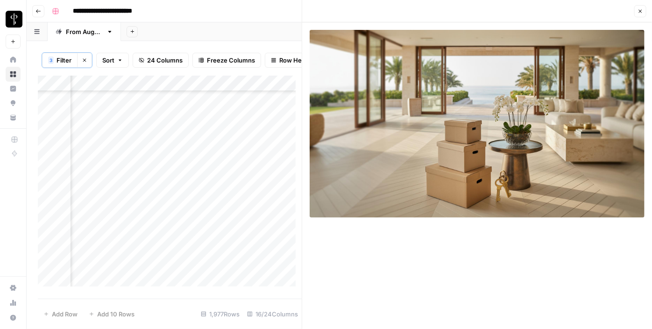
click at [113, 152] on div "Add Column" at bounding box center [170, 185] width 264 height 218
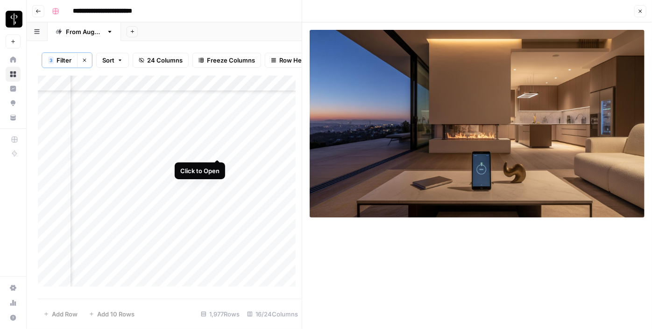
click at [221, 149] on div "Add Column" at bounding box center [170, 185] width 264 height 218
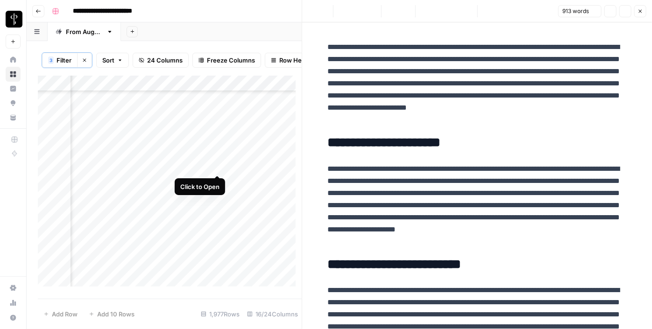
click at [217, 162] on div "Add Column" at bounding box center [170, 185] width 264 height 218
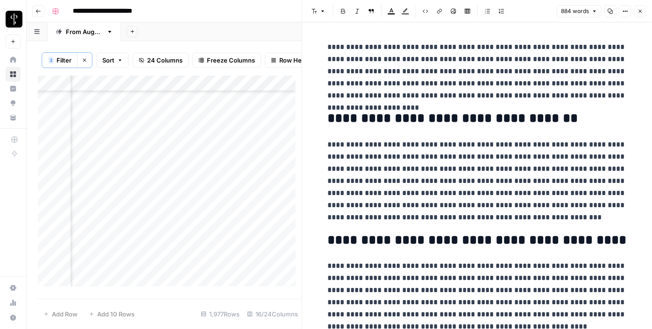
click at [114, 168] on div "Add Column" at bounding box center [170, 185] width 264 height 218
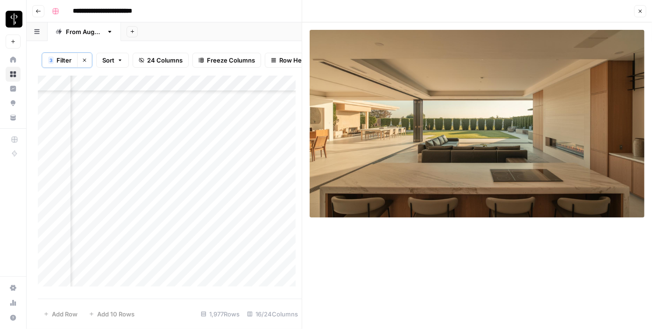
click at [113, 183] on div "Add Column" at bounding box center [170, 185] width 264 height 218
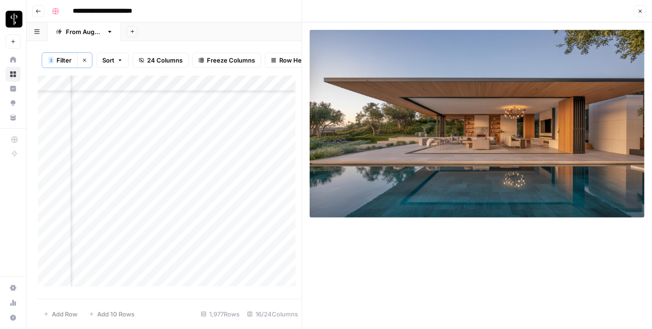
click at [219, 181] on div "Add Column" at bounding box center [170, 185] width 264 height 218
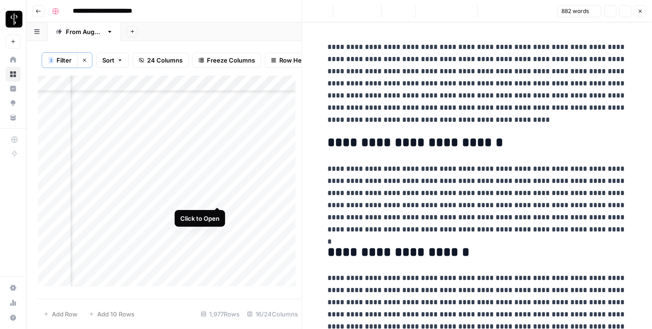
click at [215, 200] on div "Add Column" at bounding box center [170, 185] width 264 height 218
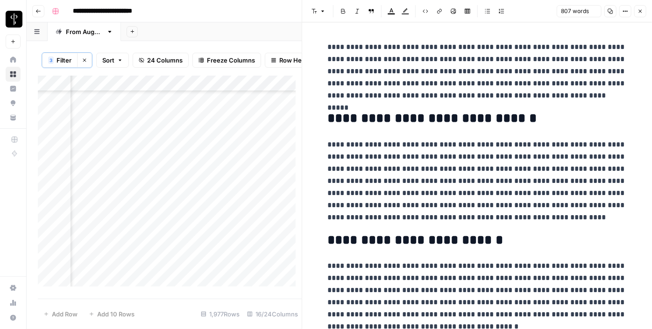
click at [111, 197] on div "Add Column" at bounding box center [170, 185] width 264 height 218
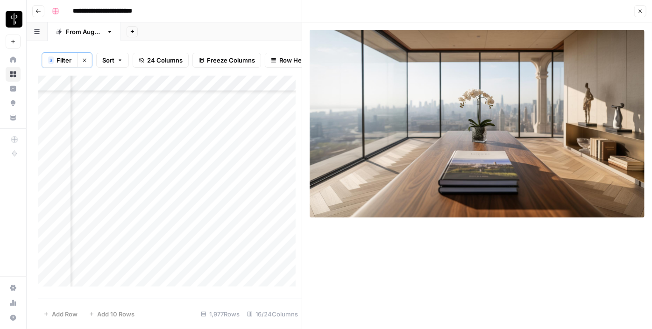
click at [109, 218] on div "Add Column" at bounding box center [170, 185] width 264 height 218
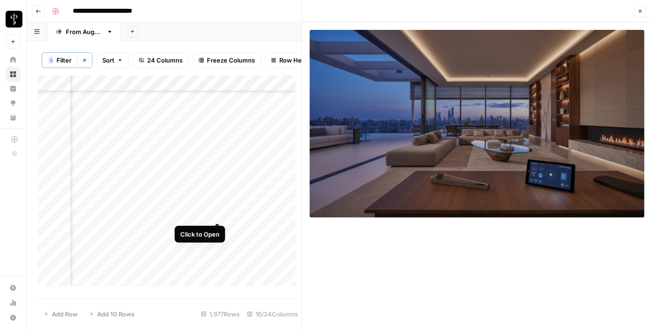
click at [218, 212] on div "Add Column" at bounding box center [170, 185] width 264 height 218
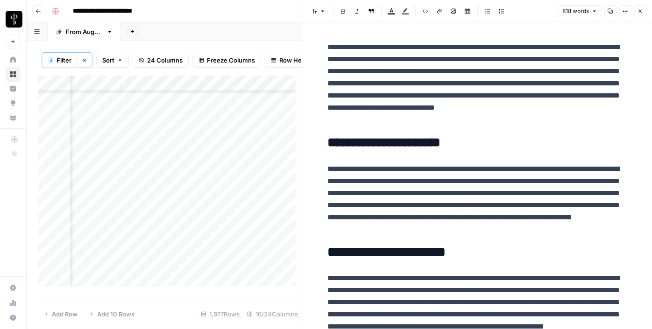
scroll to position [2888, 942]
click at [221, 188] on div "Add Column" at bounding box center [170, 185] width 264 height 218
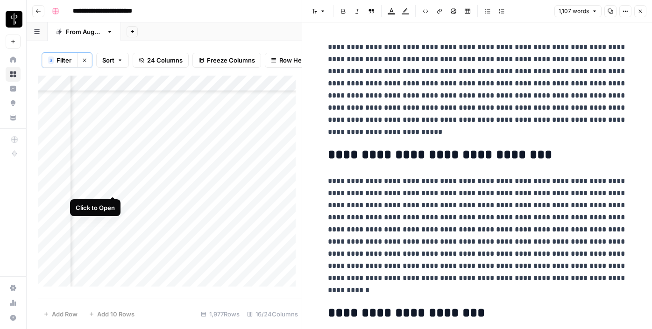
click at [113, 188] on div "Add Column" at bounding box center [170, 185] width 264 height 218
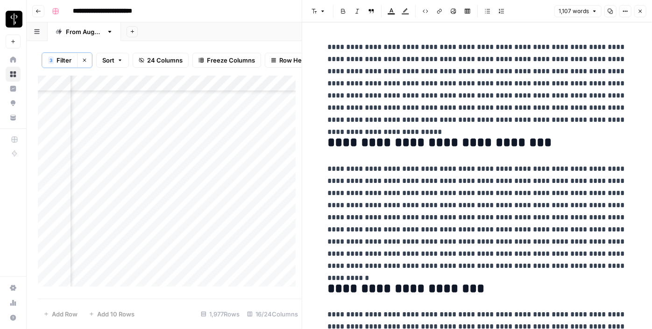
scroll to position [2888, 942]
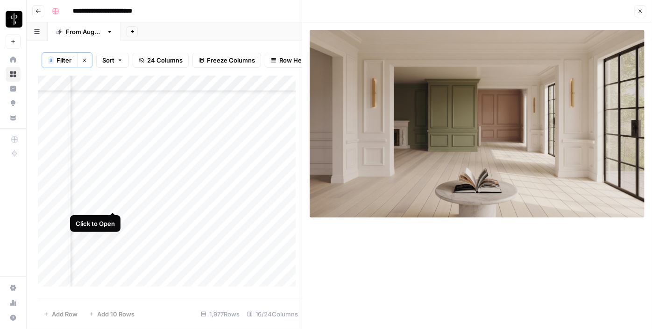
click at [111, 201] on div "Add Column" at bounding box center [170, 185] width 264 height 218
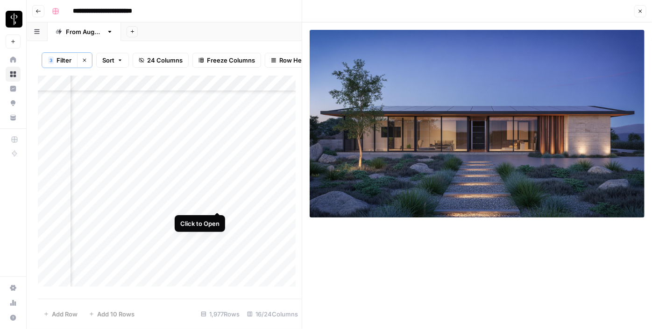
click at [218, 201] on div "Add Column" at bounding box center [170, 185] width 264 height 218
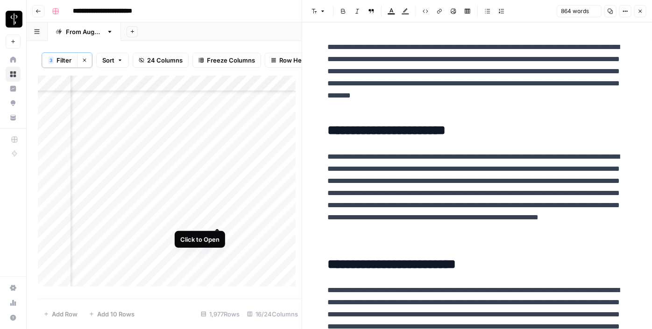
click at [218, 216] on div "Add Column" at bounding box center [170, 185] width 264 height 218
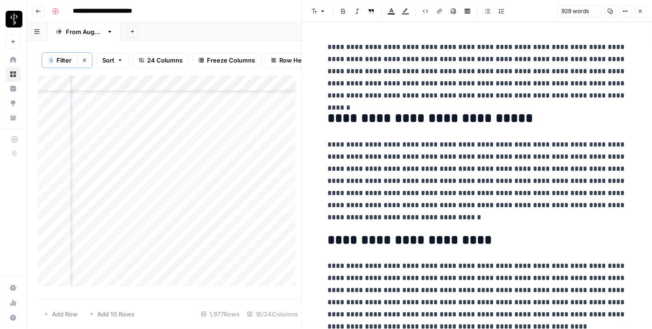
click at [113, 218] on div "Add Column" at bounding box center [170, 185] width 264 height 218
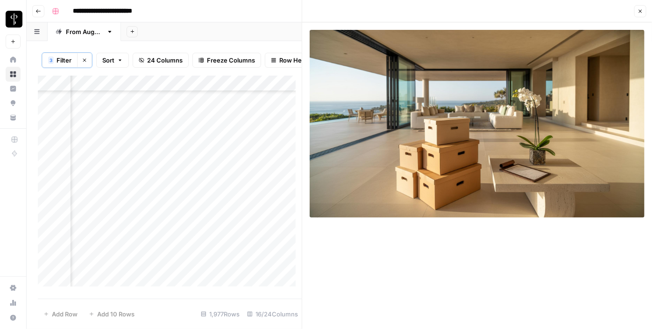
click at [644, 8] on button "Close" at bounding box center [641, 11] width 12 height 12
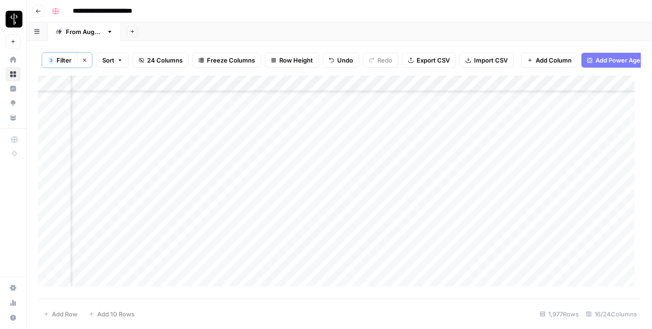
scroll to position [2846, 942]
click at [550, 106] on div "Add Column" at bounding box center [339, 185] width 603 height 218
drag, startPoint x: 581, startPoint y: 110, endPoint x: 526, endPoint y: 258, distance: 158.3
click at [526, 258] on div "Add Column" at bounding box center [339, 185] width 603 height 218
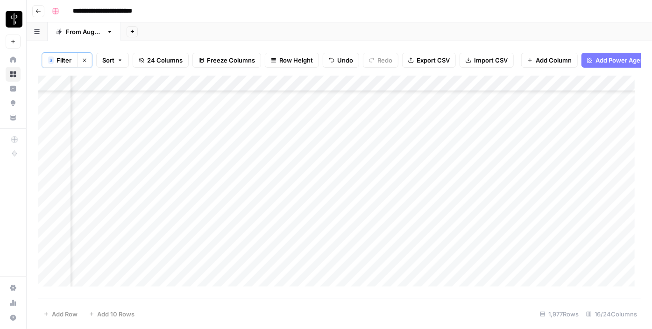
click at [313, 149] on div "Add Column" at bounding box center [339, 185] width 603 height 218
click at [319, 159] on div "Add Column" at bounding box center [339, 185] width 603 height 218
click at [315, 178] on div "Add Column" at bounding box center [339, 185] width 603 height 218
click at [316, 198] on div "Add Column" at bounding box center [339, 185] width 603 height 218
click at [313, 212] on div "Add Column" at bounding box center [339, 185] width 603 height 218
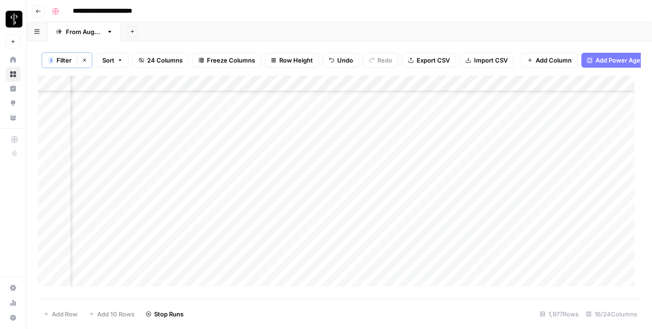
click at [312, 227] on div "Add Column" at bounding box center [339, 185] width 603 height 218
click at [310, 243] on div "Add Column" at bounding box center [339, 185] width 603 height 218
click at [307, 258] on div "Add Column" at bounding box center [339, 185] width 603 height 218
click at [304, 275] on div "Add Column" at bounding box center [339, 185] width 603 height 218
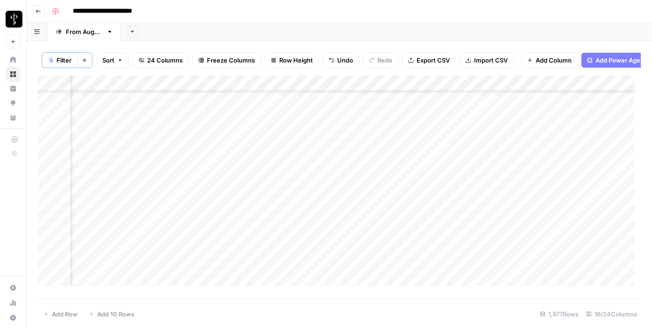
click at [306, 207] on div "Add Column" at bounding box center [339, 185] width 603 height 218
click at [219, 149] on div "Add Column" at bounding box center [339, 185] width 603 height 218
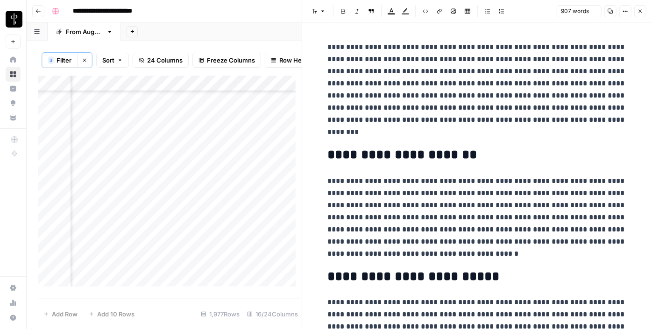
click at [113, 149] on div "Add Column" at bounding box center [170, 185] width 264 height 218
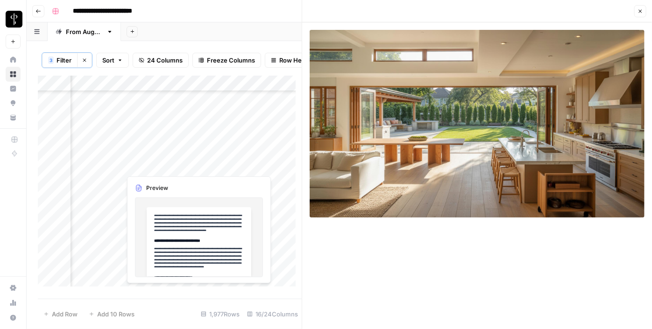
click at [214, 167] on div "Add Column" at bounding box center [170, 185] width 264 height 218
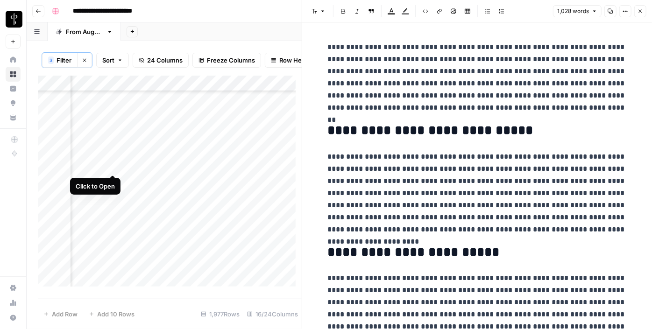
click at [113, 165] on div "Add Column" at bounding box center [170, 185] width 264 height 218
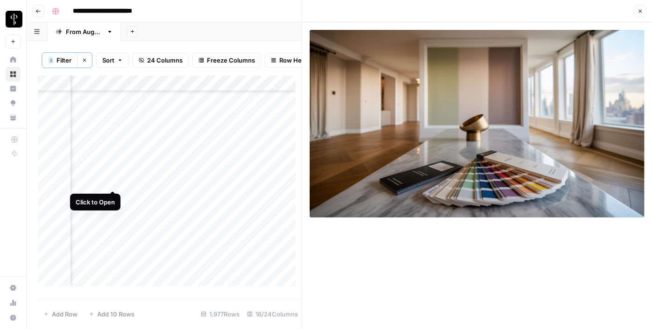
click at [110, 184] on div "Add Column" at bounding box center [170, 185] width 264 height 218
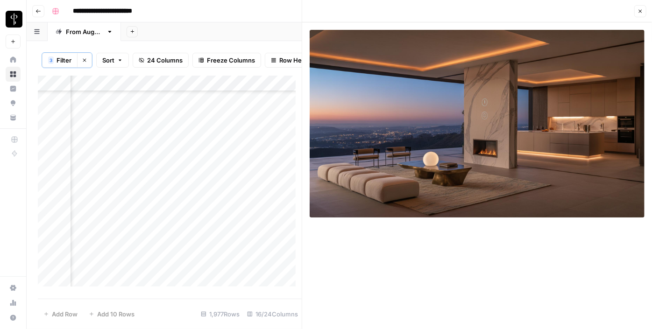
click at [215, 181] on div "Add Column" at bounding box center [170, 185] width 264 height 218
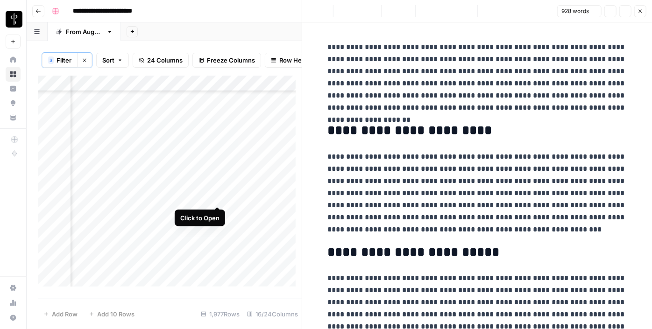
click at [215, 200] on div "Add Column" at bounding box center [170, 185] width 264 height 218
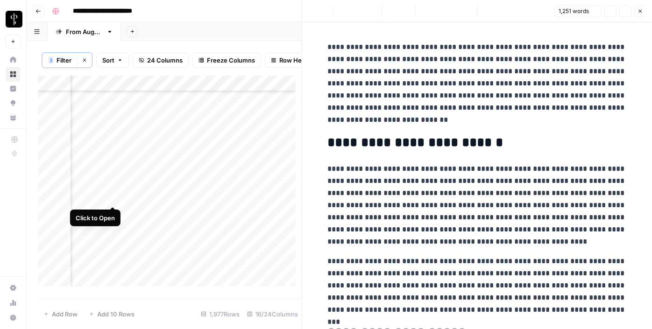
click at [112, 196] on div "Add Column" at bounding box center [170, 185] width 264 height 218
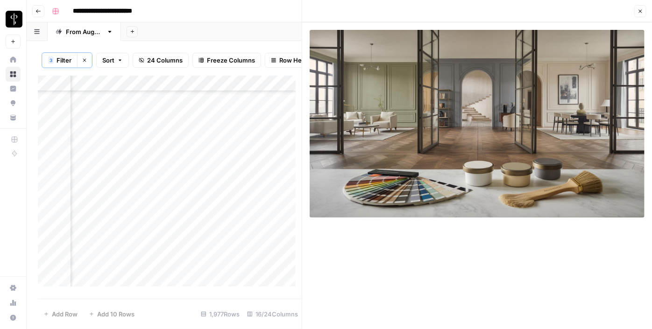
click at [112, 214] on div "Add Column" at bounding box center [170, 185] width 264 height 218
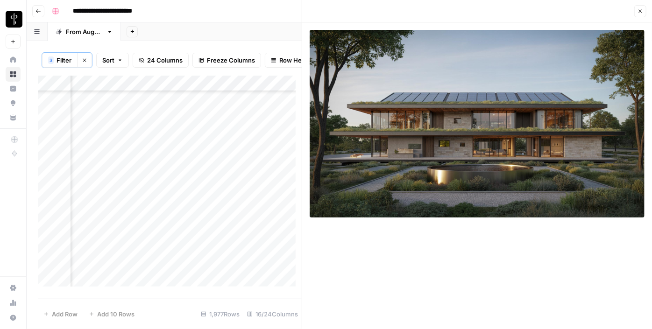
click at [220, 212] on div "Add Column" at bounding box center [170, 185] width 264 height 218
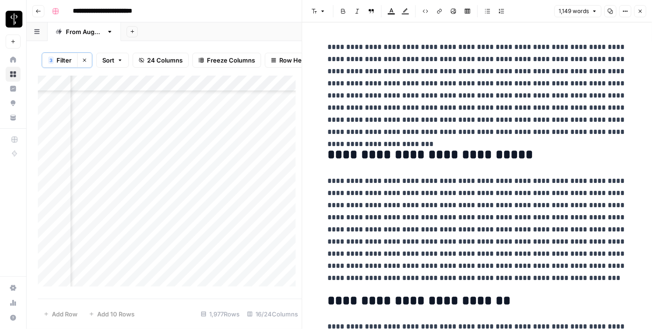
click at [636, 9] on button "Close" at bounding box center [641, 11] width 12 height 12
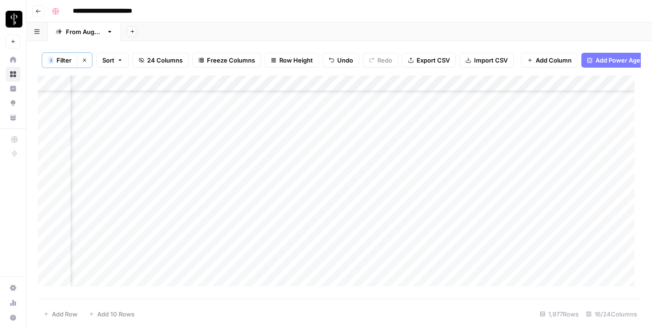
click at [482, 207] on div "Add Column" at bounding box center [339, 185] width 603 height 218
click at [337, 212] on div "Add Column" at bounding box center [339, 185] width 603 height 218
click at [341, 212] on div "Add Column" at bounding box center [339, 185] width 603 height 218
click at [358, 213] on div "Add Column" at bounding box center [339, 185] width 603 height 218
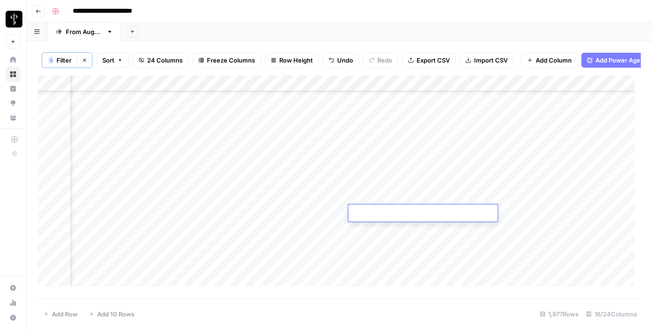
type textarea "**********"
click at [524, 214] on div "Add Column" at bounding box center [339, 185] width 603 height 218
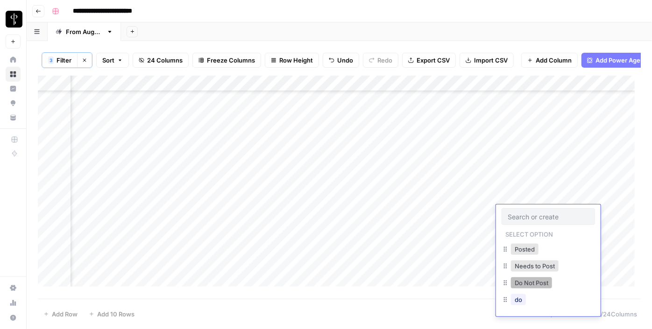
click at [525, 283] on button "Do Not Post" at bounding box center [531, 283] width 41 height 11
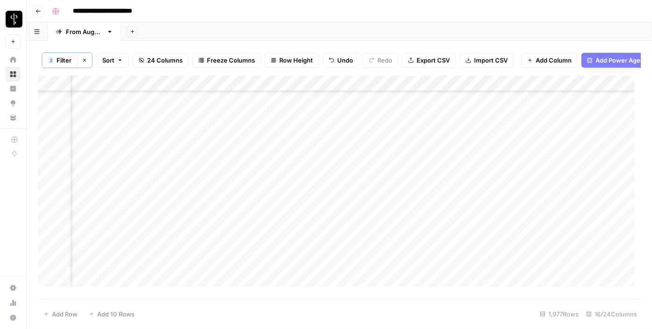
click at [354, 211] on div "Add Column" at bounding box center [339, 185] width 603 height 218
click at [353, 214] on textarea "**********" at bounding box center [424, 213] width 150 height 13
type textarea "**********"
click at [379, 232] on div "Add Column" at bounding box center [339, 185] width 603 height 218
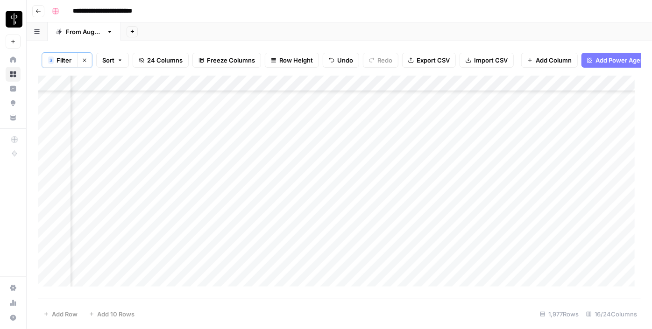
scroll to position [3058, 942]
click at [214, 144] on div "Add Column" at bounding box center [339, 185] width 603 height 218
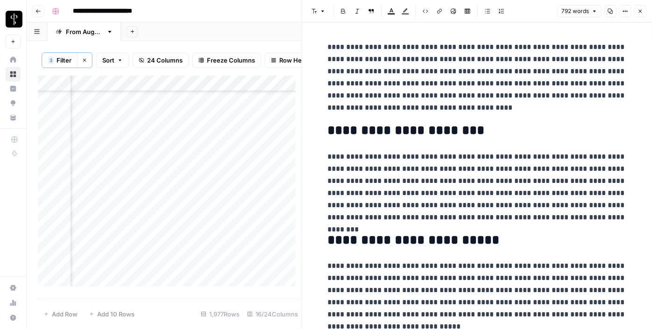
click at [114, 145] on div "Add Column" at bounding box center [170, 185] width 264 height 218
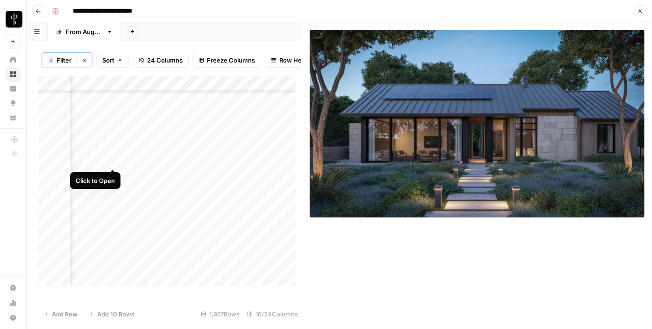
click at [113, 161] on div "Add Column" at bounding box center [170, 185] width 264 height 218
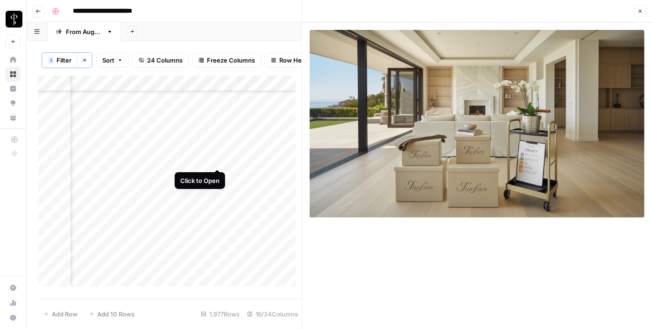
click at [218, 161] on div "Add Column" at bounding box center [170, 185] width 264 height 218
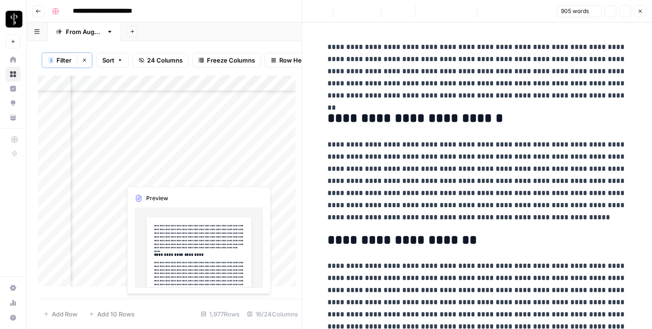
click at [219, 178] on div "Add Column" at bounding box center [170, 185] width 264 height 218
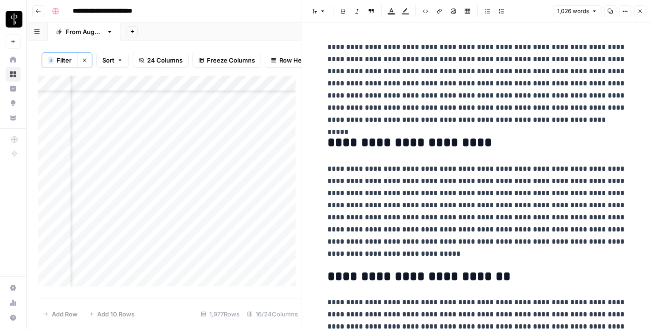
click at [112, 179] on div "Add Column" at bounding box center [170, 185] width 264 height 218
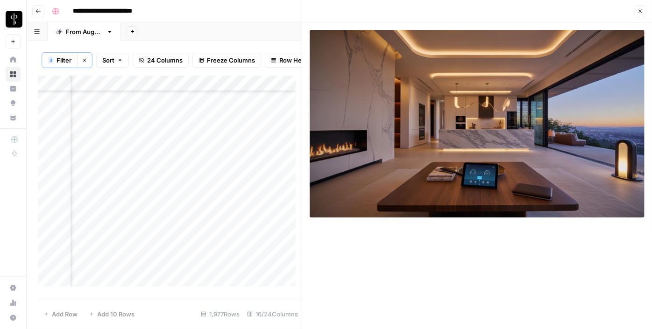
click at [113, 188] on div "Add Column" at bounding box center [170, 185] width 264 height 218
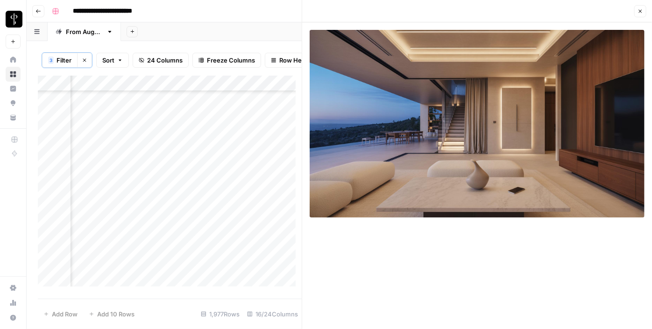
click at [220, 193] on div "Add Column" at bounding box center [170, 185] width 264 height 218
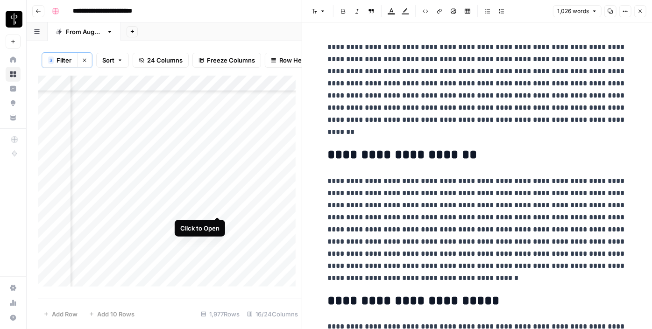
click at [218, 204] on div "Add Column" at bounding box center [170, 185] width 264 height 218
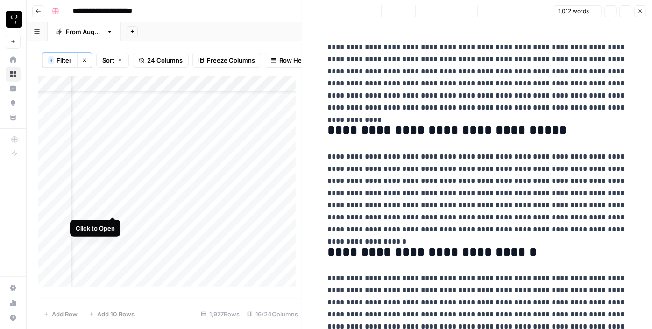
click at [111, 207] on div "Add Column" at bounding box center [170, 185] width 264 height 218
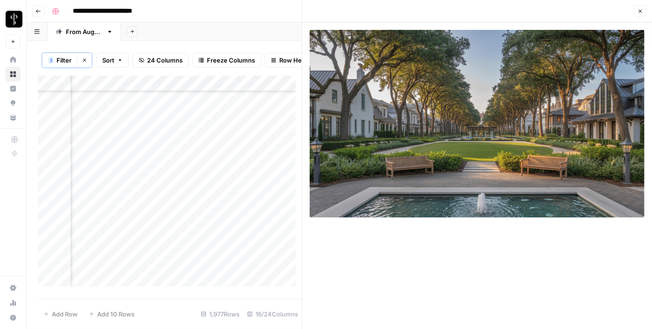
click at [638, 13] on icon "button" at bounding box center [641, 11] width 6 height 6
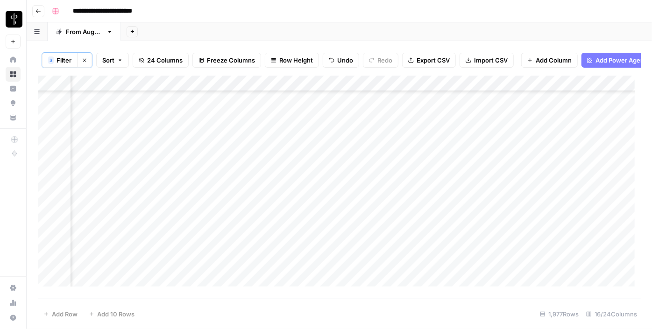
scroll to position [2973, 942]
drag, startPoint x: 556, startPoint y: 138, endPoint x: 565, endPoint y: 138, distance: 9.8
click at [556, 138] on div "Add Column" at bounding box center [339, 185] width 603 height 218
drag, startPoint x: 583, startPoint y: 139, endPoint x: 568, endPoint y: 187, distance: 49.8
click at [568, 187] on div "Add Column" at bounding box center [339, 185] width 603 height 218
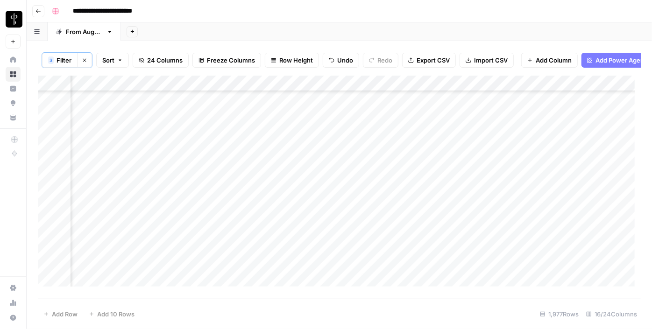
drag, startPoint x: 583, startPoint y: 188, endPoint x: 579, endPoint y: 197, distance: 9.5
click at [579, 197] on div "Add Column" at bounding box center [339, 185] width 603 height 218
click at [516, 184] on div "Add Column" at bounding box center [339, 185] width 603 height 218
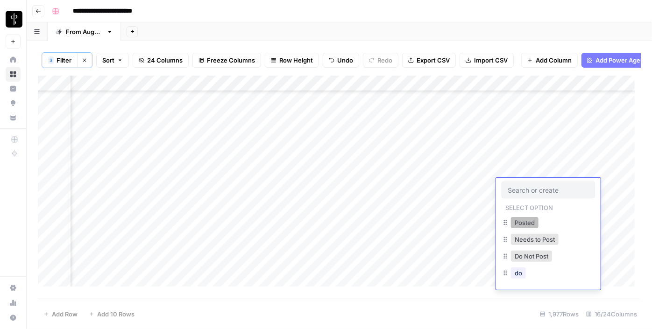
click at [520, 219] on button "Posted" at bounding box center [525, 222] width 28 height 11
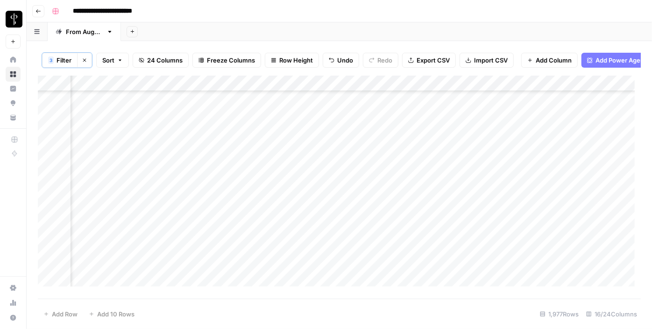
scroll to position [3101, 942]
drag, startPoint x: 582, startPoint y: 107, endPoint x: 568, endPoint y: 160, distance: 54.6
click at [568, 160] on div "Add Column" at bounding box center [339, 185] width 603 height 218
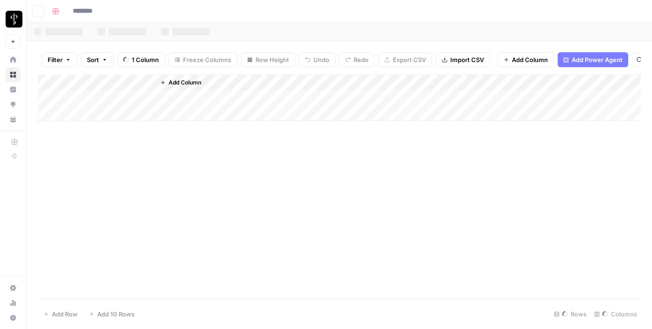
type input "**********"
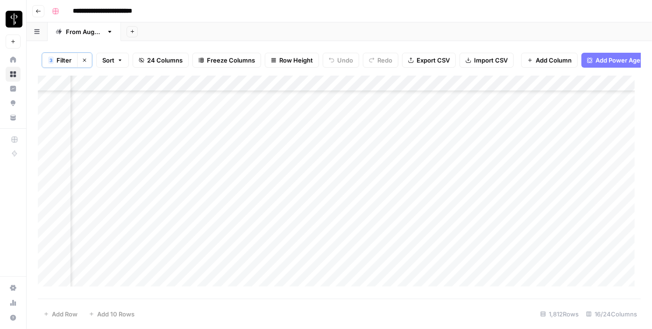
scroll to position [170, 943]
